Goal: Task Accomplishment & Management: Manage account settings

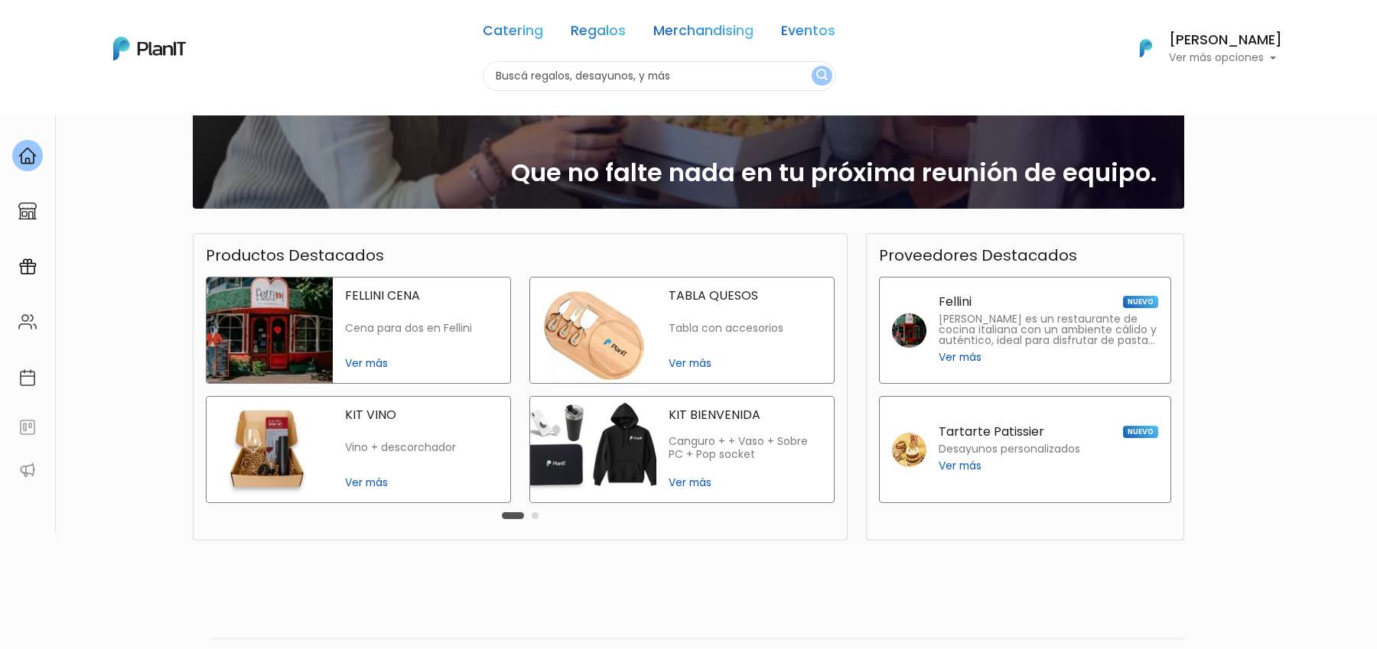
scroll to position [242, 0]
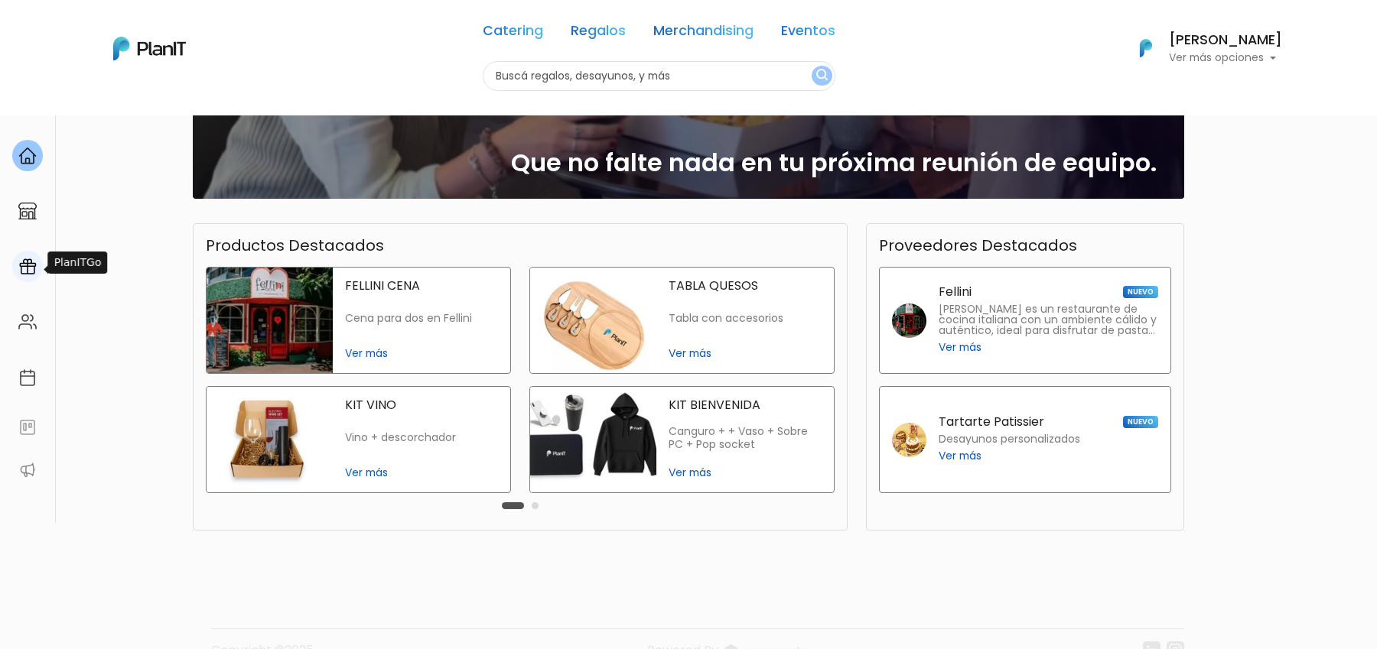
click at [28, 271] on img at bounding box center [27, 267] width 18 height 18
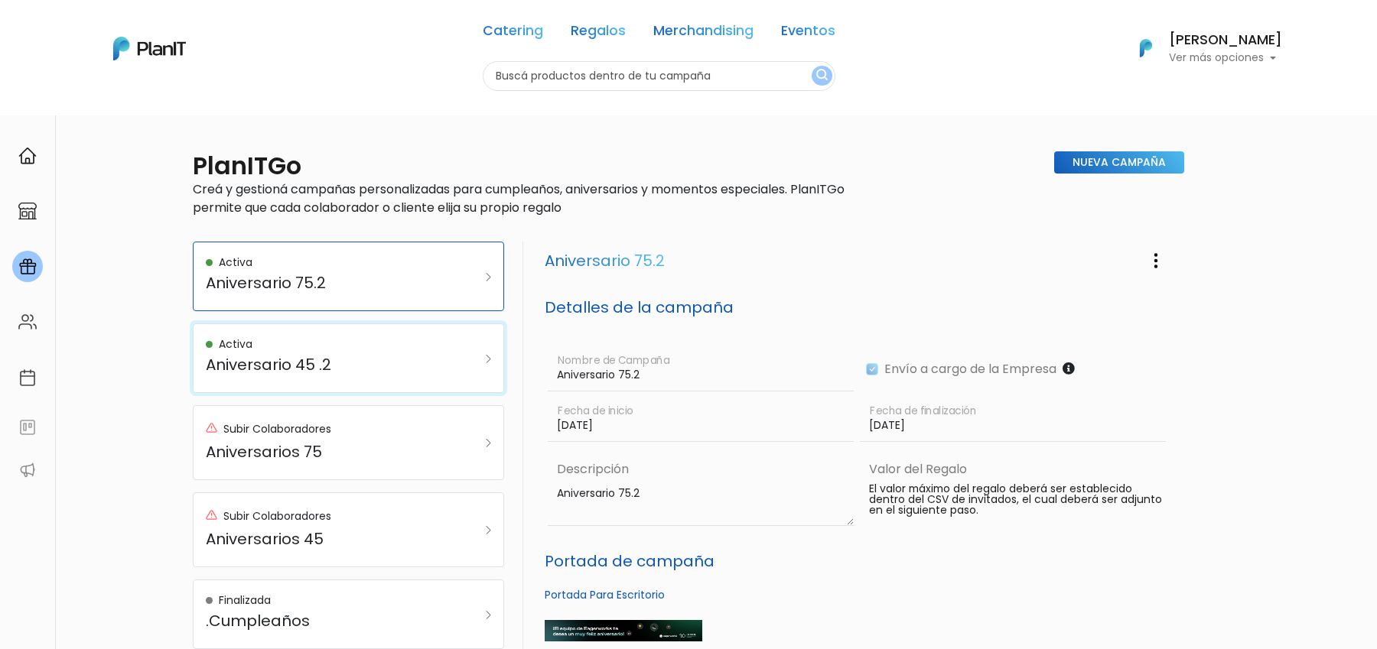
click at [425, 361] on h5 "Aniversario 45 .2" at bounding box center [327, 365] width 242 height 18
click at [1162, 252] on img "button" at bounding box center [1156, 261] width 18 height 18
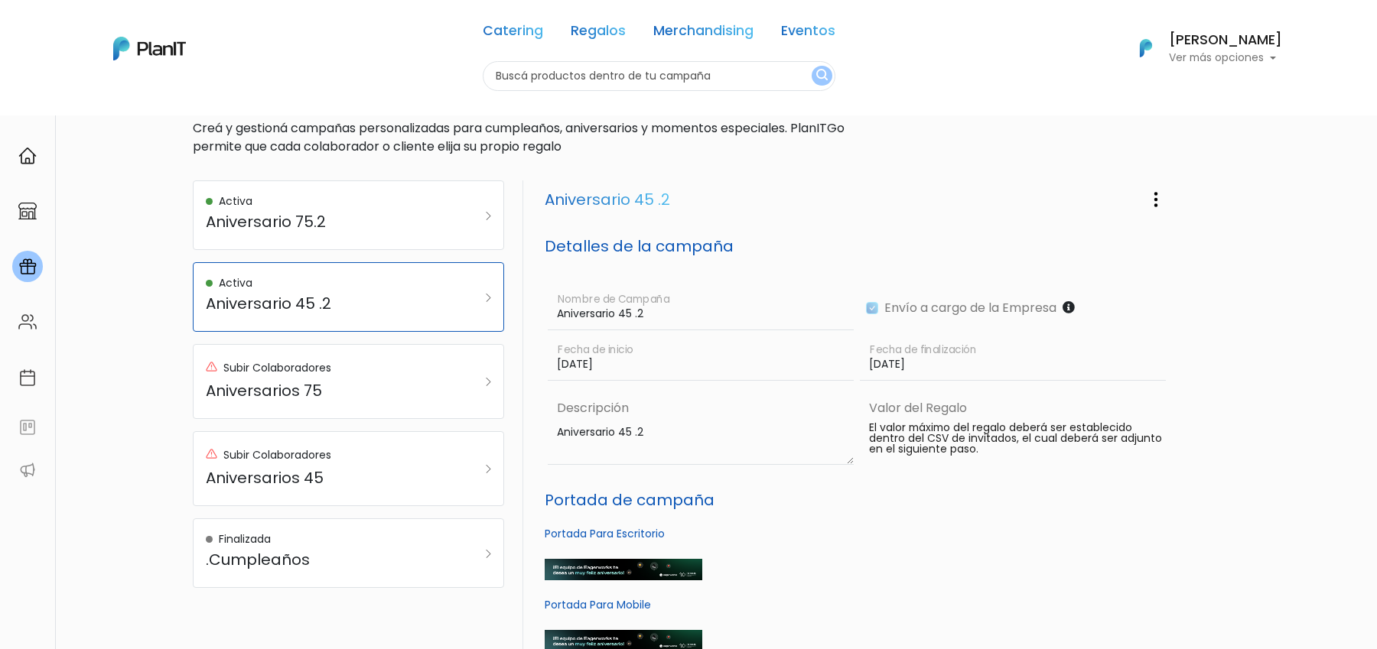
scroll to position [60, 0]
click at [473, 455] on link "Subir Colaboradores Aniversarios 45" at bounding box center [348, 470] width 311 height 75
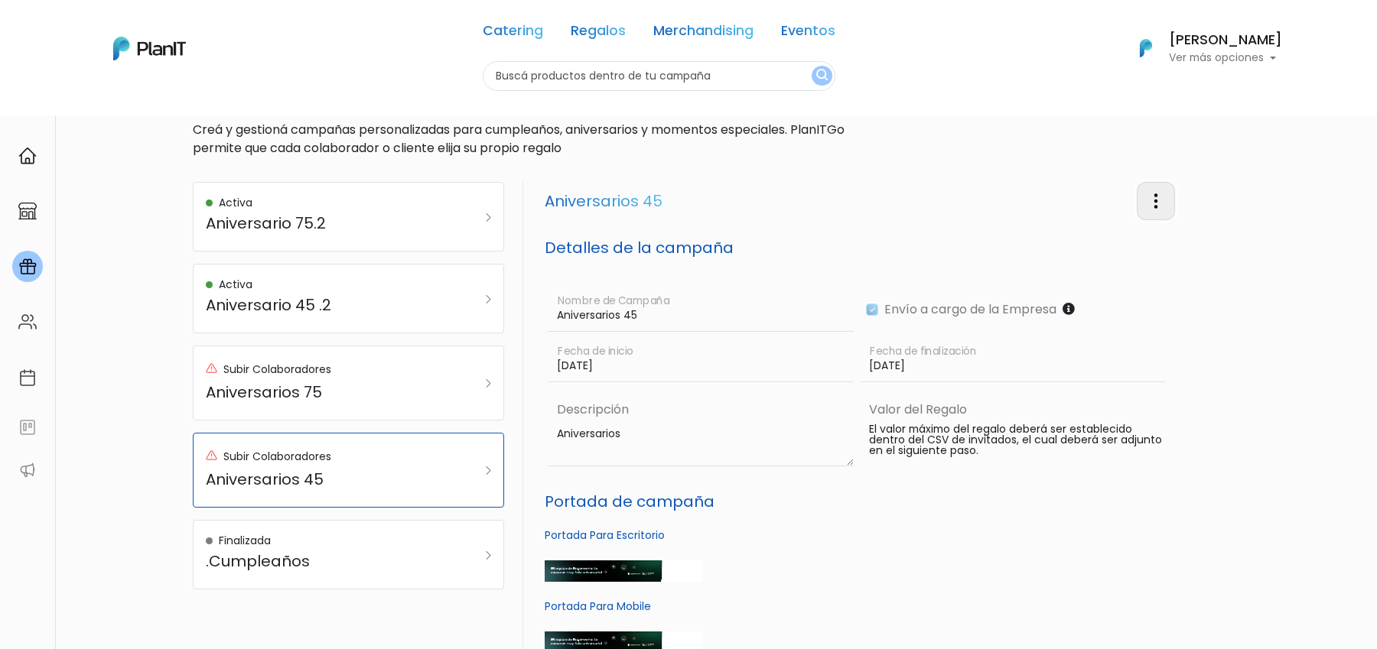
click at [1159, 202] on img "button" at bounding box center [1156, 201] width 18 height 18
click at [1126, 274] on button "Eliminar Campaña" at bounding box center [1105, 279] width 138 height 34
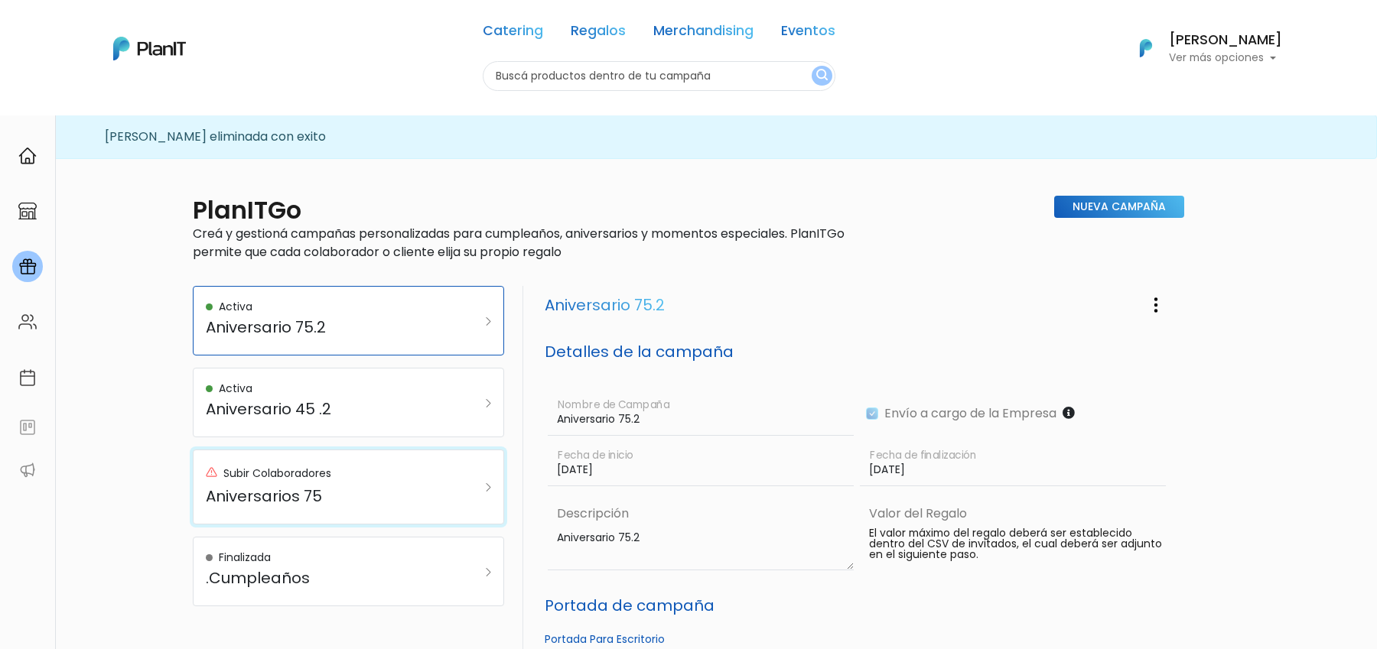
click at [470, 486] on link "Subir Colaboradores Aniversarios 75" at bounding box center [348, 487] width 311 height 75
click at [1163, 305] on img "button" at bounding box center [1156, 305] width 18 height 18
click at [1110, 392] on button "Eliminar Campaña" at bounding box center [1105, 383] width 138 height 34
click at [457, 398] on link "Activa Aniversario 45 .2" at bounding box center [348, 403] width 311 height 70
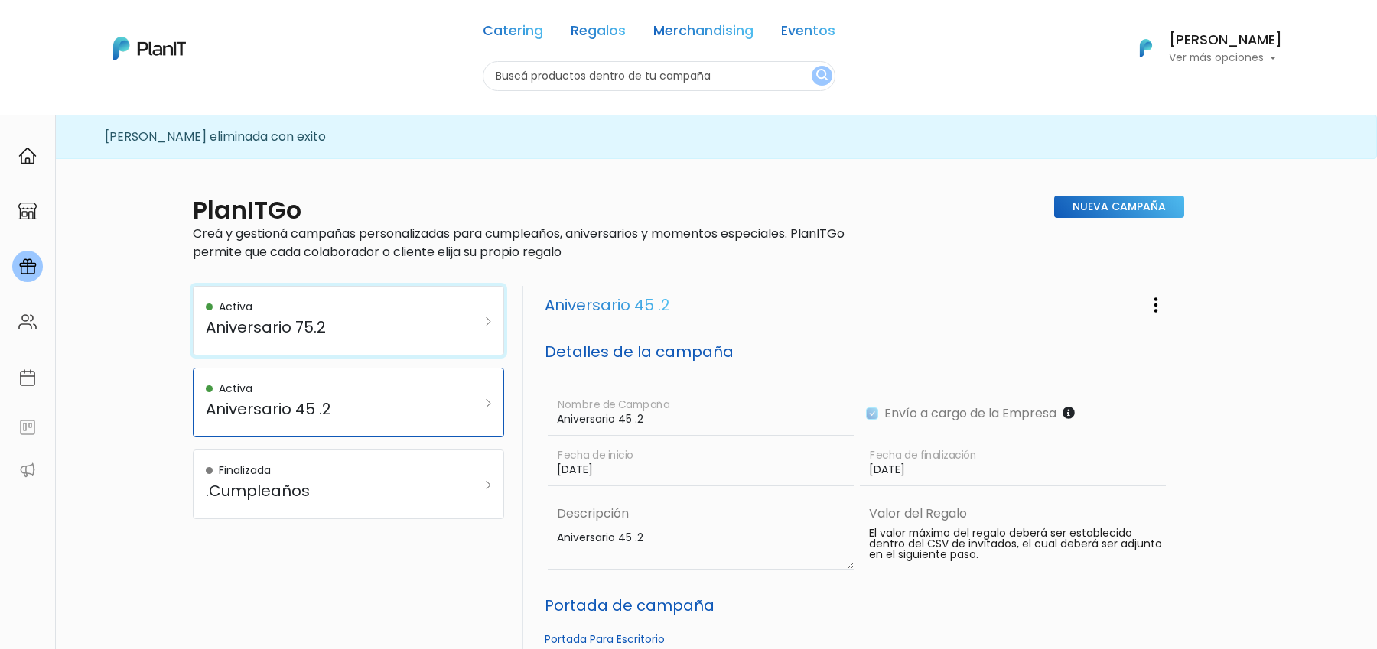
click at [445, 336] on div "Activa Aniversario 75.2" at bounding box center [327, 321] width 242 height 44
click at [379, 416] on h5 "Aniversario 45 .2" at bounding box center [327, 409] width 242 height 18
click at [1162, 303] on img "button" at bounding box center [1156, 305] width 18 height 18
click at [1090, 350] on link "Editar Campaña" at bounding box center [1105, 349] width 138 height 34
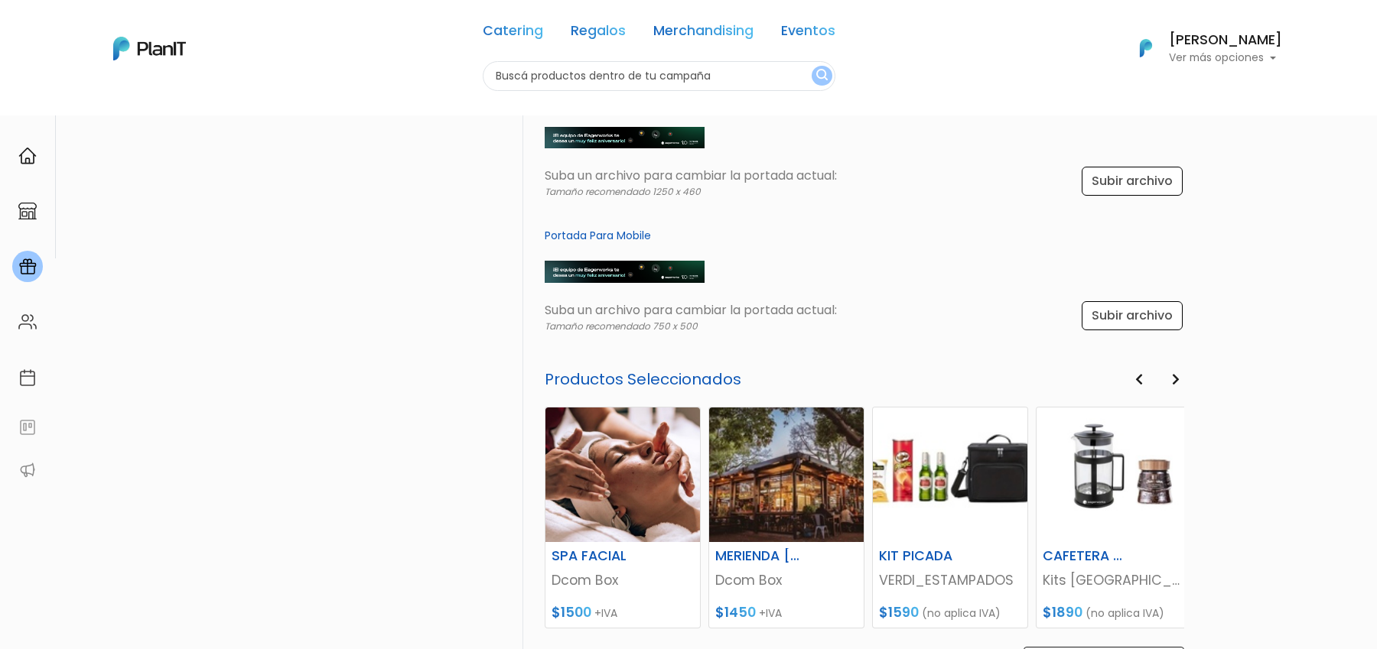
scroll to position [754, 0]
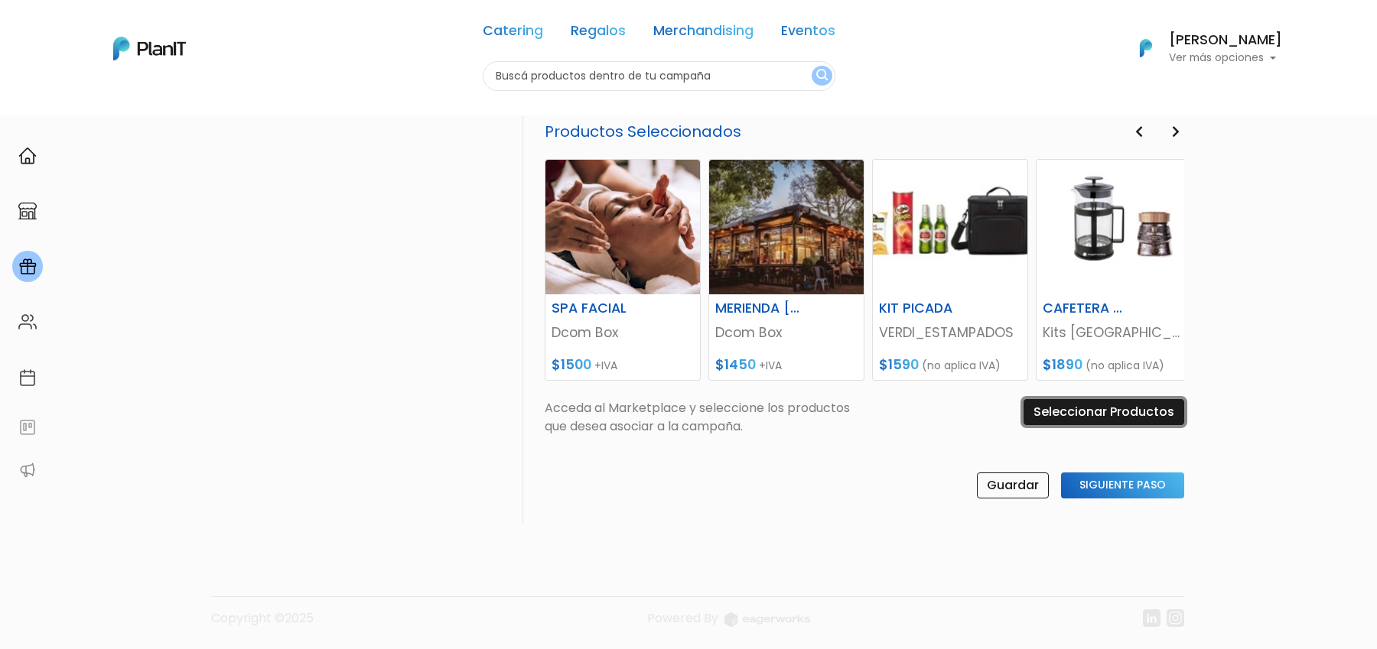
click at [1118, 410] on input "Seleccionar Productos" at bounding box center [1103, 412] width 161 height 26
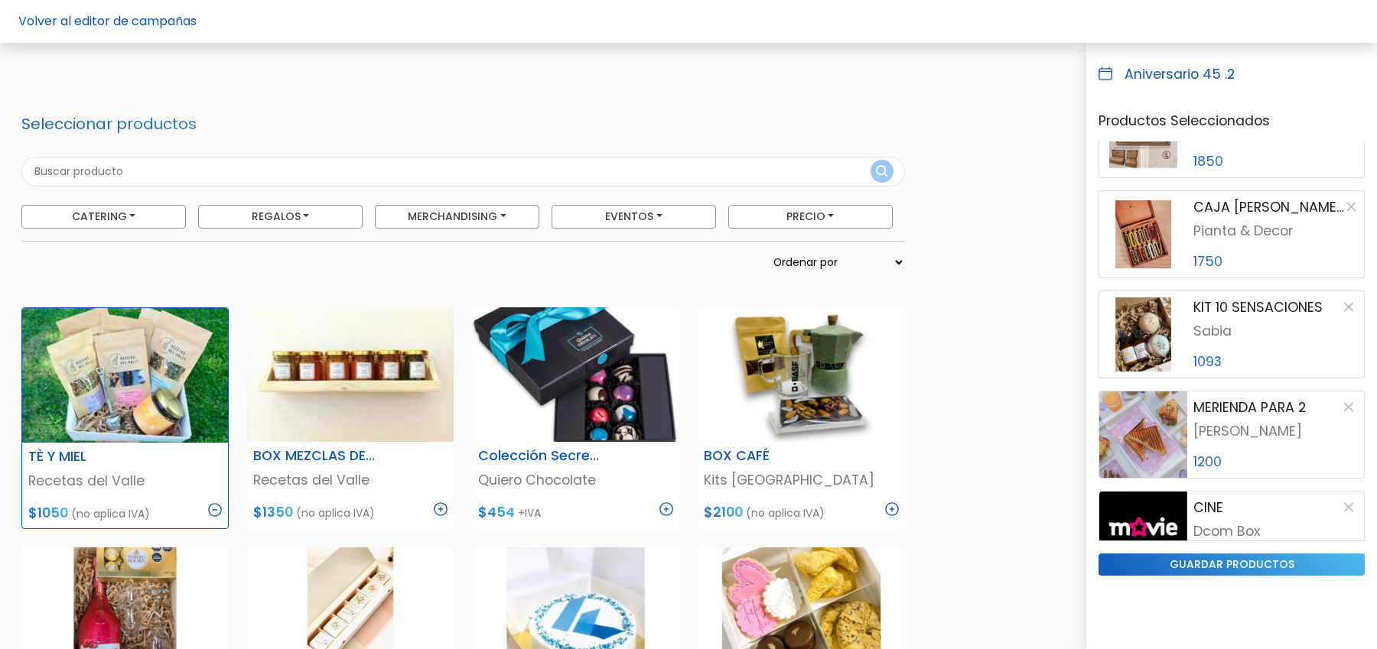
scroll to position [2617, 0]
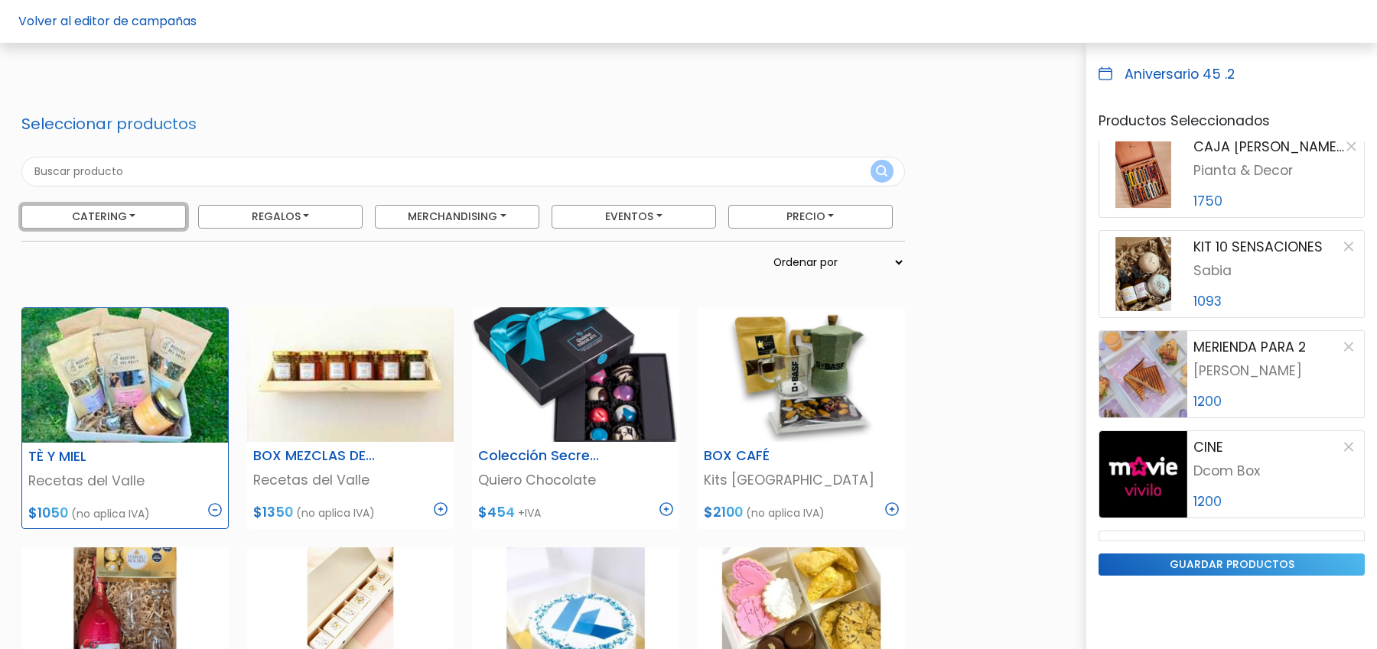
click at [153, 216] on button "Catering" at bounding box center [103, 217] width 164 height 24
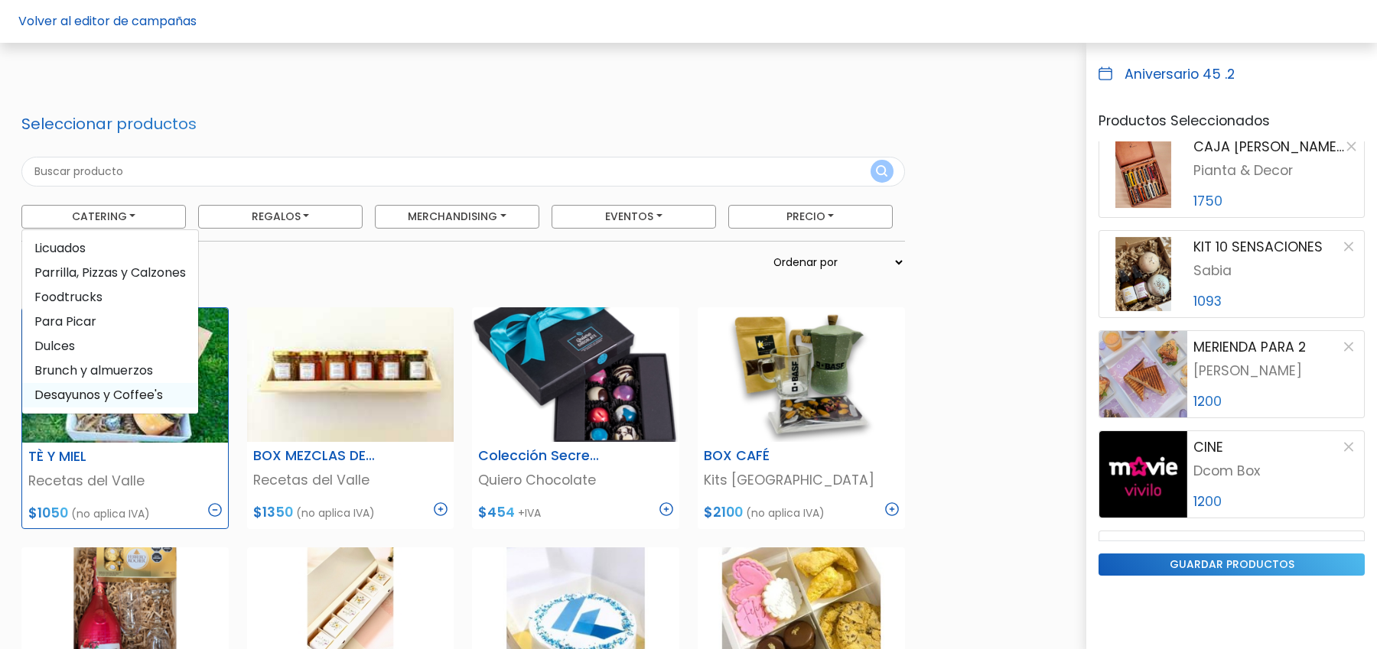
click at [143, 397] on span "Desayunos y Coffee's" at bounding box center [110, 395] width 176 height 24
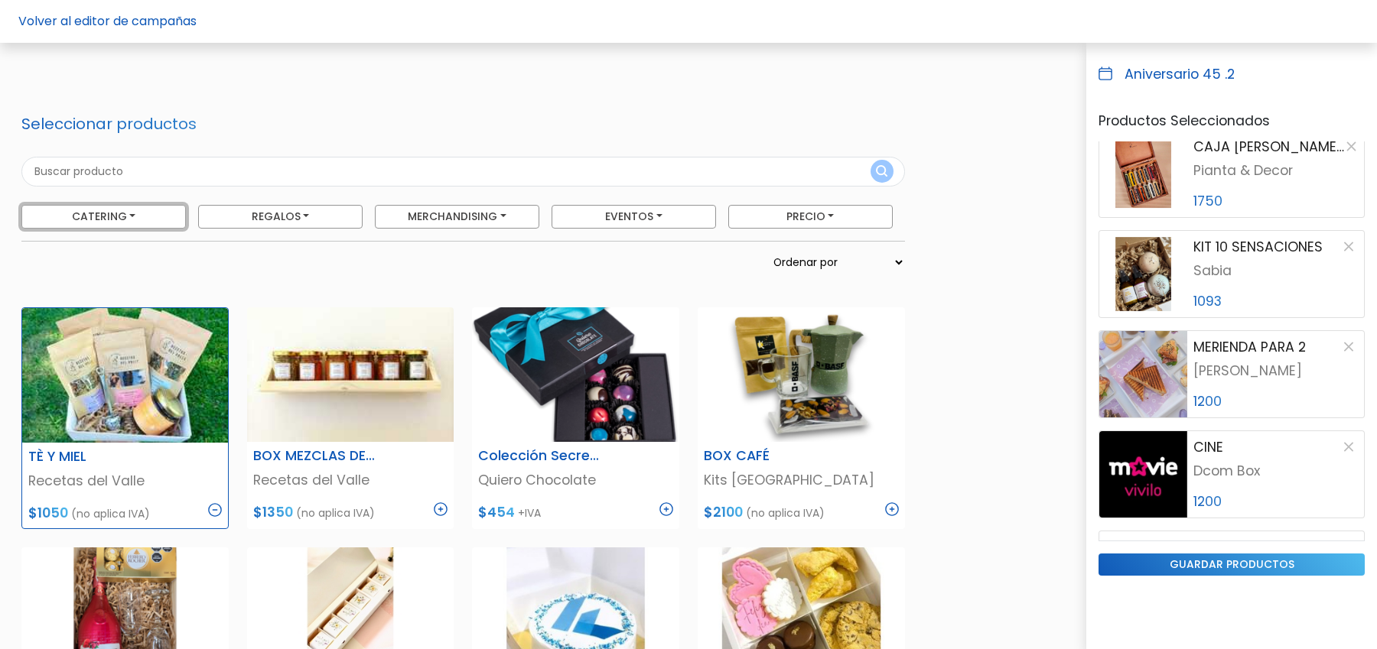
click at [143, 216] on button "Catering" at bounding box center [103, 217] width 164 height 24
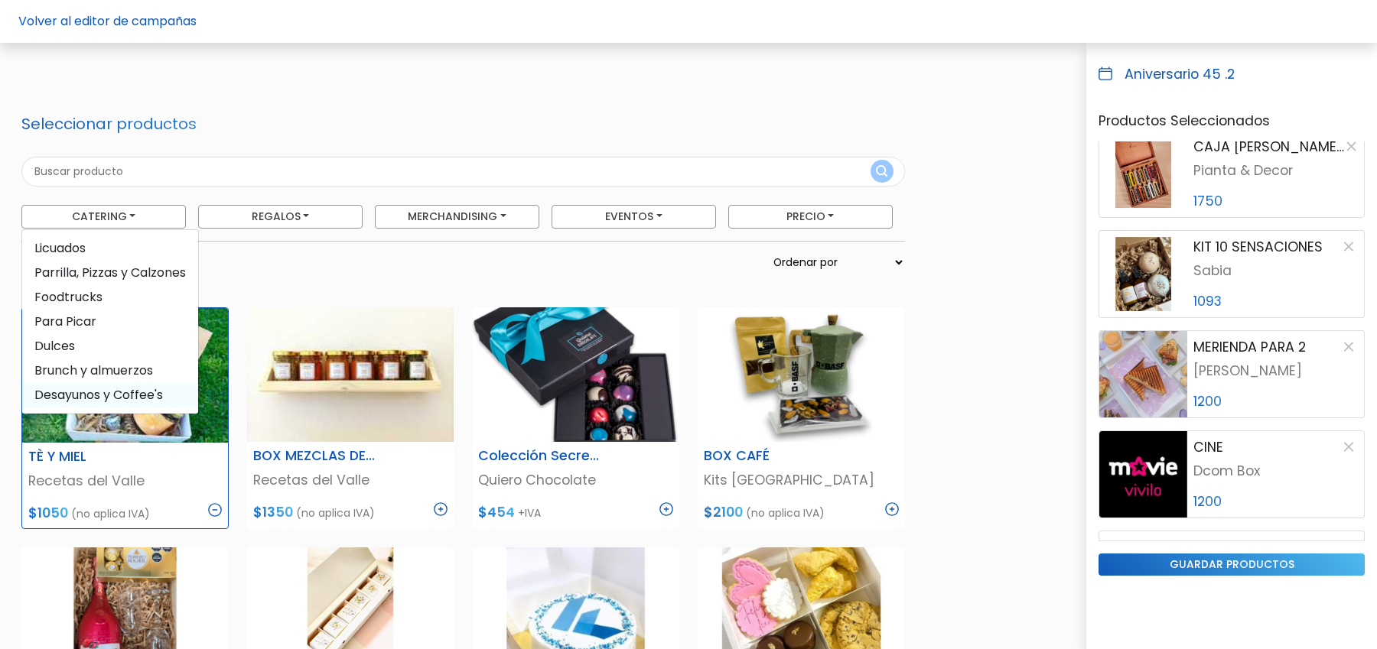
click at [115, 393] on span "Desayunos y Coffee's" at bounding box center [110, 395] width 176 height 24
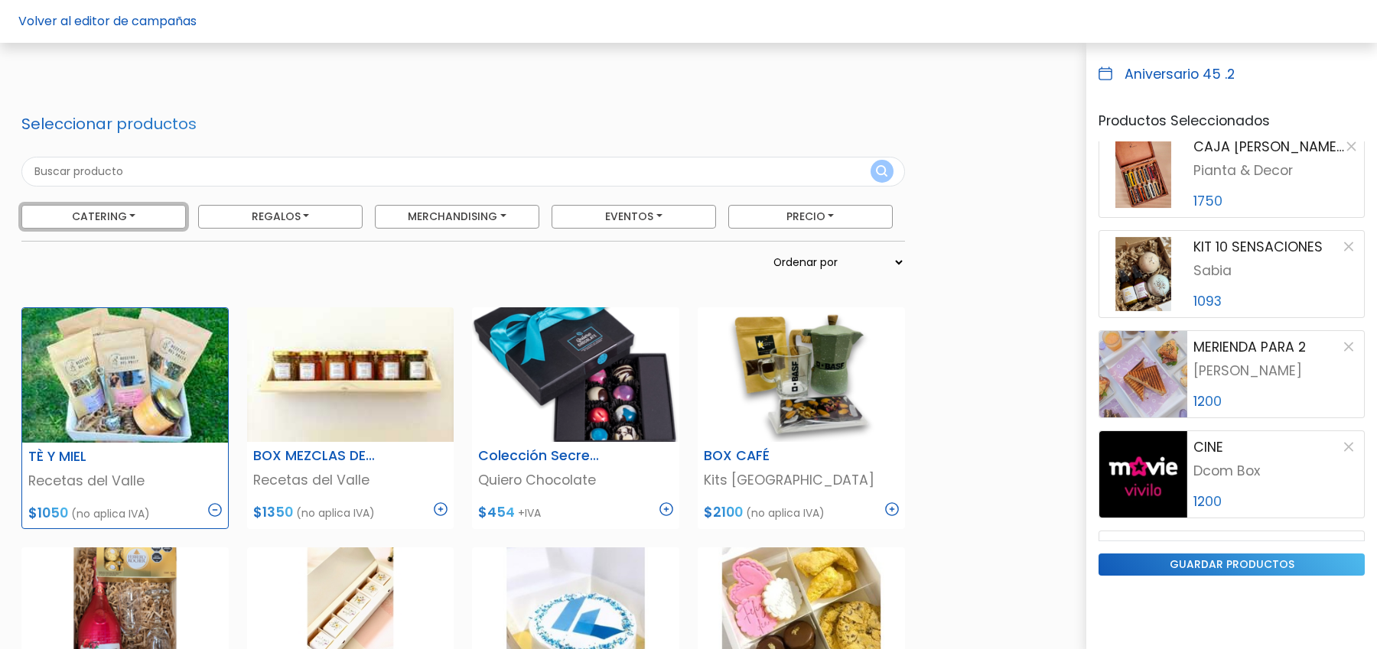
click at [117, 212] on button "Catering" at bounding box center [103, 217] width 164 height 24
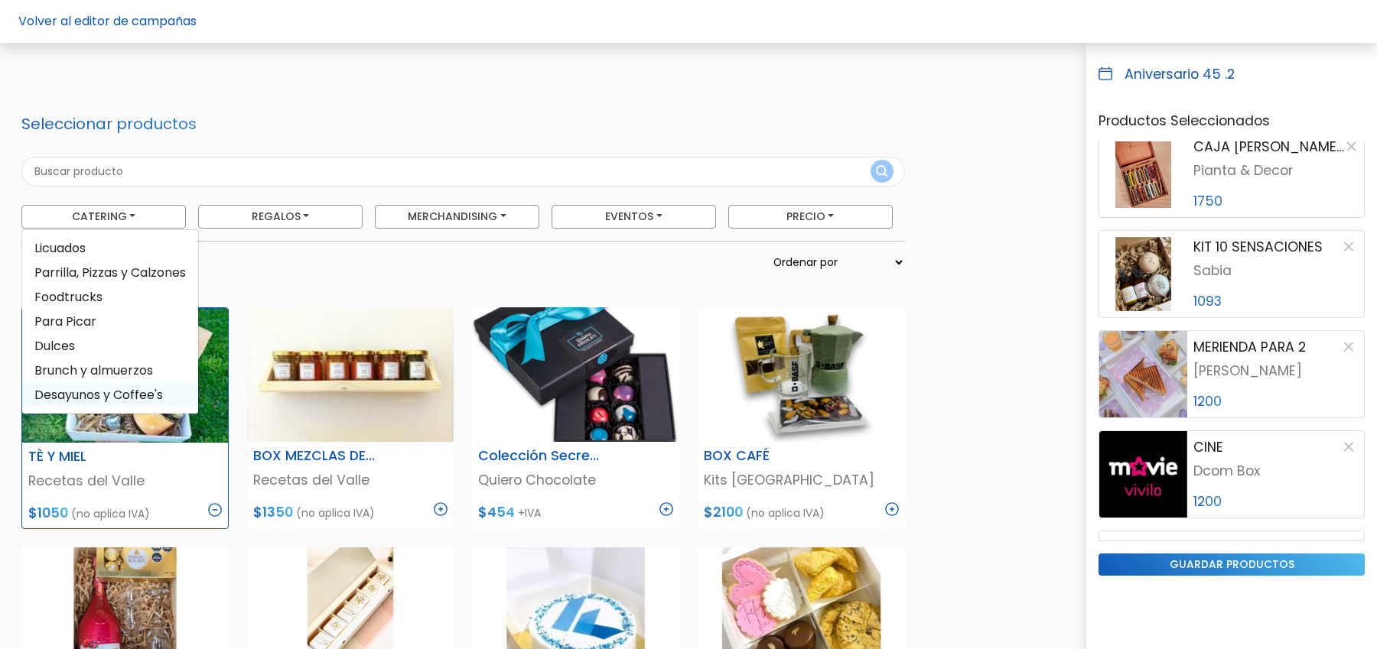
click at [90, 391] on span "Desayunos y Coffee's" at bounding box center [110, 395] width 176 height 24
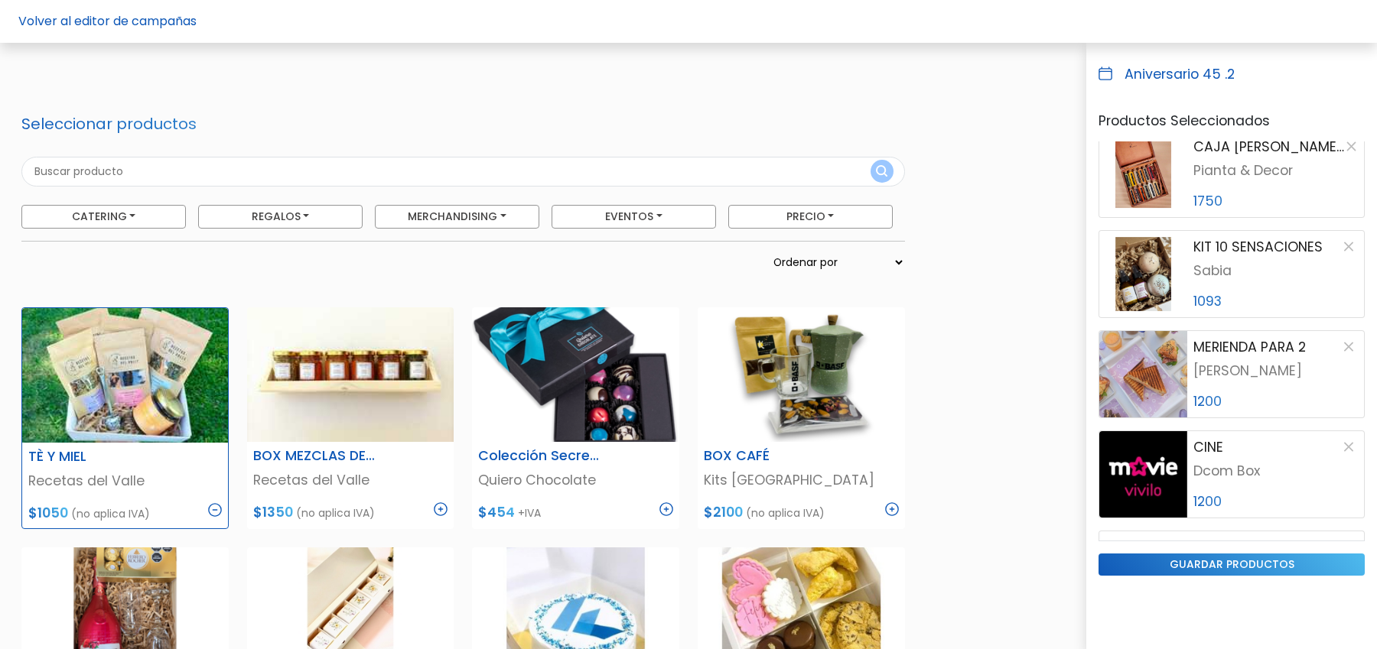
click at [90, 391] on img at bounding box center [125, 375] width 206 height 135
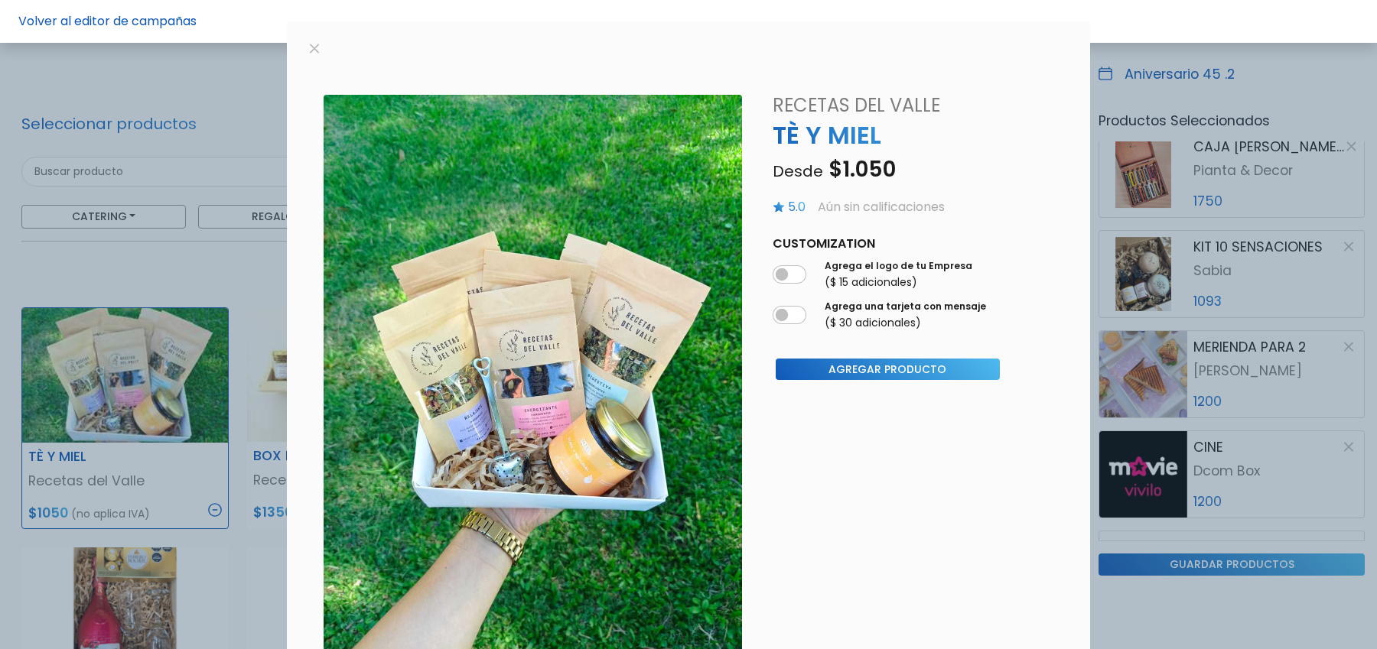
click at [203, 231] on div "slide 3 of 2 Description Incluye: -6 bolsas herméticas de 10grs c/u. (cada bols…" at bounding box center [688, 324] width 1377 height 649
click at [1073, 60] on div "slide 3 of 2 Description Incluye: -6 bolsas herméticas de 10grs c/u. (cada bols…" at bounding box center [688, 637] width 803 height 1159
click at [314, 49] on button "button" at bounding box center [314, 49] width 18 height 18
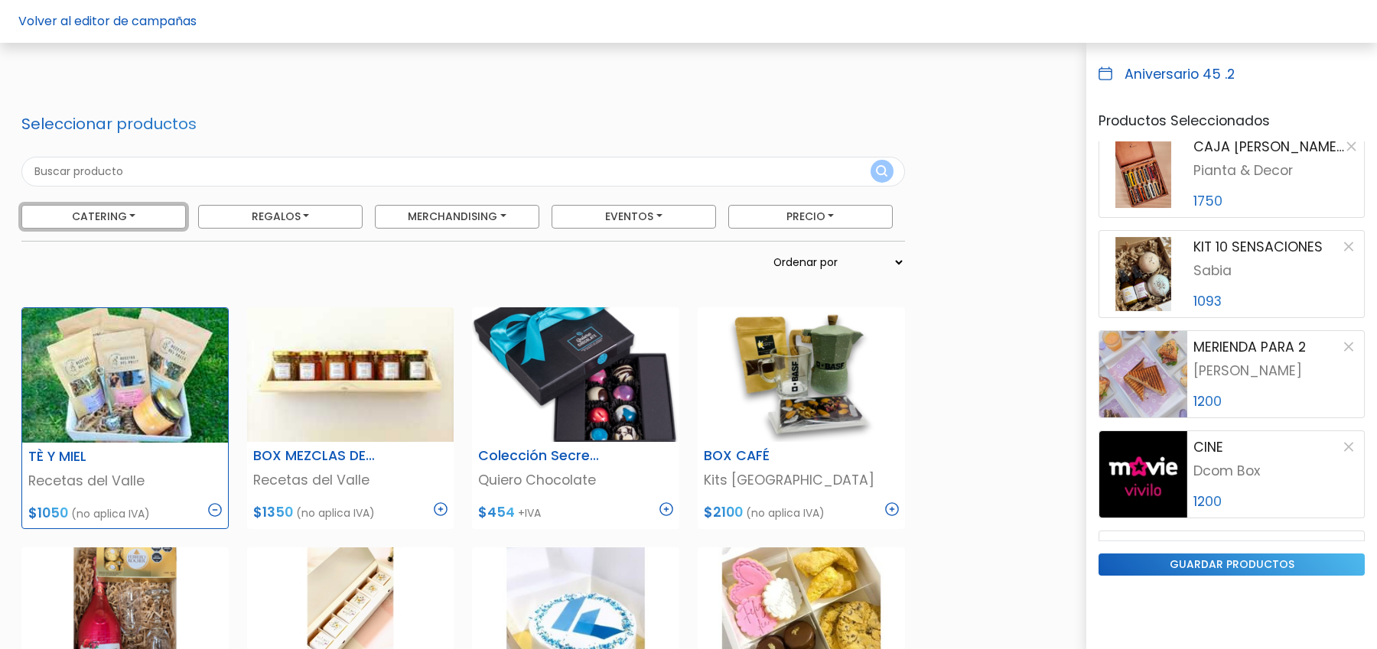
click at [102, 213] on button "Catering" at bounding box center [103, 217] width 164 height 24
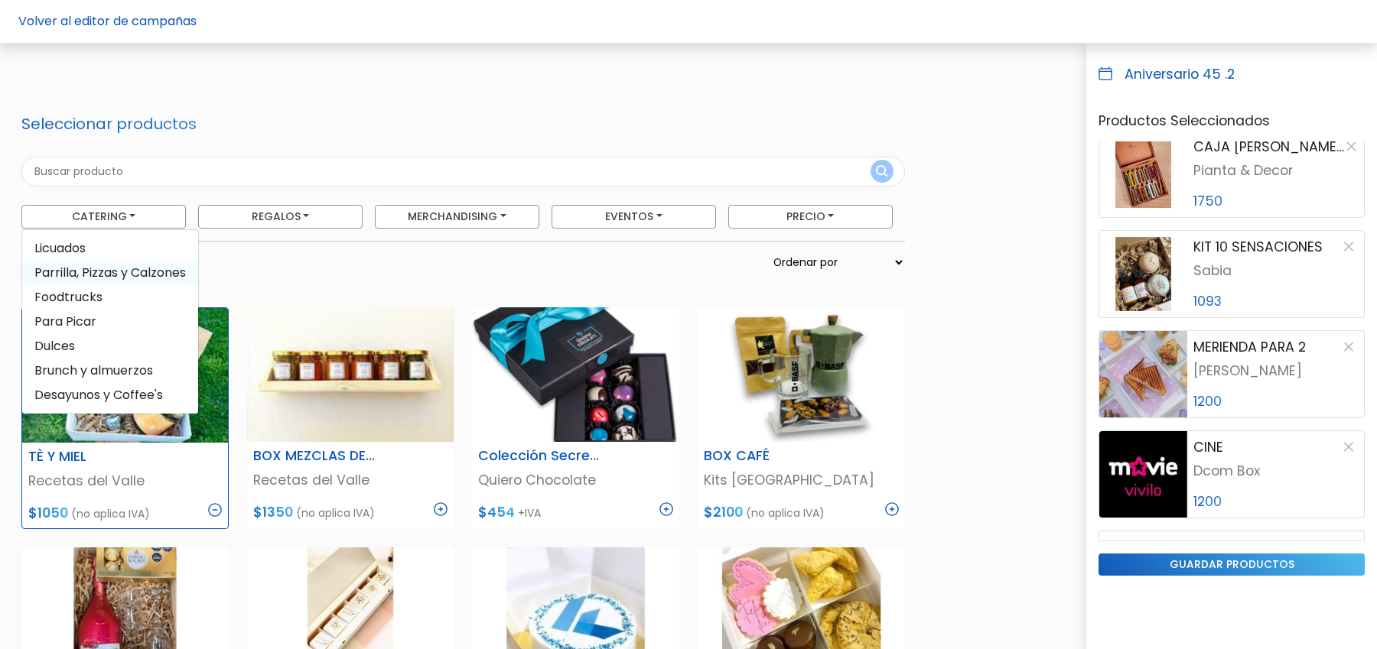
click at [103, 267] on span "Parrilla, Pizzas y Calzones" at bounding box center [110, 273] width 176 height 24
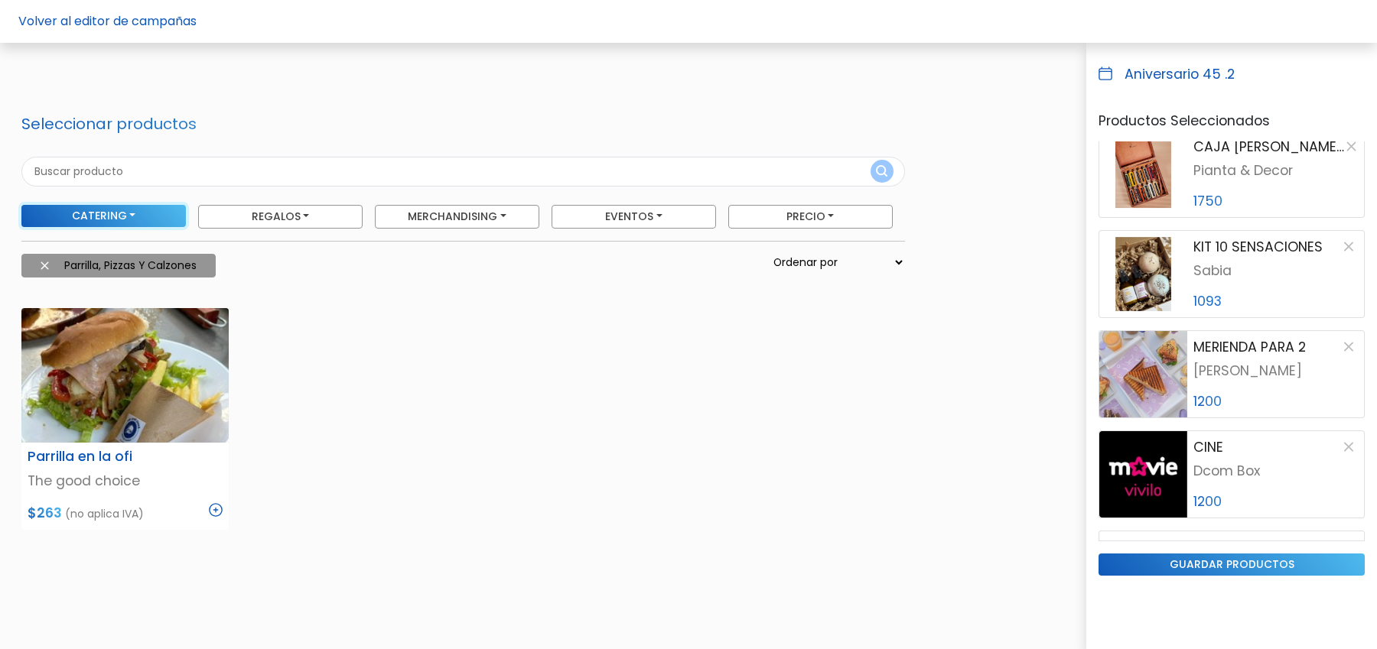
click at [109, 207] on button "Catering" at bounding box center [103, 216] width 164 height 22
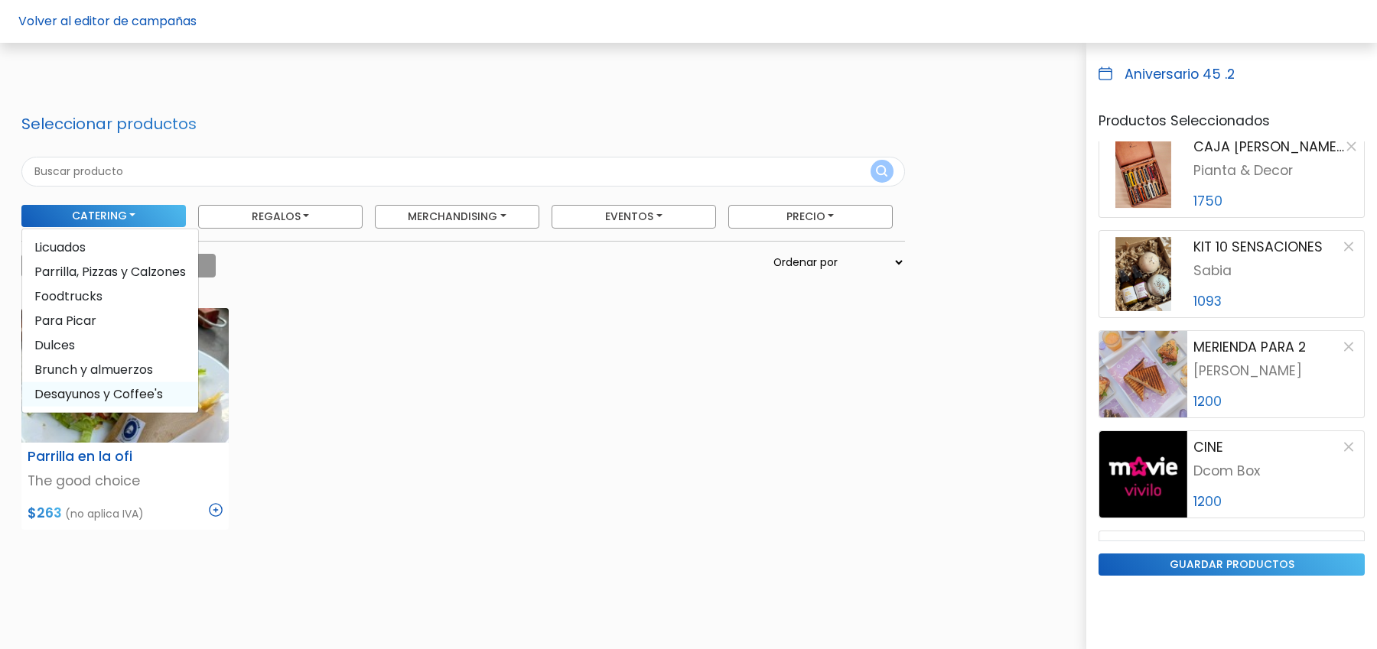
click at [86, 395] on span "Desayunos y Coffee's" at bounding box center [110, 394] width 176 height 24
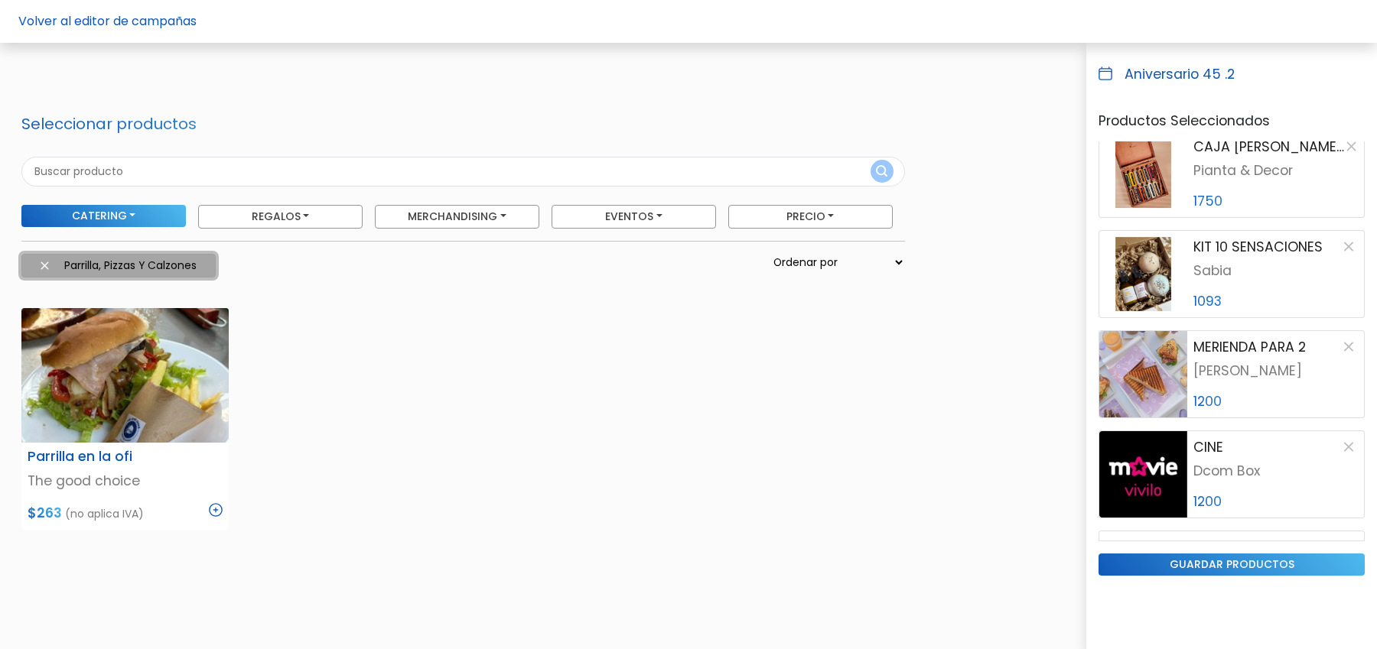
click at [45, 264] on img at bounding box center [45, 266] width 8 height 8
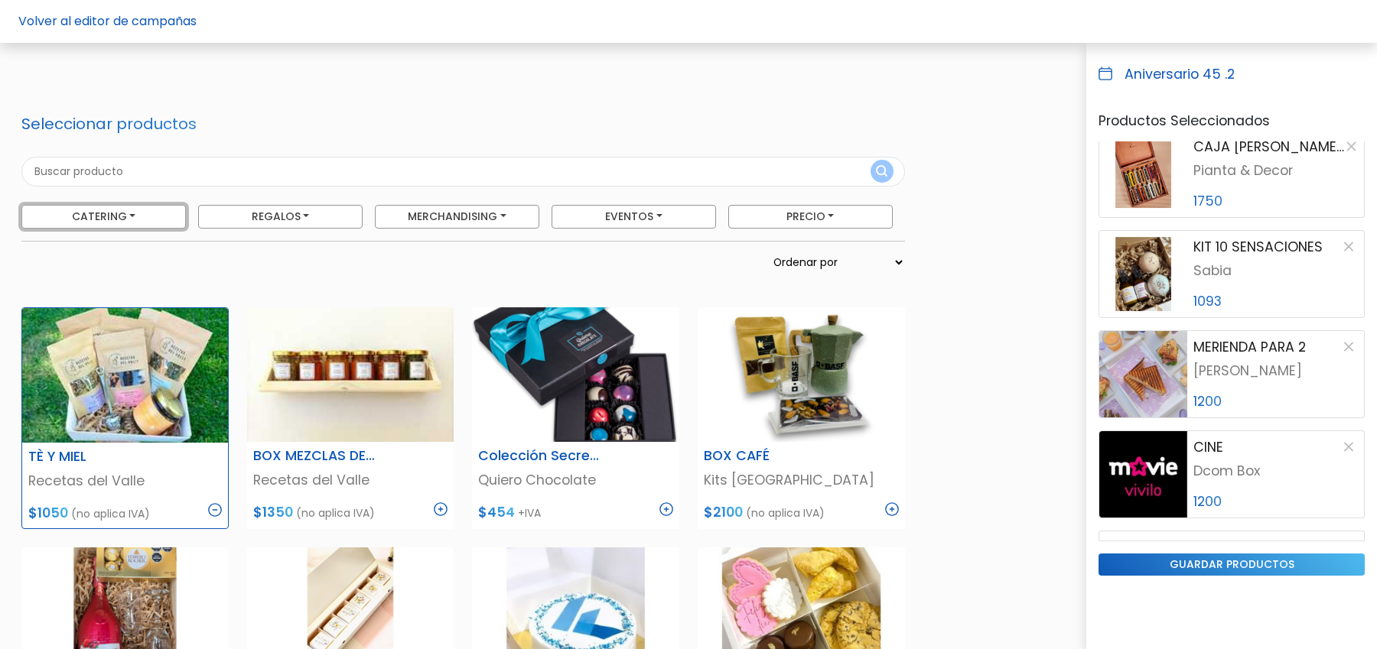
click at [102, 213] on button "Catering" at bounding box center [103, 217] width 164 height 24
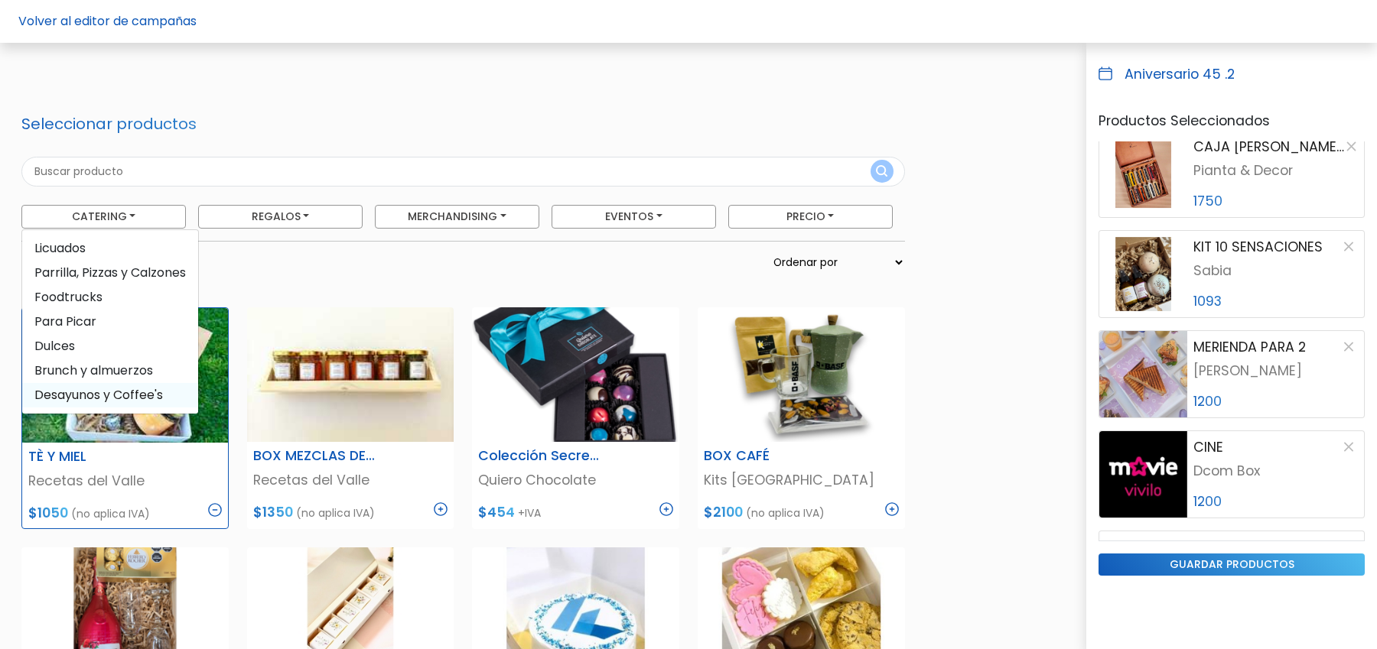
click at [86, 395] on span "Desayunos y Coffee's" at bounding box center [110, 395] width 176 height 24
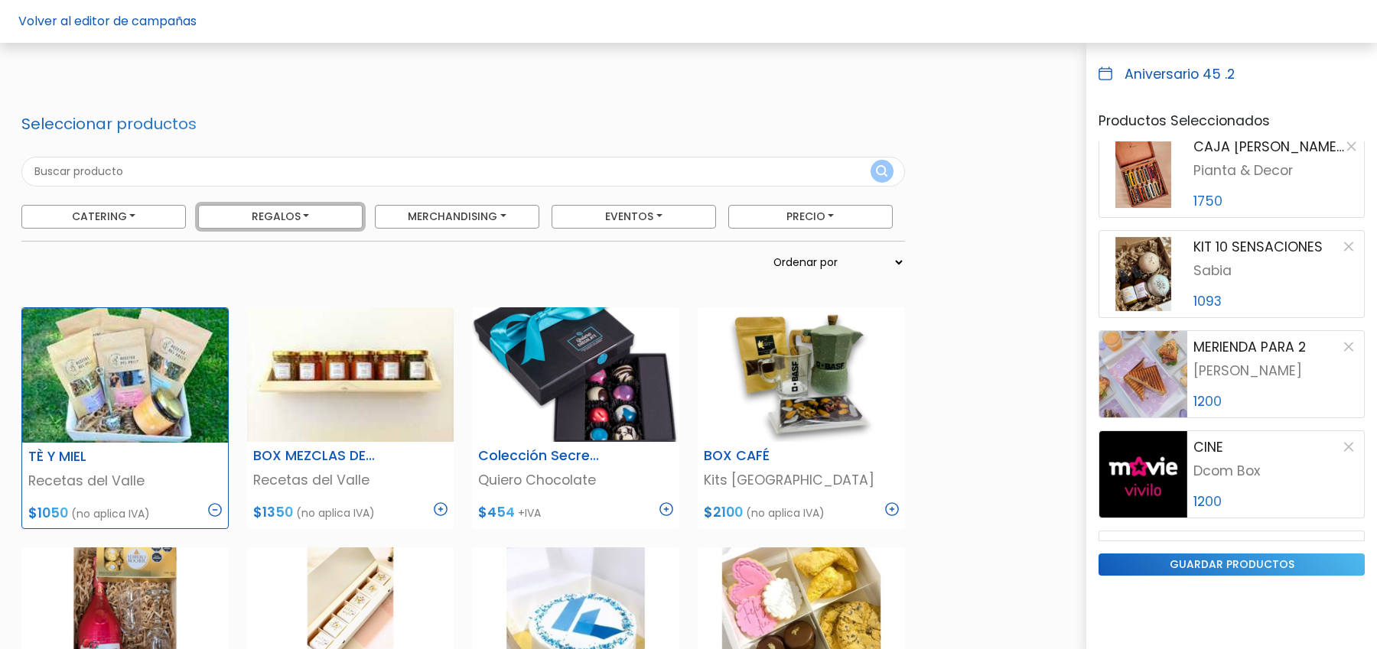
click at [186, 206] on button "Regalos" at bounding box center [103, 217] width 164 height 24
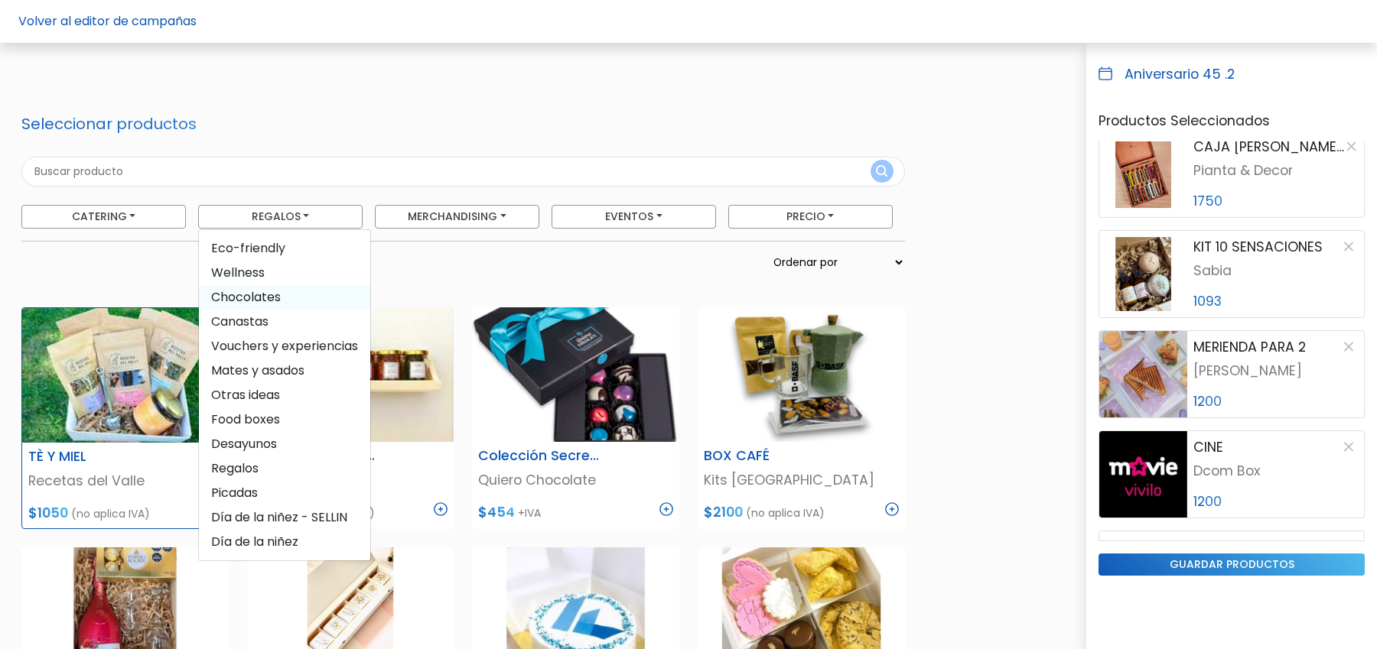
click at [271, 304] on span "Chocolates" at bounding box center [284, 297] width 171 height 24
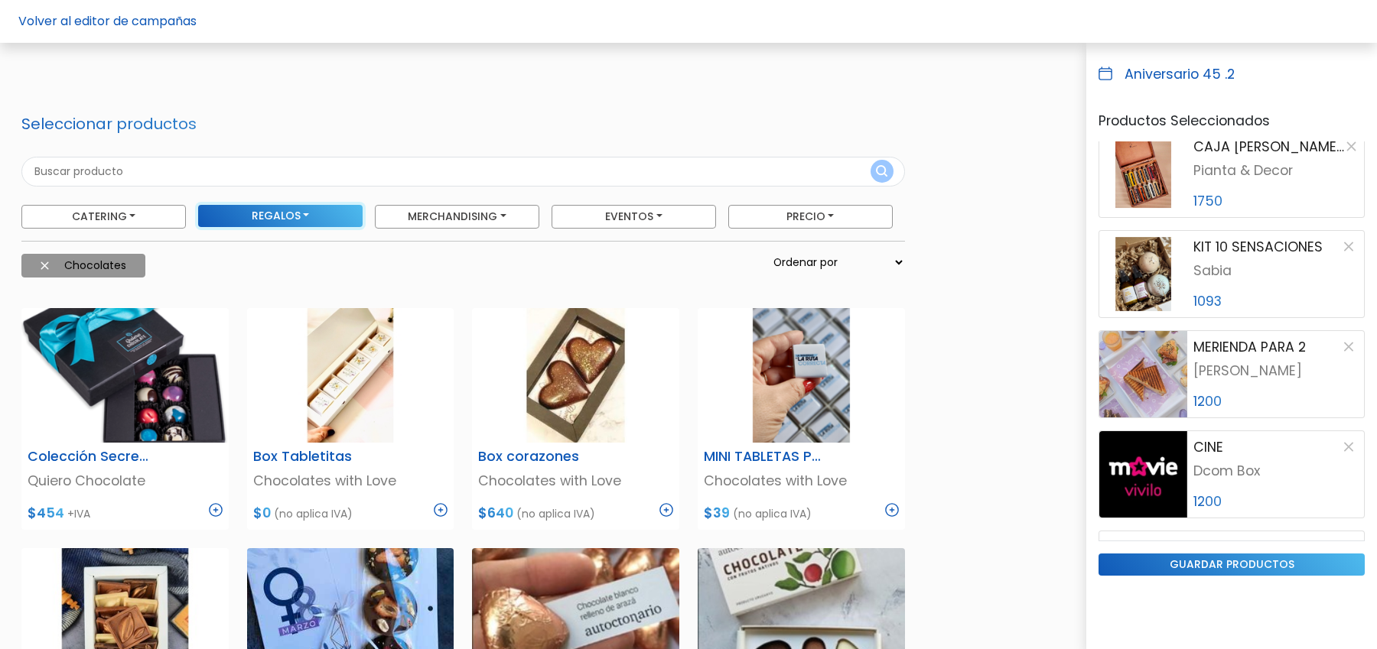
click at [260, 217] on button "Regalos" at bounding box center [280, 216] width 164 height 22
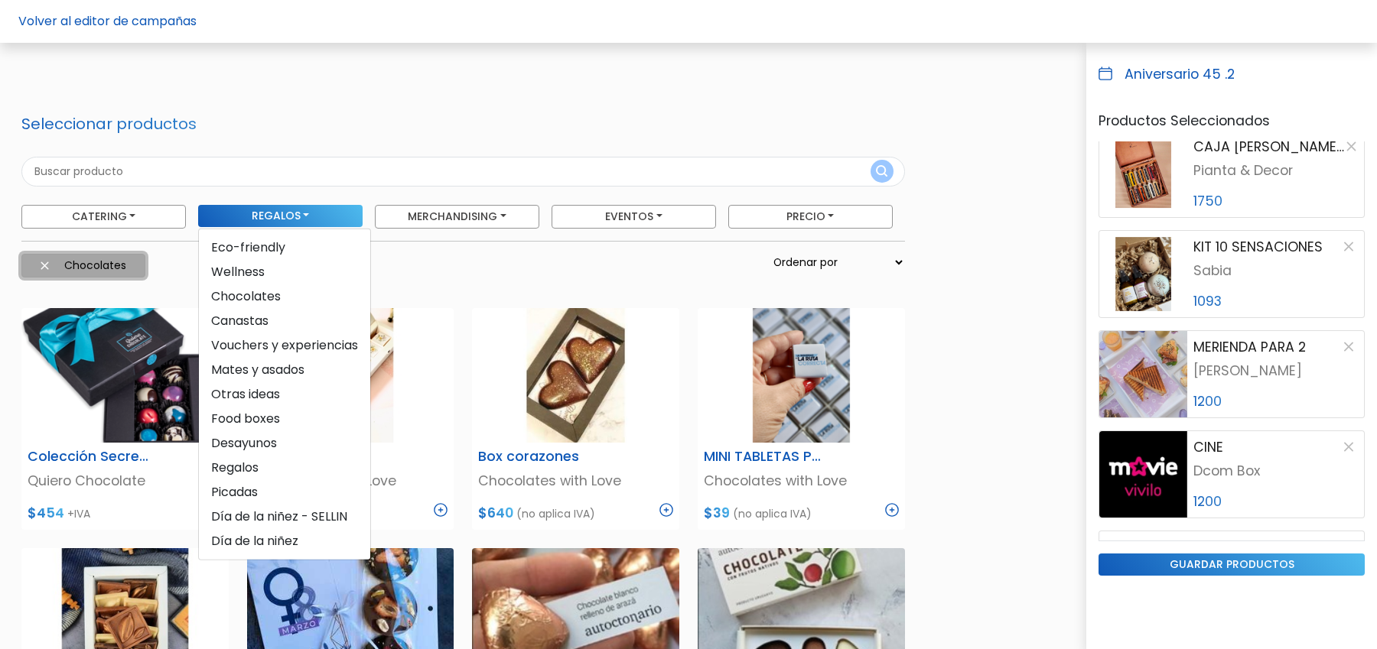
click at [45, 267] on img at bounding box center [45, 266] width 8 height 8
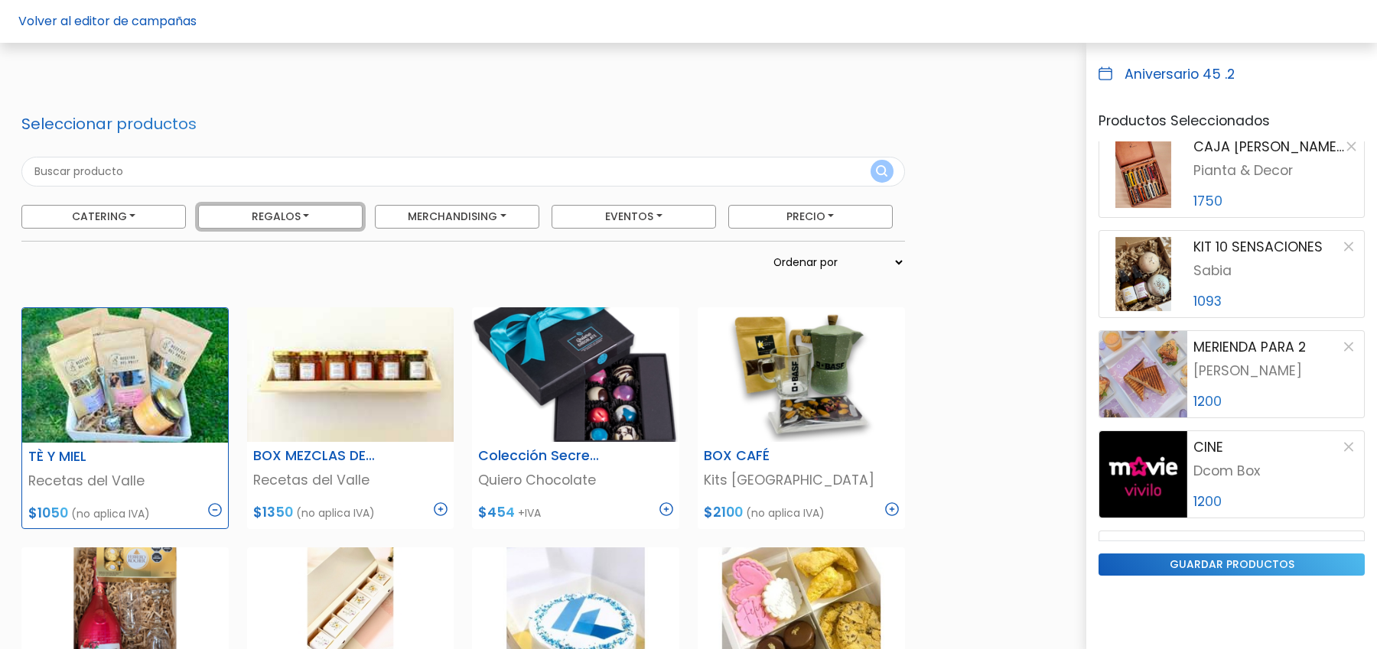
click at [186, 213] on button "Regalos" at bounding box center [103, 217] width 164 height 24
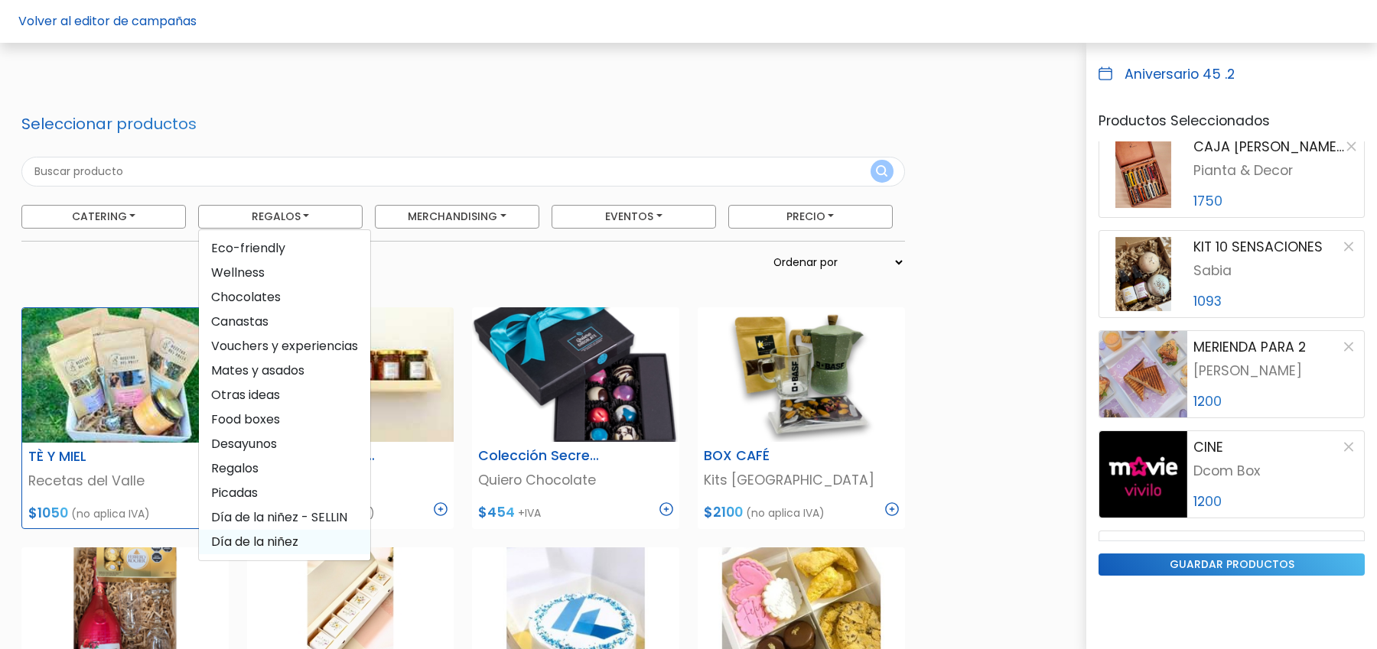
click at [281, 547] on span "Día de la niñez" at bounding box center [284, 542] width 171 height 24
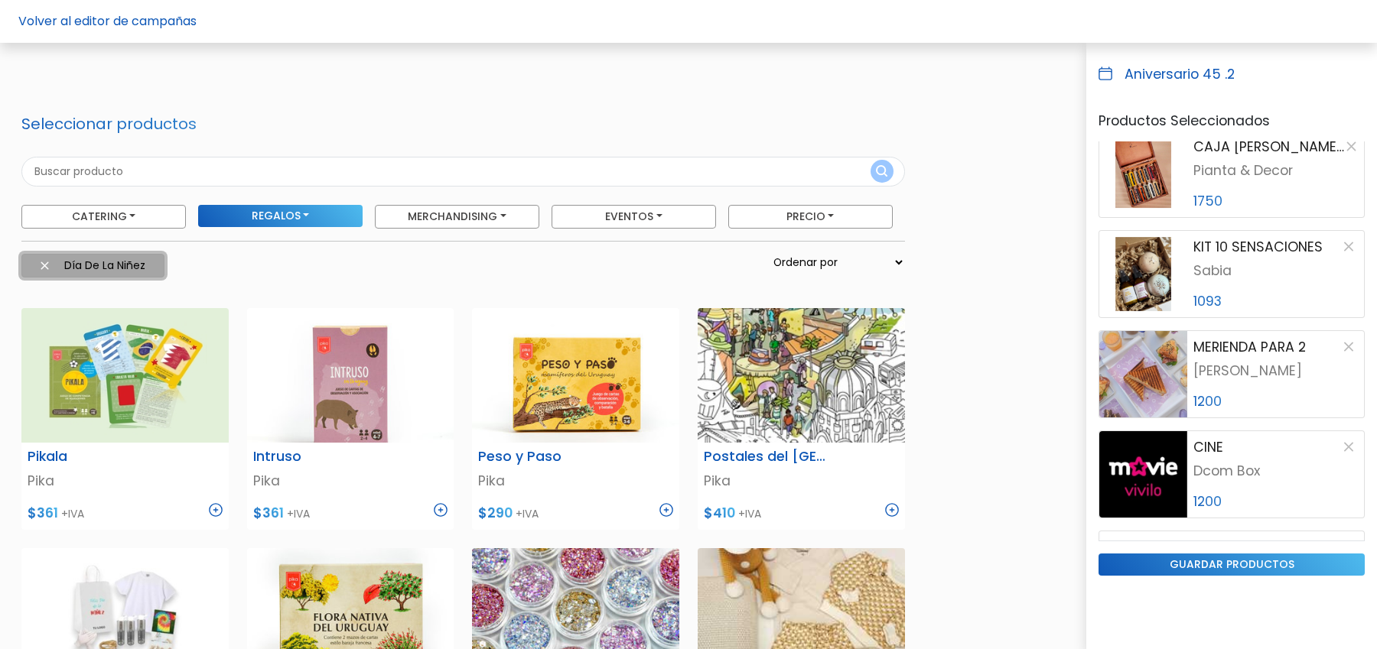
click at [41, 262] on img at bounding box center [45, 266] width 8 height 8
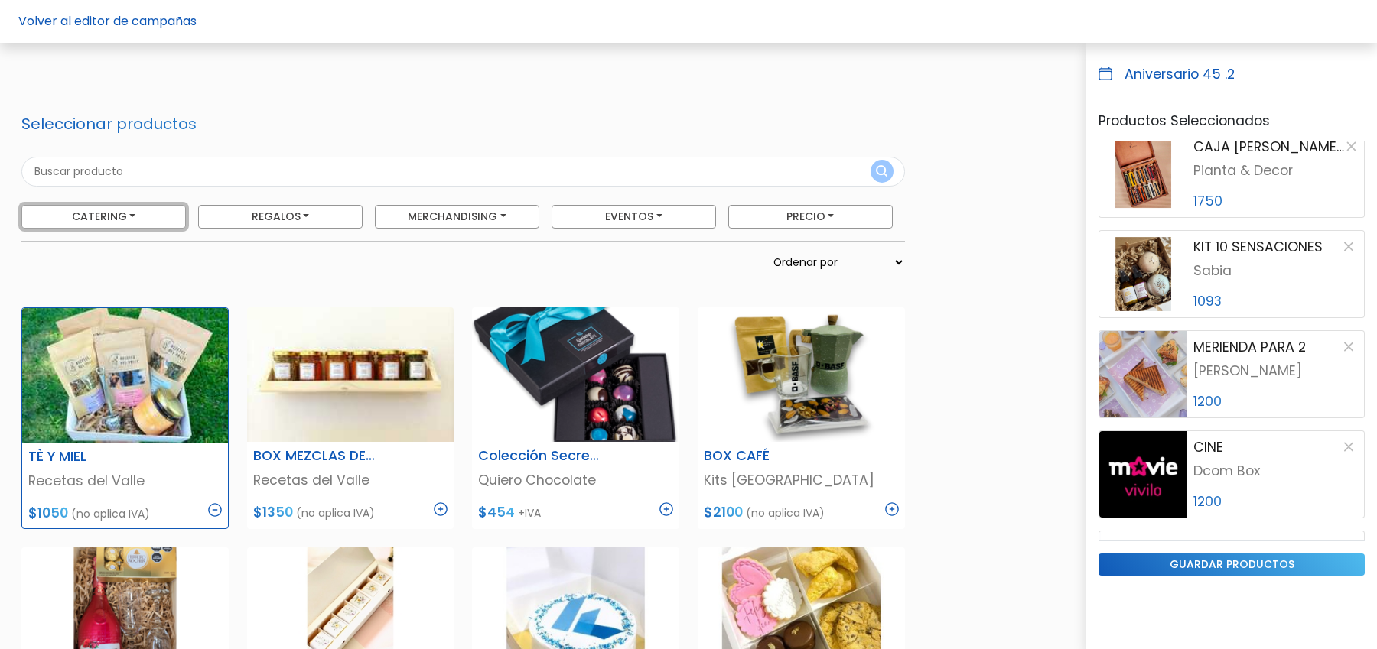
click at [112, 216] on button "Catering" at bounding box center [103, 217] width 164 height 24
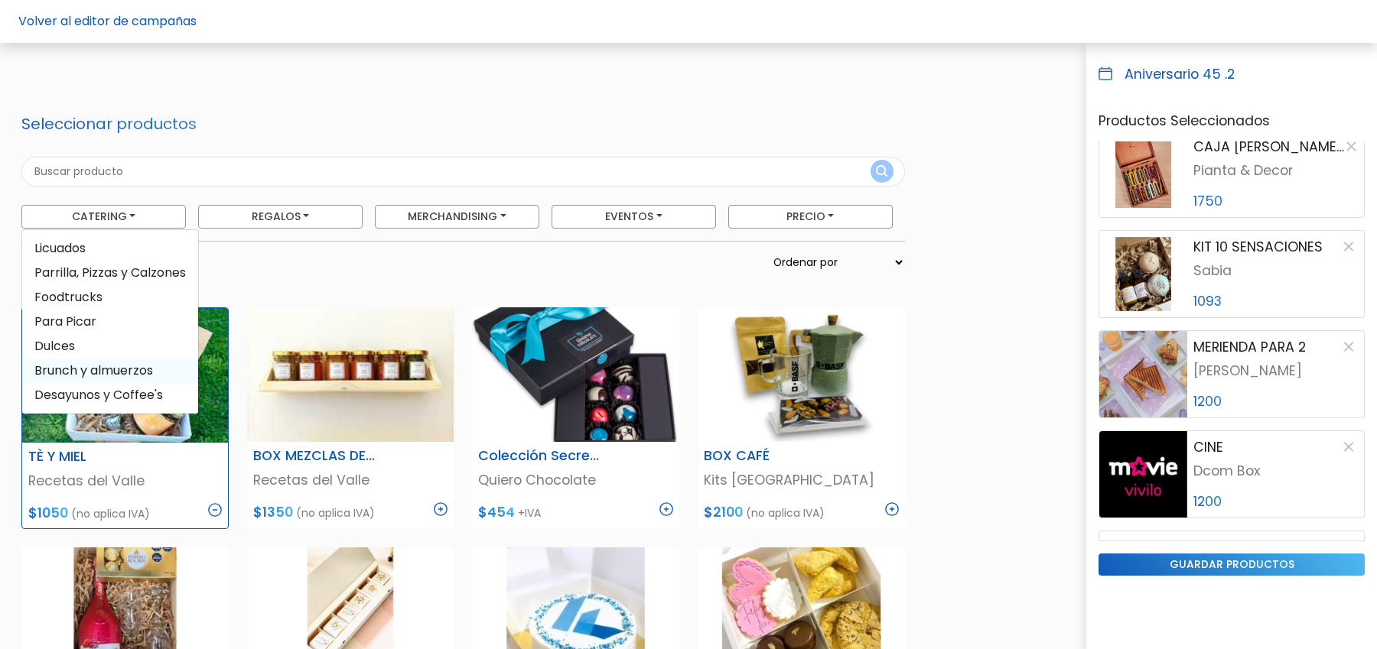
click at [81, 380] on span "Brunch y almuerzos" at bounding box center [110, 371] width 176 height 24
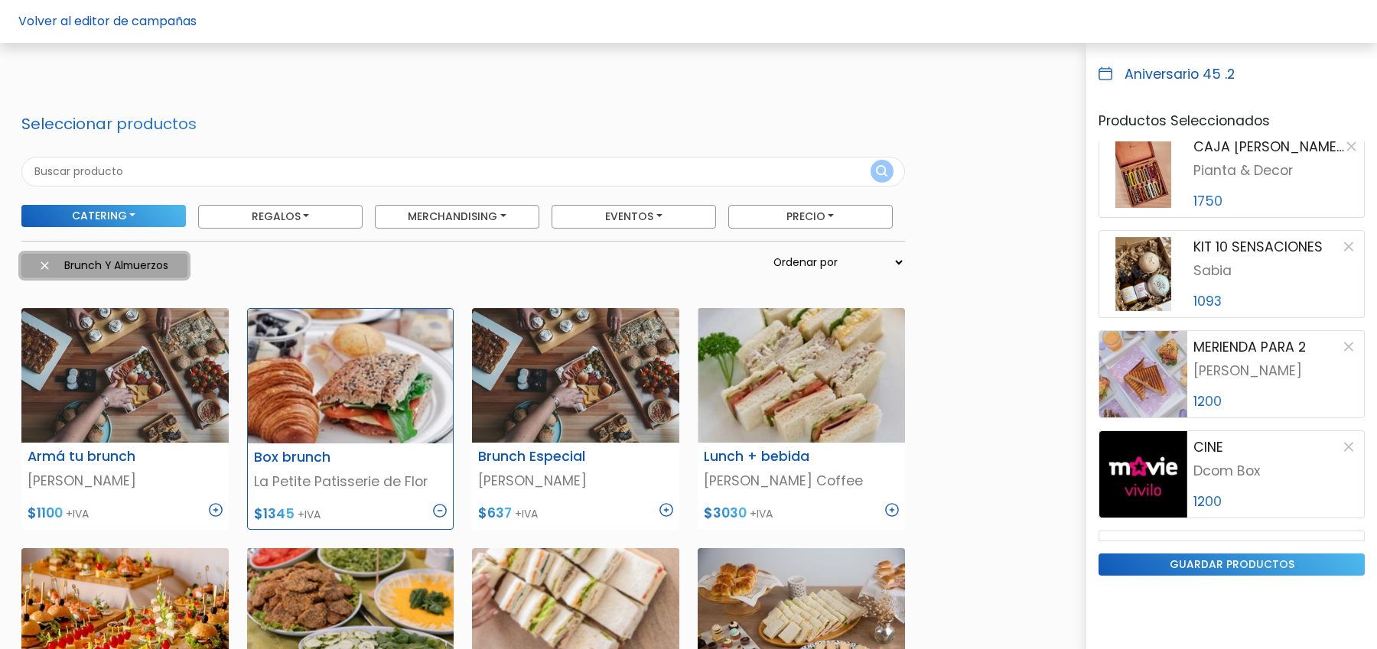
click at [43, 264] on img at bounding box center [45, 266] width 8 height 8
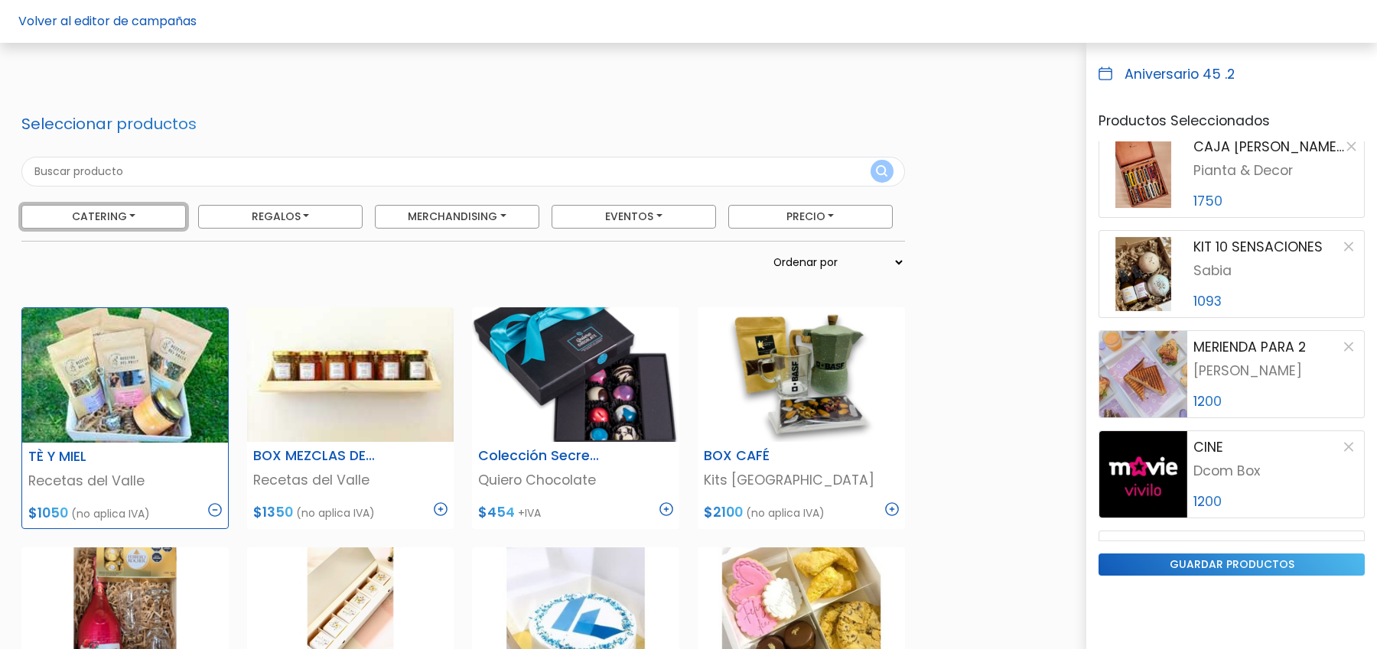
click at [81, 221] on button "Catering" at bounding box center [103, 217] width 164 height 24
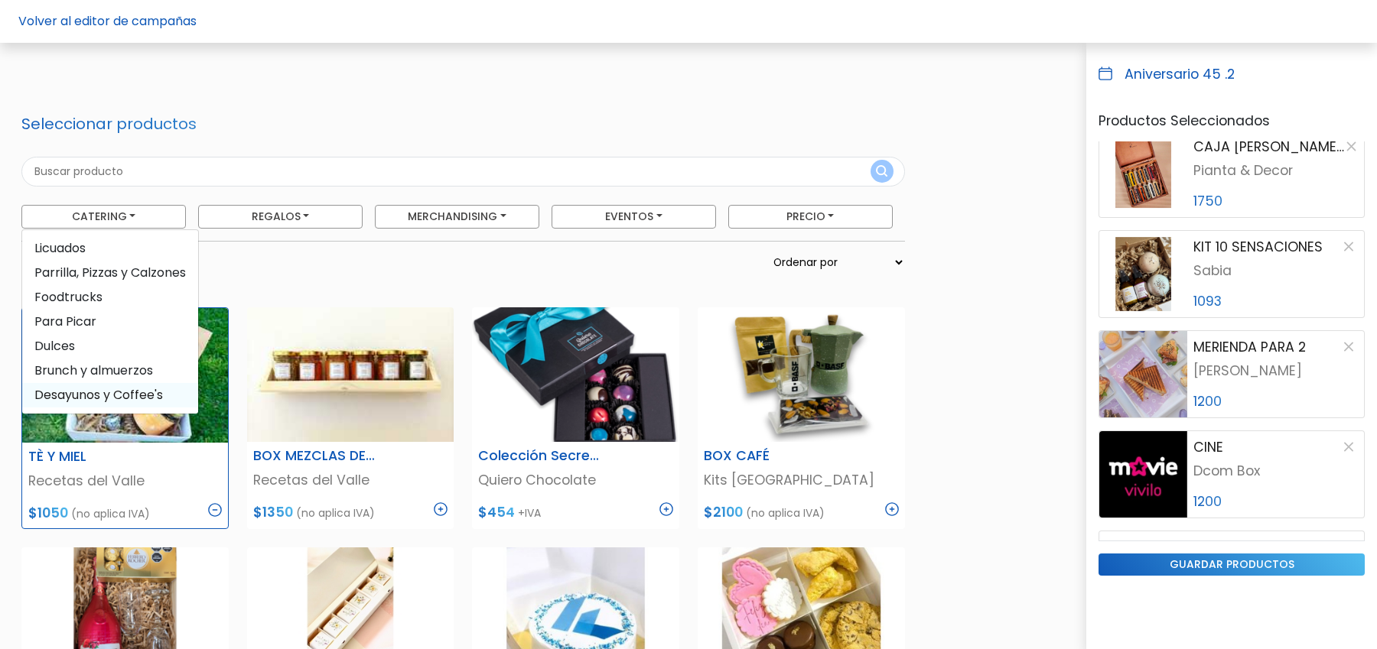
click at [84, 383] on span "Desayunos y Coffee's" at bounding box center [110, 395] width 176 height 24
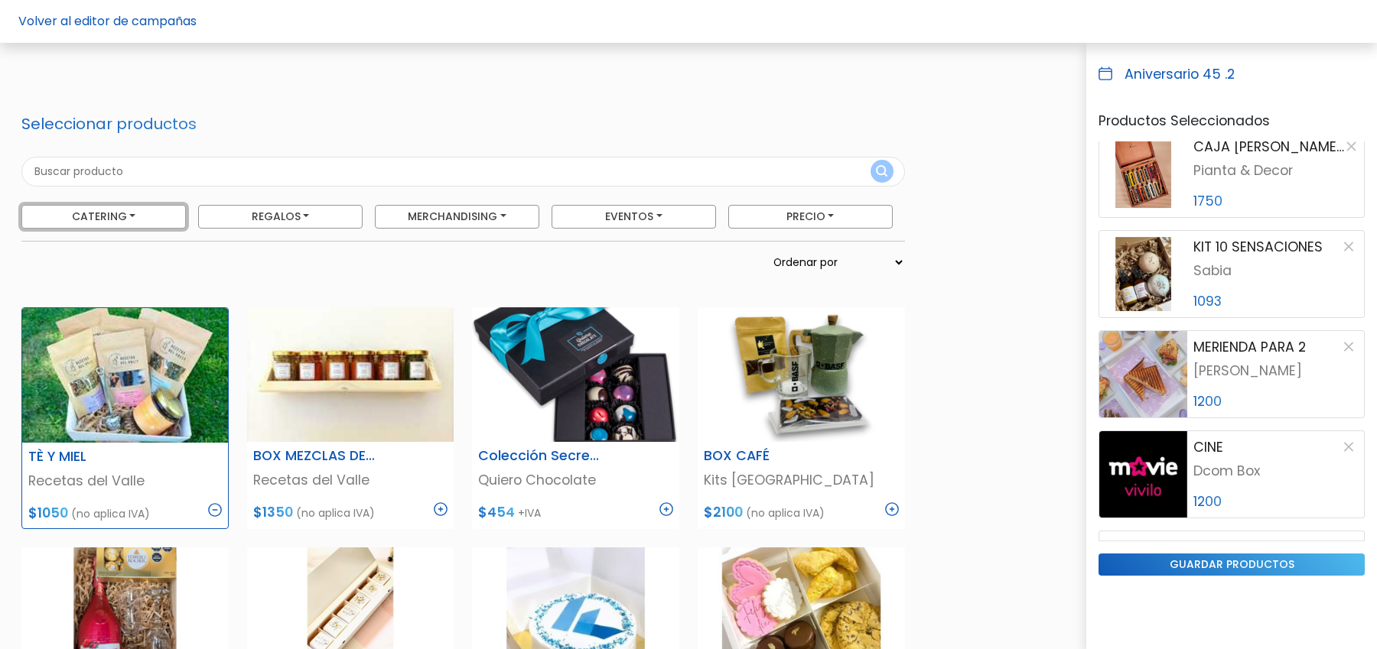
click at [123, 215] on button "Catering" at bounding box center [103, 217] width 164 height 24
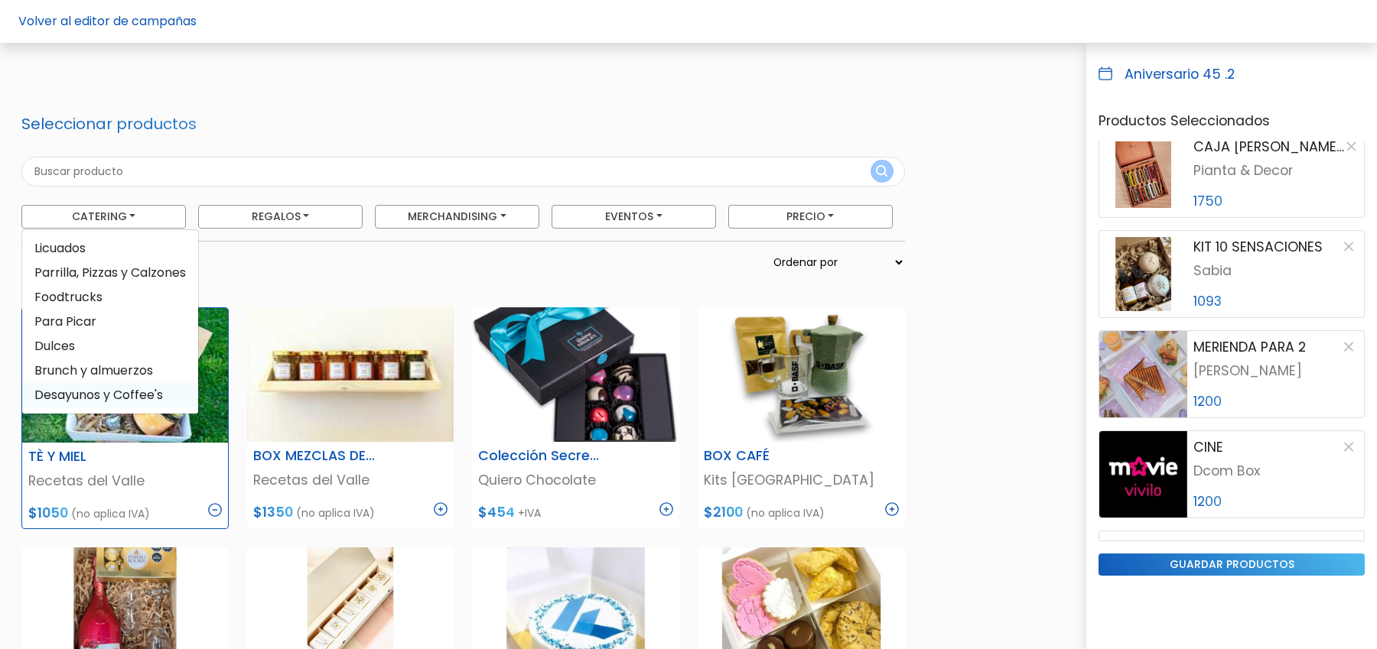
click at [153, 399] on span "Desayunos y Coffee's" at bounding box center [110, 395] width 176 height 24
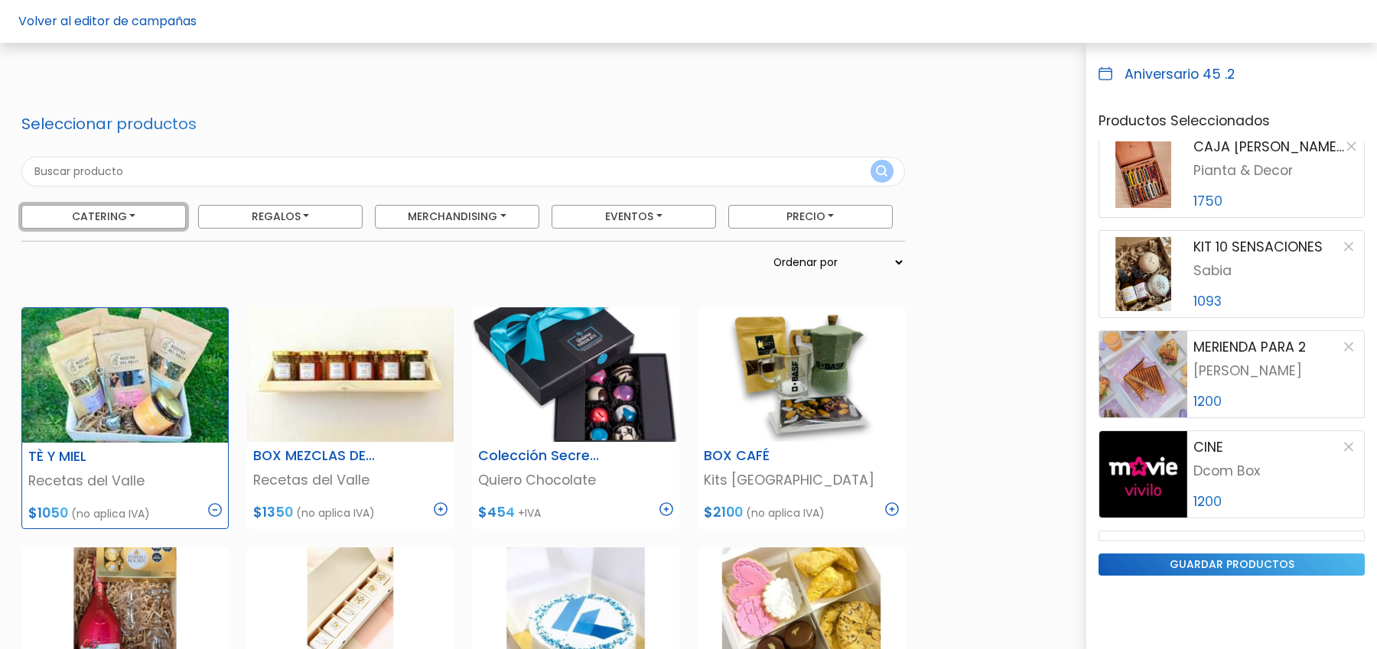
click at [136, 210] on button "Catering" at bounding box center [103, 217] width 164 height 24
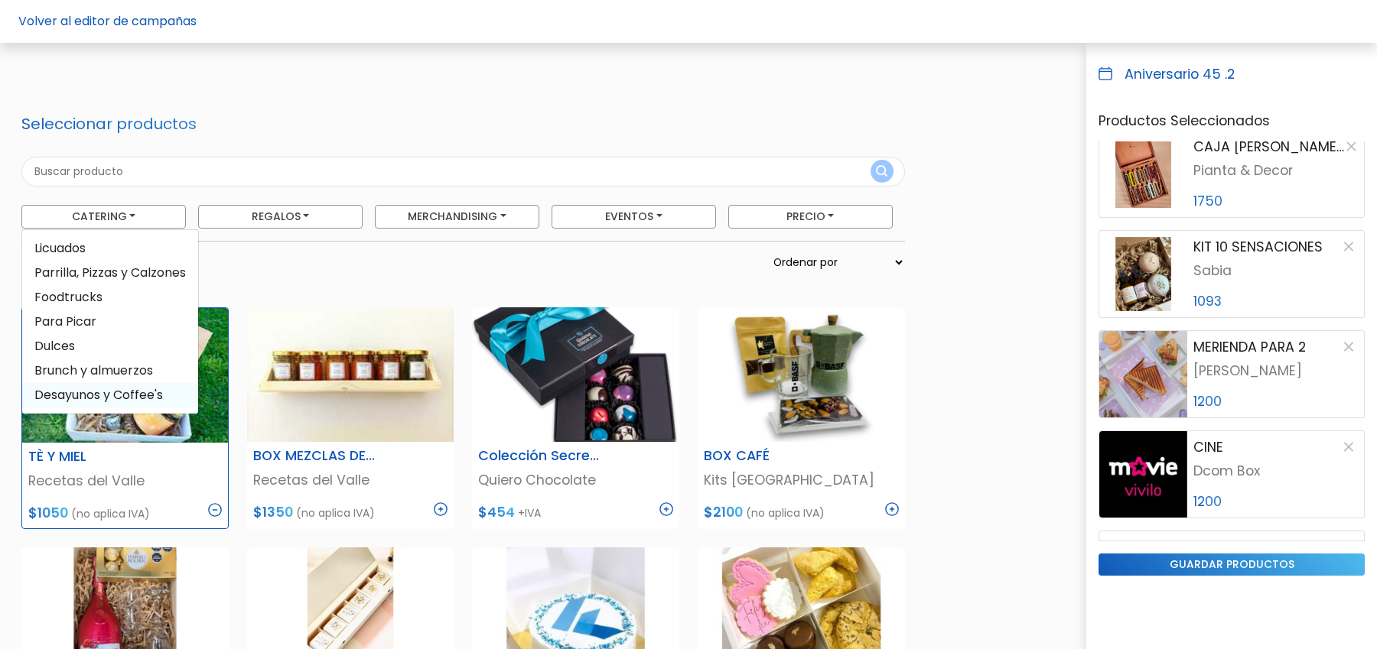
click at [46, 397] on span "Desayunos y Coffee's" at bounding box center [110, 395] width 176 height 24
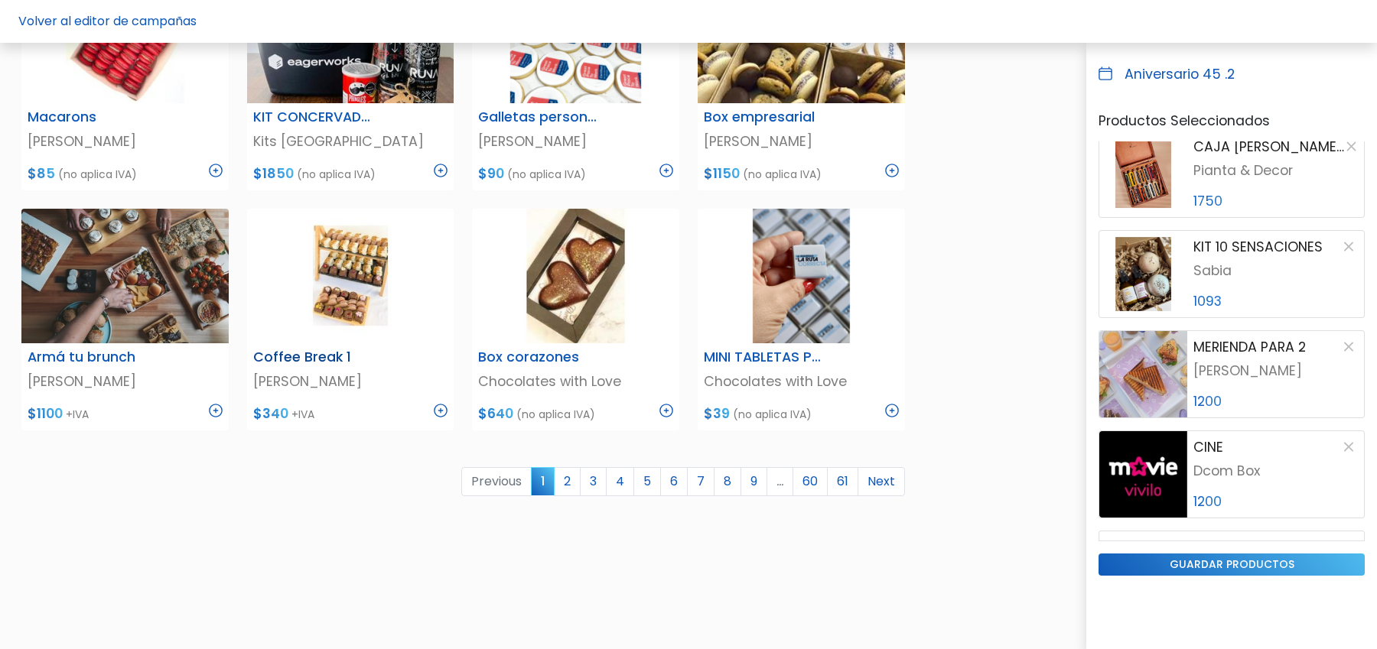
scroll to position [821, 0]
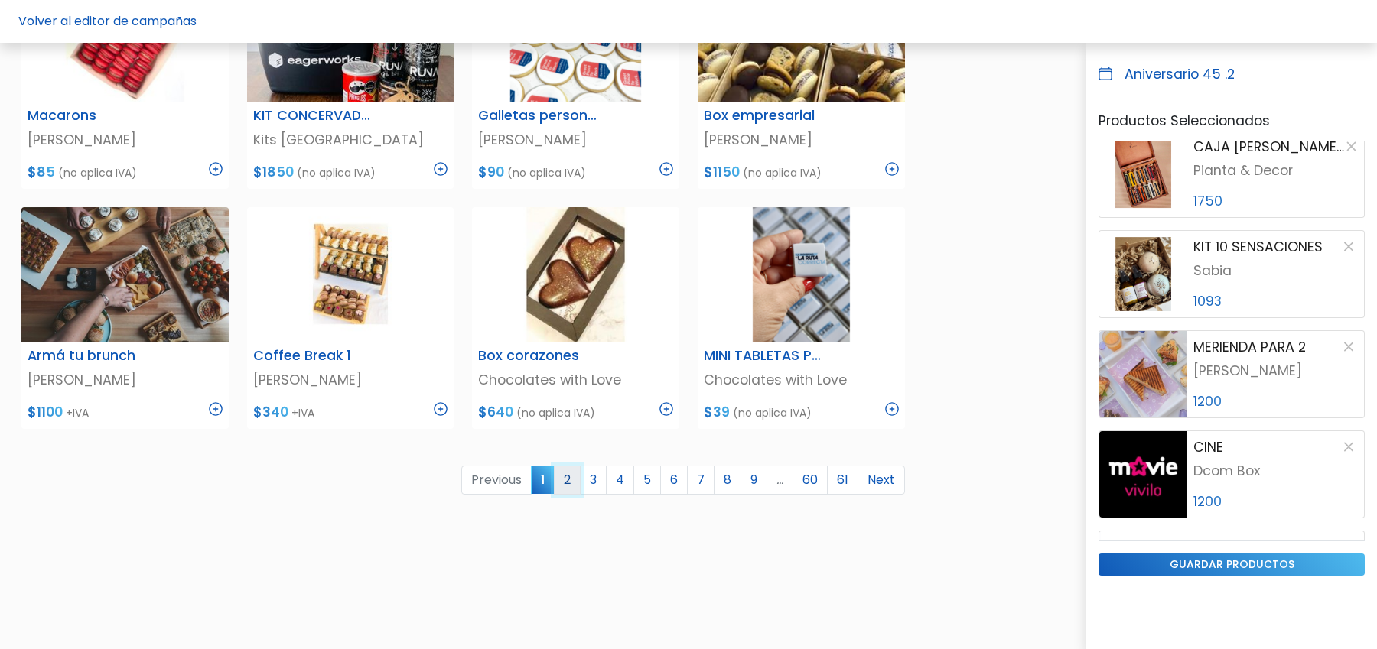
click at [578, 477] on link "2" at bounding box center [567, 480] width 27 height 29
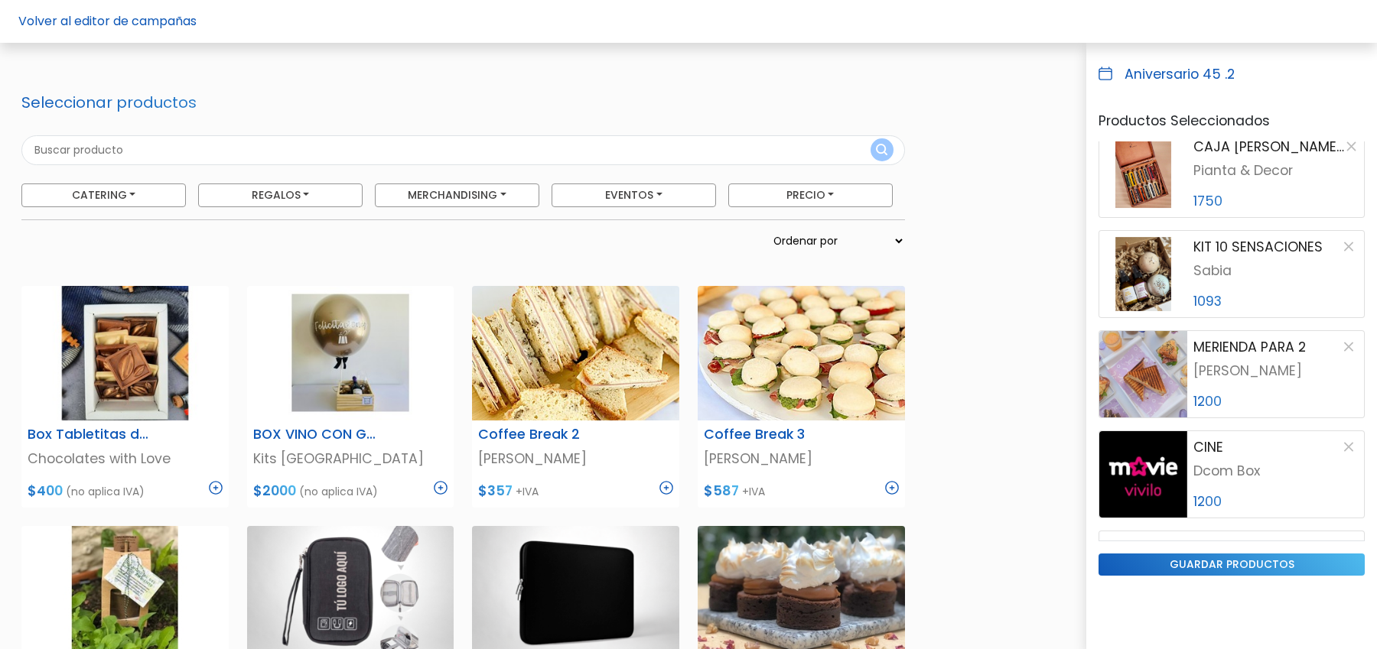
scroll to position [0, 0]
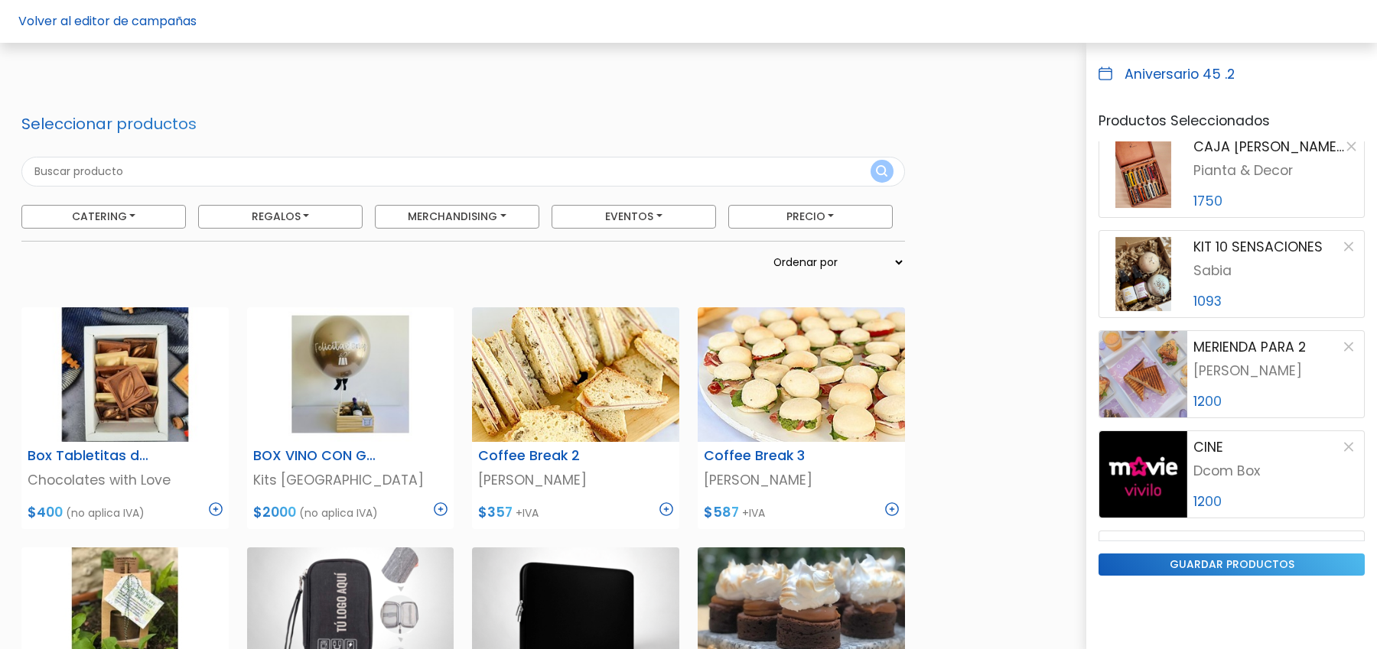
click at [268, 168] on input "text" at bounding box center [462, 172] width 883 height 30
type input "tartarte"
click at [870, 160] on button "submit" at bounding box center [881, 171] width 23 height 23
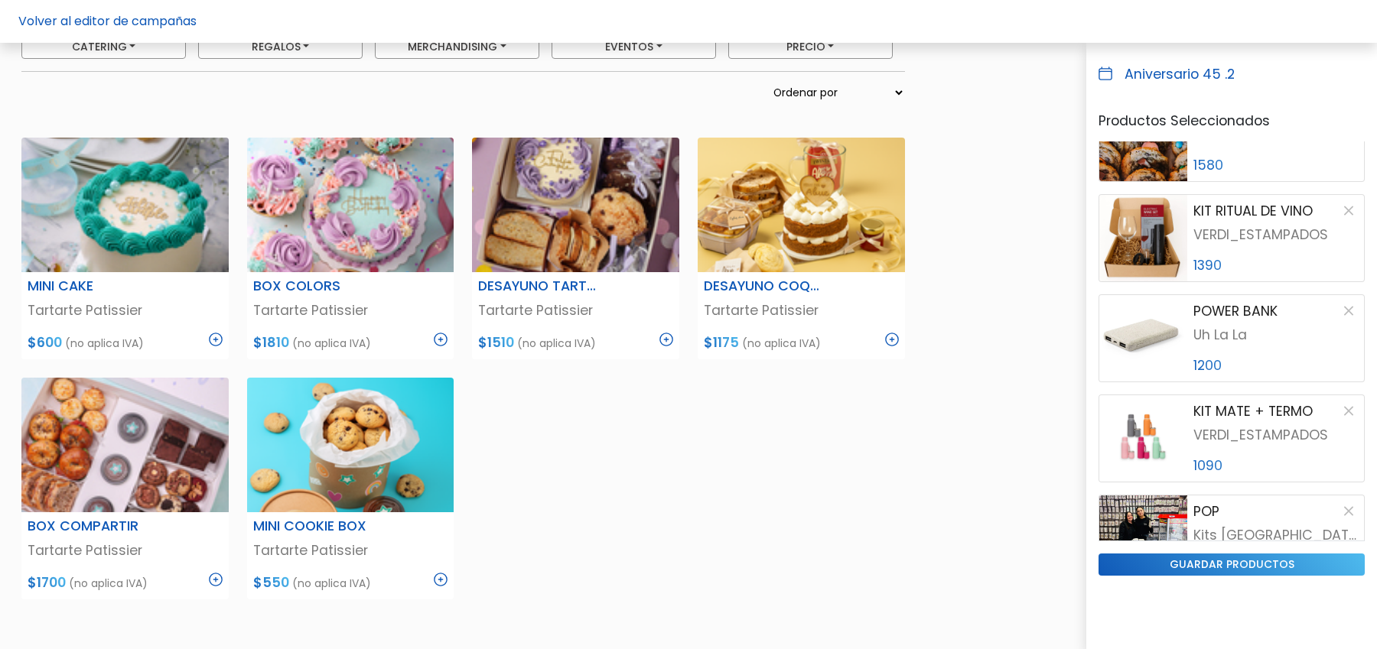
scroll to position [3708, 0]
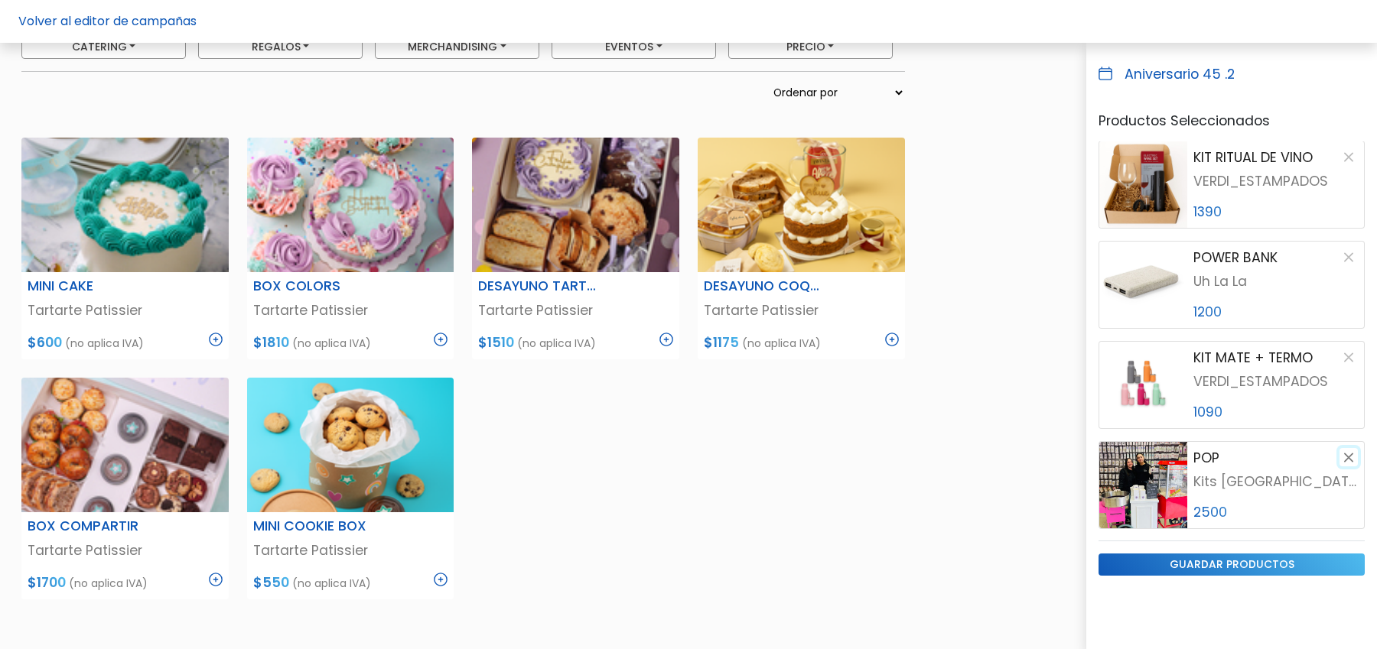
click at [1353, 457] on button "button" at bounding box center [1348, 457] width 18 height 18
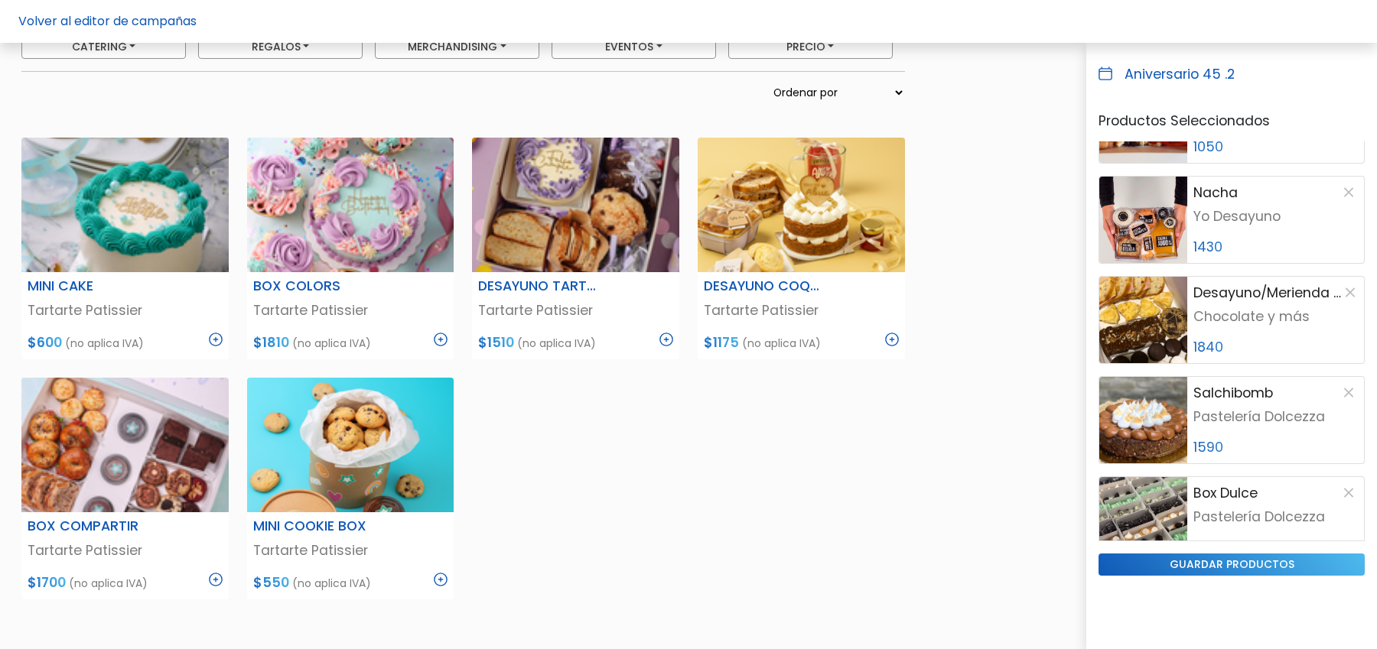
scroll to position [162, 0]
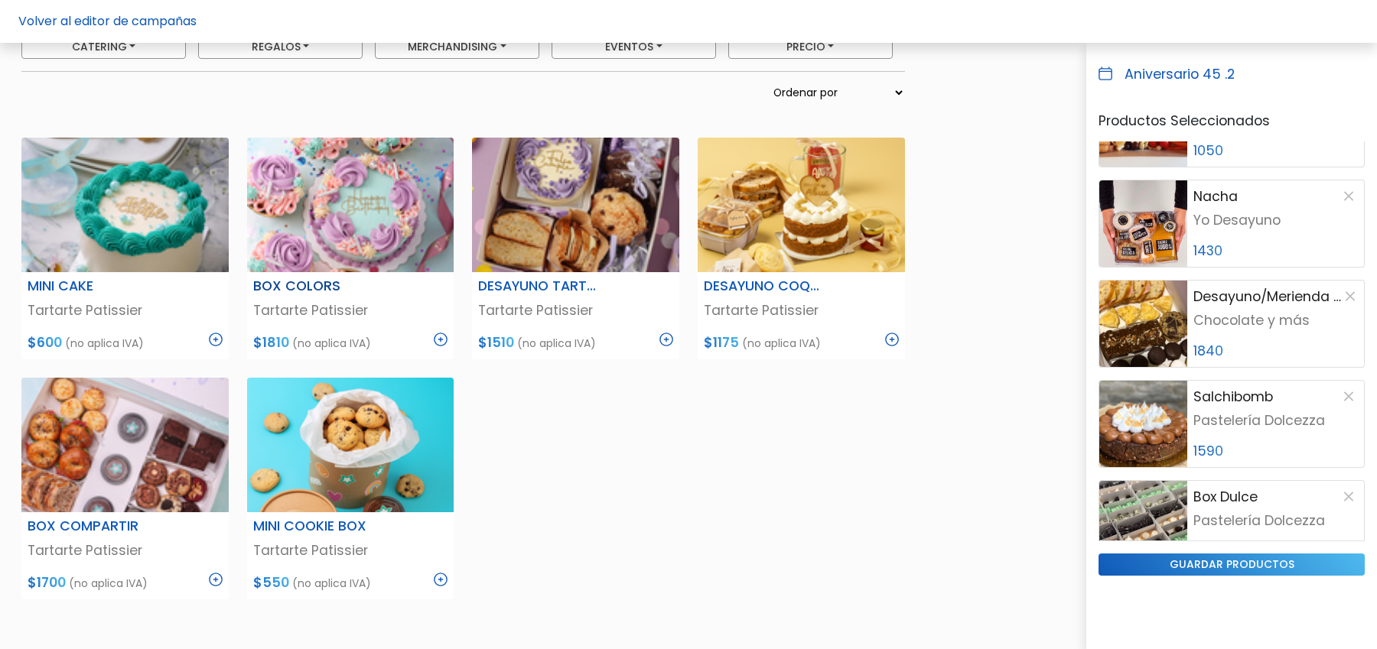
click at [441, 335] on img at bounding box center [441, 340] width 14 height 14
click at [669, 337] on img at bounding box center [666, 340] width 14 height 14
click at [218, 578] on img at bounding box center [216, 580] width 14 height 14
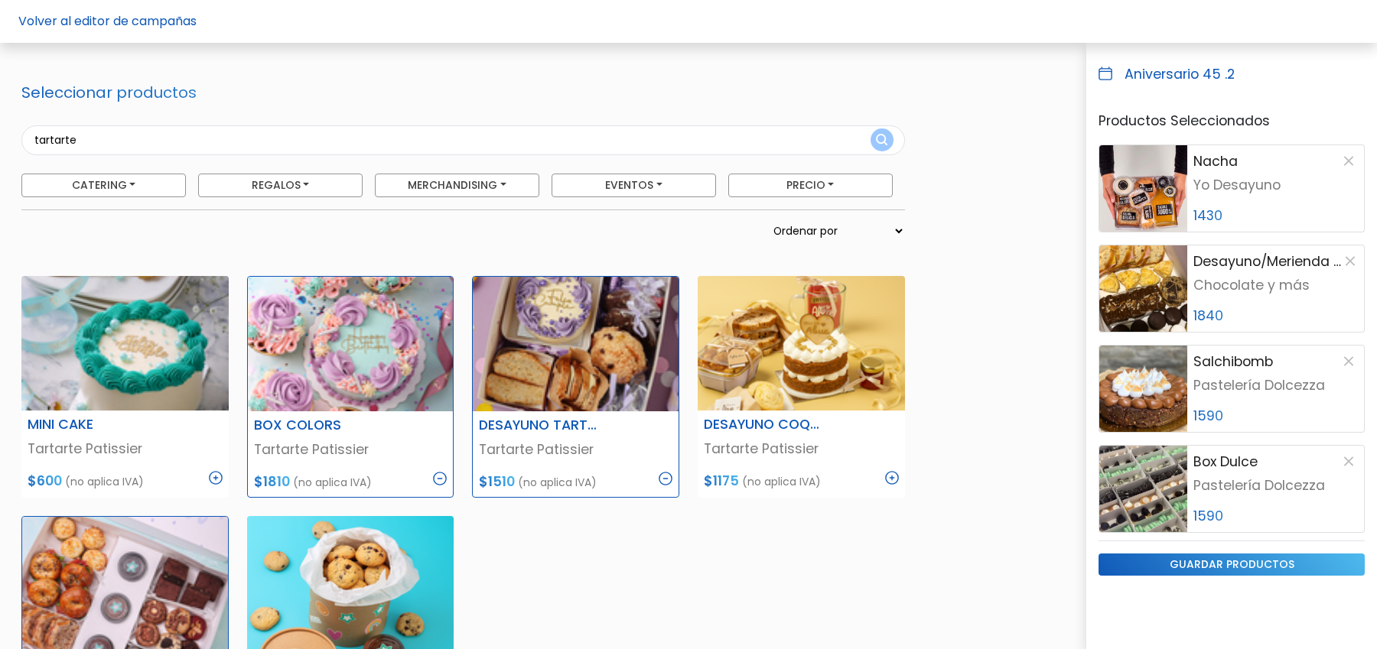
scroll to position [14, 0]
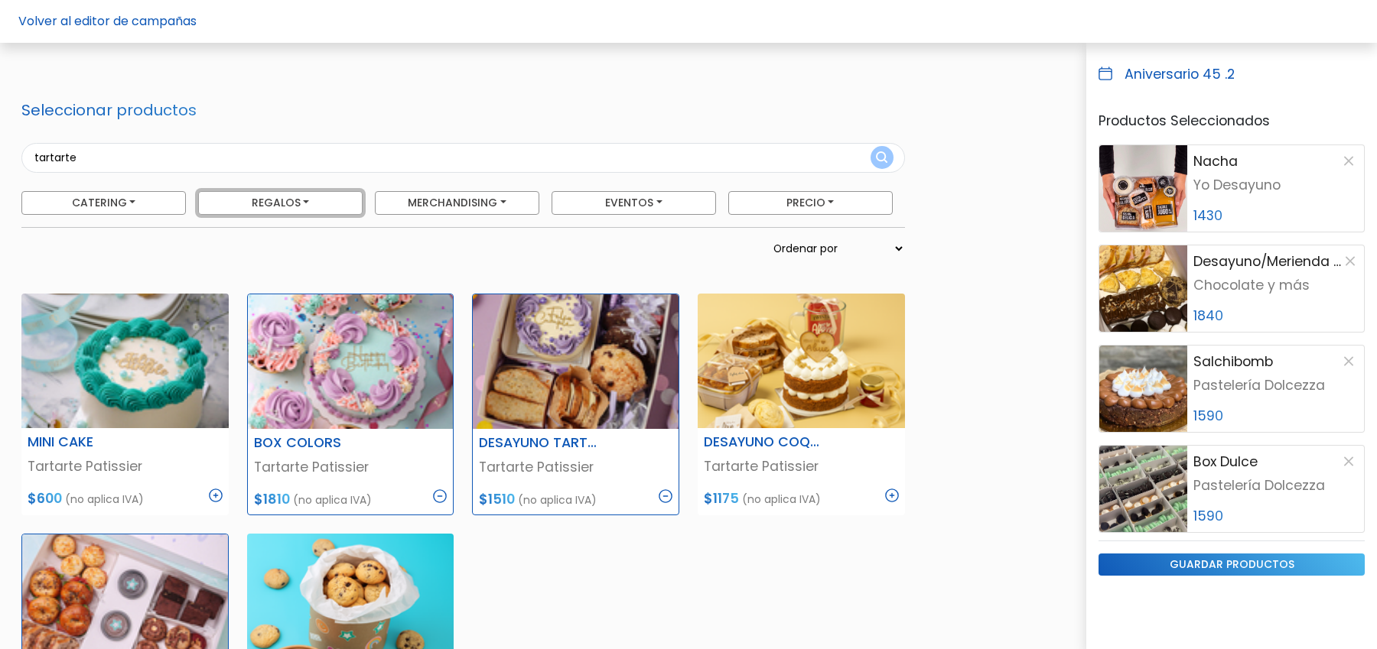
click at [186, 209] on button "Regalos" at bounding box center [103, 203] width 164 height 24
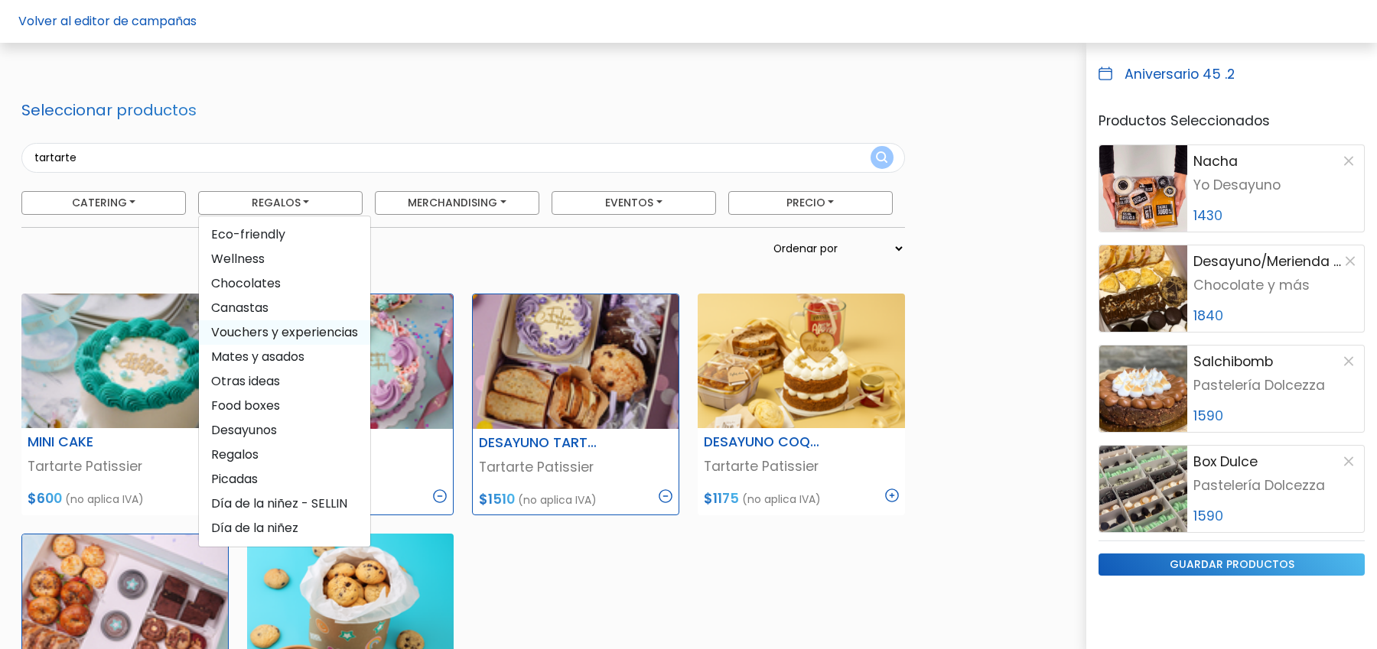
click at [289, 334] on span "Vouchers y experiencias" at bounding box center [284, 333] width 171 height 24
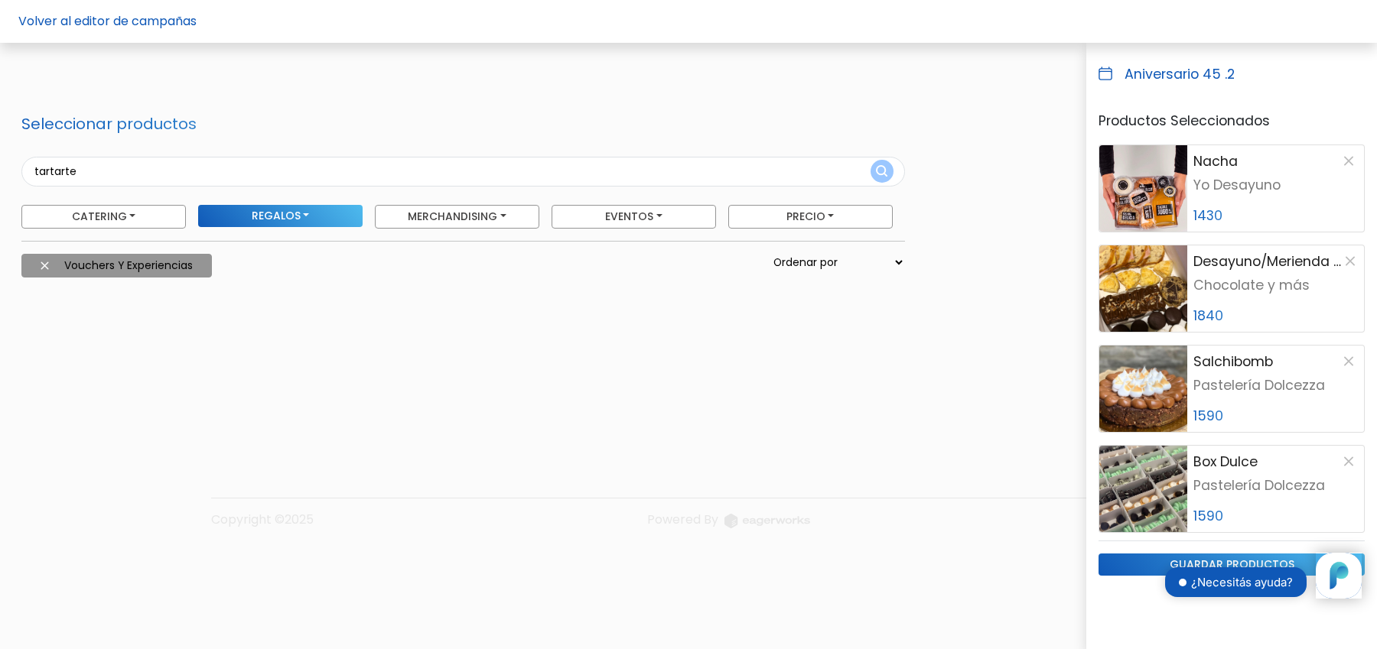
scroll to position [0, 0]
click at [110, 164] on input "tartarte" at bounding box center [462, 172] width 883 height 30
click at [747, 290] on div at bounding box center [463, 351] width 902 height 122
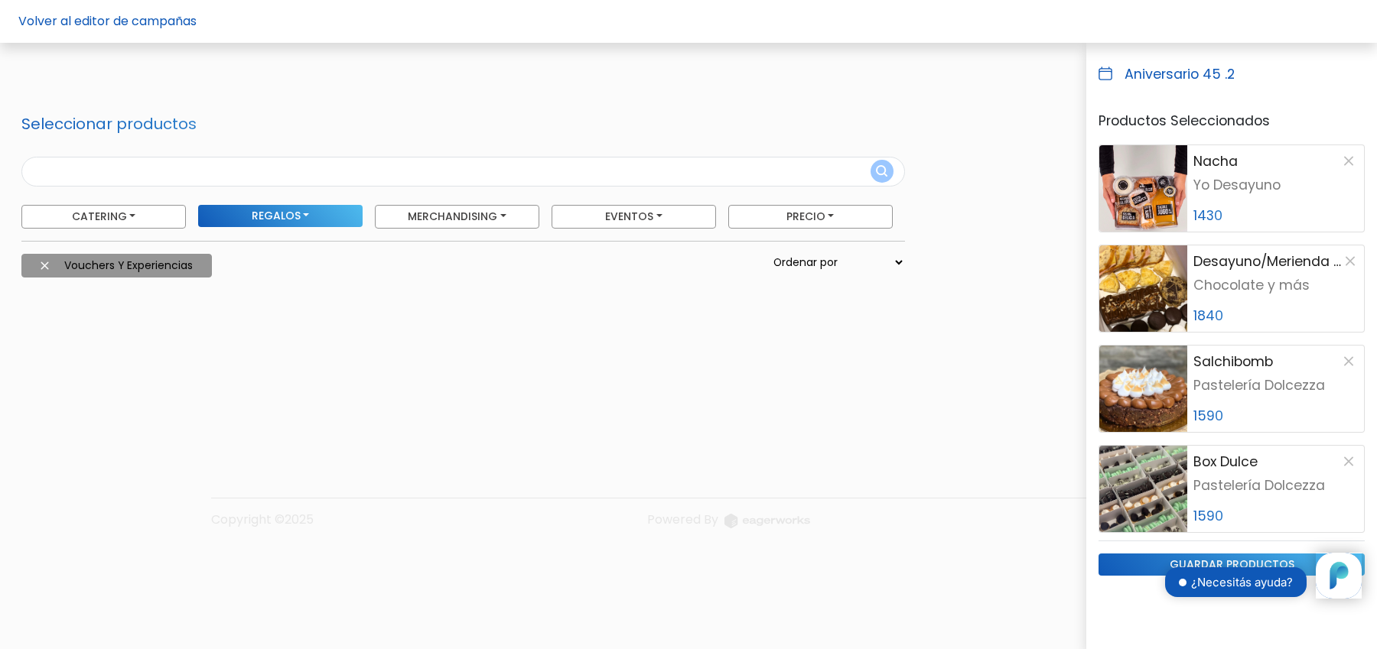
click at [327, 362] on div at bounding box center [463, 351] width 902 height 122
click at [44, 267] on img at bounding box center [45, 266] width 8 height 8
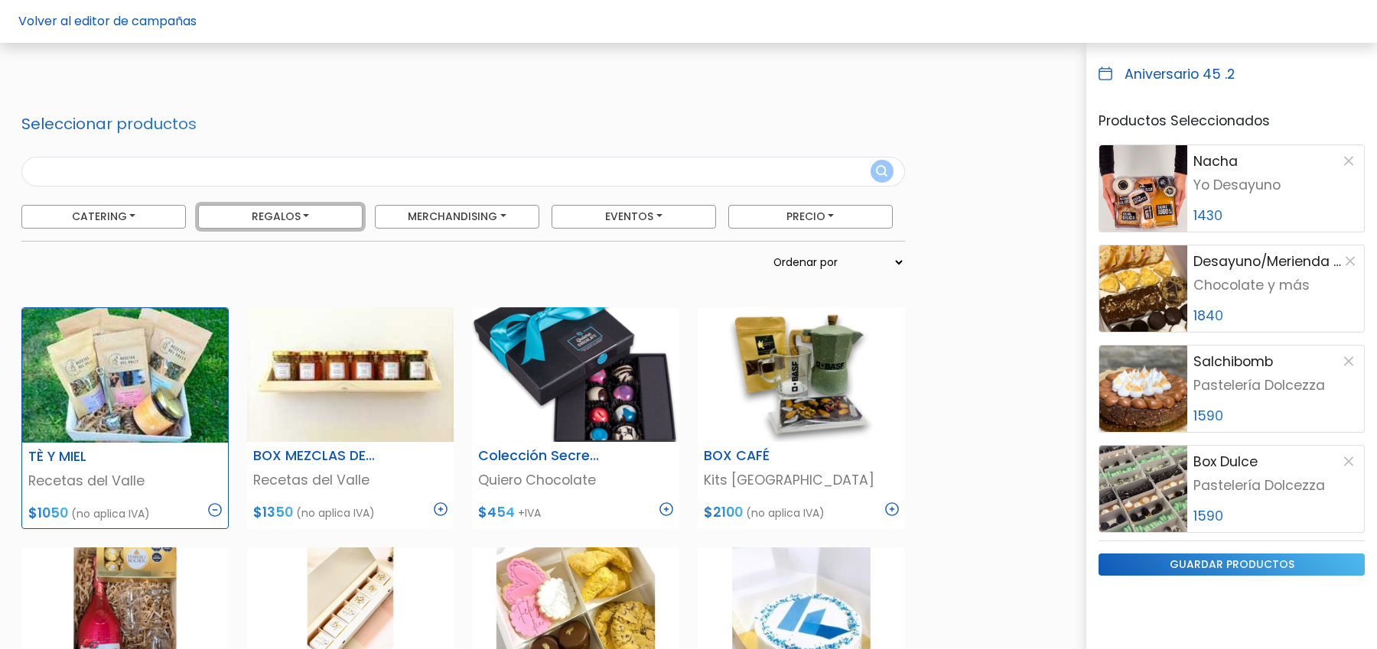
click at [186, 213] on button "Regalos" at bounding box center [103, 217] width 164 height 24
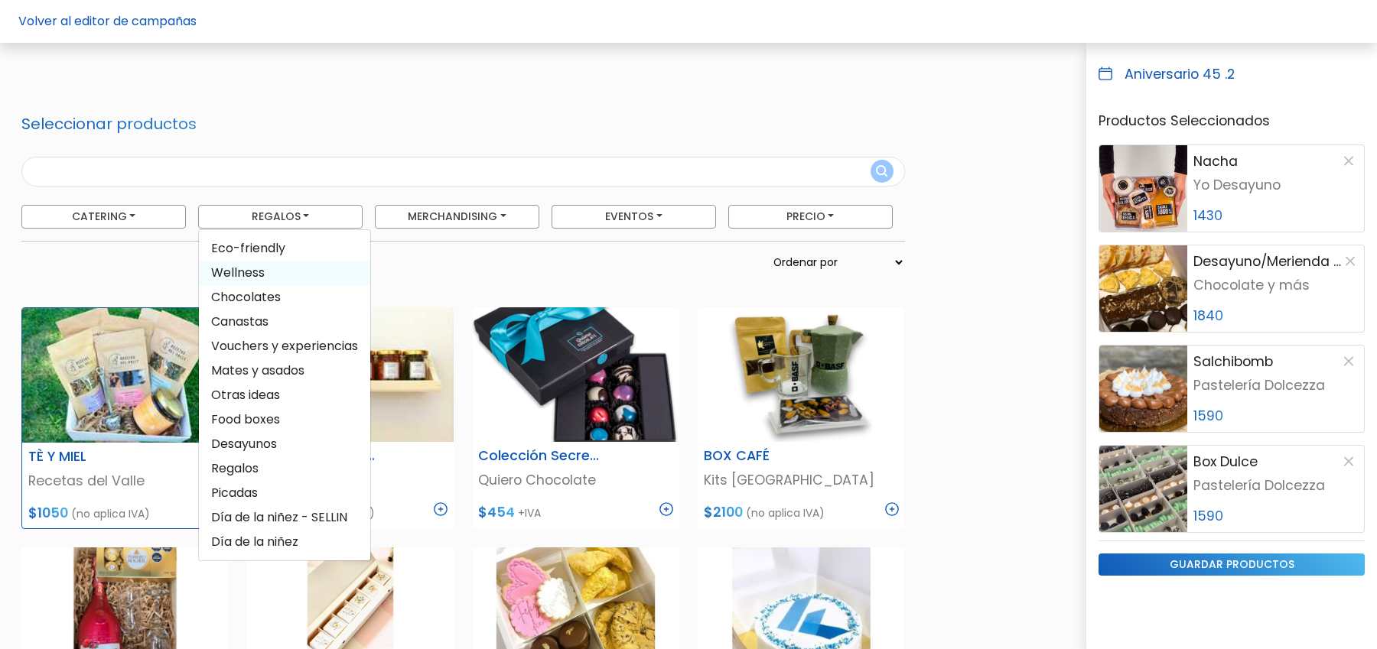
click at [280, 272] on span "Wellness" at bounding box center [284, 273] width 171 height 24
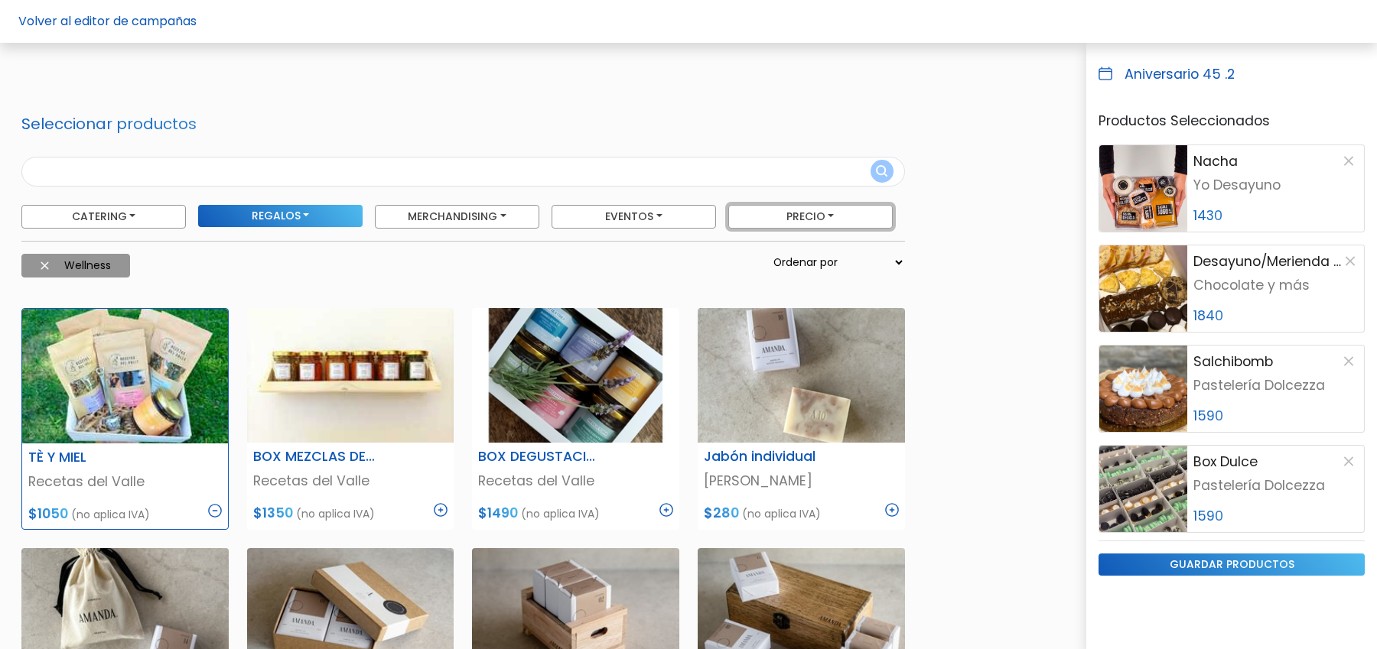
click at [811, 216] on button "Precio" at bounding box center [810, 217] width 164 height 24
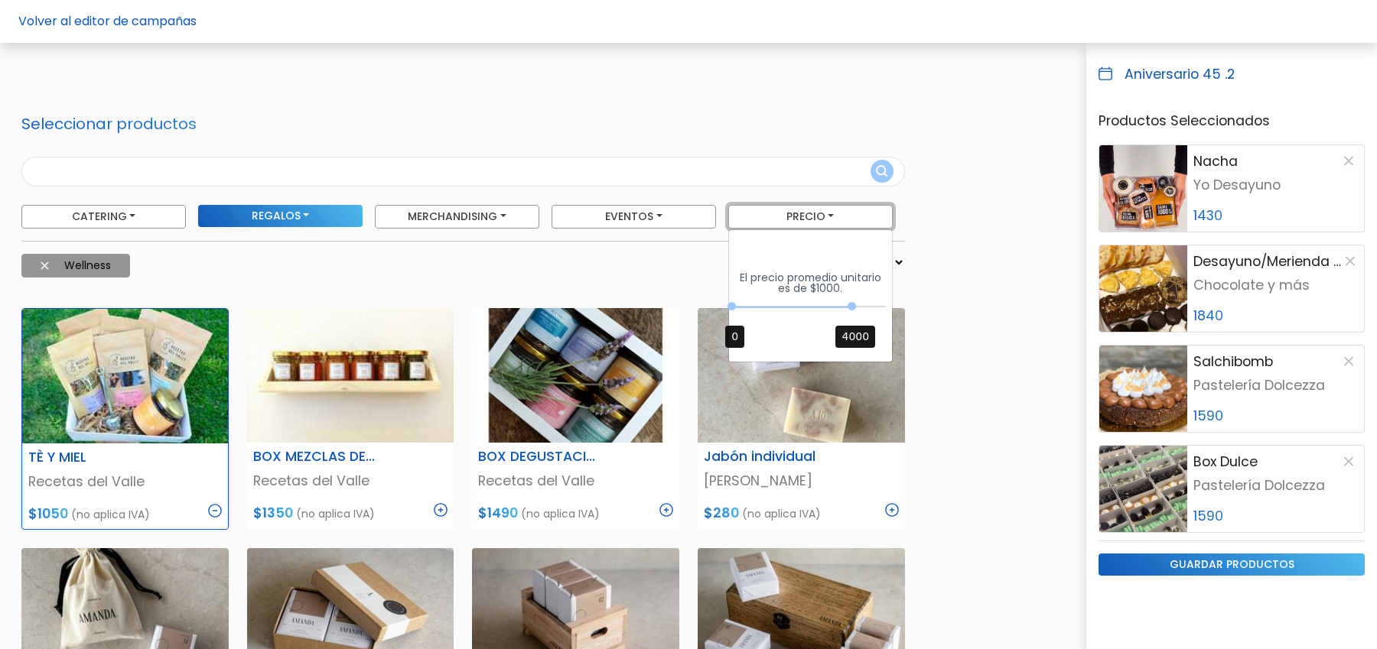
drag, startPoint x: 760, startPoint y: 307, endPoint x: 730, endPoint y: 307, distance: 29.8
click at [730, 307] on div at bounding box center [731, 306] width 8 height 8
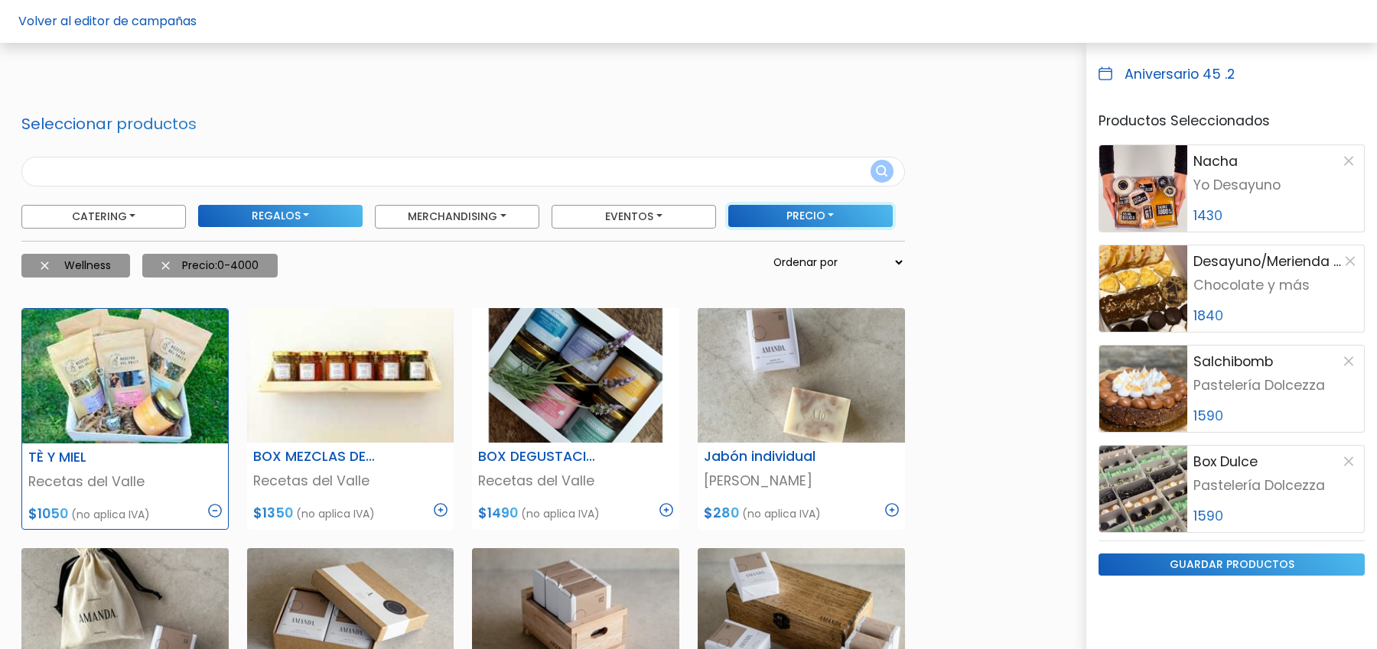
click at [796, 223] on button "Precio" at bounding box center [810, 216] width 164 height 22
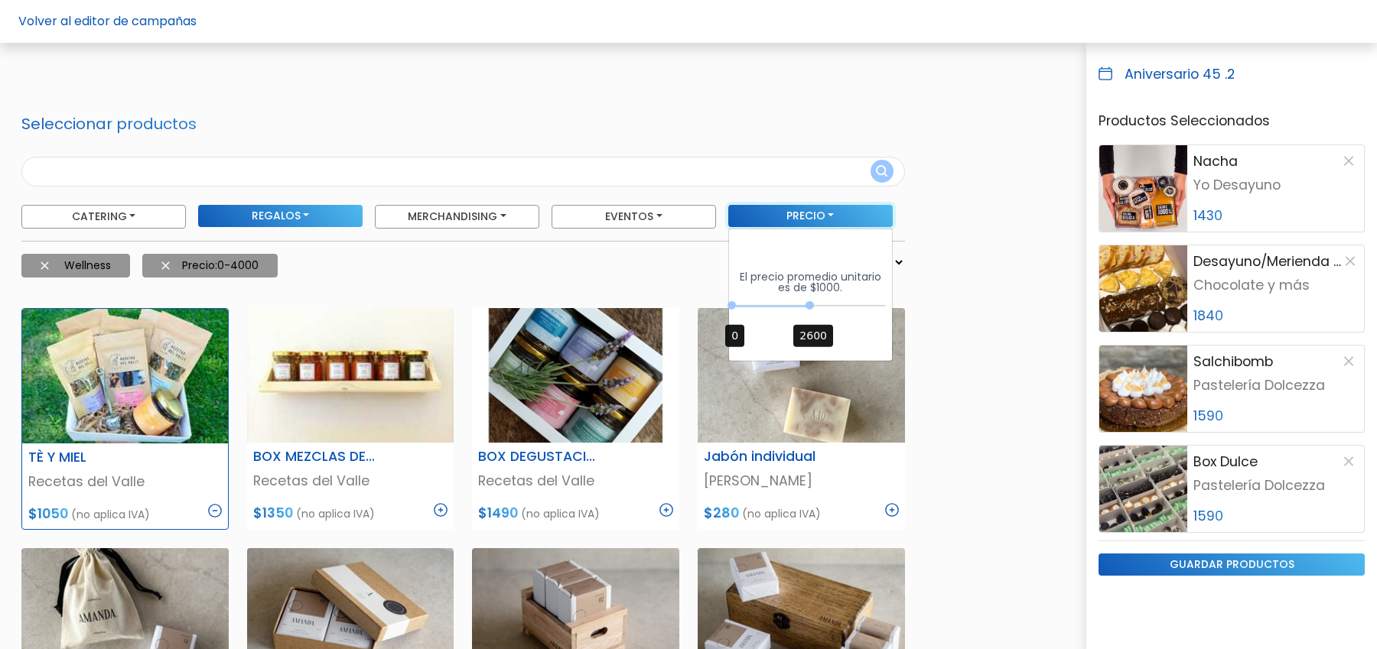
drag, startPoint x: 850, startPoint y: 307, endPoint x: 814, endPoint y: 307, distance: 36.0
click at [814, 307] on div "0 : 2600 0 2600" at bounding box center [810, 308] width 151 height 15
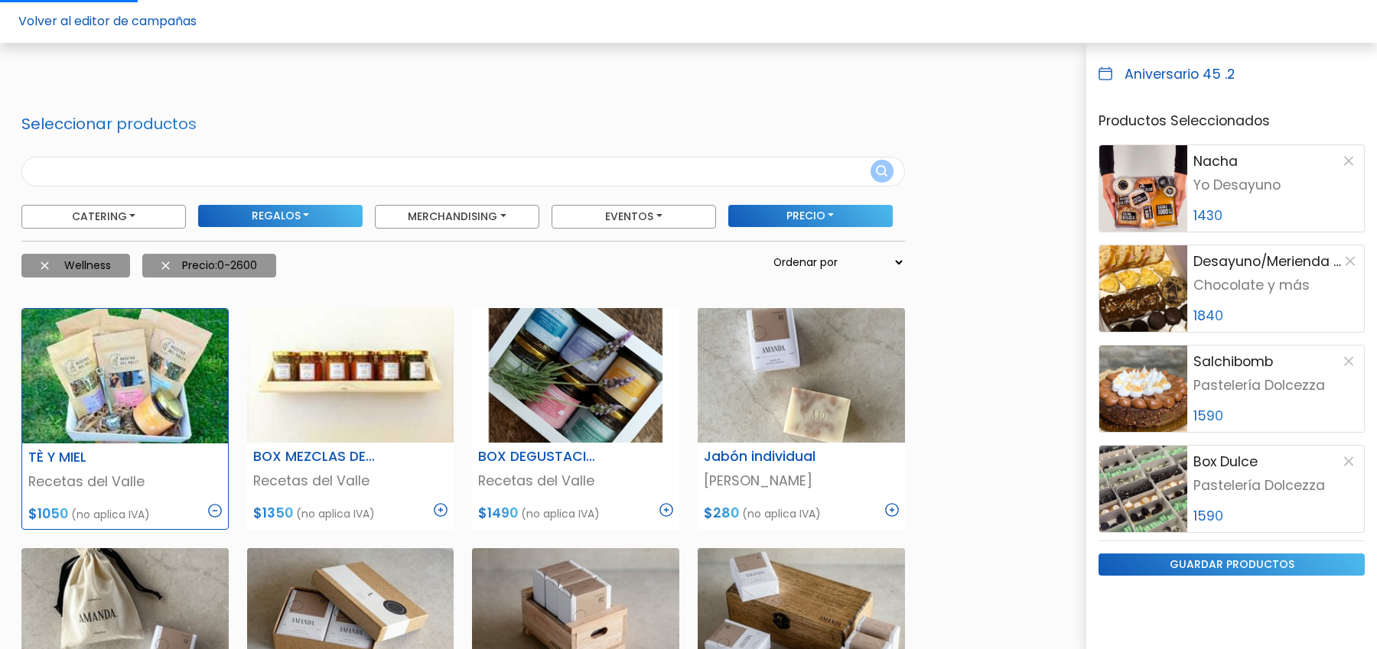
click at [784, 226] on div "Precio El precio promedio unitario es de $1000. 0 : 2600 0 2600 0,2600" at bounding box center [816, 217] width 177 height 24
click at [783, 214] on button "Precio" at bounding box center [810, 216] width 164 height 22
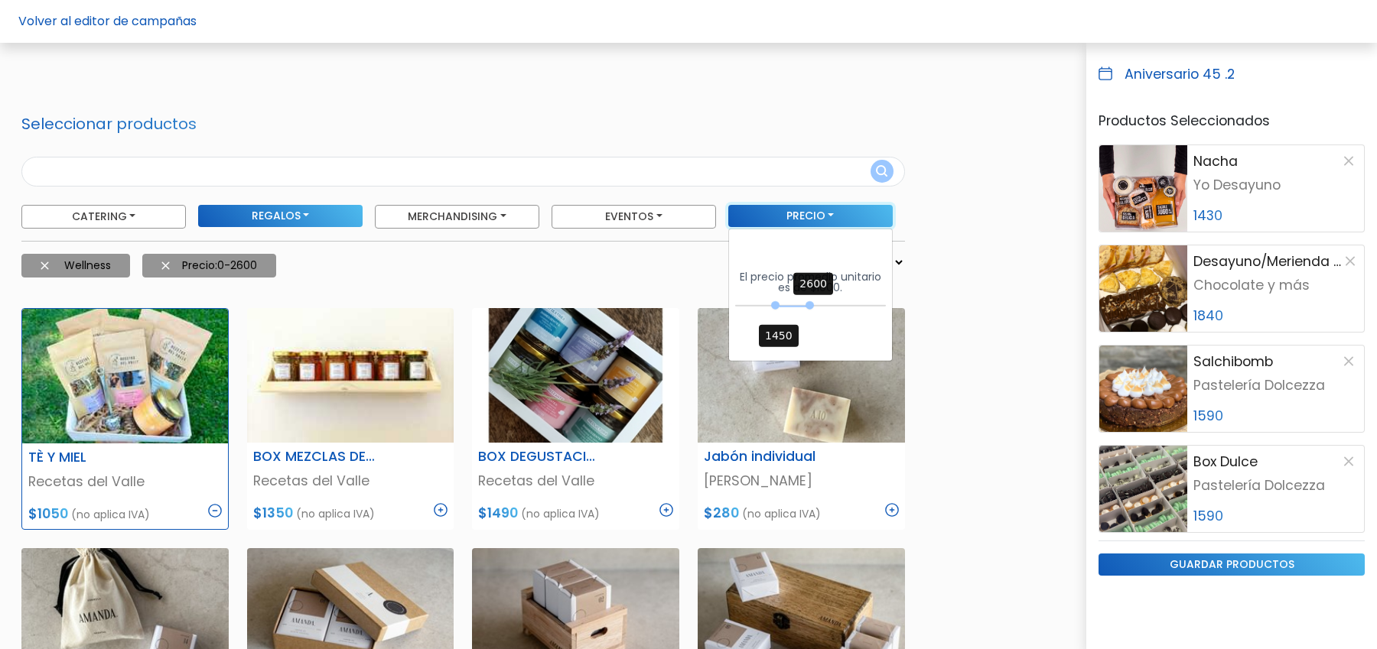
drag, startPoint x: 734, startPoint y: 306, endPoint x: 779, endPoint y: 311, distance: 44.7
click at [779, 311] on div "1450 : 2600 1450 2600" at bounding box center [810, 308] width 151 height 15
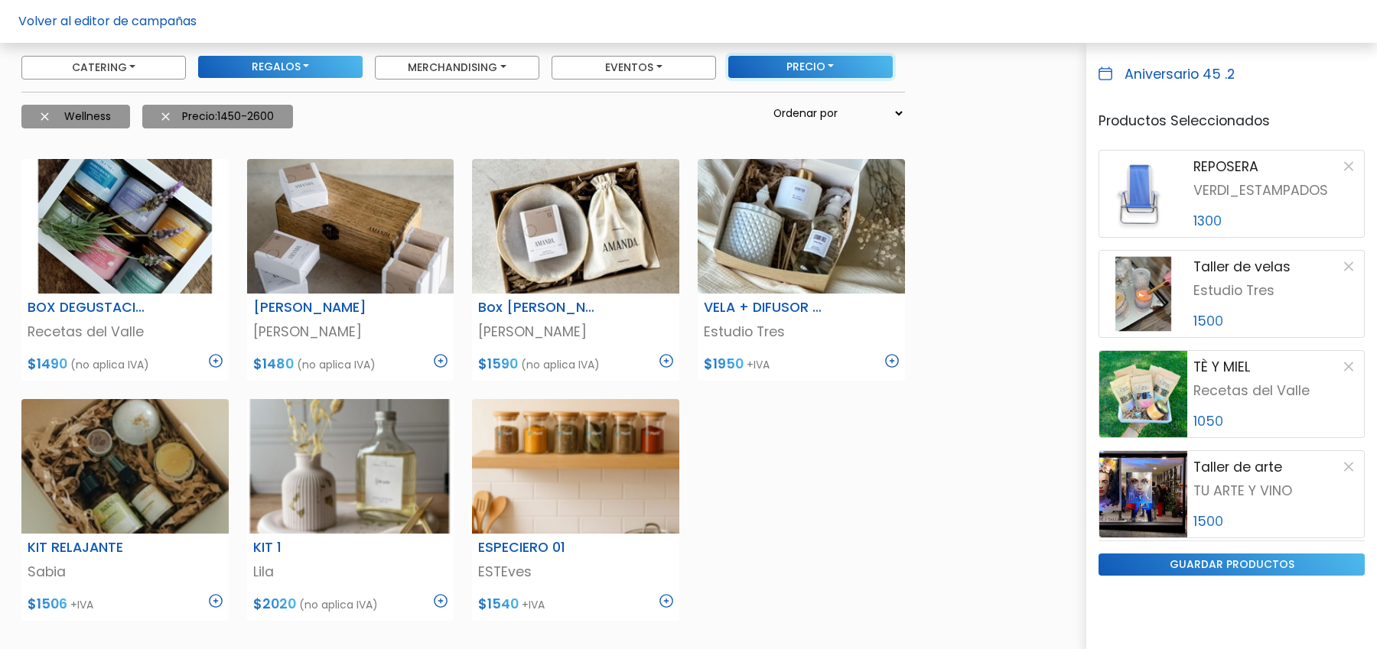
scroll to position [897, 0]
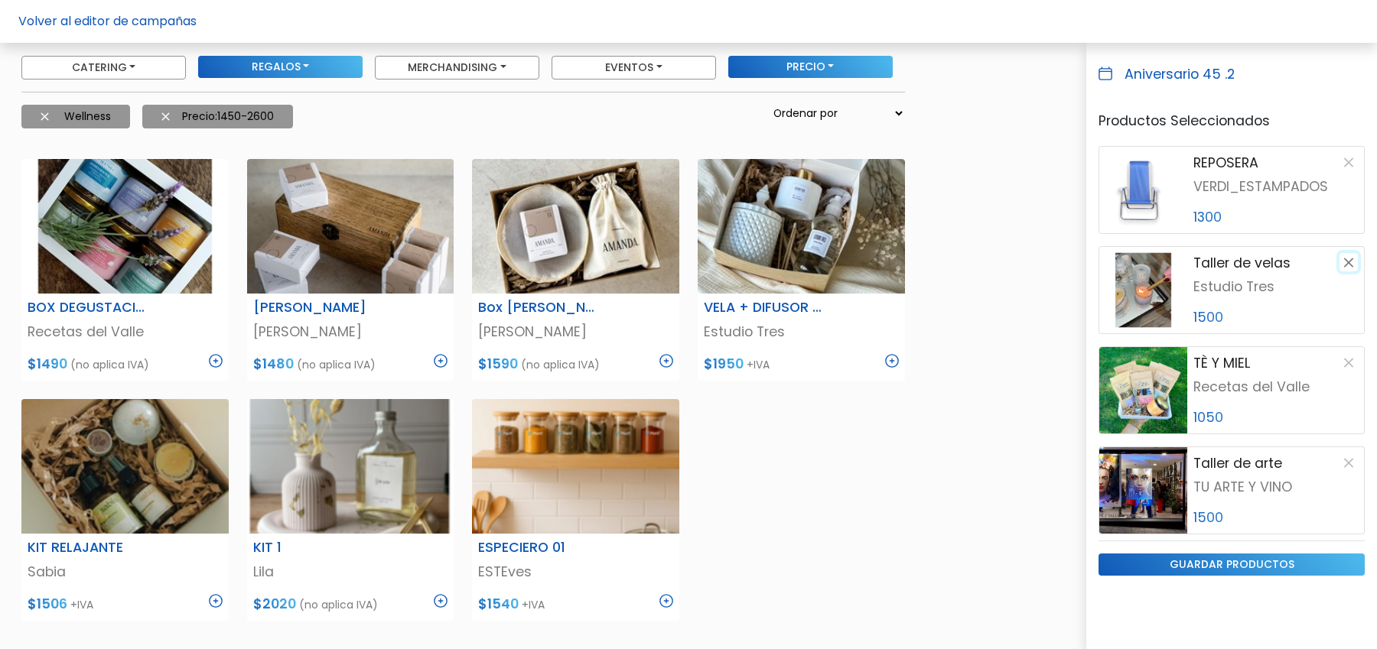
click at [1348, 264] on button "button" at bounding box center [1348, 262] width 18 height 18
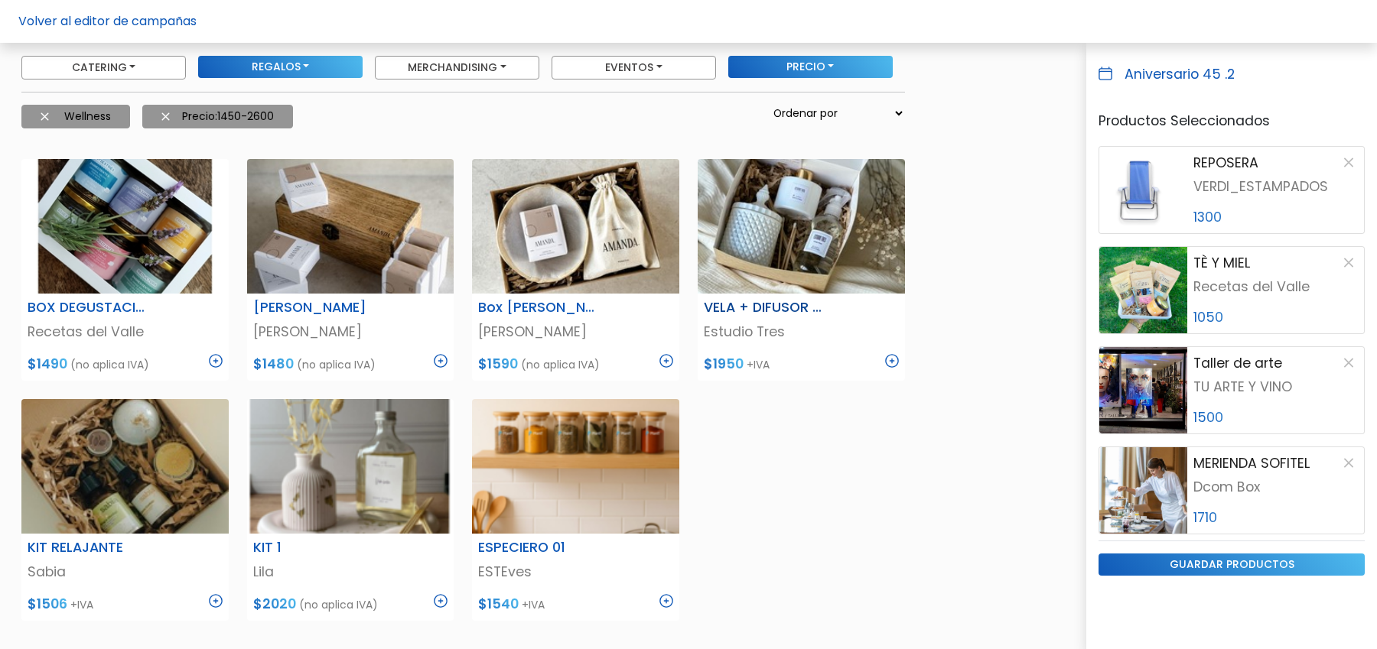
click at [891, 359] on img at bounding box center [892, 361] width 14 height 14
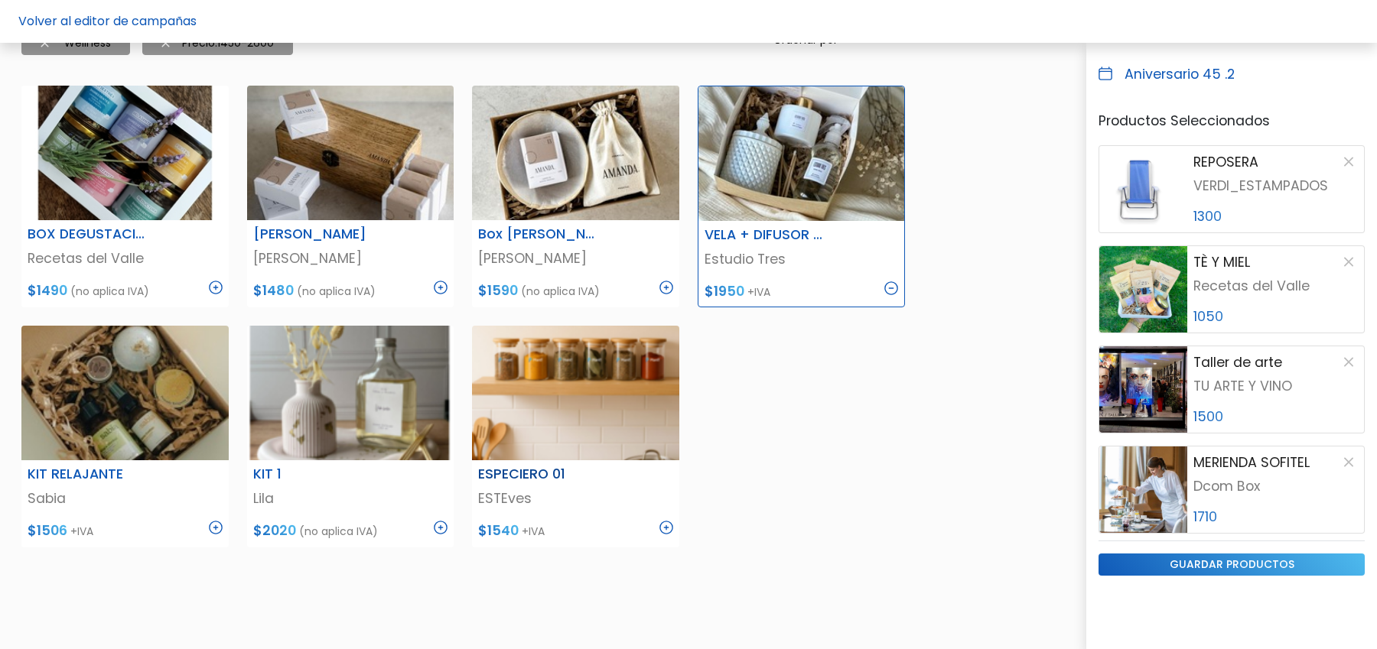
scroll to position [232, 0]
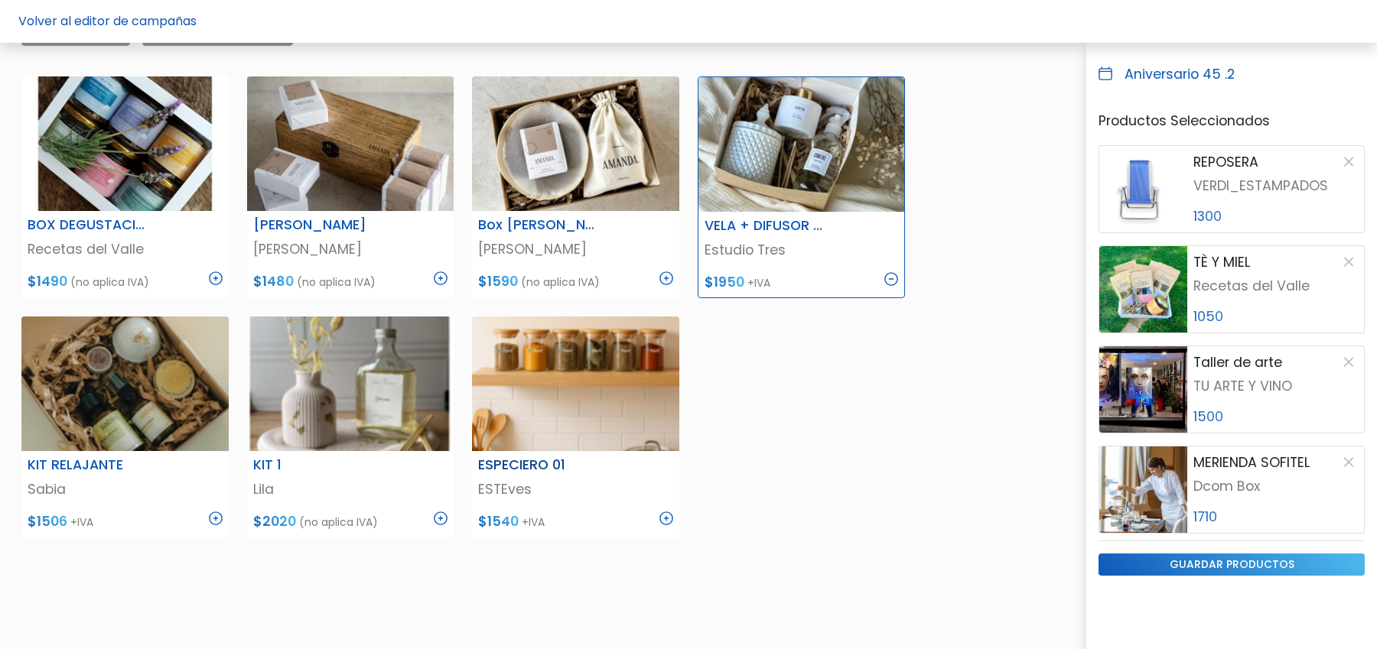
click at [669, 516] on img at bounding box center [666, 519] width 14 height 14
click at [216, 519] on img at bounding box center [216, 519] width 14 height 14
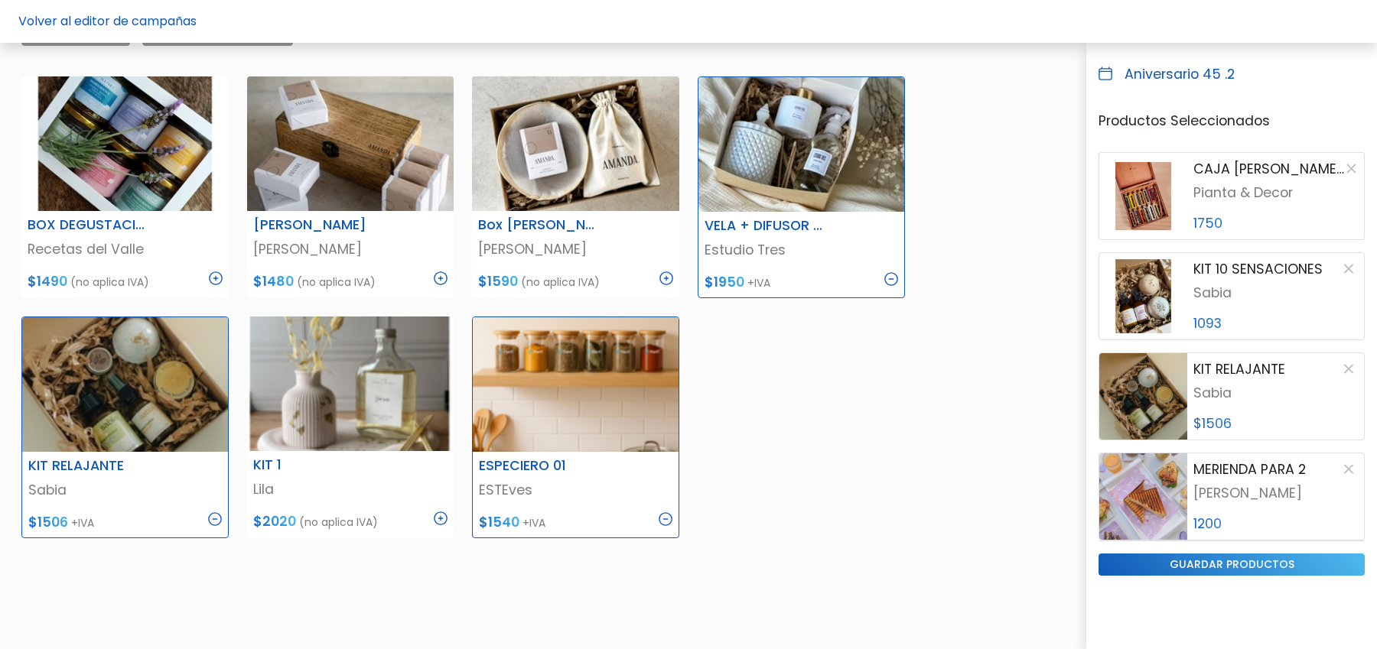
scroll to position [2595, 0]
click at [1348, 265] on button "button" at bounding box center [1348, 268] width 18 height 18
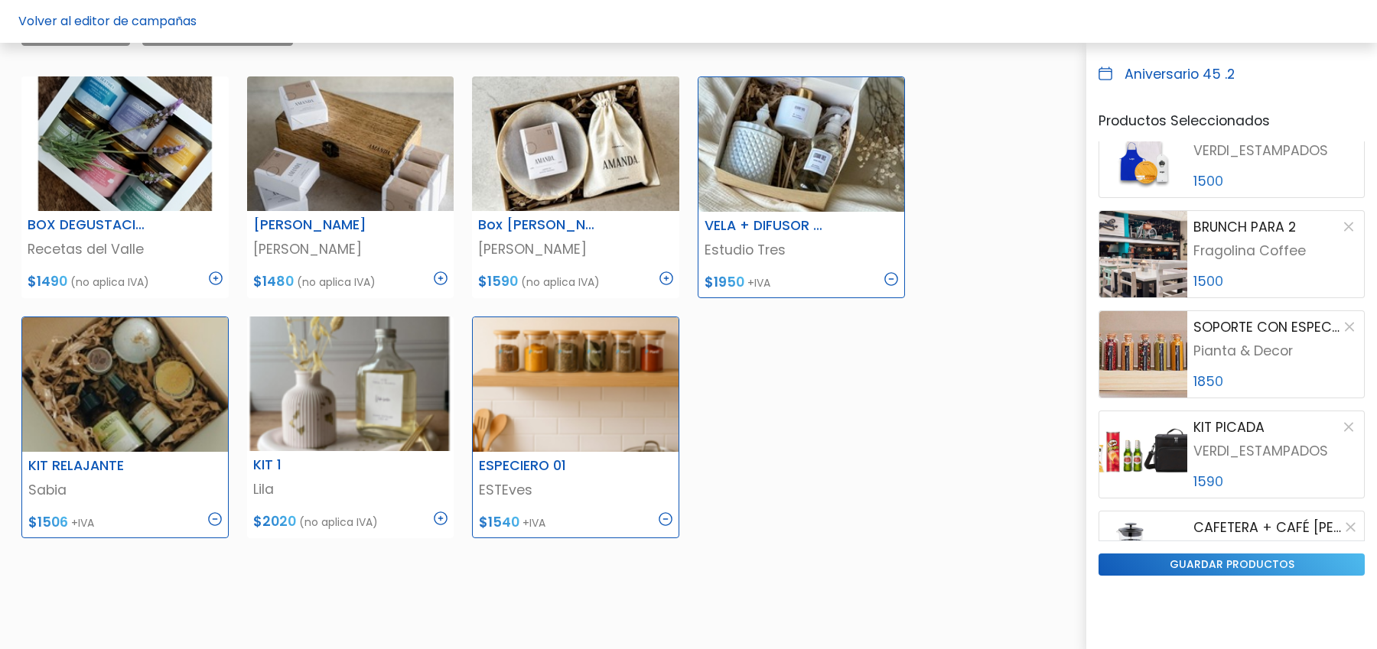
scroll to position [3131, 0]
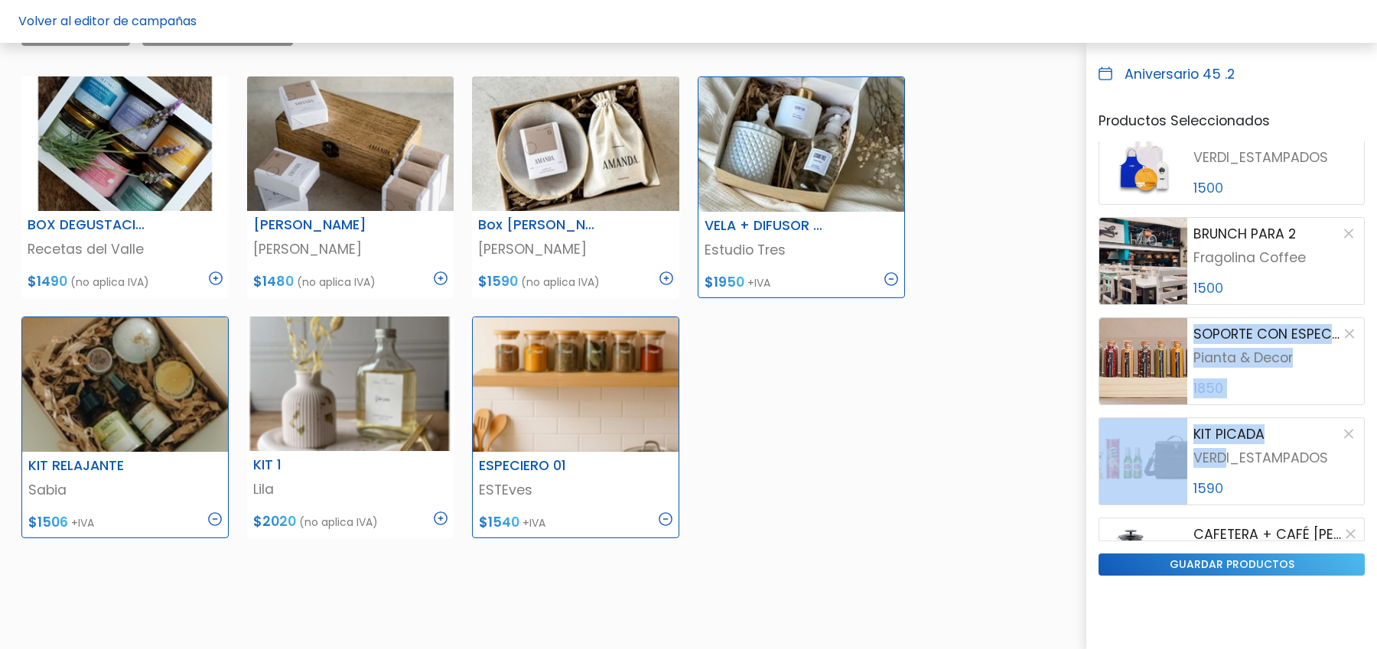
drag, startPoint x: 1227, startPoint y: 449, endPoint x: 1228, endPoint y: 320, distance: 129.3
click at [1228, 320] on div "Torta Oreo Pastelería Dolcezza 1590 Picada 3 Bets degustaciones 1050 Nacha Yo D…" at bounding box center [1231, 341] width 266 height 399
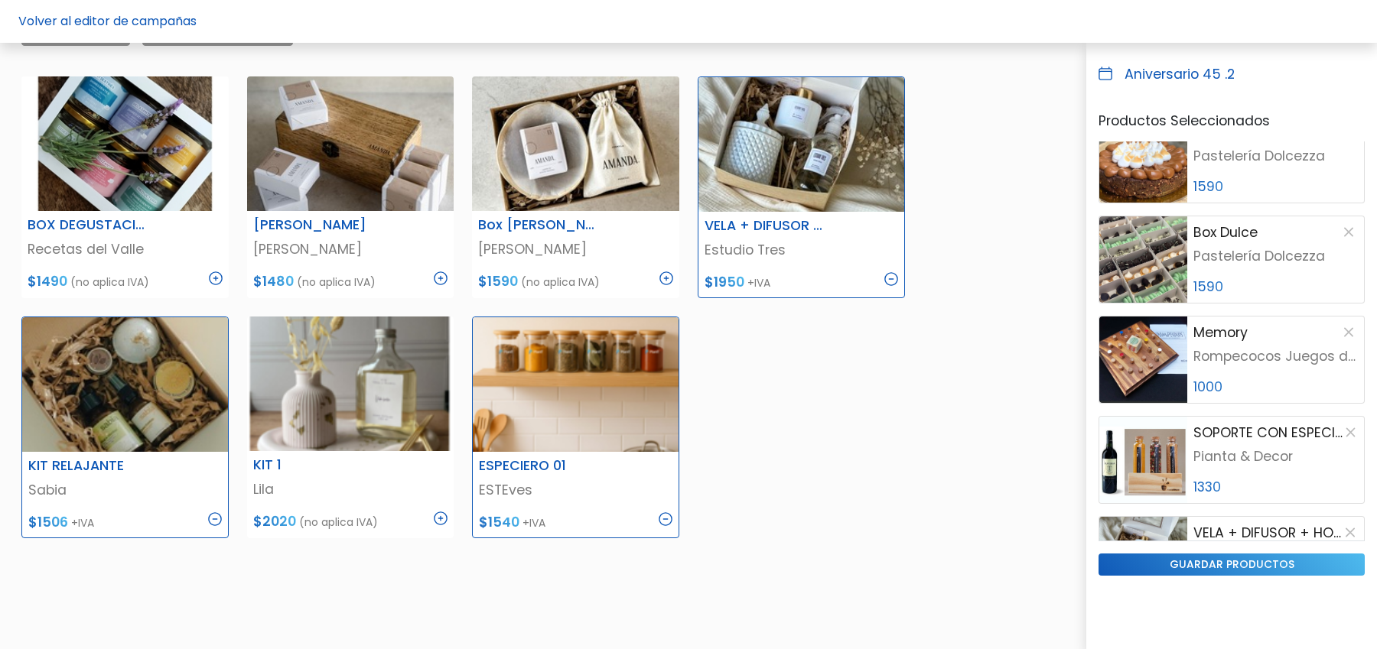
scroll to position [426, 0]
click at [1345, 330] on button "button" at bounding box center [1348, 333] width 18 height 18
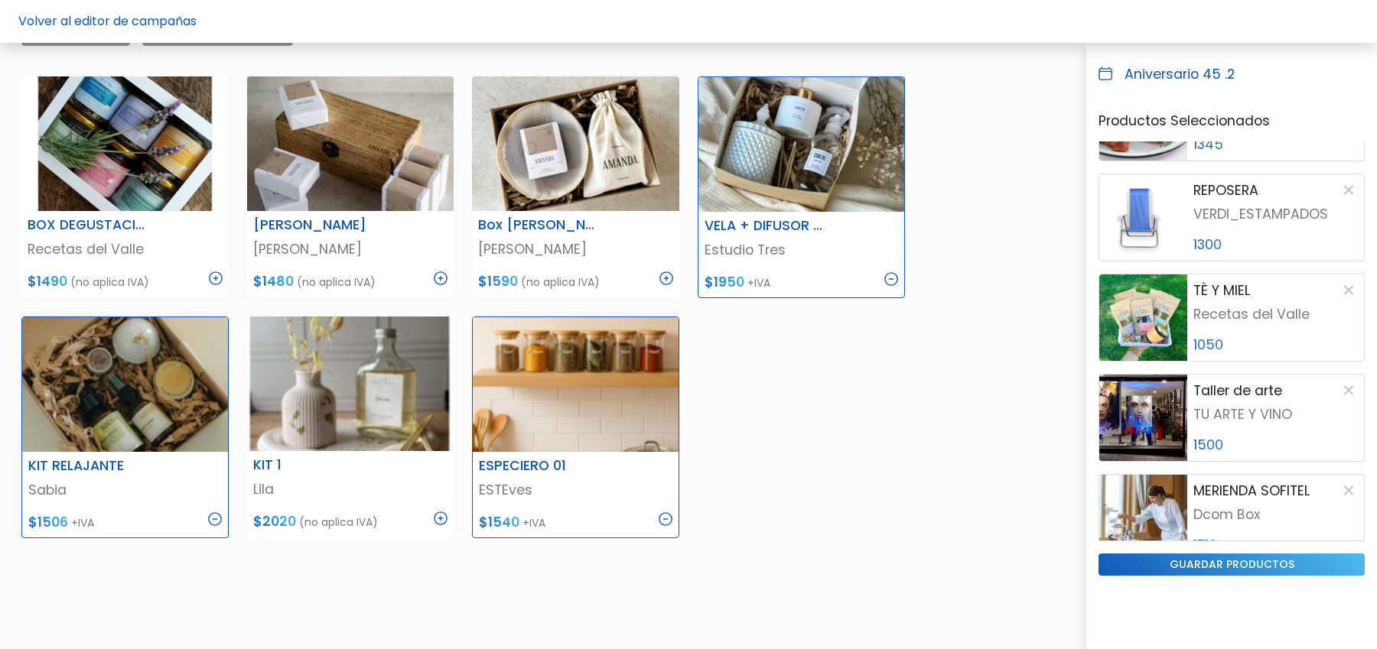
scroll to position [874, 0]
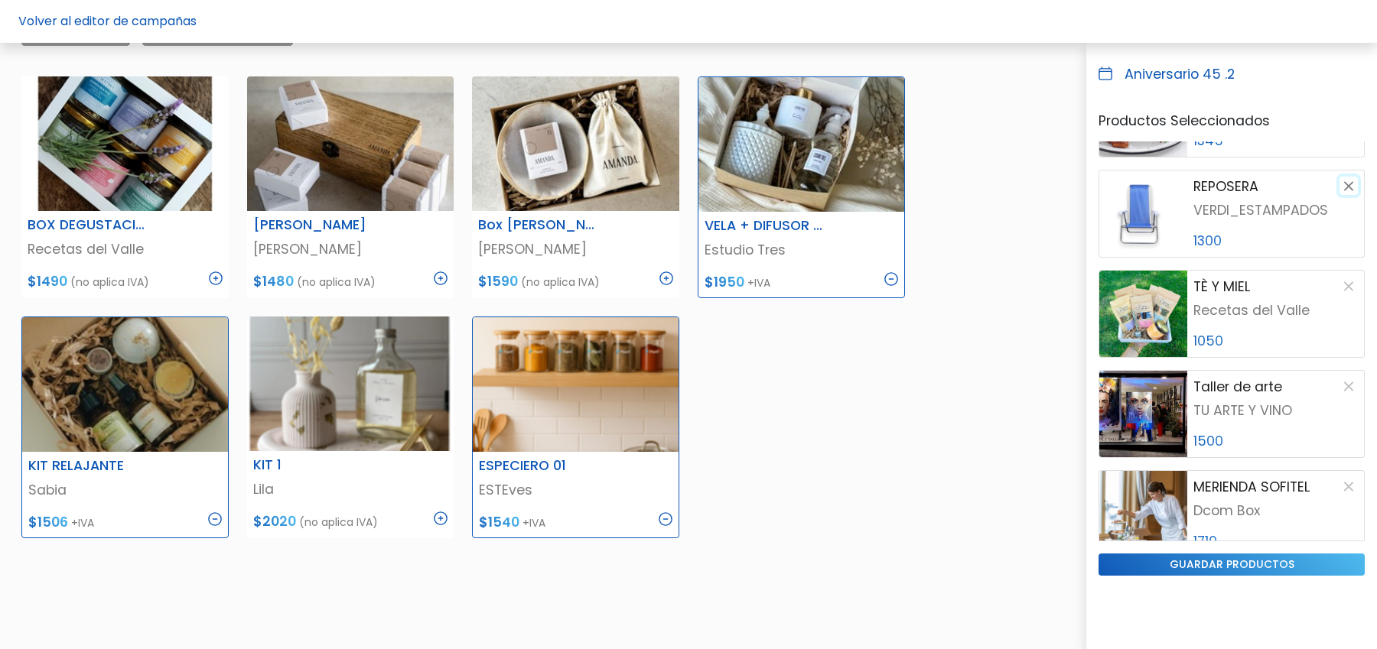
click at [1345, 184] on button "button" at bounding box center [1348, 186] width 18 height 18
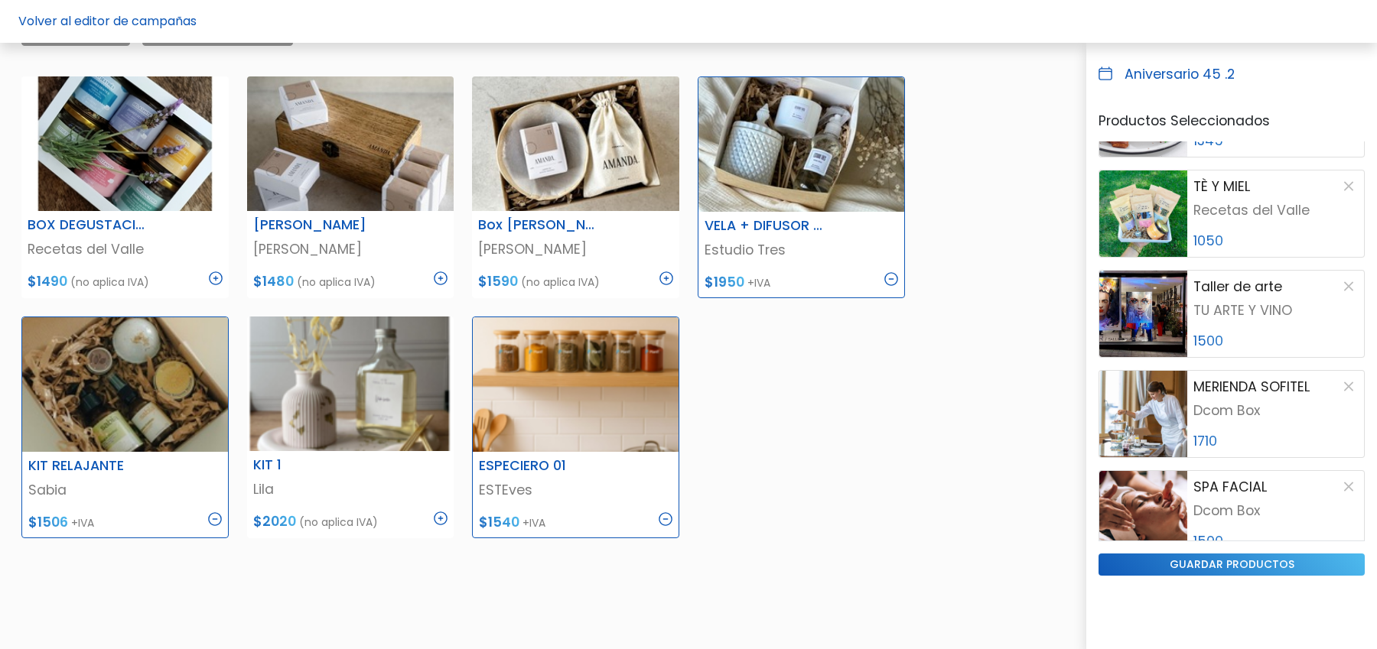
scroll to position [886, 0]
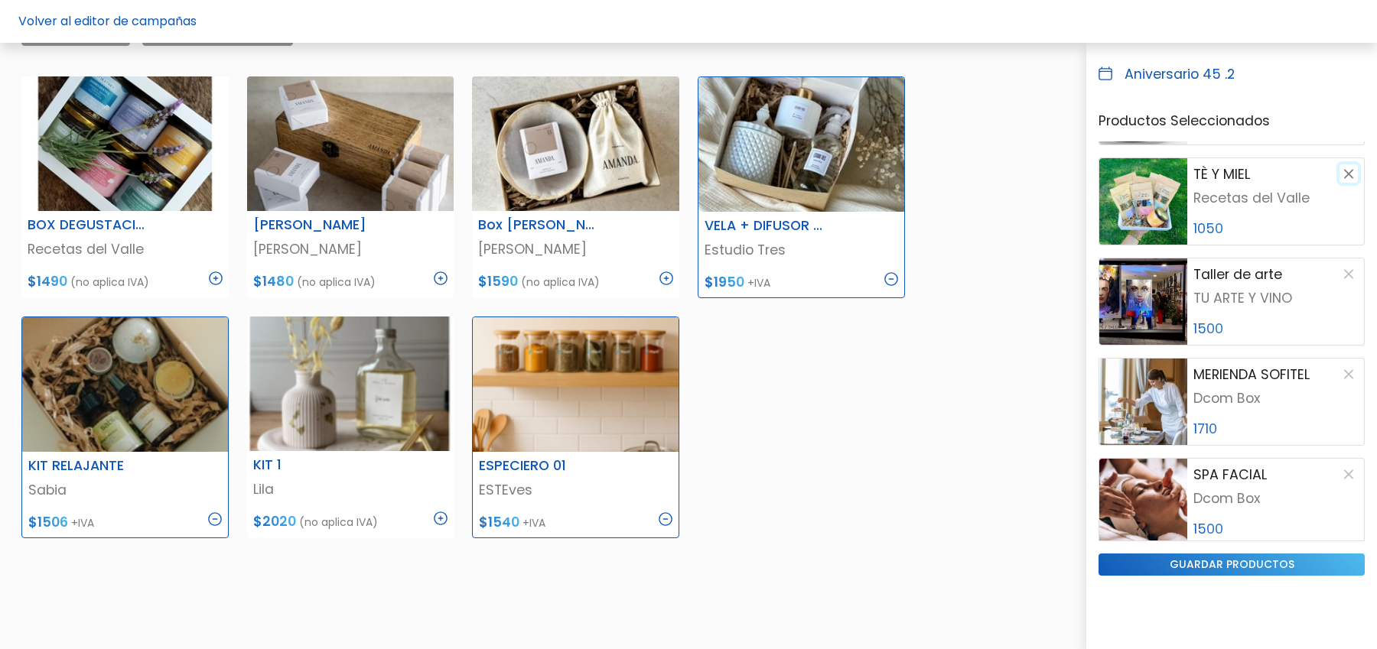
click at [1346, 174] on button "button" at bounding box center [1348, 173] width 18 height 18
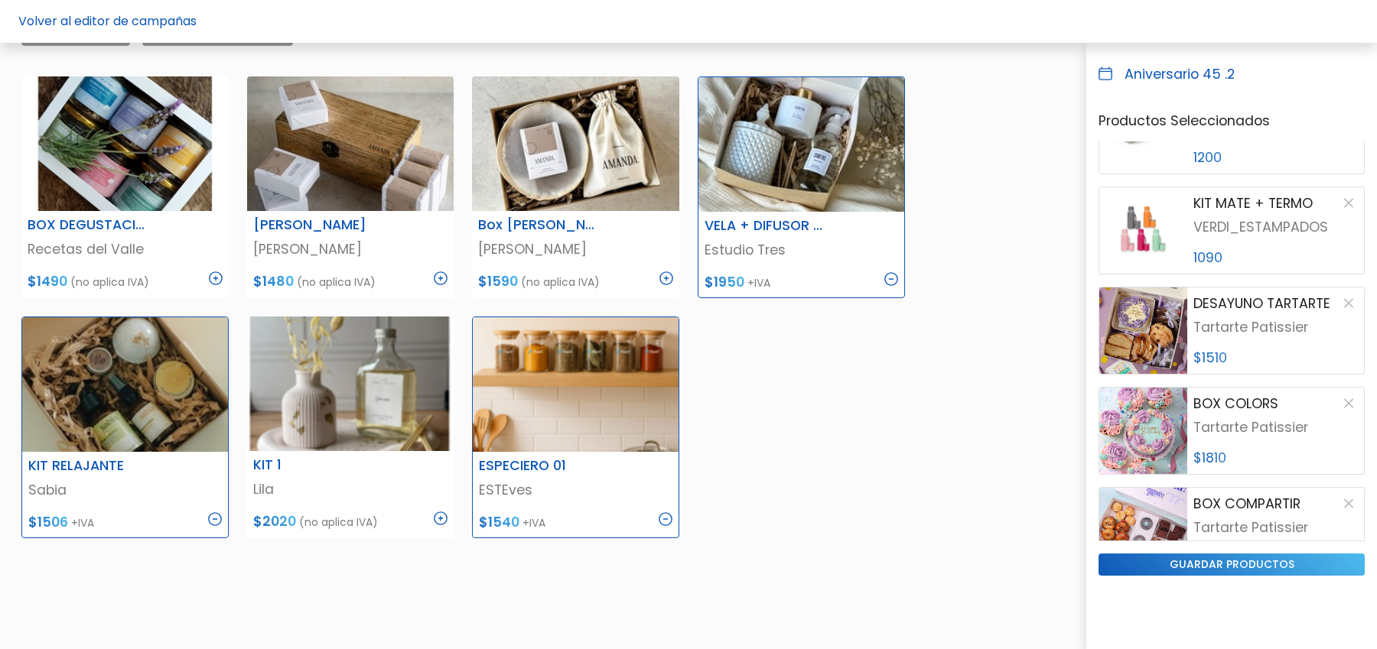
scroll to position [3708, 0]
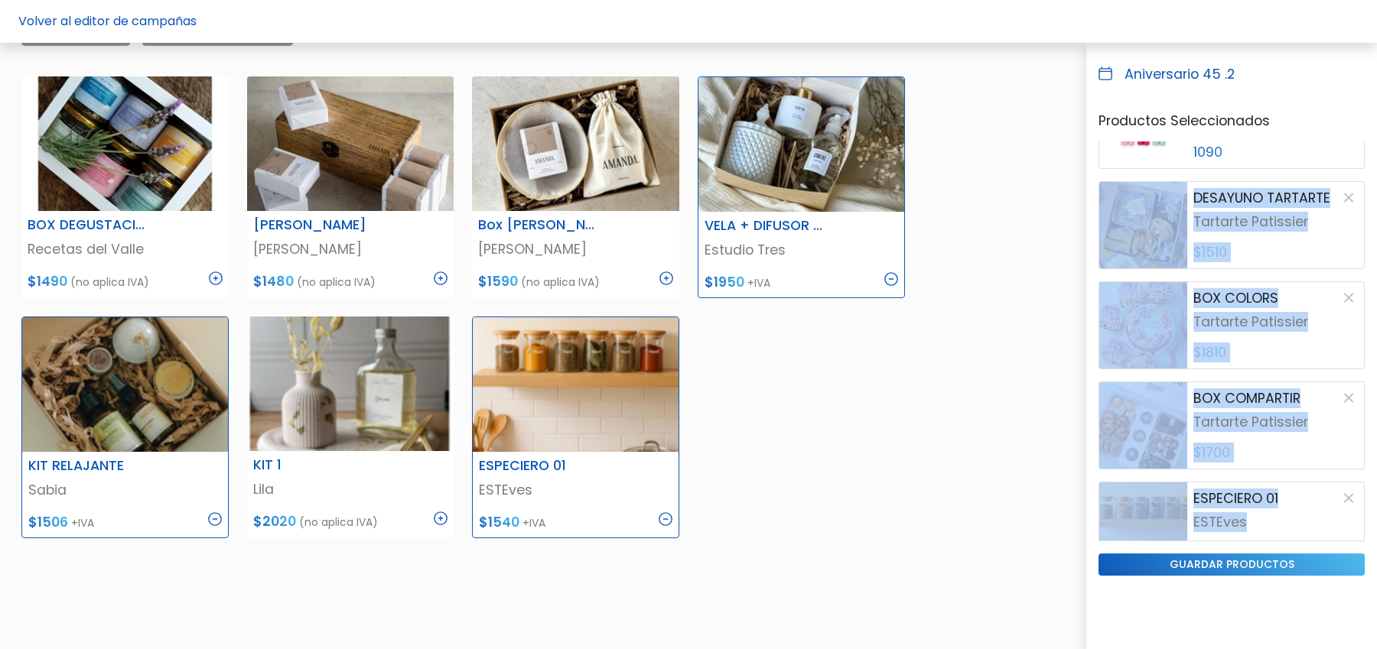
drag, startPoint x: 1247, startPoint y: 473, endPoint x: 1238, endPoint y: 145, distance: 329.0
click at [1238, 145] on div "Torta Oreo Pastelería Dolcezza 1590 Picada 3 Bets degustaciones 1050 Nacha Yo D…" at bounding box center [1231, 341] width 266 height 399
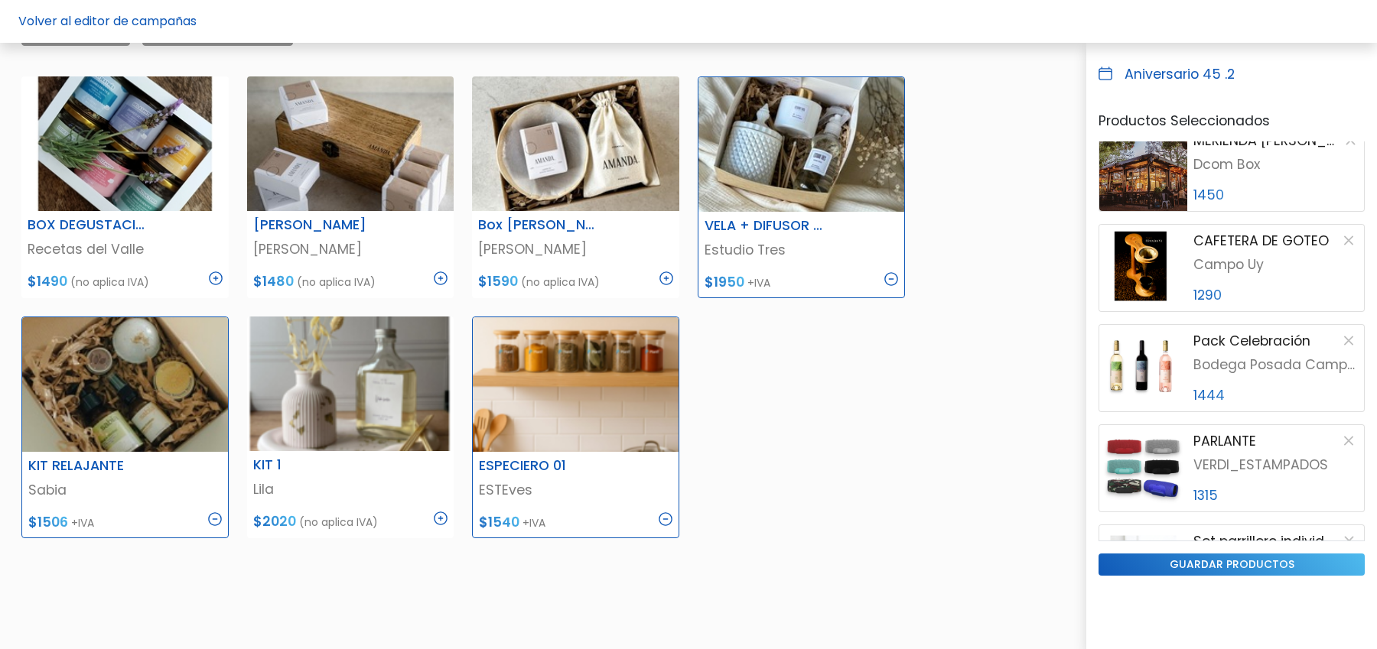
scroll to position [0, 0]
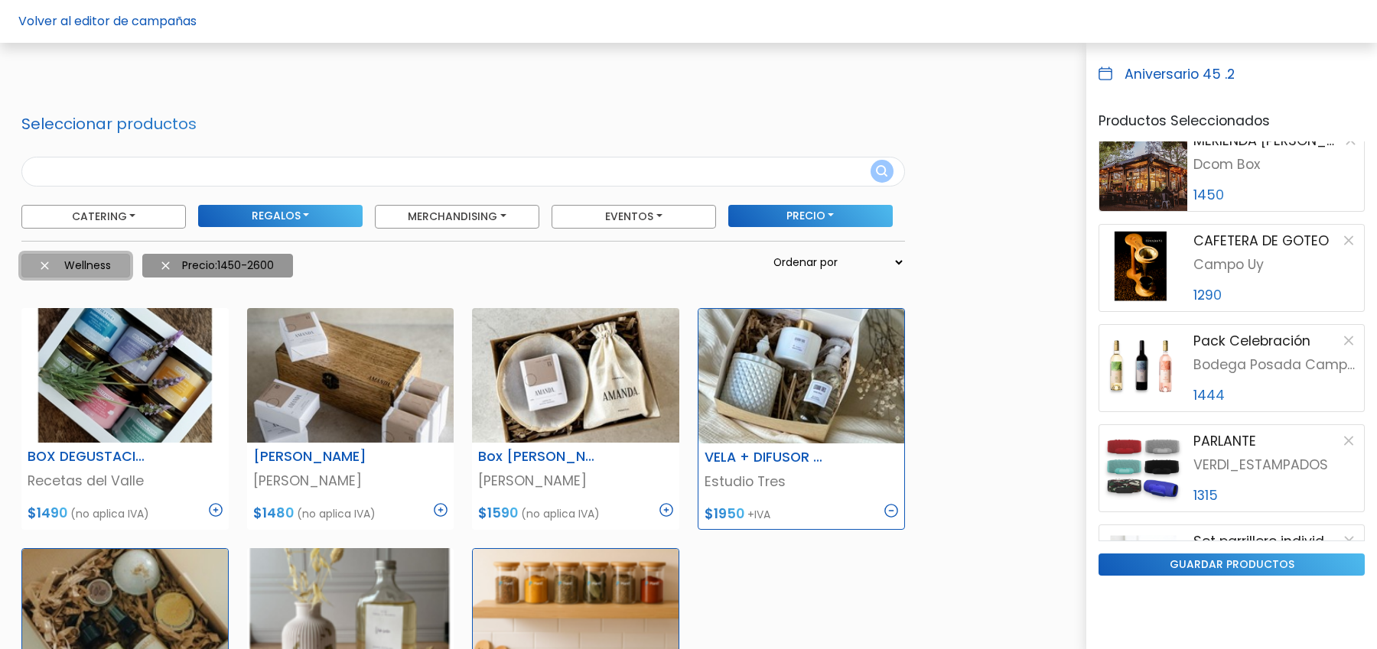
click at [41, 265] on img at bounding box center [45, 266] width 8 height 8
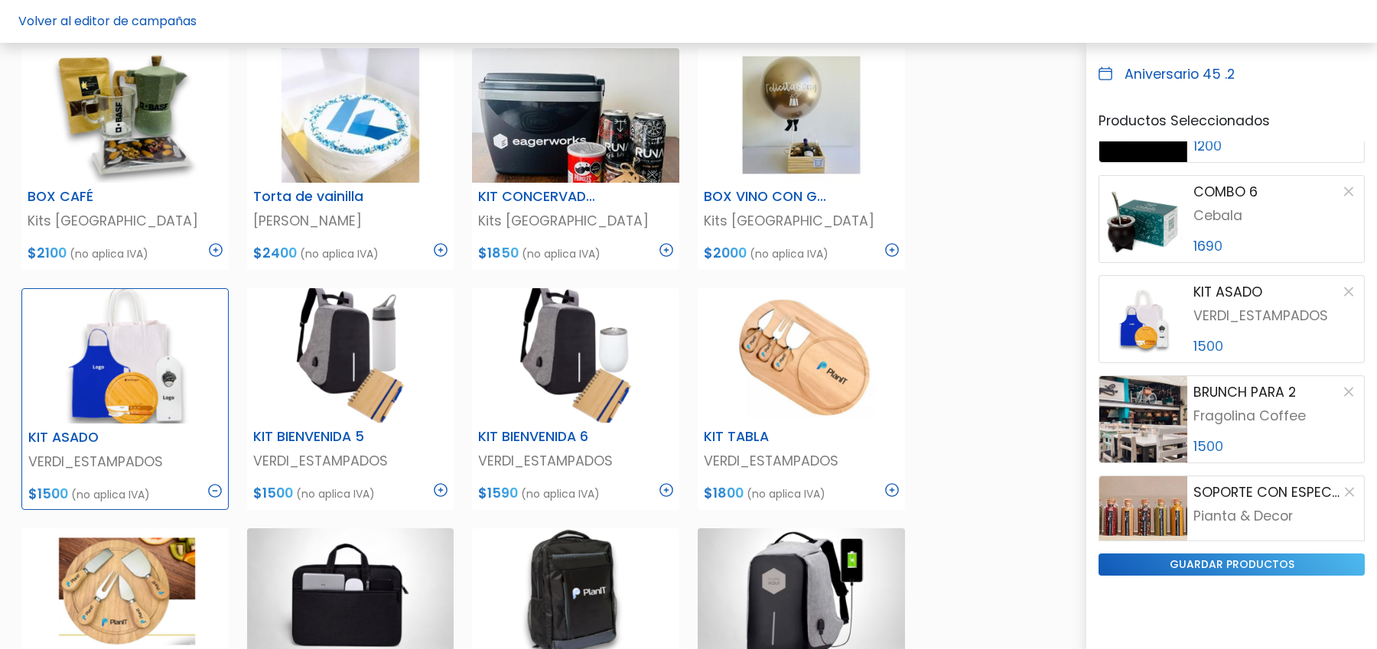
scroll to position [242, 0]
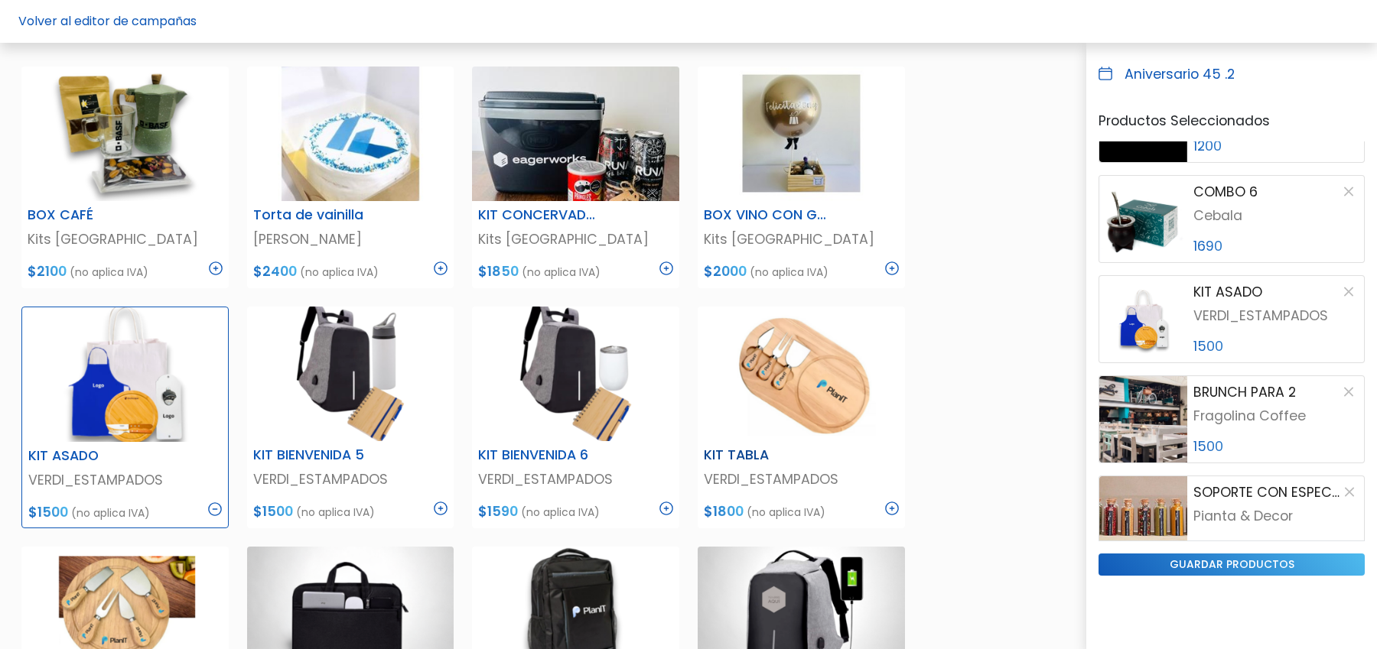
click at [893, 506] on img at bounding box center [892, 509] width 14 height 14
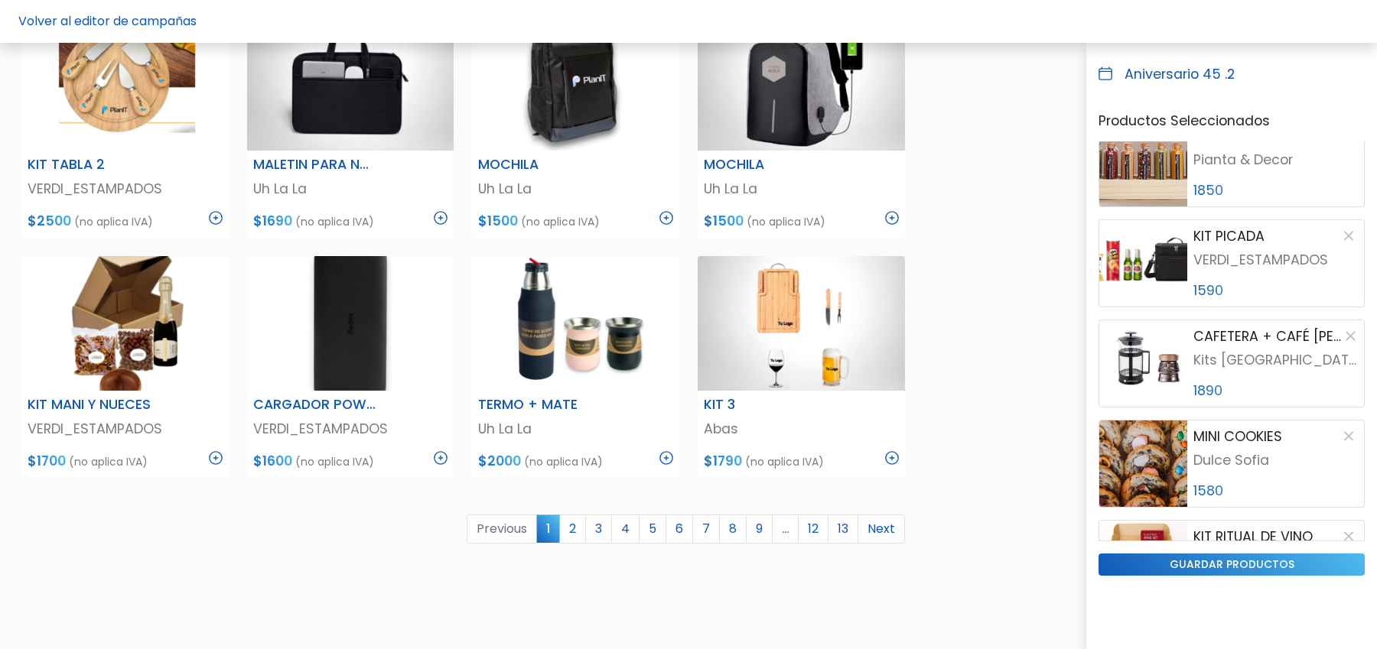
scroll to position [775, 0]
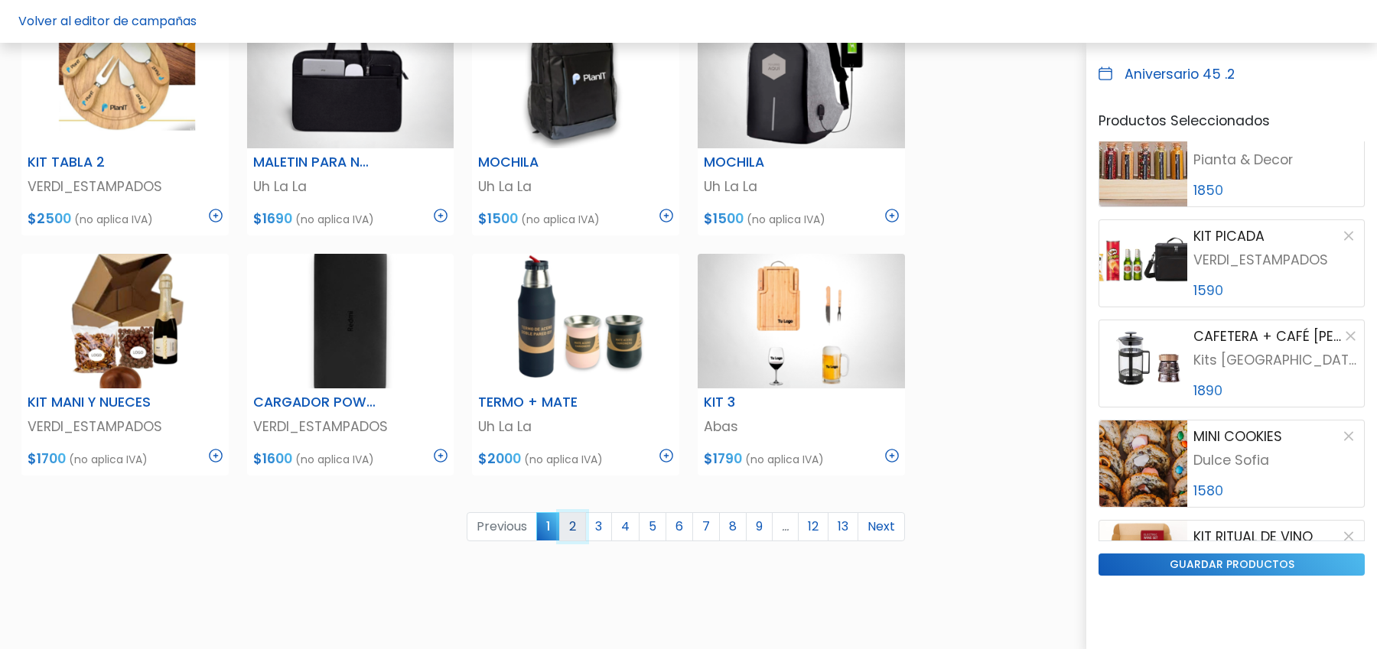
click at [574, 522] on link "2" at bounding box center [572, 526] width 27 height 29
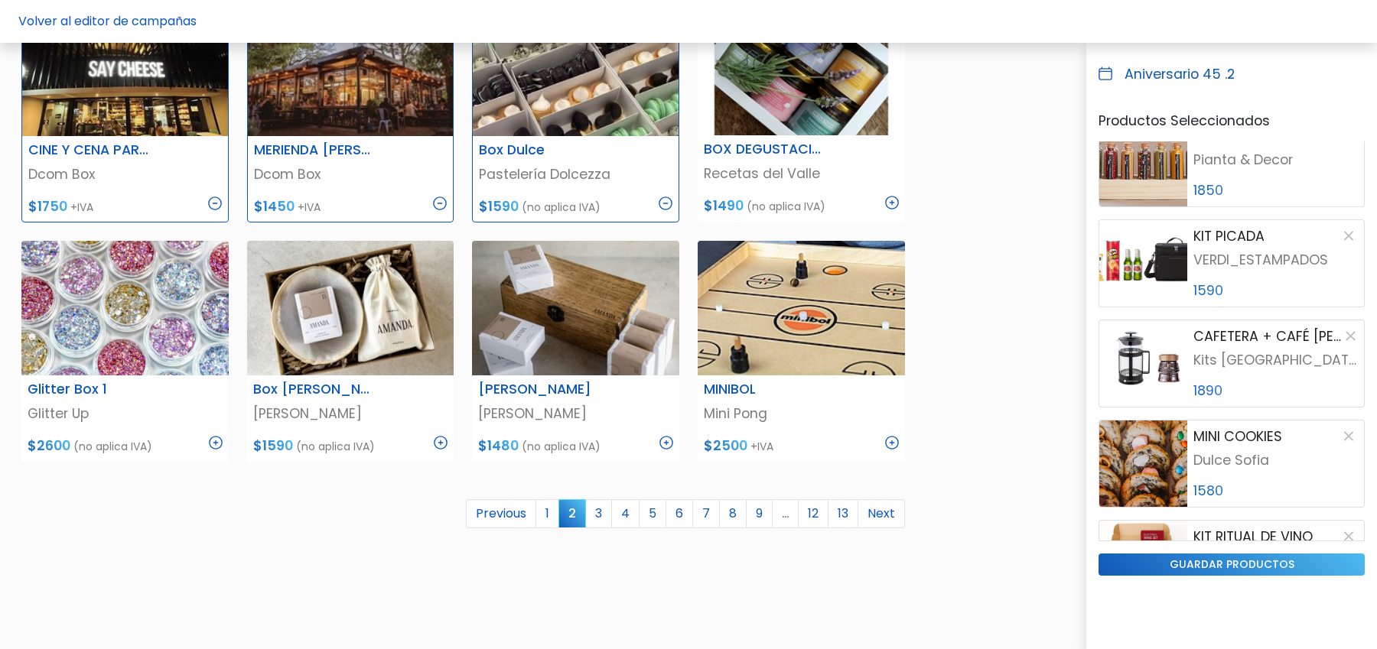
scroll to position [799, 0]
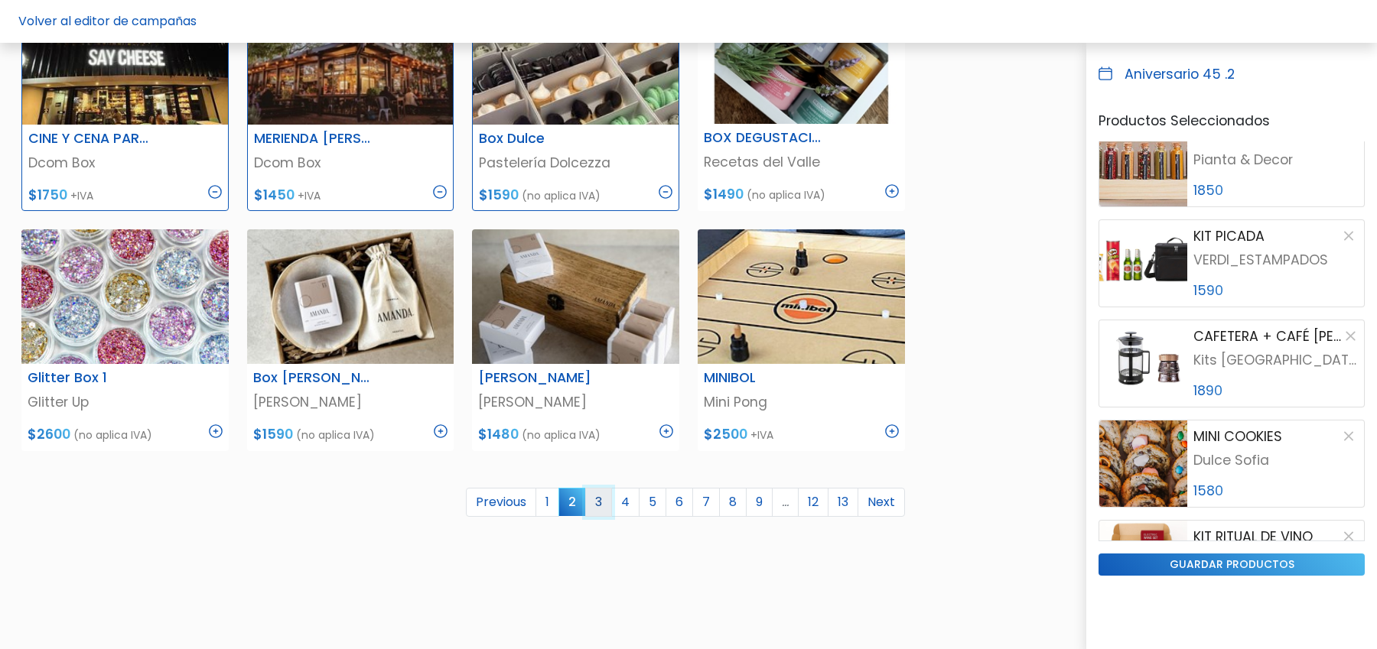
click at [602, 499] on link "3" at bounding box center [598, 502] width 27 height 29
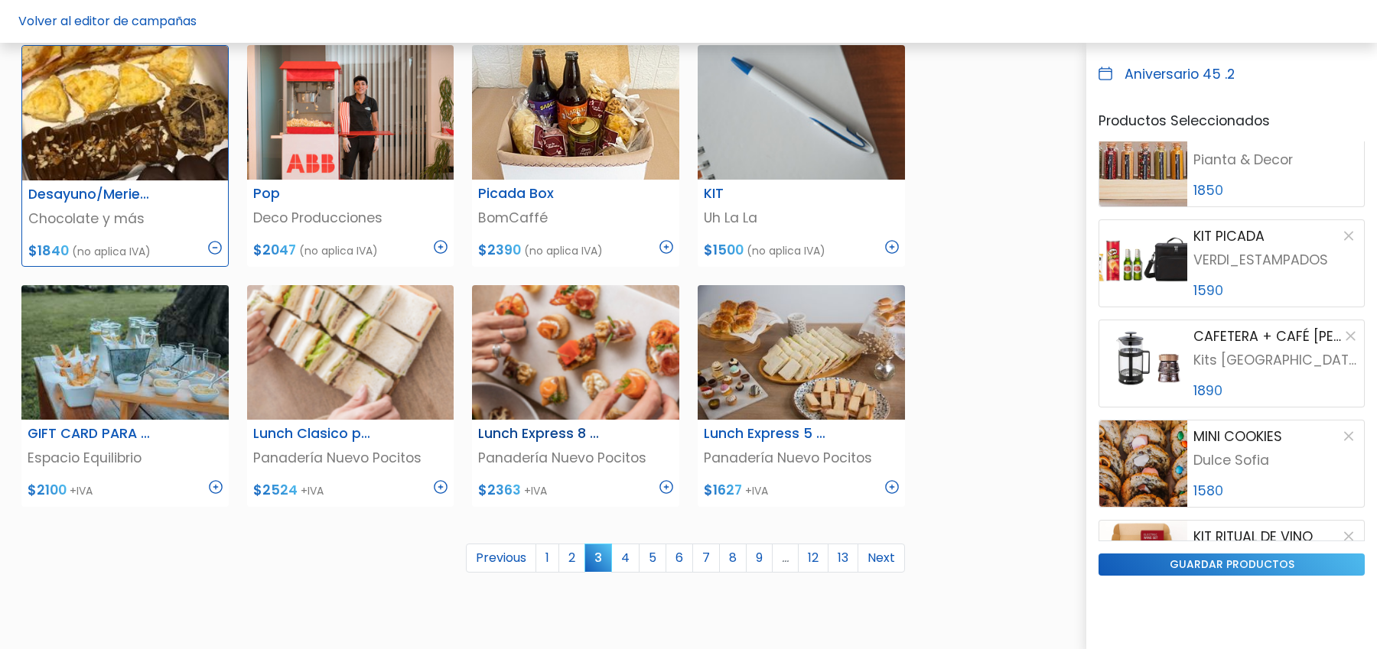
scroll to position [737, 0]
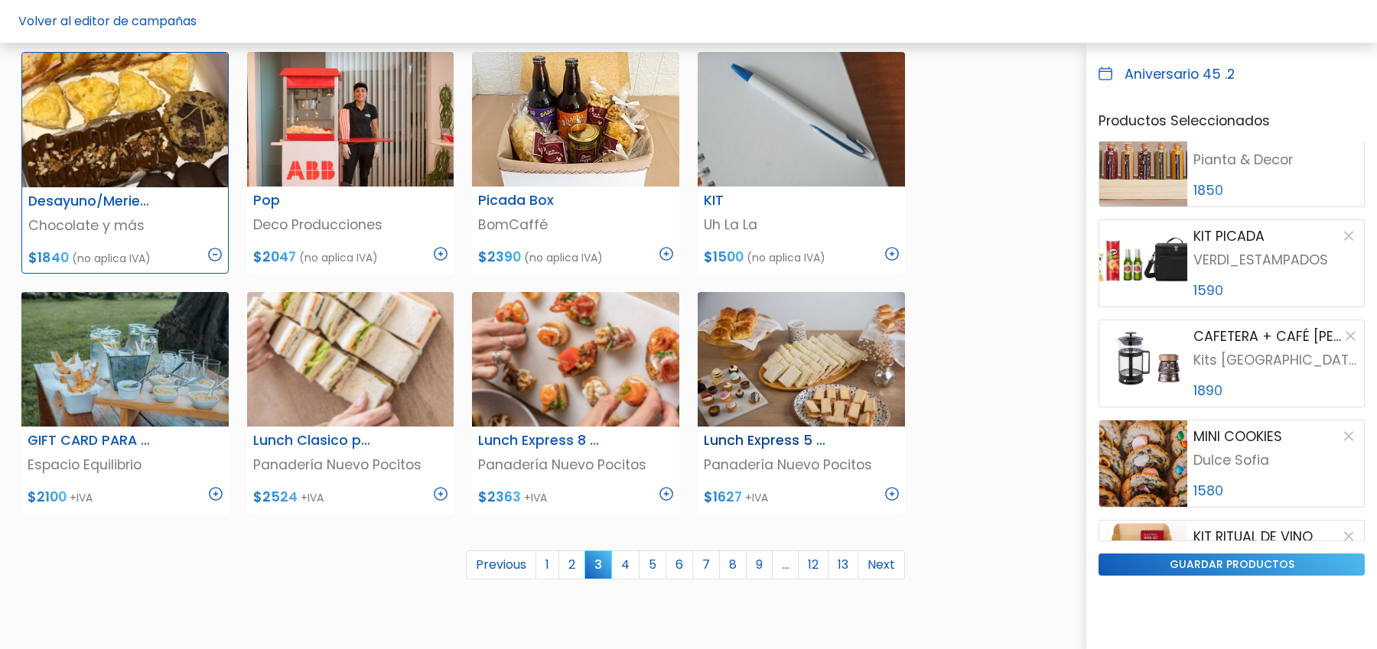
click at [893, 494] on img at bounding box center [892, 494] width 14 height 14
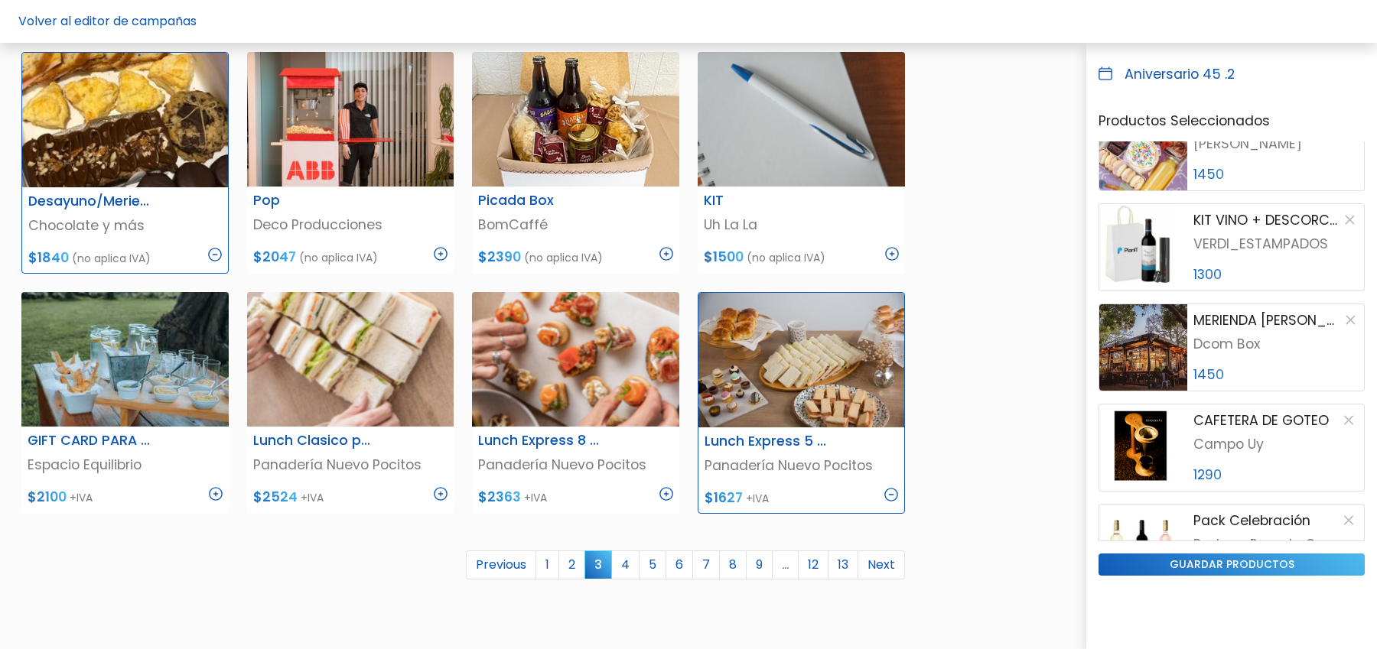
scroll to position [1652, 0]
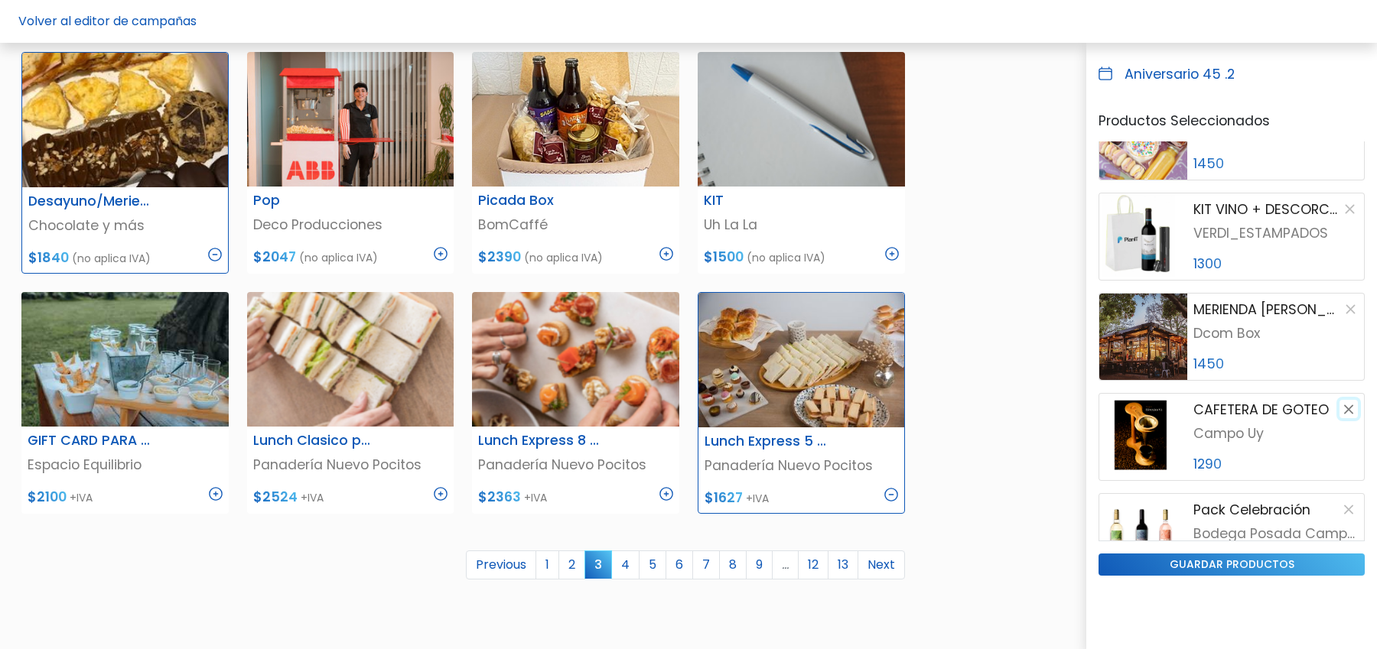
click at [1352, 407] on button "button" at bounding box center [1348, 409] width 18 height 18
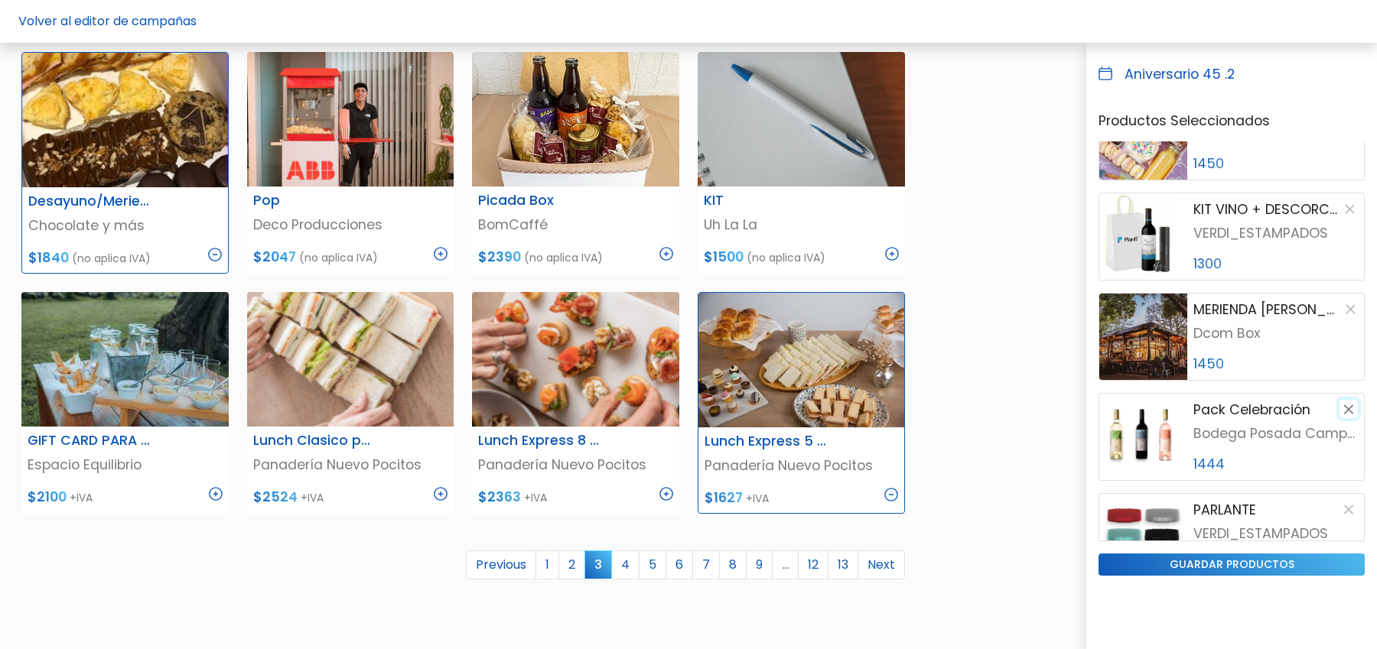
click at [1352, 412] on button "button" at bounding box center [1348, 409] width 18 height 18
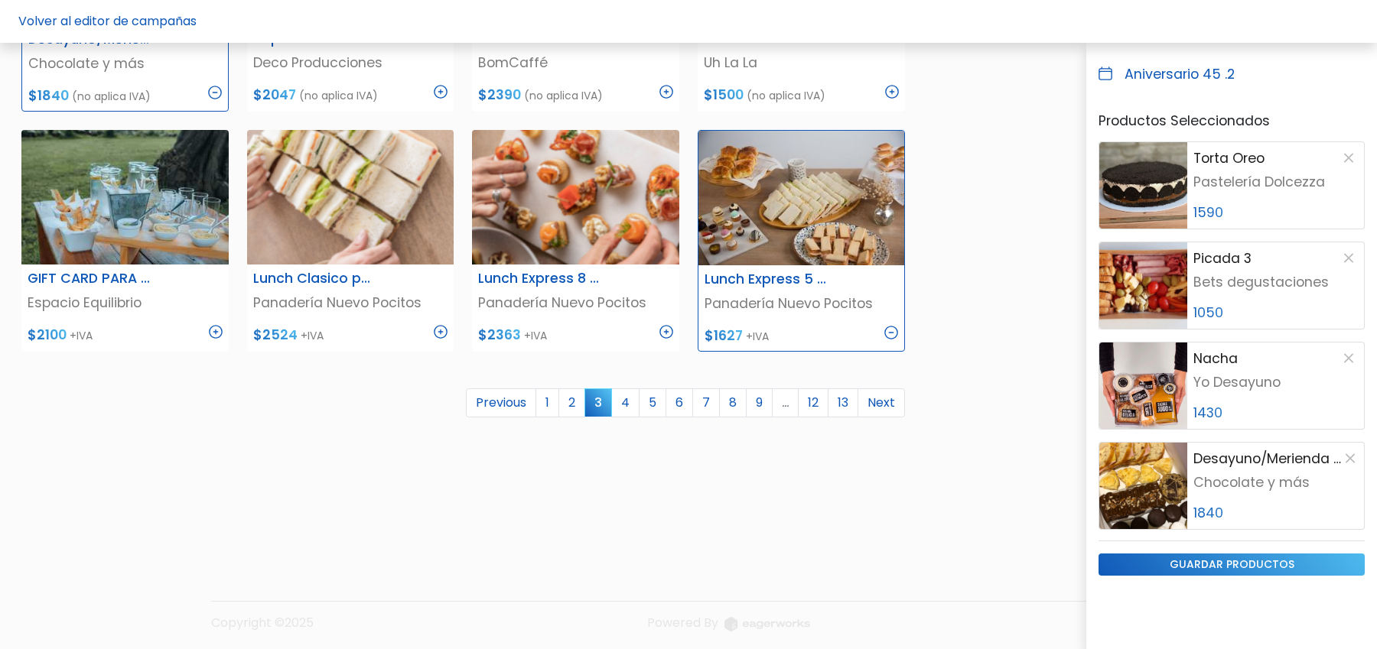
scroll to position [903, 0]
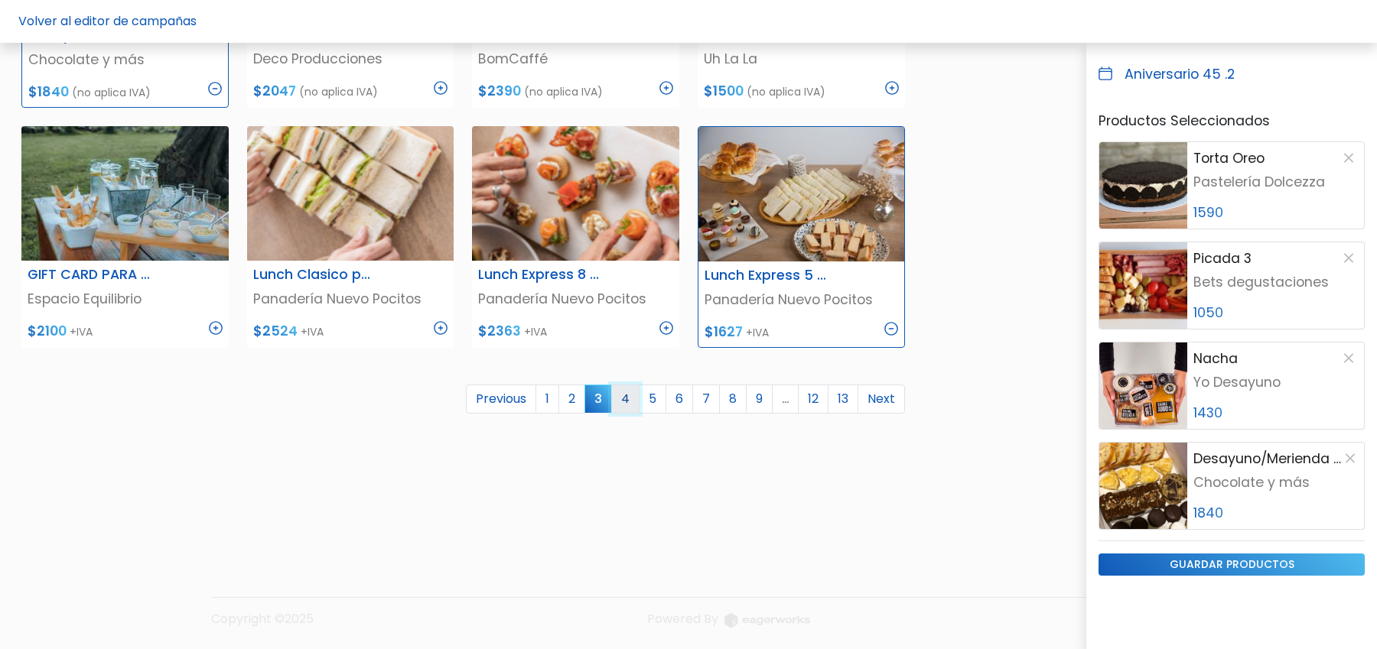
click at [630, 399] on link "4" at bounding box center [625, 399] width 28 height 29
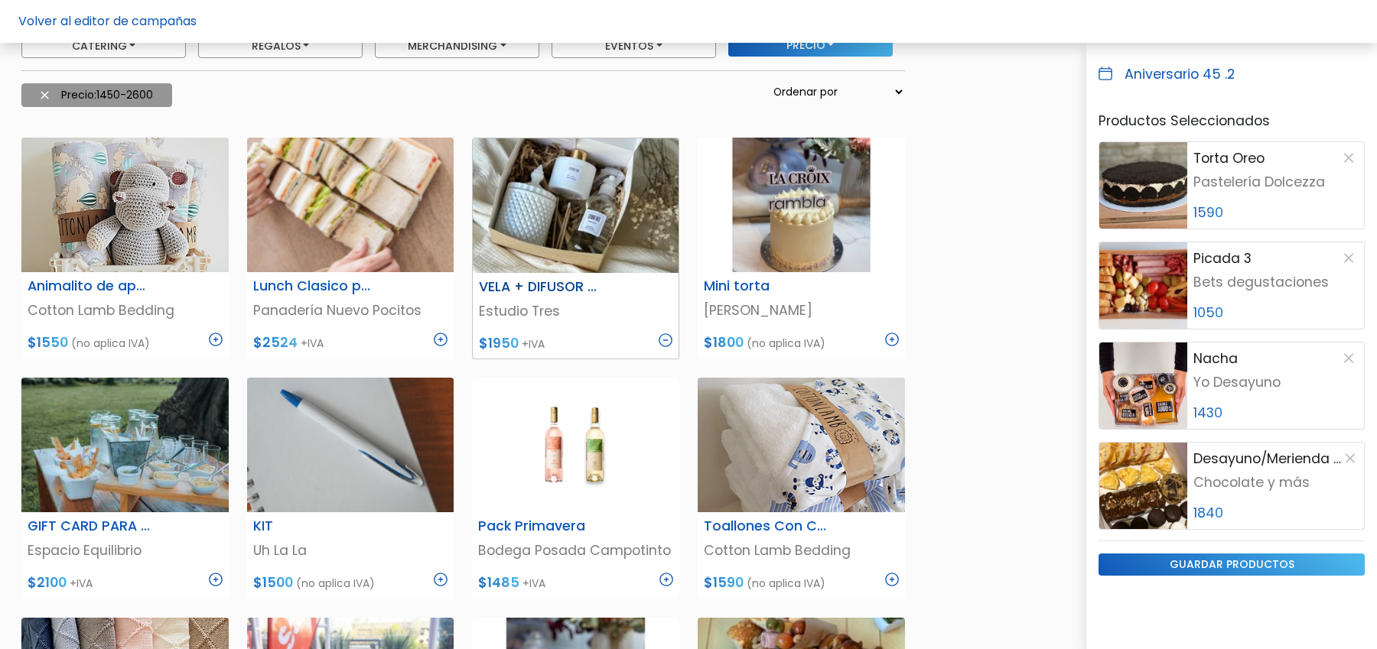
scroll to position [180, 0]
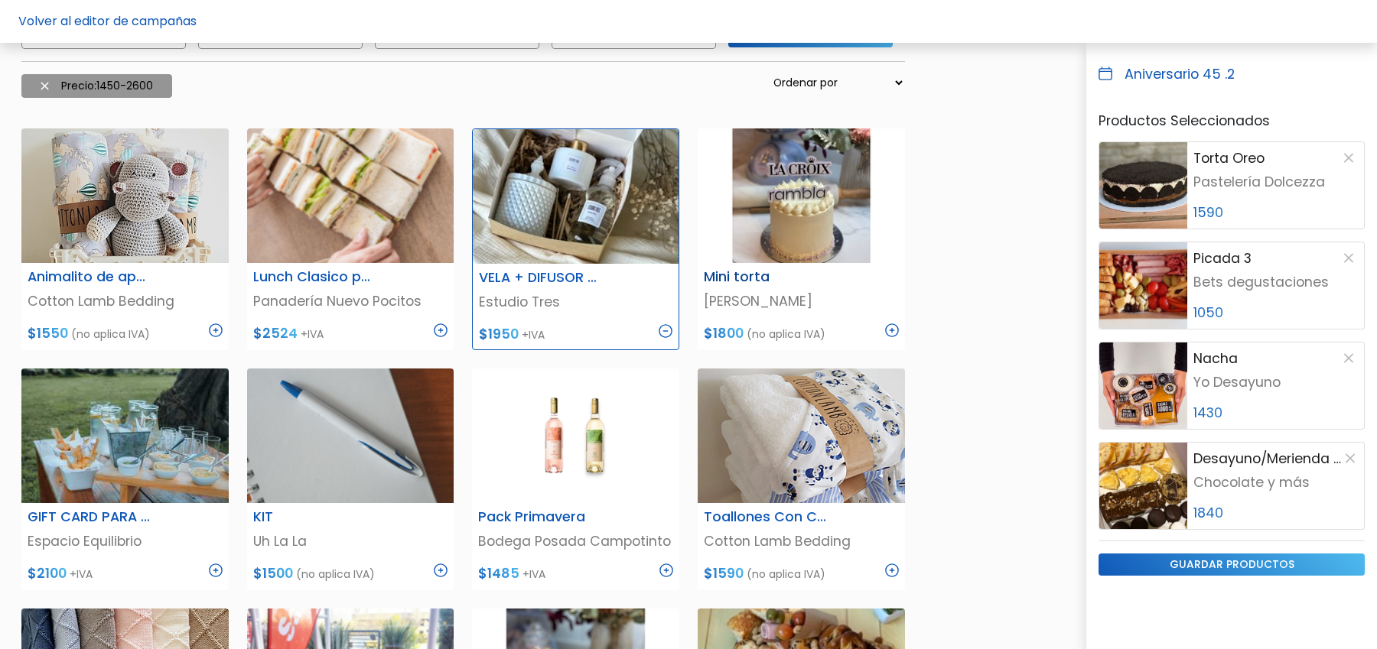
click at [894, 330] on img at bounding box center [892, 331] width 14 height 14
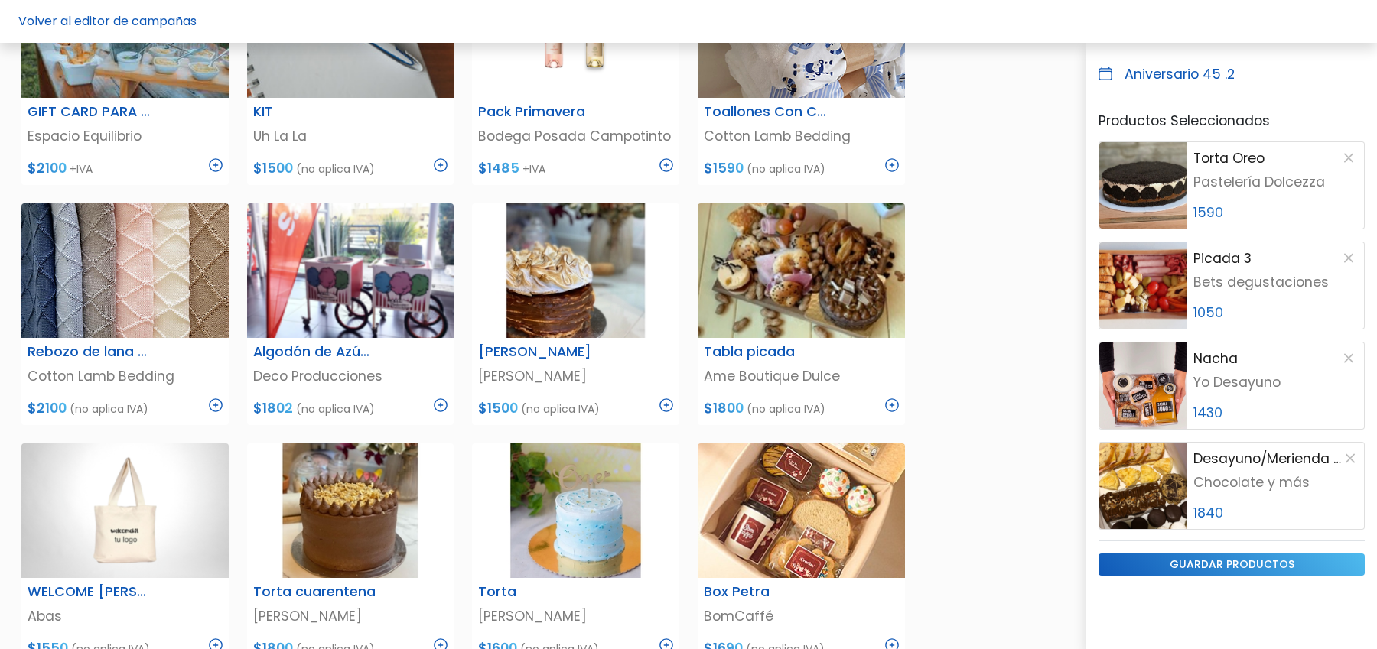
scroll to position [601, 0]
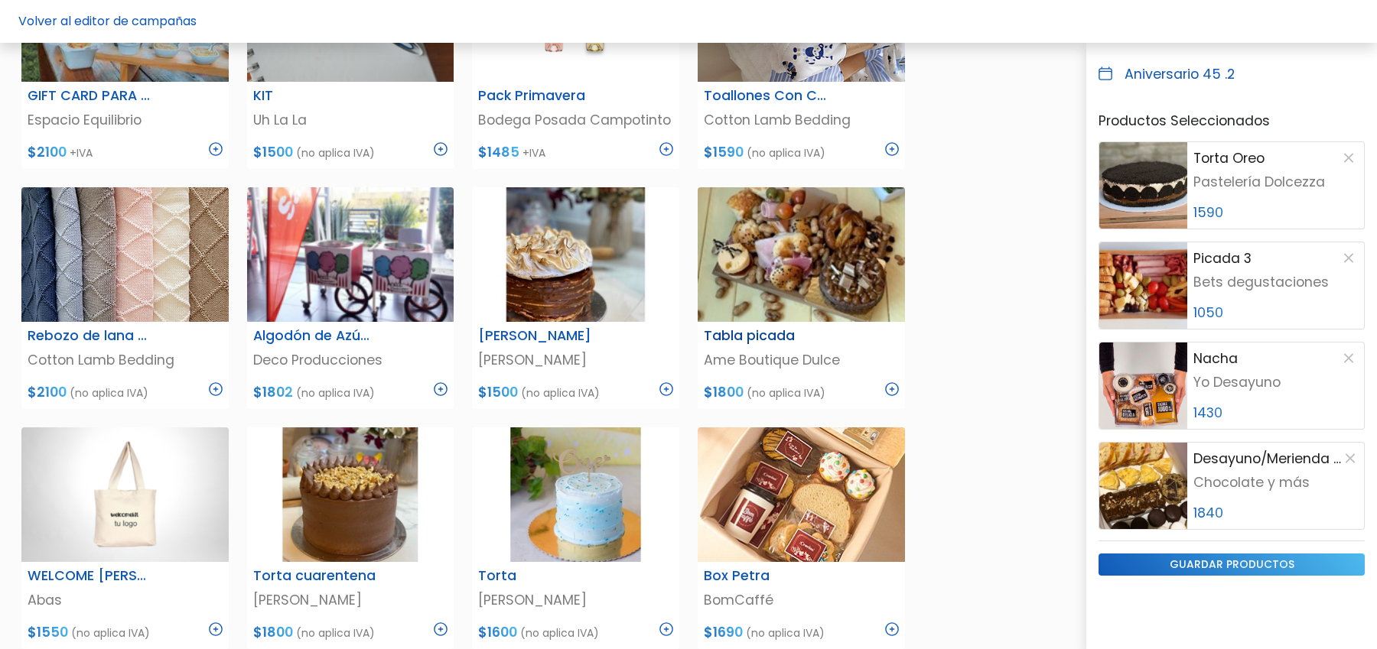
click at [893, 389] on img at bounding box center [892, 389] width 14 height 14
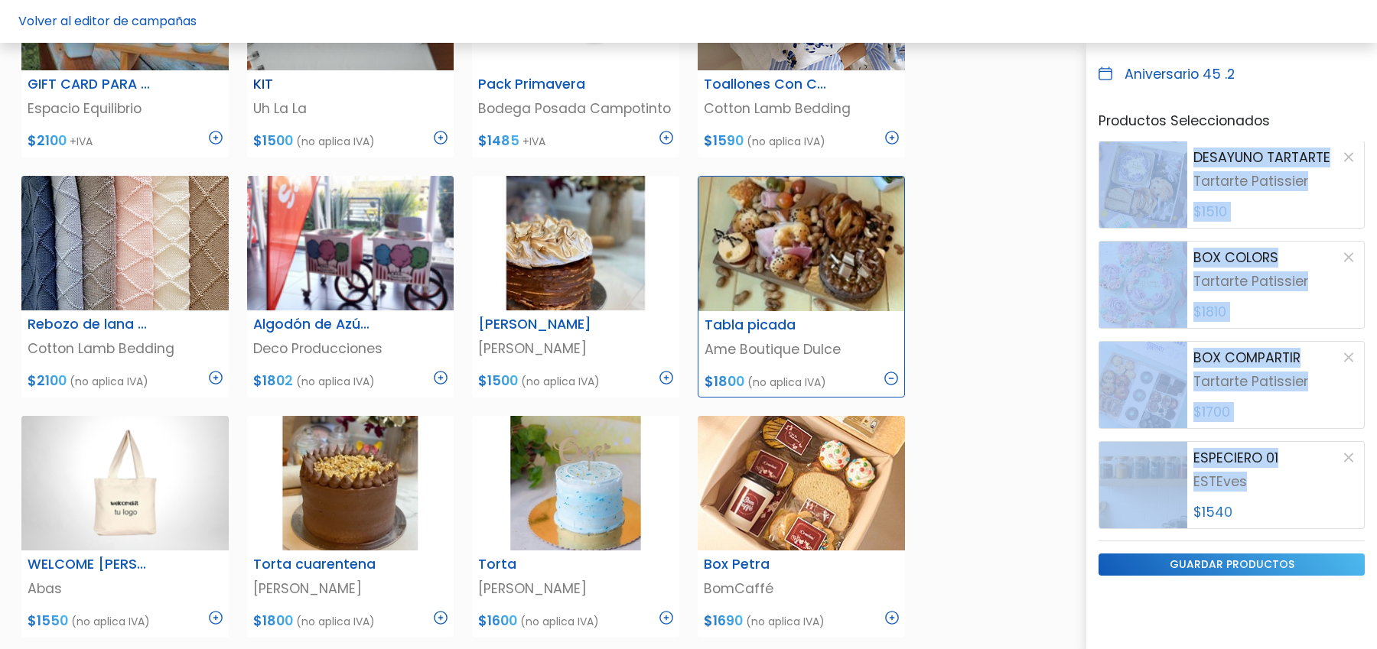
scroll to position [584, 0]
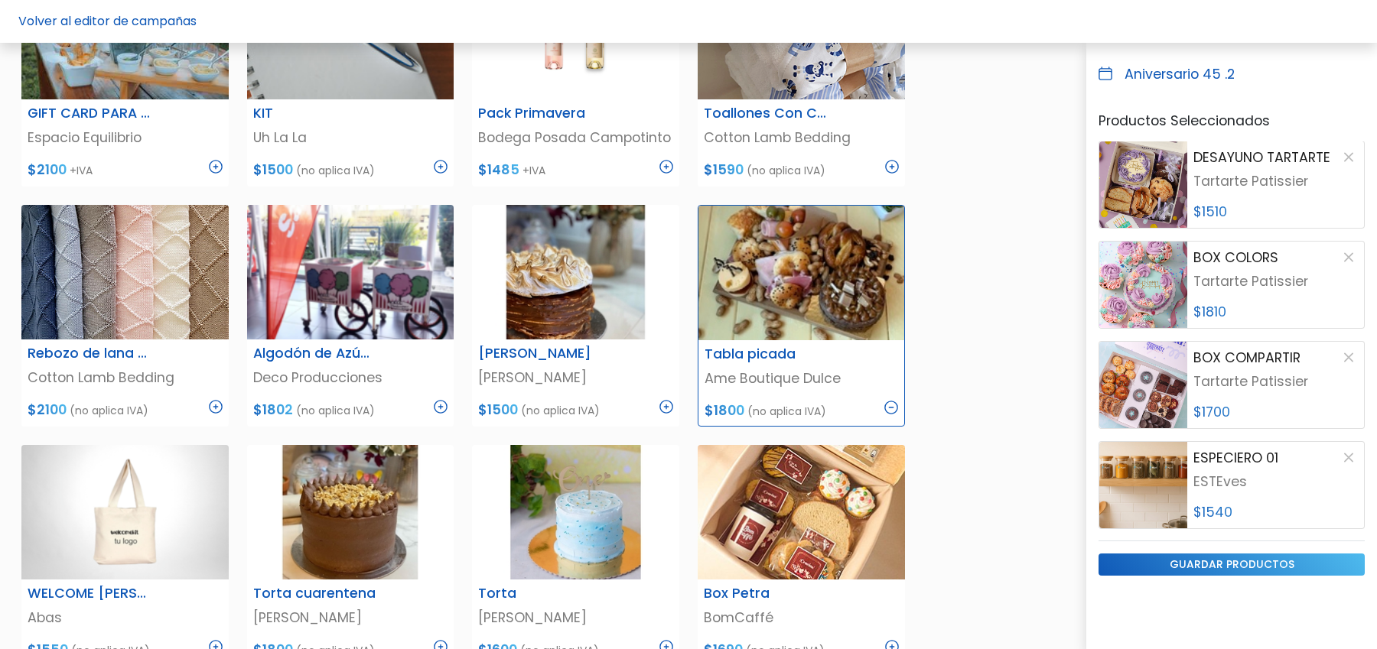
click at [1008, 334] on div "Seleccionar productos Catering Licuados Parrilla, Pizzas y Calzones Foodtrucks …" at bounding box center [688, 181] width 1352 height 1300
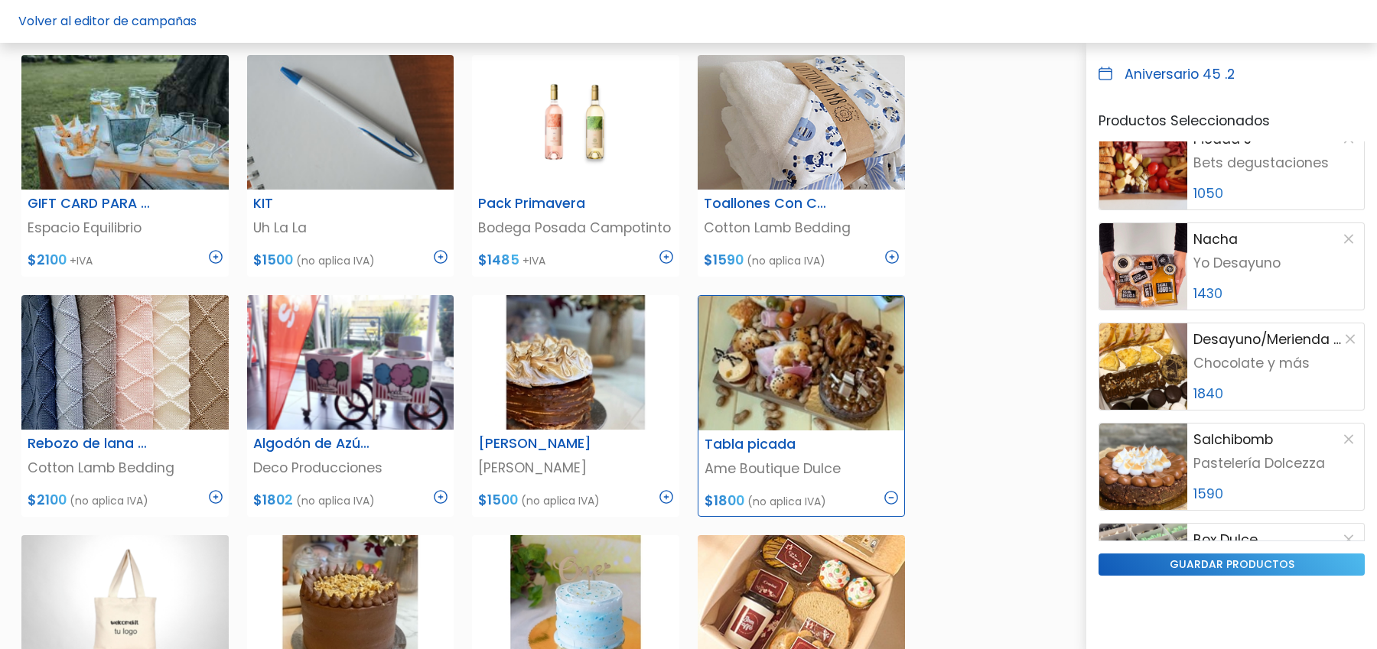
scroll to position [0, 0]
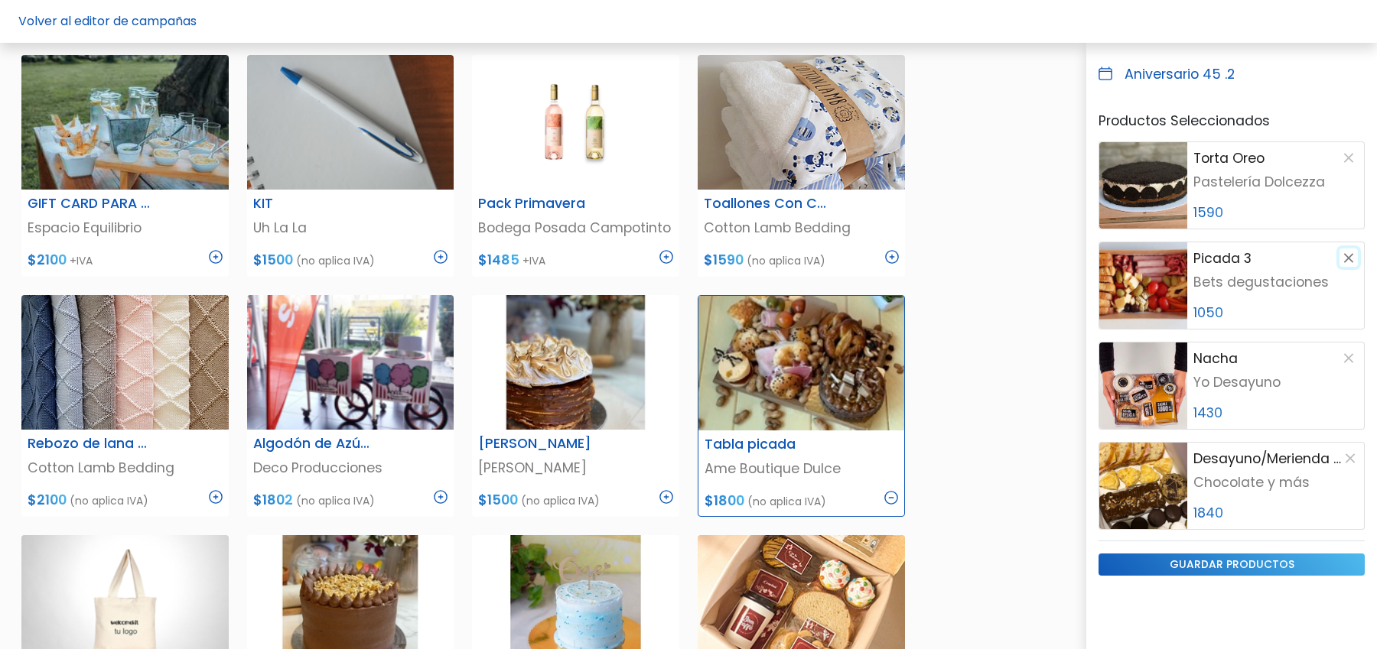
click at [1351, 254] on button "button" at bounding box center [1348, 258] width 18 height 18
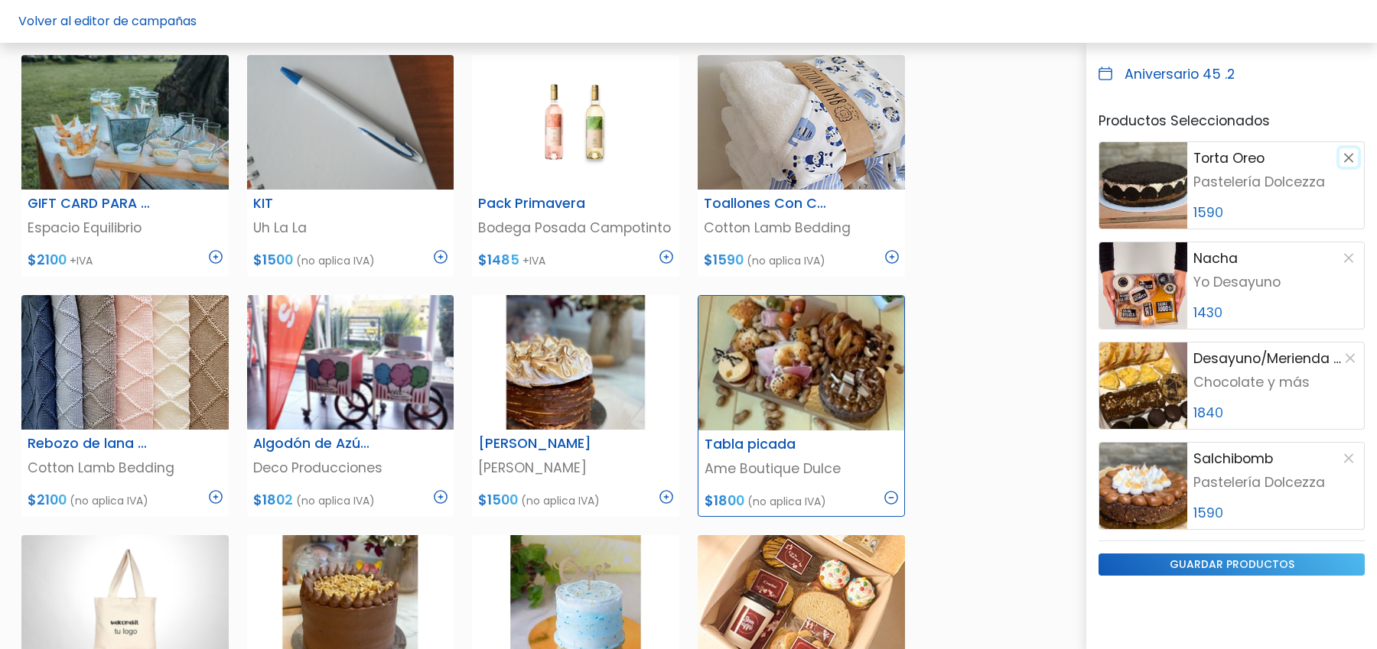
click at [1352, 155] on button "button" at bounding box center [1348, 157] width 18 height 18
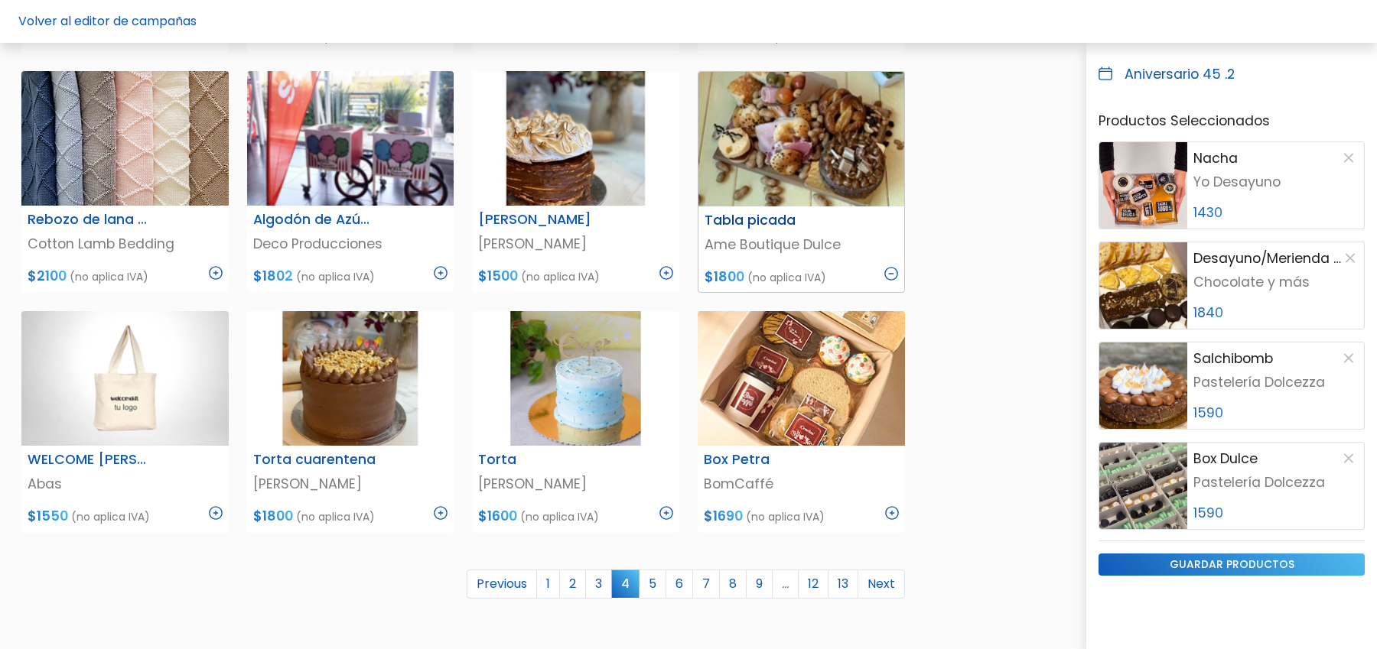
scroll to position [735, 0]
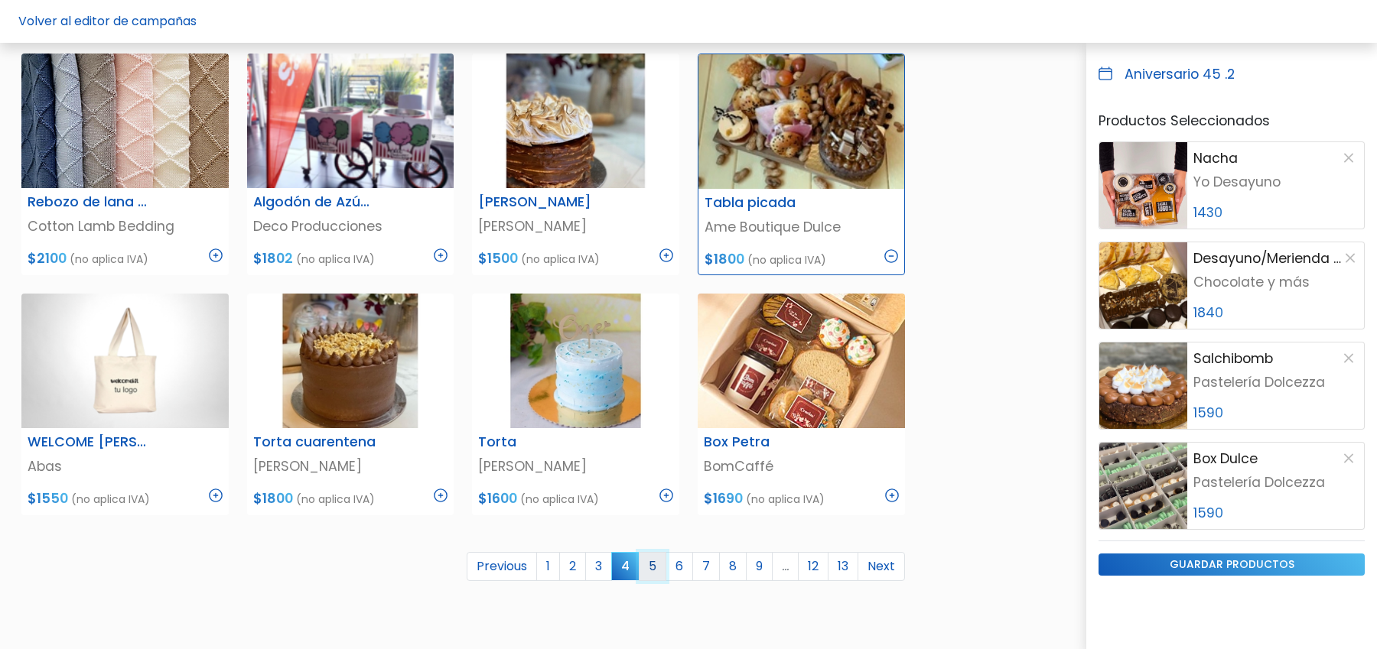
click at [660, 565] on link "5" at bounding box center [653, 566] width 28 height 29
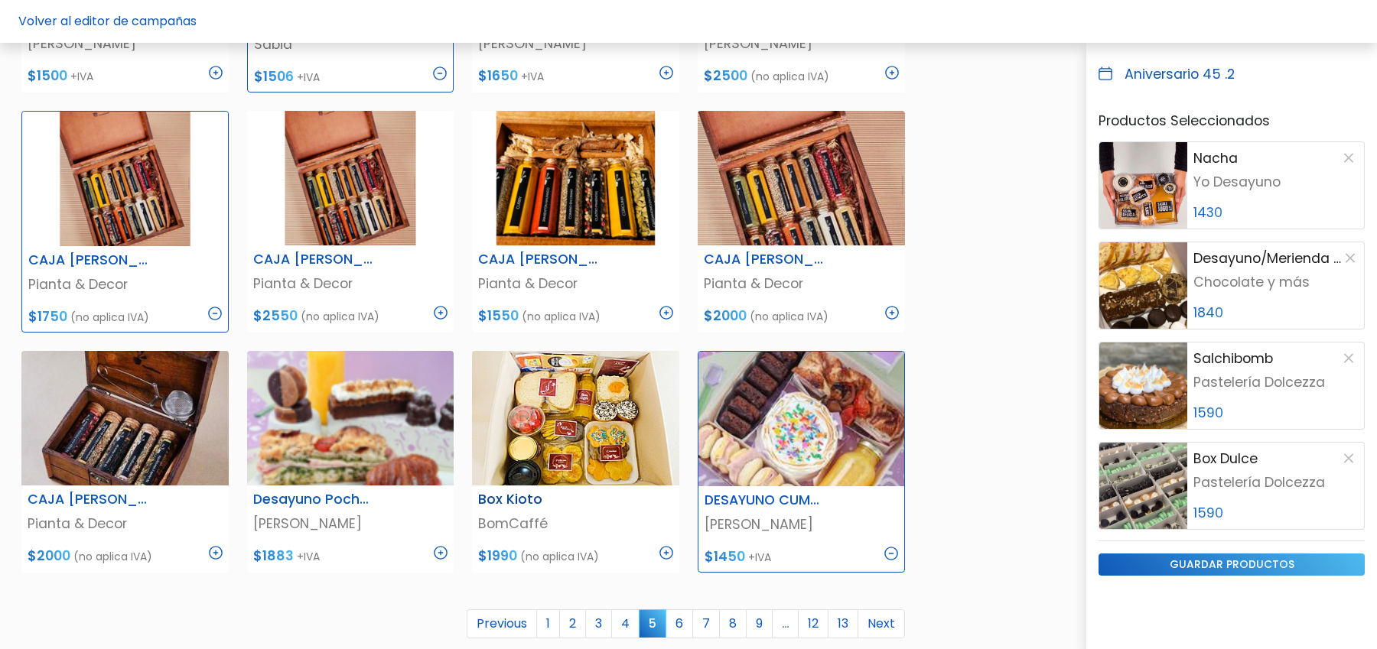
scroll to position [669, 0]
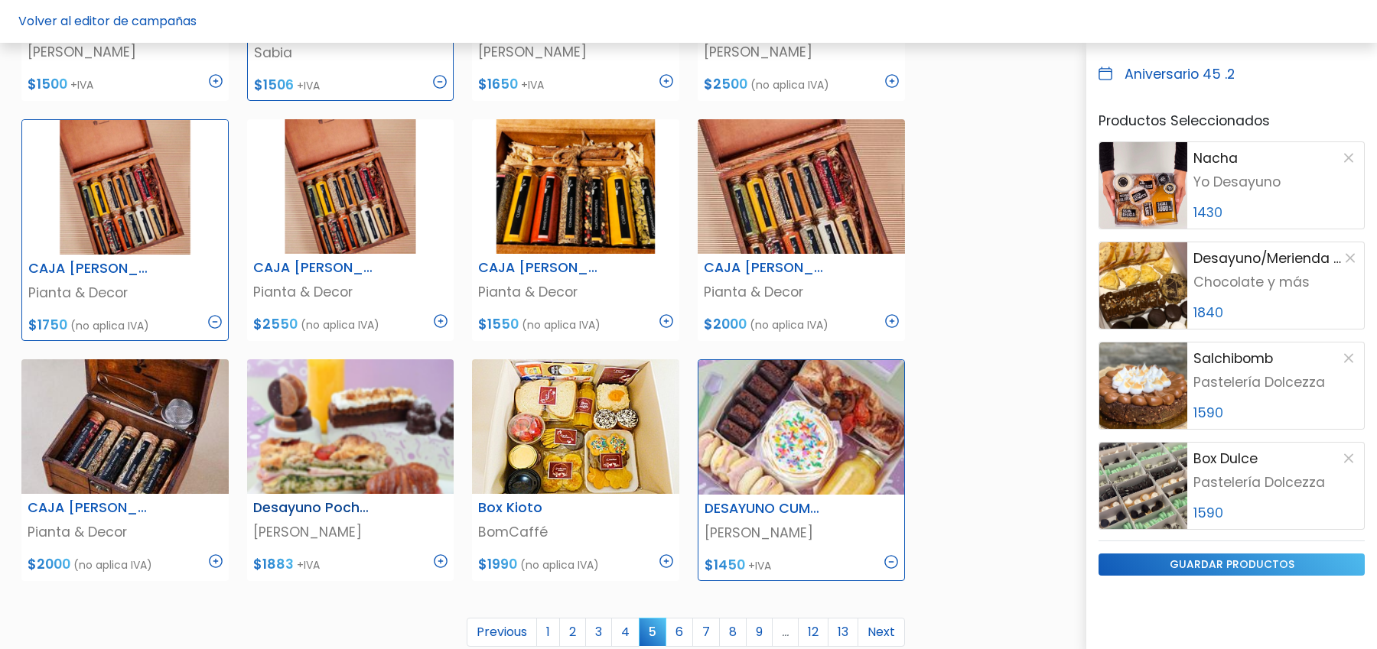
click at [439, 559] on img at bounding box center [441, 562] width 14 height 14
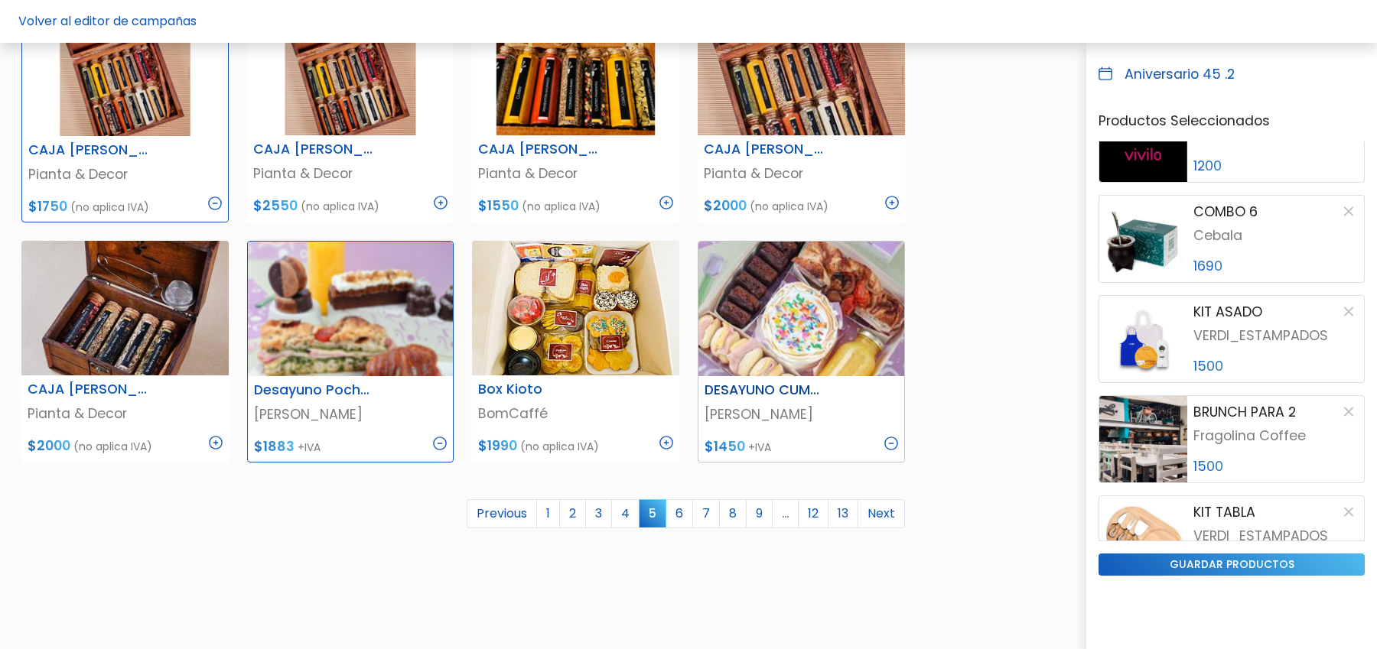
scroll to position [792, 0]
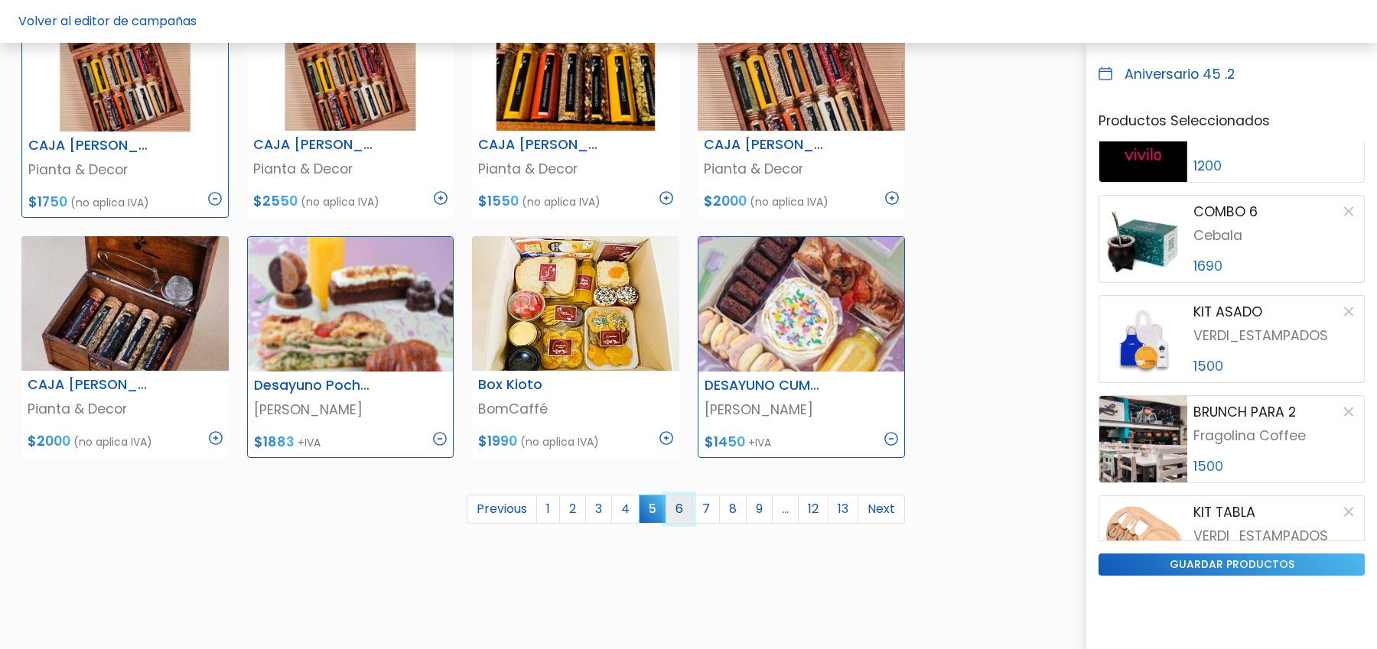
click at [685, 509] on link "6" at bounding box center [679, 509] width 28 height 29
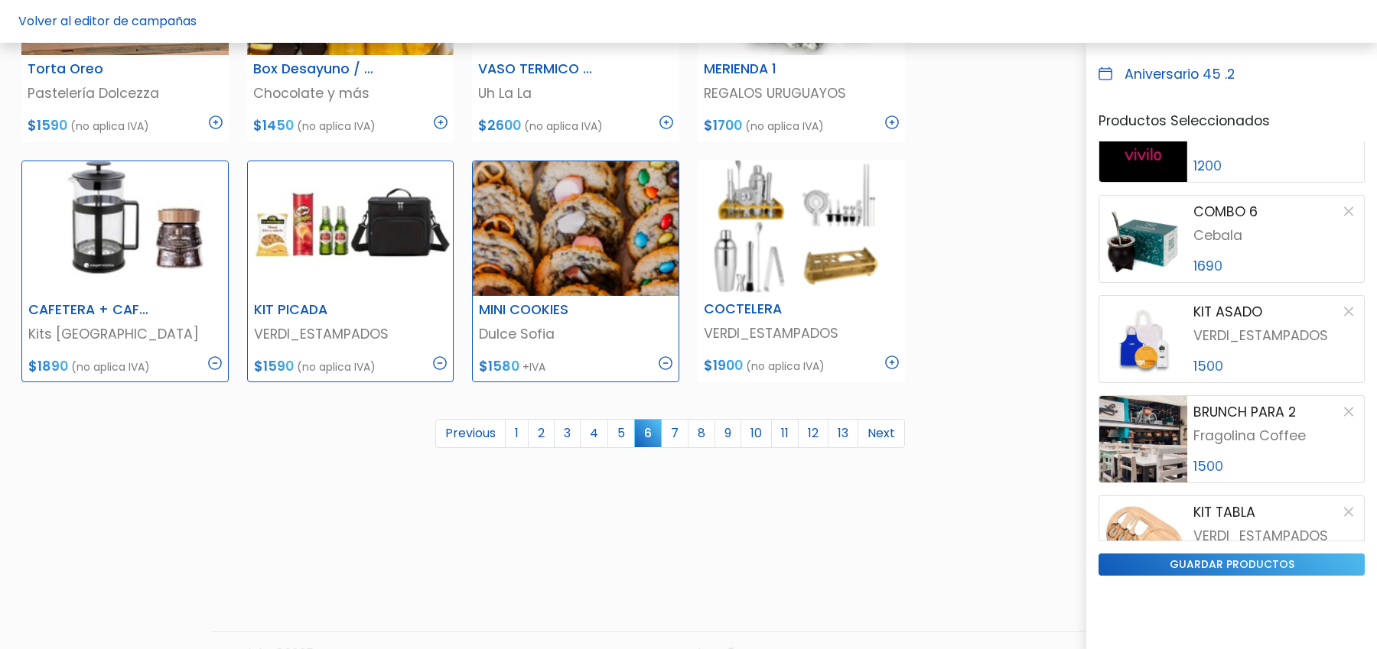
scroll to position [880, 0]
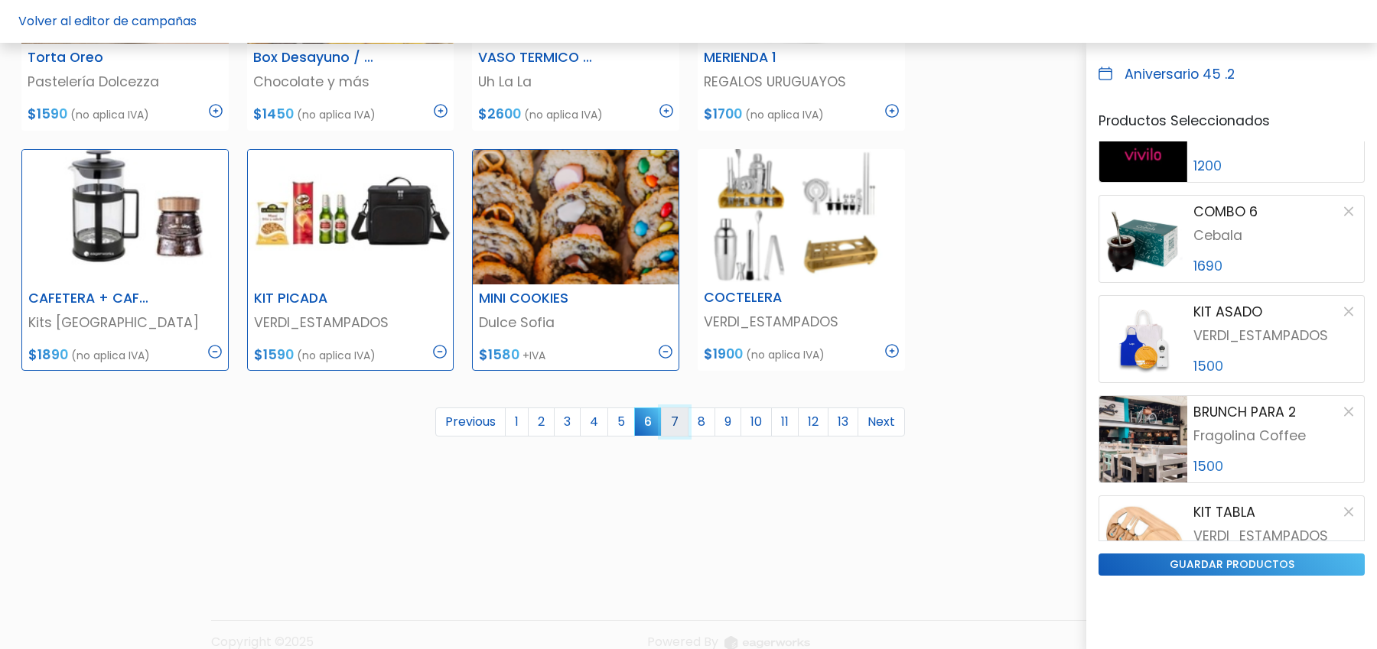
click at [679, 427] on link "7" at bounding box center [675, 422] width 28 height 29
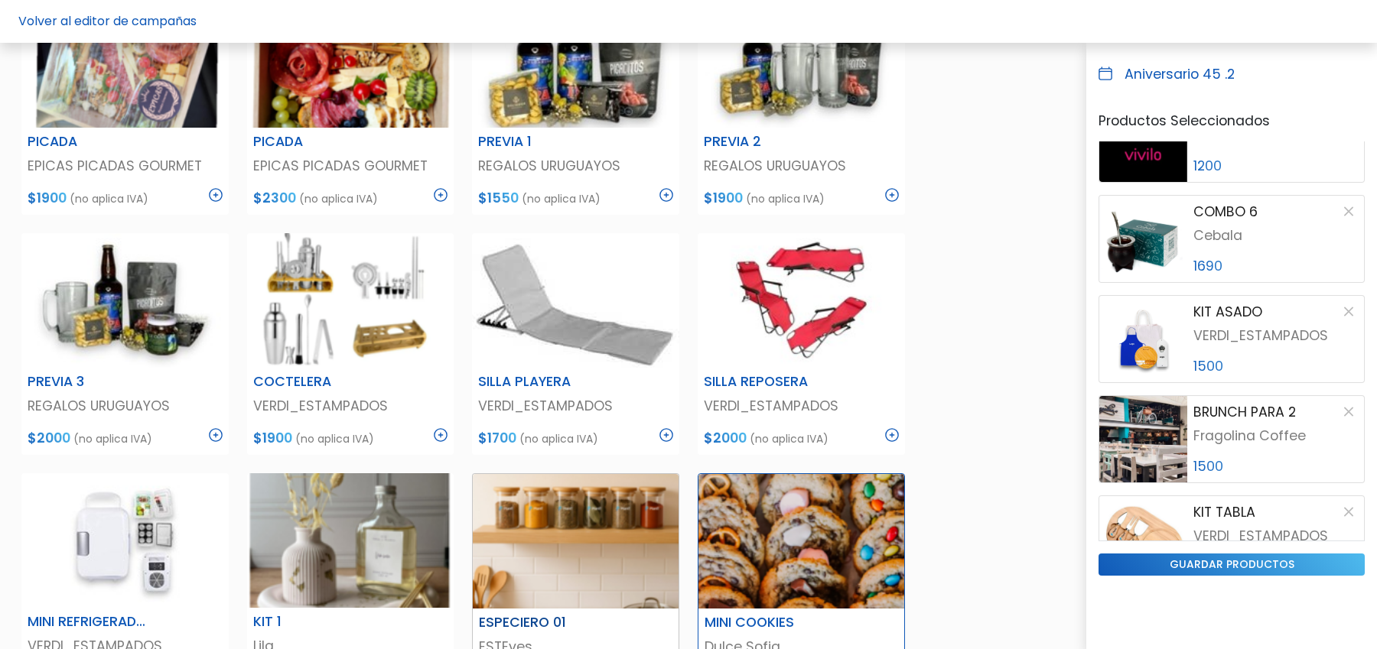
scroll to position [314, 0]
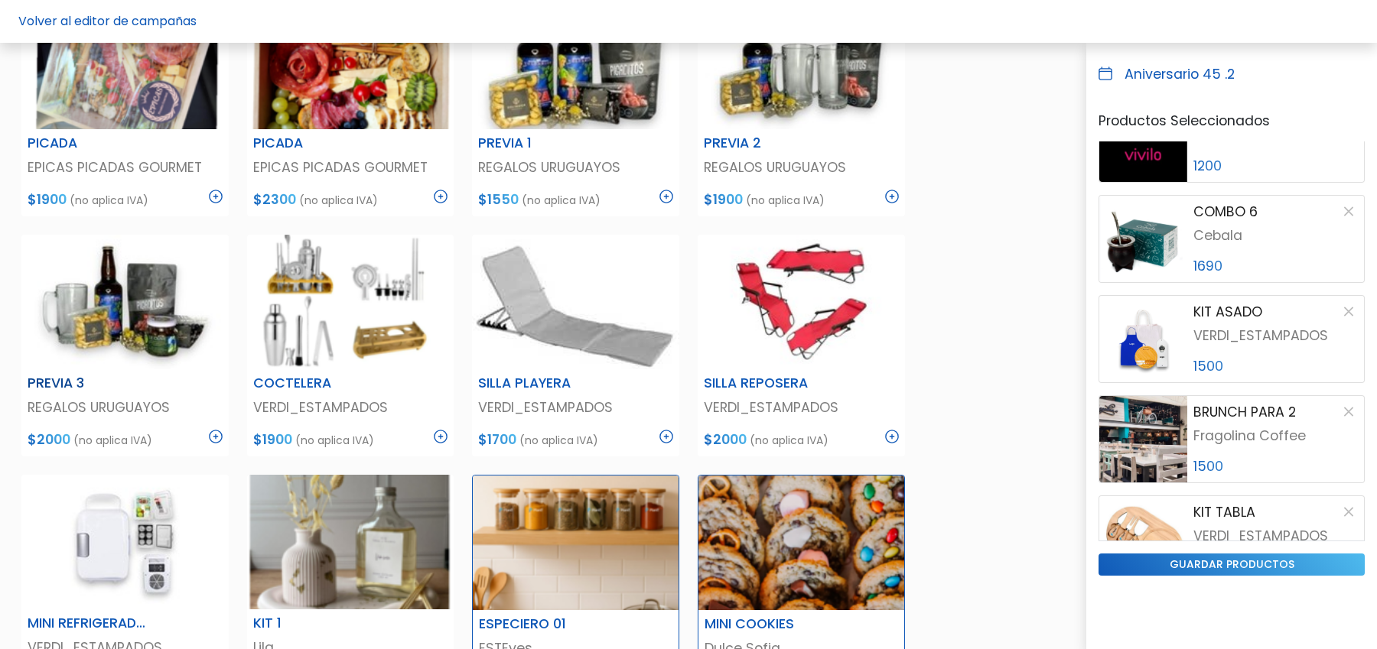
click at [216, 434] on img at bounding box center [216, 437] width 14 height 14
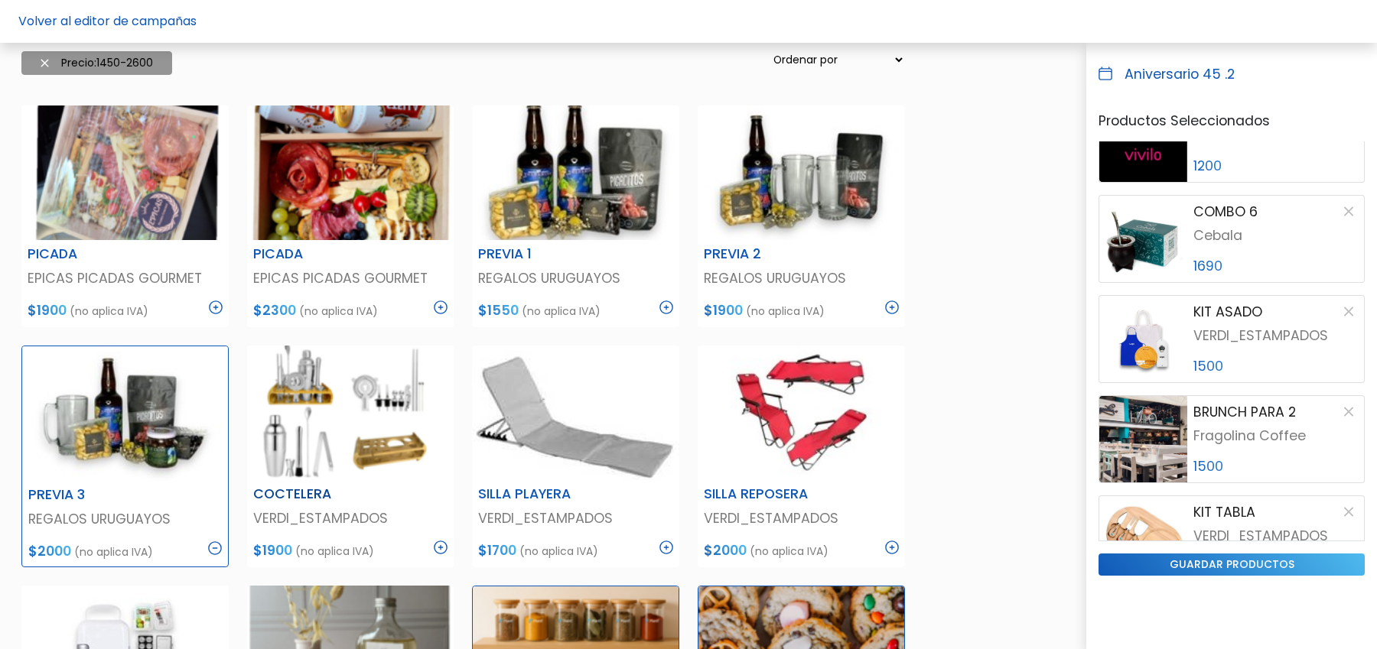
scroll to position [199, 0]
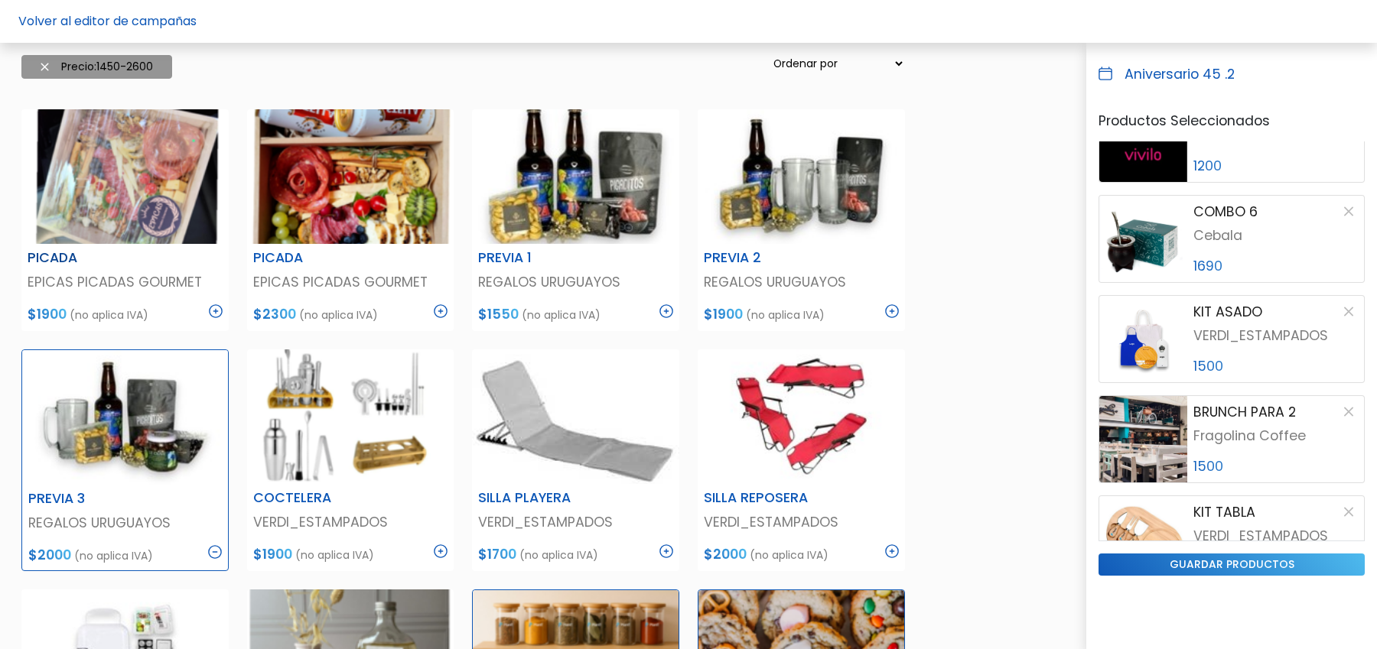
click at [218, 311] on img at bounding box center [216, 311] width 14 height 14
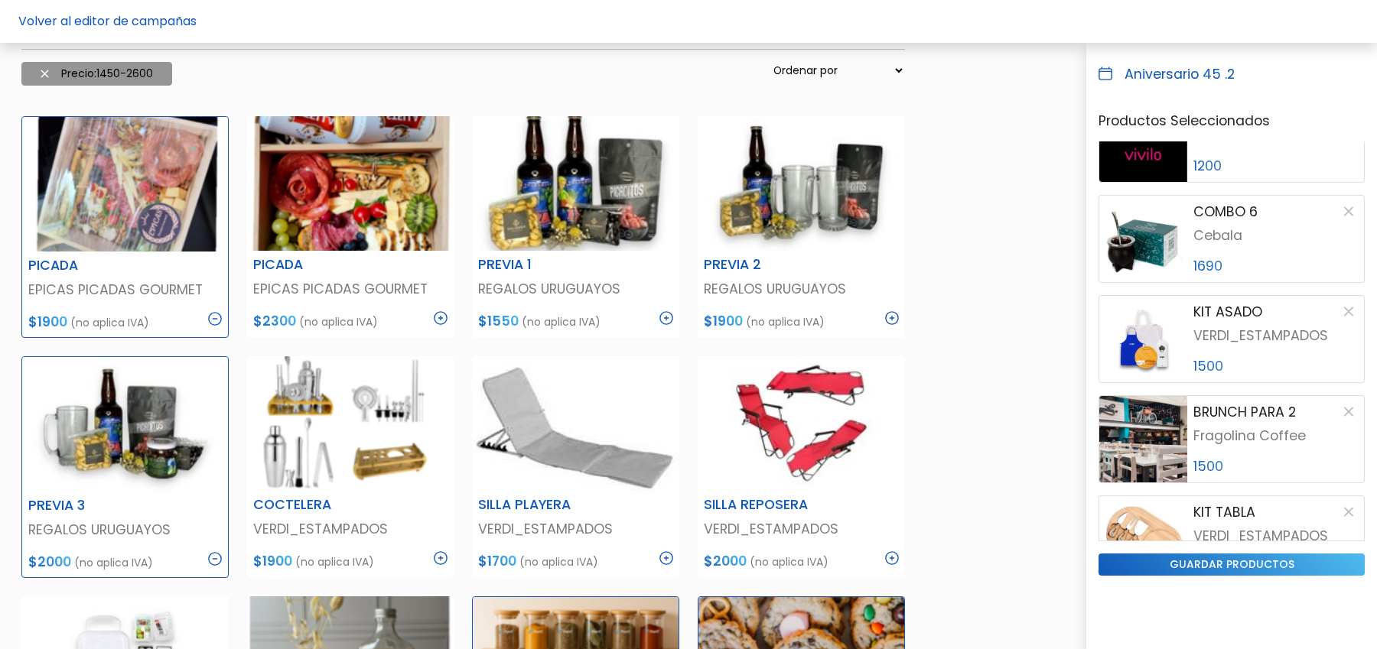
scroll to position [197, 0]
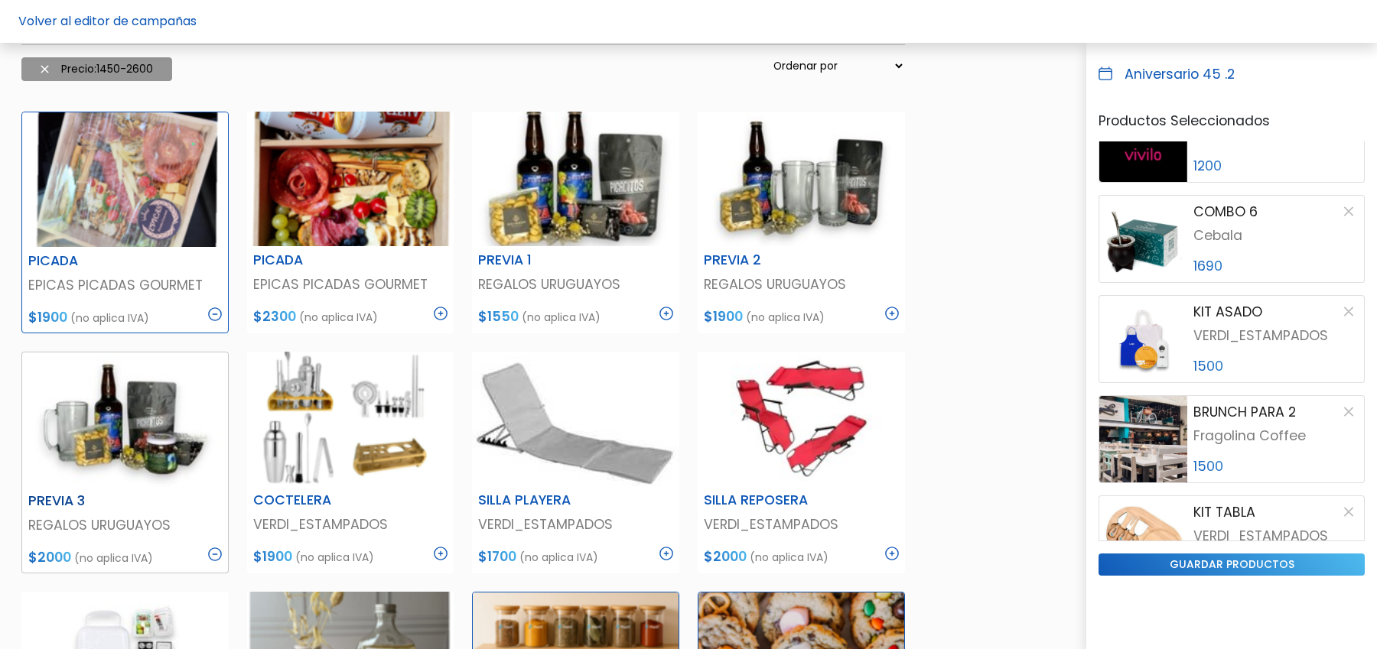
click at [214, 553] on img at bounding box center [215, 555] width 14 height 14
click at [669, 307] on img at bounding box center [666, 314] width 14 height 14
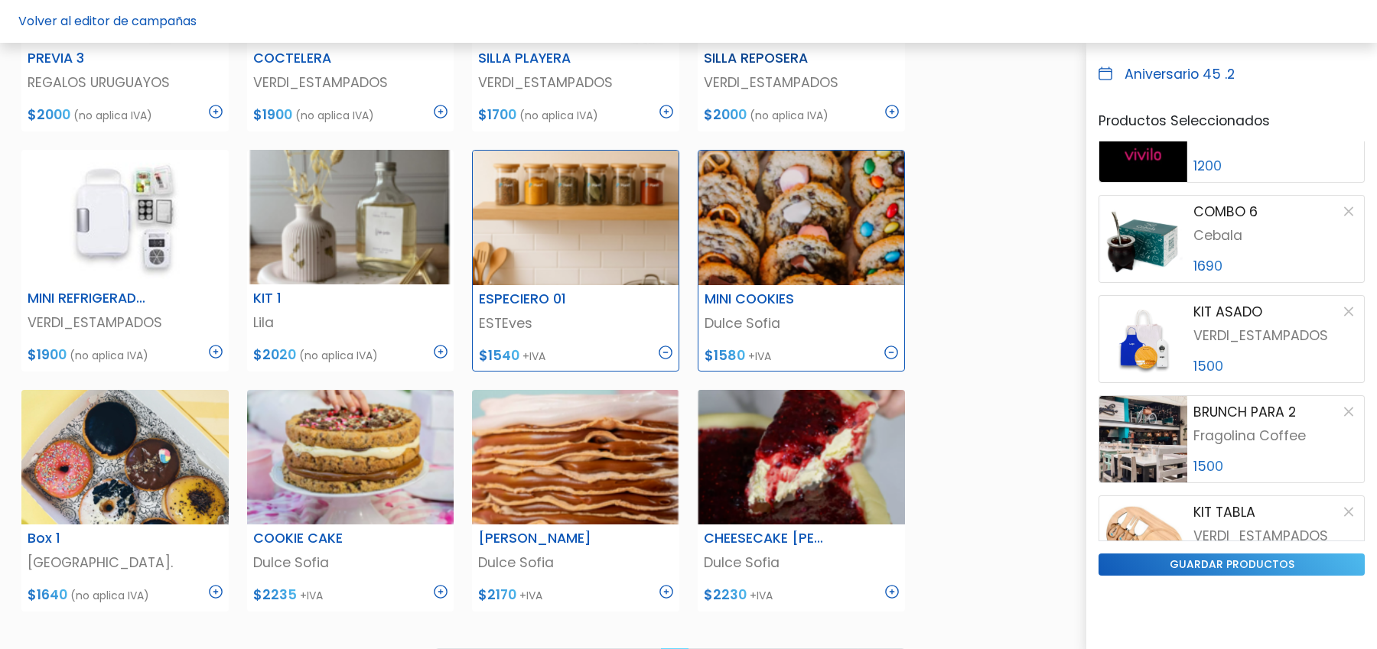
scroll to position [824, 0]
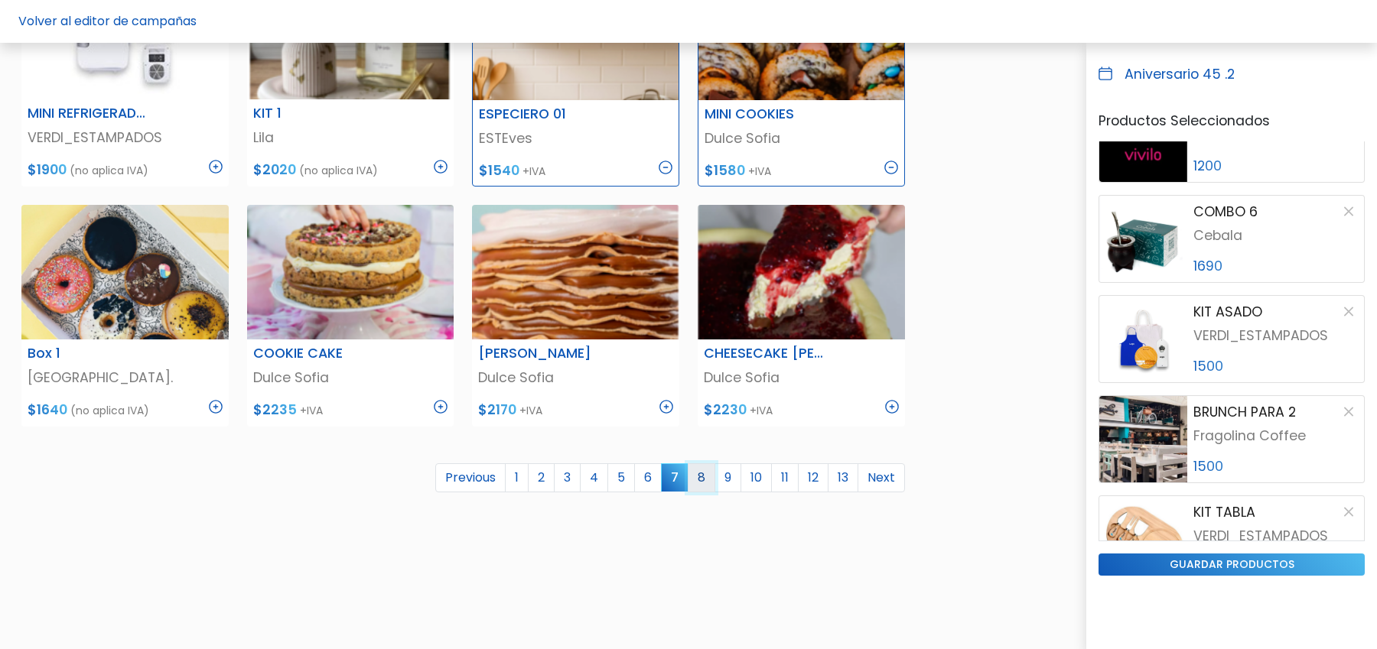
click at [705, 483] on link "8" at bounding box center [702, 478] width 28 height 29
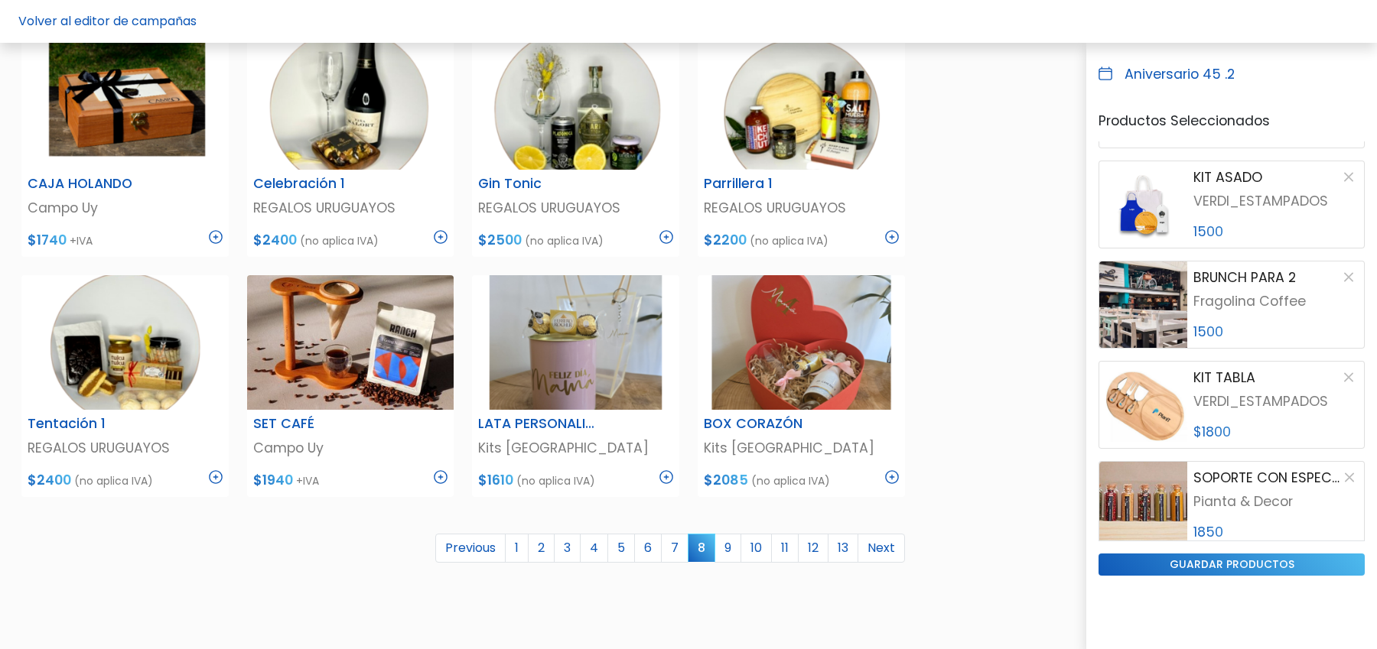
scroll to position [903, 0]
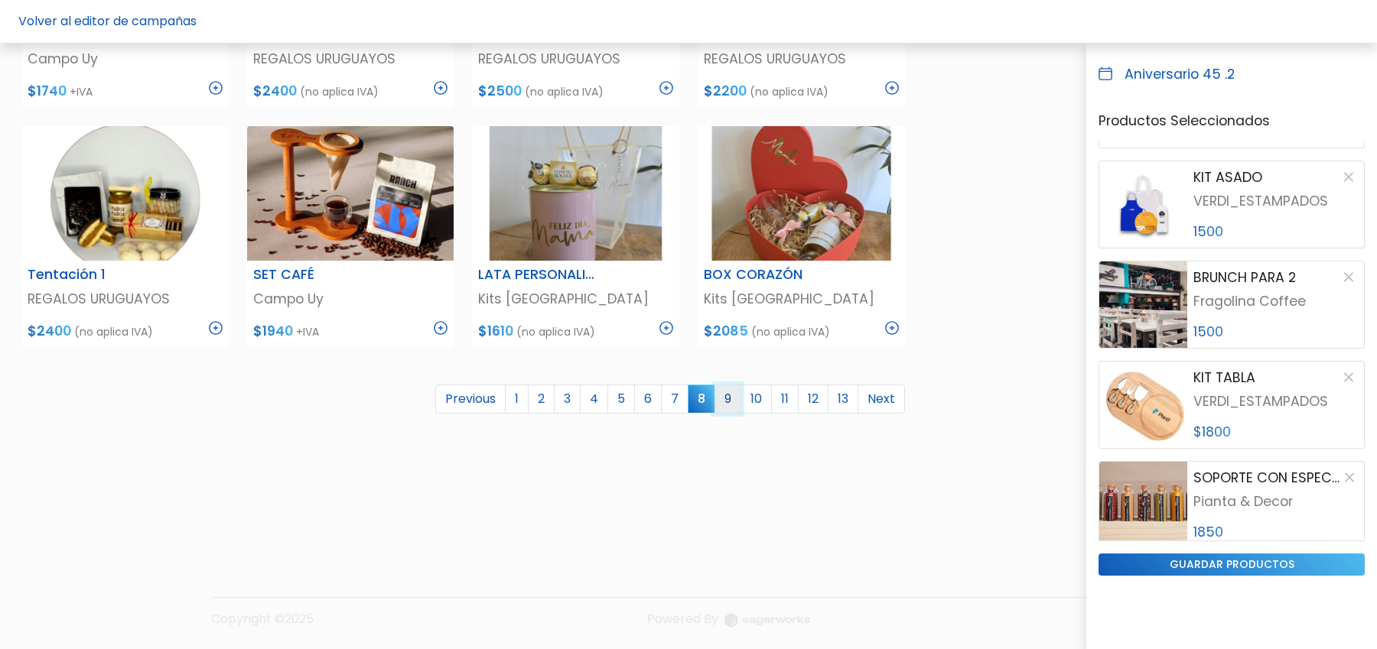
click at [734, 392] on link "9" at bounding box center [727, 399] width 27 height 29
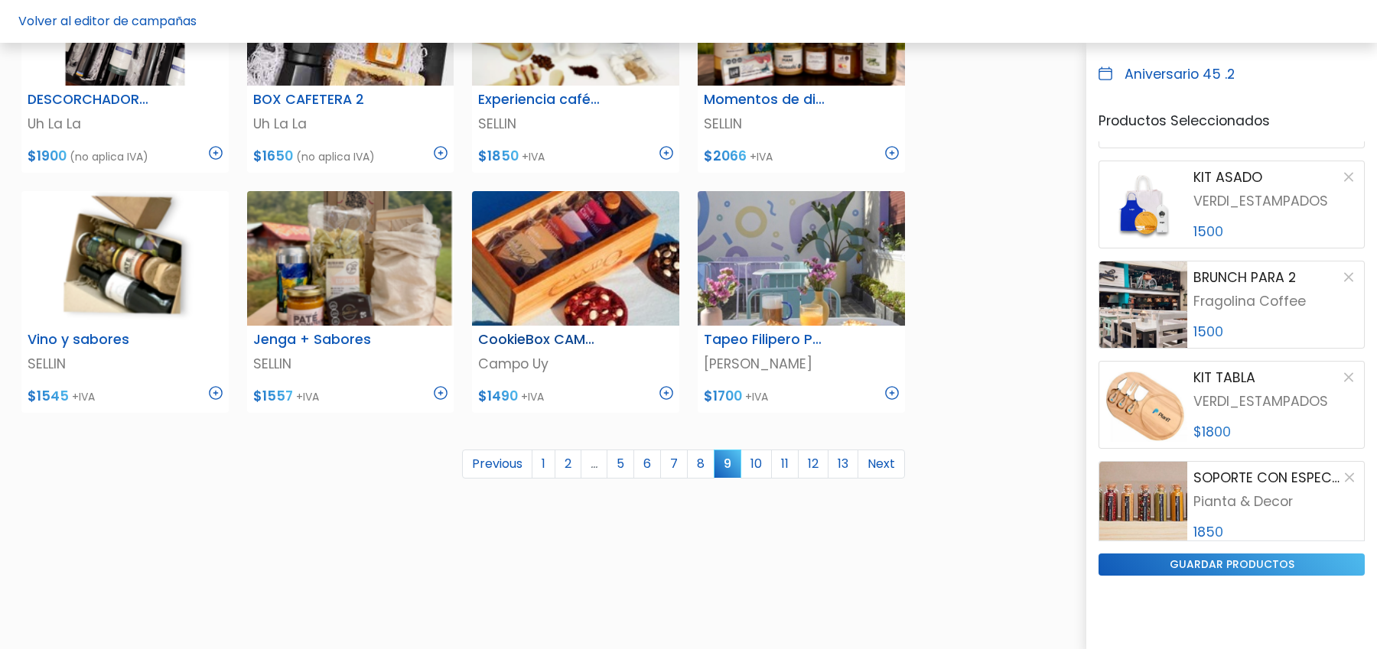
scroll to position [836, 0]
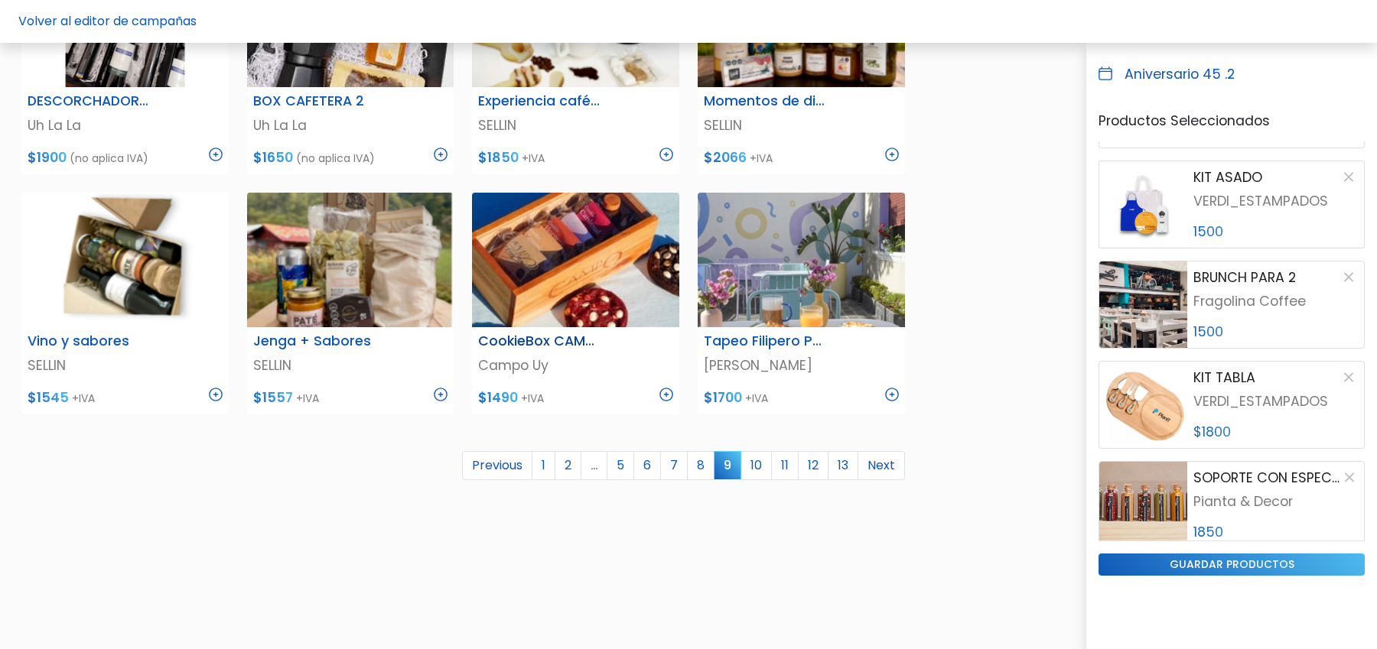
click at [669, 392] on img at bounding box center [666, 395] width 14 height 14
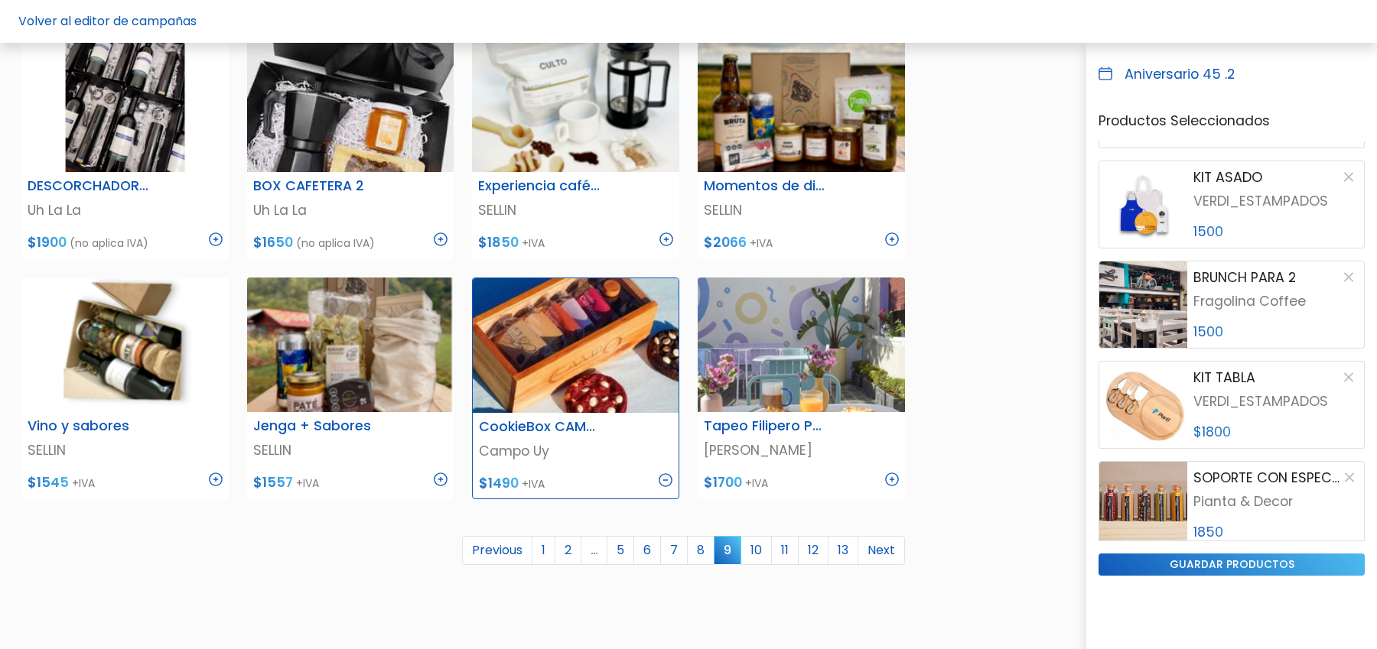
scroll to position [739, 0]
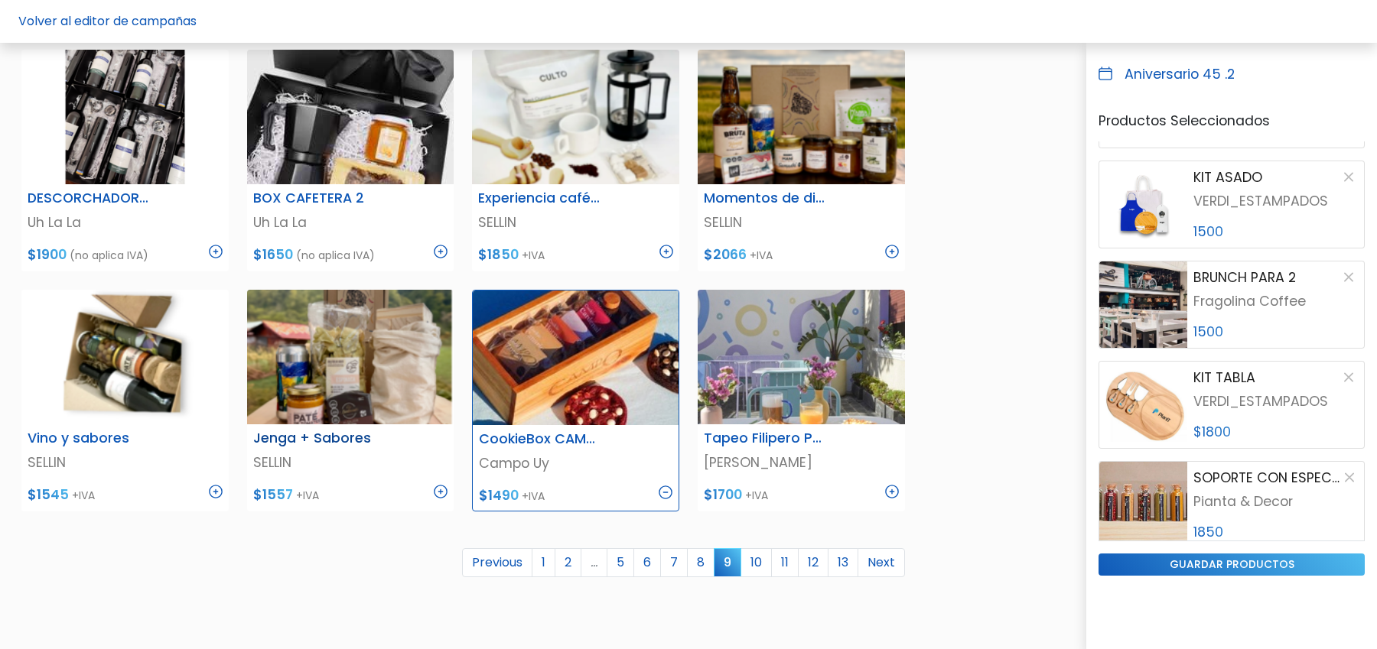
click at [443, 490] on img at bounding box center [441, 492] width 14 height 14
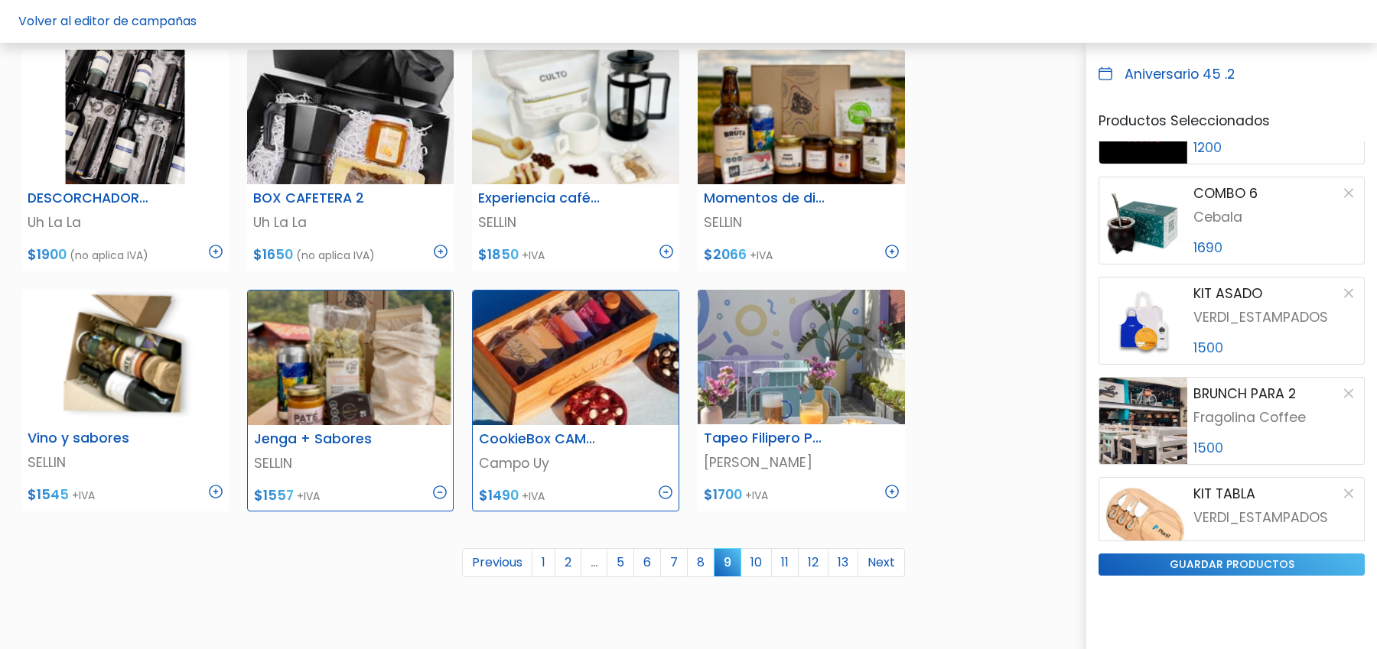
scroll to position [2667, 0]
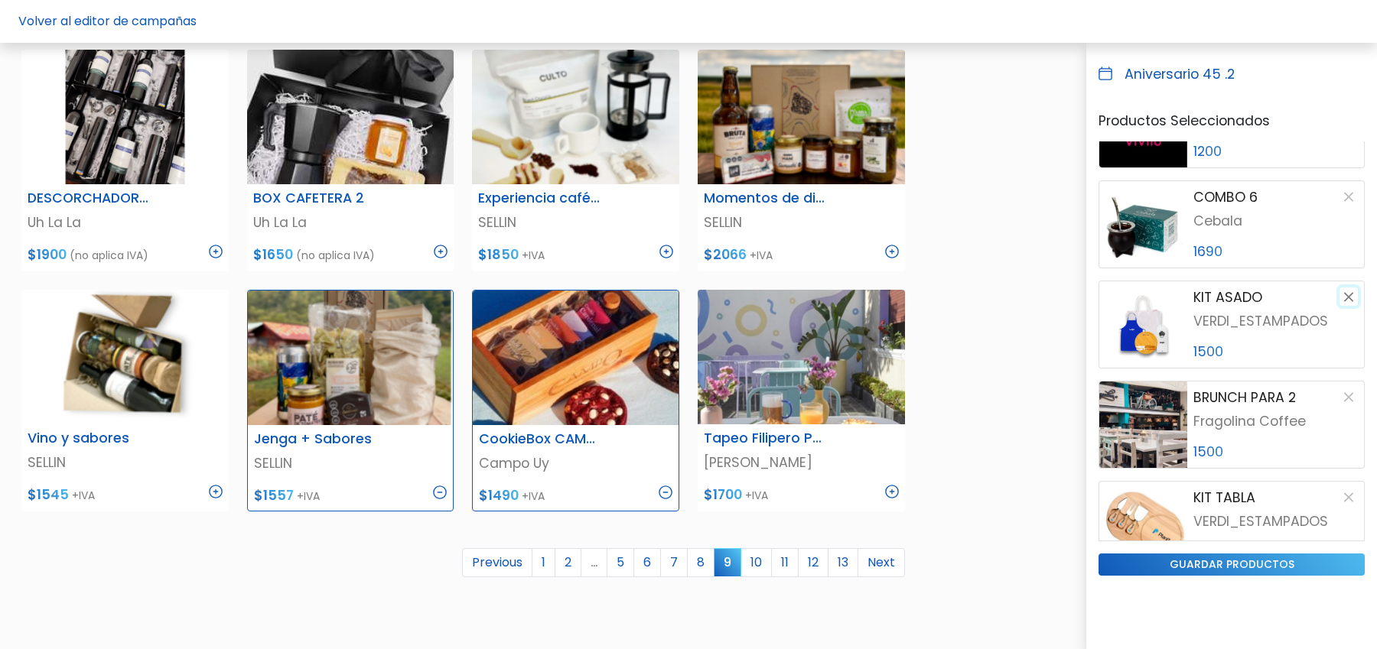
click at [1349, 297] on button "button" at bounding box center [1348, 297] width 18 height 18
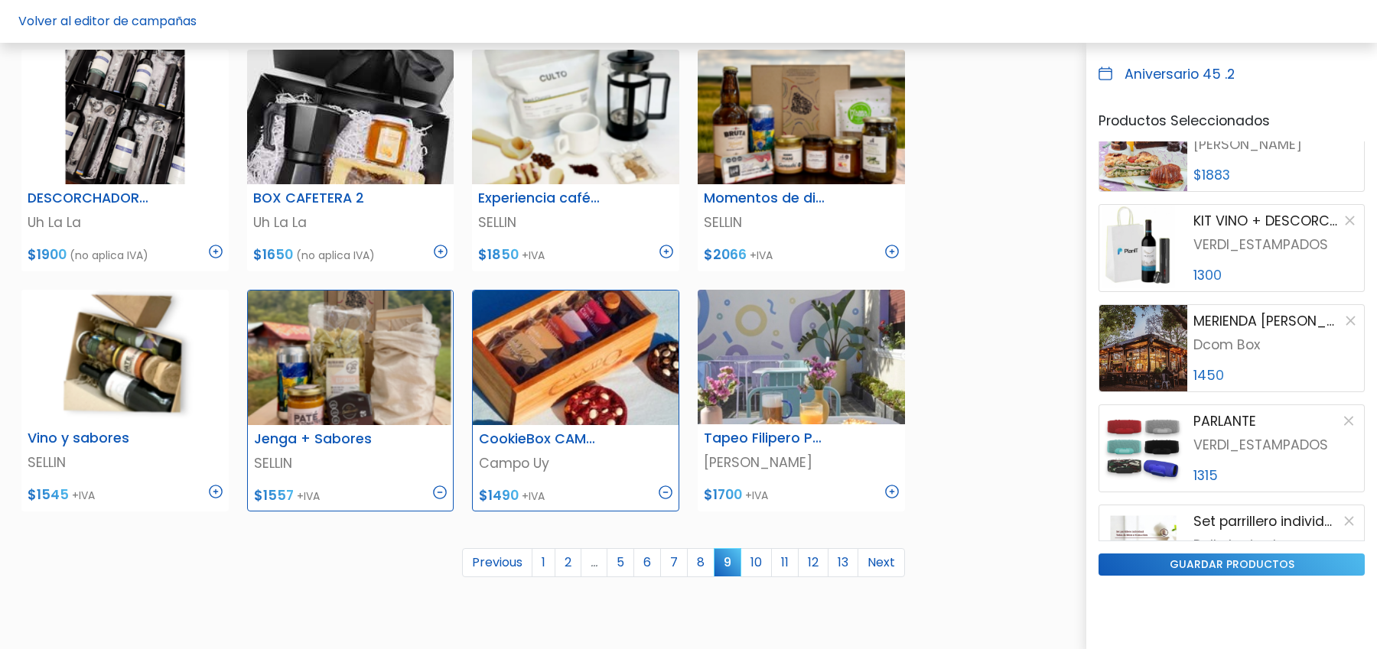
scroll to position [1740, 0]
click at [212, 490] on img at bounding box center [216, 492] width 14 height 14
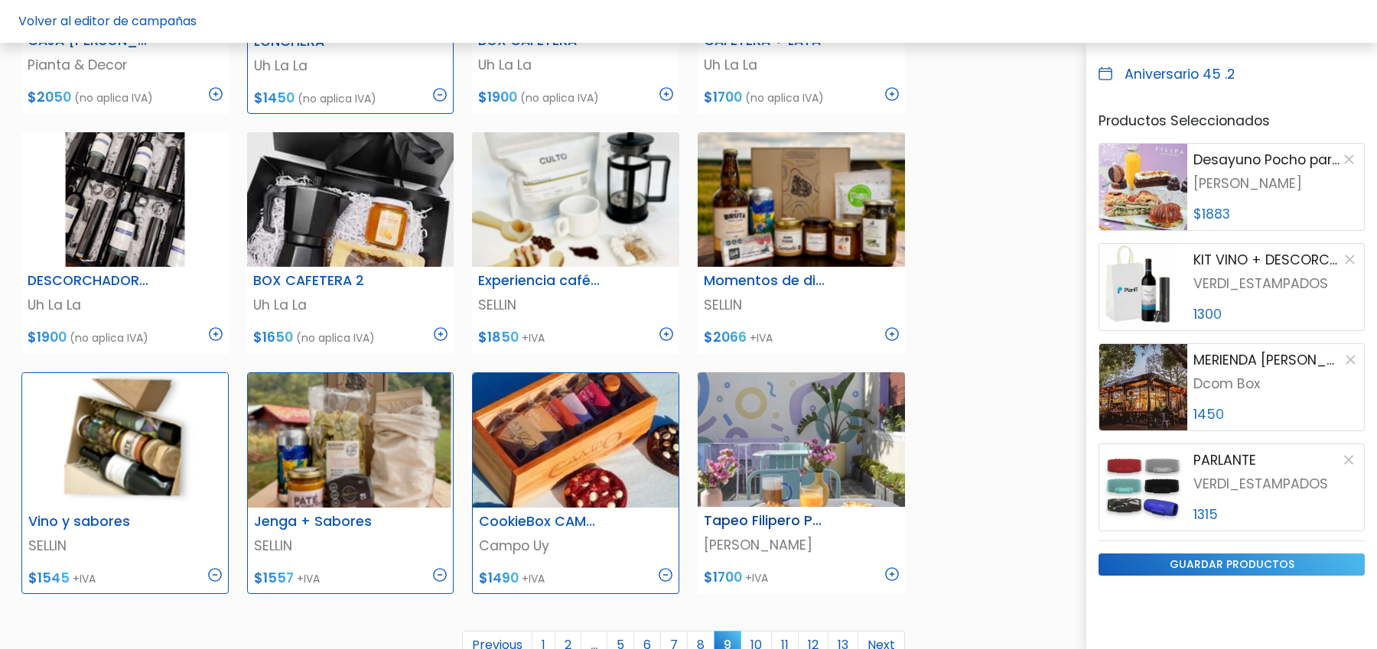
scroll to position [652, 0]
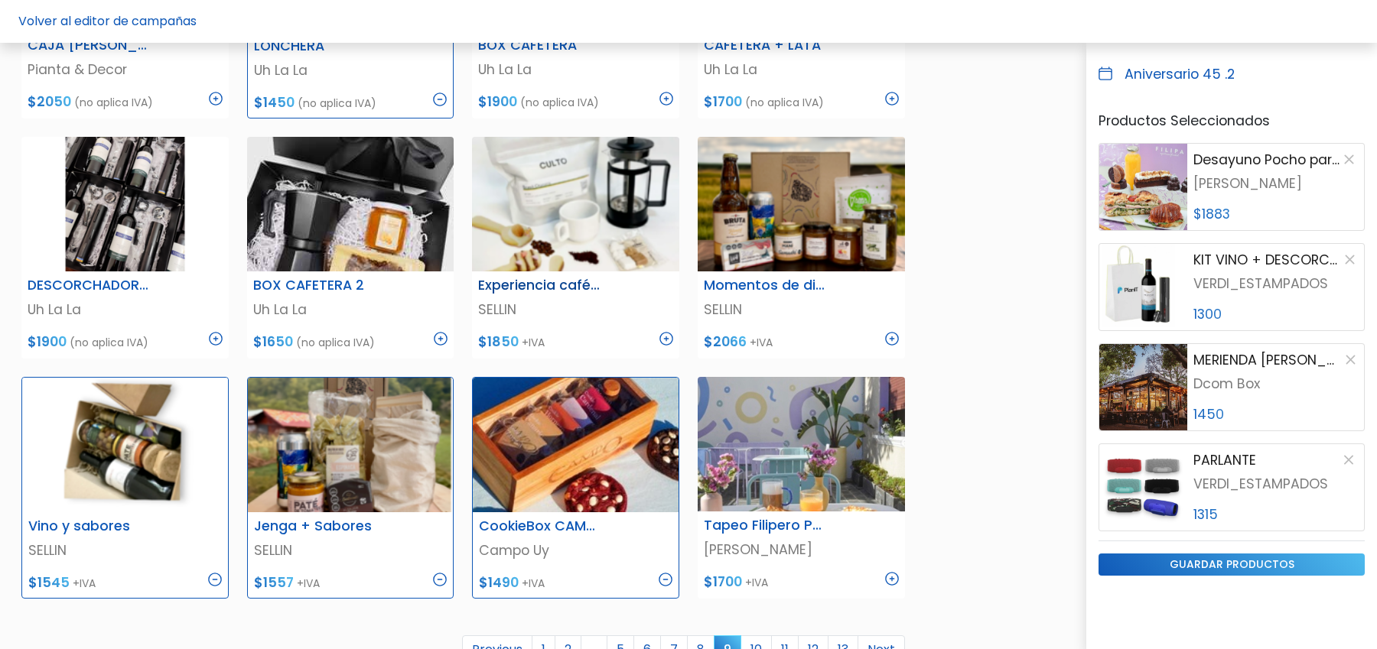
click at [669, 338] on img at bounding box center [666, 339] width 14 height 14
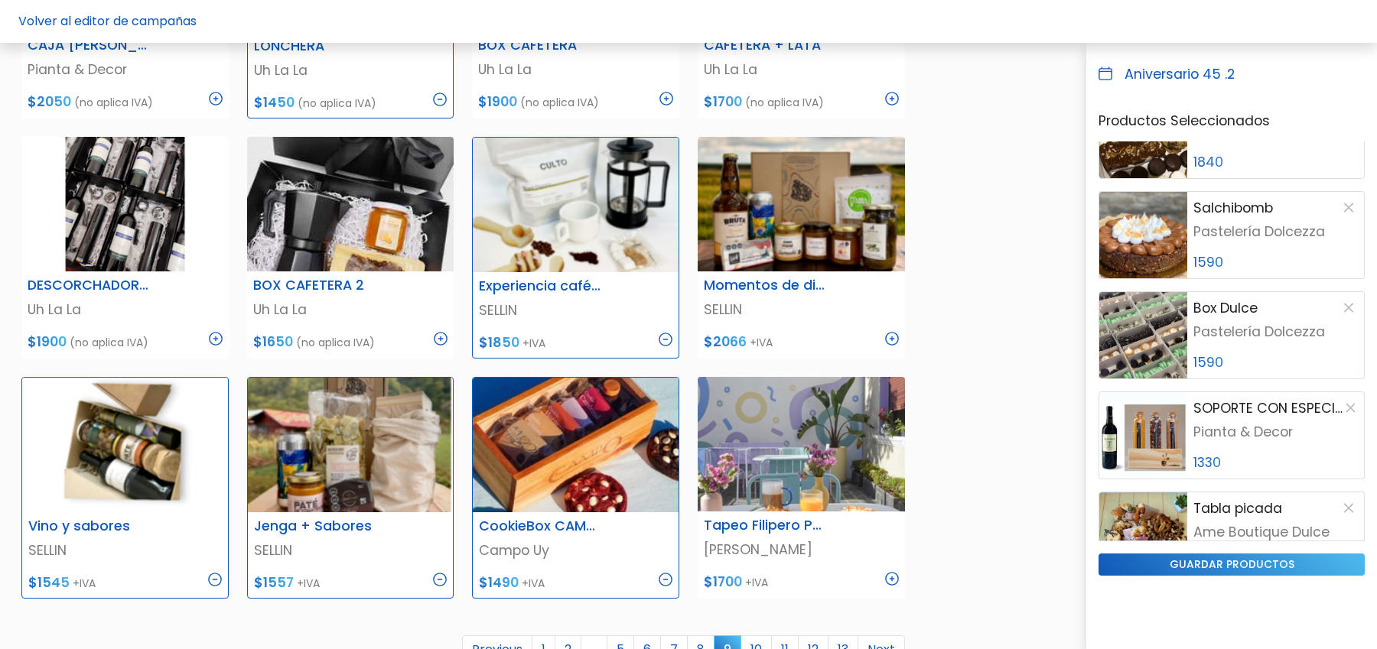
scroll to position [148, 0]
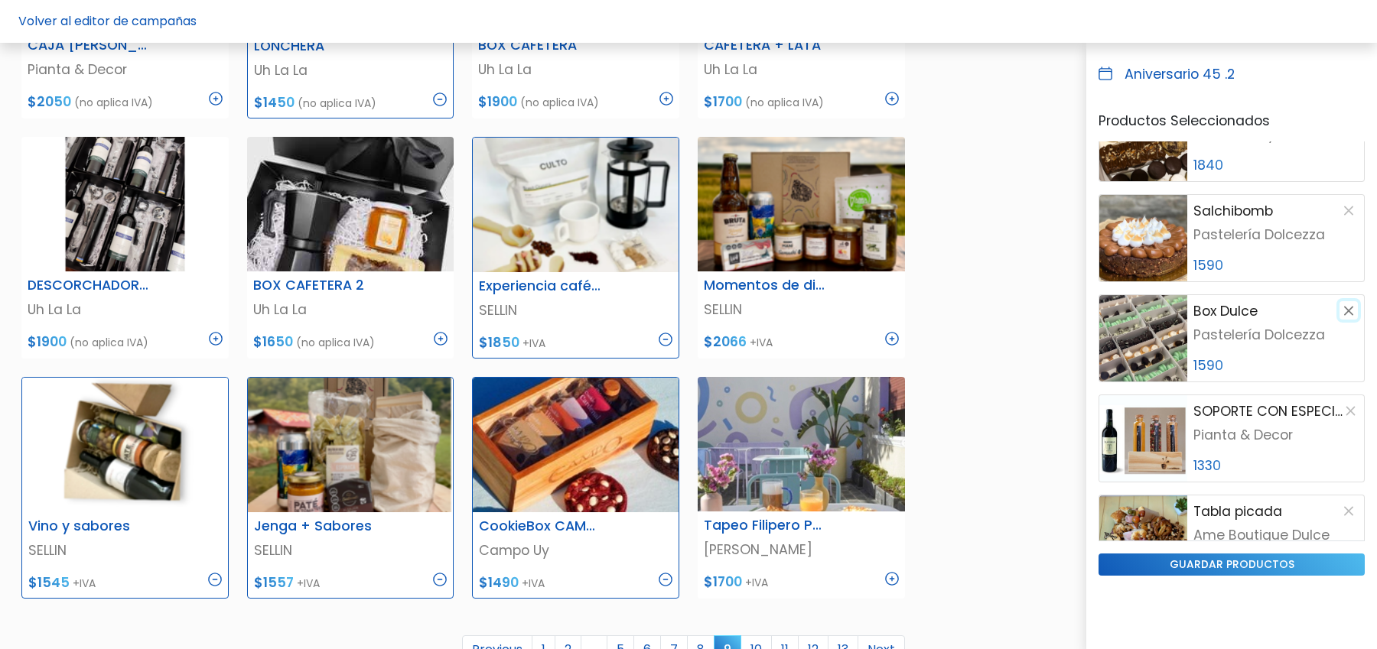
click at [1353, 307] on button "button" at bounding box center [1348, 310] width 18 height 18
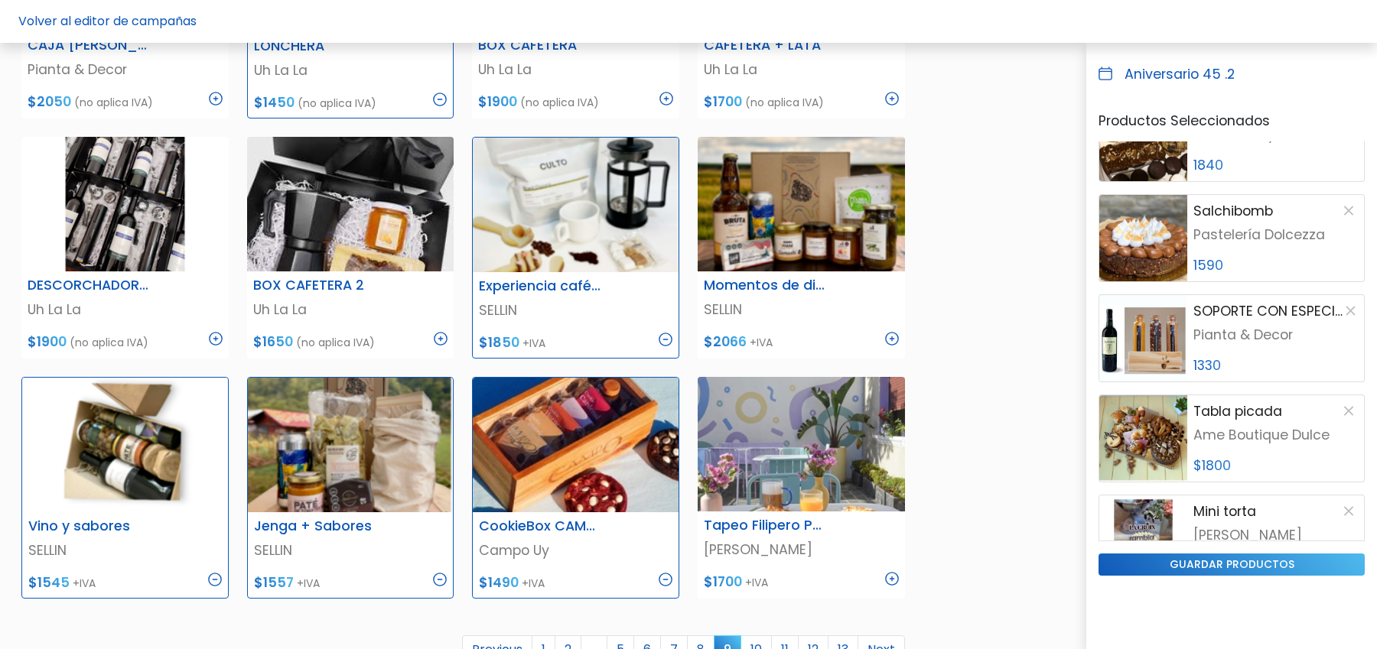
scroll to position [0, 0]
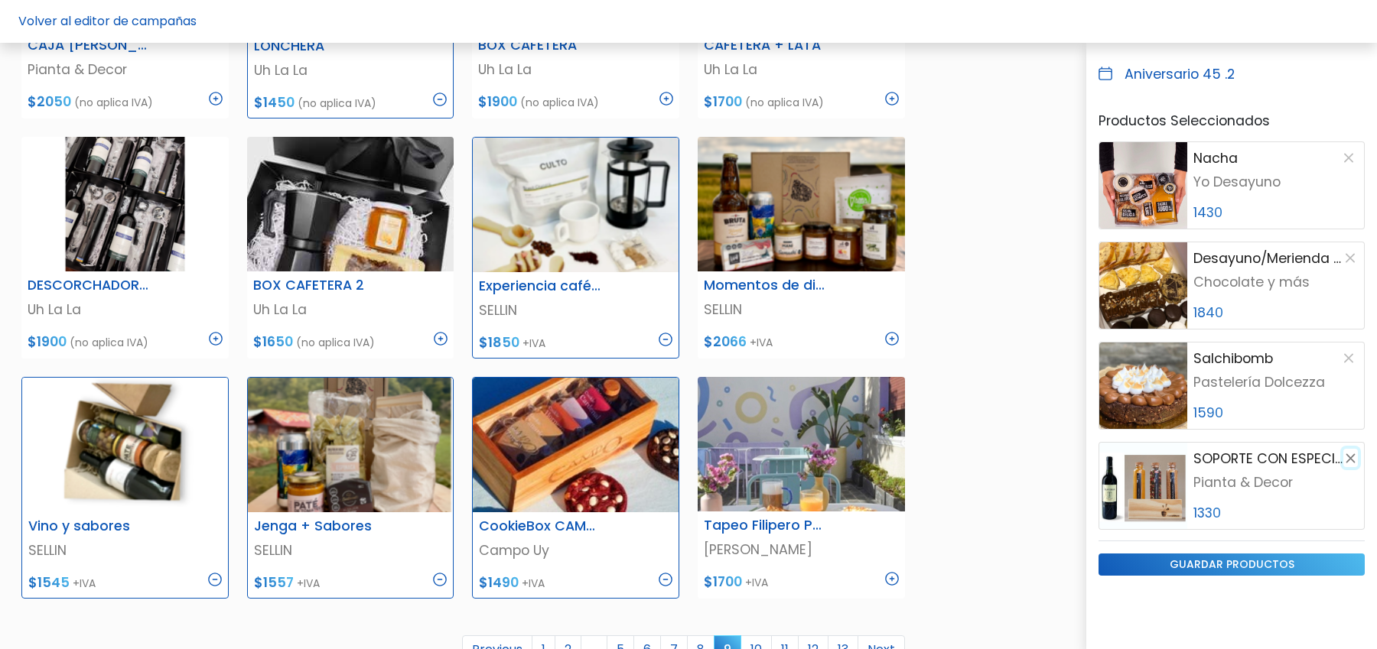
click at [1352, 455] on button "button" at bounding box center [1350, 458] width 15 height 18
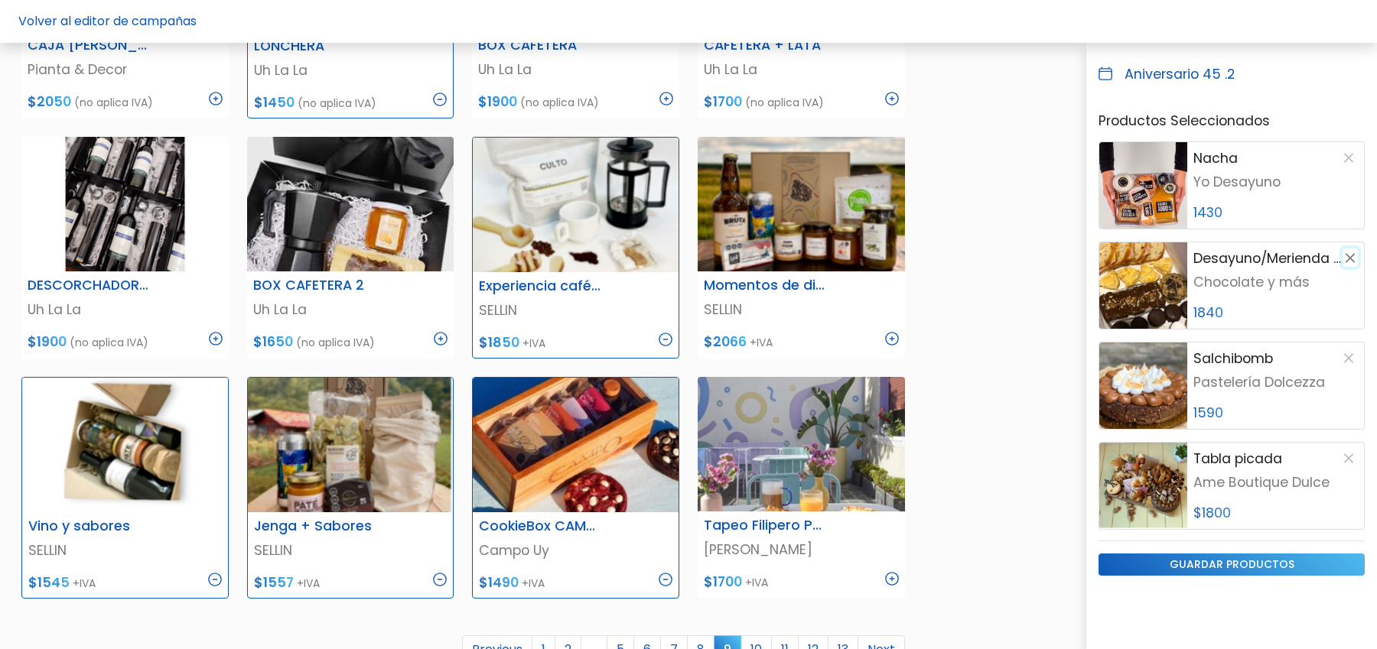
click at [1346, 256] on button "button" at bounding box center [1349, 258] width 15 height 18
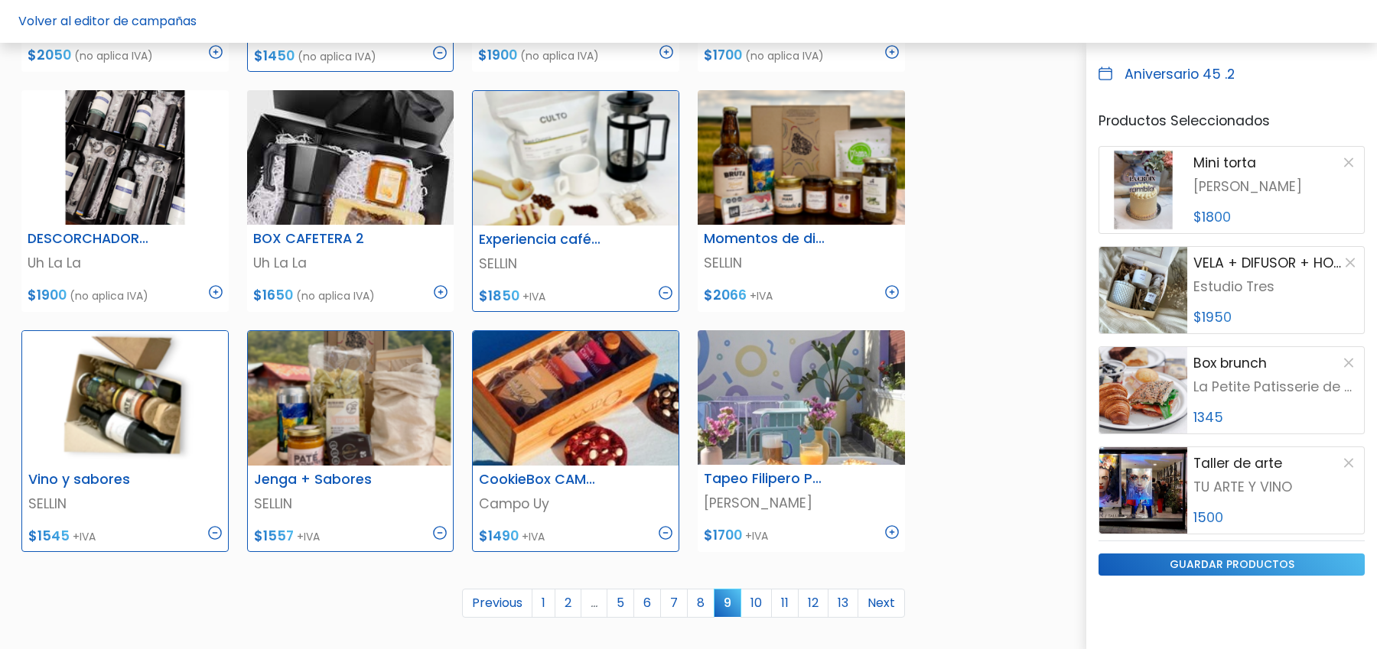
scroll to position [701, 0]
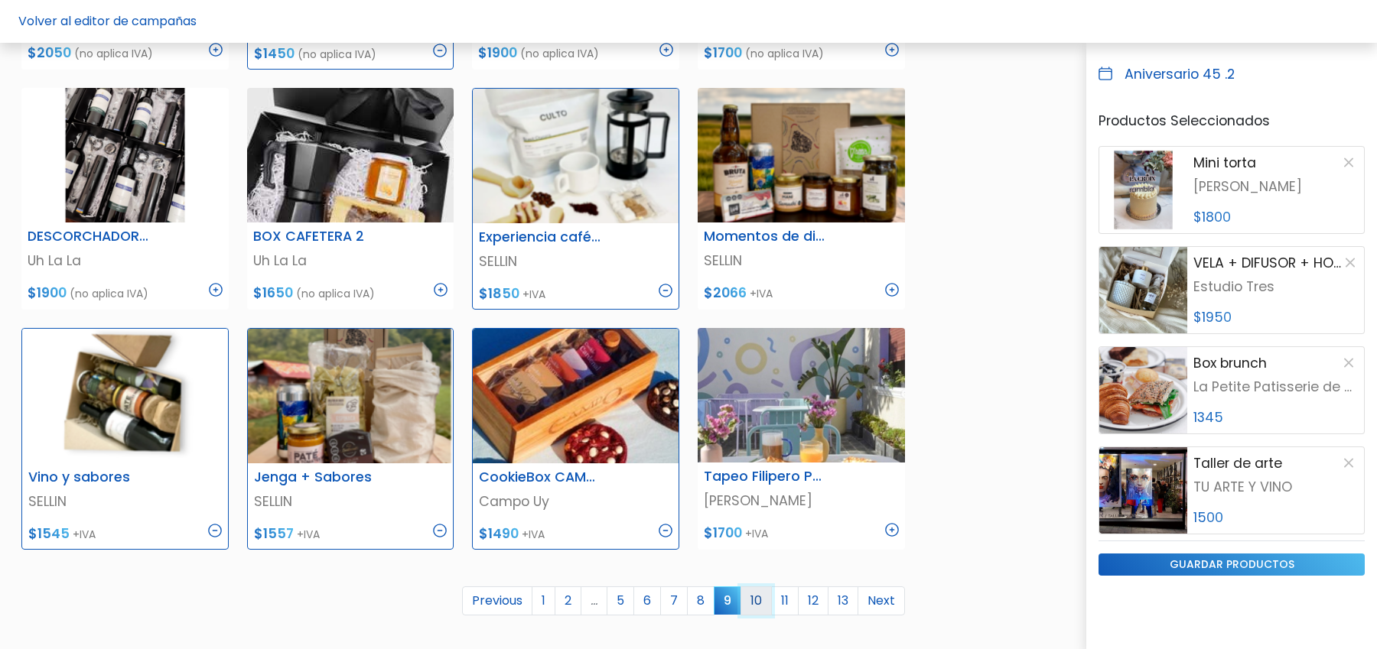
click at [757, 604] on link "10" at bounding box center [755, 601] width 31 height 29
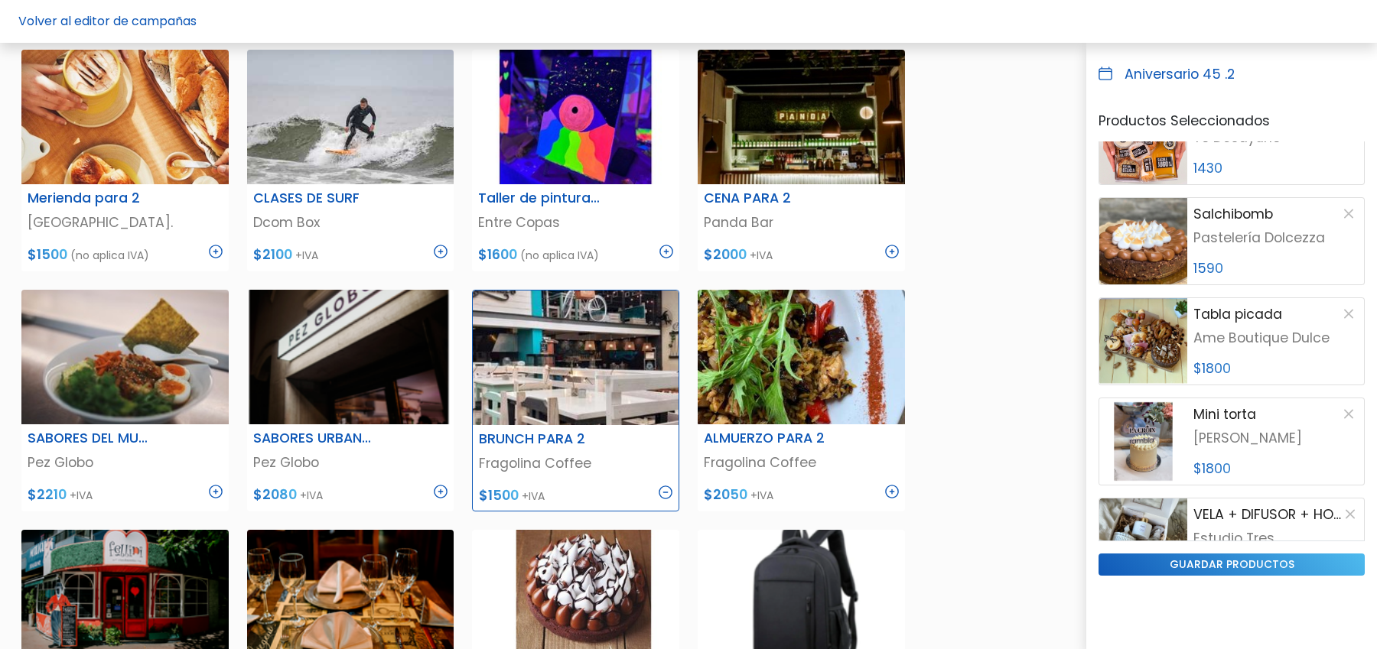
scroll to position [47, 0]
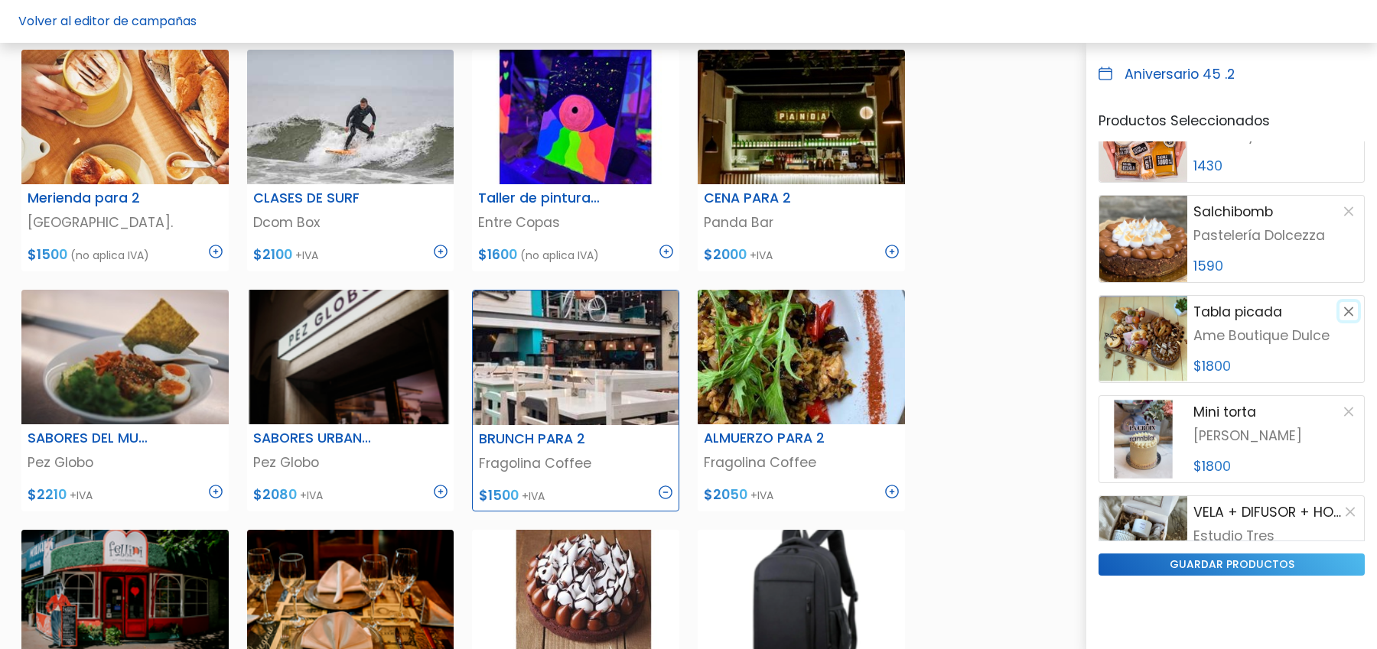
click at [1346, 309] on button "button" at bounding box center [1348, 311] width 18 height 18
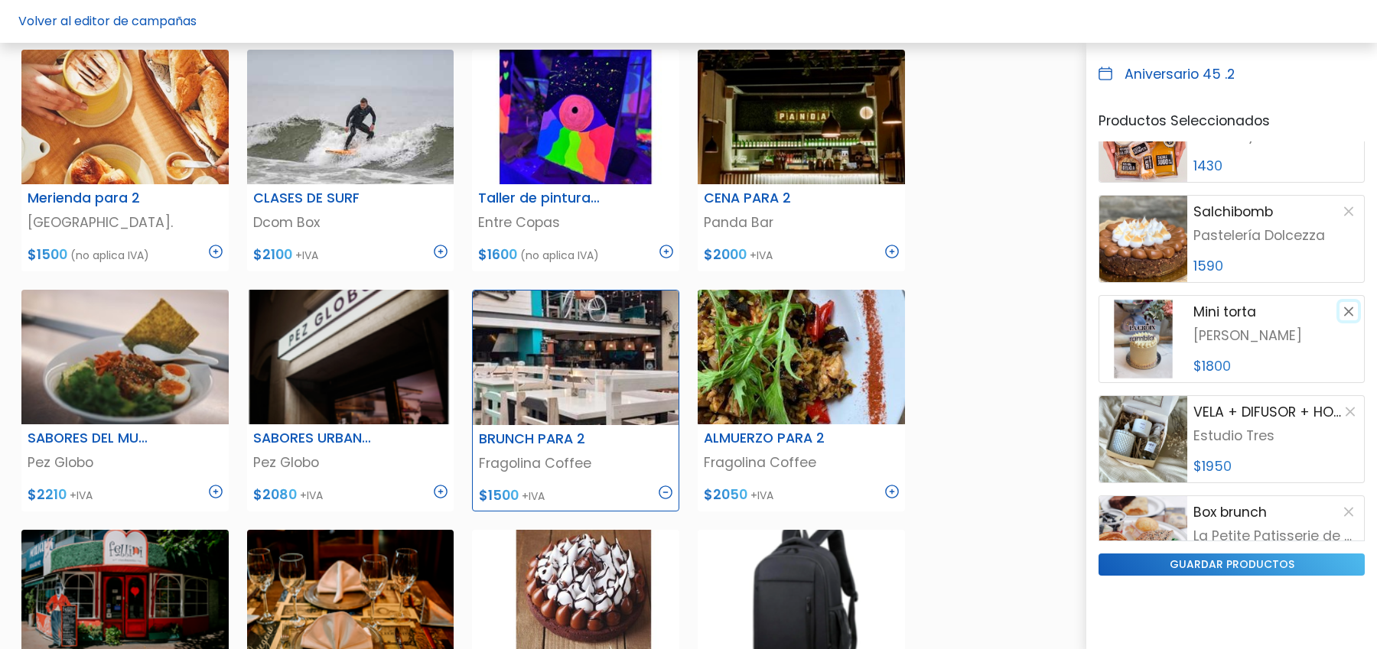
click at [1347, 310] on button "button" at bounding box center [1348, 311] width 18 height 18
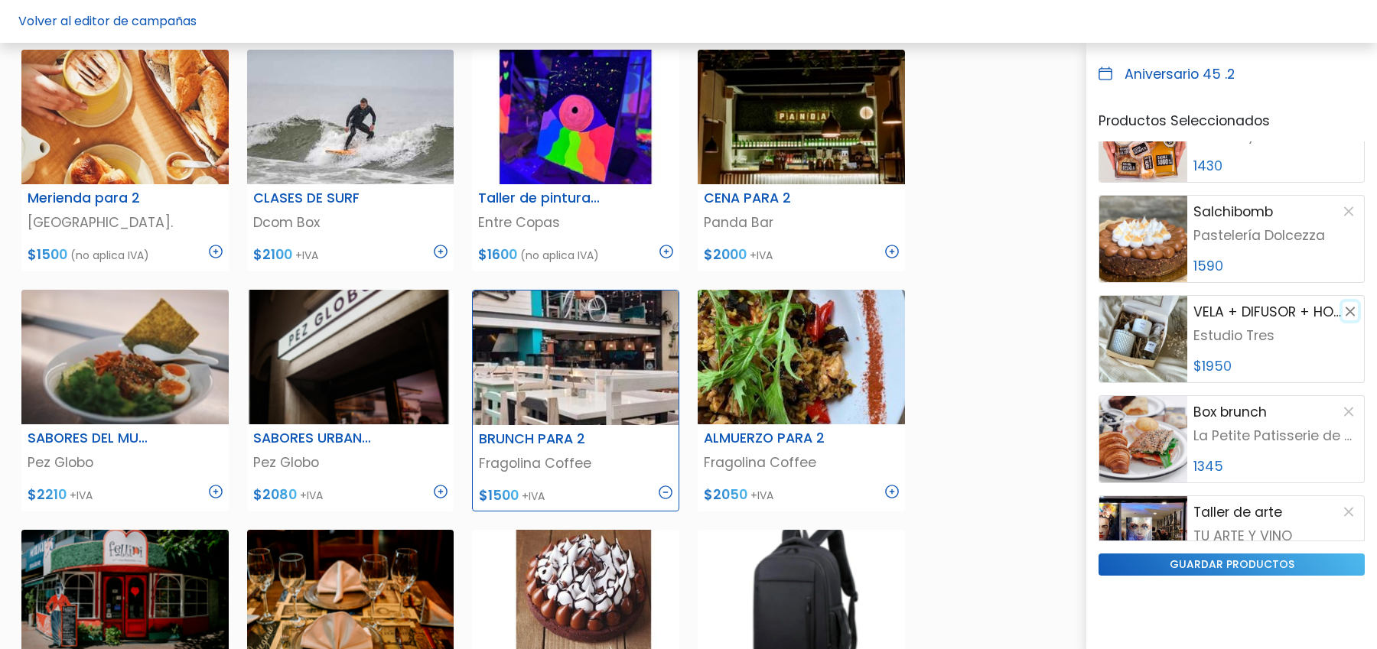
click at [1347, 310] on button "button" at bounding box center [1349, 311] width 15 height 18
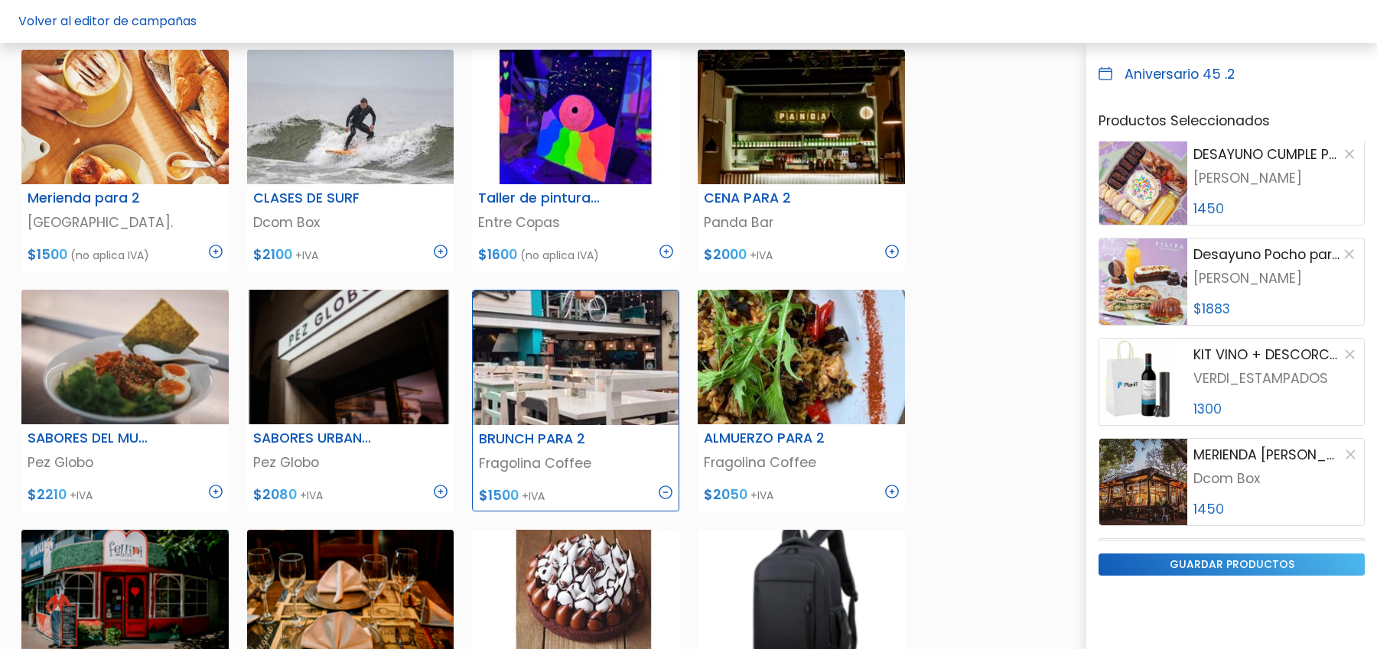
scroll to position [1007, 0]
click at [1348, 253] on button "button" at bounding box center [1349, 253] width 18 height 18
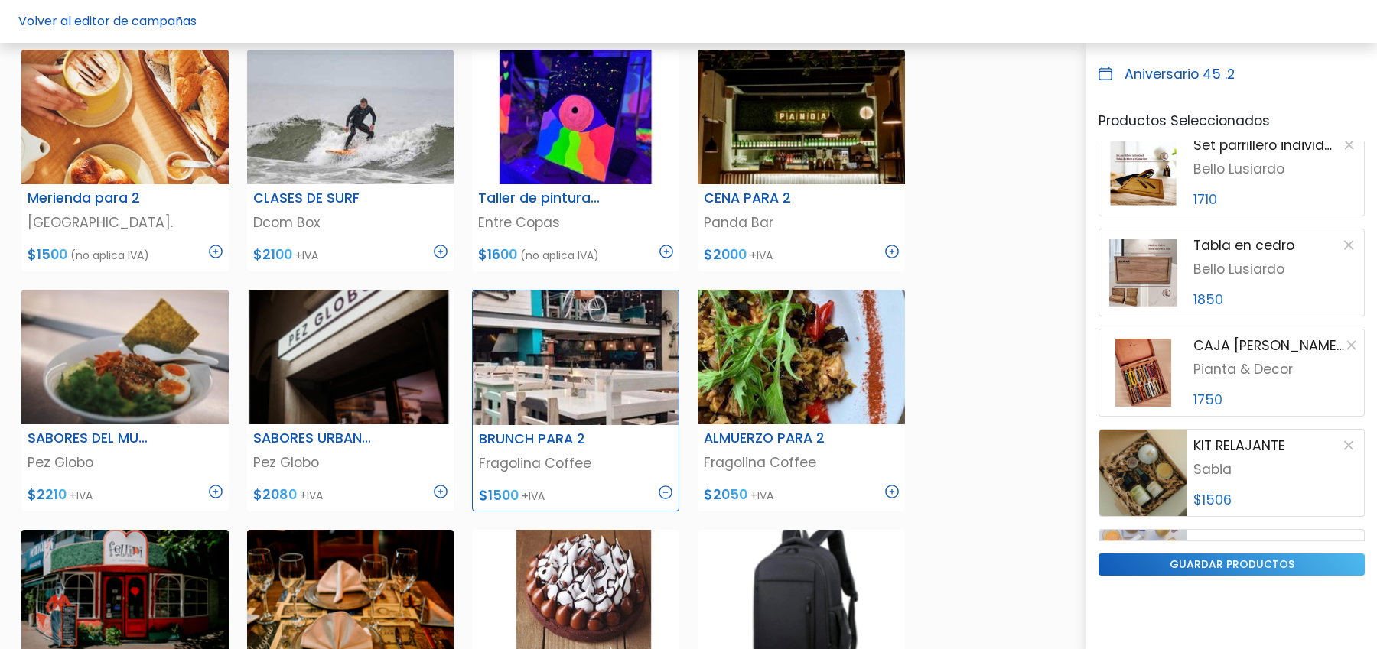
scroll to position [1417, 0]
click at [1353, 243] on button "button" at bounding box center [1348, 243] width 18 height 18
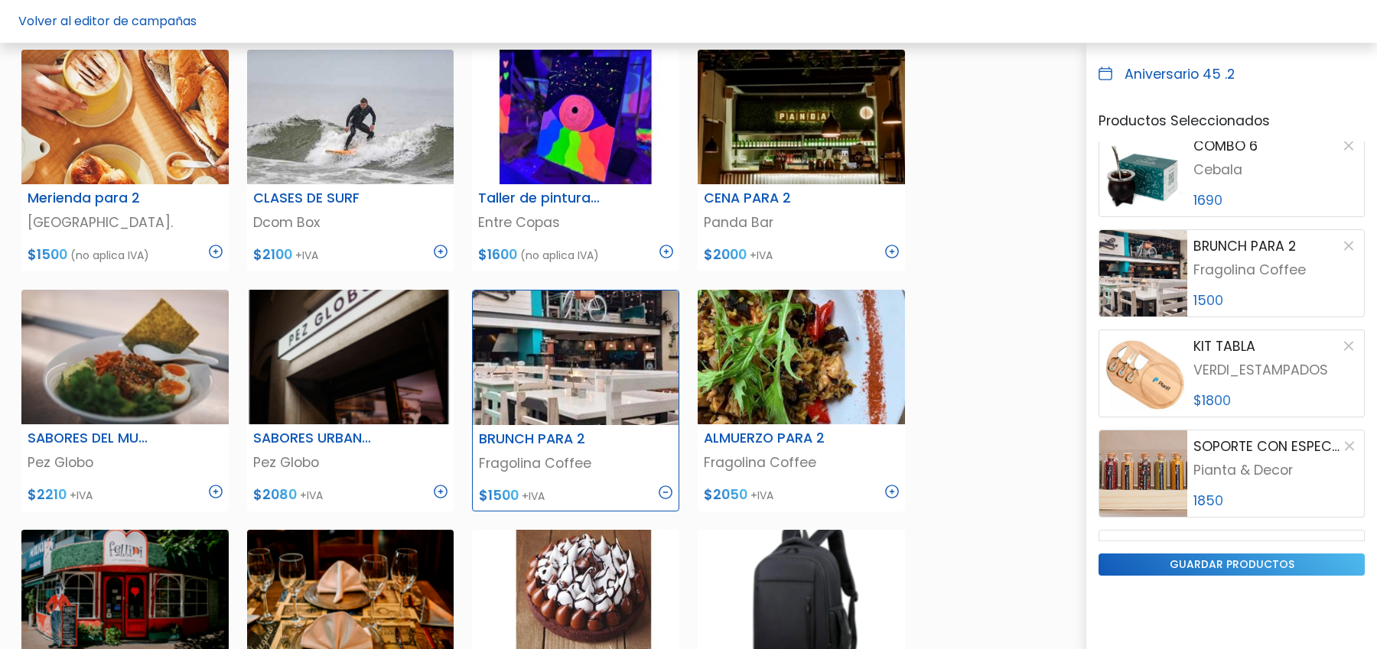
scroll to position [2003, 0]
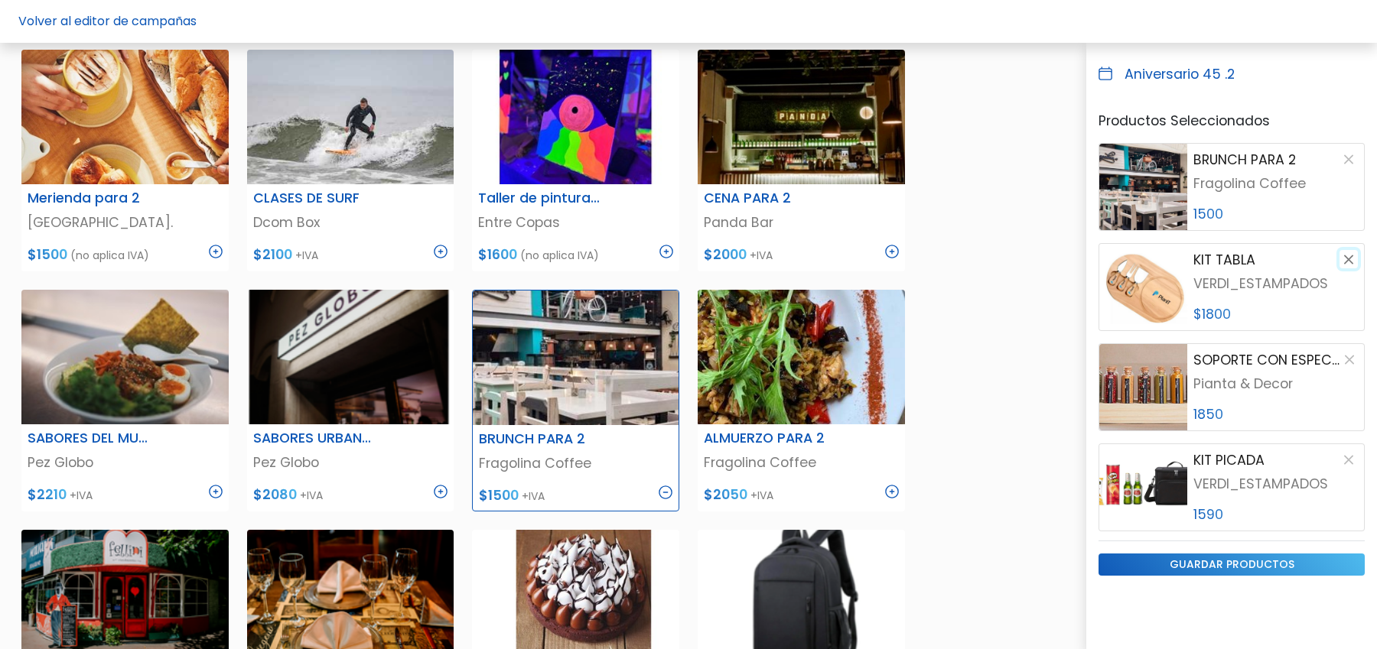
click at [1350, 256] on button "button" at bounding box center [1348, 259] width 18 height 18
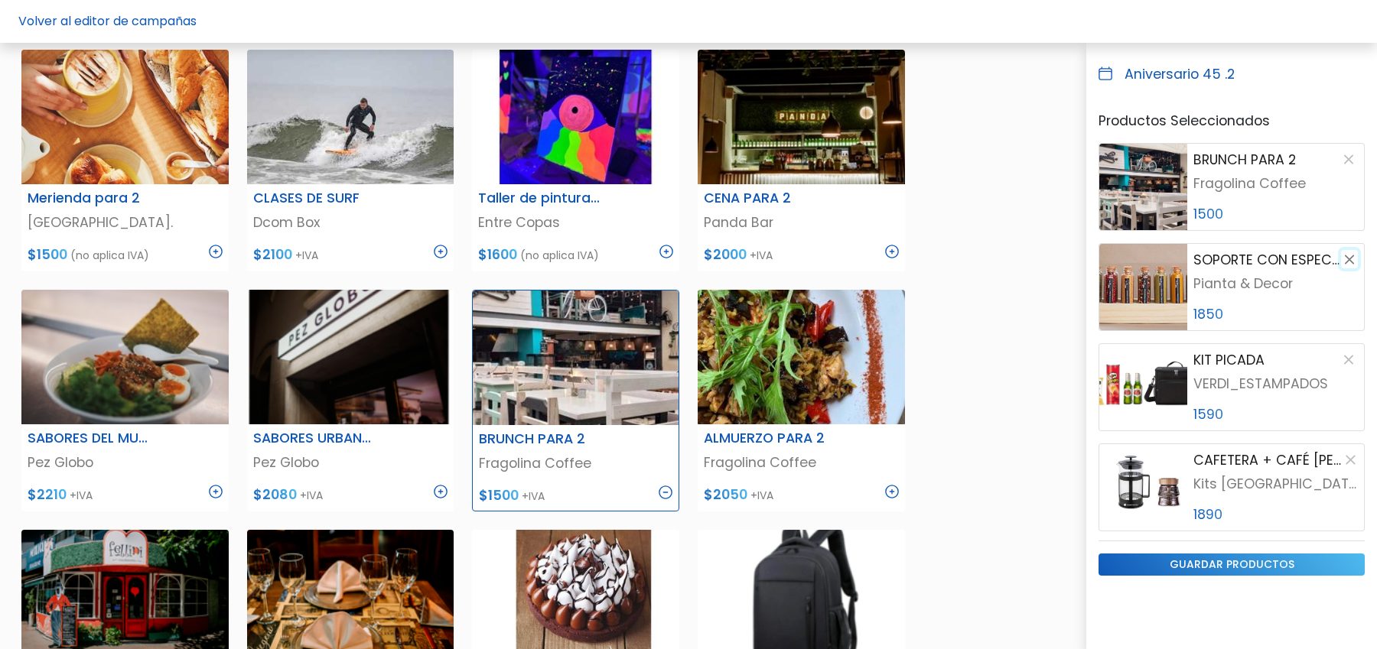
click at [1350, 256] on button "button" at bounding box center [1349, 259] width 17 height 18
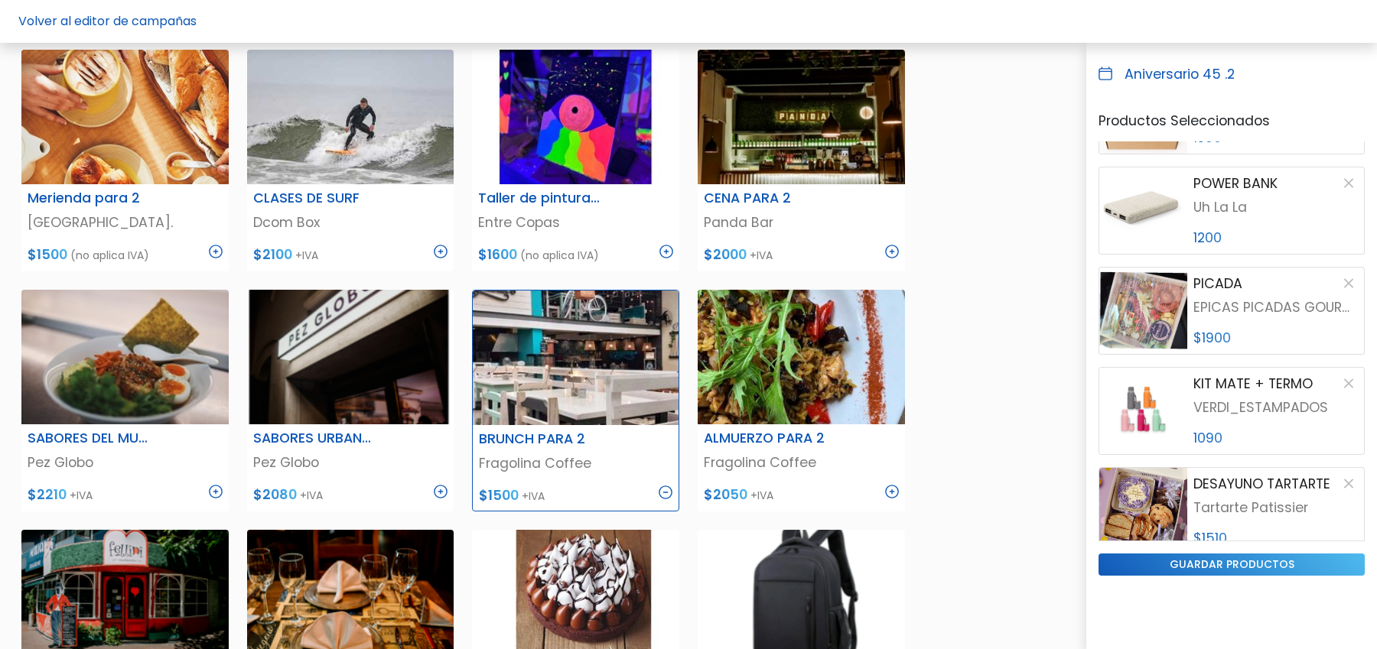
scroll to position [2582, 0]
click at [1354, 282] on button "button" at bounding box center [1348, 281] width 18 height 18
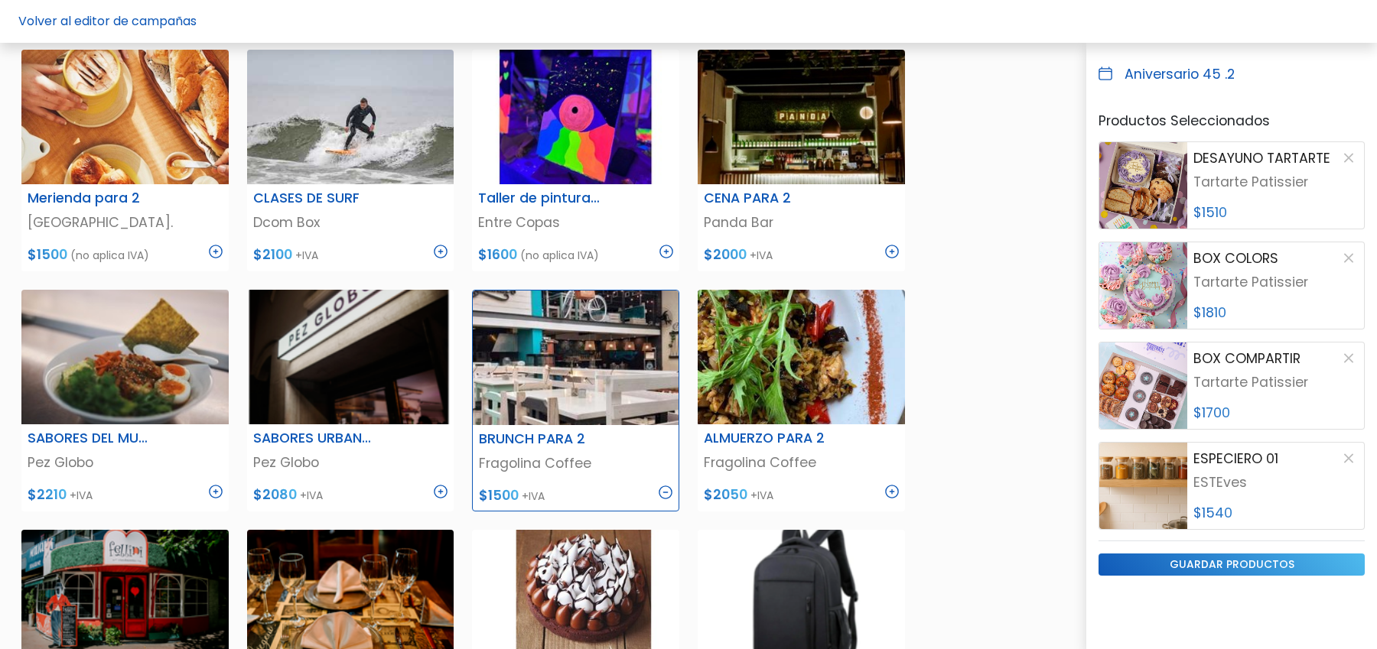
scroll to position [2808, 0]
click at [1347, 256] on button "button" at bounding box center [1348, 255] width 18 height 18
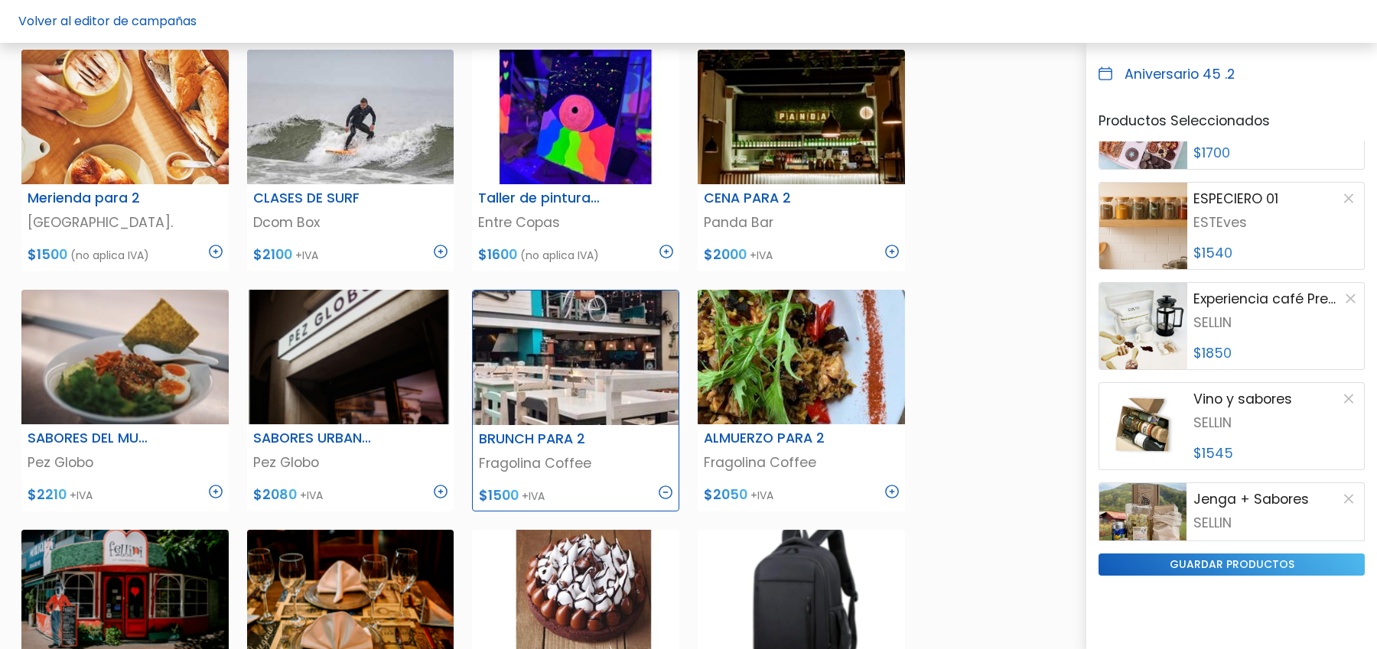
scroll to position [2972, 0]
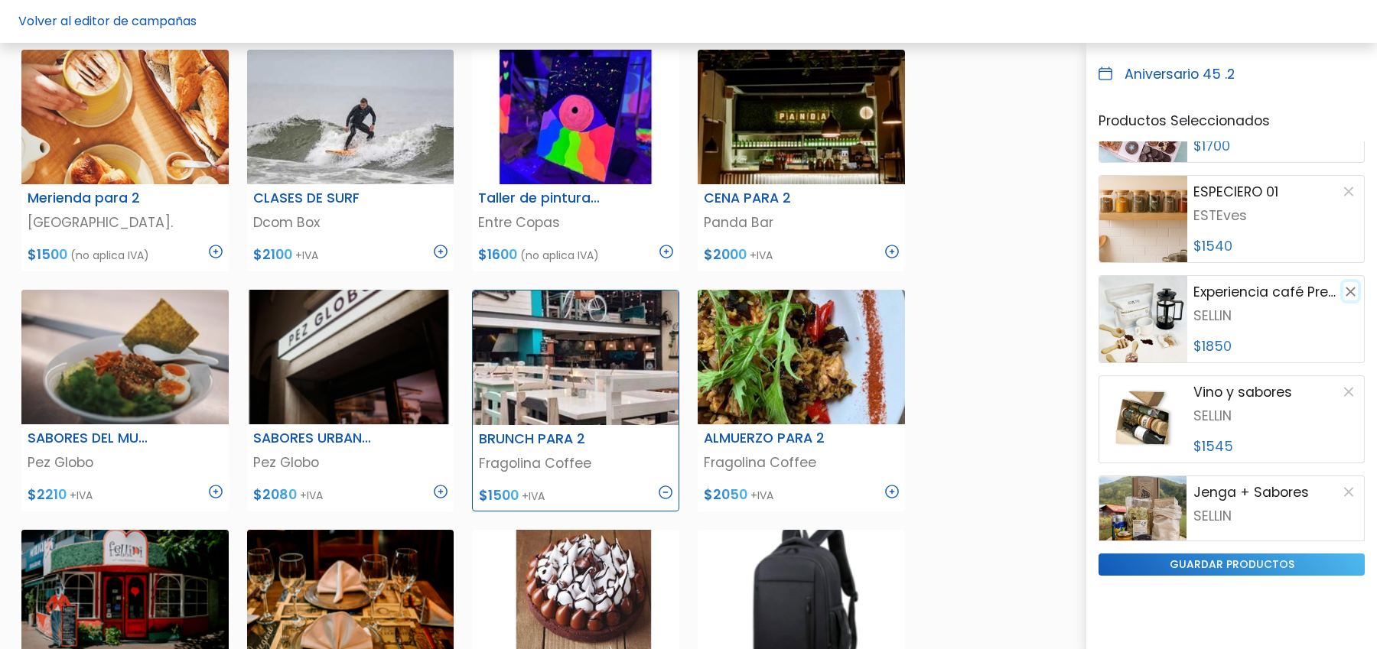
click at [1352, 289] on button "button" at bounding box center [1350, 291] width 15 height 18
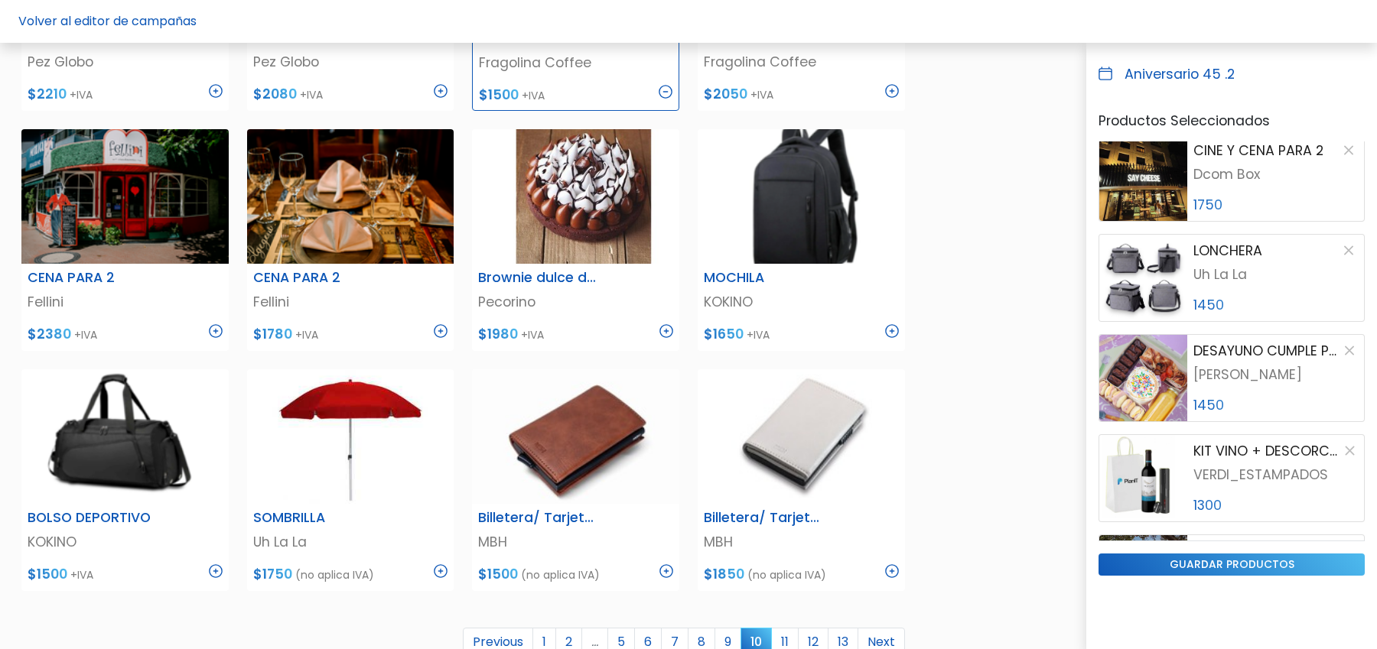
scroll to position [0, 0]
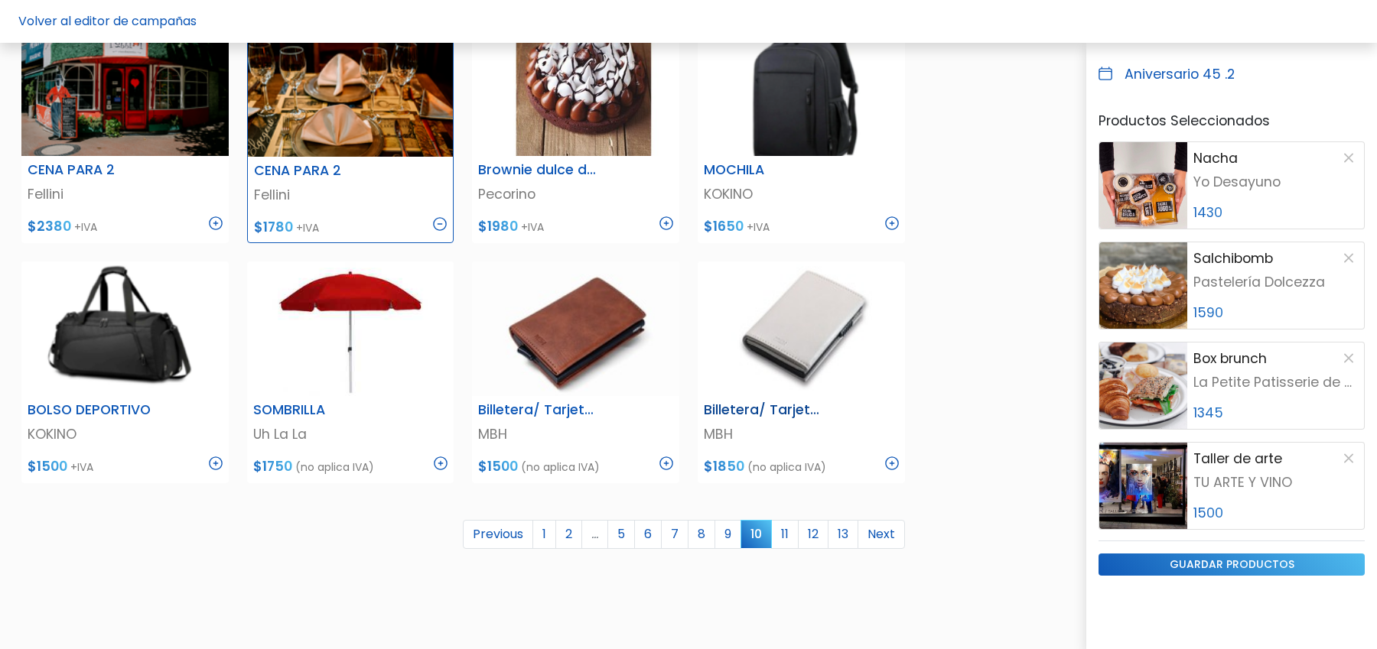
scroll to position [777, 0]
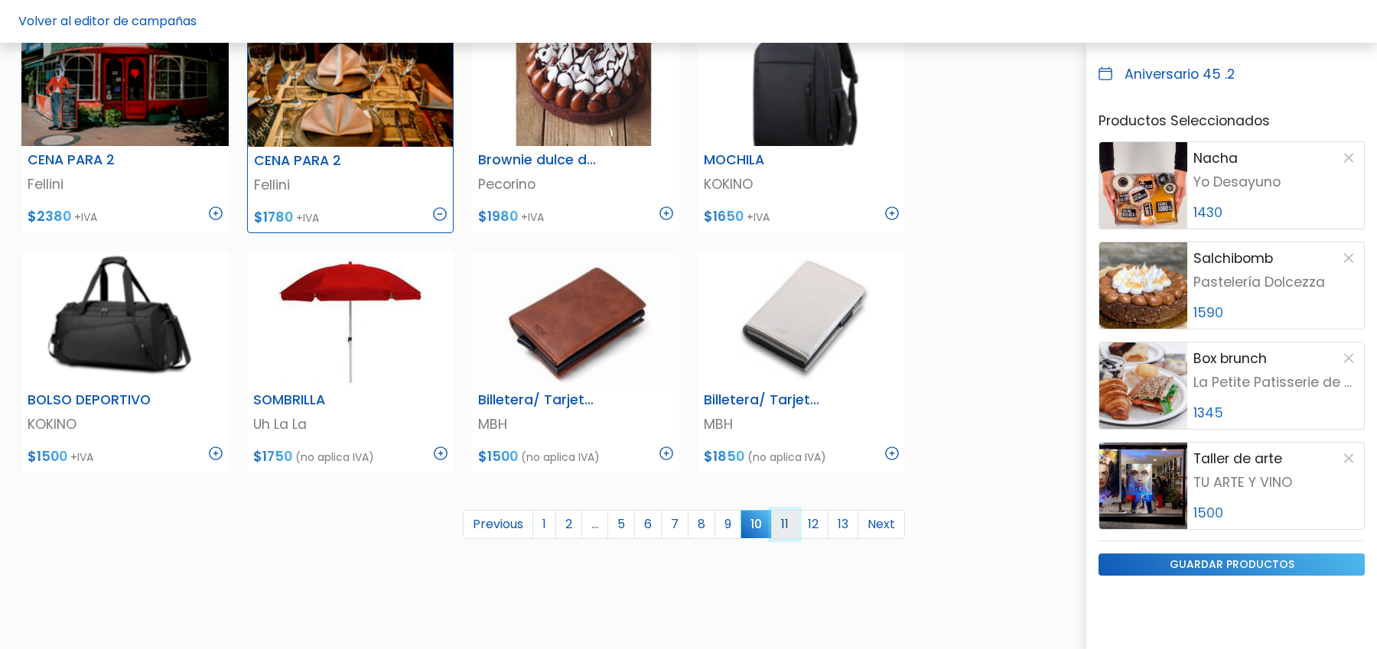
click at [789, 525] on link "11" at bounding box center [785, 524] width 28 height 29
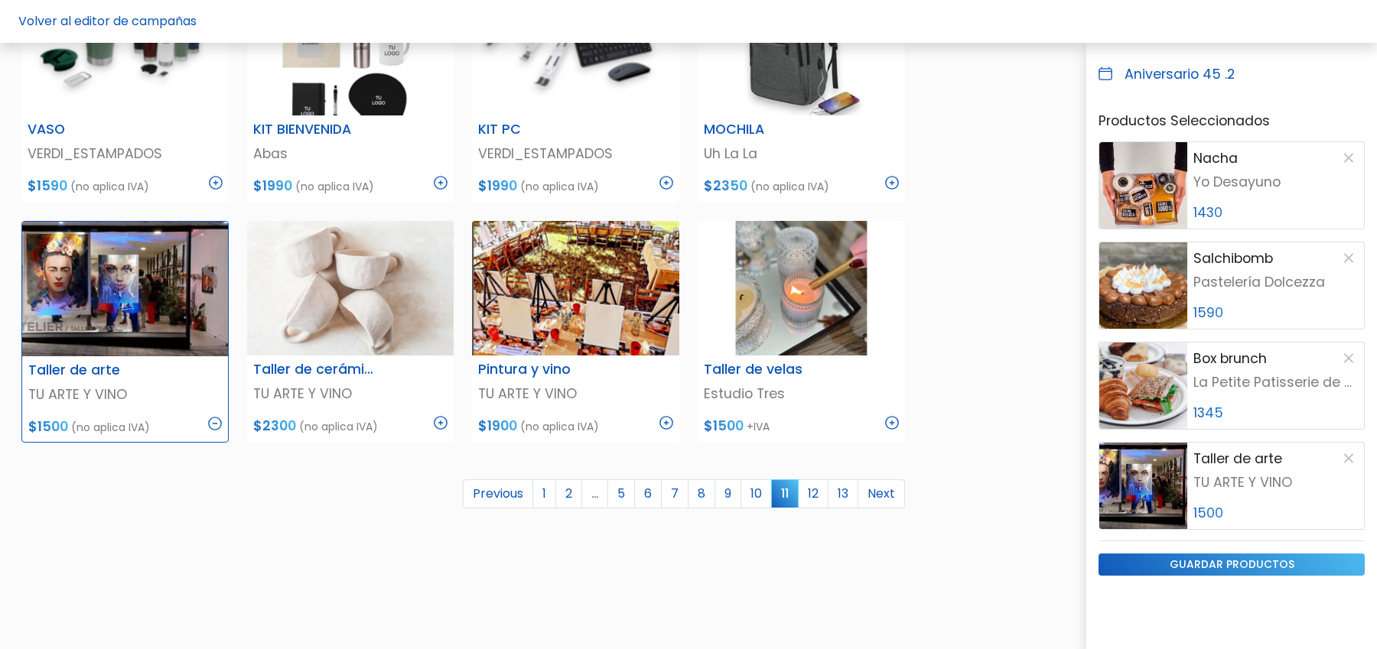
scroll to position [818, 0]
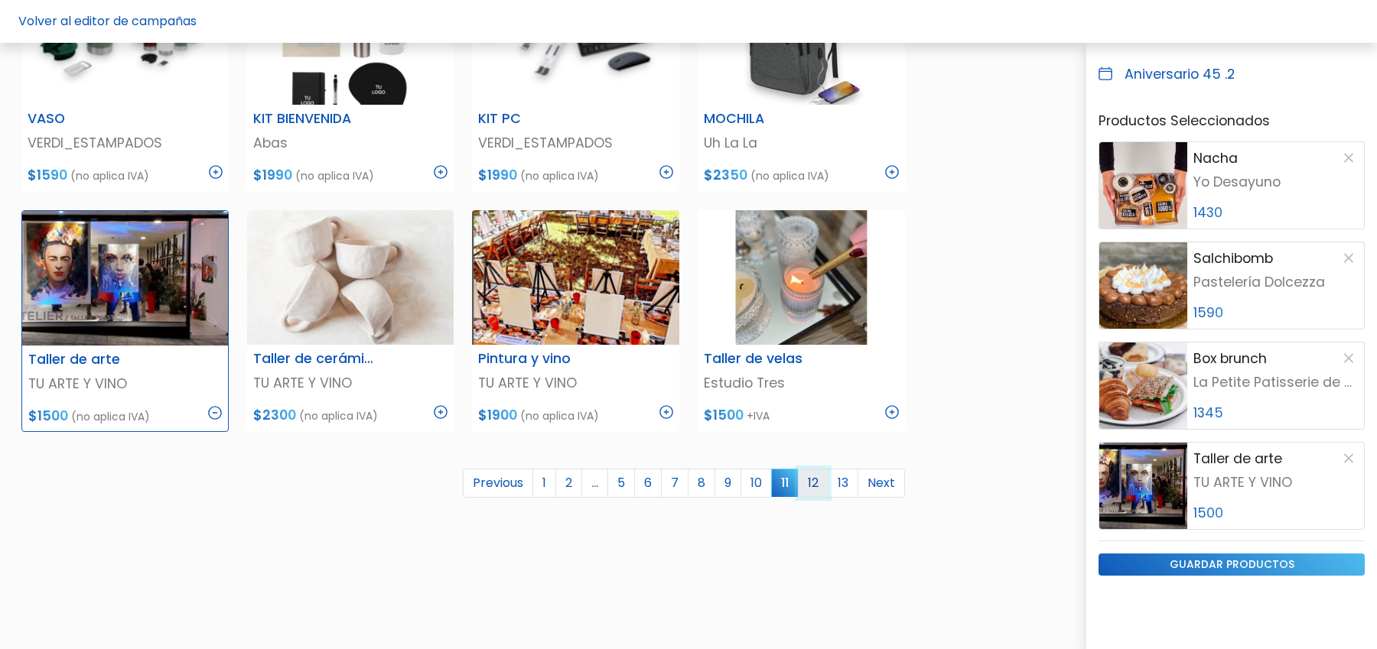
click at [809, 486] on link "12" at bounding box center [813, 483] width 31 height 29
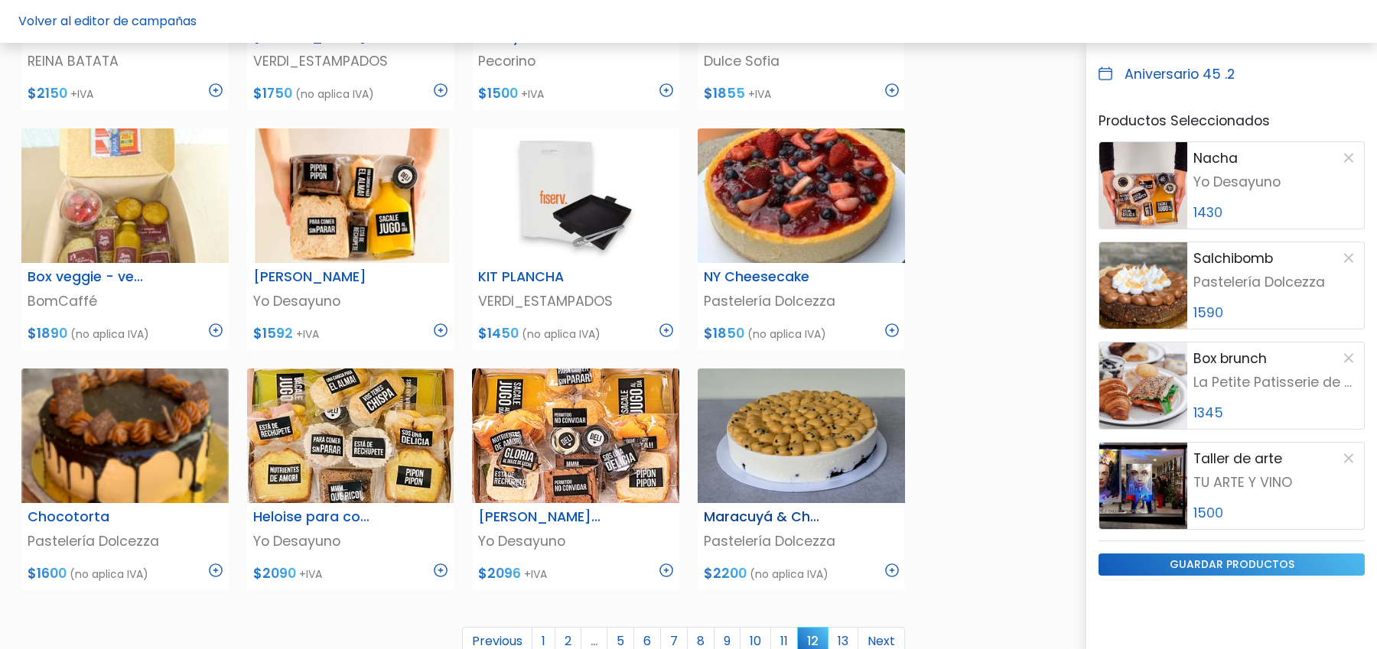
scroll to position [762, 0]
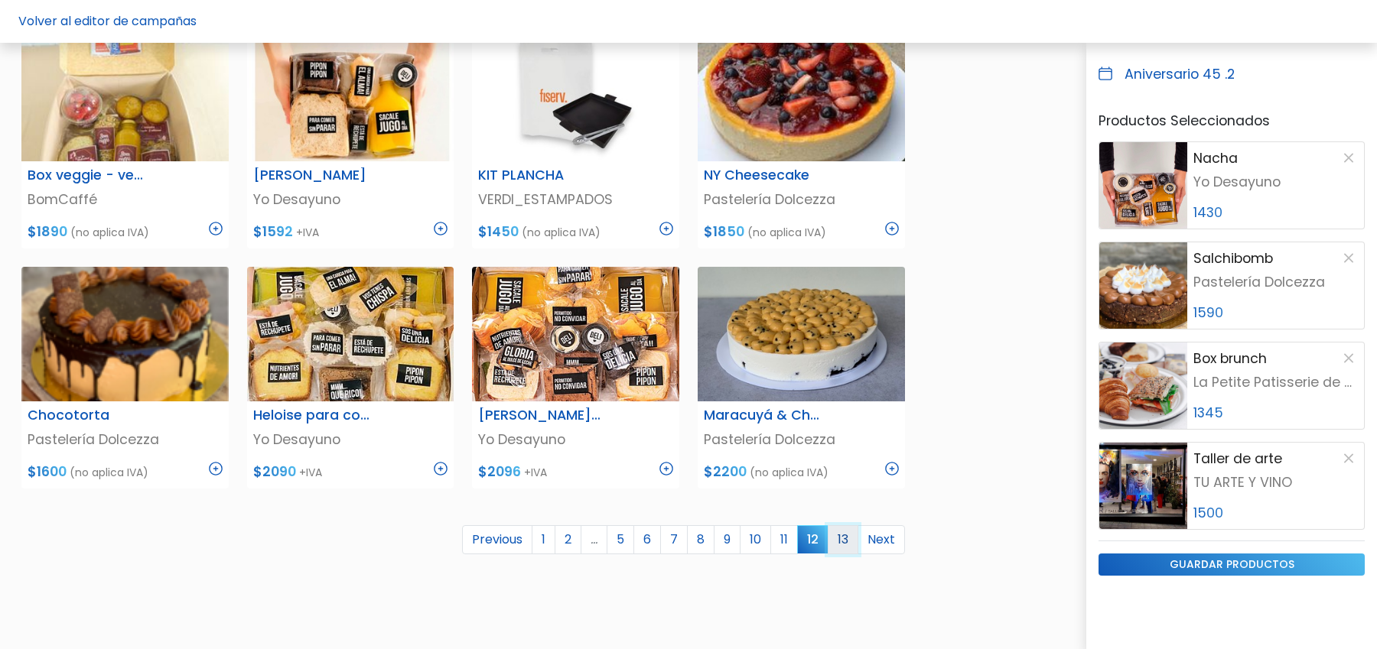
click at [844, 539] on link "13" at bounding box center [843, 540] width 31 height 29
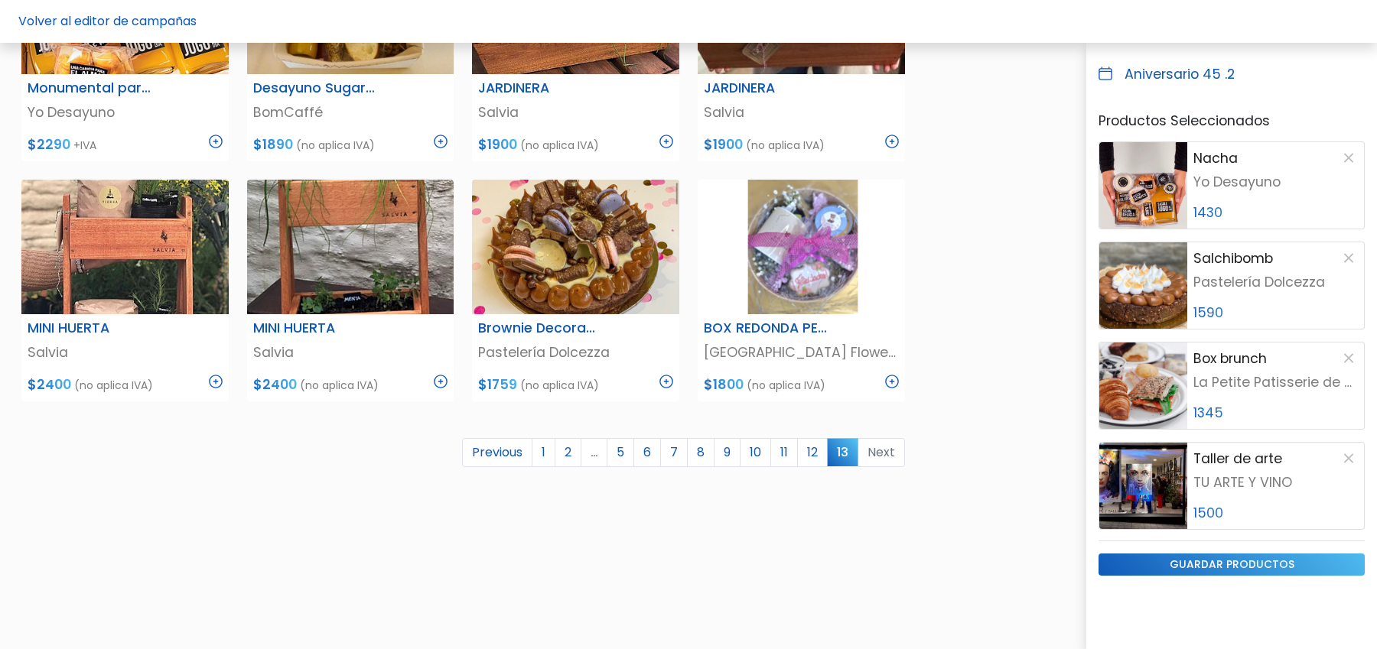
scroll to position [662, 0]
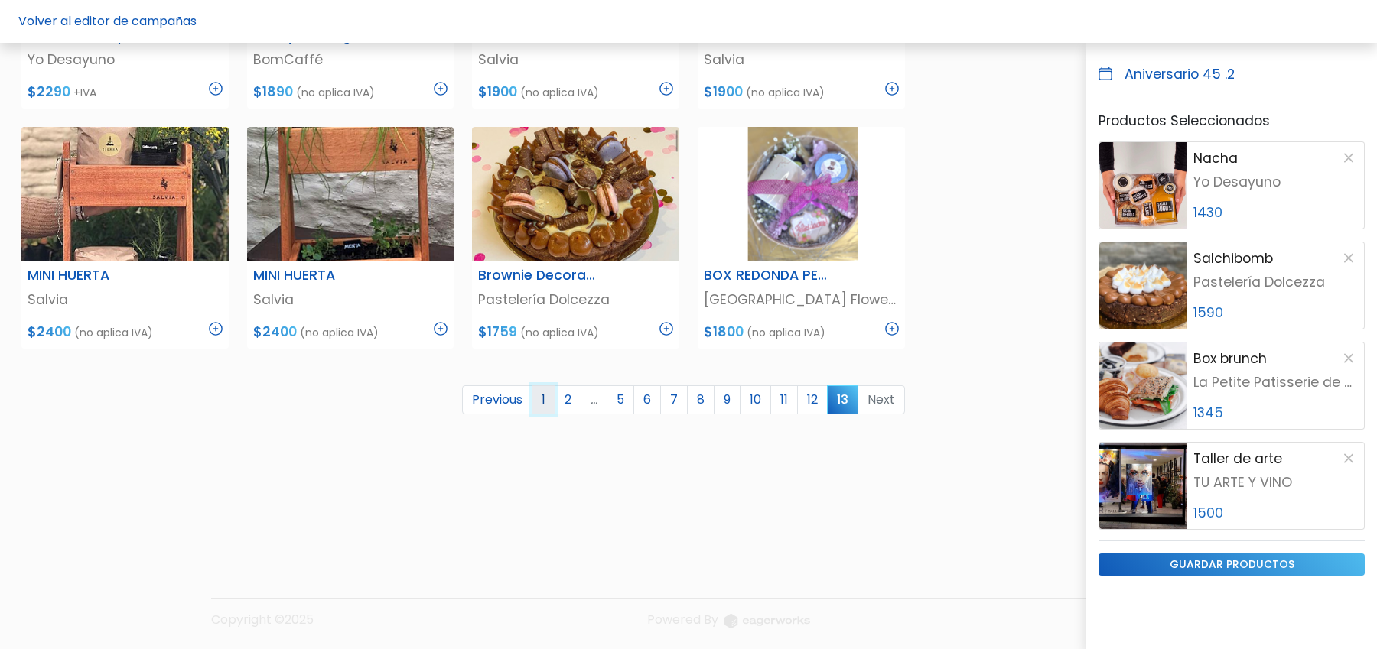
click at [545, 394] on link "1" at bounding box center [544, 400] width 24 height 29
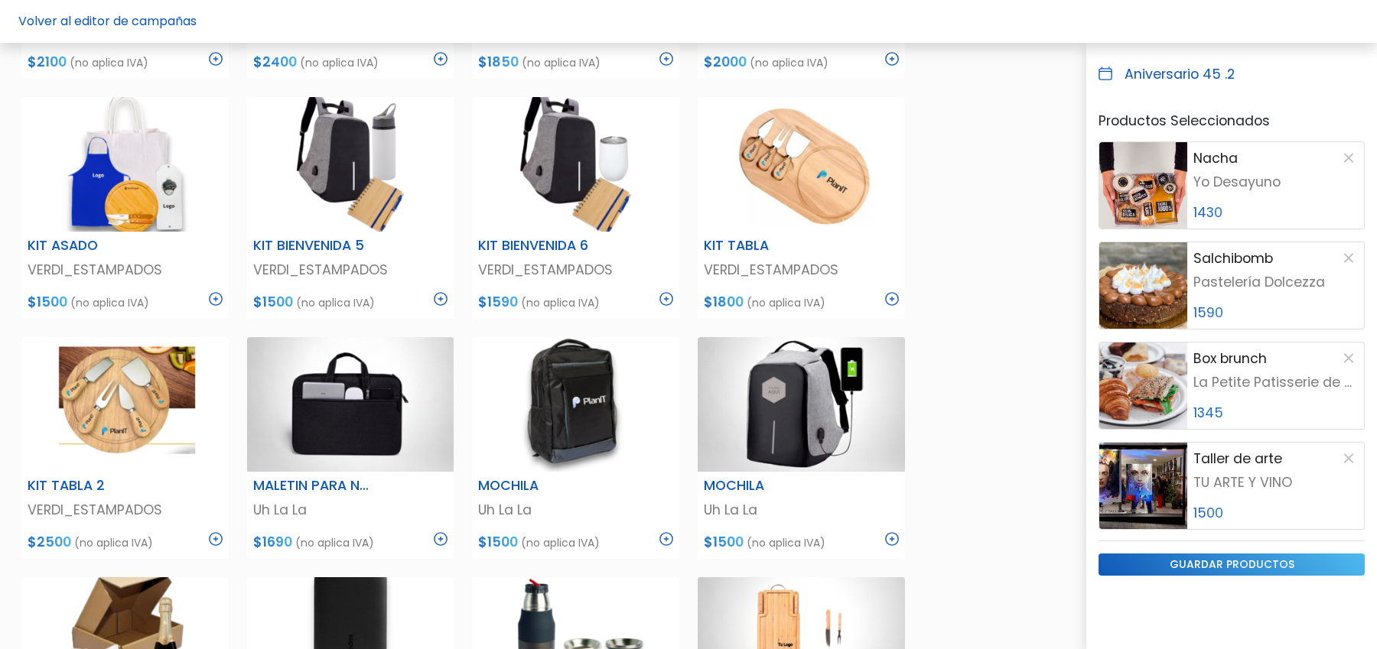
scroll to position [0, 0]
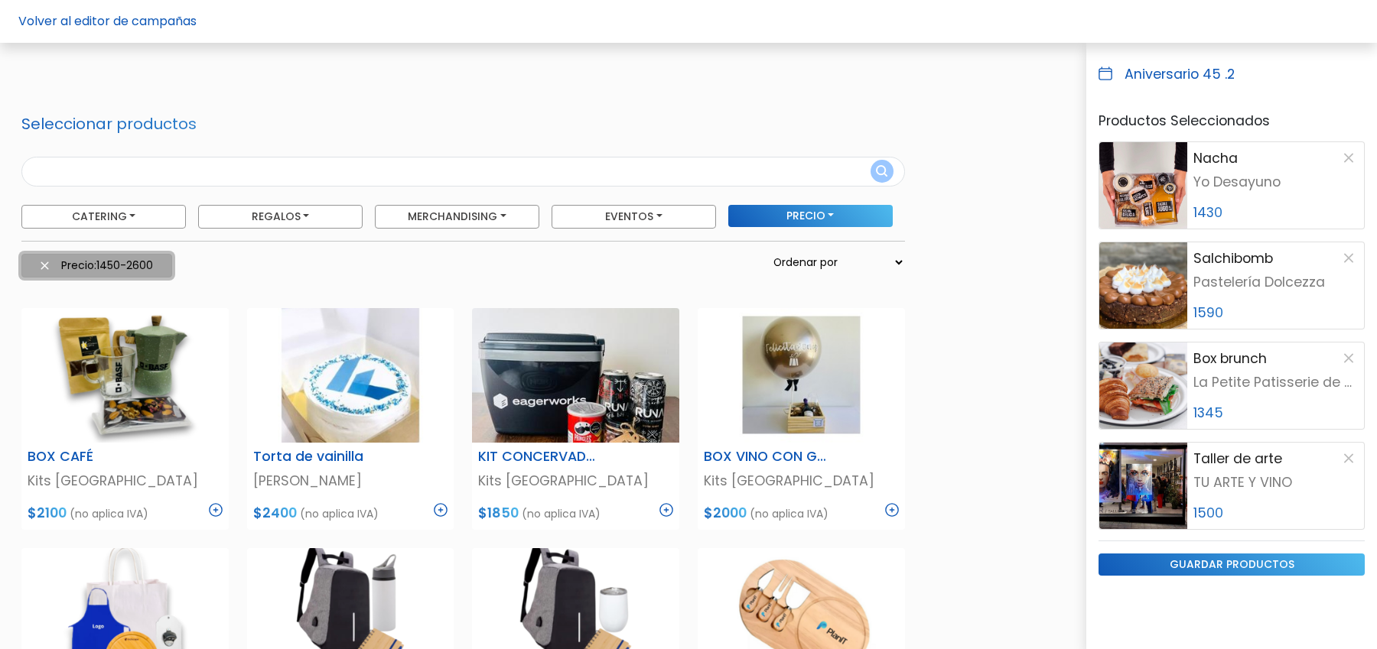
click at [41, 262] on img at bounding box center [45, 266] width 8 height 8
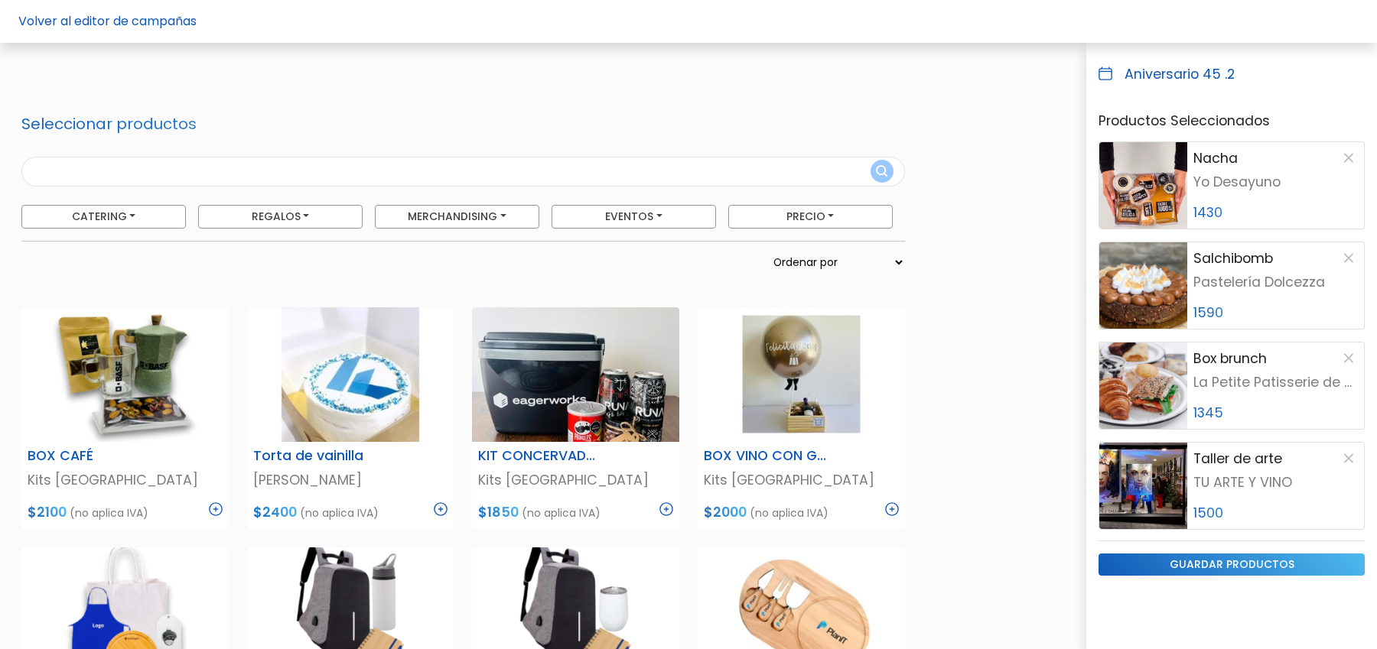
click at [92, 173] on input "text" at bounding box center [462, 172] width 883 height 30
type input "sellin"
click at [870, 160] on button "submit" at bounding box center [881, 171] width 23 height 23
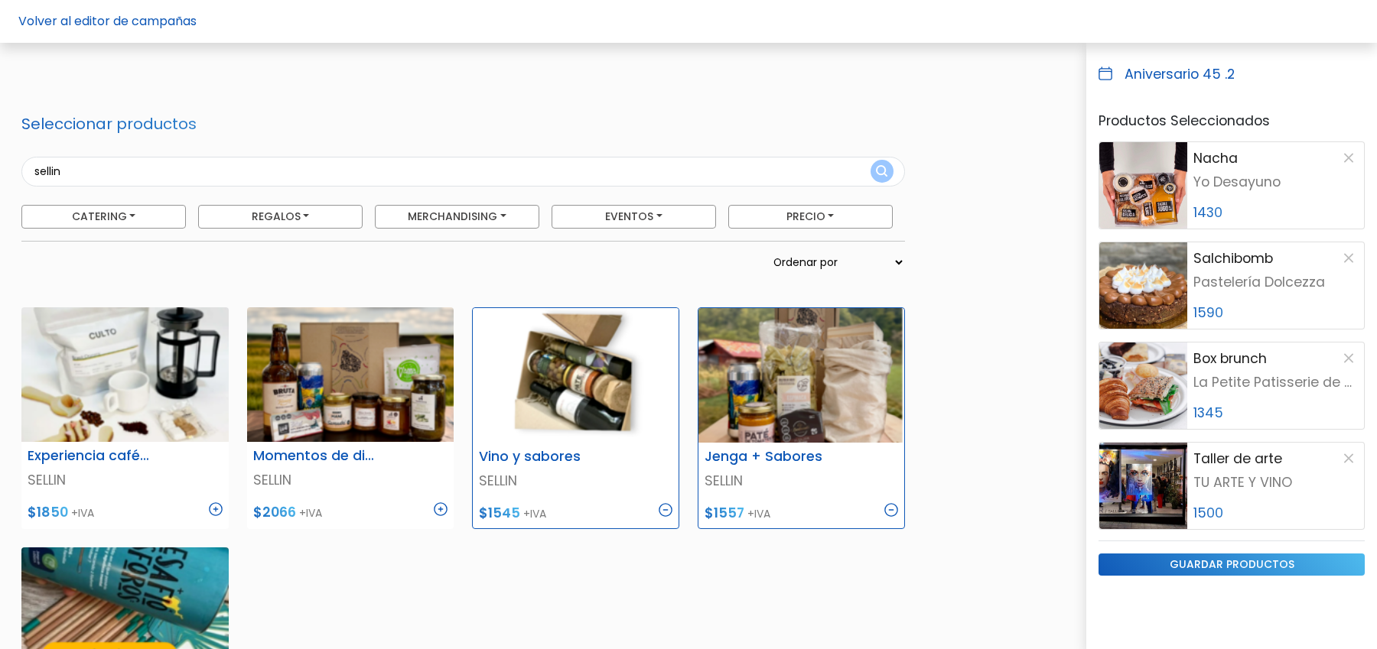
click at [143, 164] on input "sellin" at bounding box center [462, 172] width 883 height 30
click at [870, 160] on button "submit" at bounding box center [881, 171] width 23 height 23
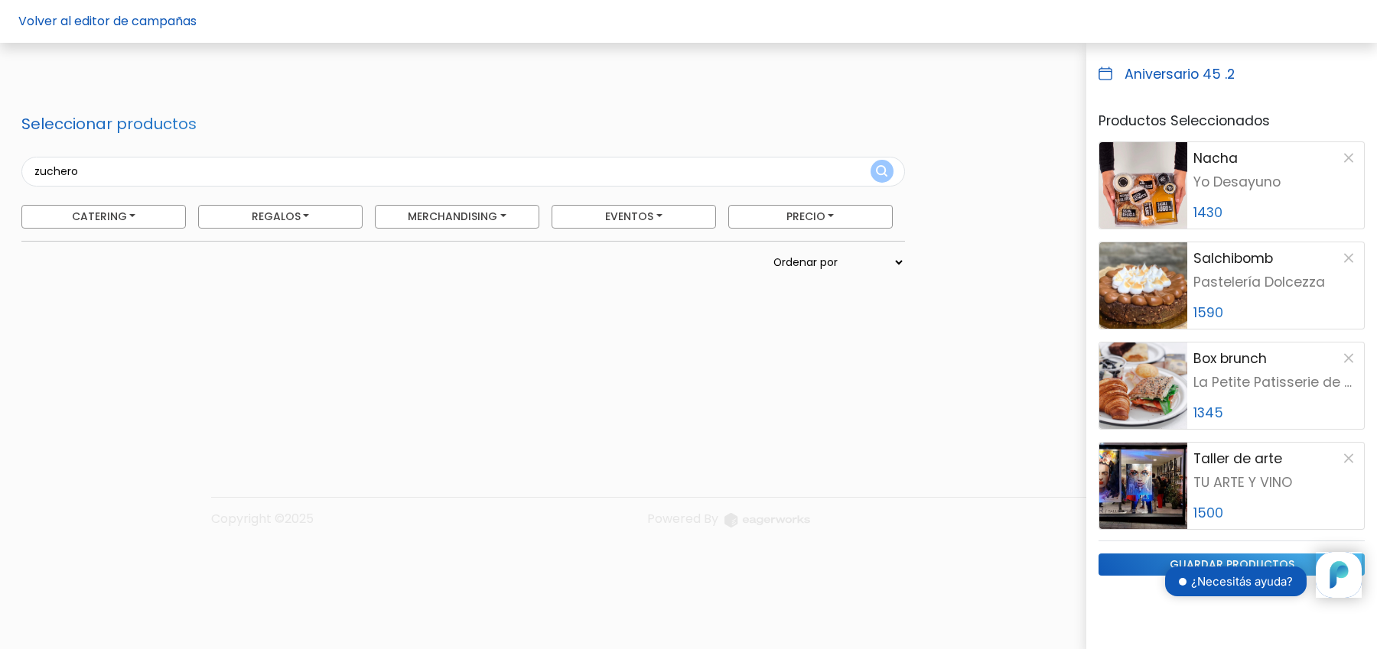
click at [44, 166] on input "zuchero" at bounding box center [462, 172] width 883 height 30
click at [870, 160] on button "submit" at bounding box center [881, 171] width 23 height 23
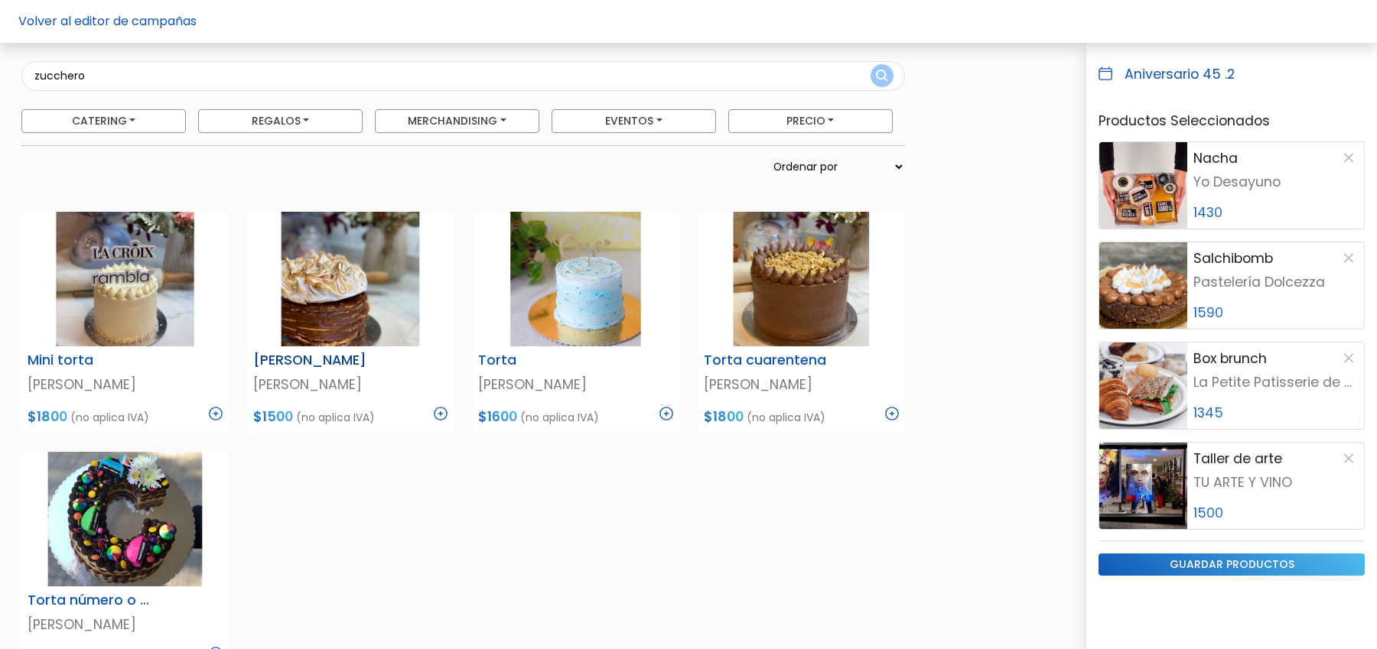
scroll to position [98, 0]
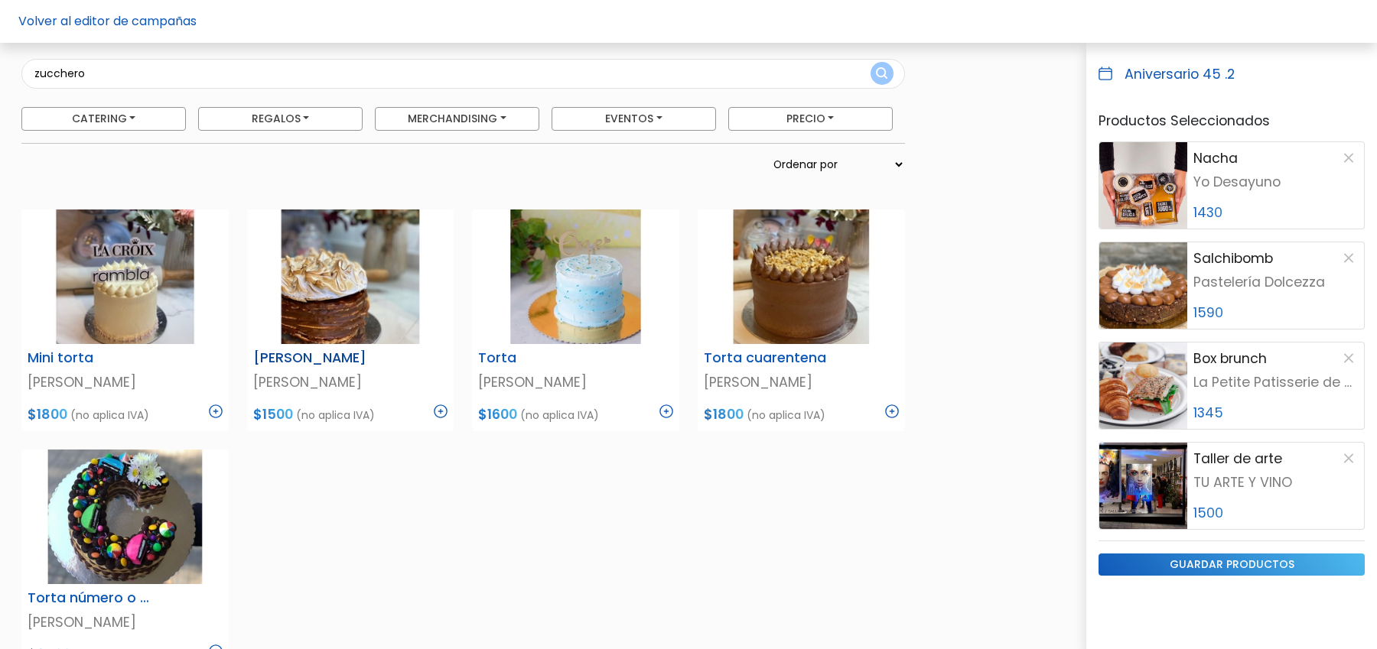
click at [439, 405] on img at bounding box center [441, 412] width 14 height 14
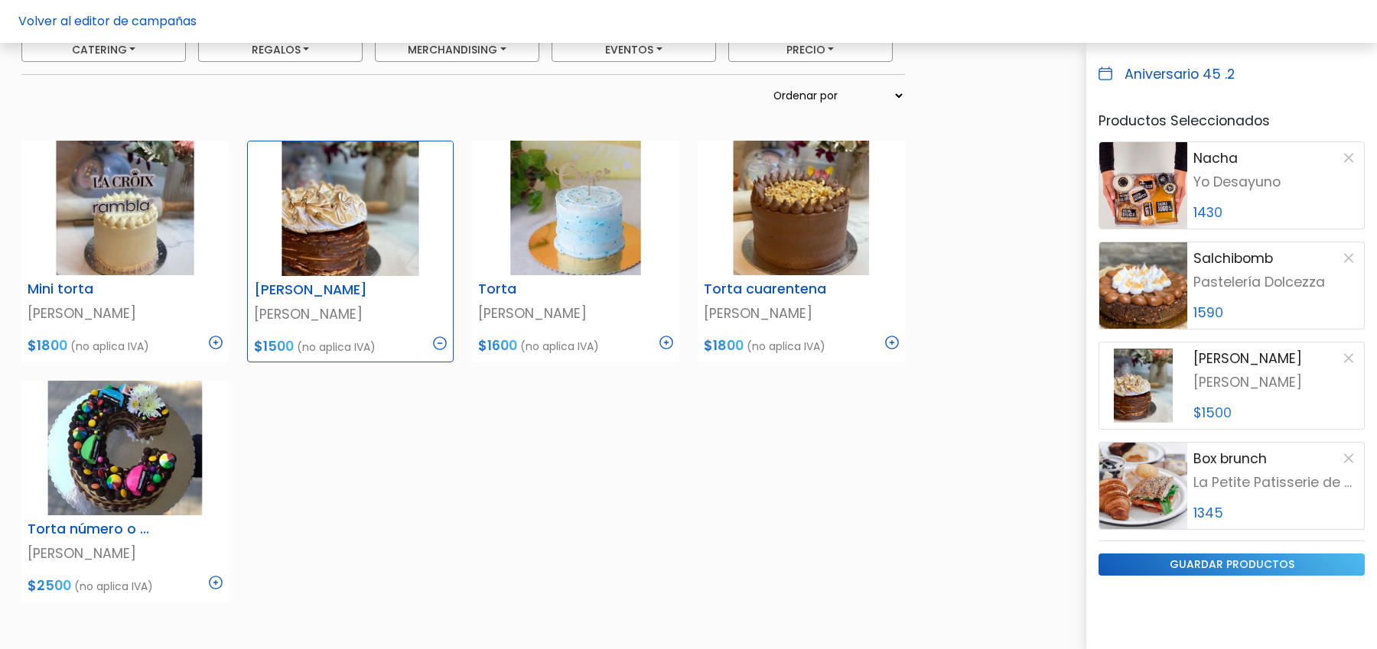
scroll to position [171, 0]
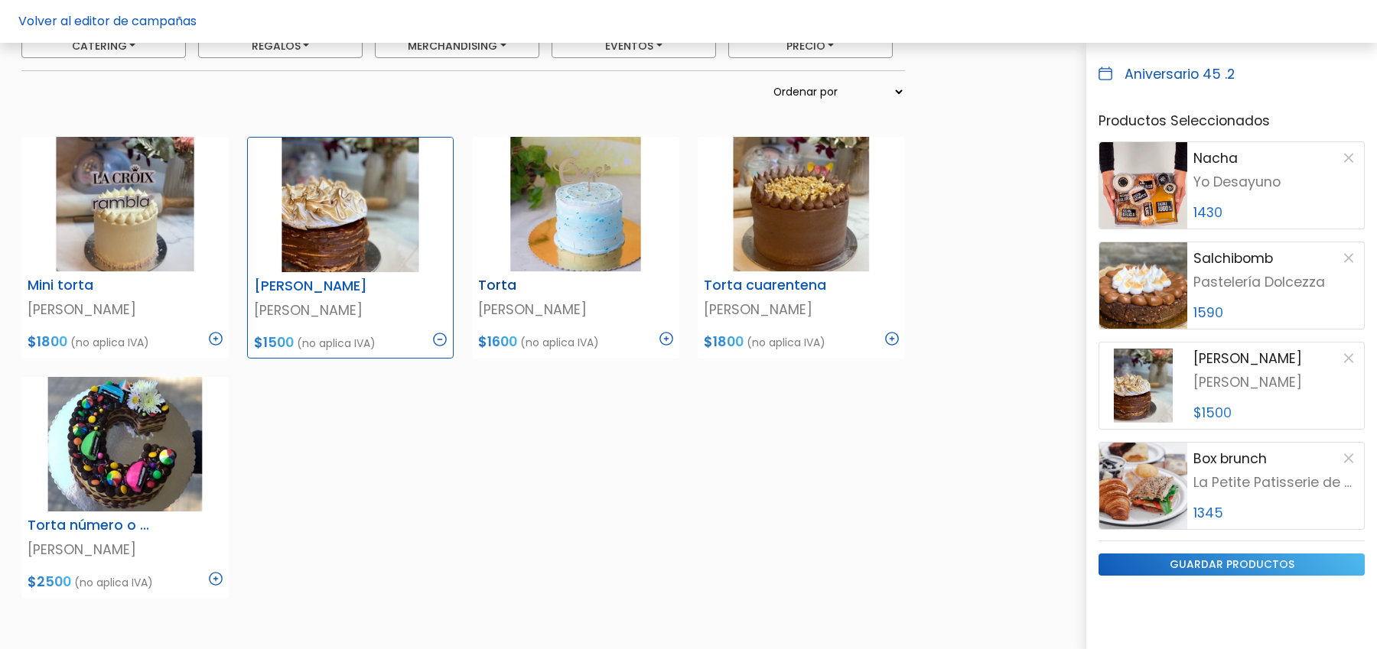
click at [669, 335] on img at bounding box center [666, 339] width 14 height 14
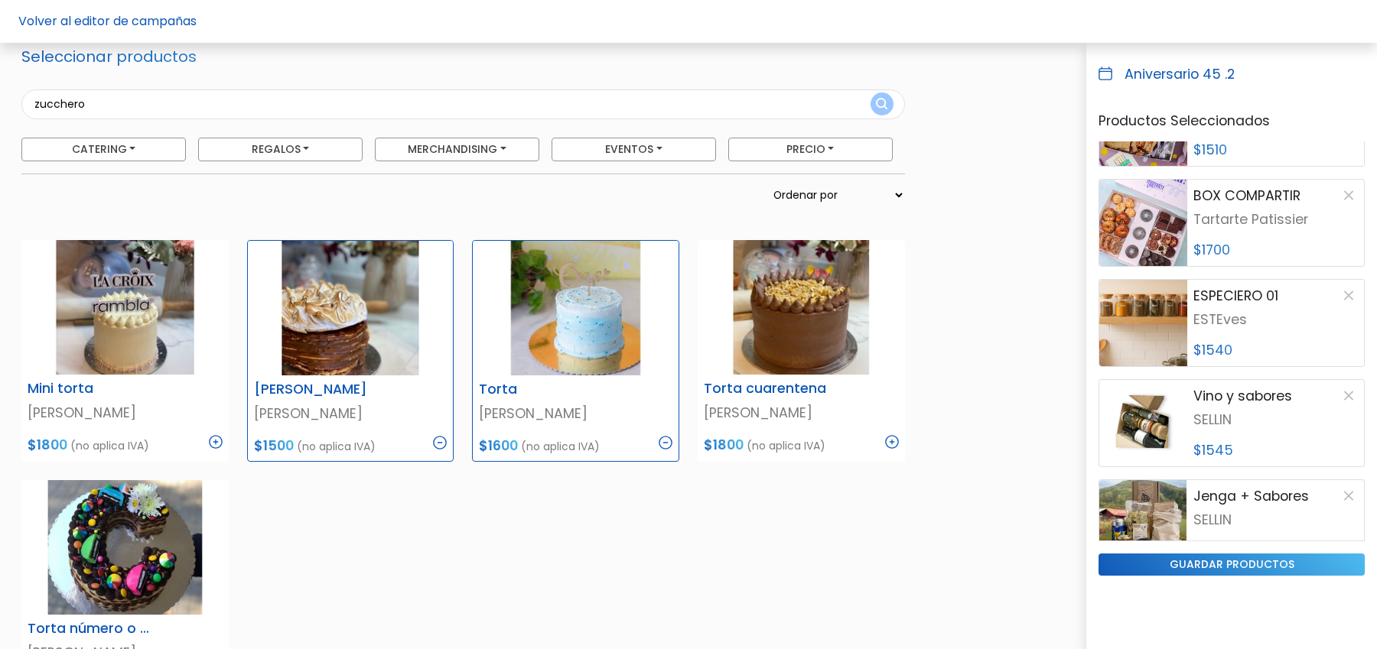
scroll to position [3308, 0]
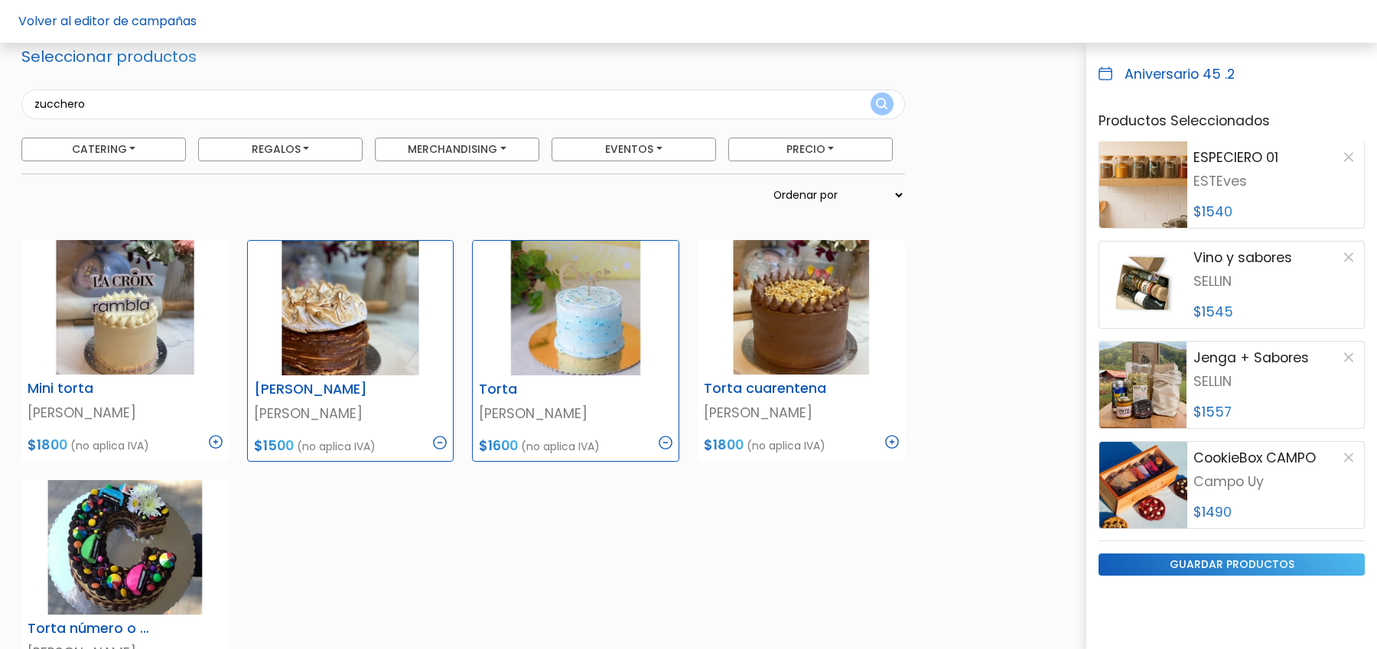
click at [187, 108] on input "zucchero" at bounding box center [462, 104] width 883 height 30
click at [870, 93] on button "submit" at bounding box center [881, 104] width 23 height 23
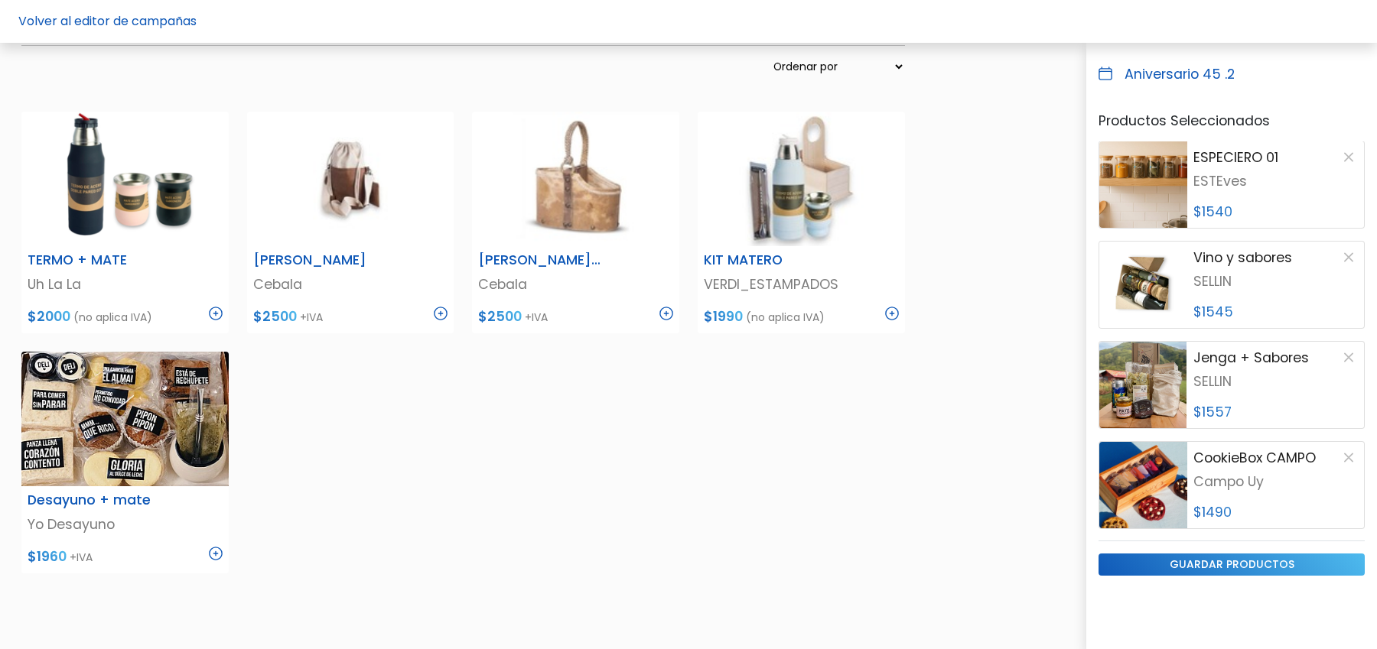
scroll to position [0, 0]
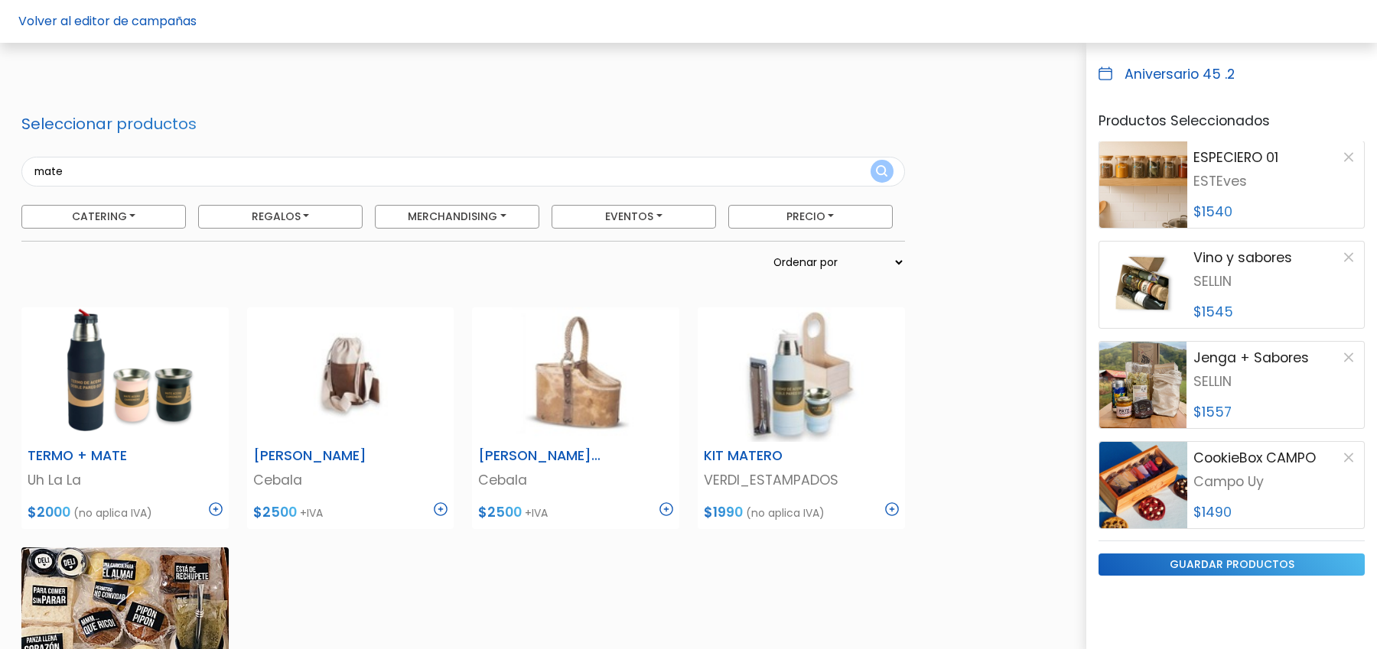
click at [115, 160] on input "mate" at bounding box center [462, 172] width 883 height 30
click at [112, 167] on input "mate" at bounding box center [462, 172] width 883 height 30
type input "vaso"
click at [870, 160] on button "submit" at bounding box center [881, 171] width 23 height 23
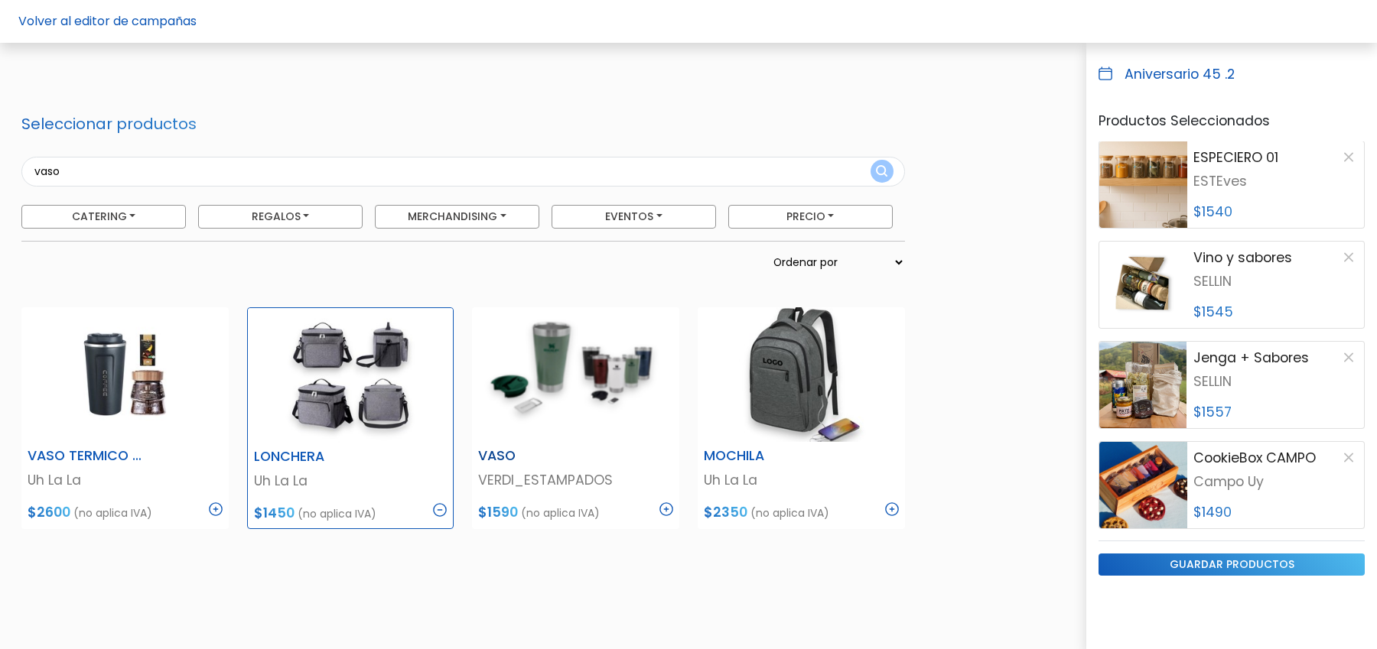
click at [668, 503] on img at bounding box center [666, 510] width 14 height 14
click at [155, 167] on input "vaso" at bounding box center [462, 172] width 883 height 30
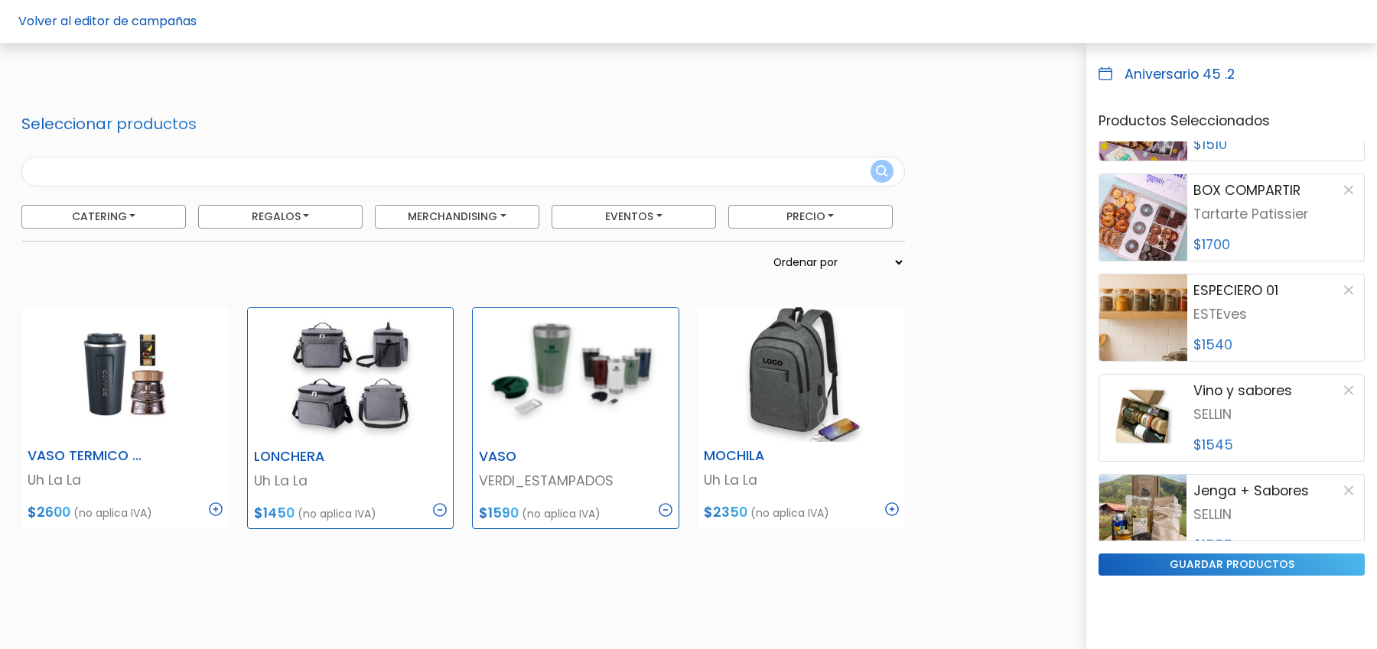
scroll to position [3283, 0]
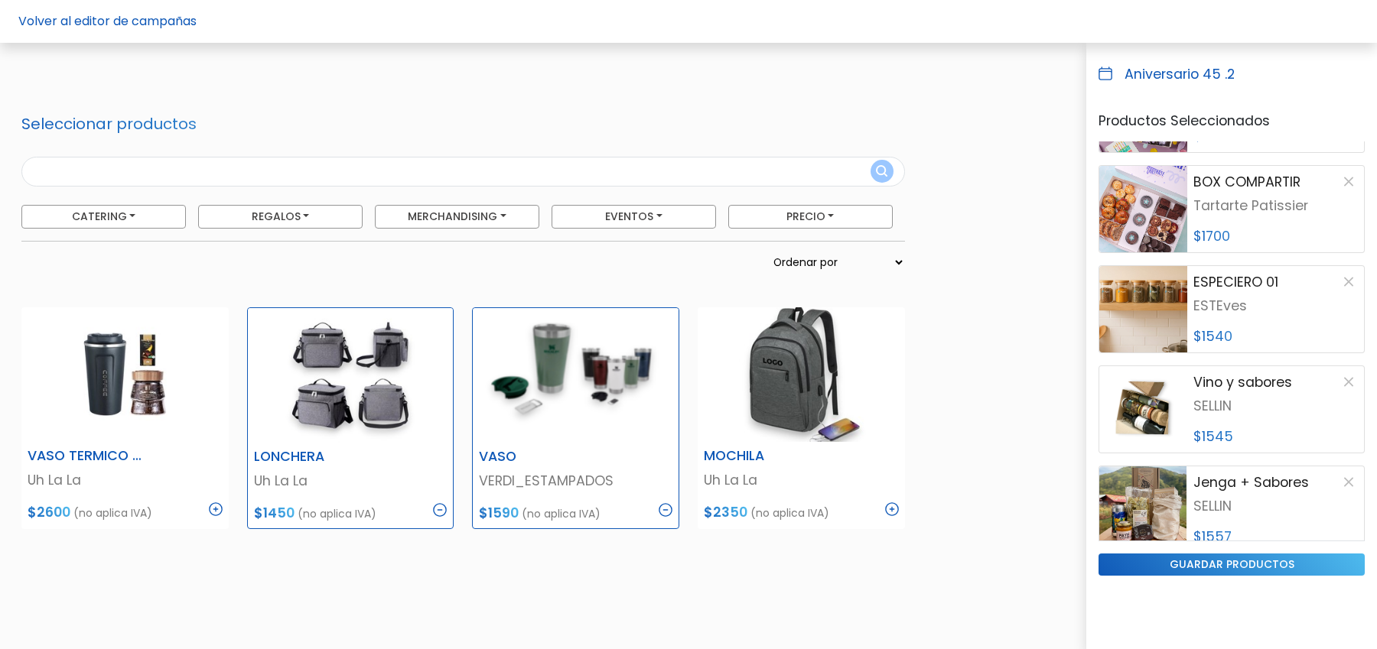
click at [607, 171] on input "text" at bounding box center [462, 172] width 883 height 30
click at [870, 160] on button "submit" at bounding box center [881, 171] width 23 height 23
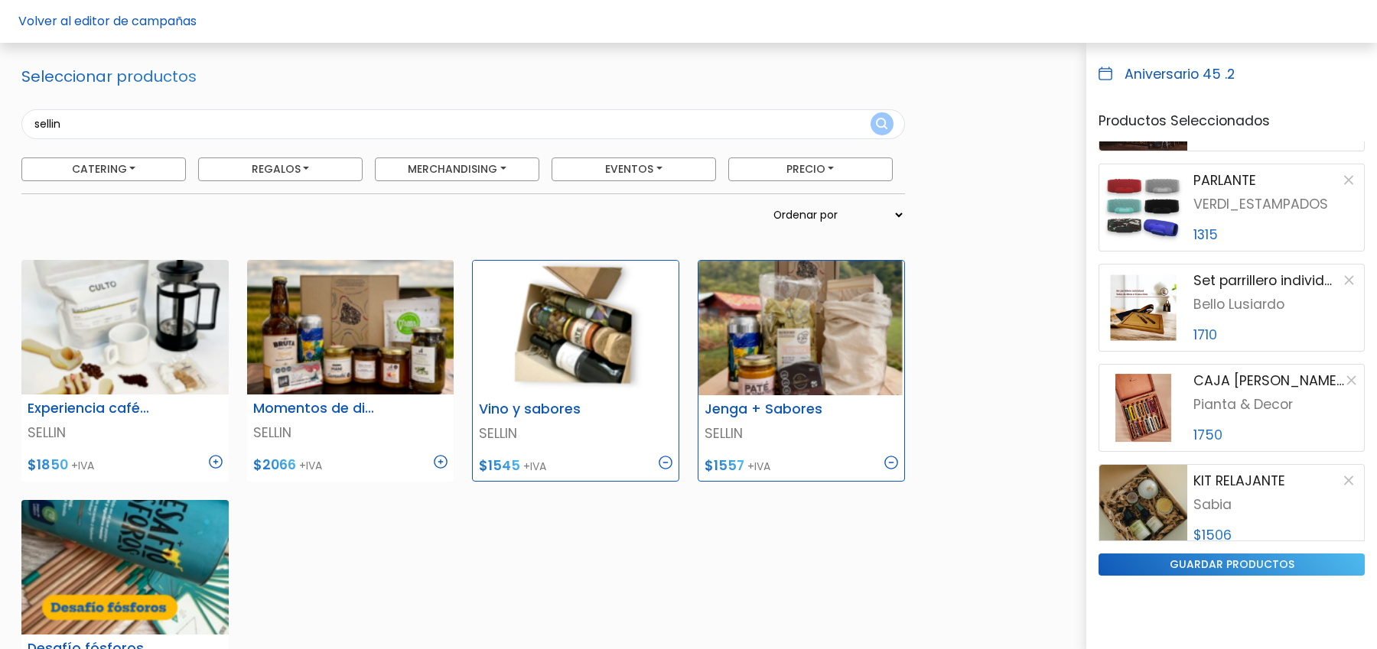
scroll to position [0, 0]
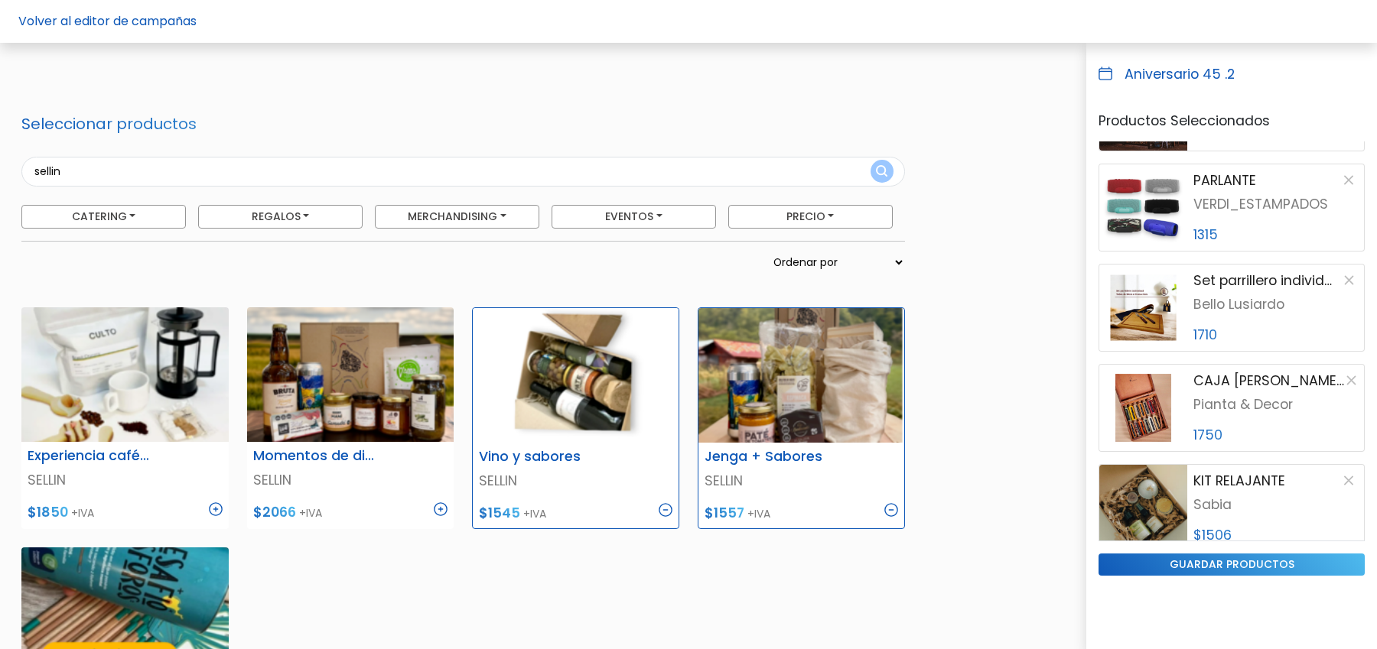
click at [217, 171] on input "sellin" at bounding box center [462, 172] width 883 height 30
type input "bello"
click at [870, 160] on button "submit" at bounding box center [881, 171] width 23 height 23
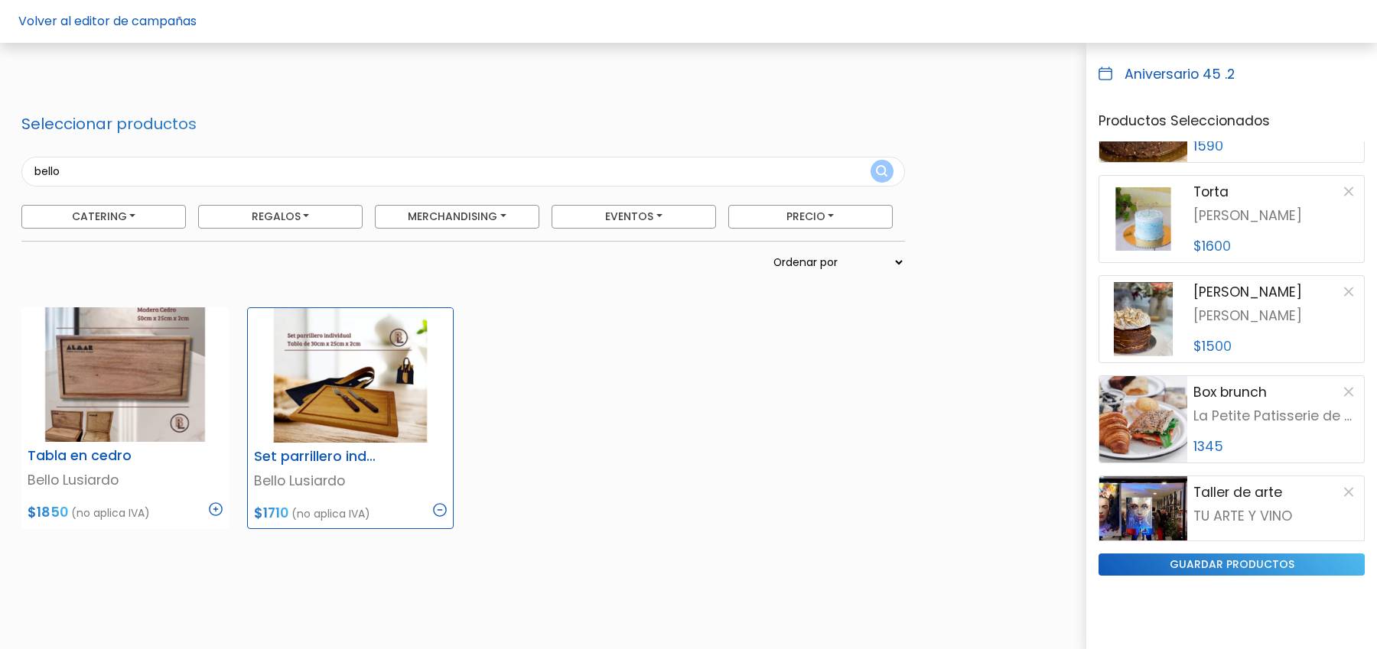
scroll to position [338, 0]
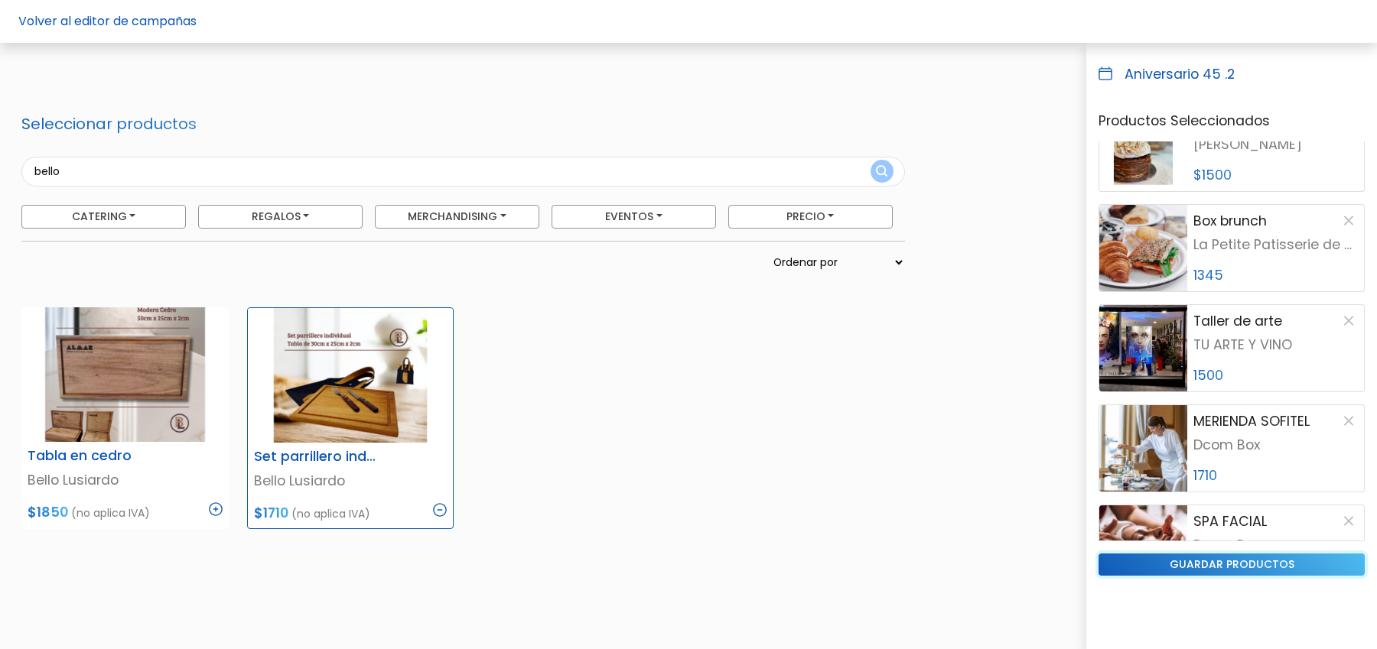
click at [1245, 565] on input "guardar productos" at bounding box center [1231, 565] width 266 height 22
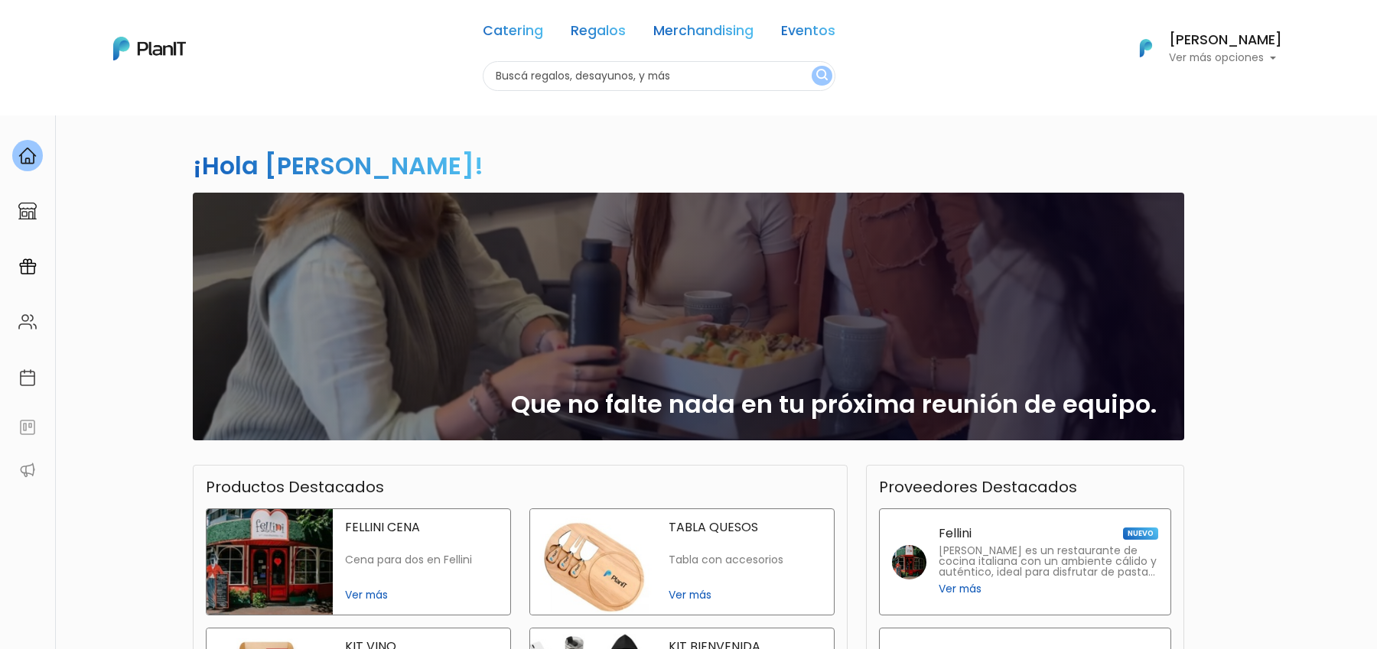
scroll to position [275, 0]
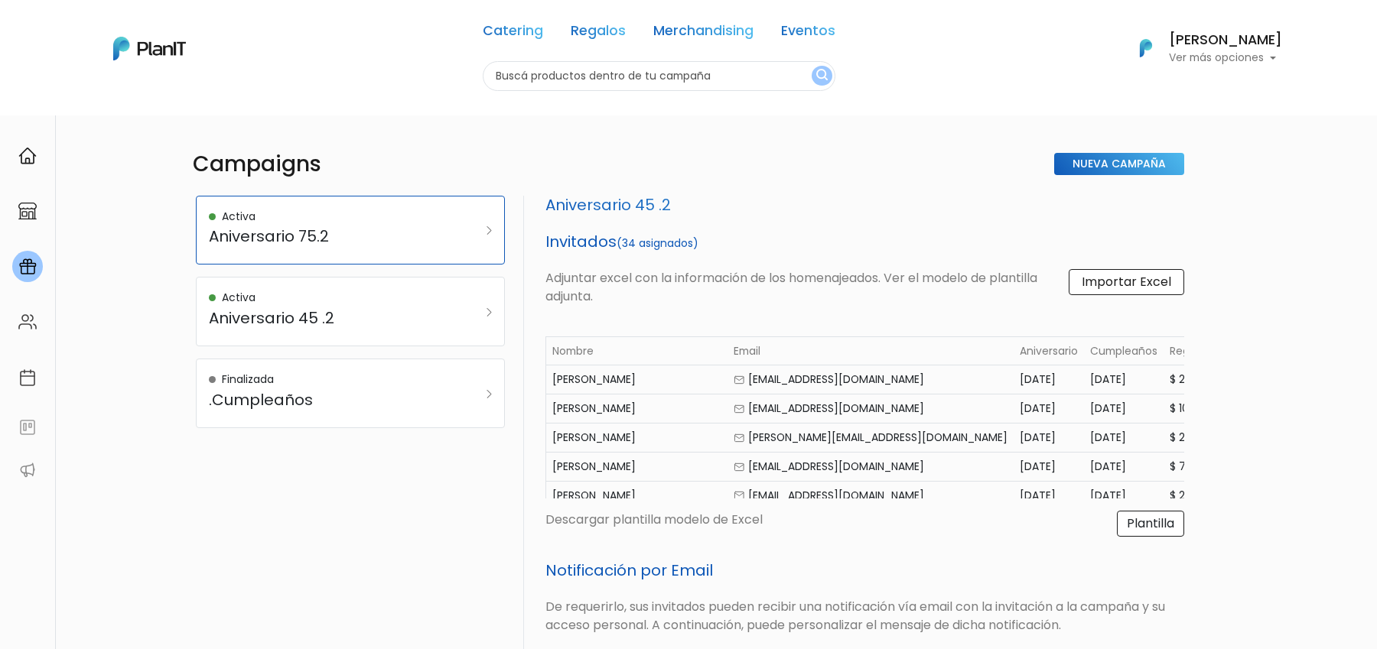
select select "aniversary_date"
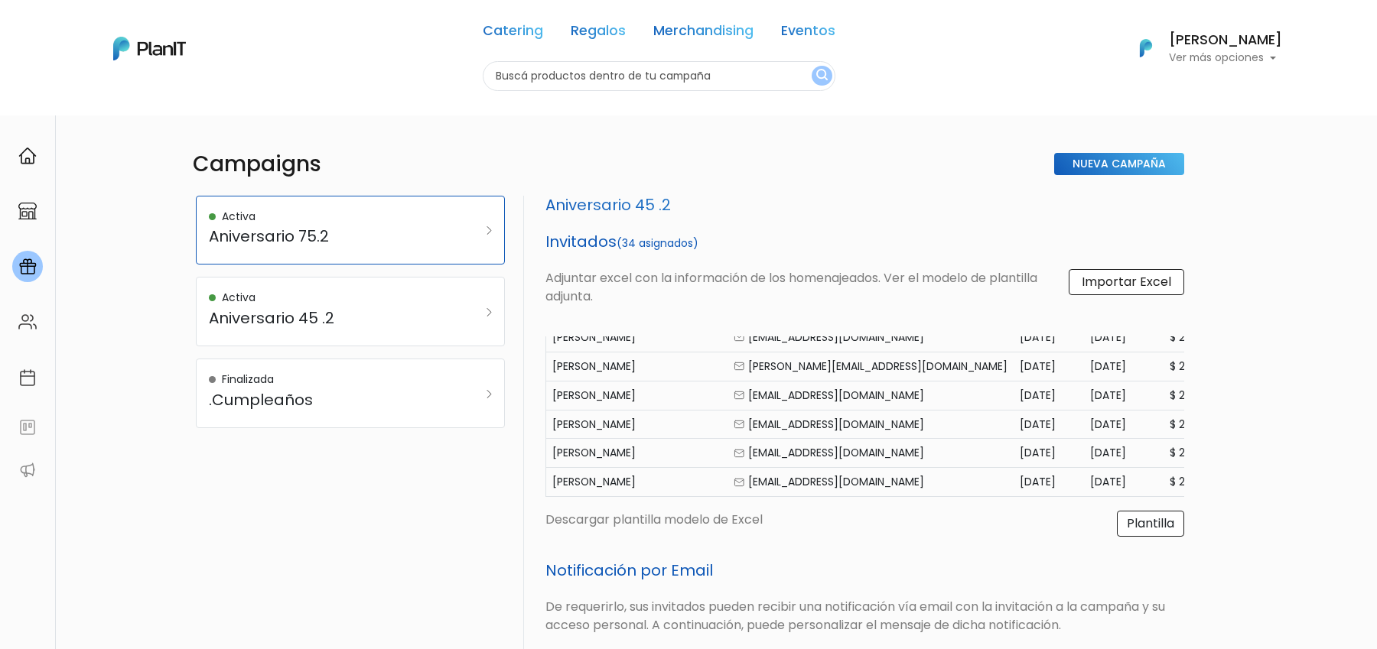
scroll to position [565, 0]
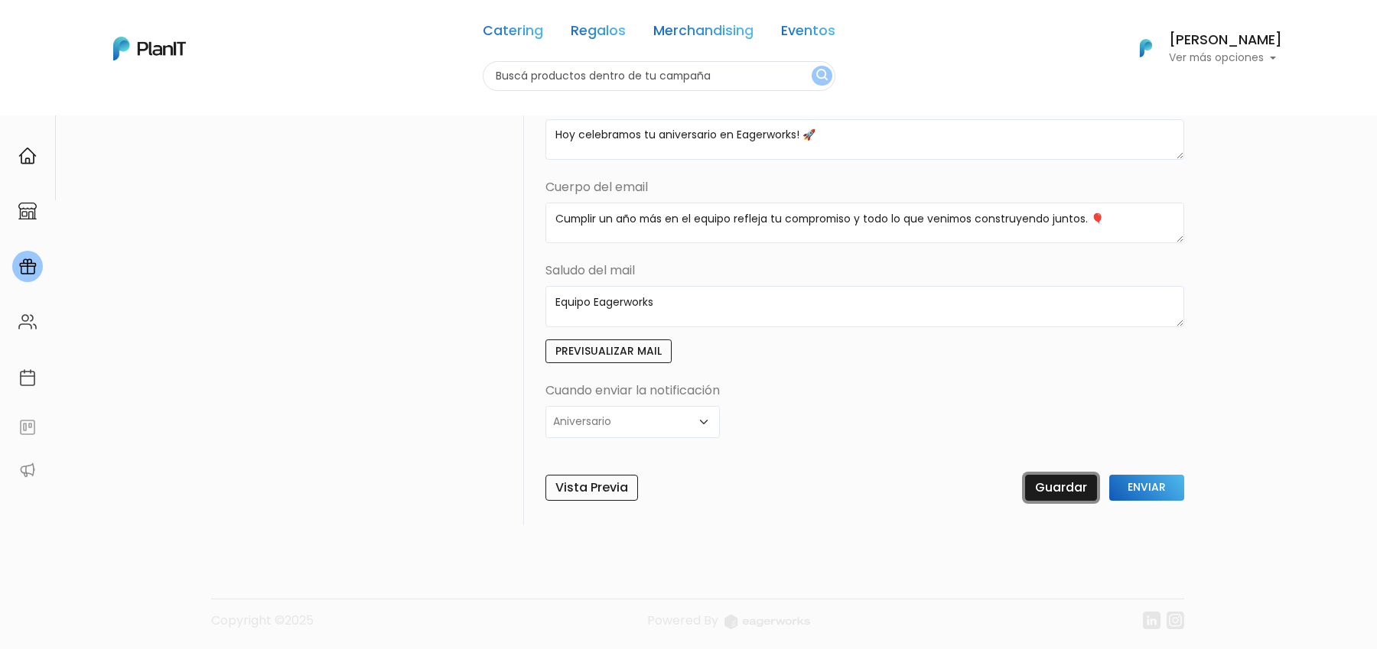
click at [1049, 490] on input "Guardar" at bounding box center [1061, 488] width 72 height 26
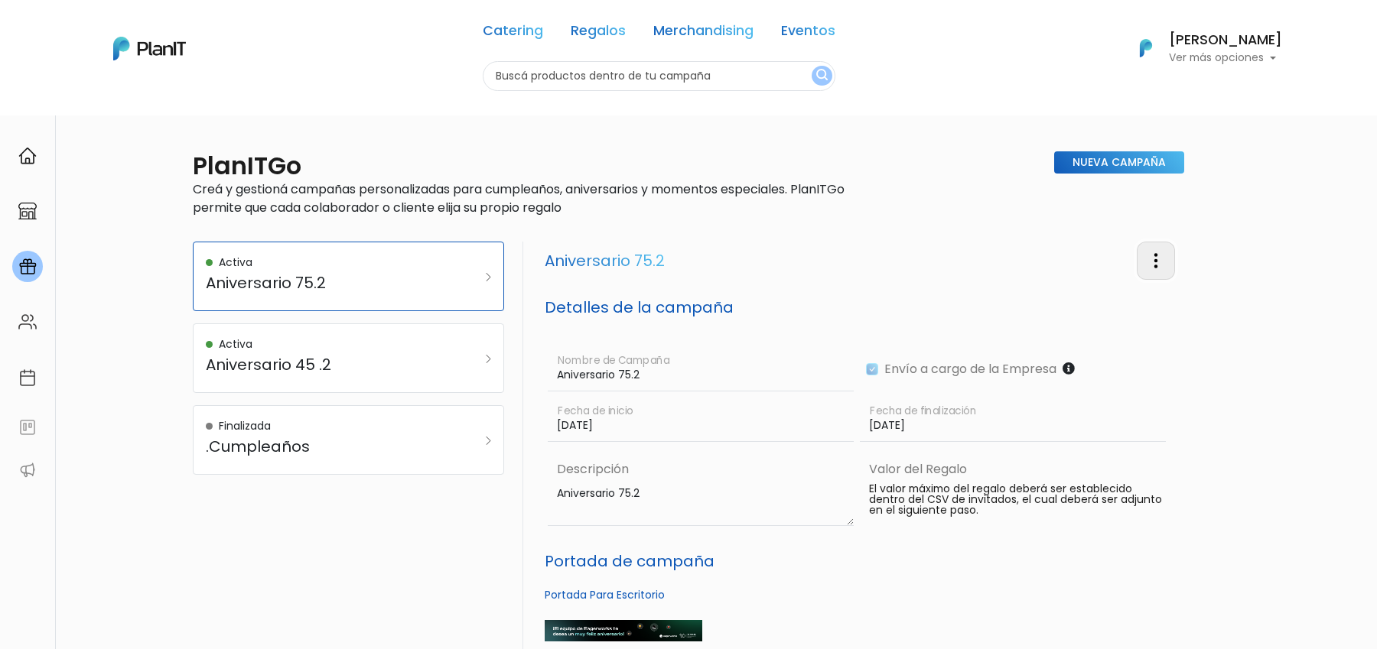
click at [1163, 254] on img "button" at bounding box center [1156, 261] width 18 height 18
click at [1105, 297] on link "Editar Campaña" at bounding box center [1105, 305] width 138 height 34
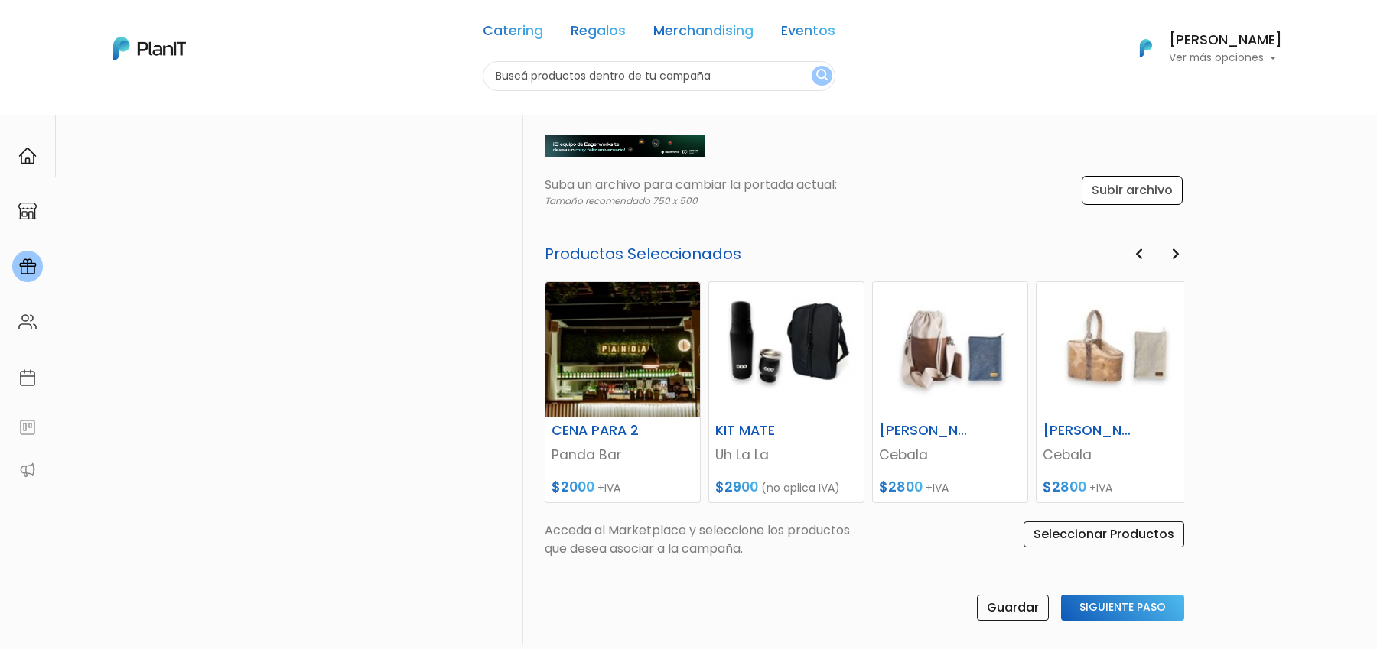
scroll to position [710, 0]
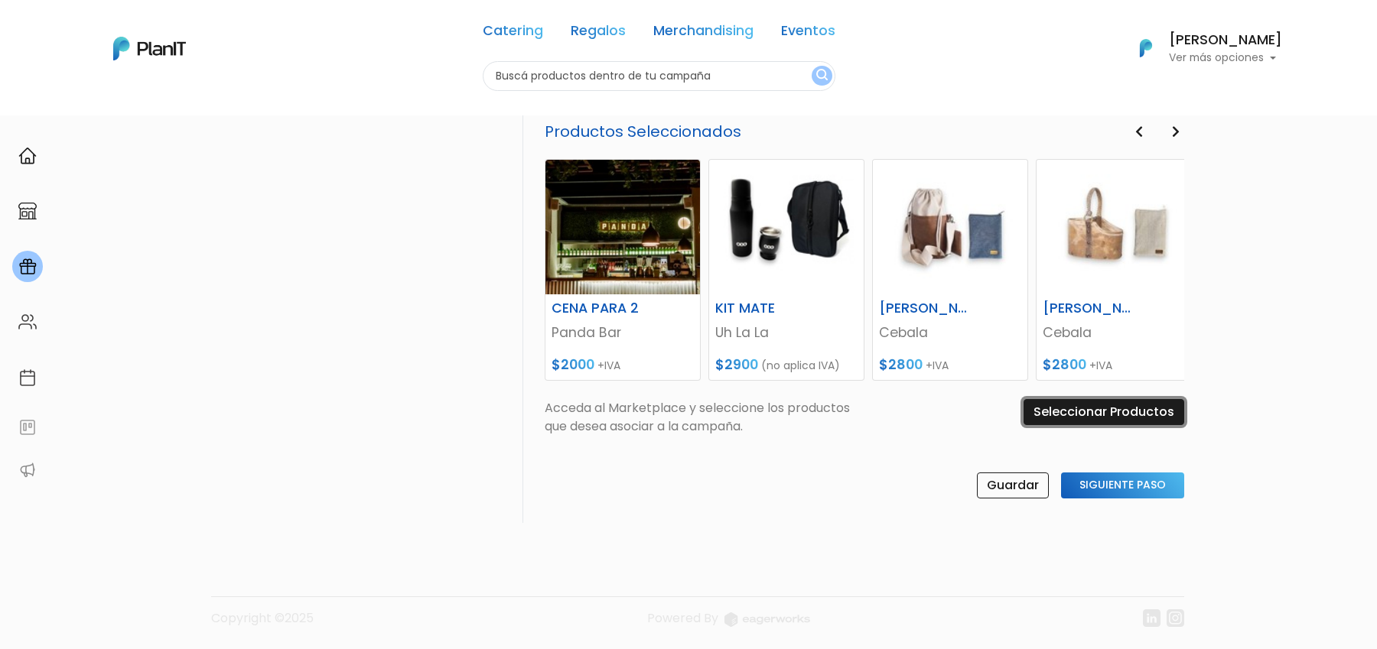
click at [1106, 399] on input "Seleccionar Productos" at bounding box center [1103, 412] width 161 height 26
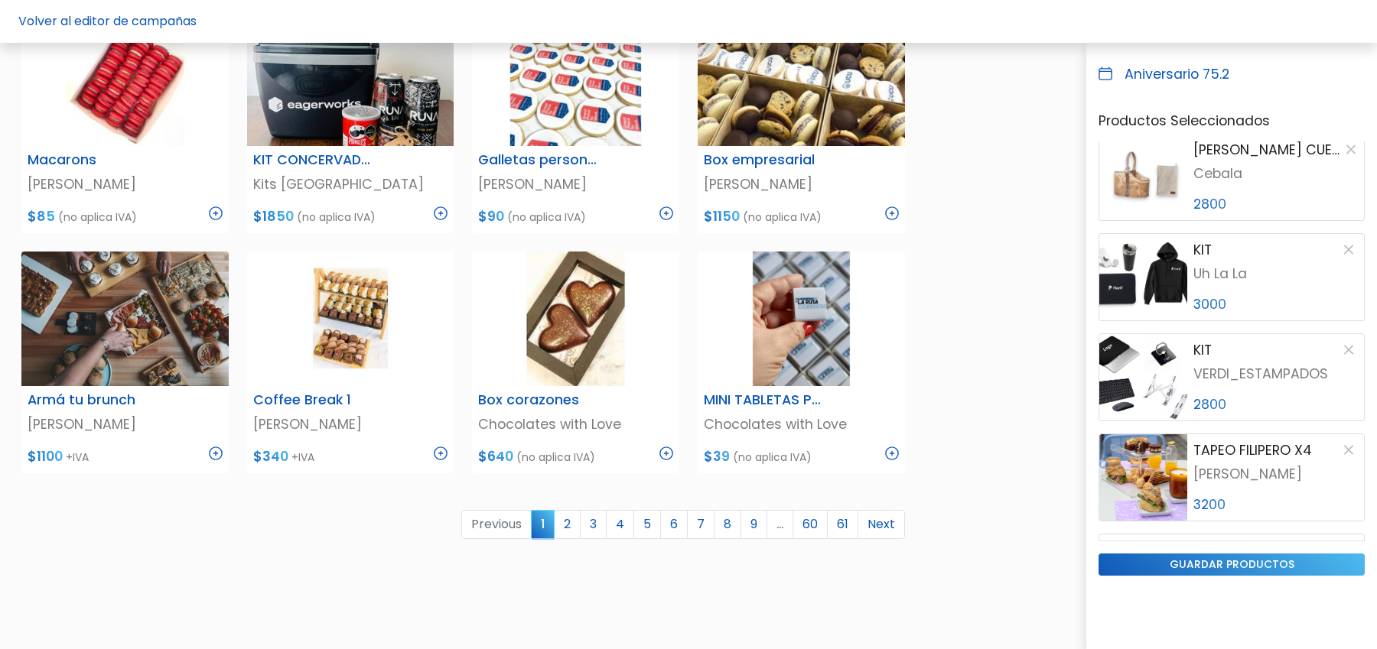
scroll to position [800, 0]
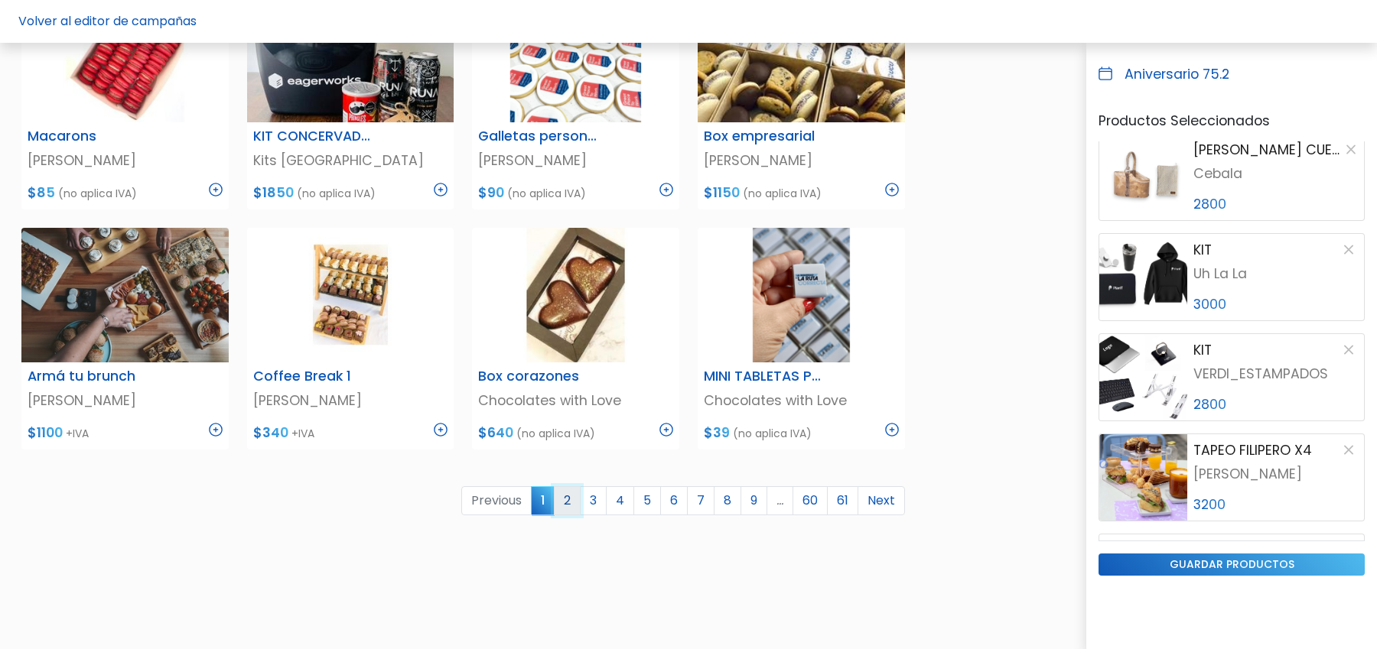
click at [581, 496] on link "2" at bounding box center [567, 500] width 27 height 29
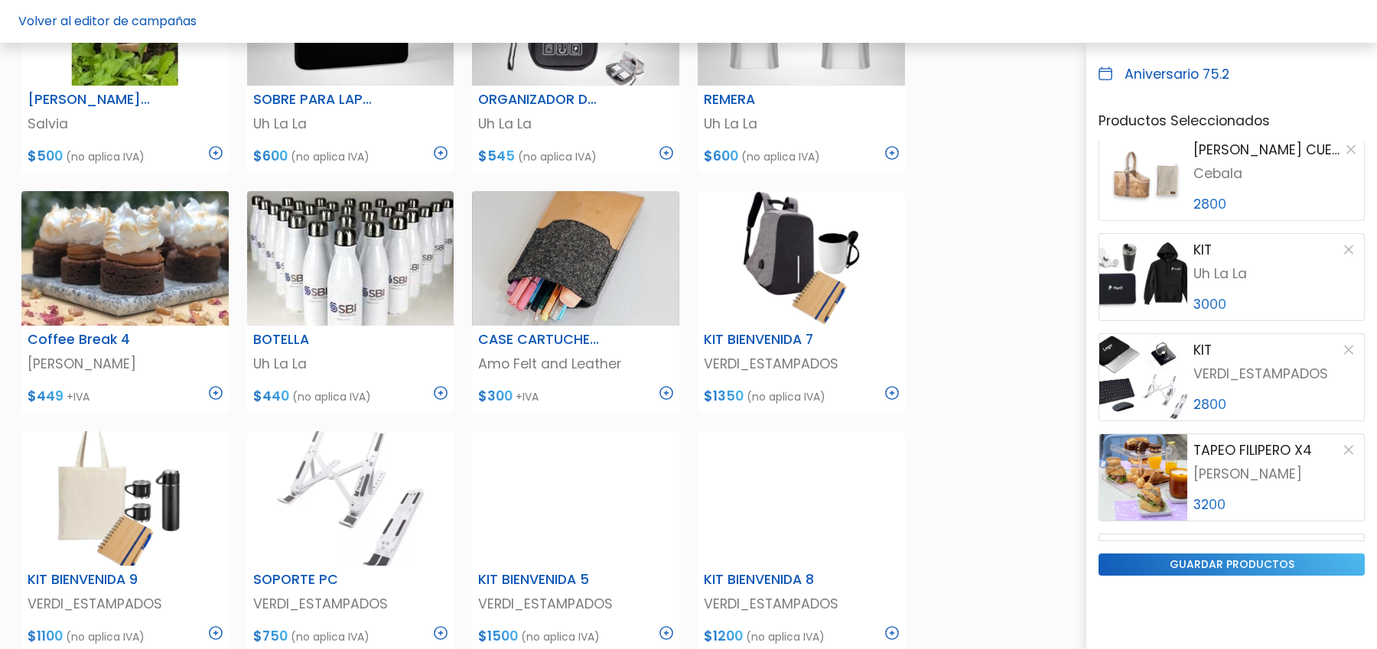
scroll to position [737, 0]
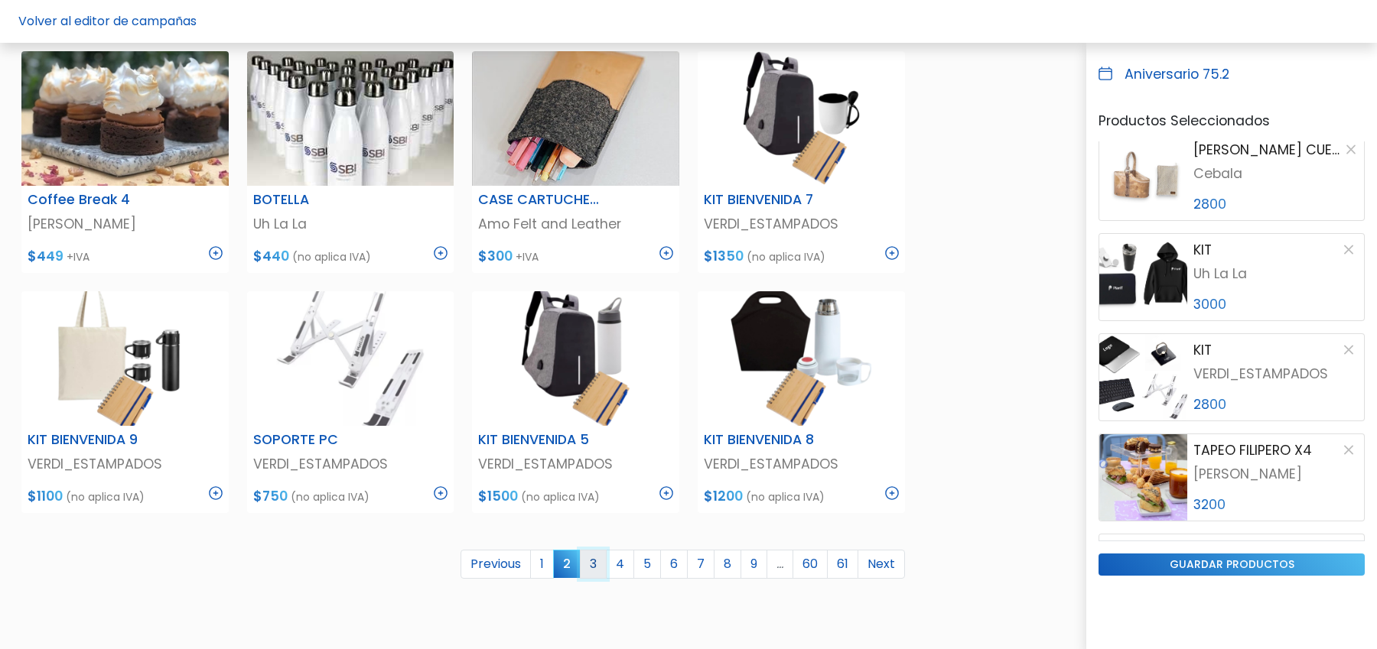
click at [594, 566] on link "3" at bounding box center [593, 564] width 27 height 29
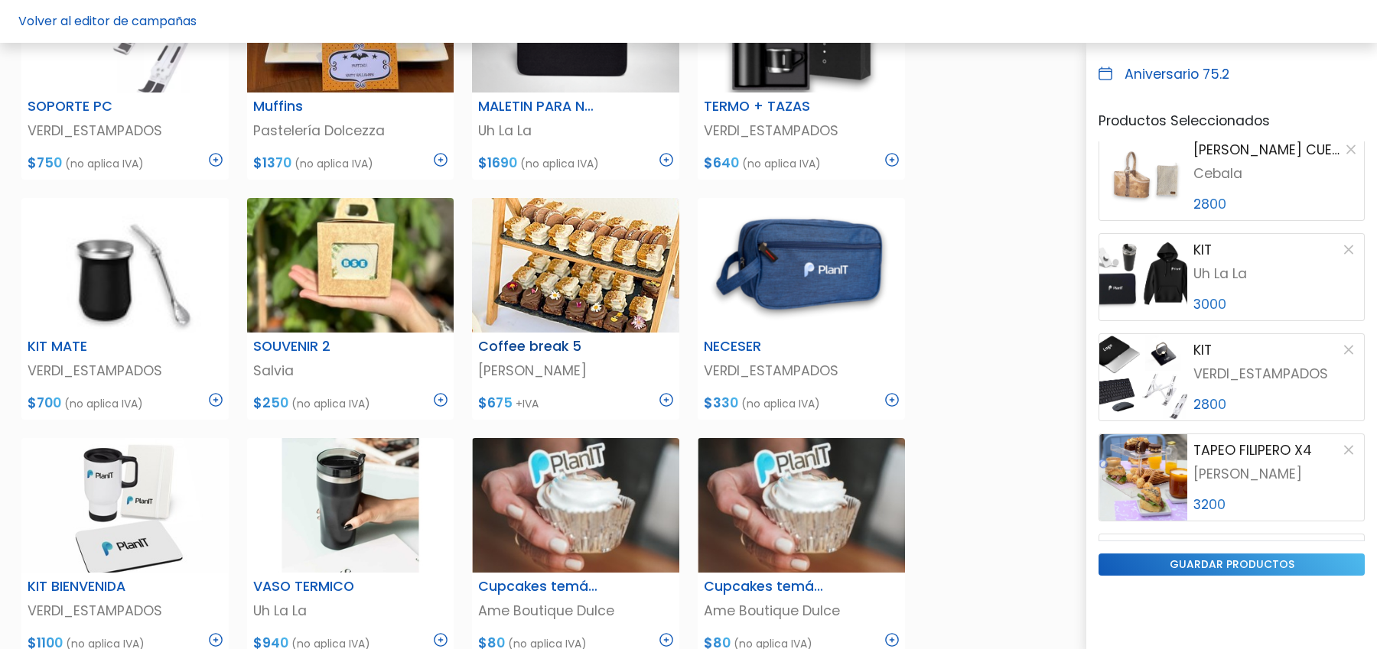
scroll to position [842, 0]
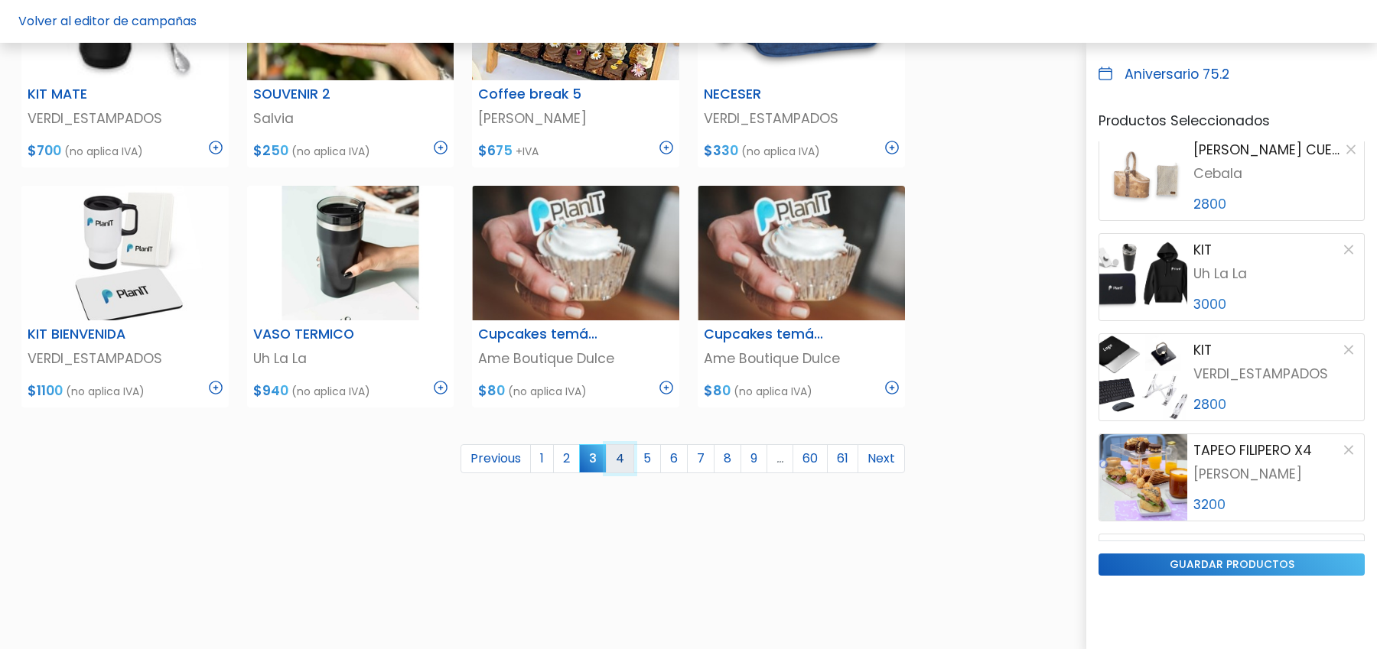
click at [626, 447] on link "4" at bounding box center [620, 458] width 28 height 29
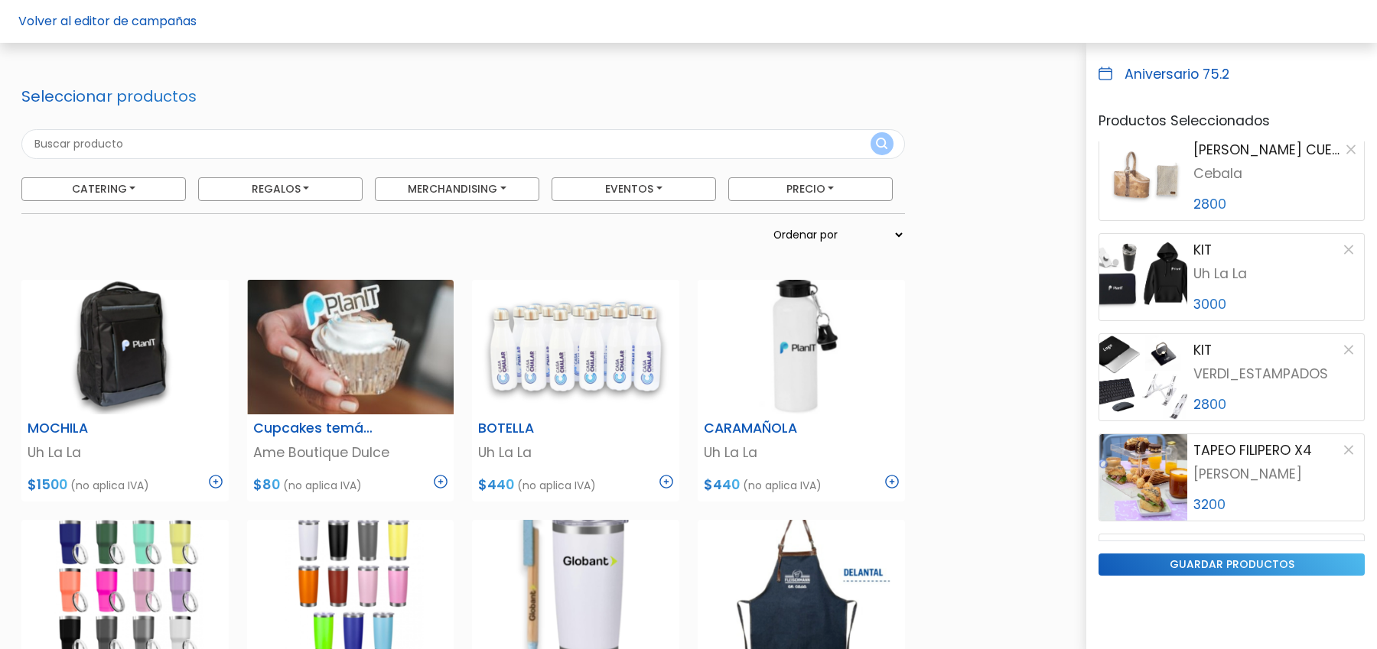
scroll to position [0, 0]
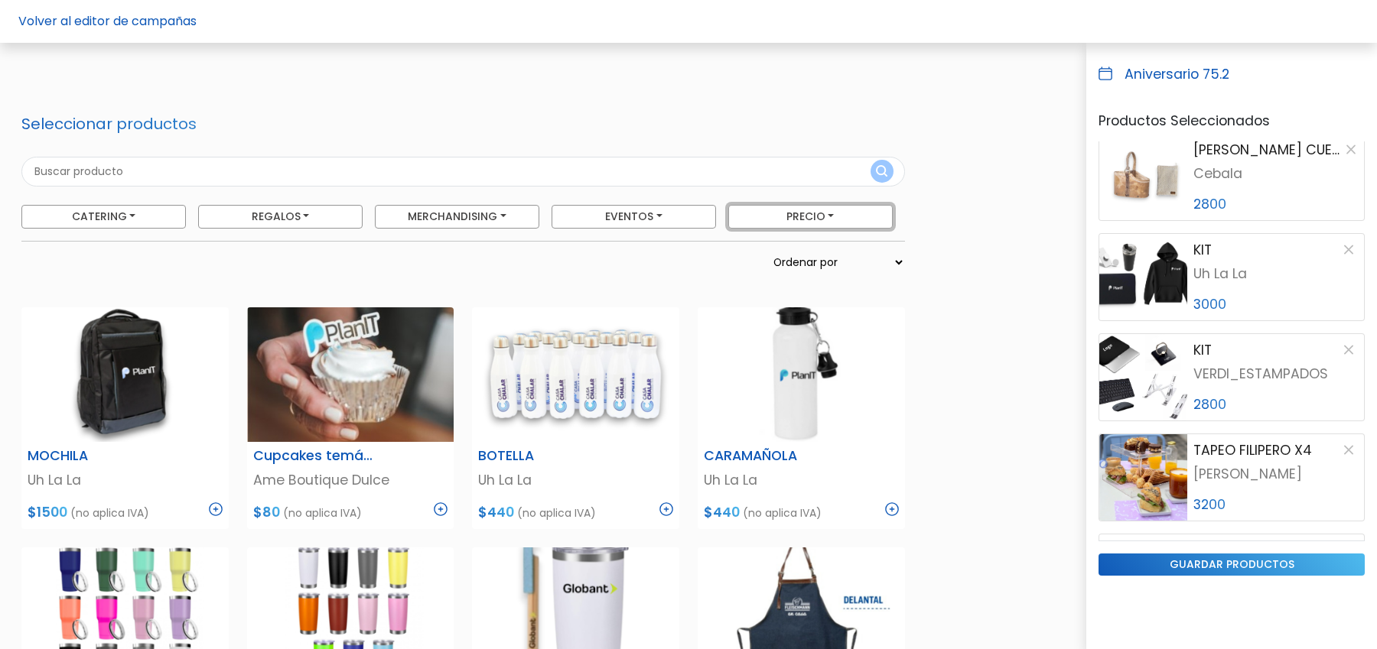
click at [802, 216] on button "Precio" at bounding box center [810, 217] width 164 height 24
drag, startPoint x: 761, startPoint y: 307, endPoint x: 771, endPoint y: 307, distance: 9.9
click at [771, 307] on div "1200 : 4000 1200 4000" at bounding box center [810, 309] width 151 height 15
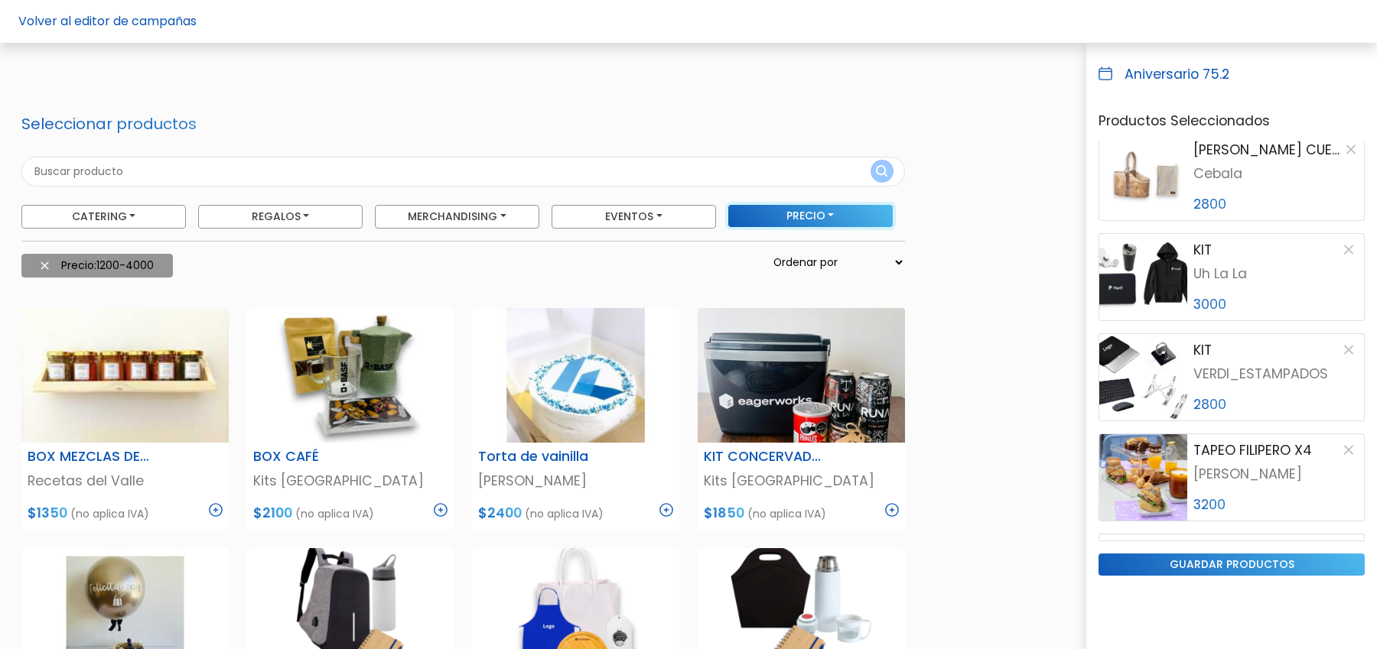
click at [836, 220] on button "Precio" at bounding box center [810, 216] width 164 height 22
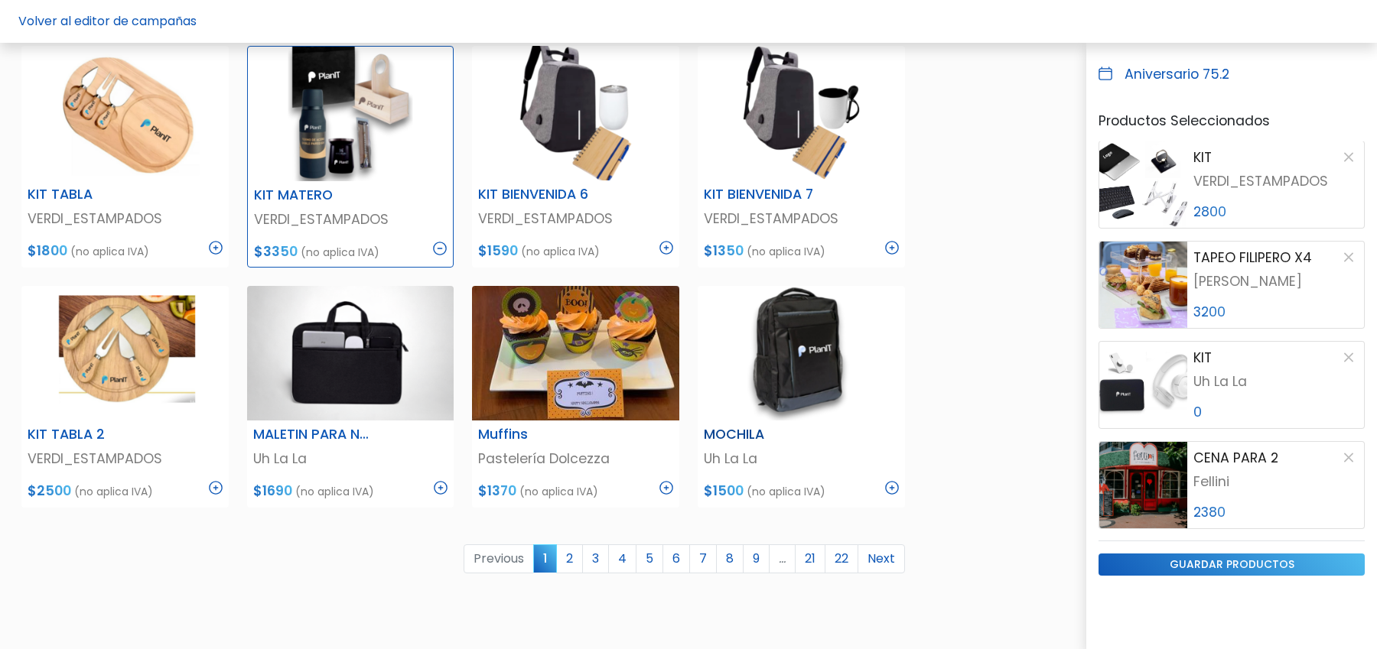
scroll to position [738, 0]
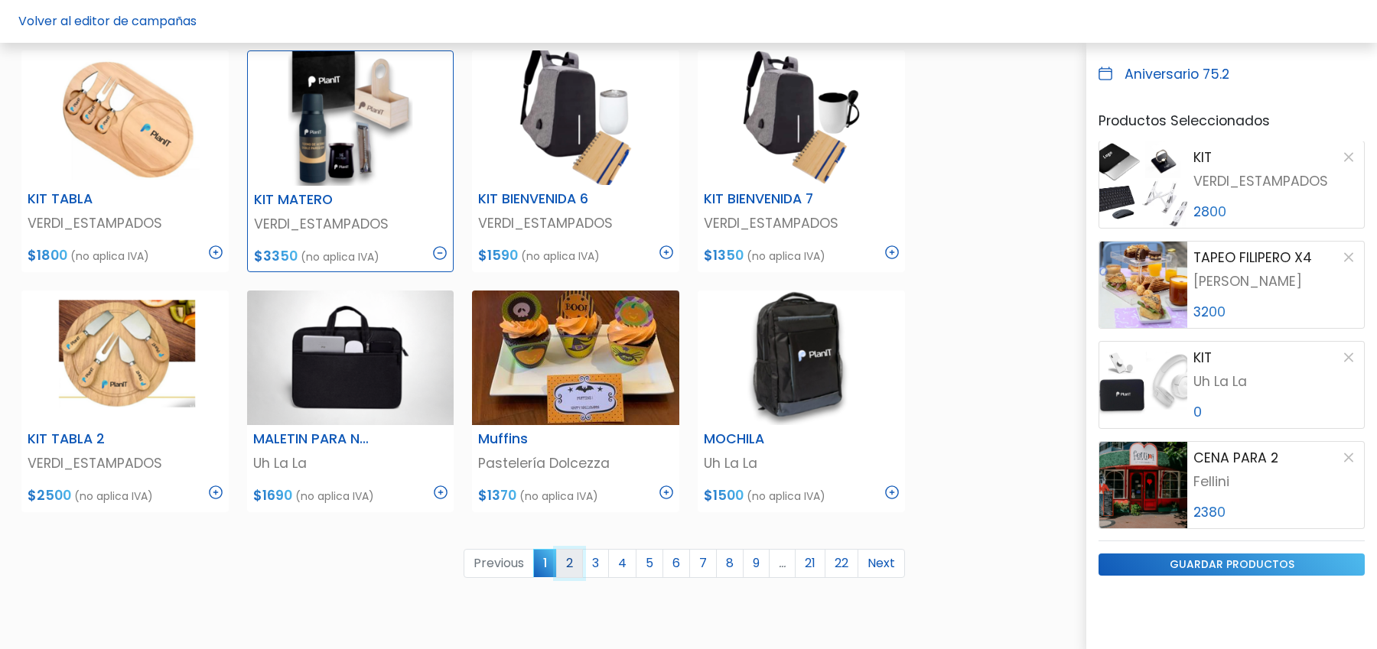
click at [573, 564] on link "2" at bounding box center [569, 563] width 27 height 29
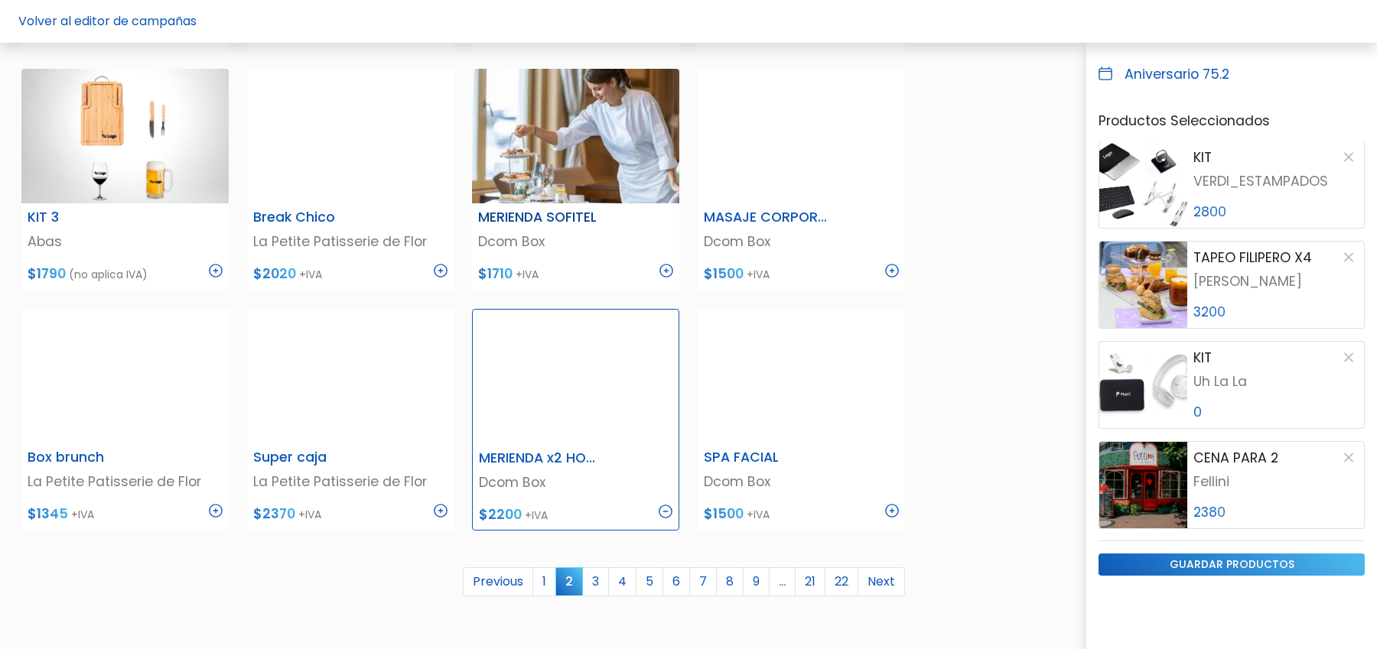
scroll to position [730, 0]
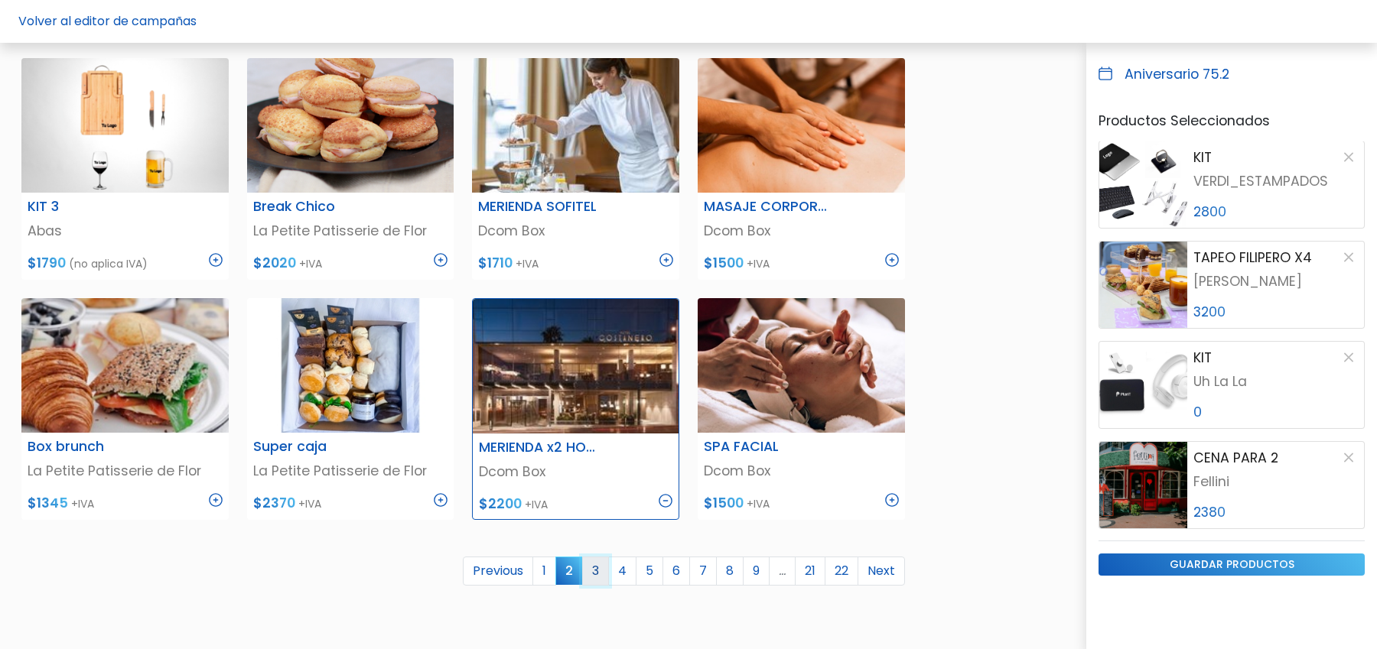
click at [601, 571] on link "3" at bounding box center [595, 571] width 27 height 29
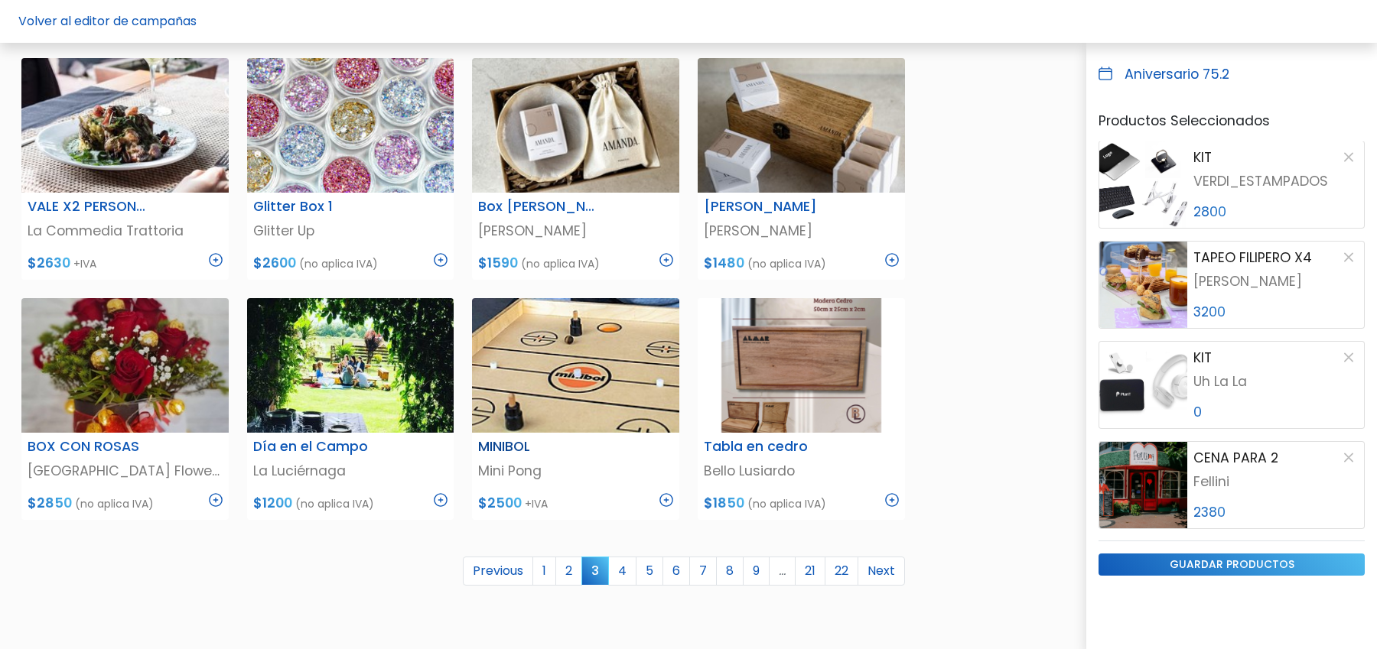
click at [673, 499] on div "MINIBOL Mini Pong $2500 +IVA" at bounding box center [575, 476] width 207 height 87
click at [667, 498] on img at bounding box center [666, 500] width 14 height 14
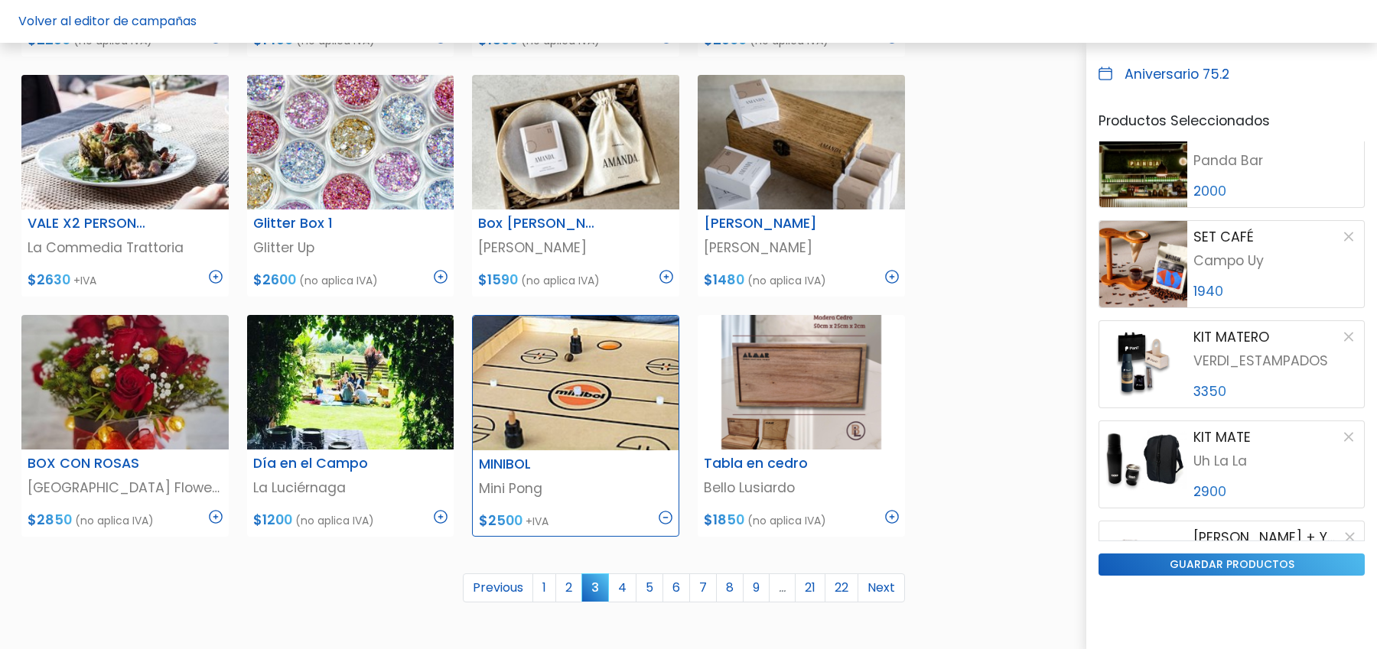
scroll to position [165, 0]
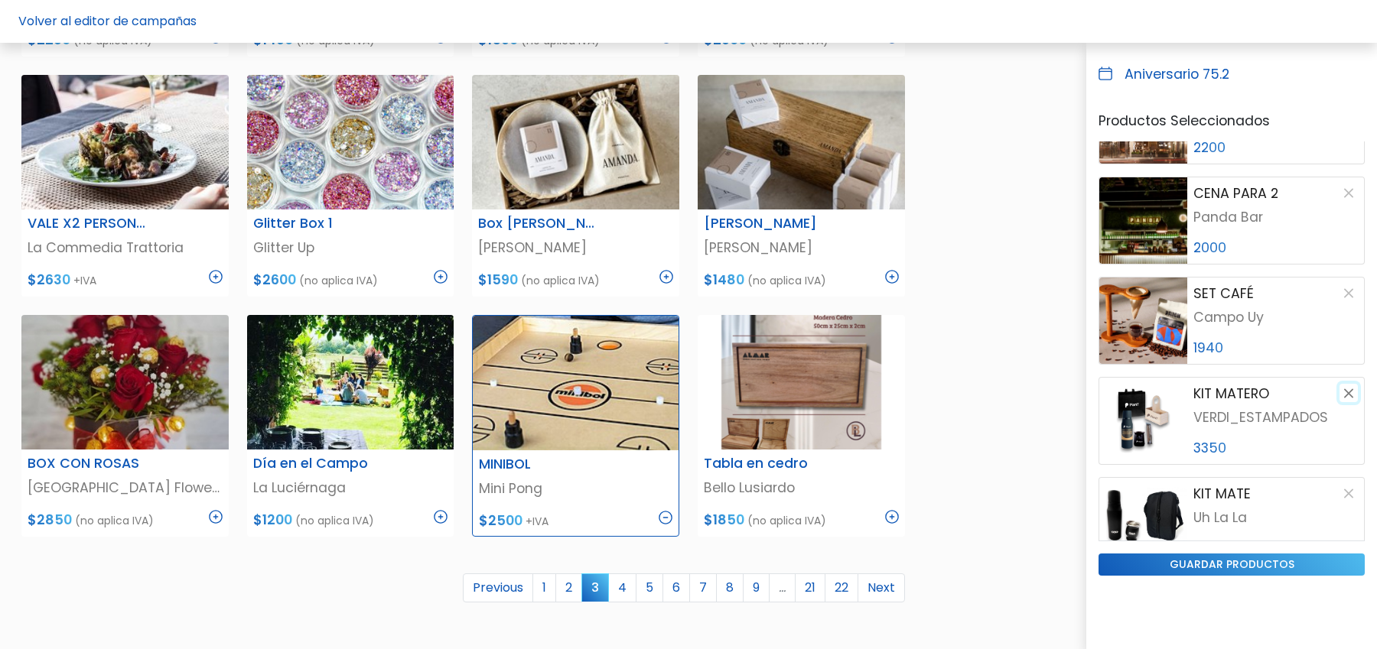
click at [1350, 397] on button "button" at bounding box center [1348, 393] width 18 height 18
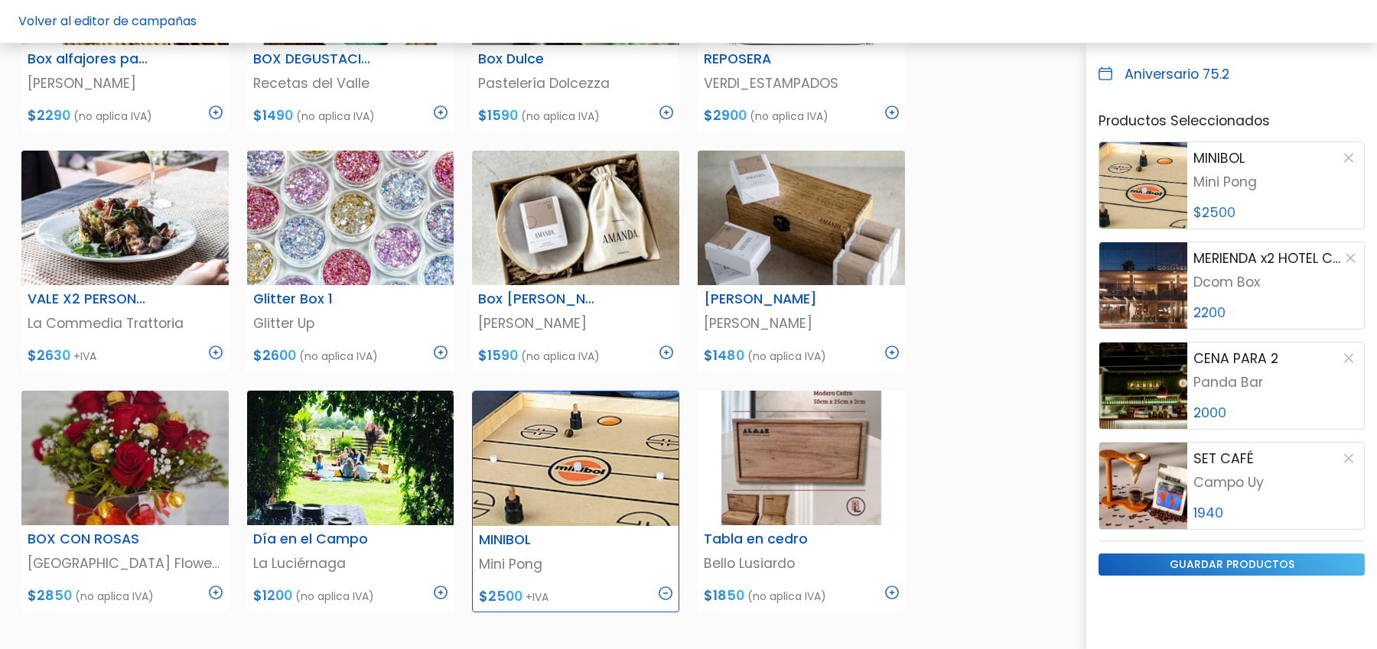
scroll to position [639, 0]
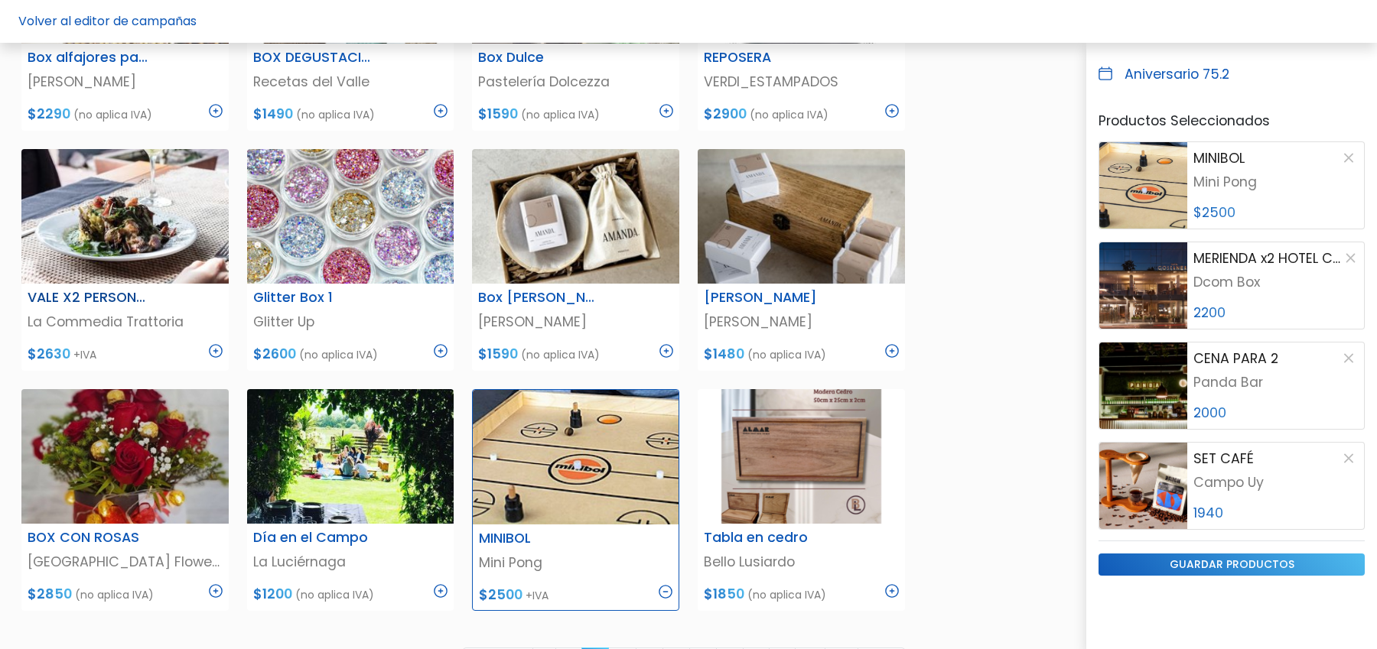
click at [216, 348] on img at bounding box center [216, 351] width 14 height 14
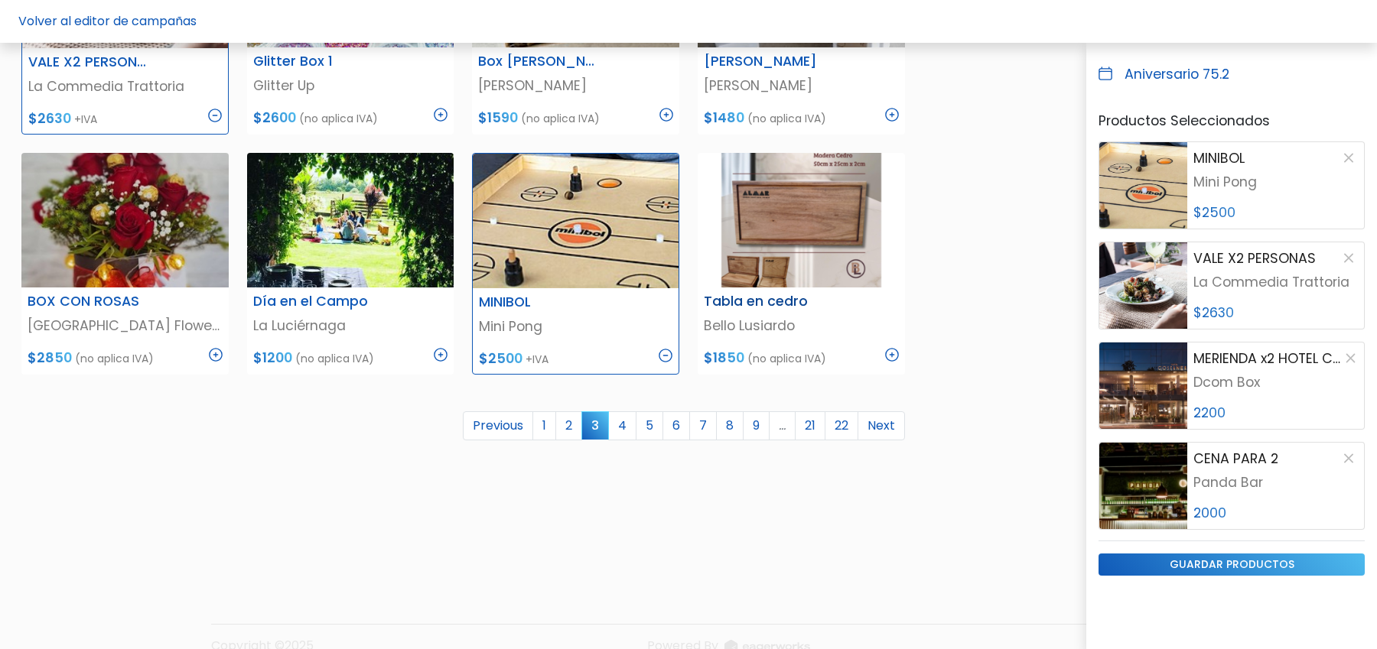
scroll to position [880, 0]
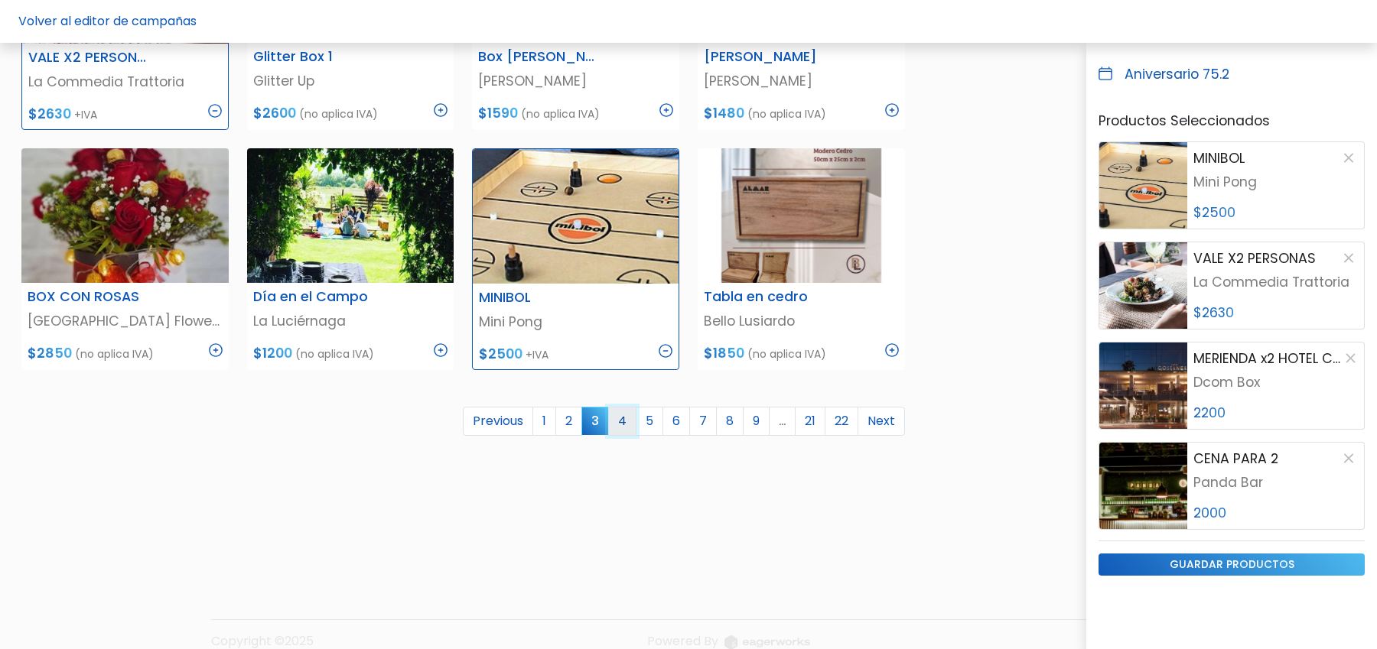
click at [618, 417] on link "4" at bounding box center [622, 421] width 28 height 29
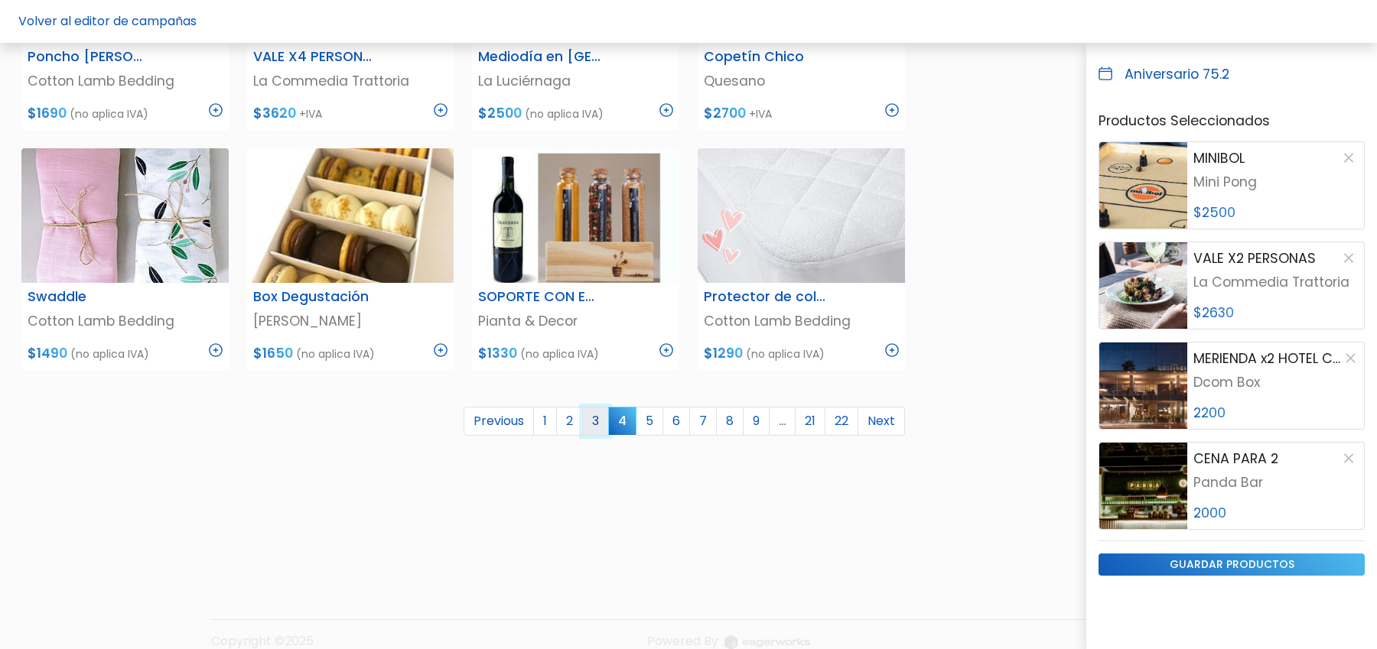
click at [597, 425] on link "3" at bounding box center [595, 421] width 27 height 29
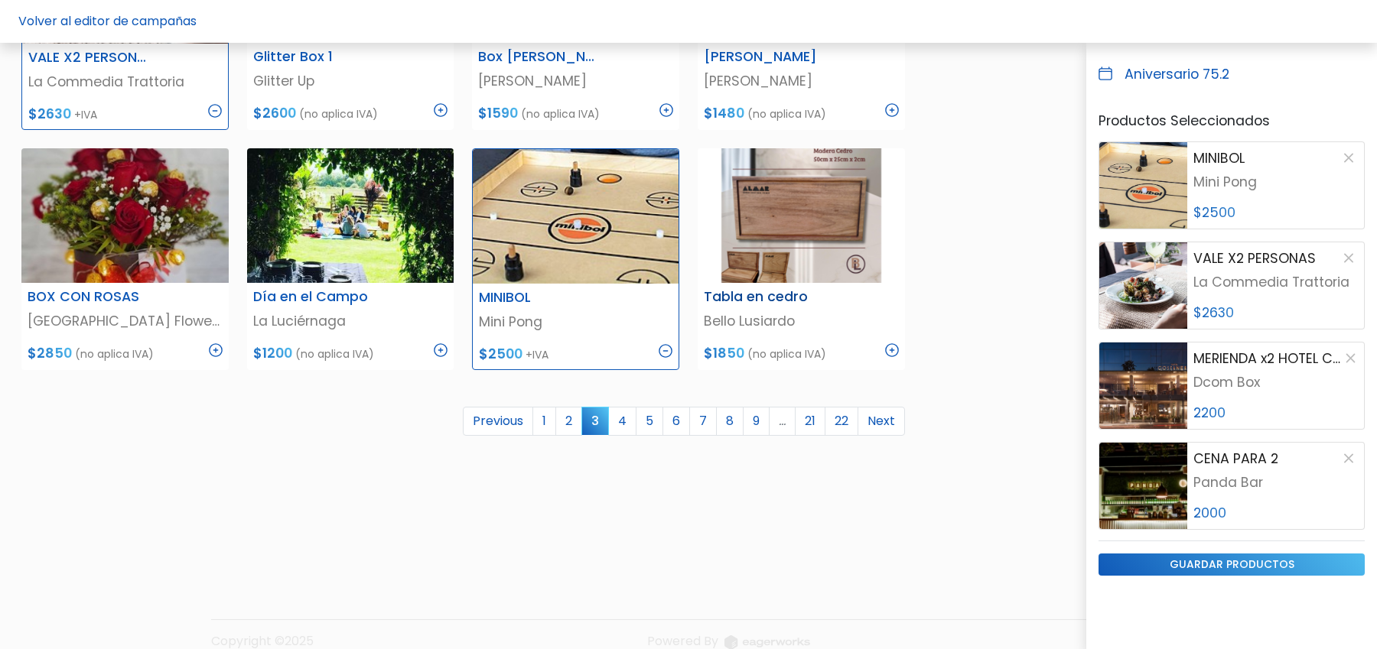
click at [896, 350] on img at bounding box center [892, 350] width 14 height 14
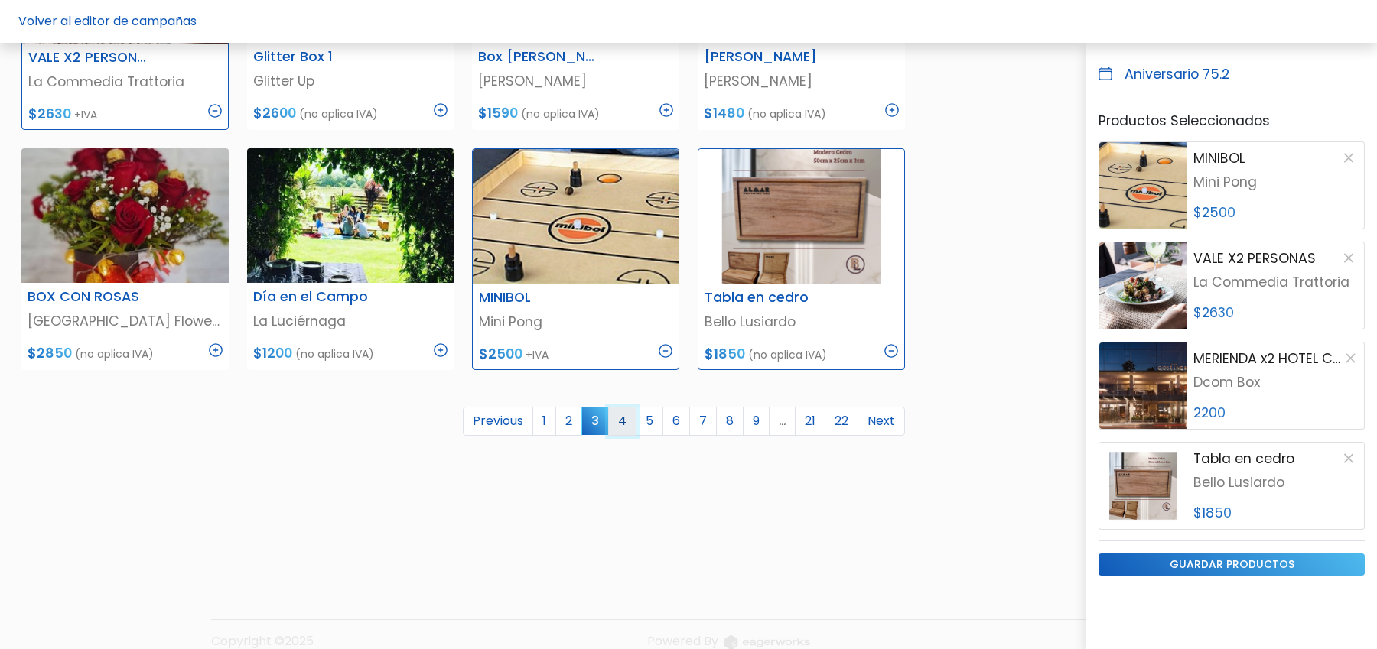
click at [630, 418] on link "4" at bounding box center [622, 421] width 28 height 29
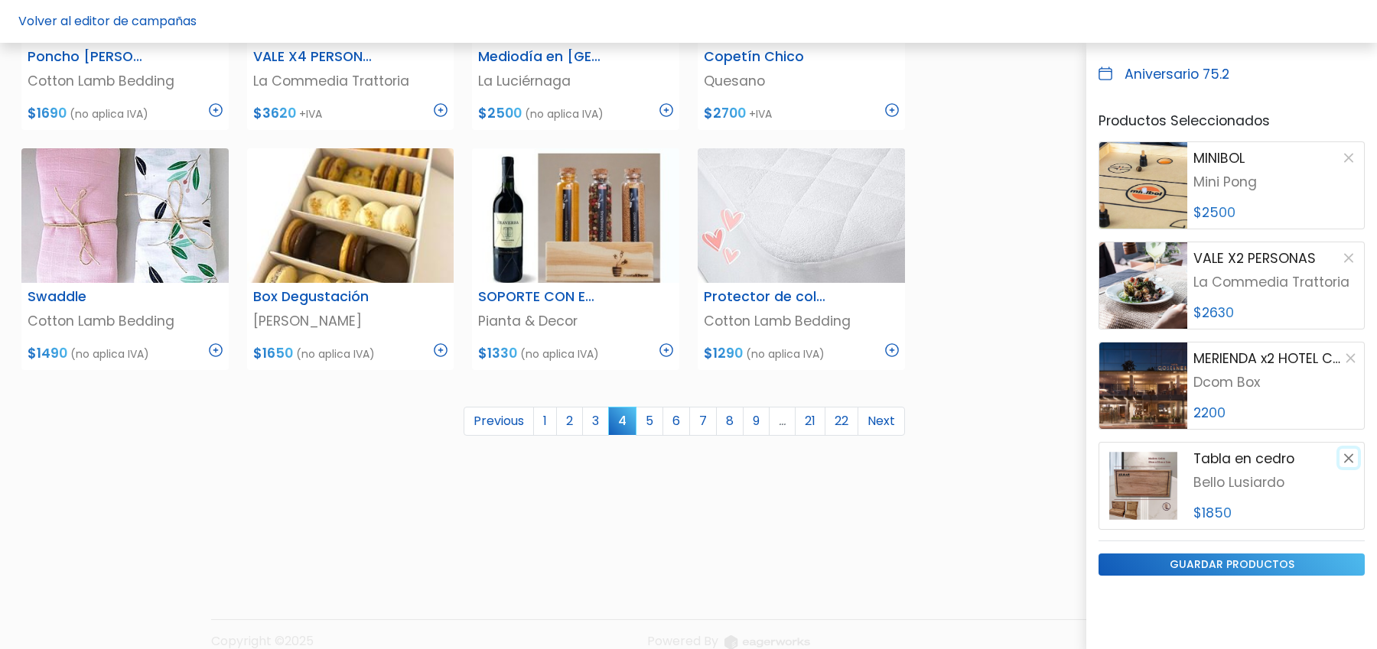
click at [1352, 458] on button "button" at bounding box center [1348, 458] width 18 height 18
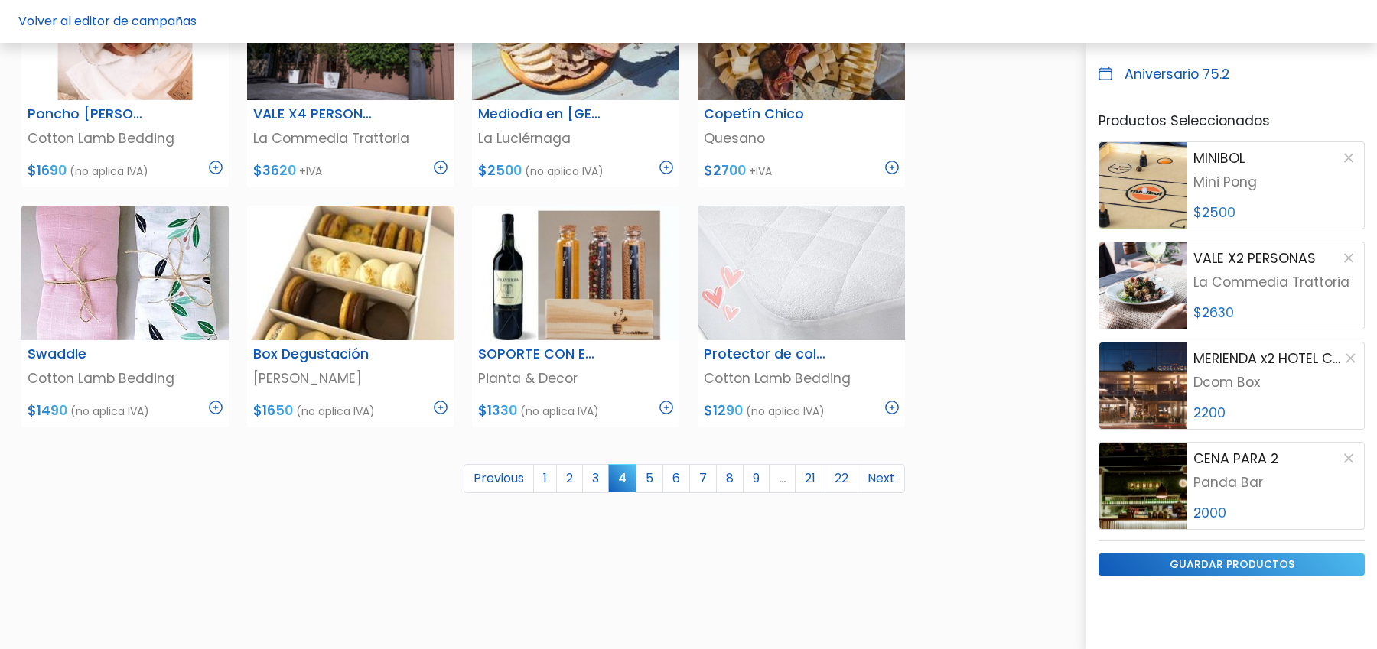
scroll to position [864, 0]
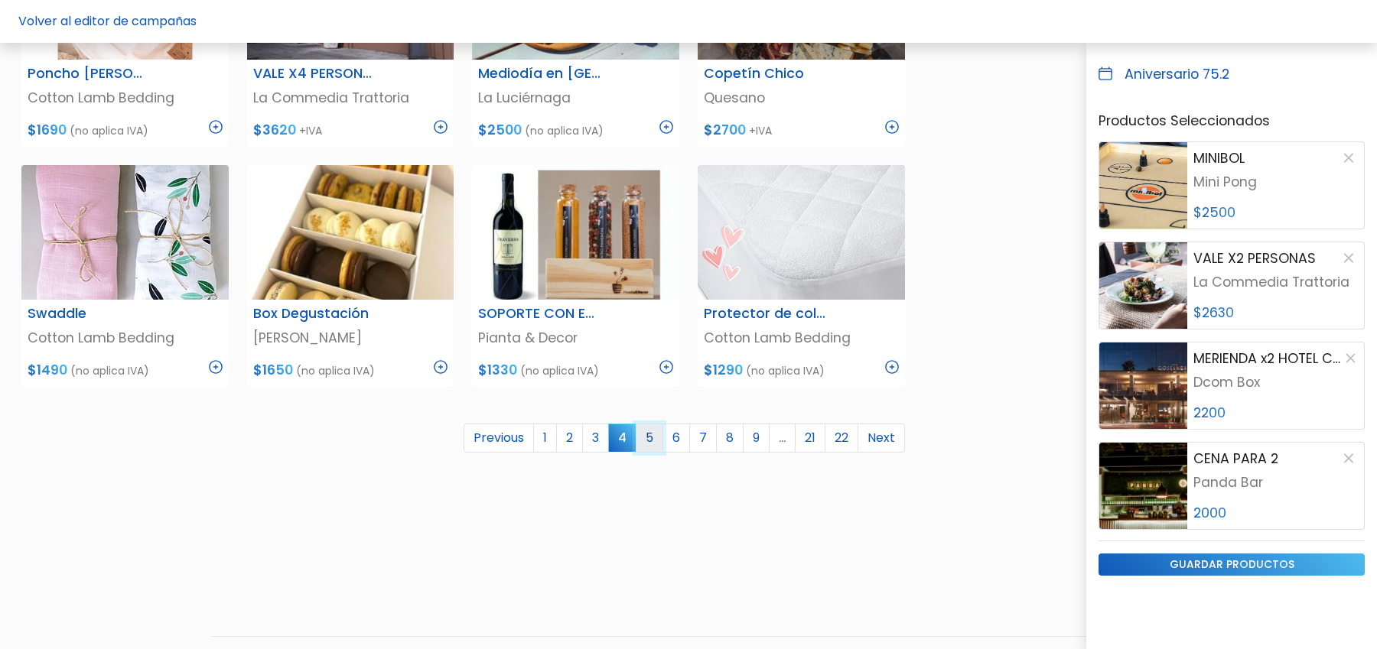
click at [659, 434] on link "5" at bounding box center [650, 438] width 28 height 29
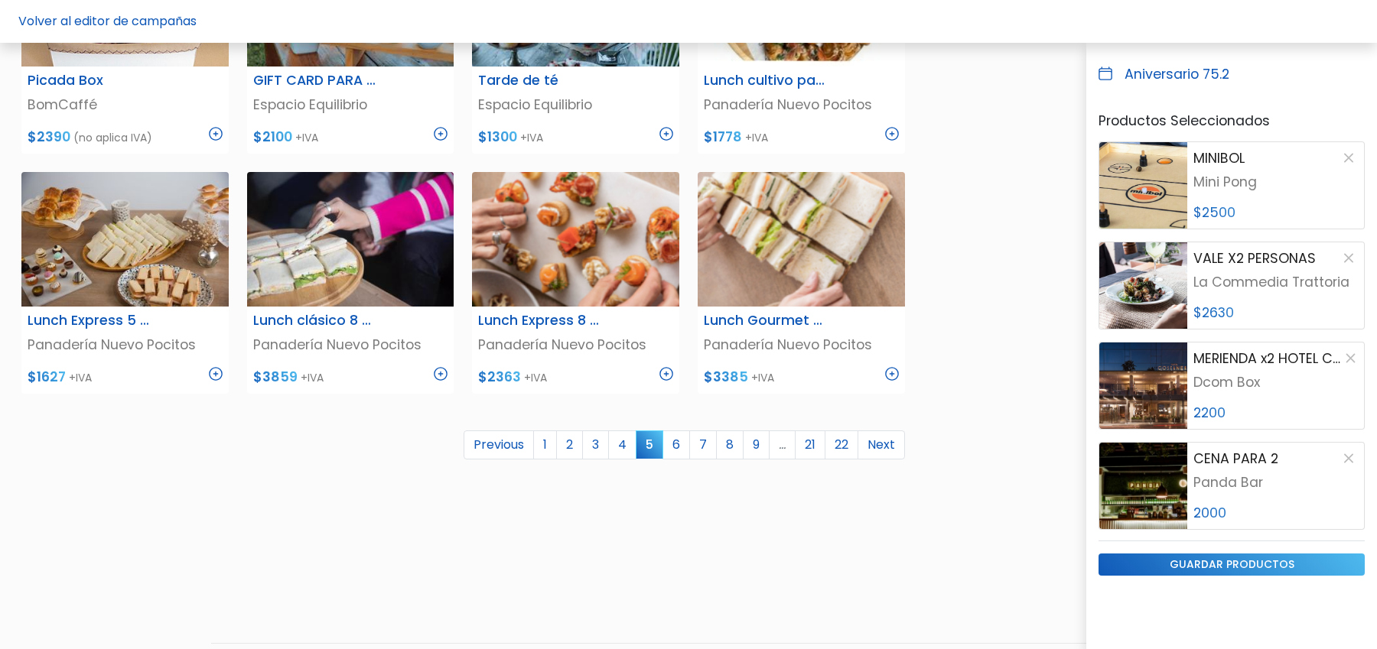
scroll to position [854, 0]
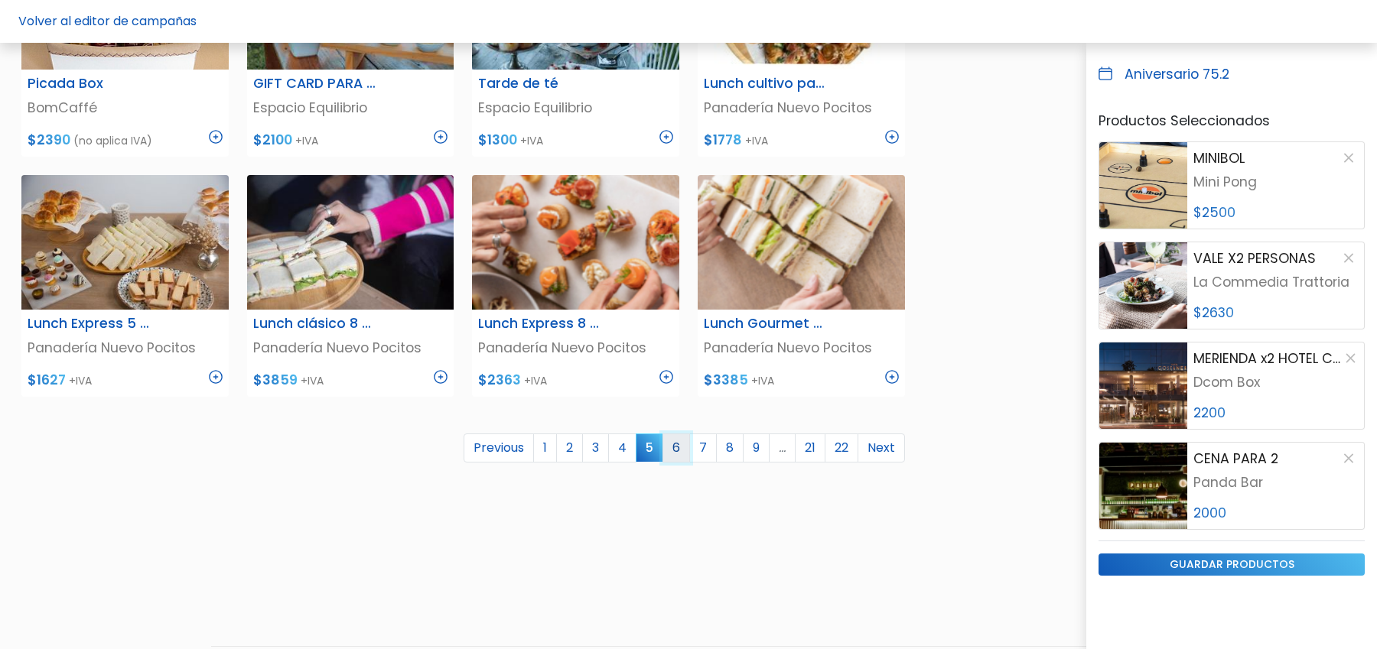
click at [680, 454] on link "6" at bounding box center [676, 448] width 28 height 29
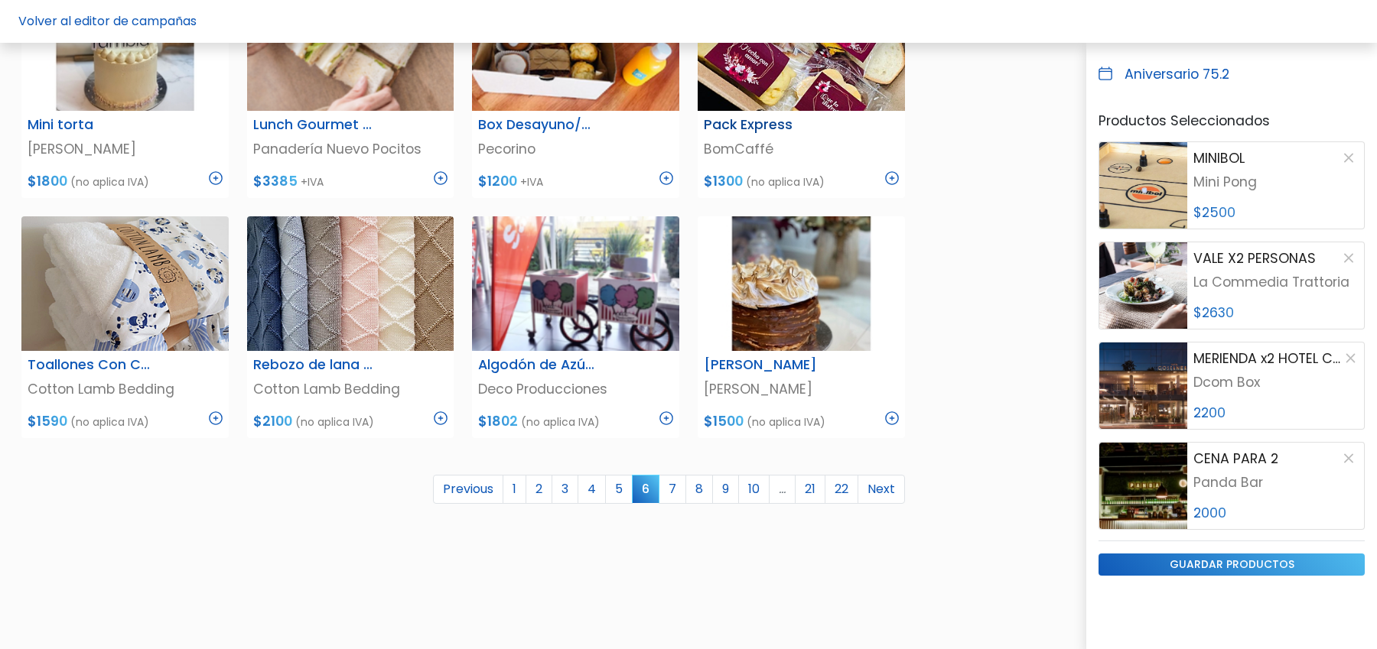
scroll to position [903, 0]
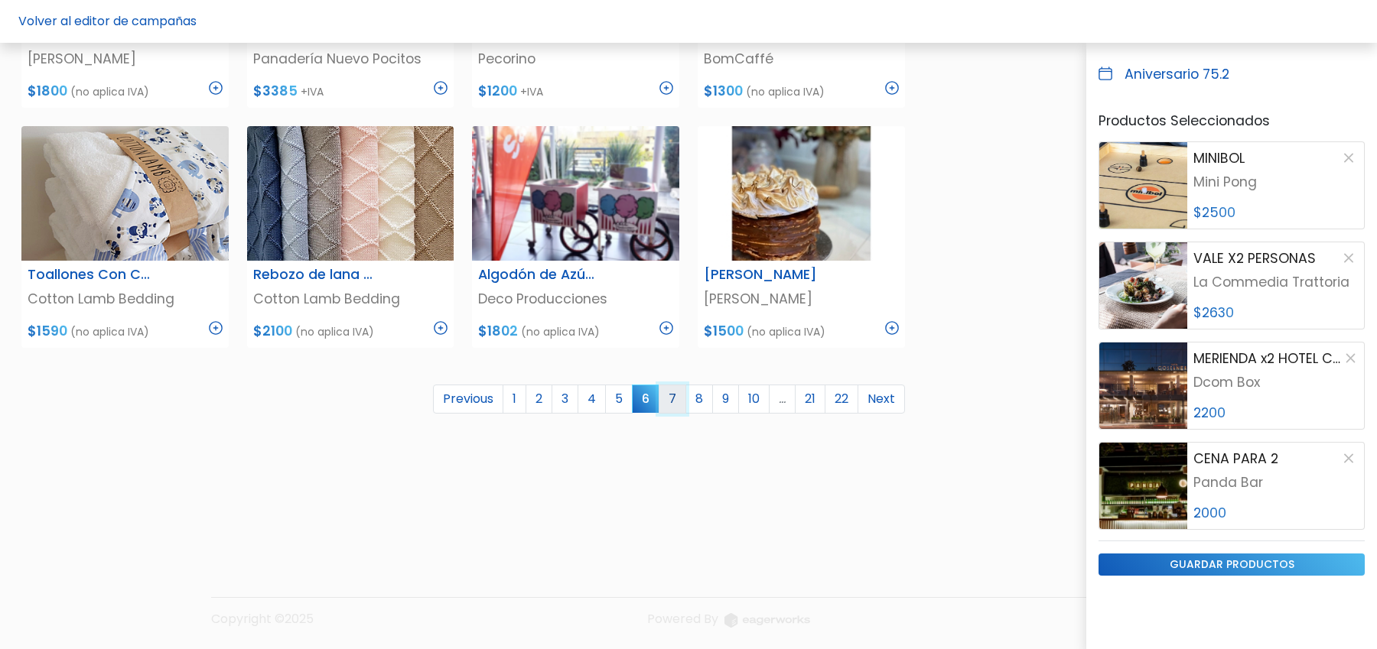
click at [685, 395] on link "7" at bounding box center [673, 399] width 28 height 29
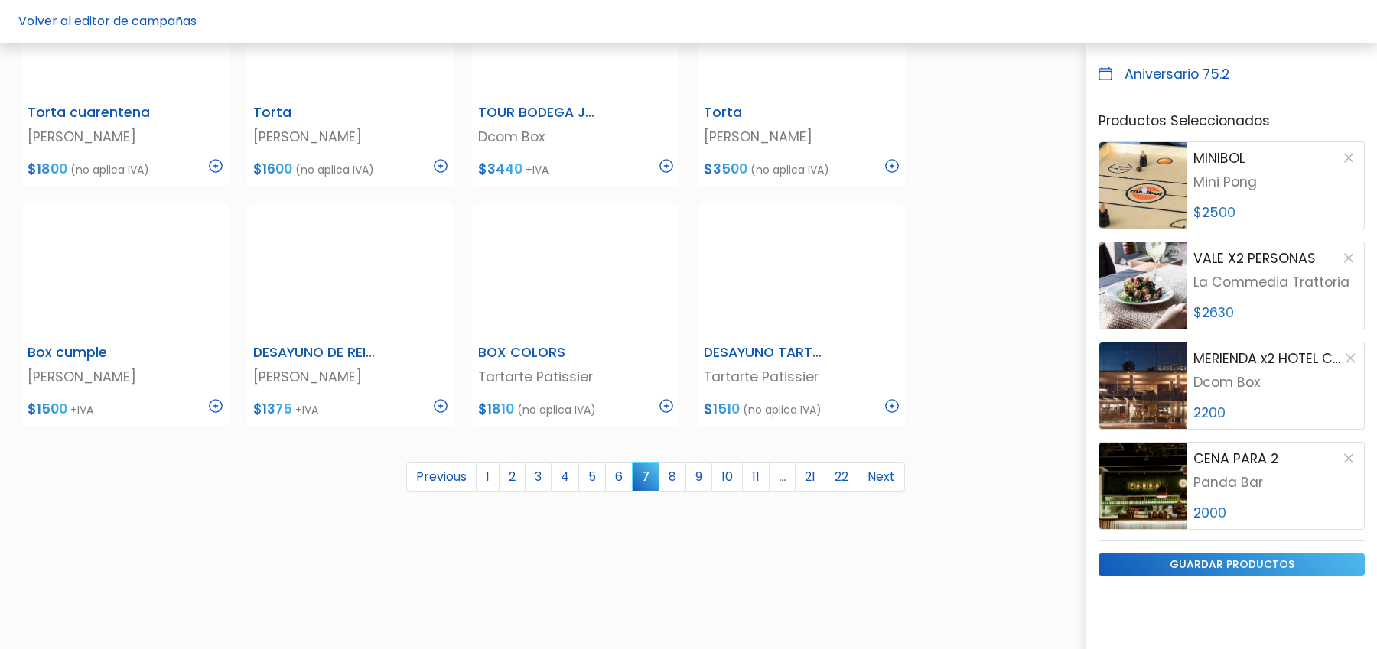
scroll to position [822, 0]
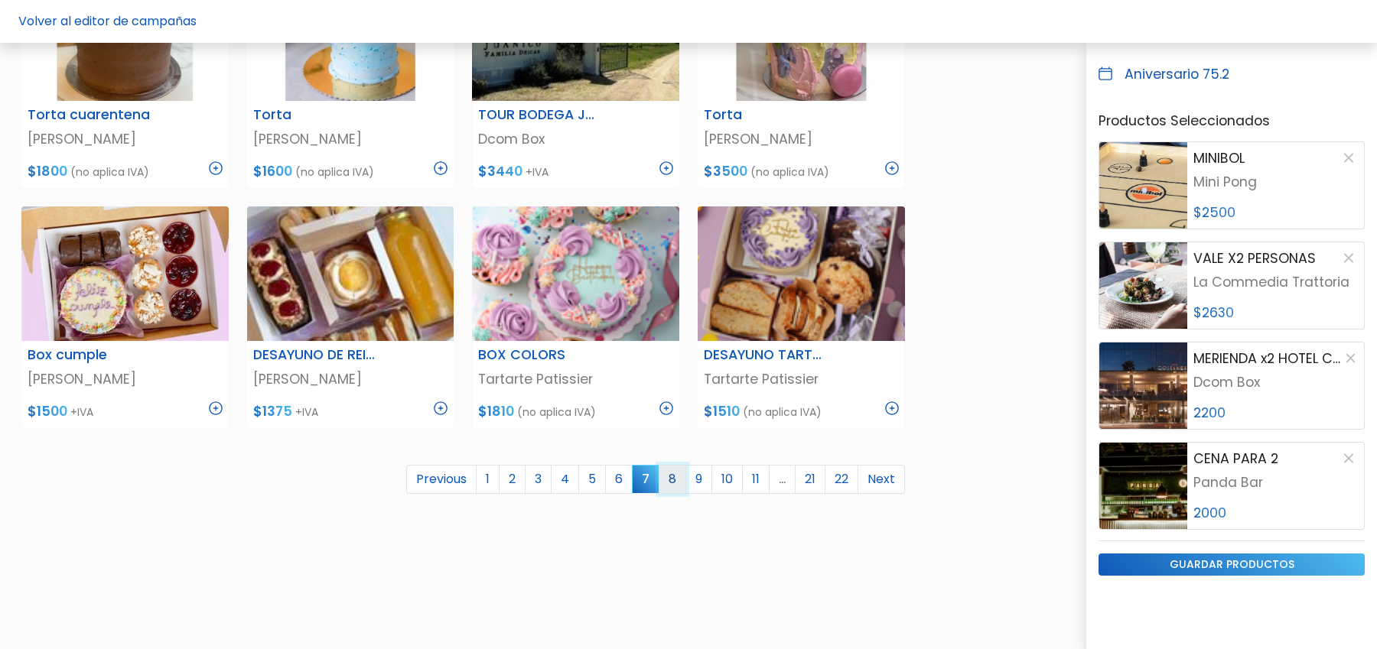
click at [674, 480] on link "8" at bounding box center [673, 479] width 28 height 29
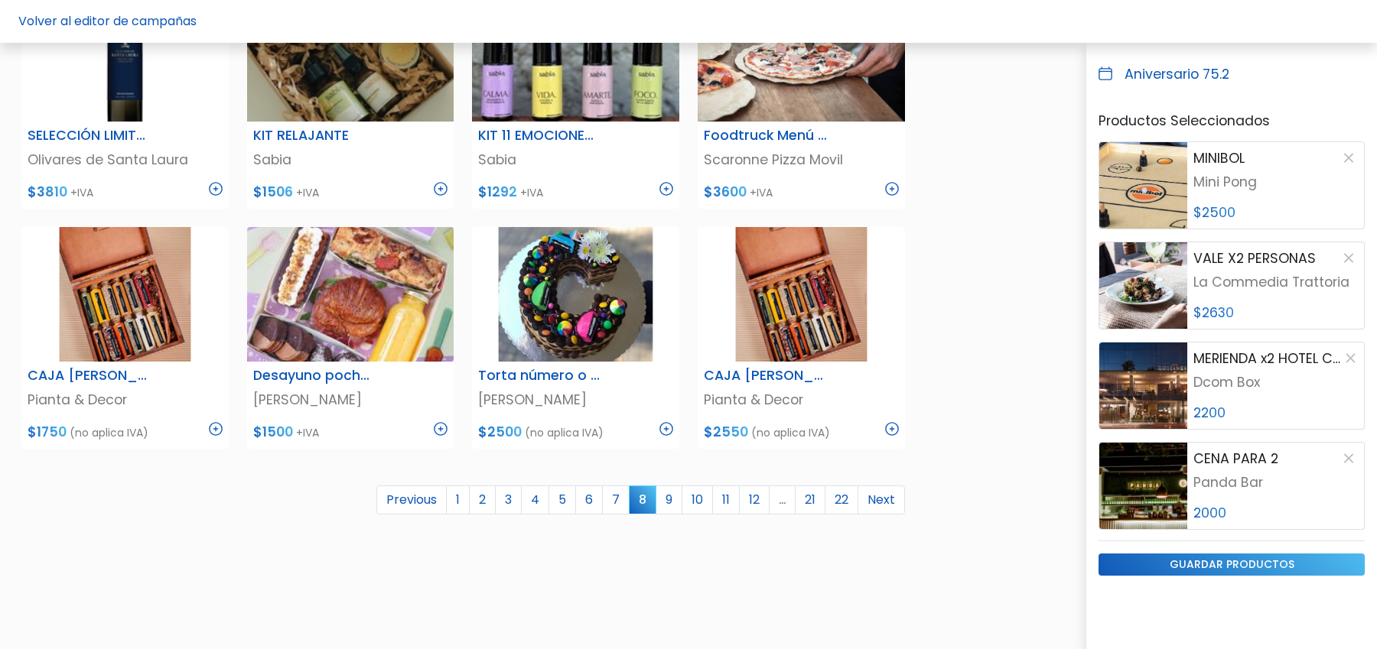
scroll to position [828, 0]
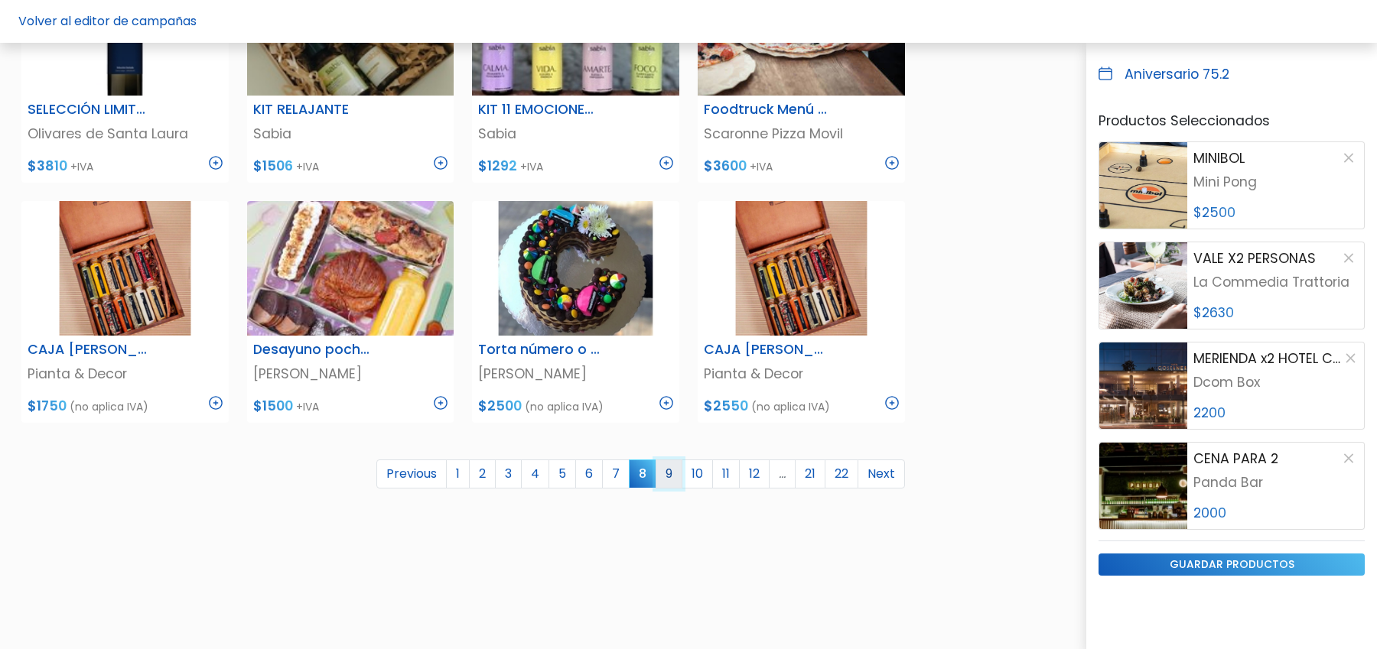
click at [675, 477] on link "9" at bounding box center [669, 474] width 27 height 29
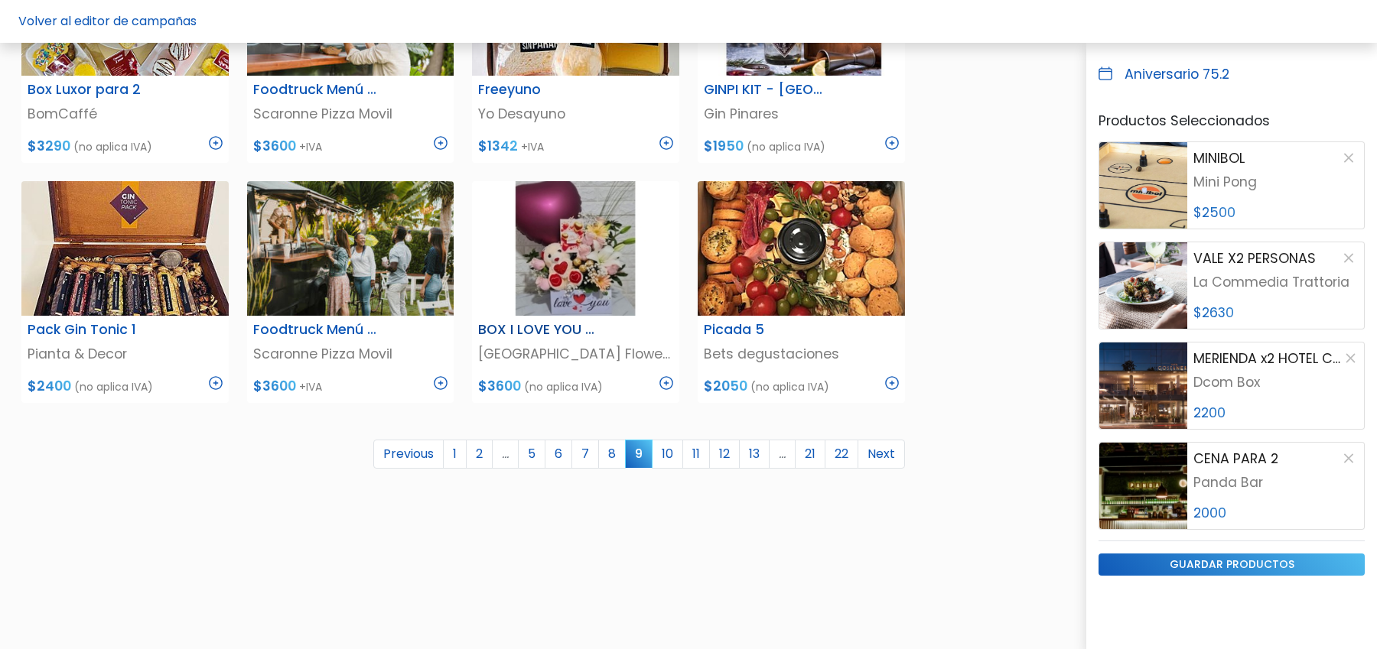
scroll to position [861, 0]
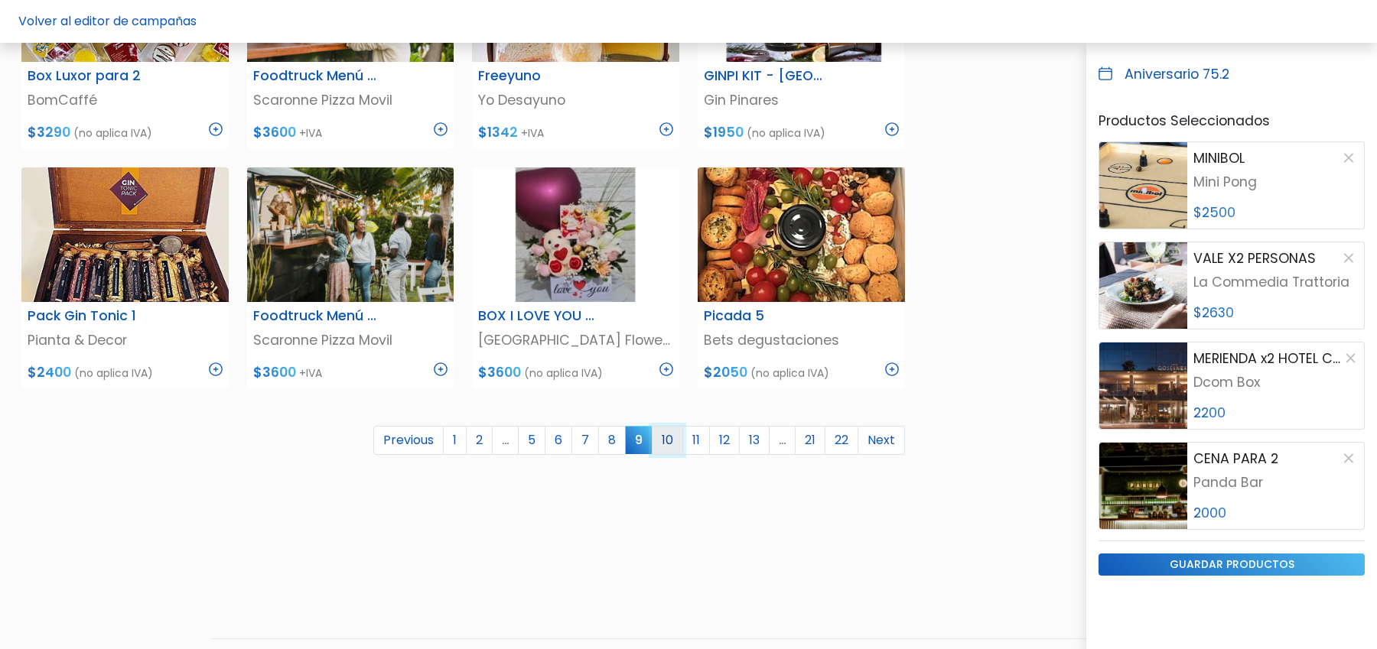
click at [668, 443] on link "10" at bounding box center [667, 440] width 31 height 29
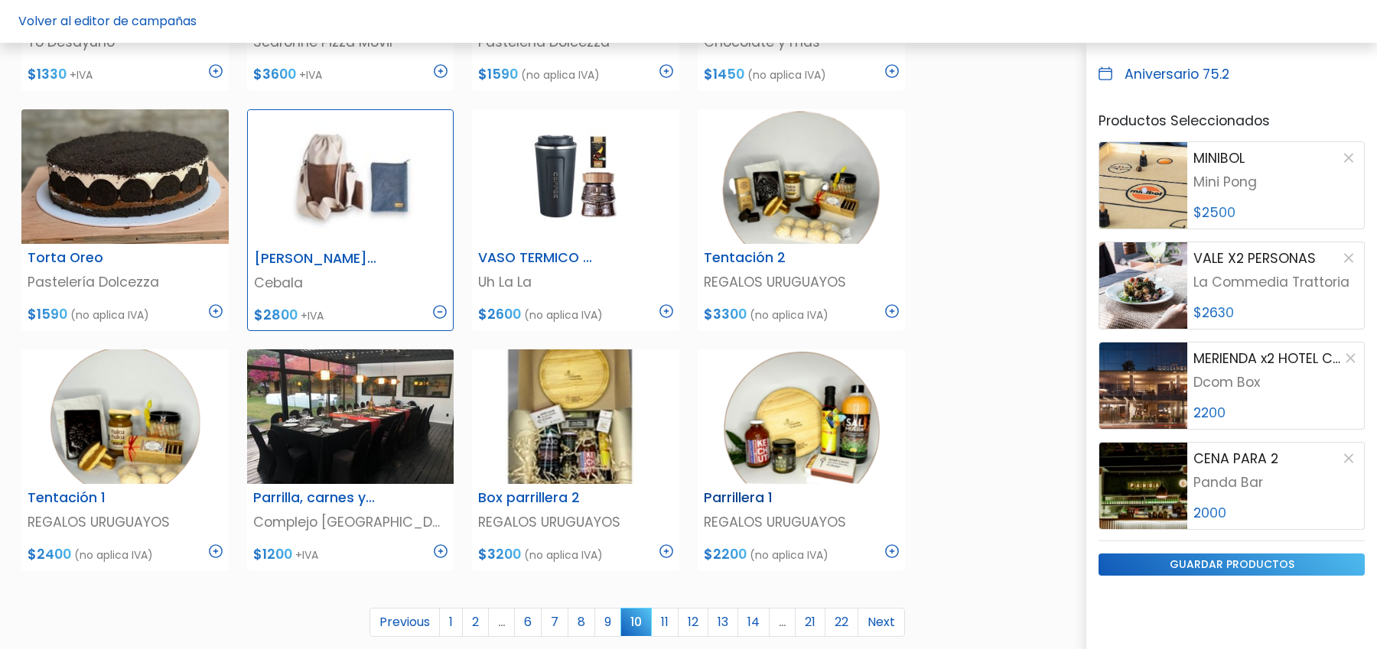
scroll to position [724, 0]
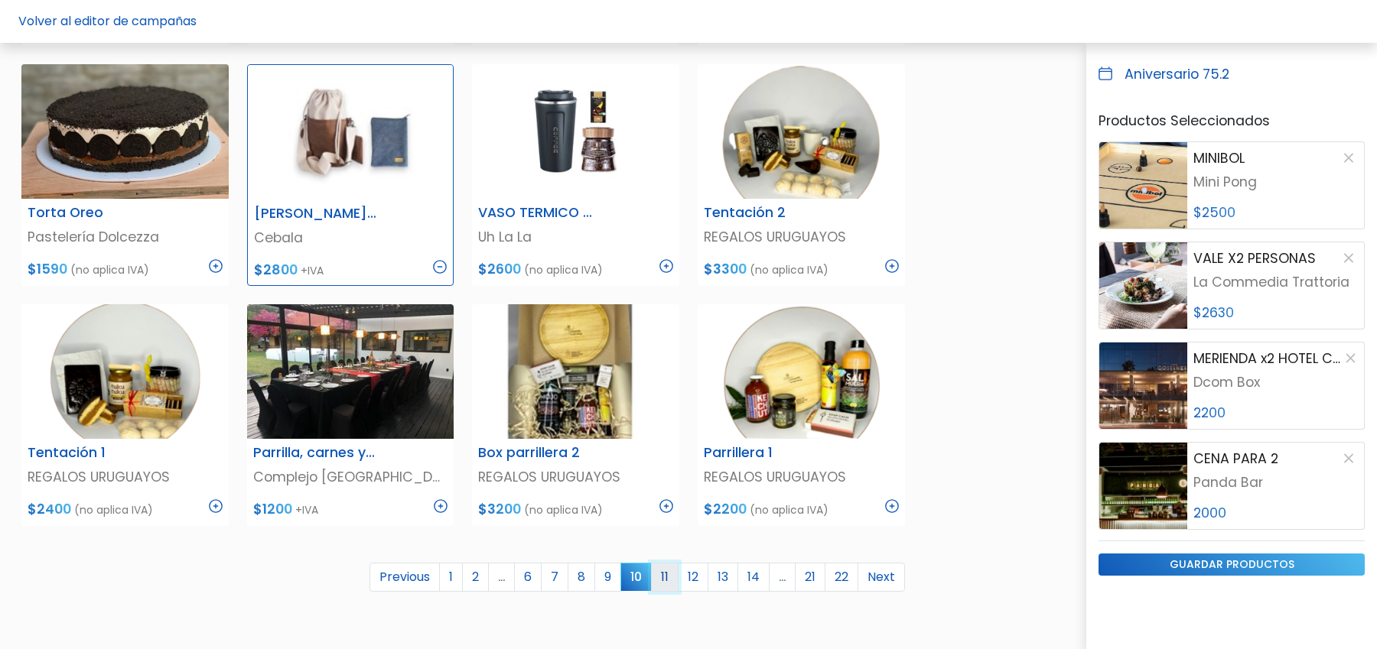
click at [676, 570] on link "11" at bounding box center [665, 577] width 28 height 29
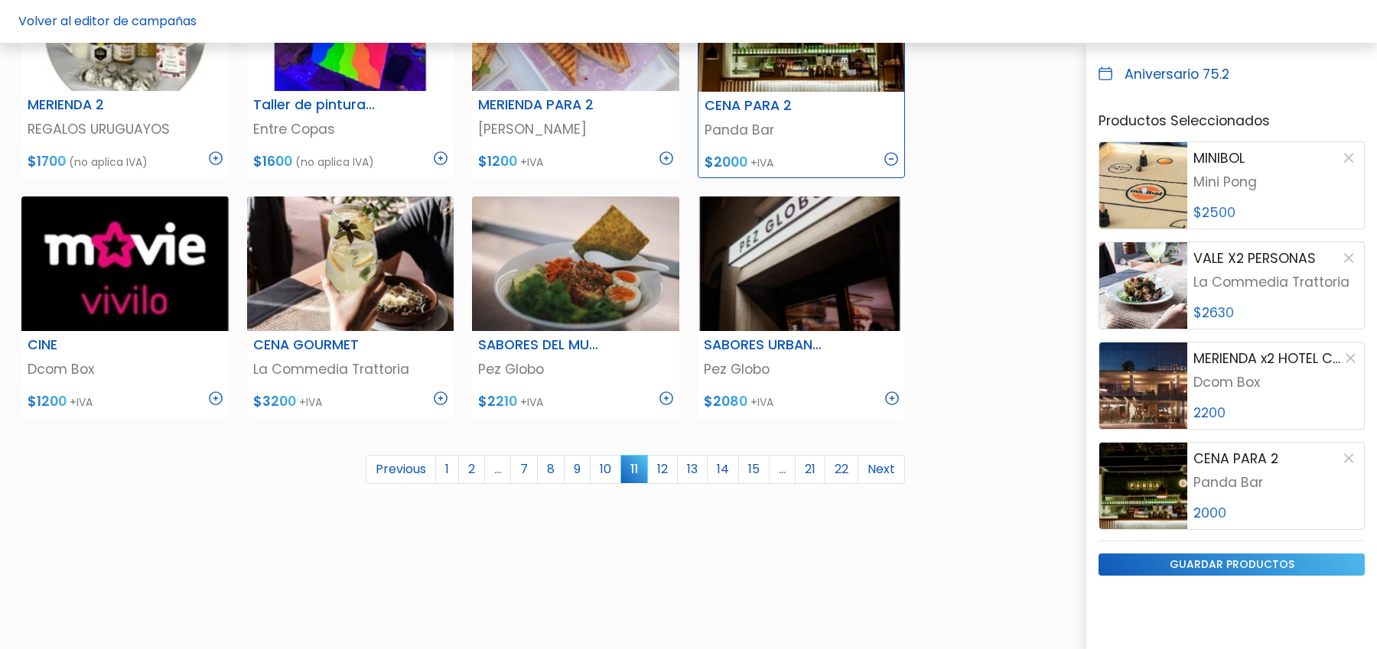
scroll to position [845, 0]
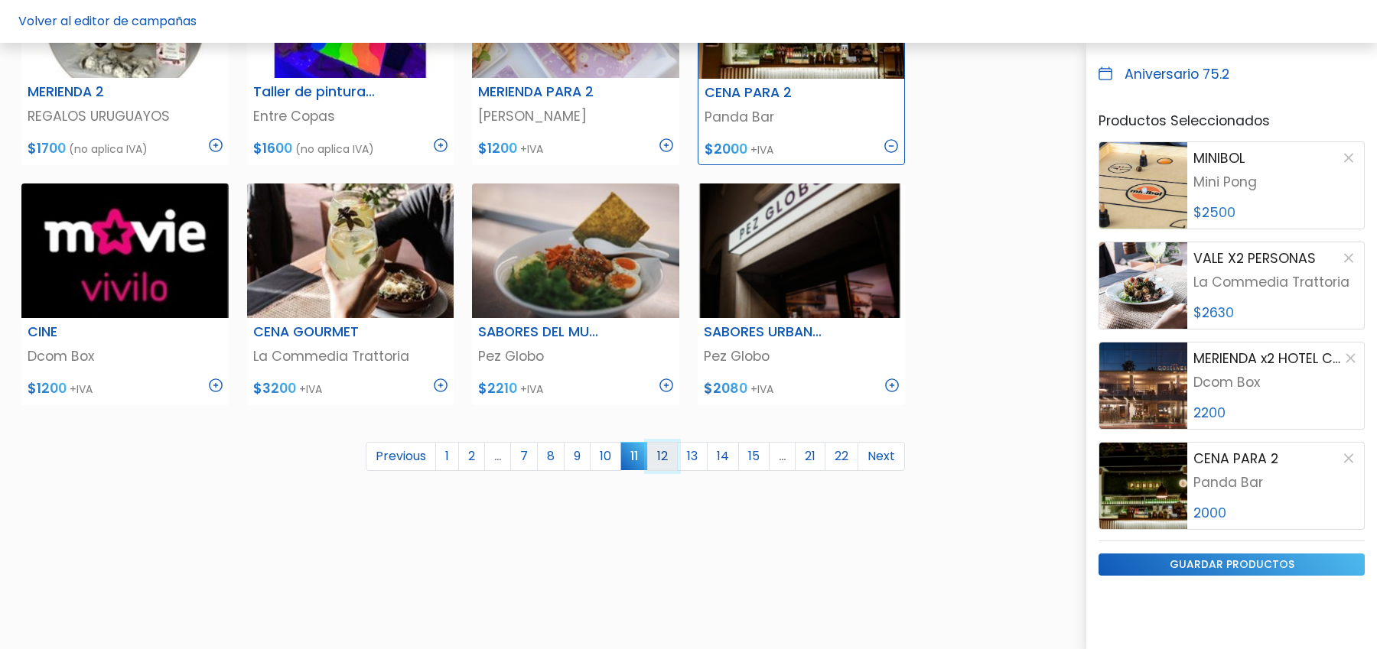
click at [665, 457] on link "12" at bounding box center [662, 456] width 31 height 29
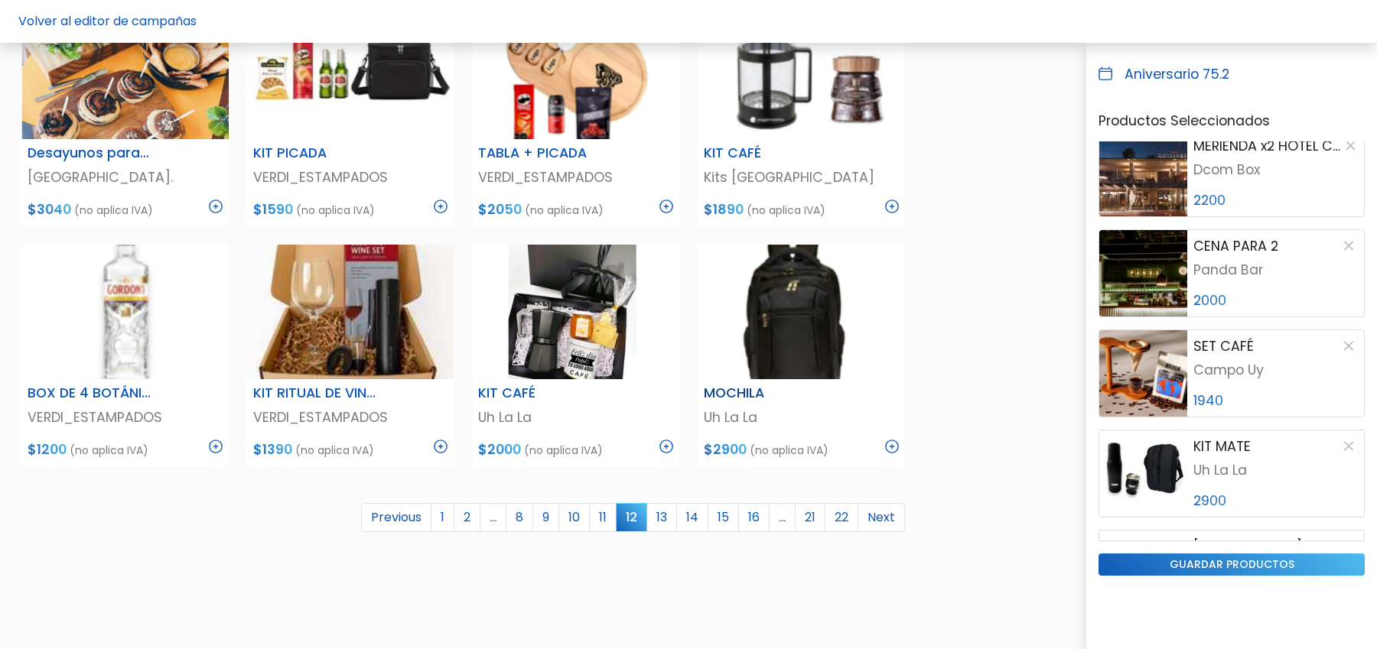
scroll to position [773, 0]
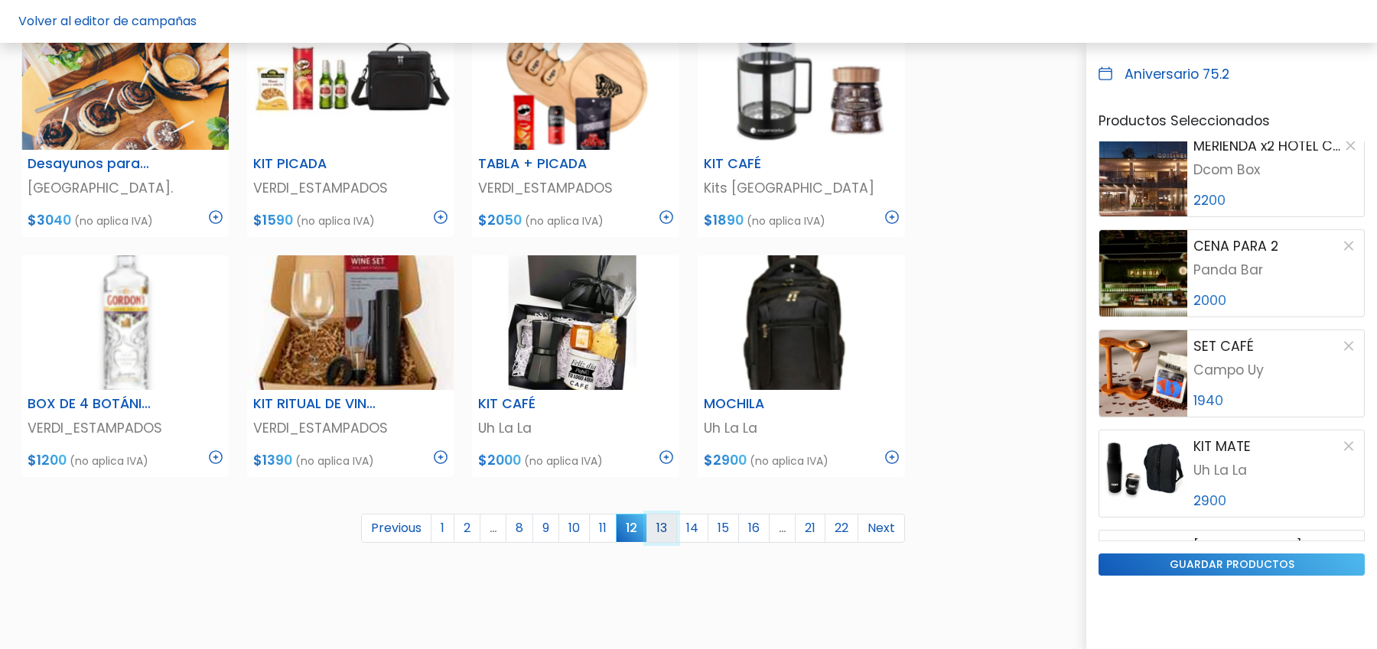
click at [663, 530] on link "13" at bounding box center [661, 528] width 31 height 29
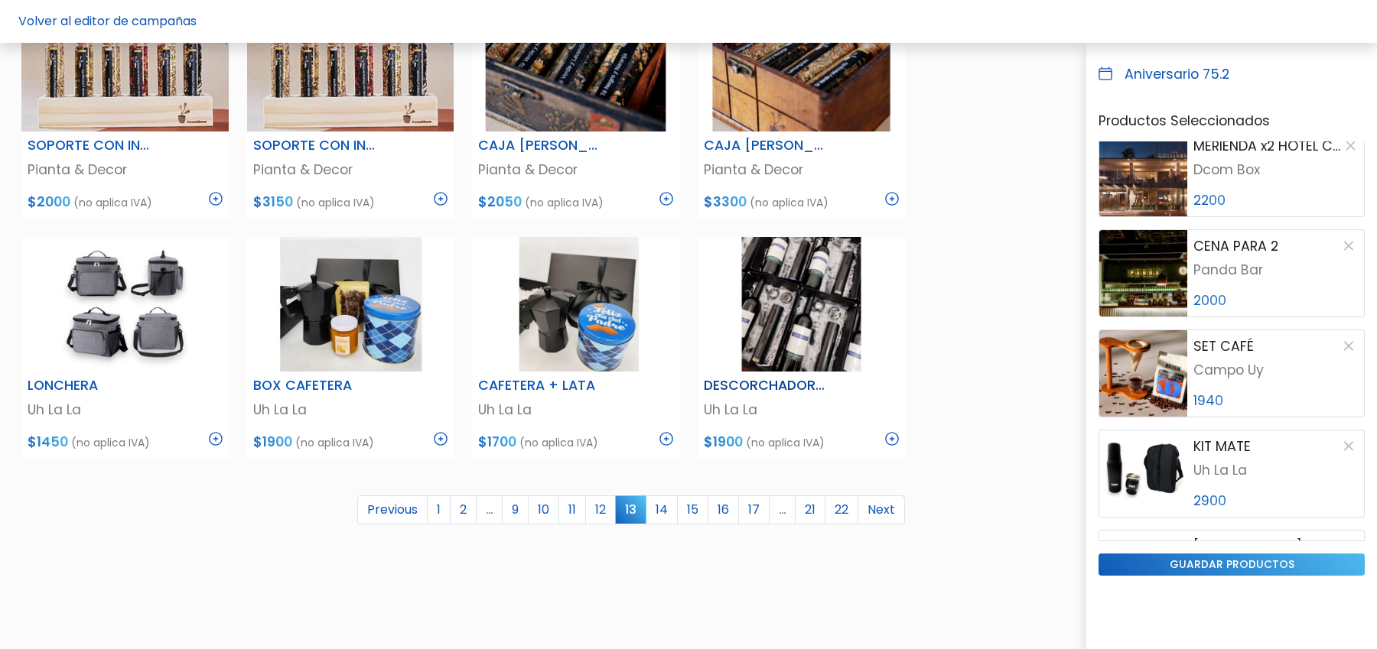
scroll to position [799, 0]
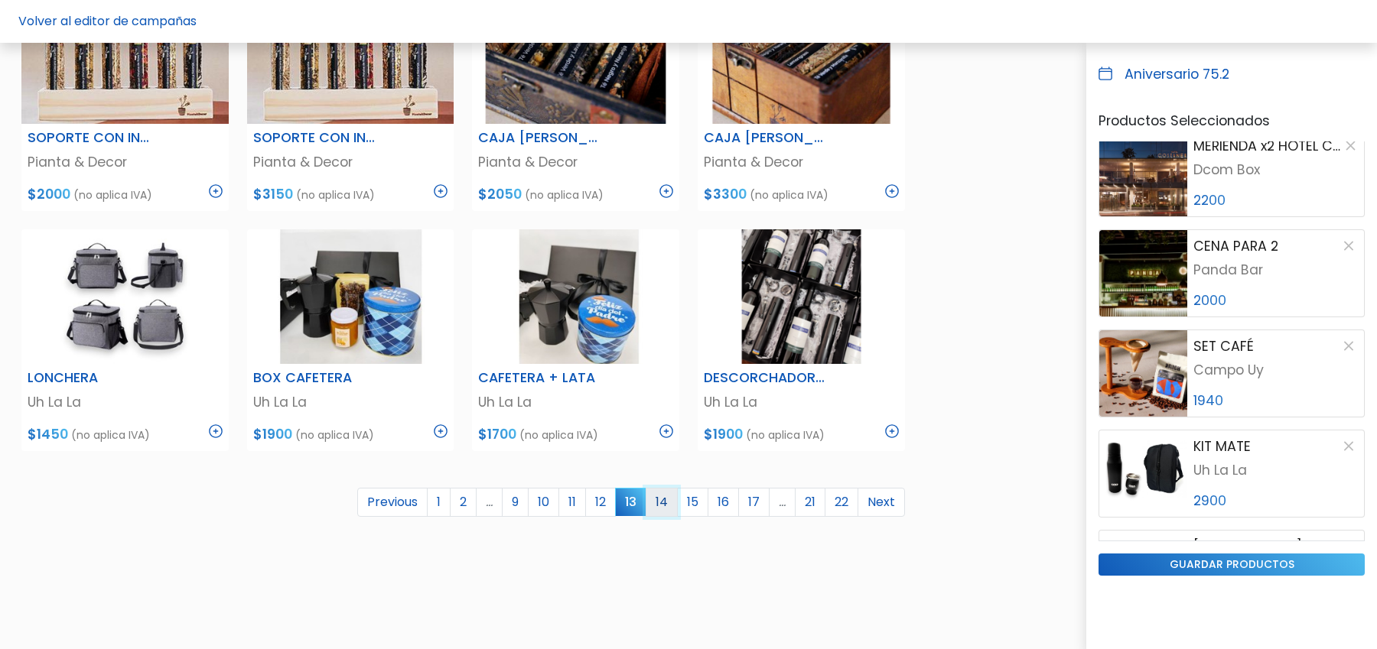
click at [665, 502] on link "14" at bounding box center [662, 502] width 32 height 29
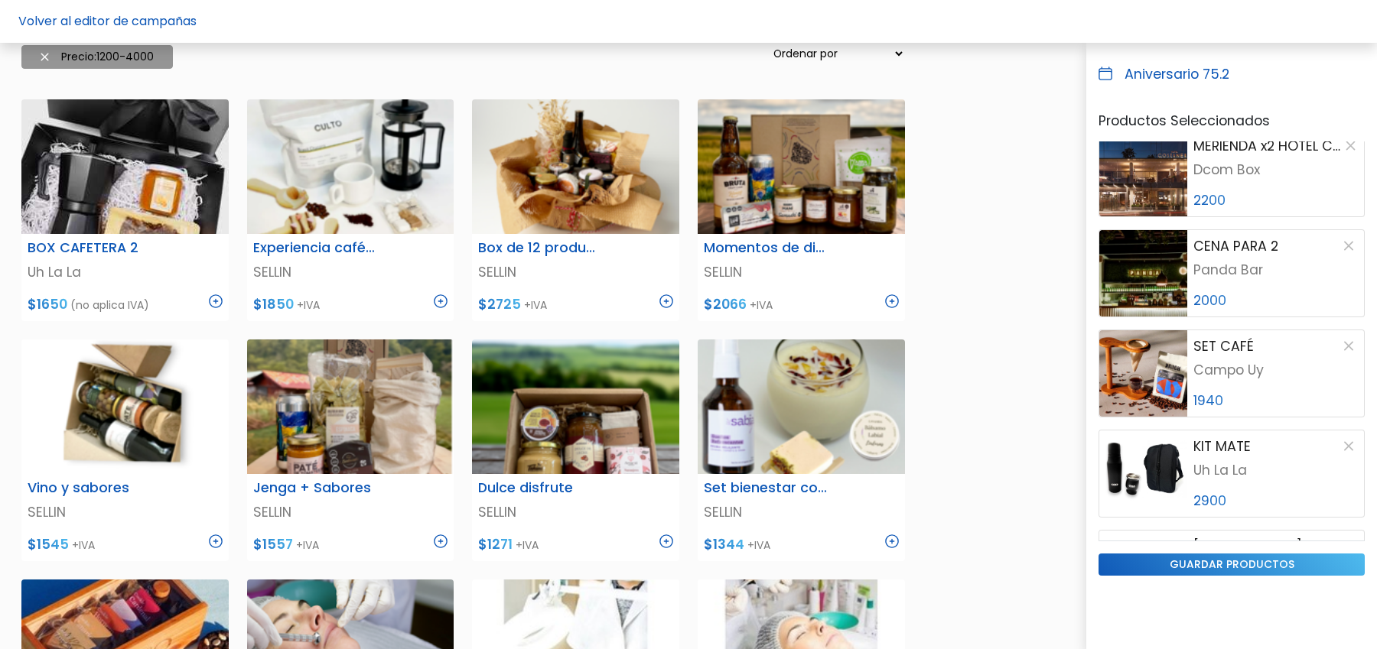
scroll to position [211, 0]
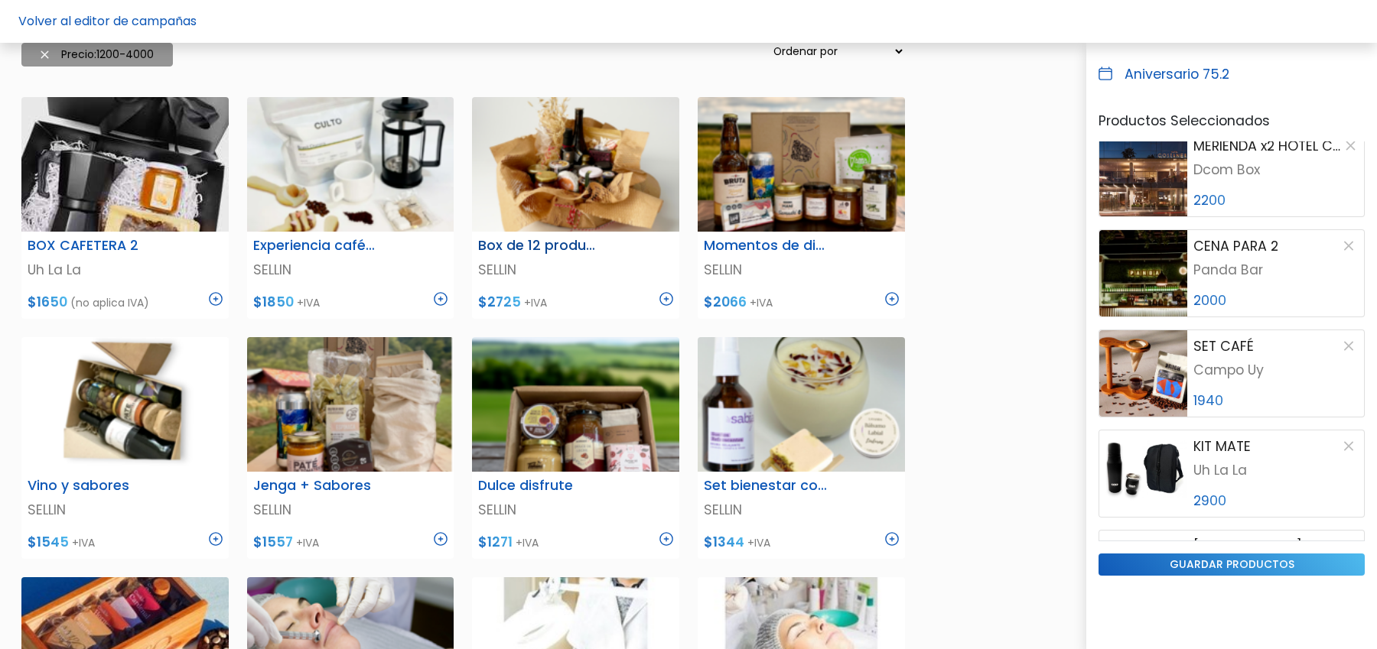
click at [668, 297] on img at bounding box center [666, 299] width 14 height 14
click at [894, 297] on img at bounding box center [892, 299] width 14 height 14
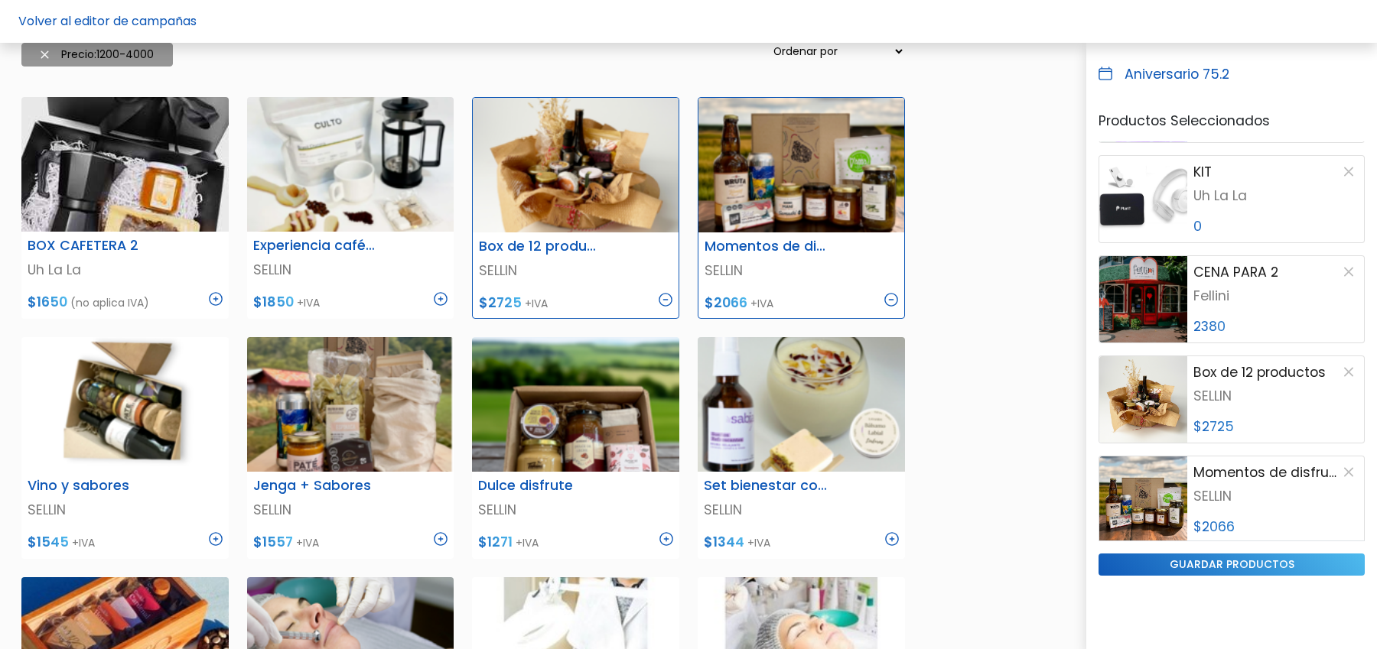
scroll to position [1103, 0]
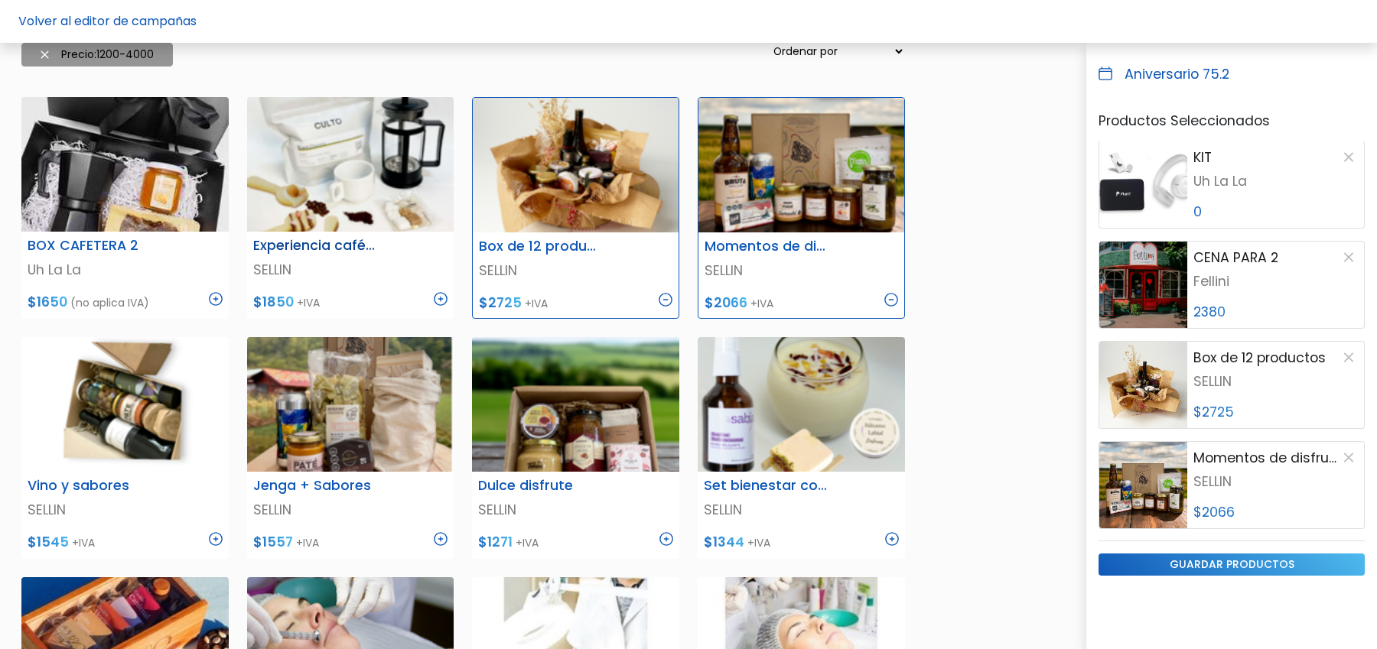
click at [441, 301] on img at bounding box center [441, 299] width 14 height 14
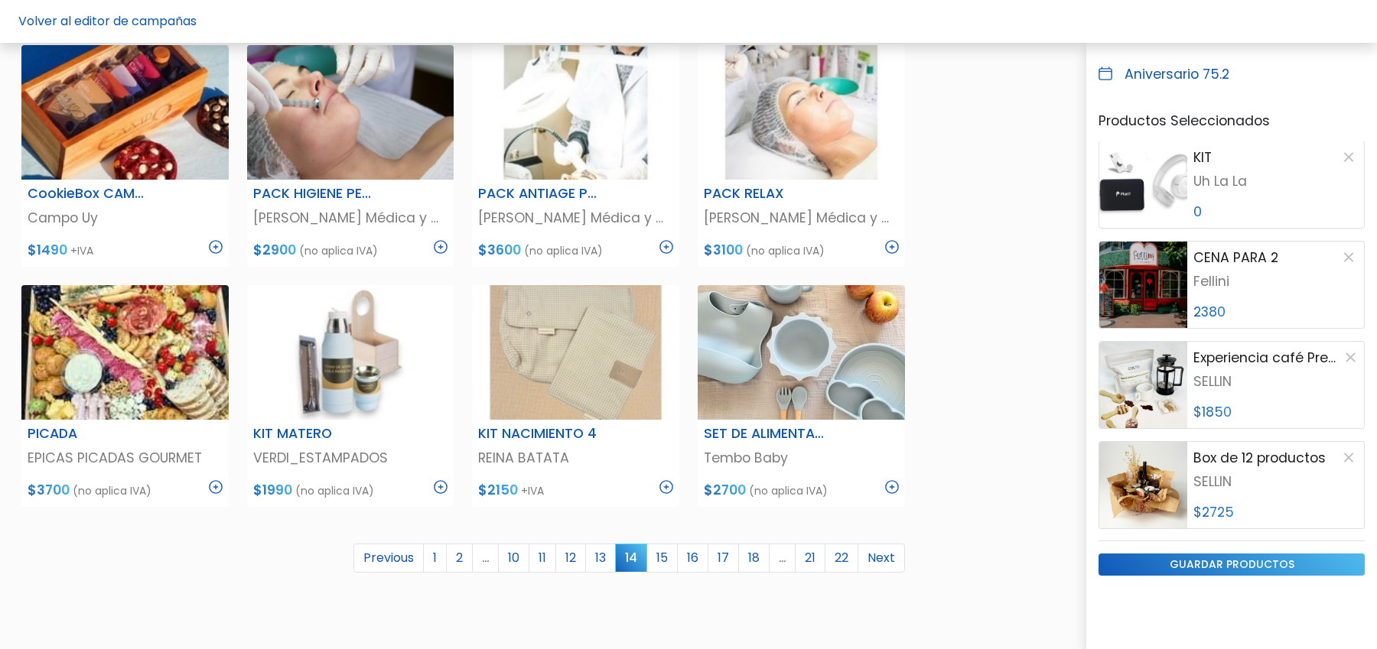
scroll to position [751, 0]
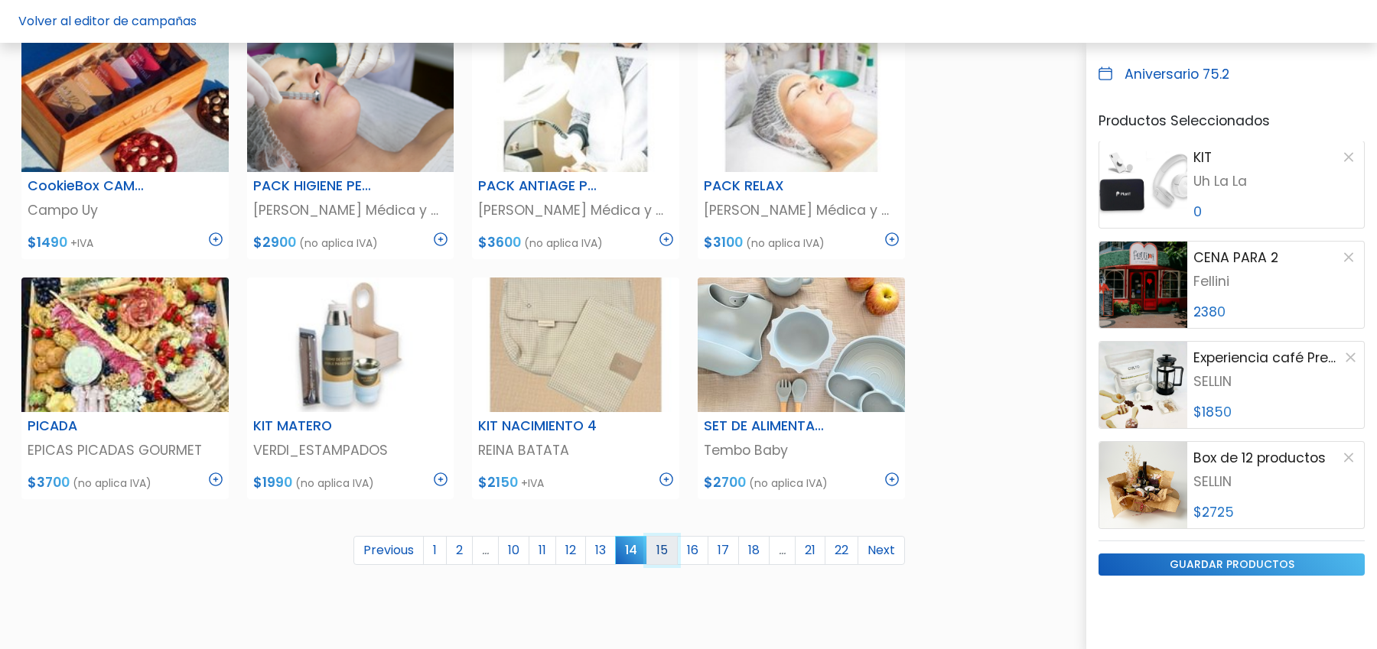
click at [666, 548] on link "15" at bounding box center [661, 550] width 31 height 29
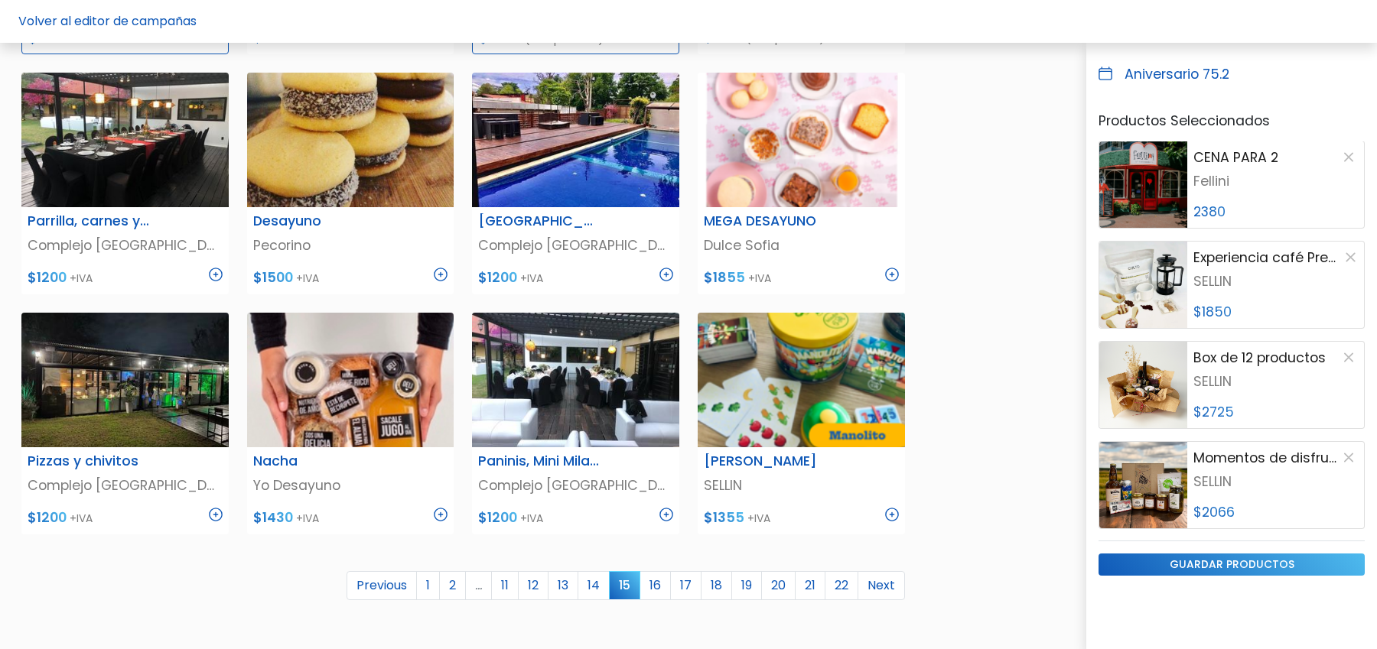
scroll to position [724, 0]
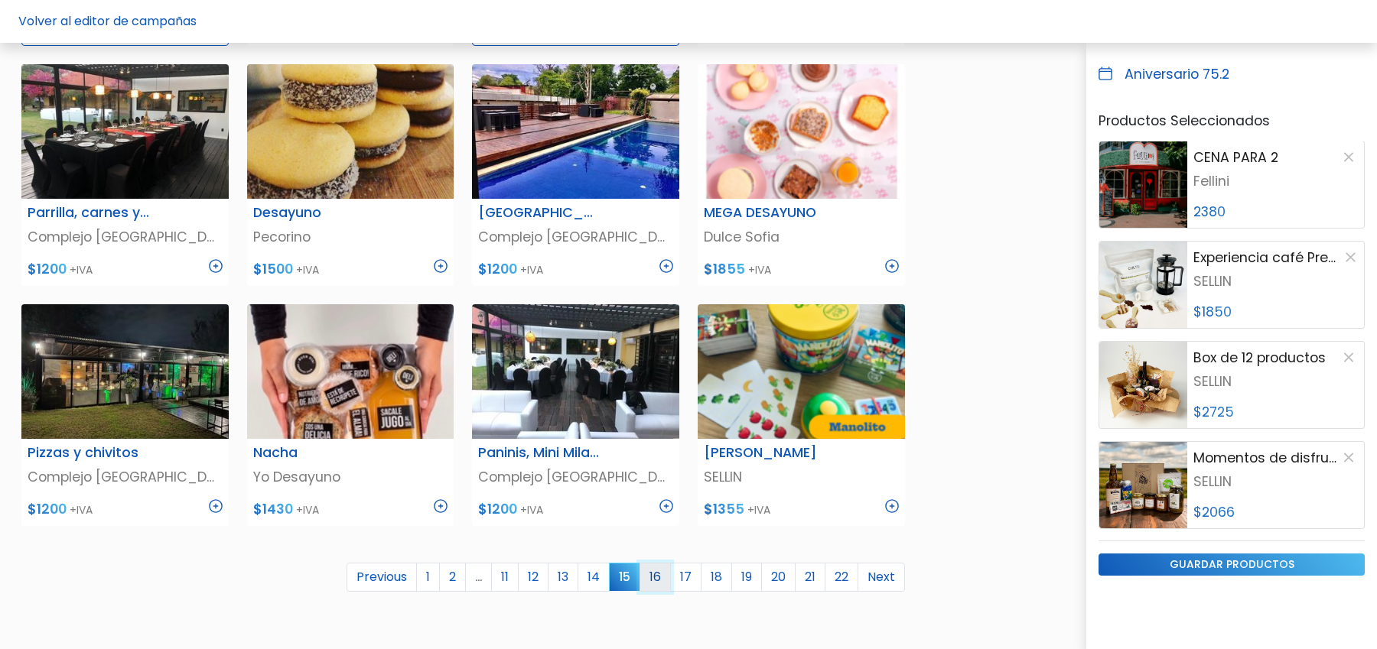
click at [662, 575] on link "16" at bounding box center [654, 577] width 31 height 29
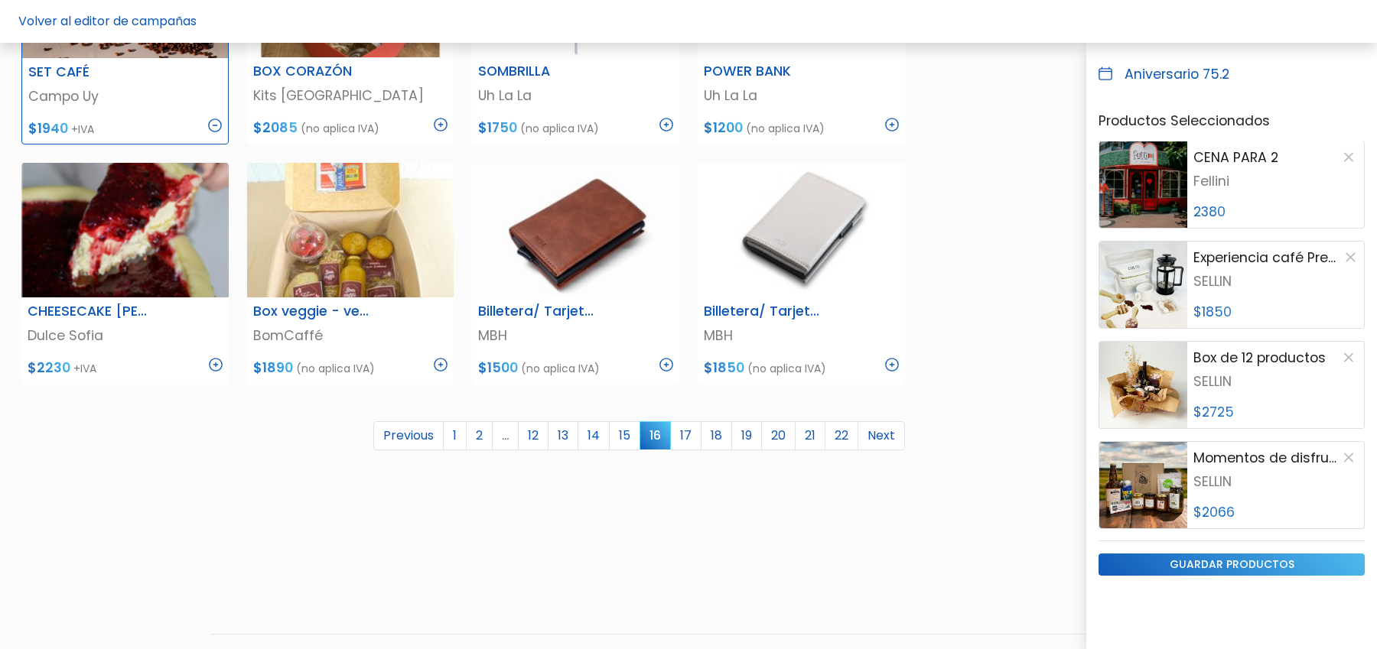
scroll to position [891, 0]
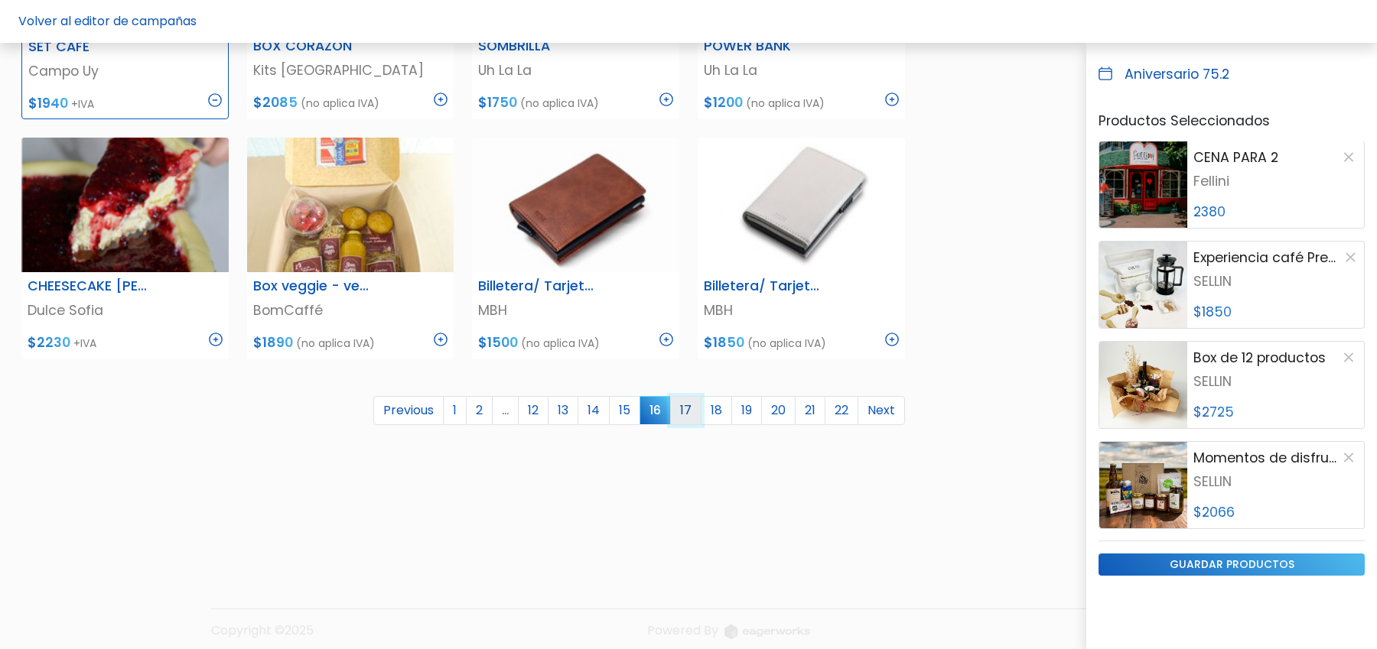
click at [691, 408] on link "17" at bounding box center [685, 410] width 31 height 29
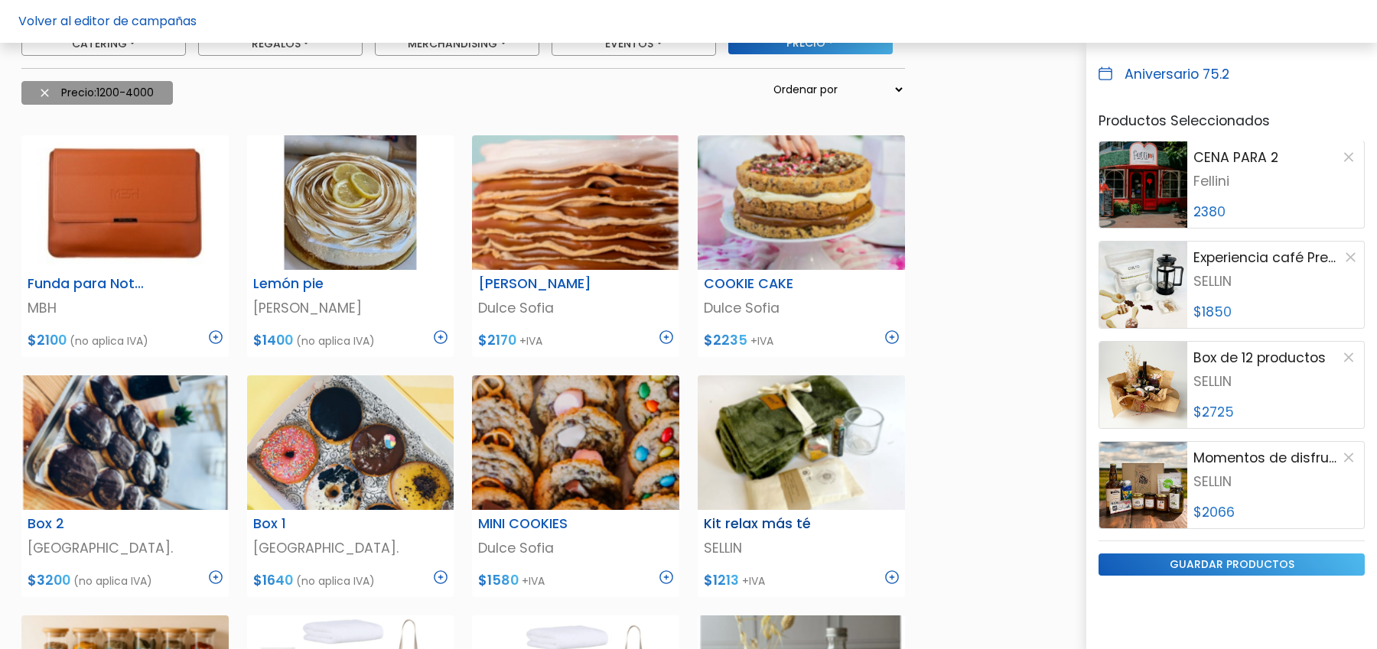
scroll to position [161, 0]
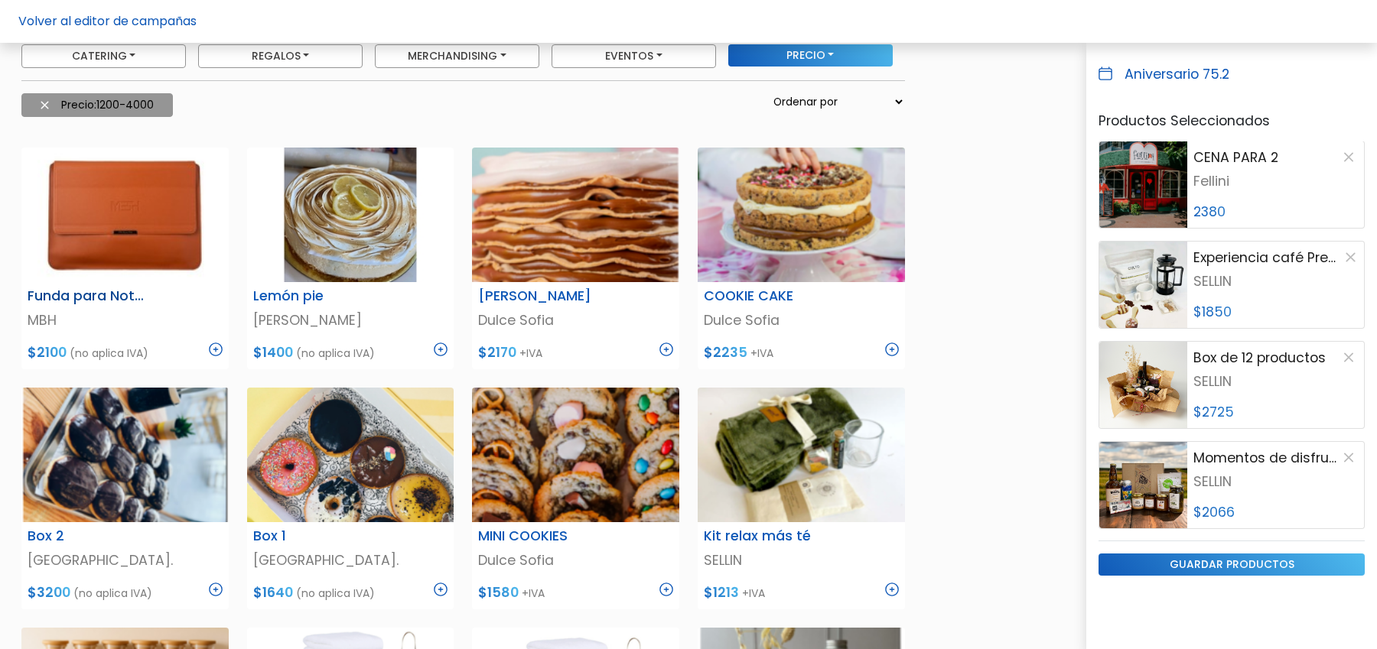
click at [217, 350] on img at bounding box center [216, 350] width 14 height 14
click at [668, 347] on img at bounding box center [666, 350] width 14 height 14
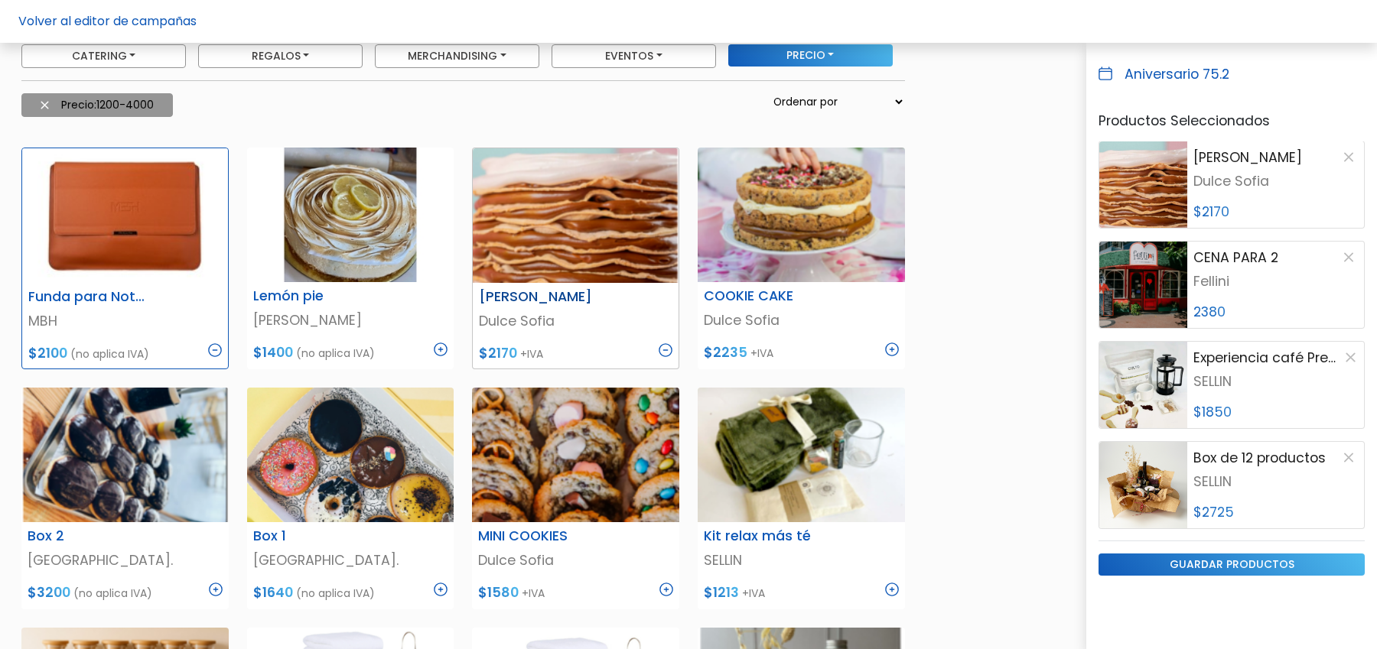
scroll to position [1304, 0]
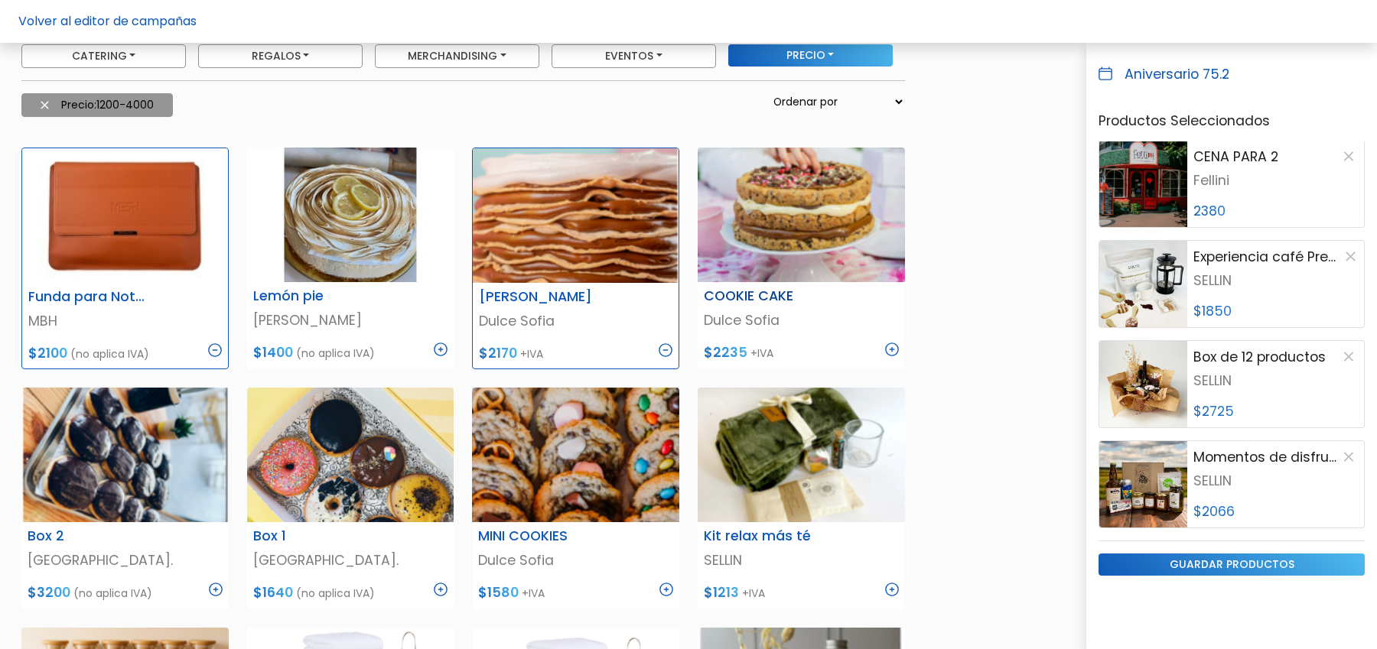
click at [897, 348] on img at bounding box center [892, 350] width 14 height 14
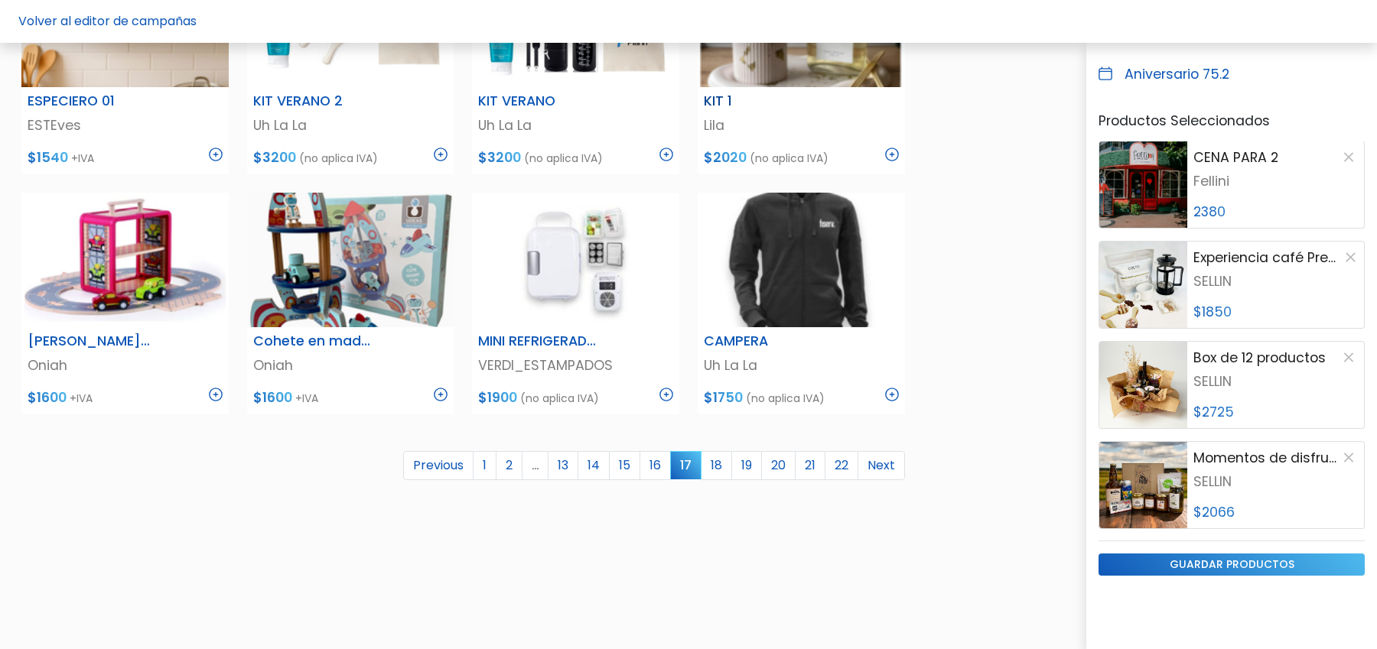
scroll to position [844, 0]
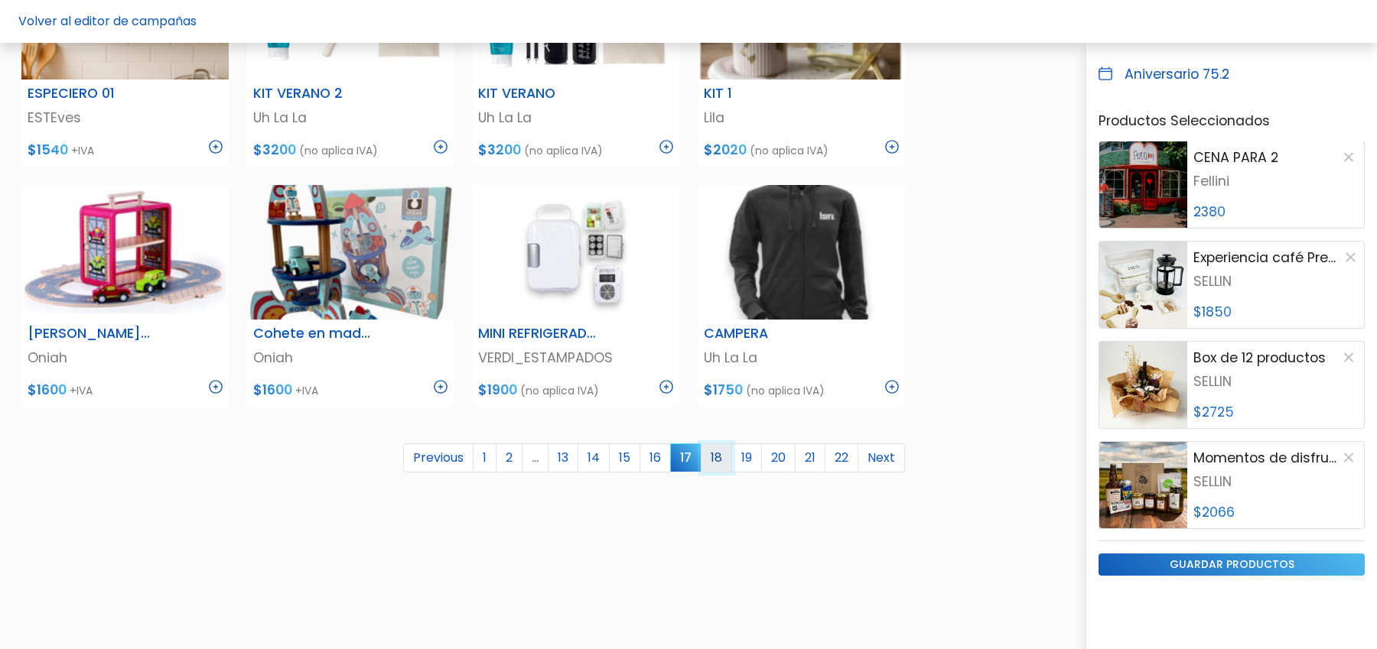
click at [724, 457] on link "18" at bounding box center [716, 458] width 31 height 29
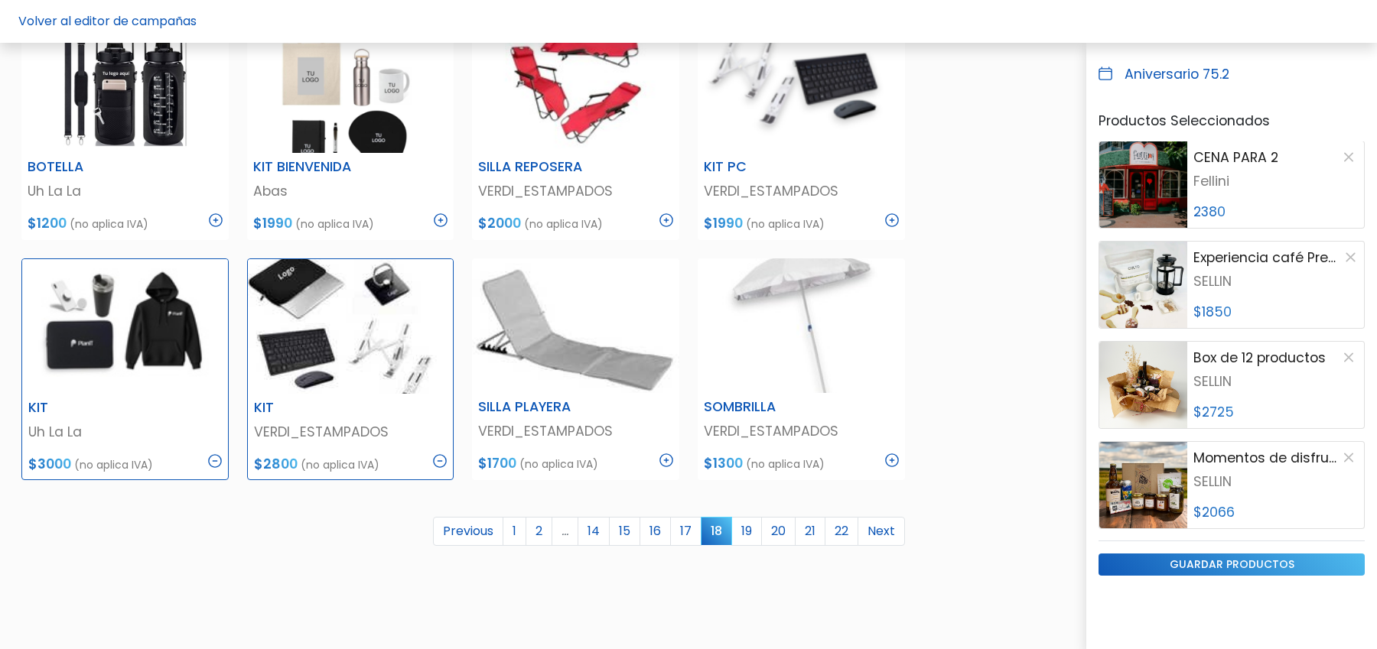
scroll to position [823, 0]
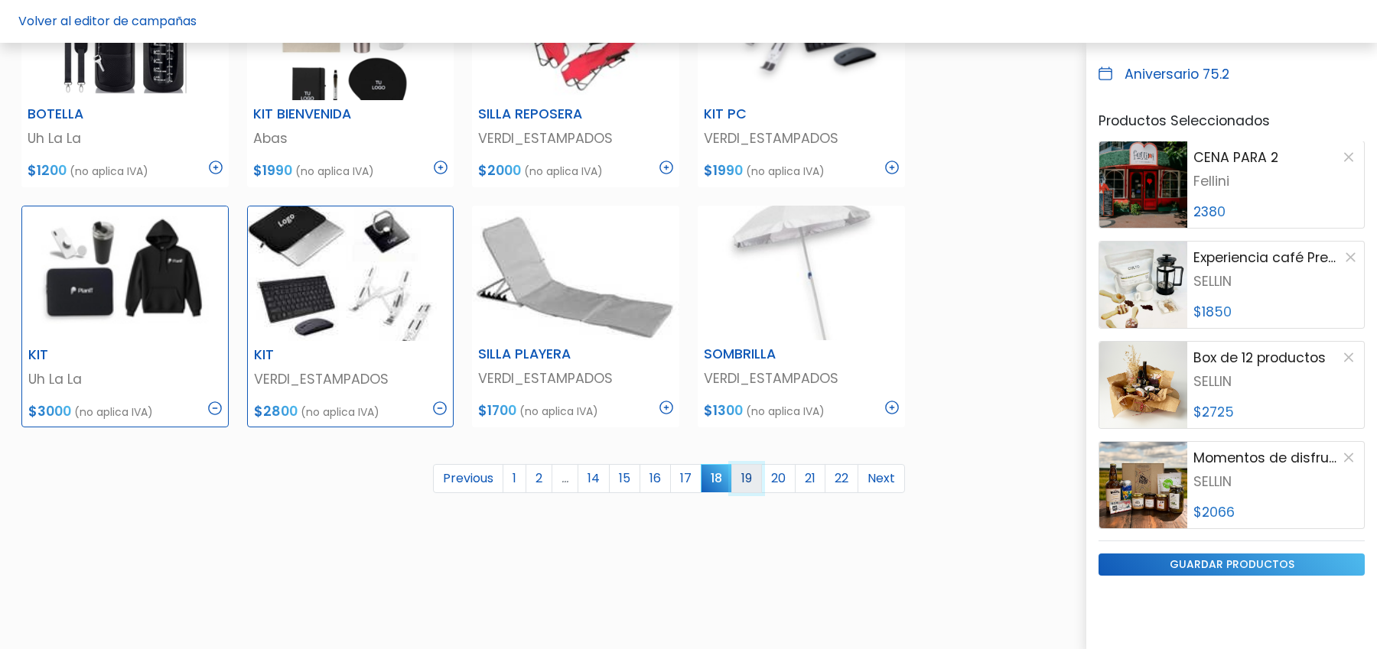
click at [750, 480] on link "19" at bounding box center [746, 478] width 31 height 29
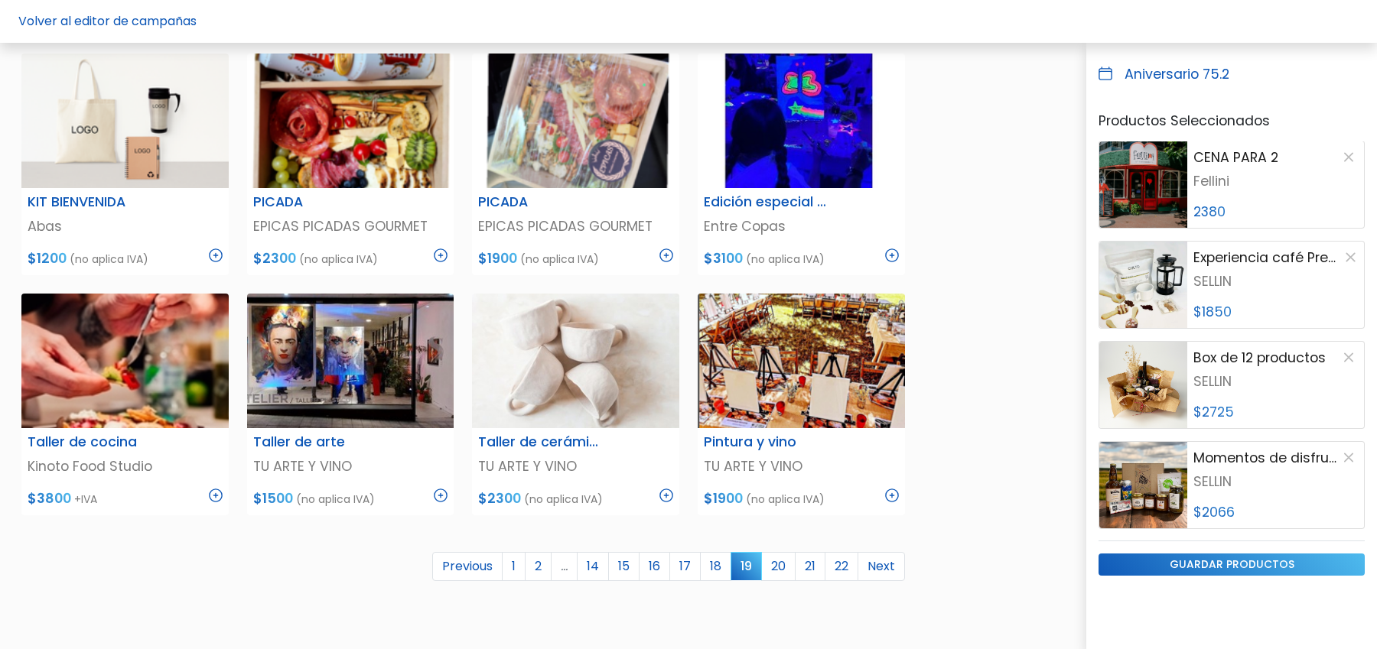
scroll to position [812, 0]
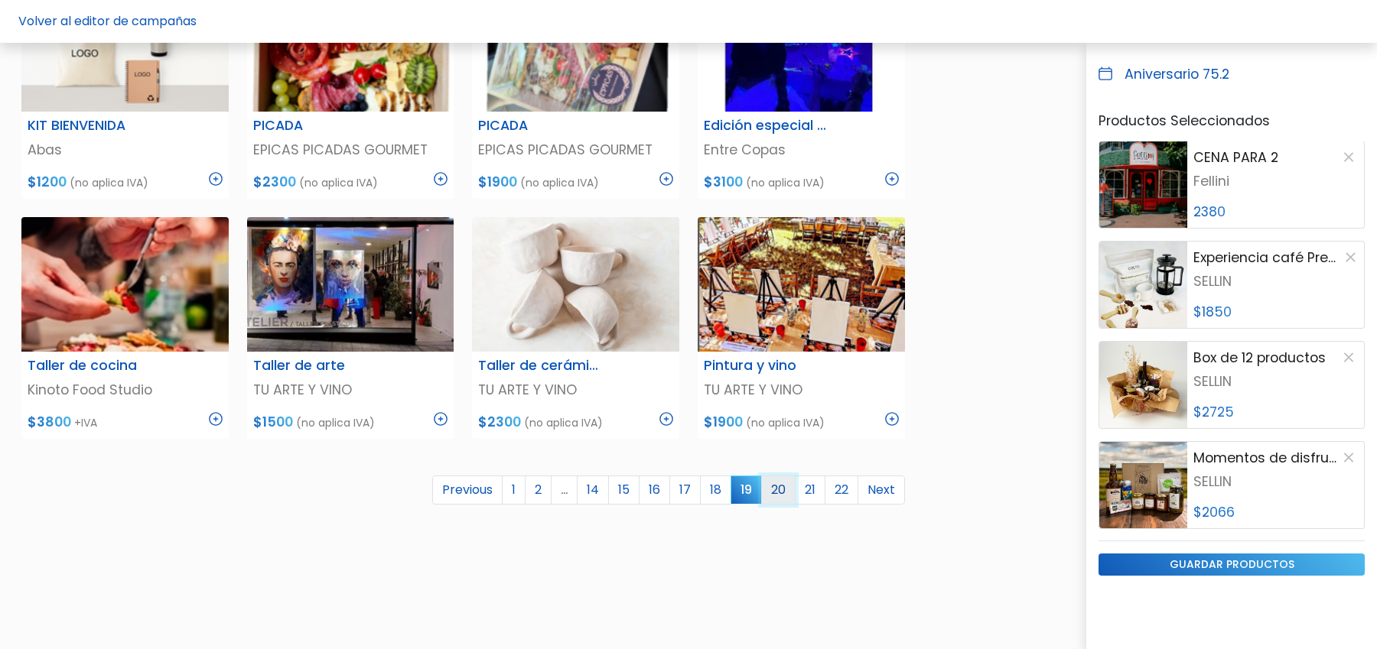
click at [780, 487] on link "20" at bounding box center [778, 490] width 34 height 29
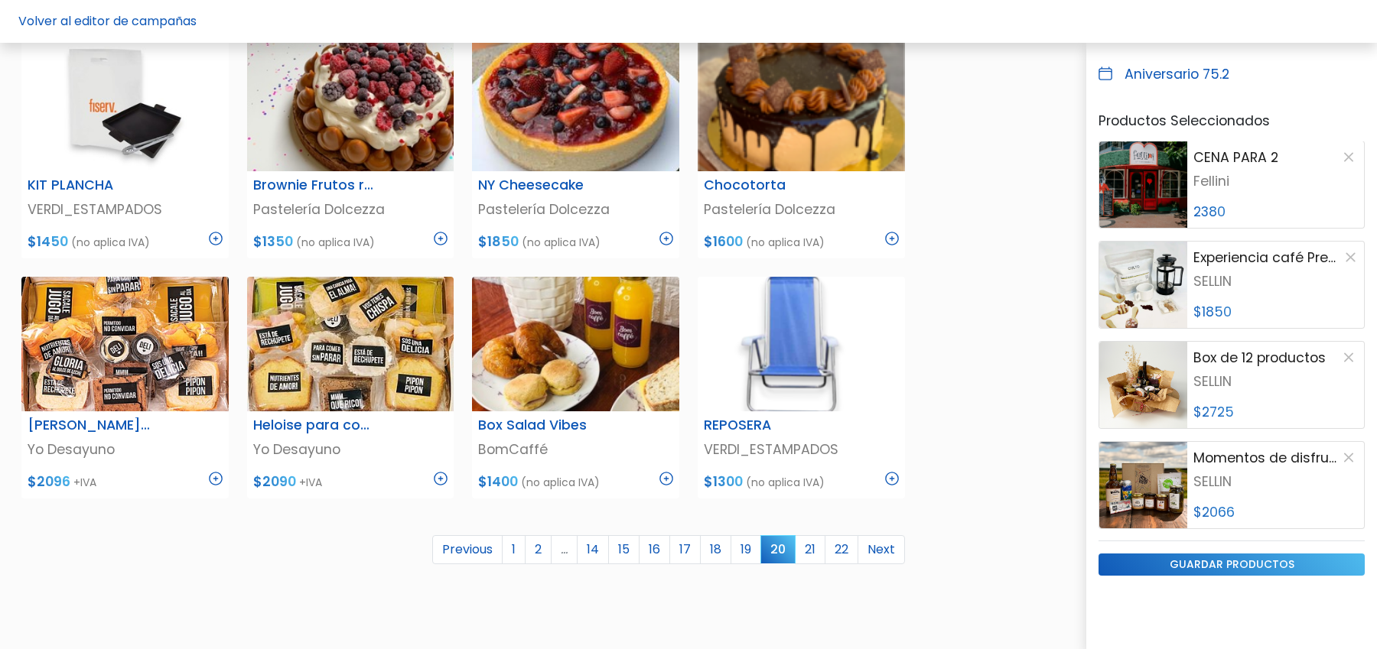
scroll to position [903, 0]
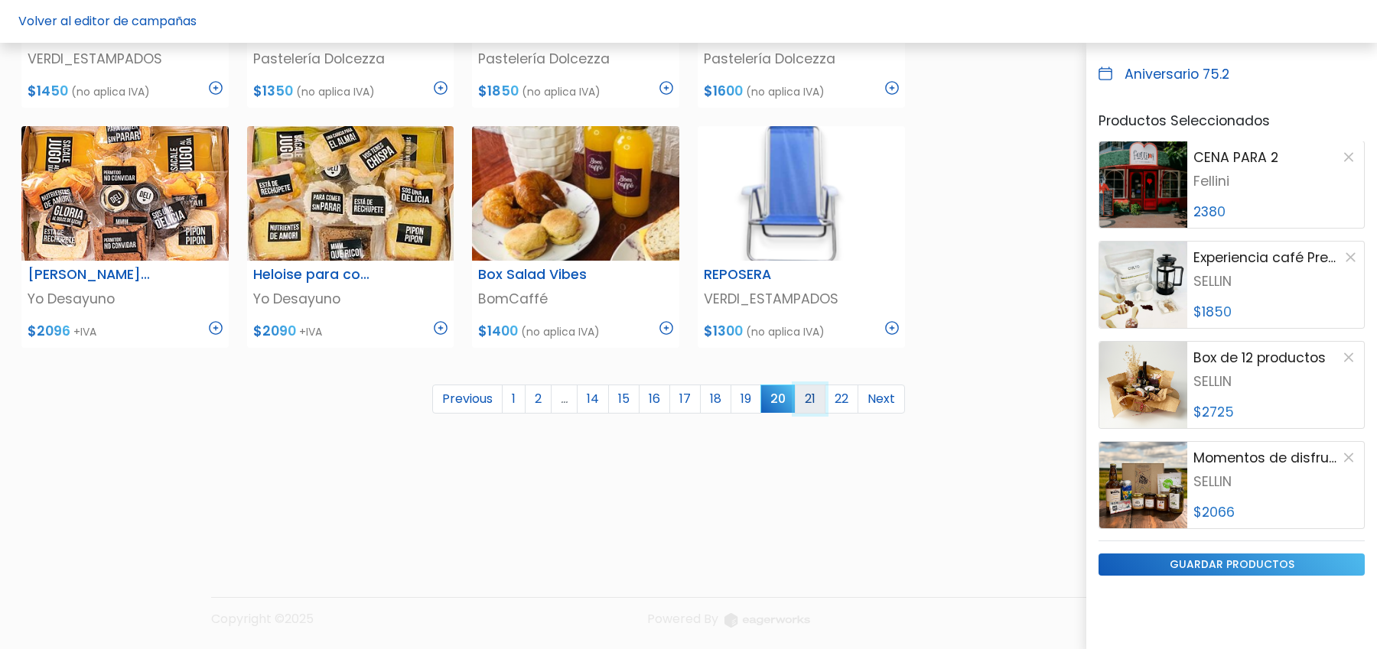
click at [803, 395] on link "21" at bounding box center [810, 399] width 31 height 29
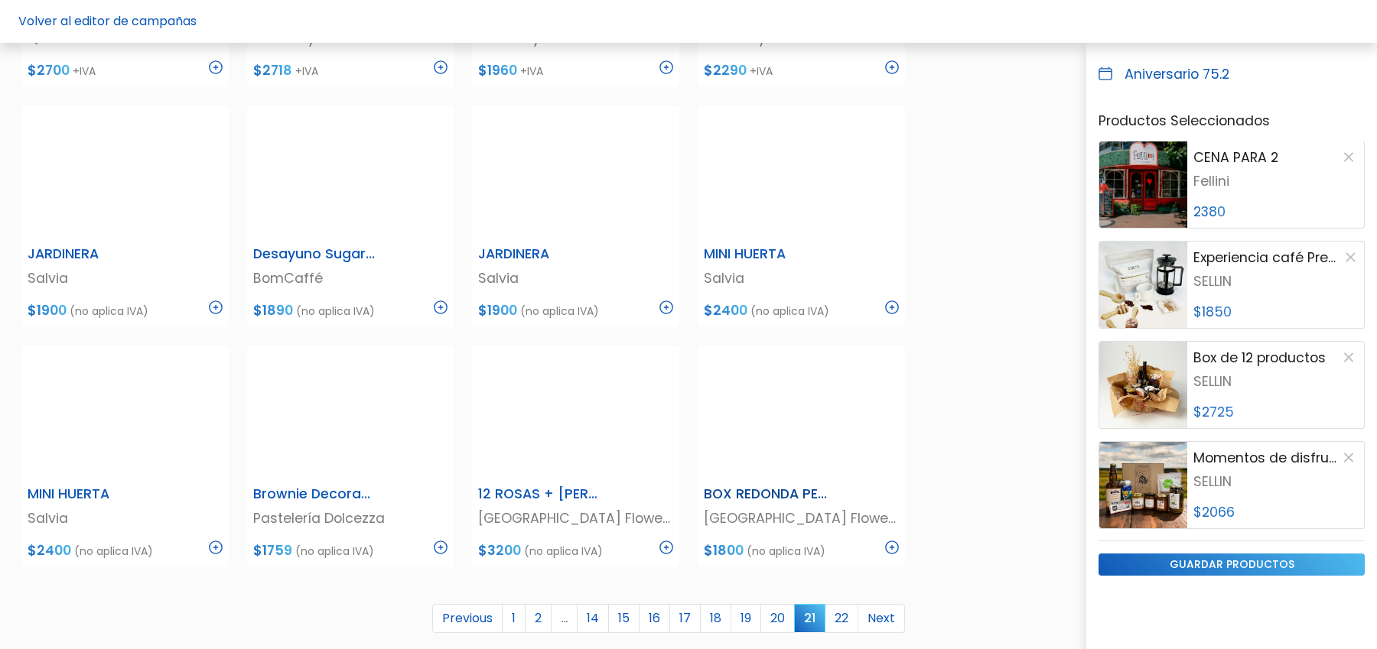
scroll to position [747, 0]
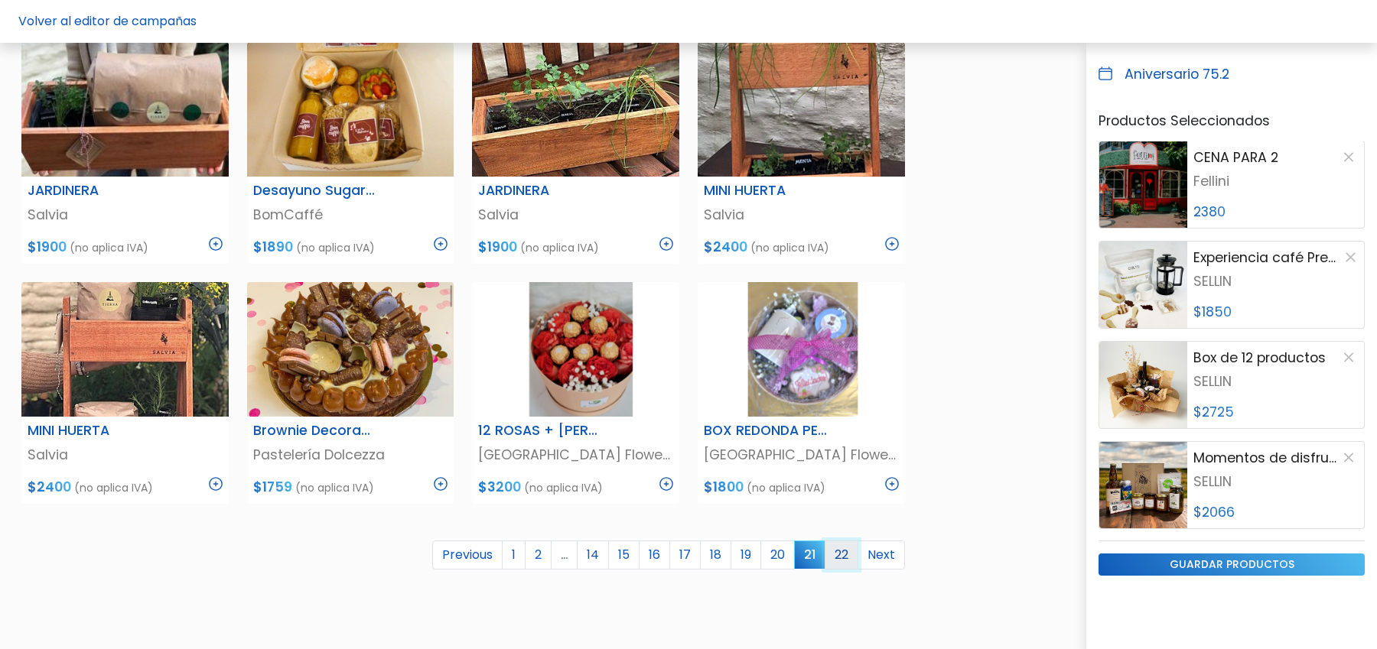
click at [847, 553] on link "22" at bounding box center [842, 555] width 34 height 29
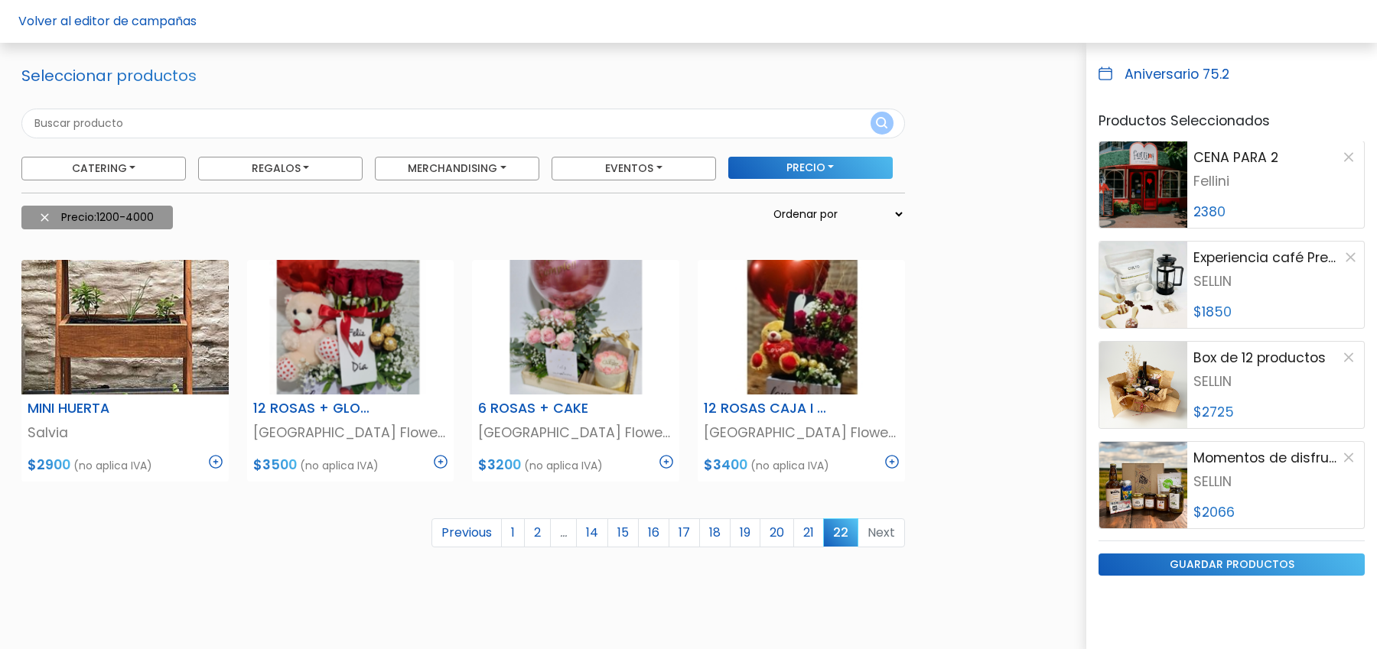
scroll to position [0, 0]
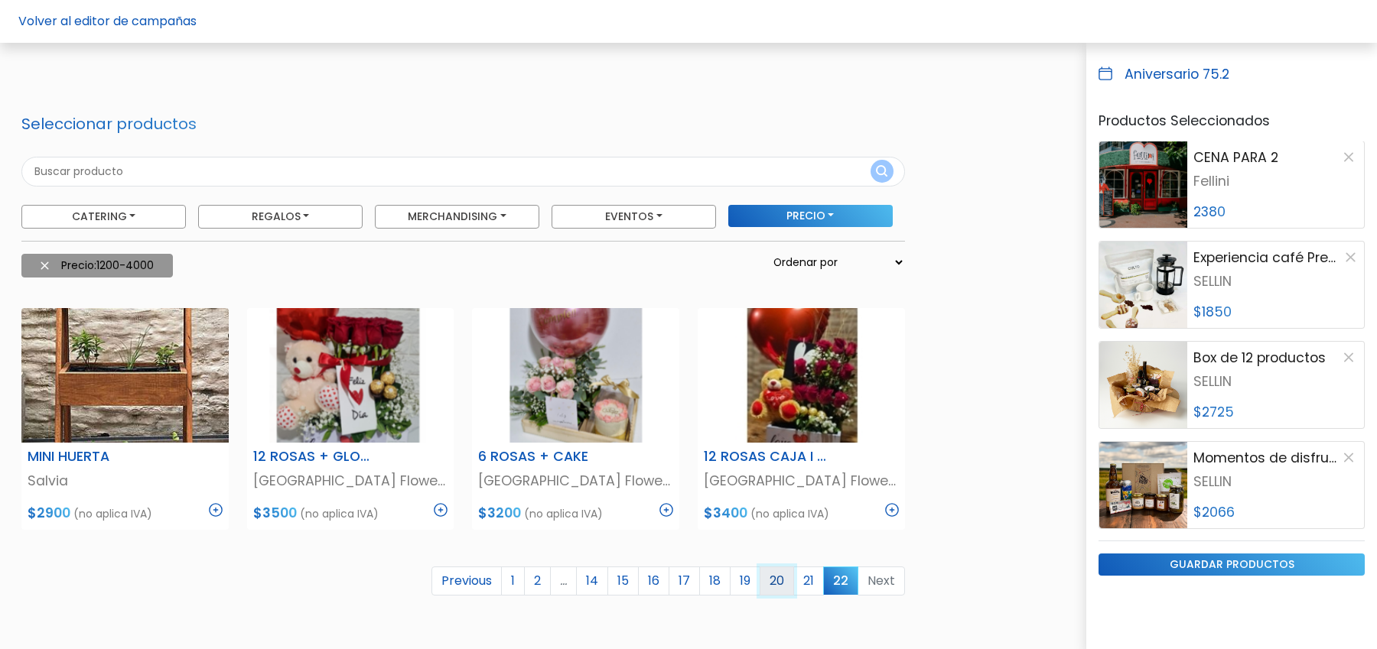
click at [771, 578] on link "20" at bounding box center [777, 581] width 34 height 29
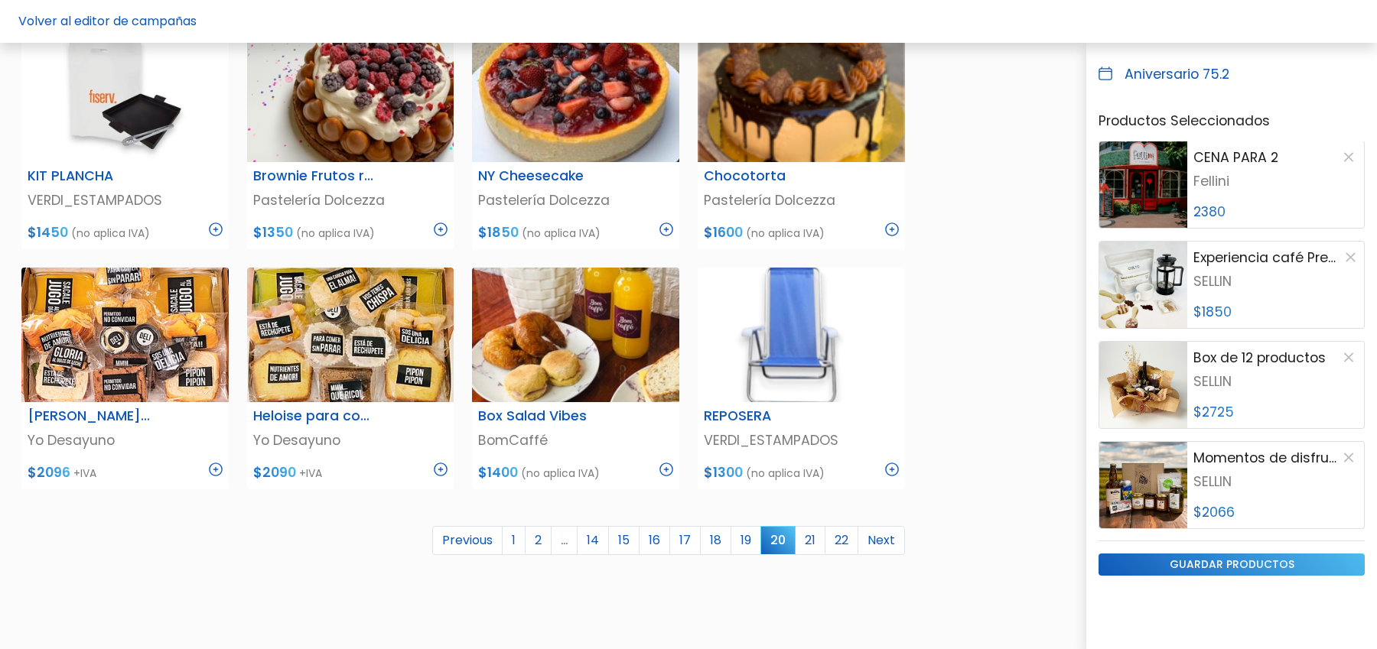
scroll to position [763, 0]
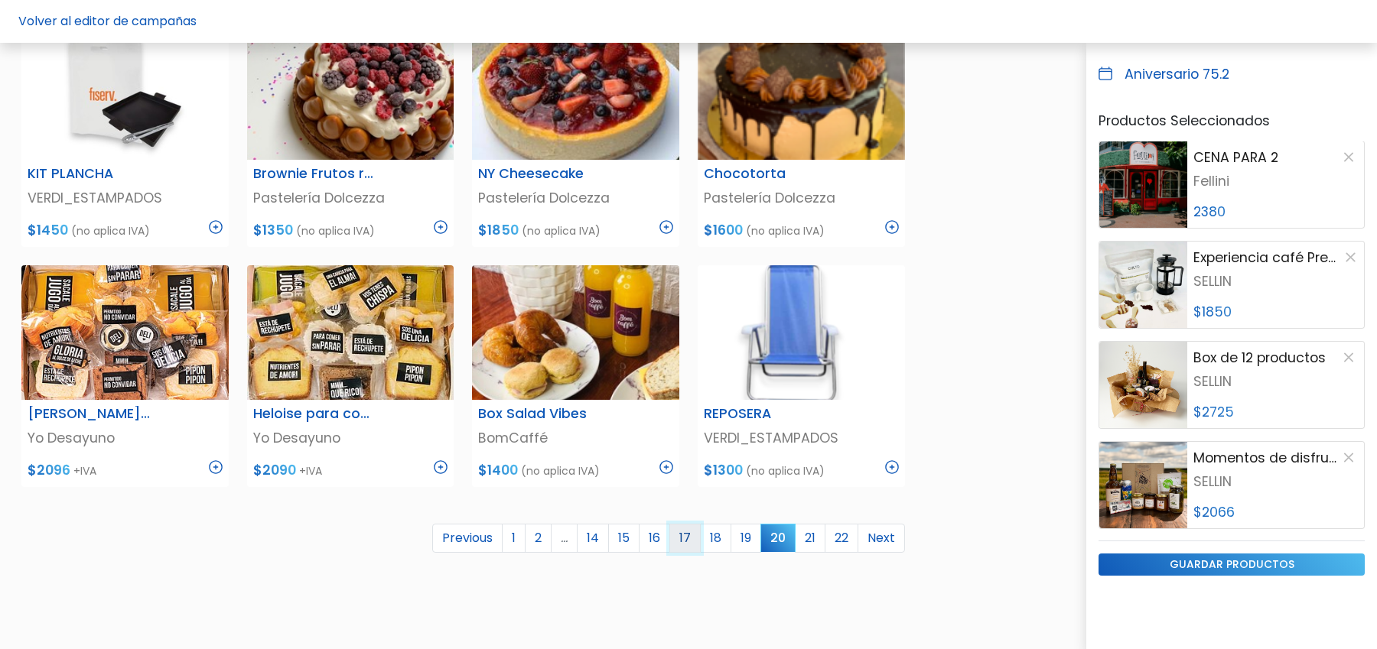
click at [693, 537] on link "17" at bounding box center [684, 538] width 31 height 29
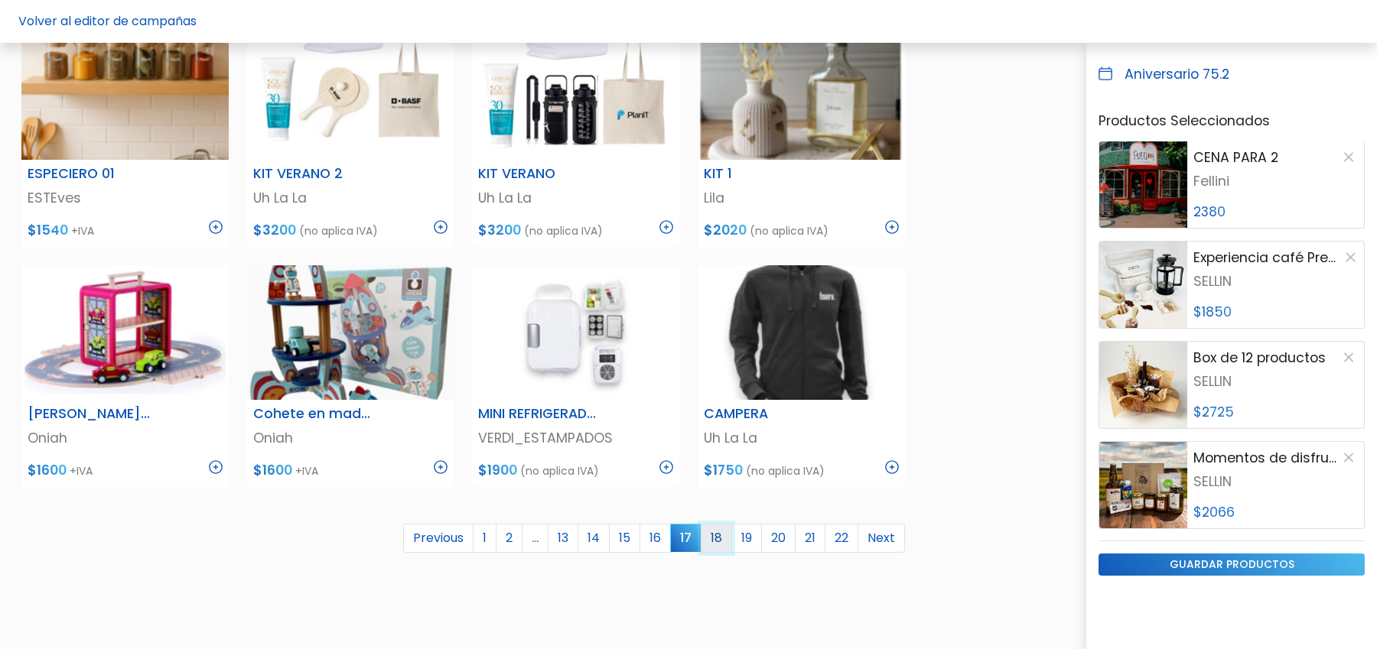
click at [716, 532] on link "18" at bounding box center [716, 538] width 31 height 29
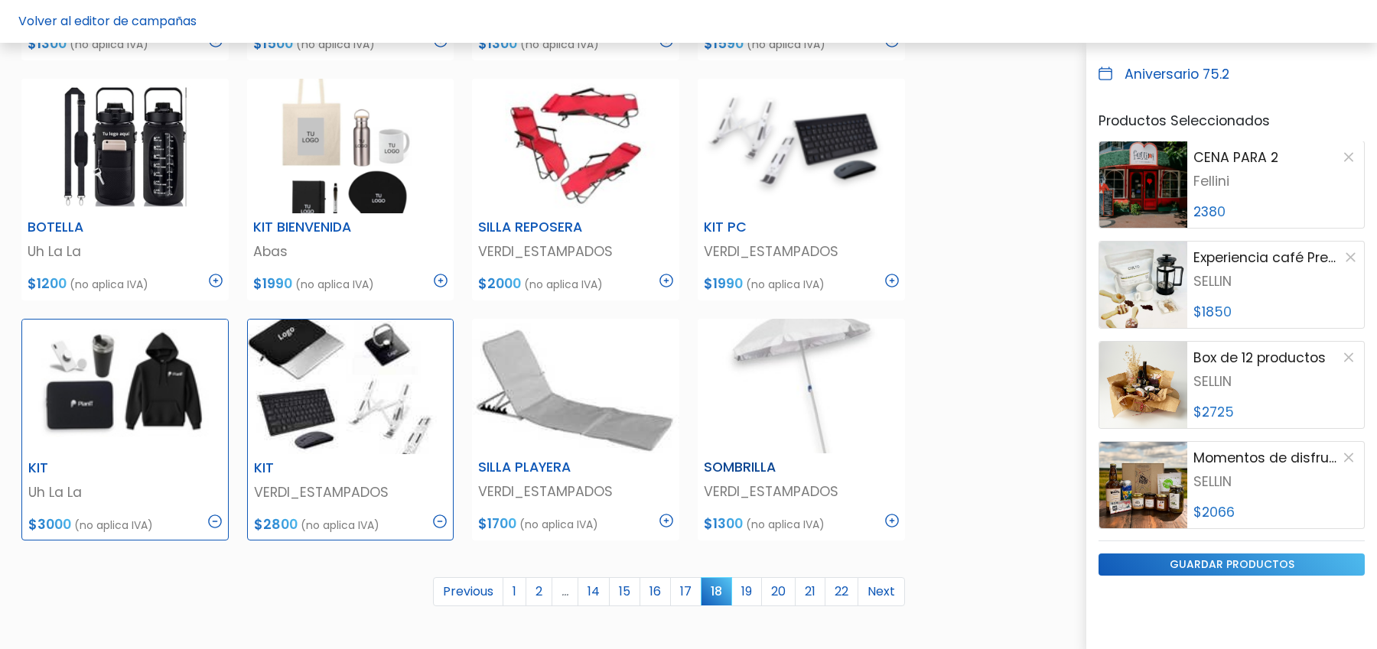
scroll to position [903, 0]
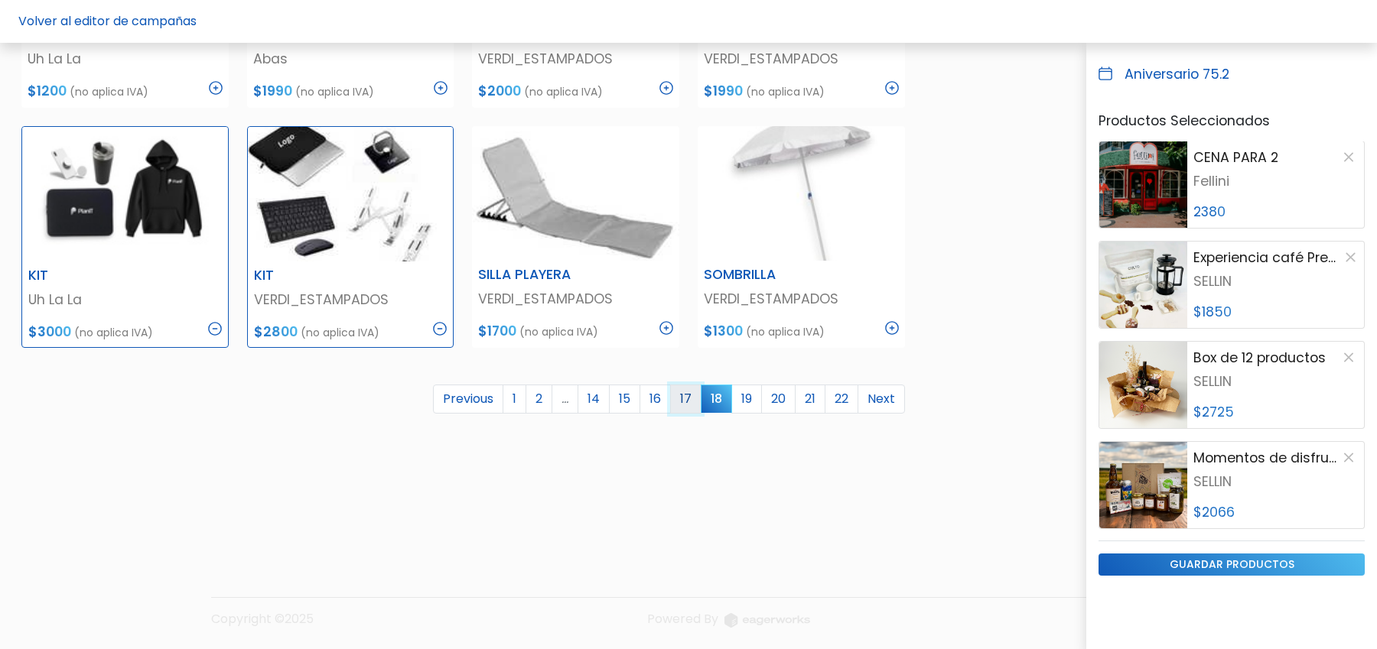
click at [680, 395] on link "17" at bounding box center [685, 399] width 31 height 29
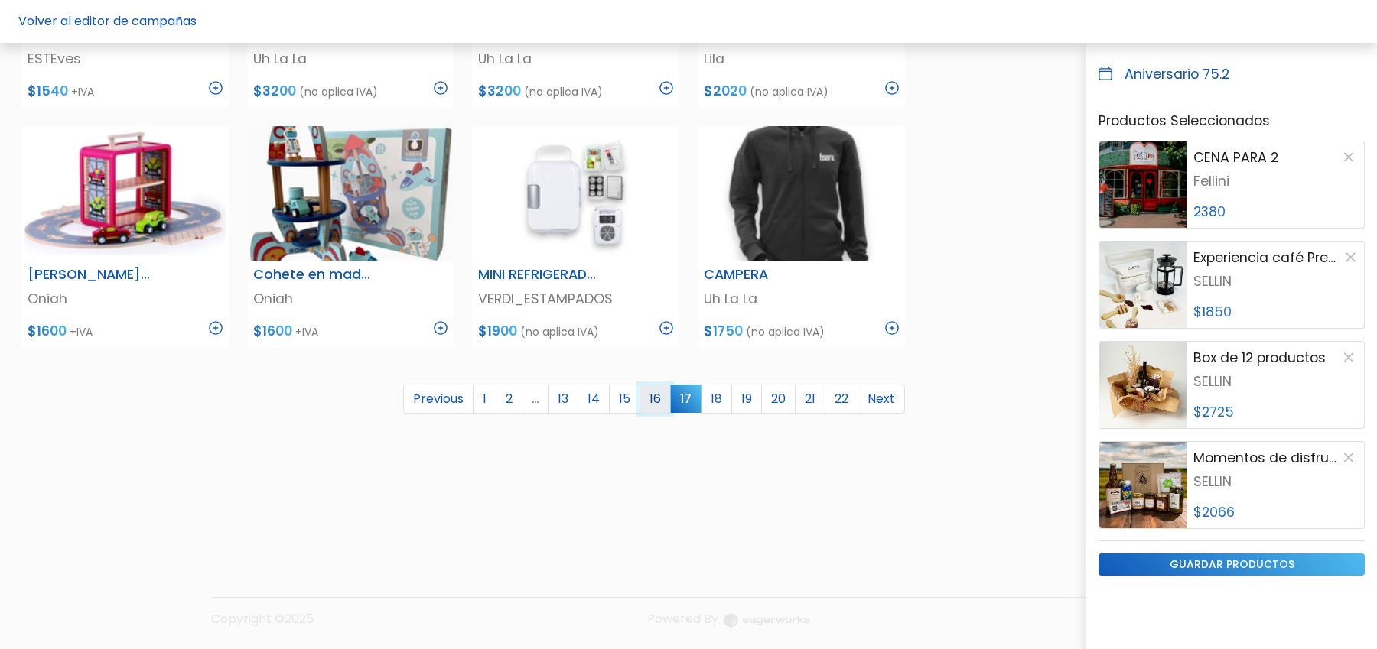
click at [653, 398] on link "16" at bounding box center [654, 399] width 31 height 29
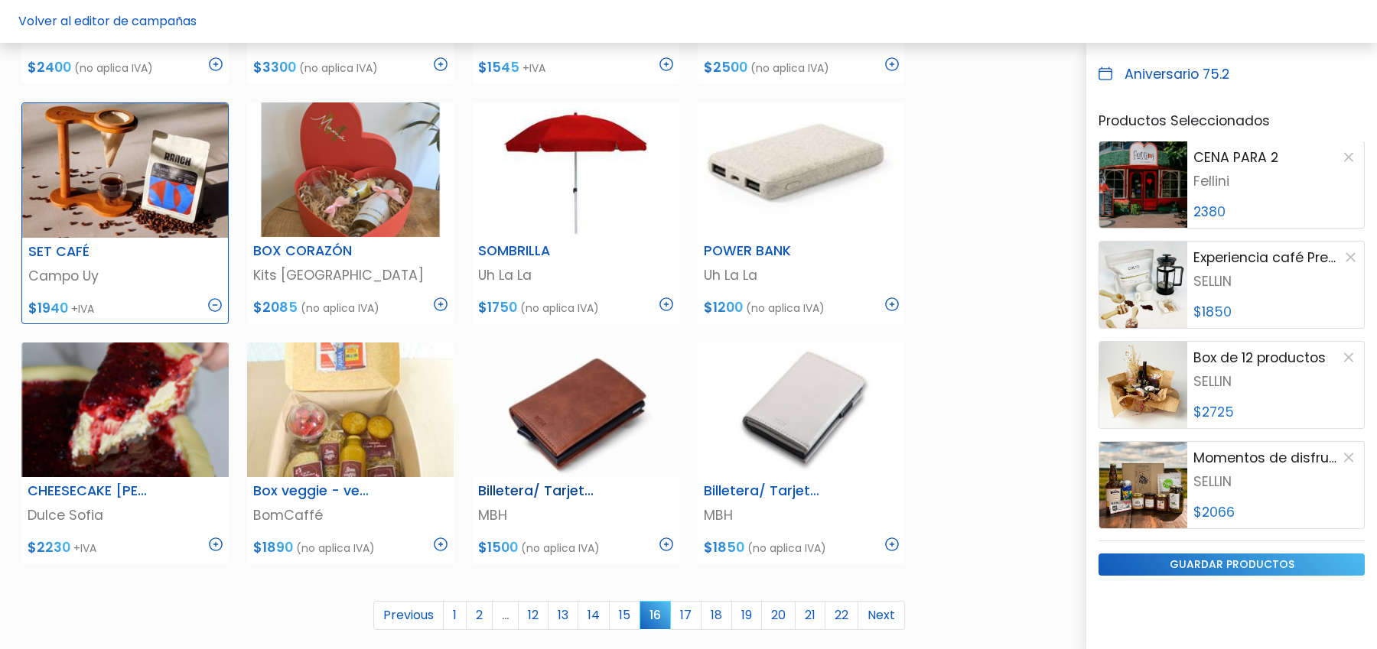
scroll to position [731, 0]
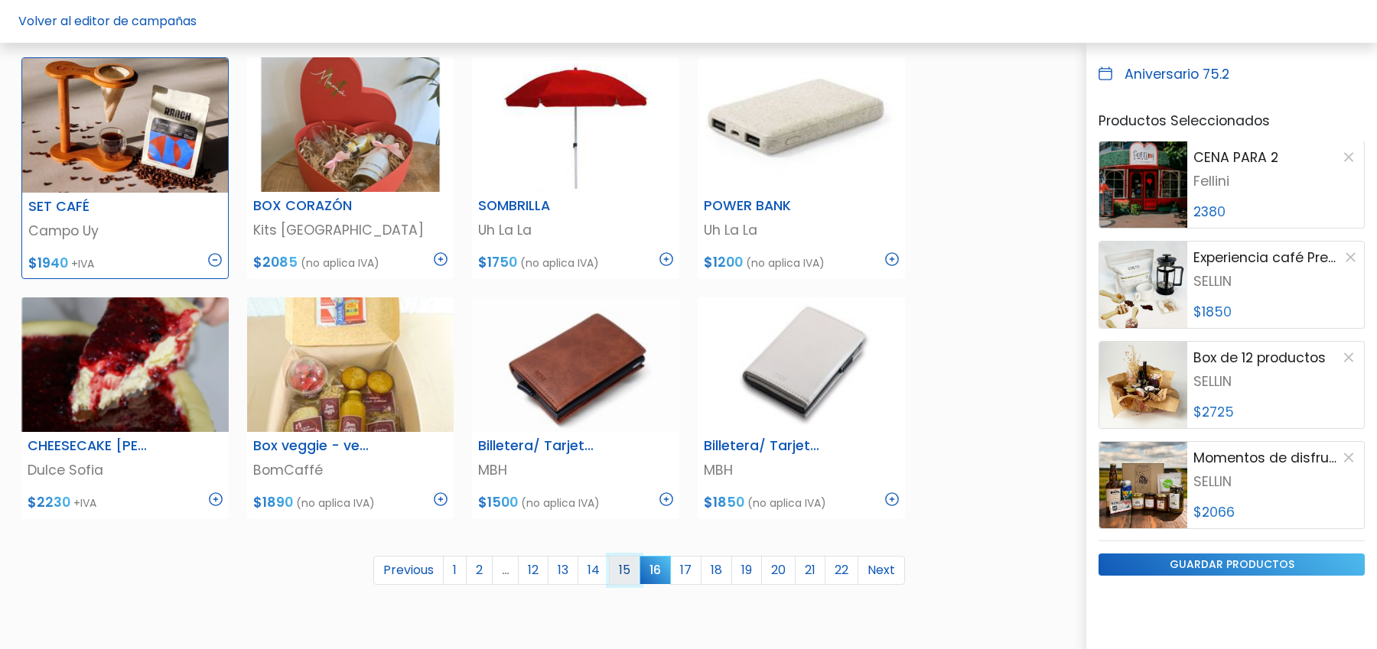
click at [621, 568] on link "15" at bounding box center [624, 570] width 31 height 29
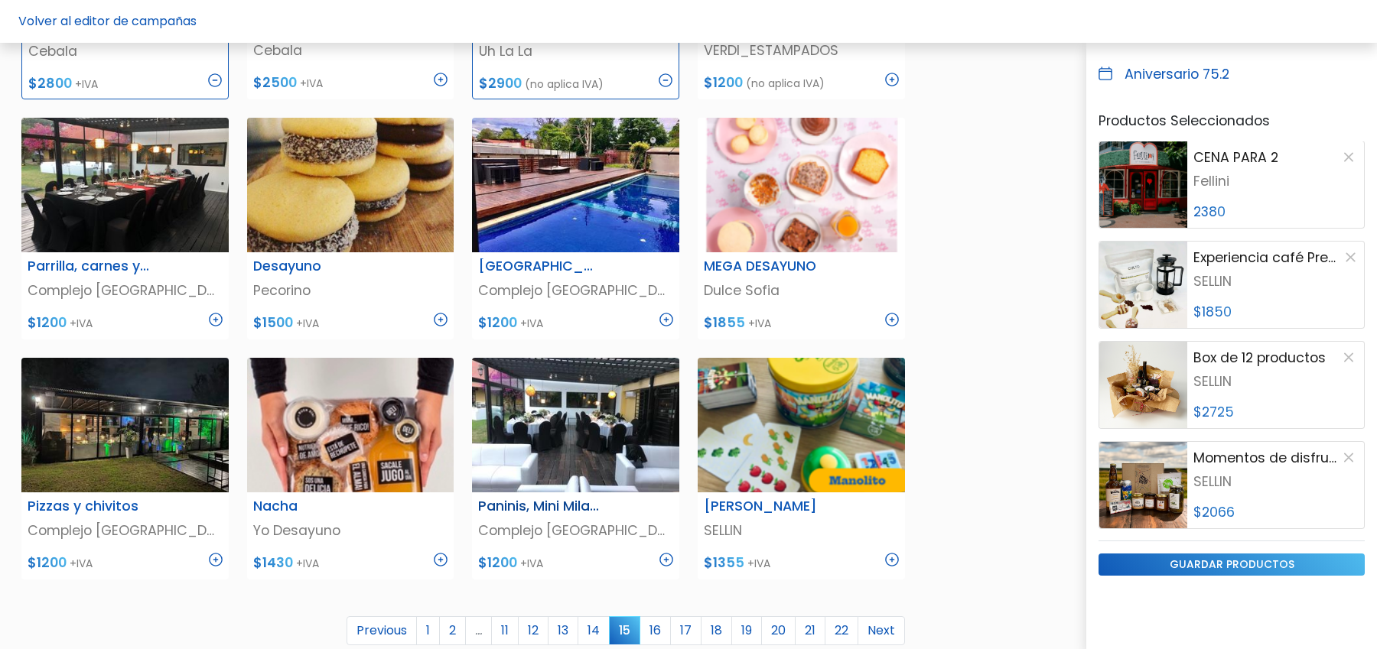
scroll to position [724, 0]
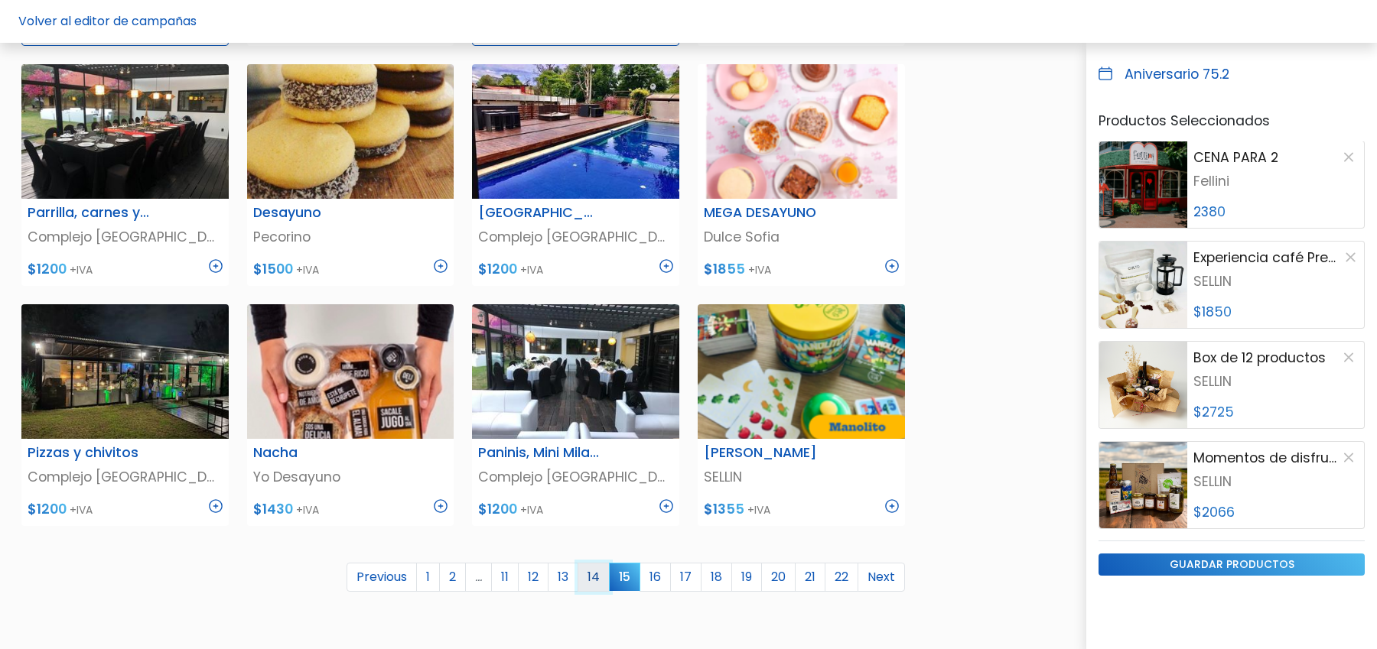
click at [602, 574] on link "14" at bounding box center [594, 577] width 32 height 29
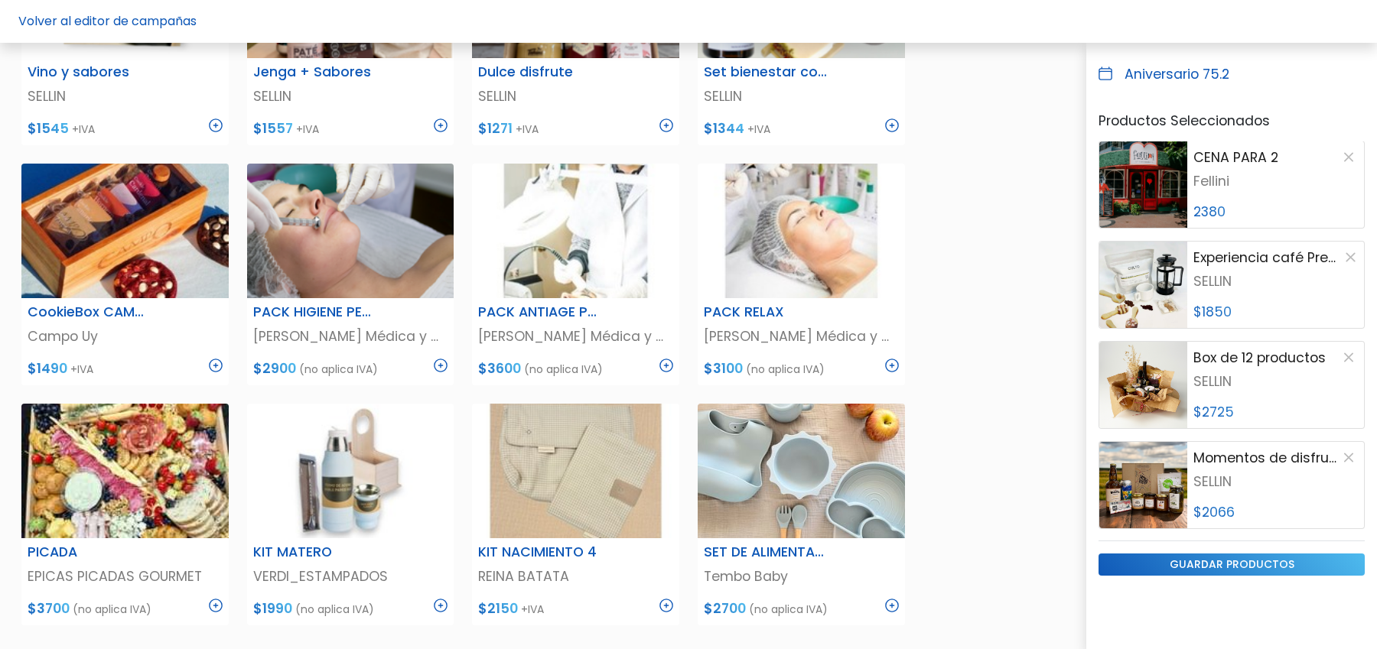
scroll to position [597, 0]
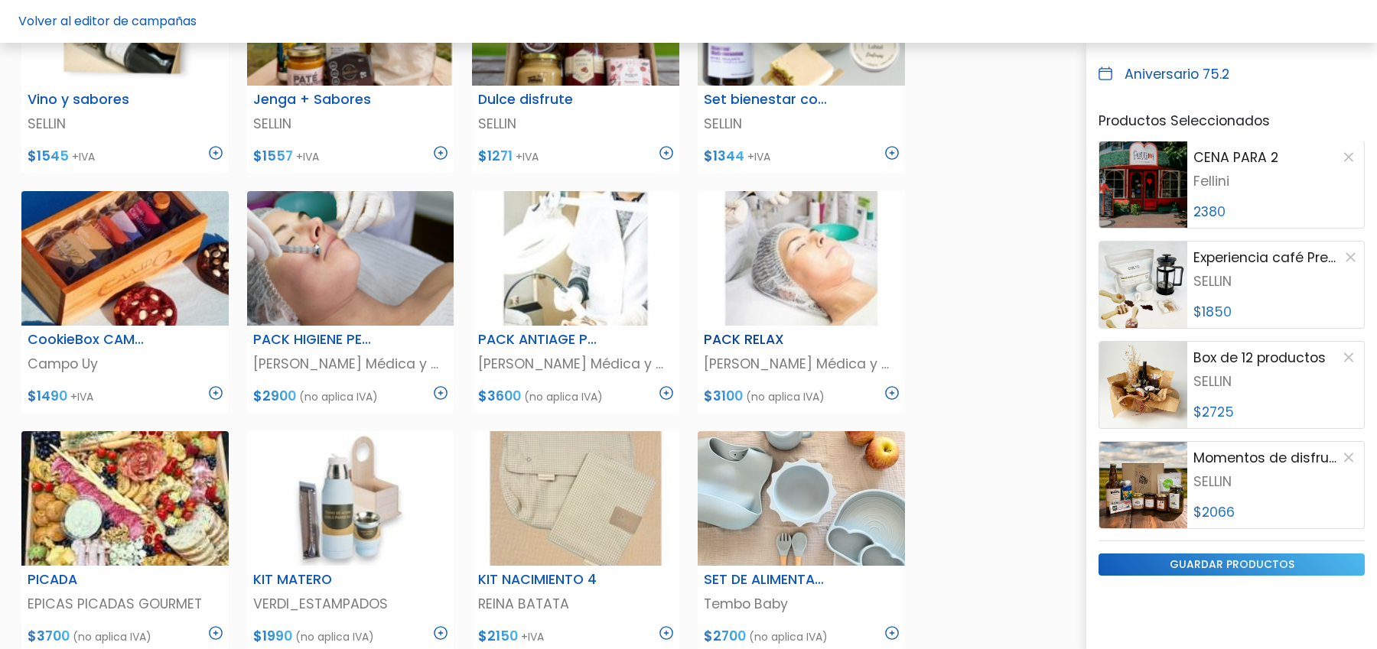
click at [891, 394] on img at bounding box center [892, 393] width 14 height 14
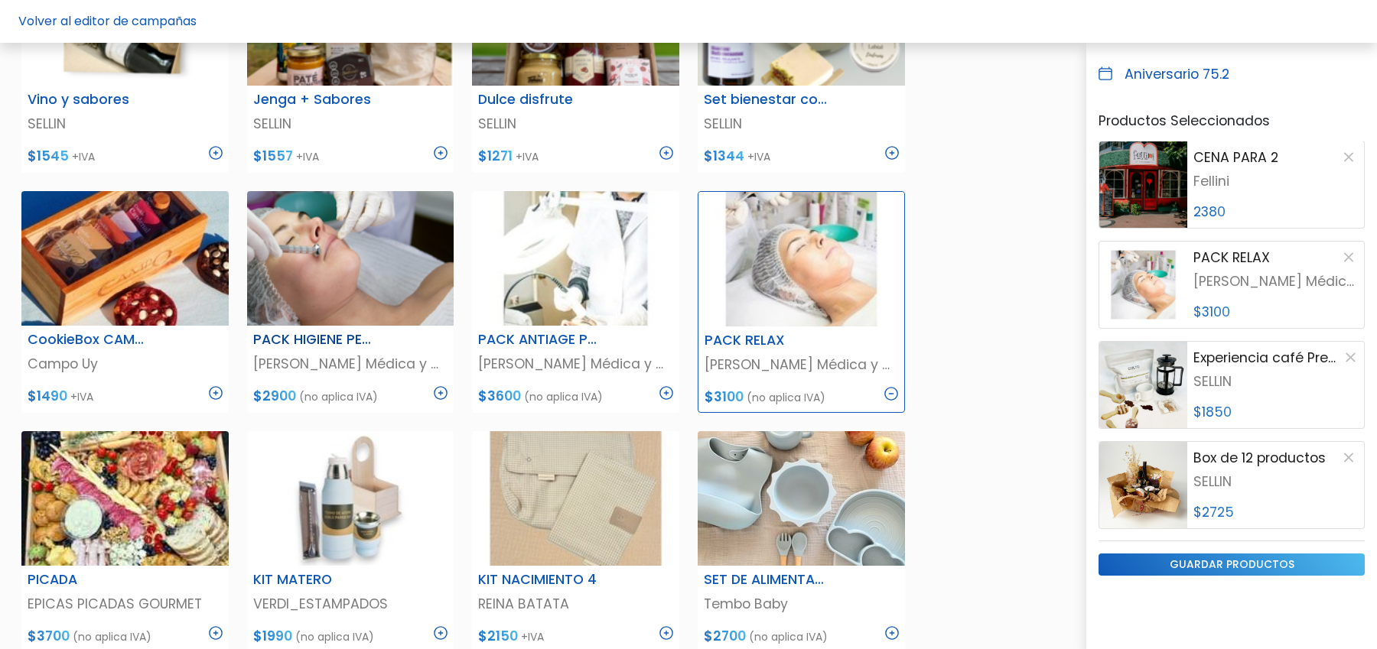
click at [440, 389] on img at bounding box center [441, 393] width 14 height 14
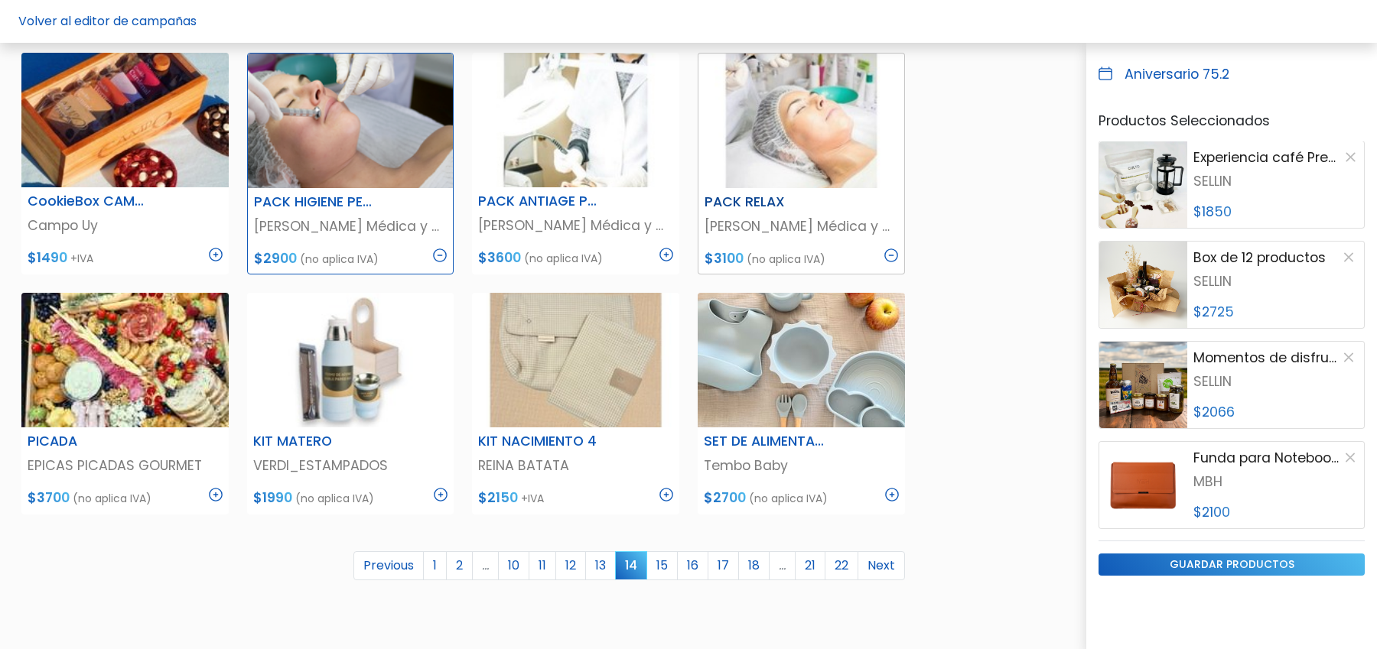
scroll to position [767, 0]
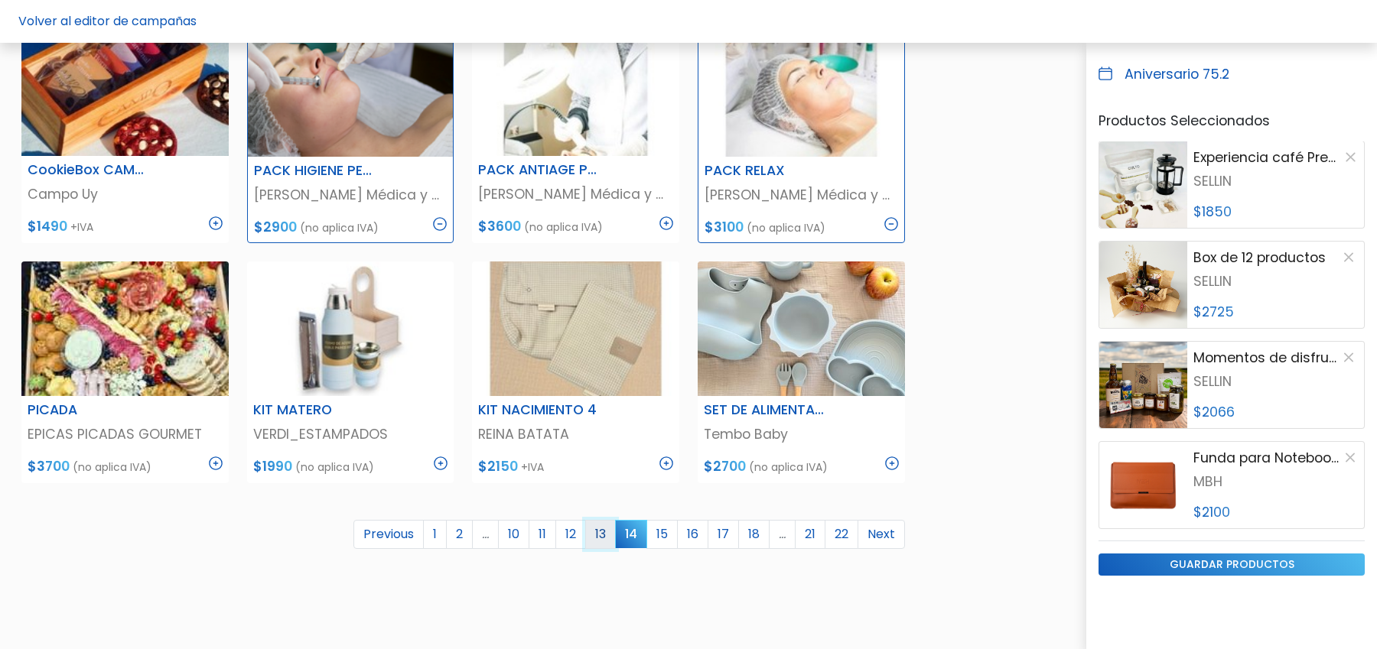
click at [603, 539] on link "13" at bounding box center [600, 534] width 31 height 29
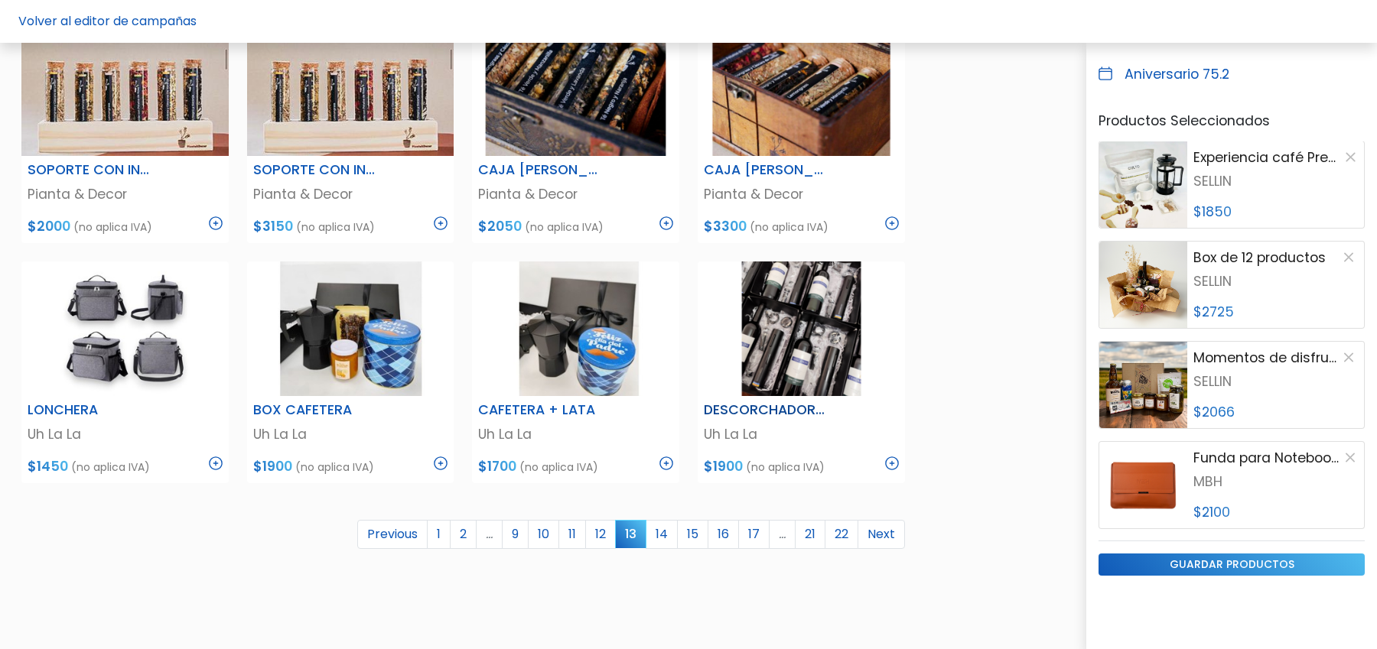
click at [893, 465] on img at bounding box center [892, 464] width 14 height 14
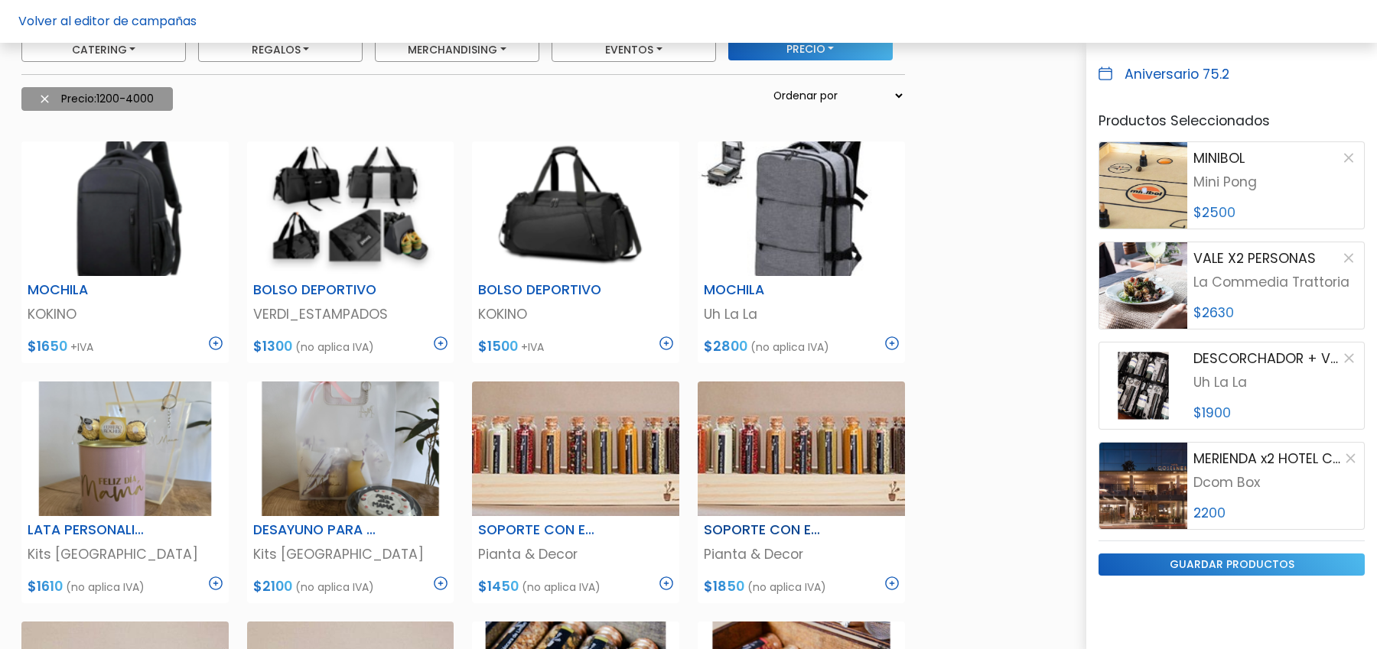
scroll to position [166, 0]
click at [223, 345] on img at bounding box center [216, 344] width 14 height 14
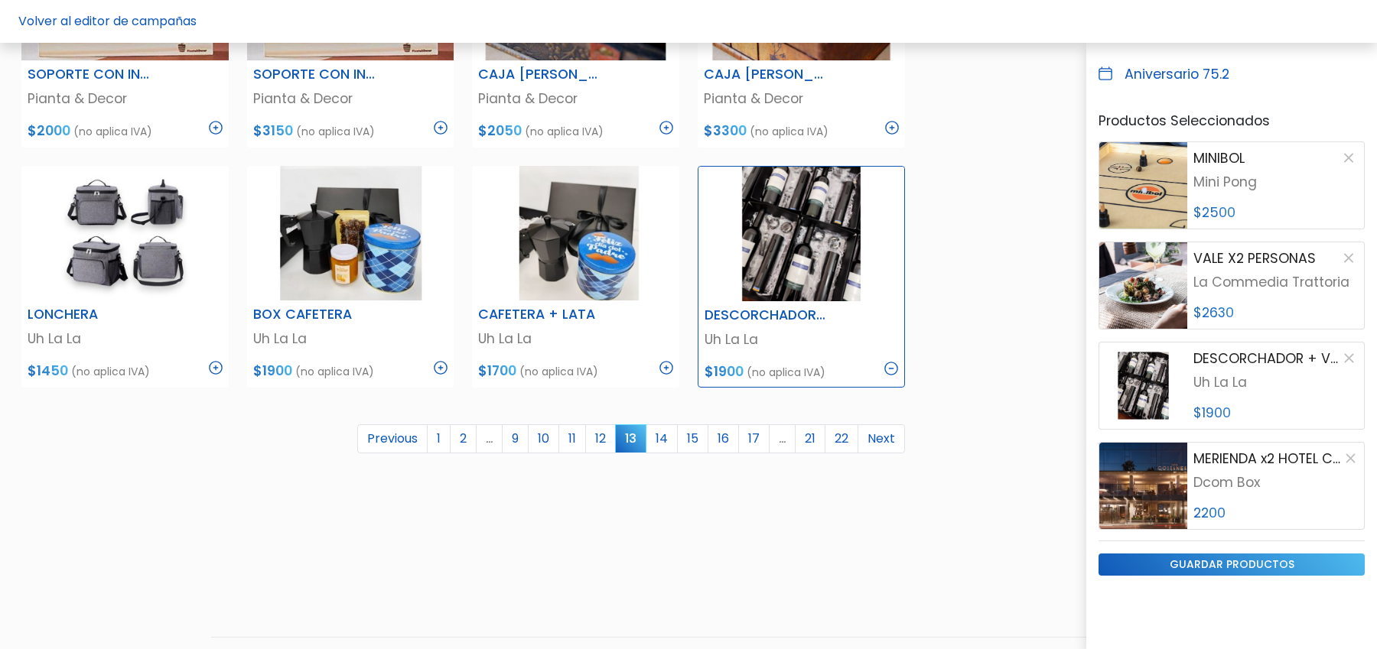
scroll to position [866, 0]
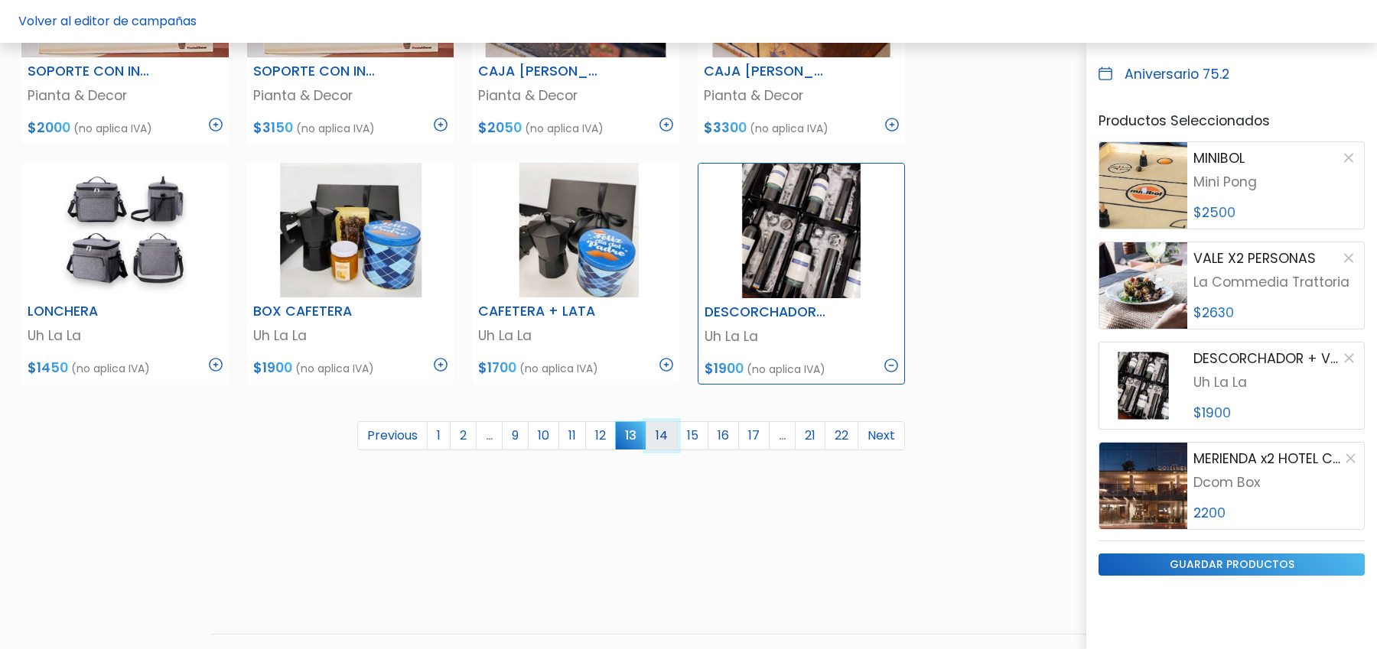
click at [668, 432] on link "14" at bounding box center [662, 435] width 32 height 29
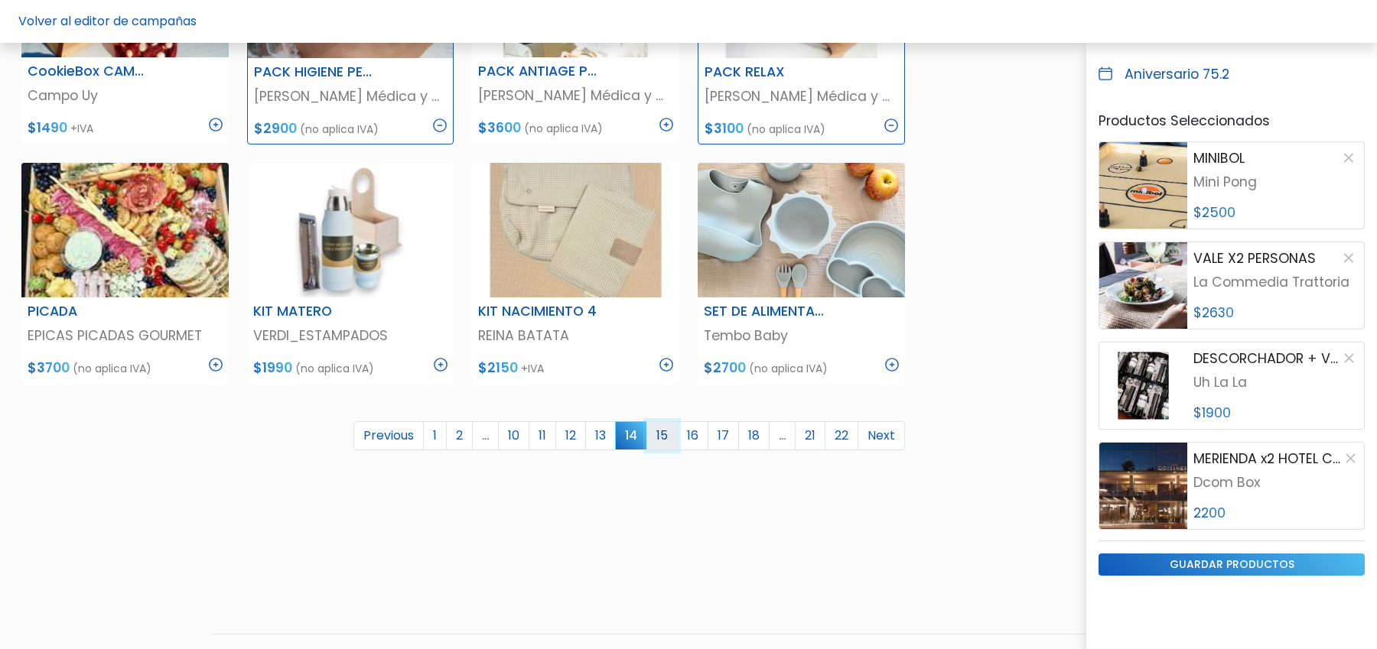
click at [671, 438] on link "15" at bounding box center [661, 435] width 31 height 29
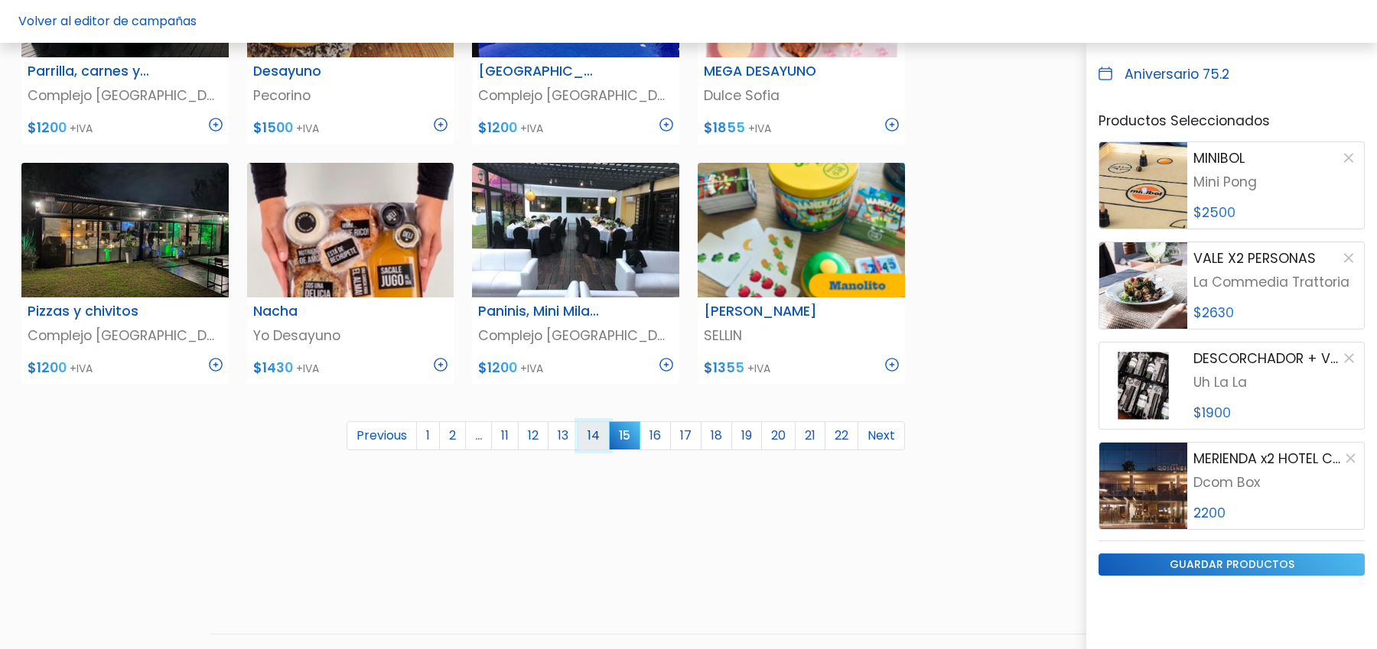
click at [606, 435] on link "14" at bounding box center [594, 435] width 32 height 29
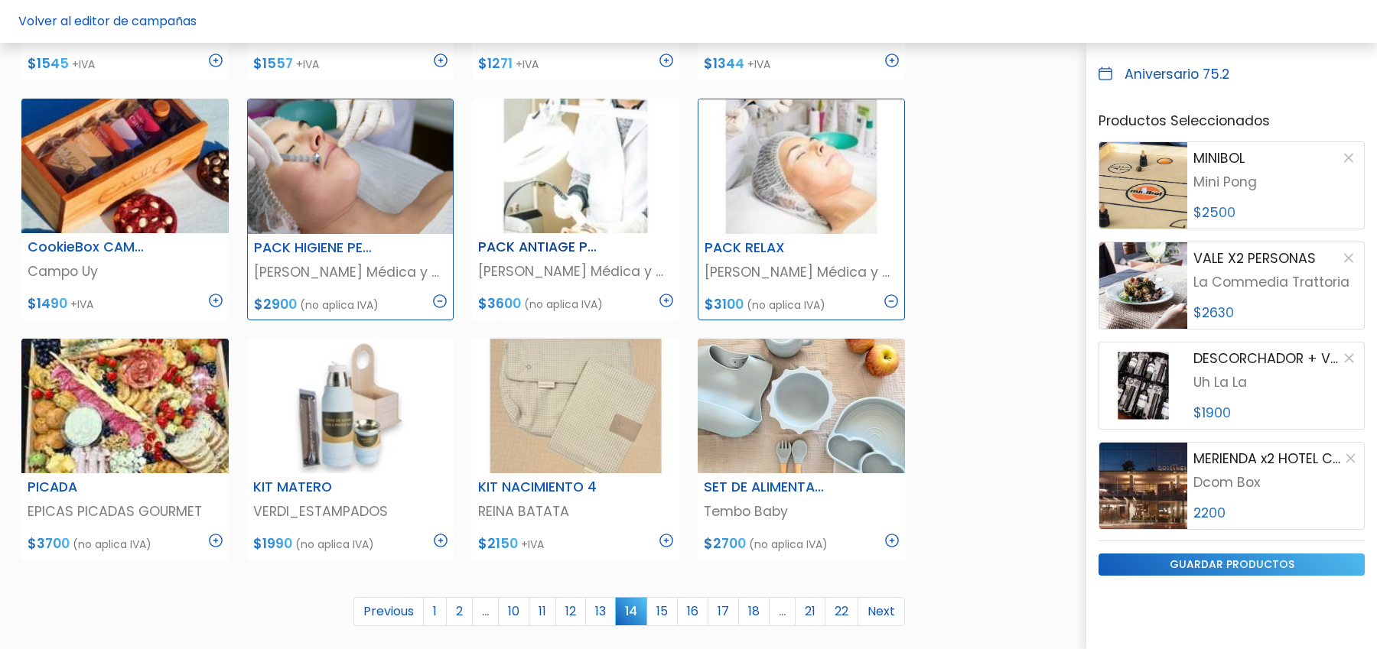
scroll to position [696, 0]
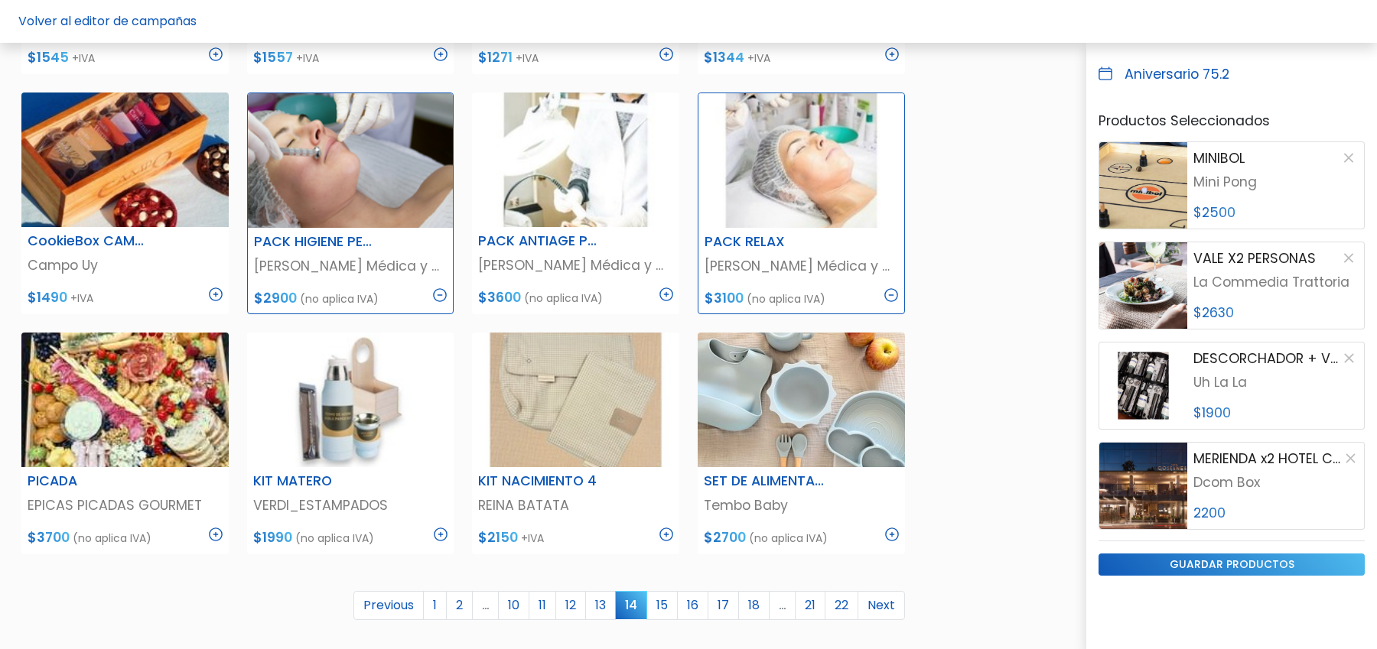
click at [647, 613] on span "14" at bounding box center [631, 605] width 32 height 28
click at [675, 613] on link "15" at bounding box center [661, 605] width 31 height 29
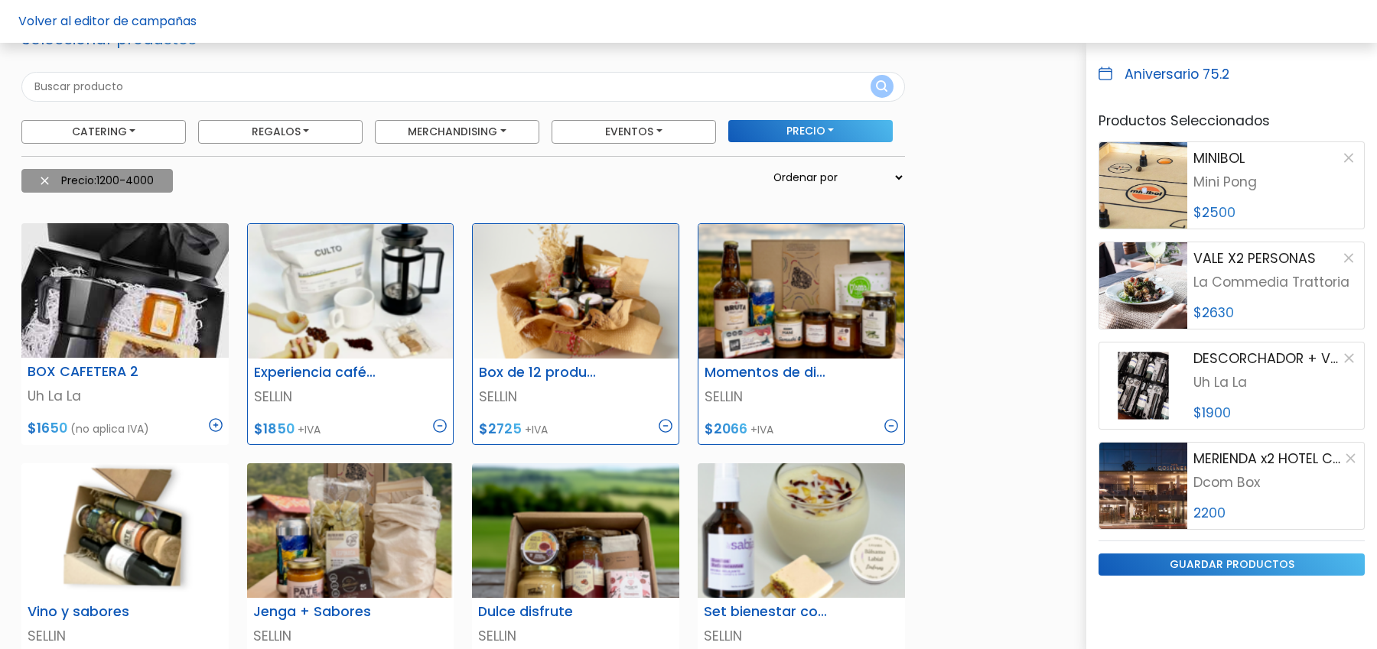
scroll to position [0, 0]
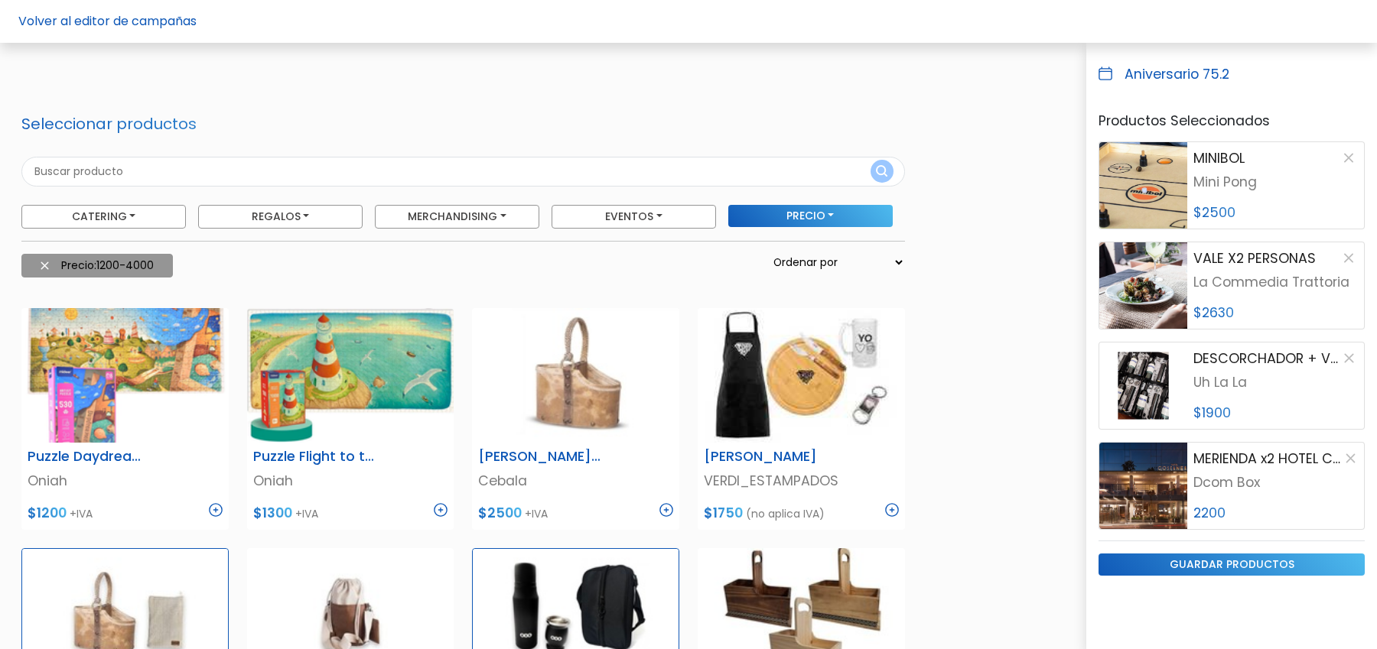
click at [171, 173] on input "text" at bounding box center [462, 172] width 883 height 30
type input "e"
type input "epica"
click at [870, 160] on button "submit" at bounding box center [881, 171] width 23 height 23
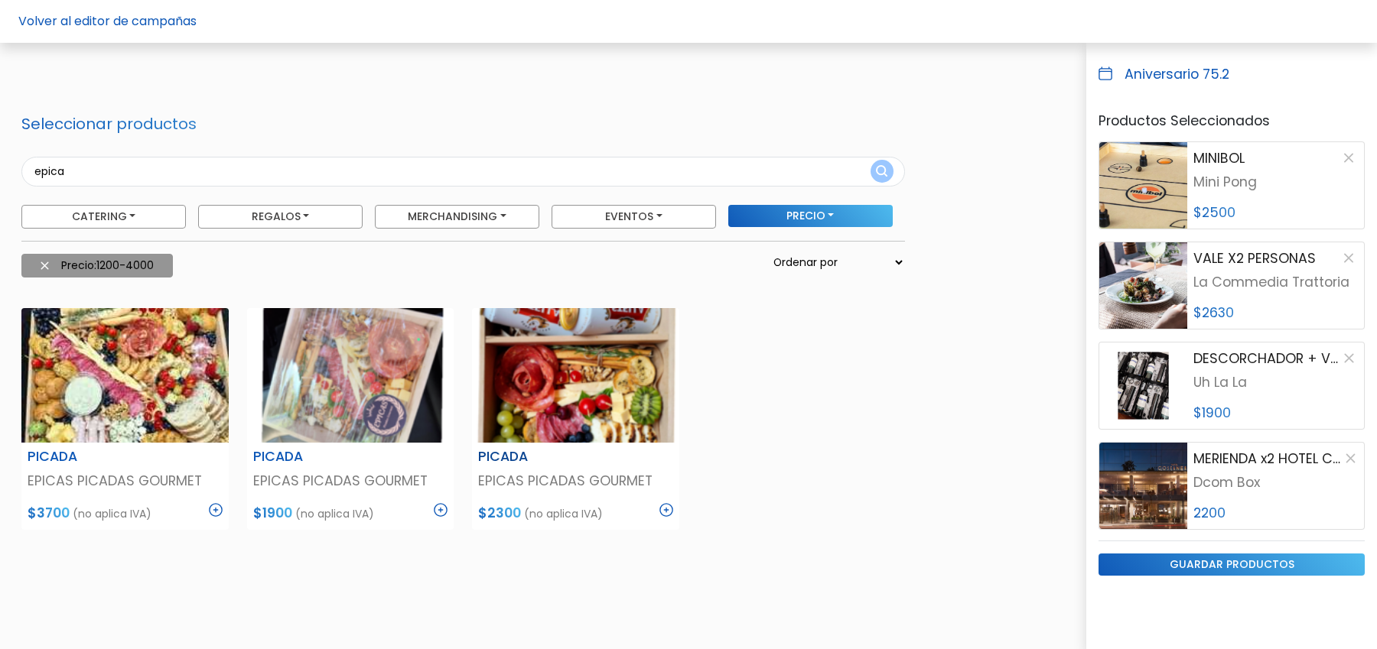
click at [223, 509] on img at bounding box center [216, 510] width 14 height 14
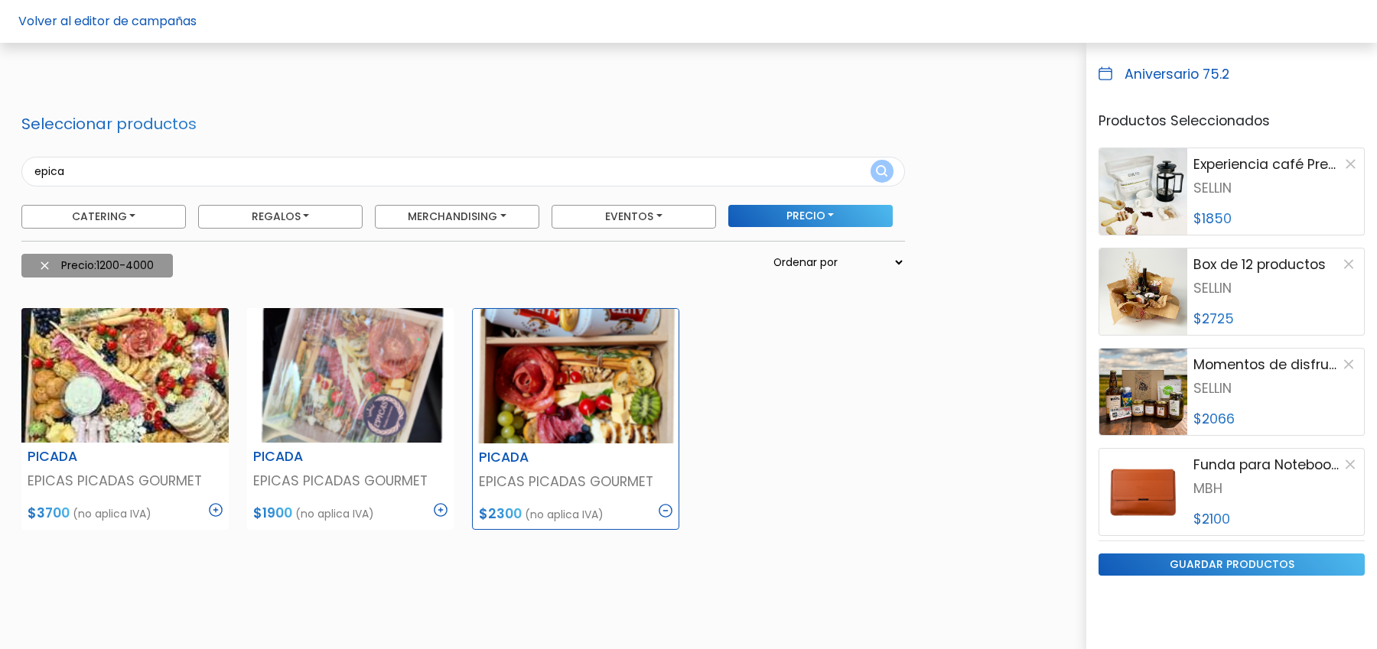
scroll to position [2005, 0]
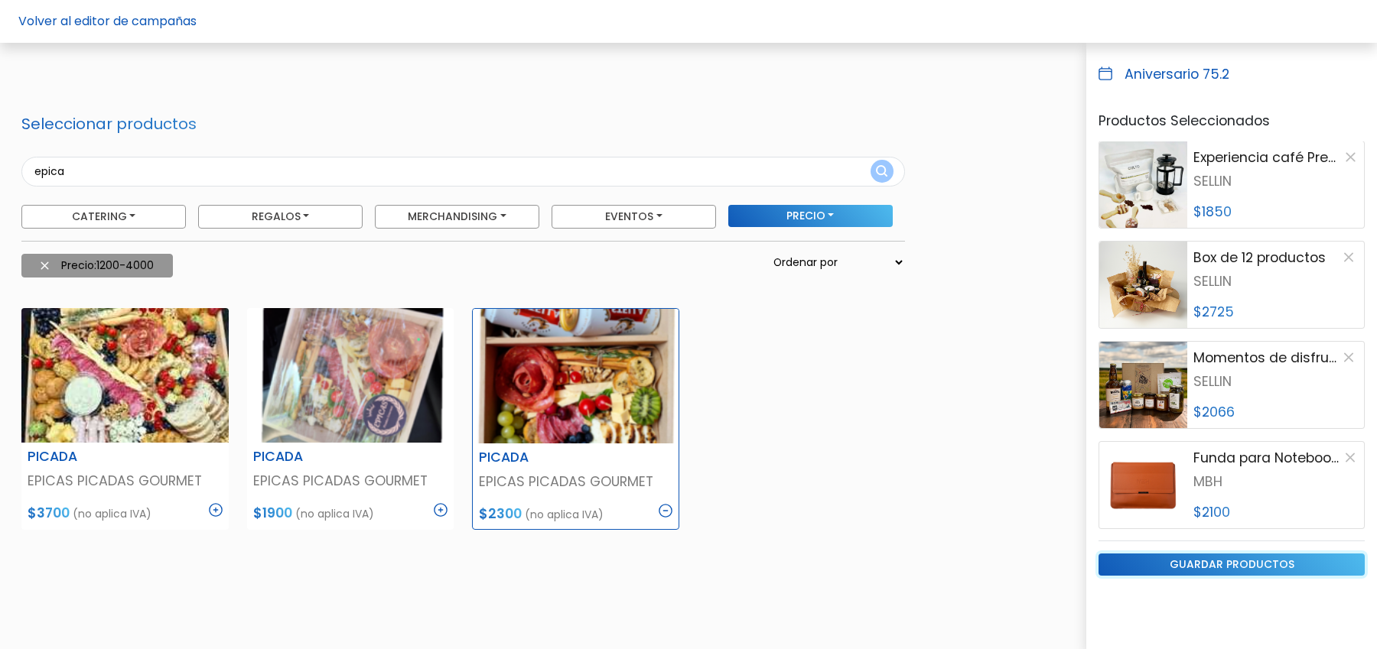
click at [1230, 564] on input "guardar productos" at bounding box center [1231, 565] width 266 height 22
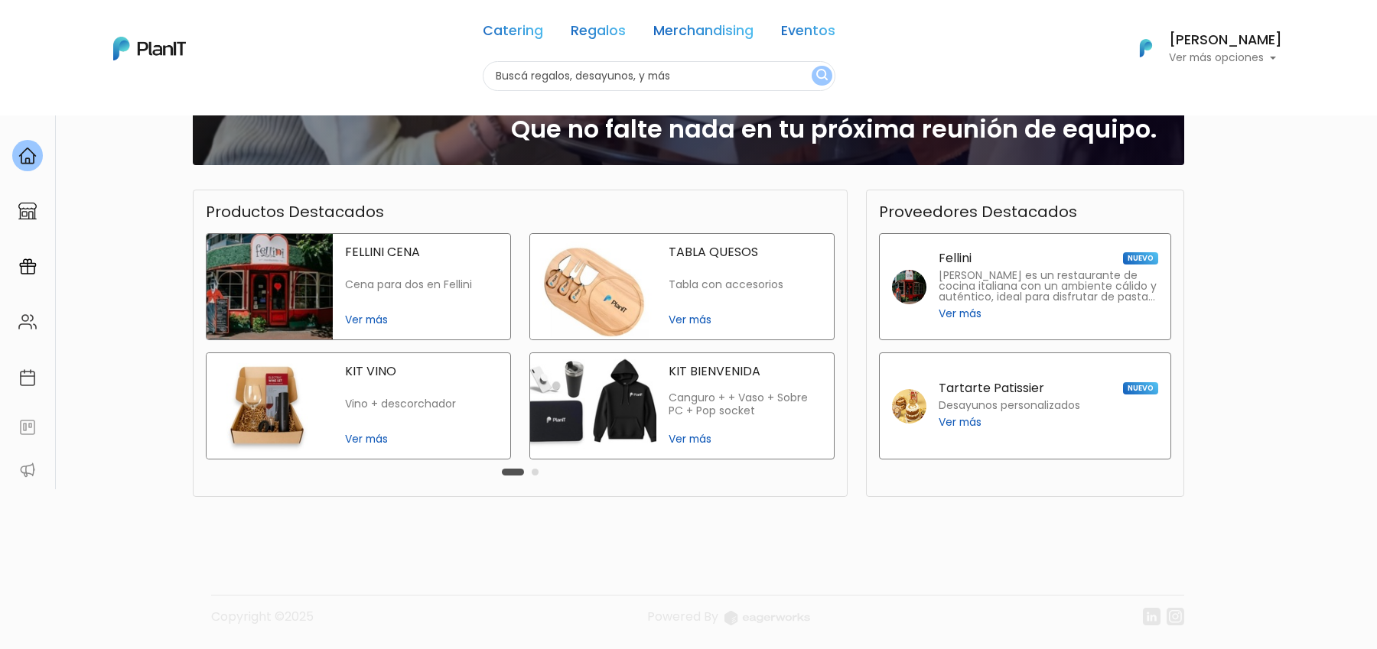
click at [636, 61] on input "text" at bounding box center [659, 76] width 353 height 30
click at [812, 66] on button "submit" at bounding box center [822, 76] width 21 height 20
type input "don"
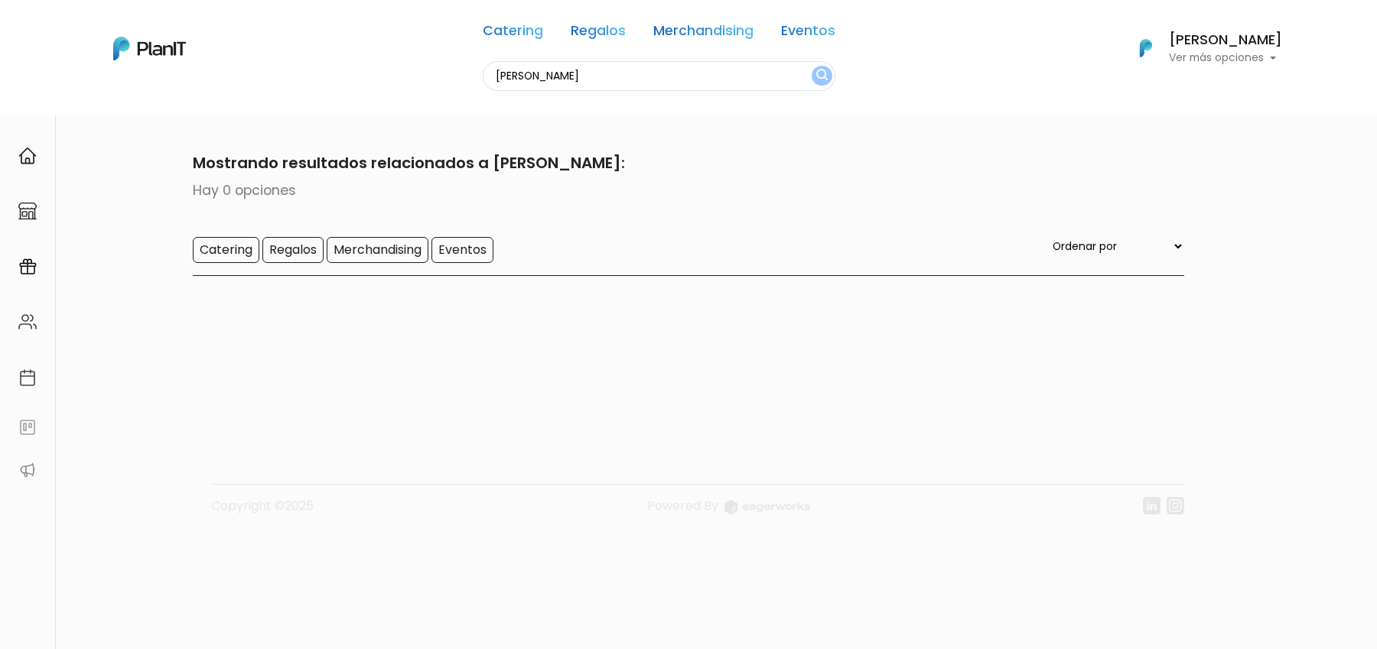
click at [532, 70] on input "[PERSON_NAME]" at bounding box center [659, 76] width 353 height 30
type input "juany"
click at [812, 66] on button "submit" at bounding box center [822, 76] width 21 height 20
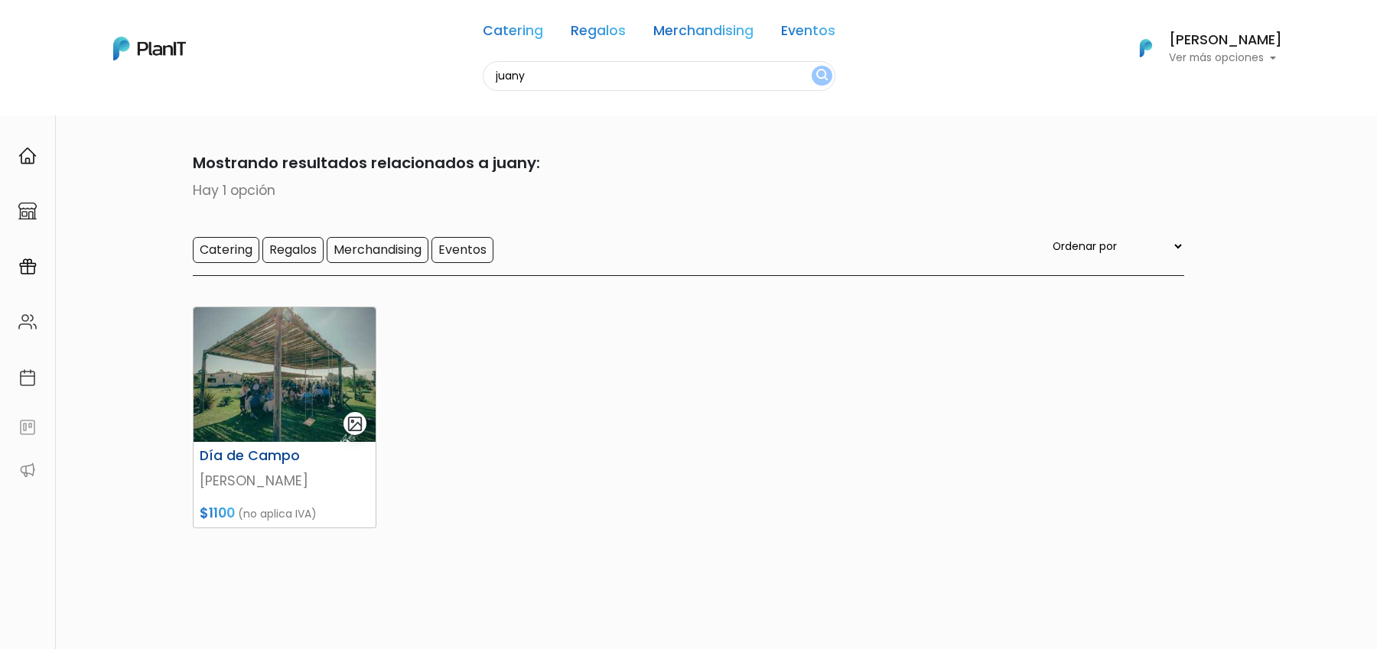
click at [275, 386] on img at bounding box center [285, 374] width 182 height 135
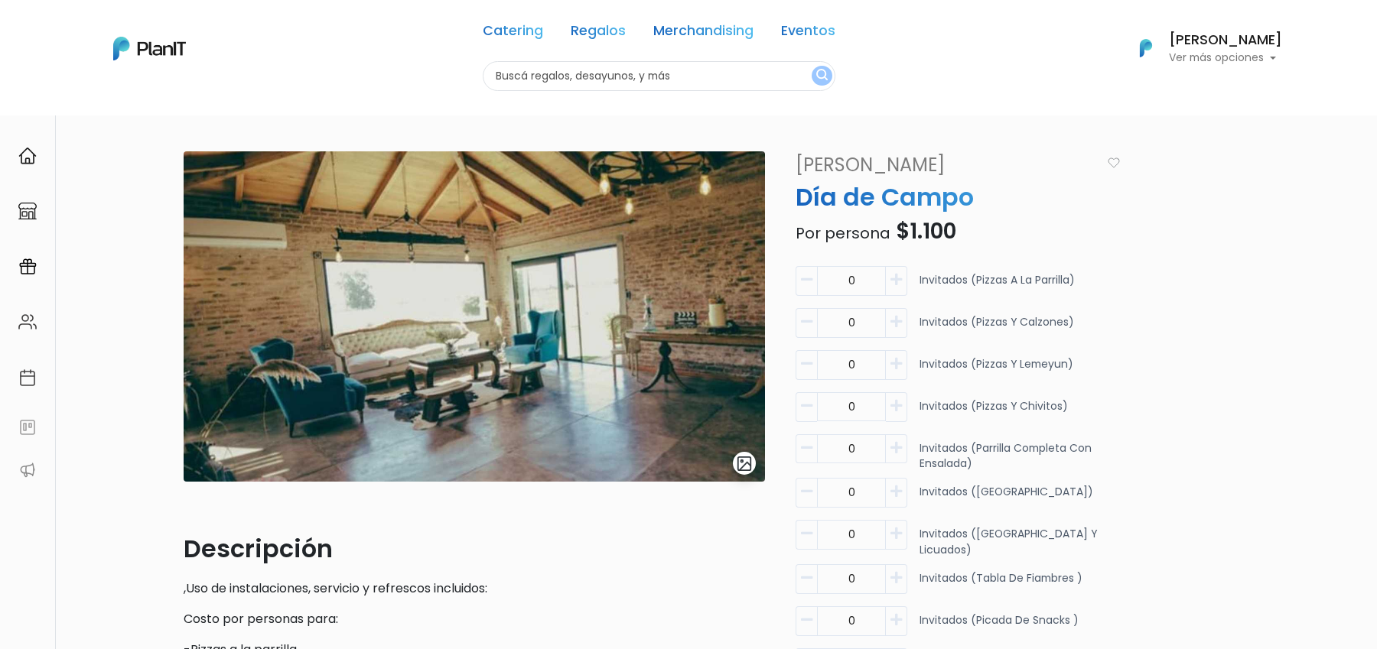
drag, startPoint x: 796, startPoint y: 158, endPoint x: 1008, endPoint y: 203, distance: 217.4
click at [638, 78] on input "text" at bounding box center [659, 76] width 353 height 30
type input "donut"
click at [812, 66] on button "submit" at bounding box center [822, 76] width 21 height 20
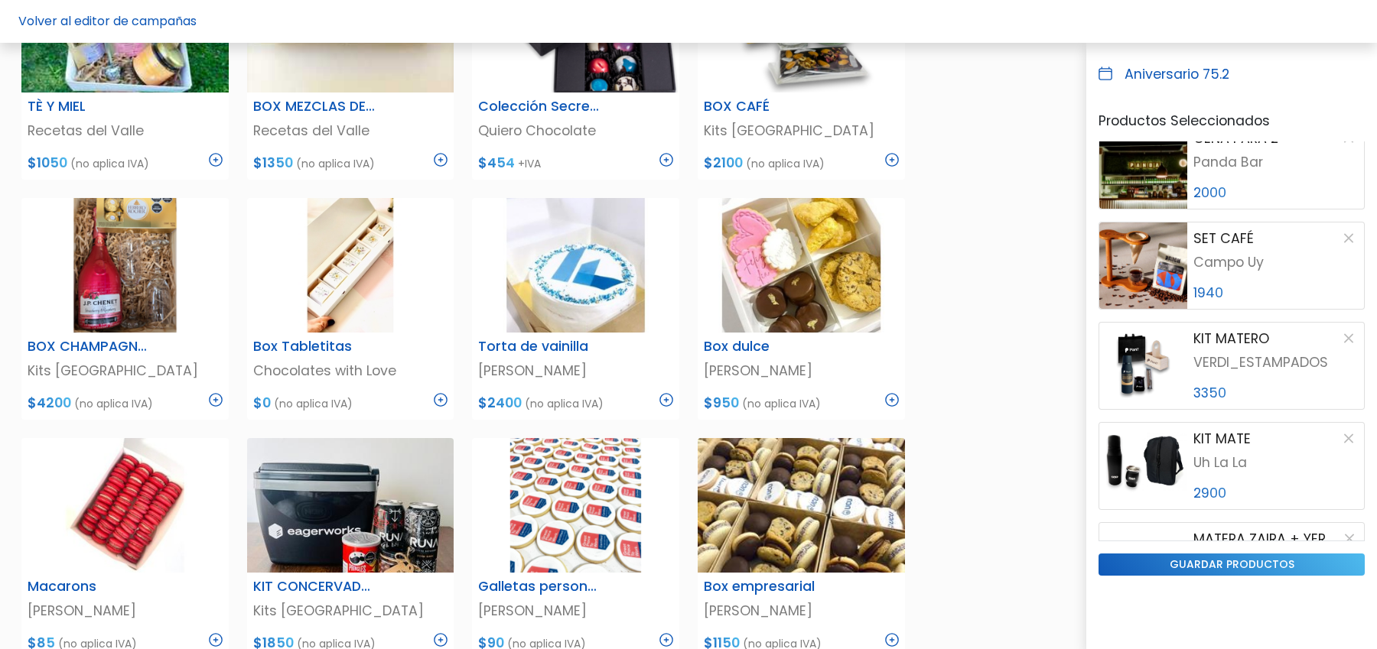
scroll to position [151, 0]
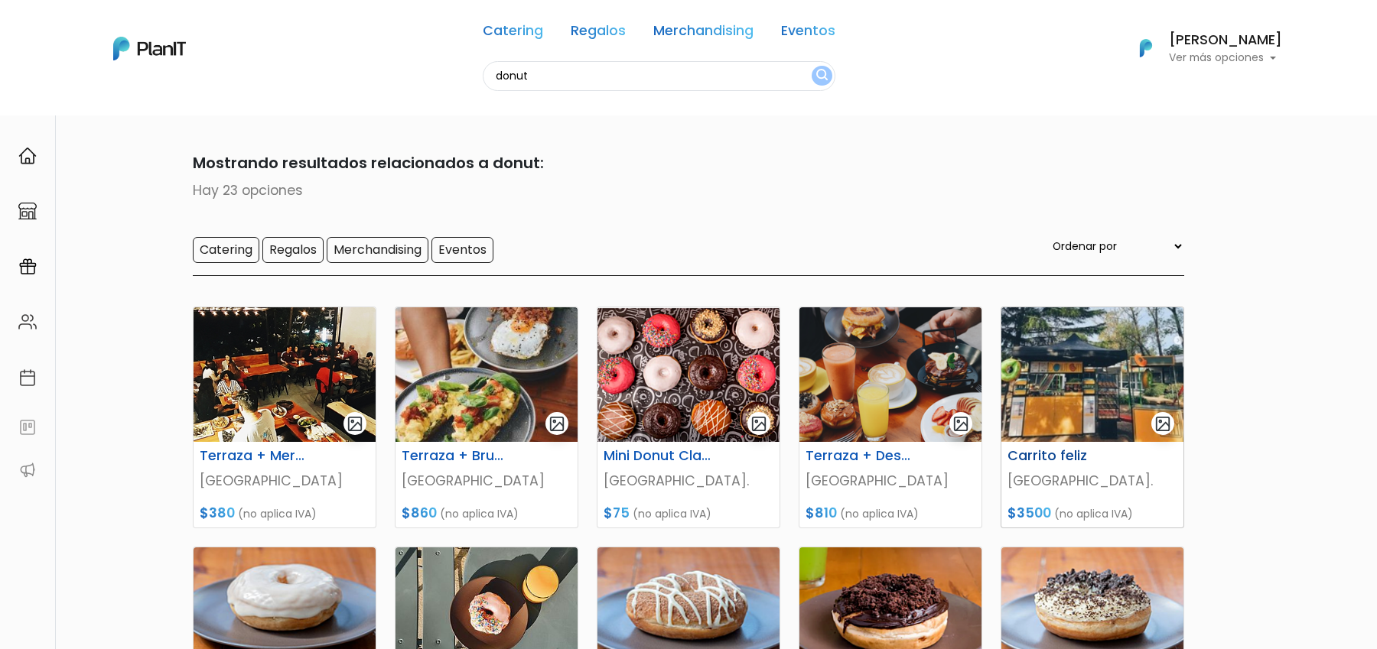
click at [1057, 454] on h6 "Carrito feliz" at bounding box center [1060, 456] width 125 height 16
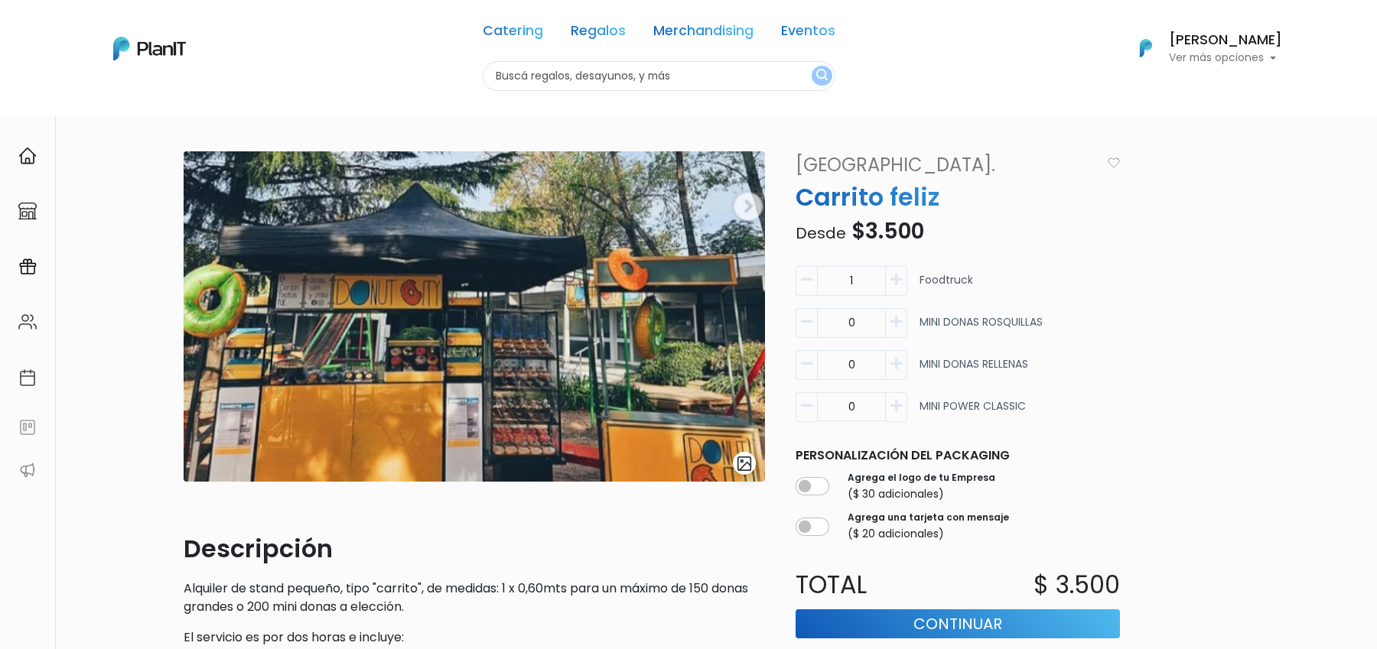
click at [867, 172] on link "[GEOGRAPHIC_DATA]." at bounding box center [943, 165] width 314 height 28
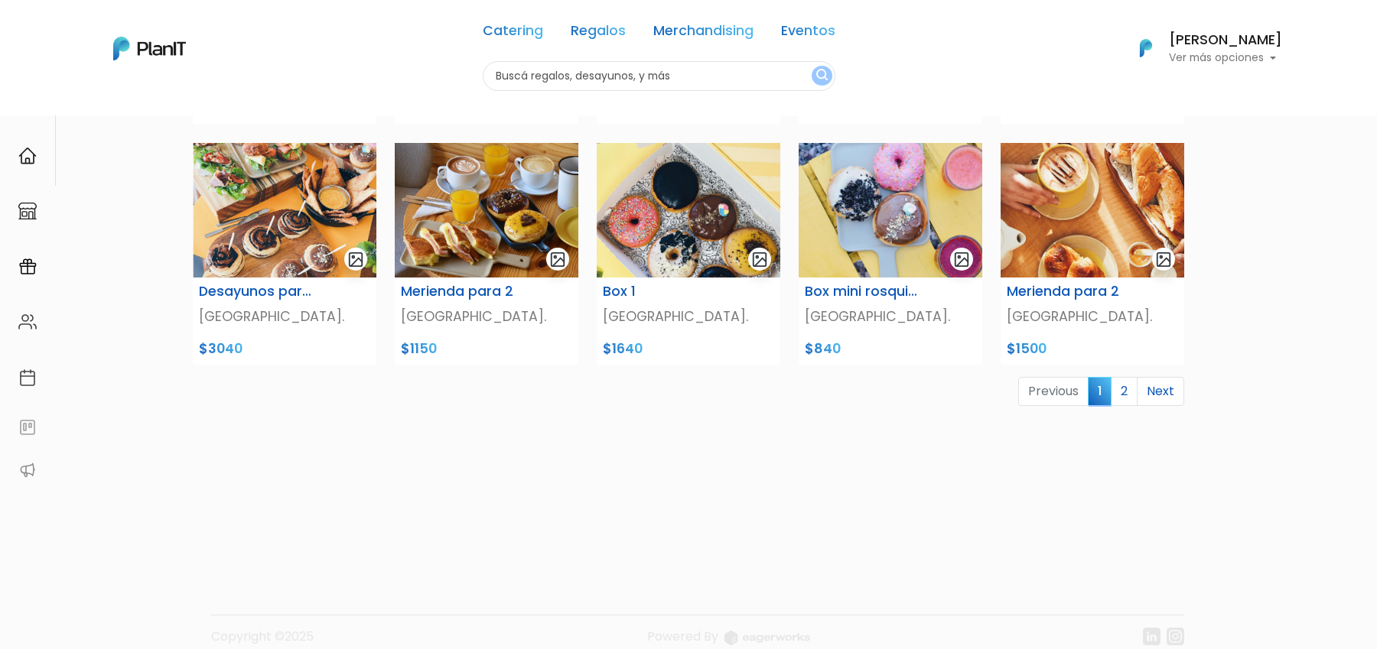
scroll to position [576, 0]
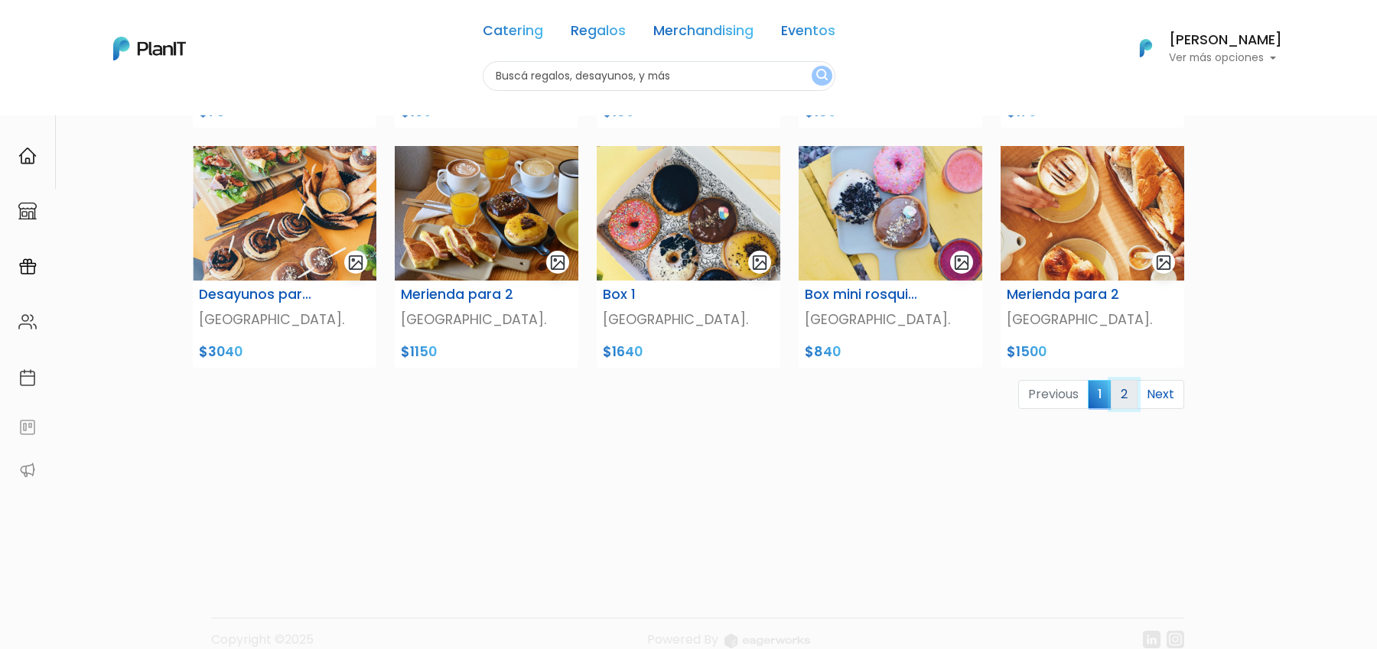
click at [1118, 391] on link "2" at bounding box center [1124, 394] width 27 height 29
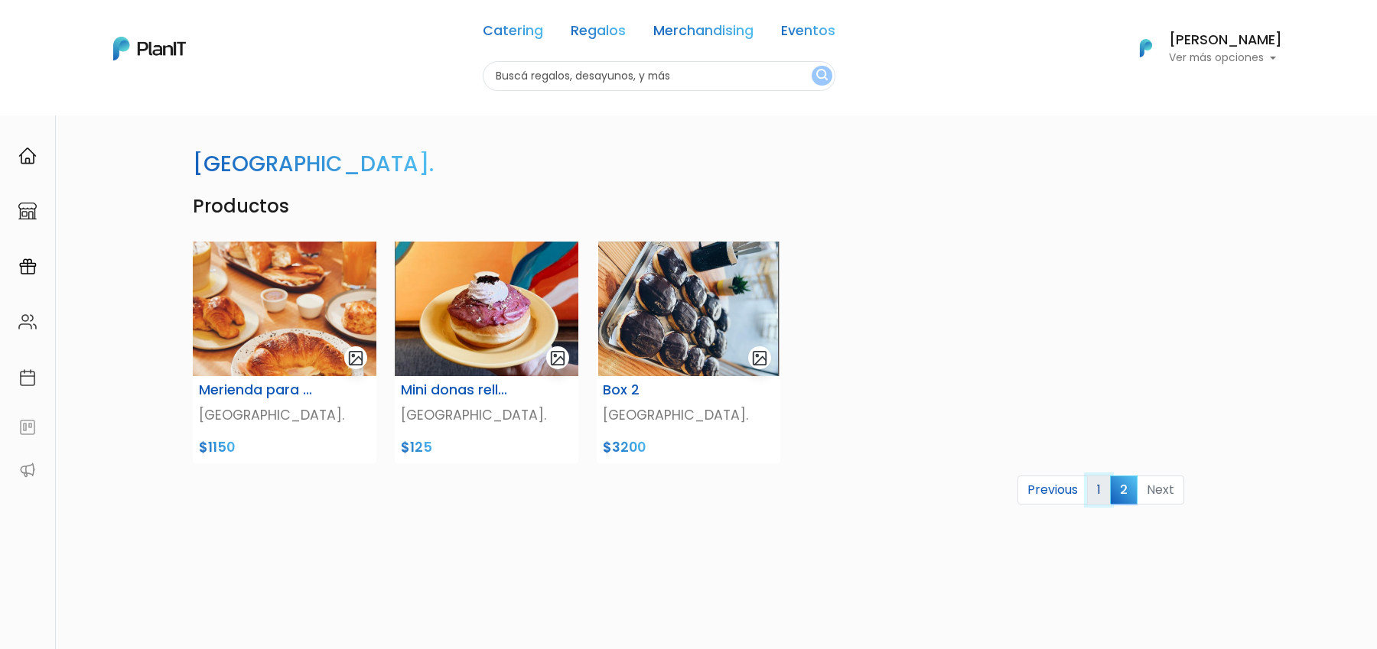
click at [1105, 488] on link "1" at bounding box center [1099, 490] width 24 height 29
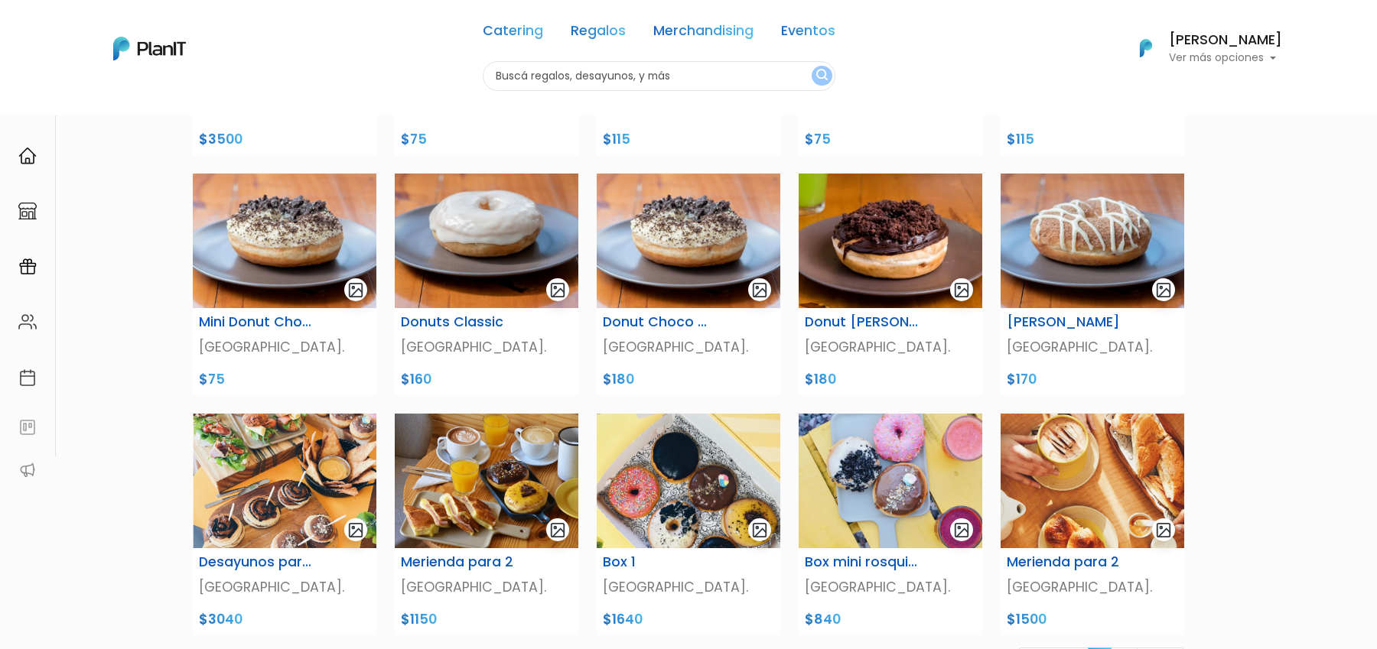
scroll to position [480, 0]
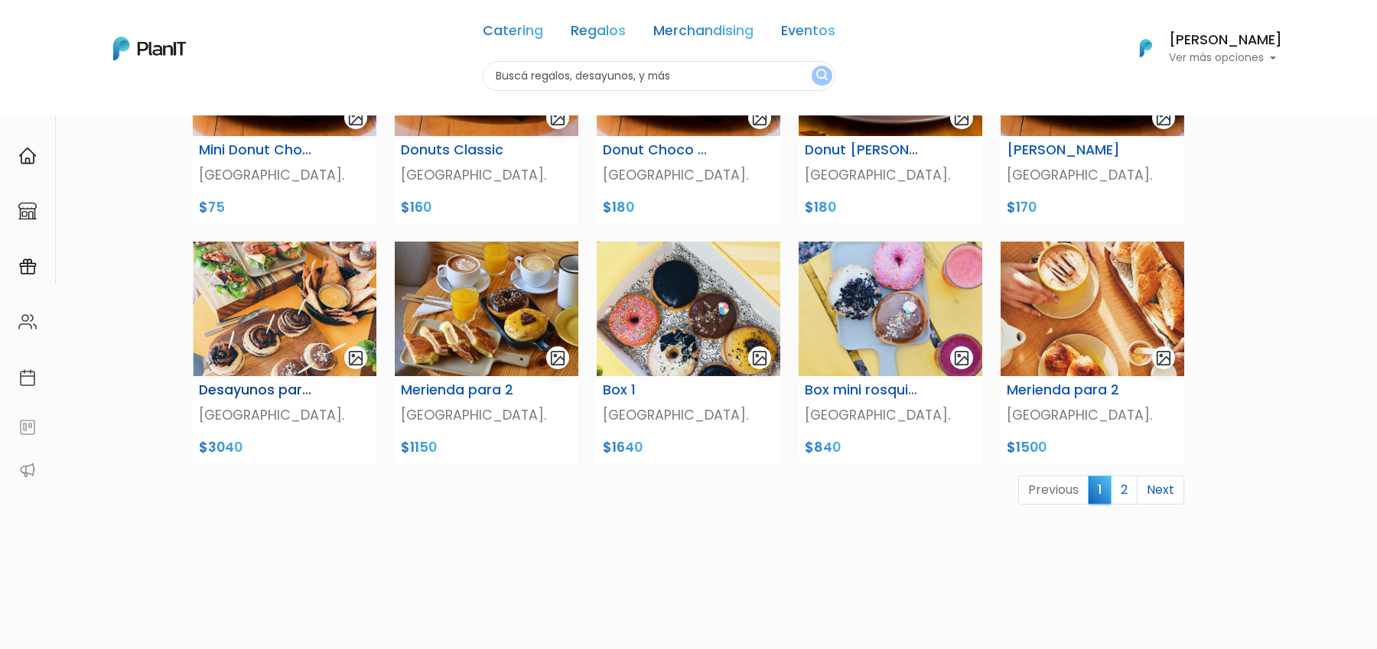
click at [294, 309] on img at bounding box center [285, 309] width 184 height 135
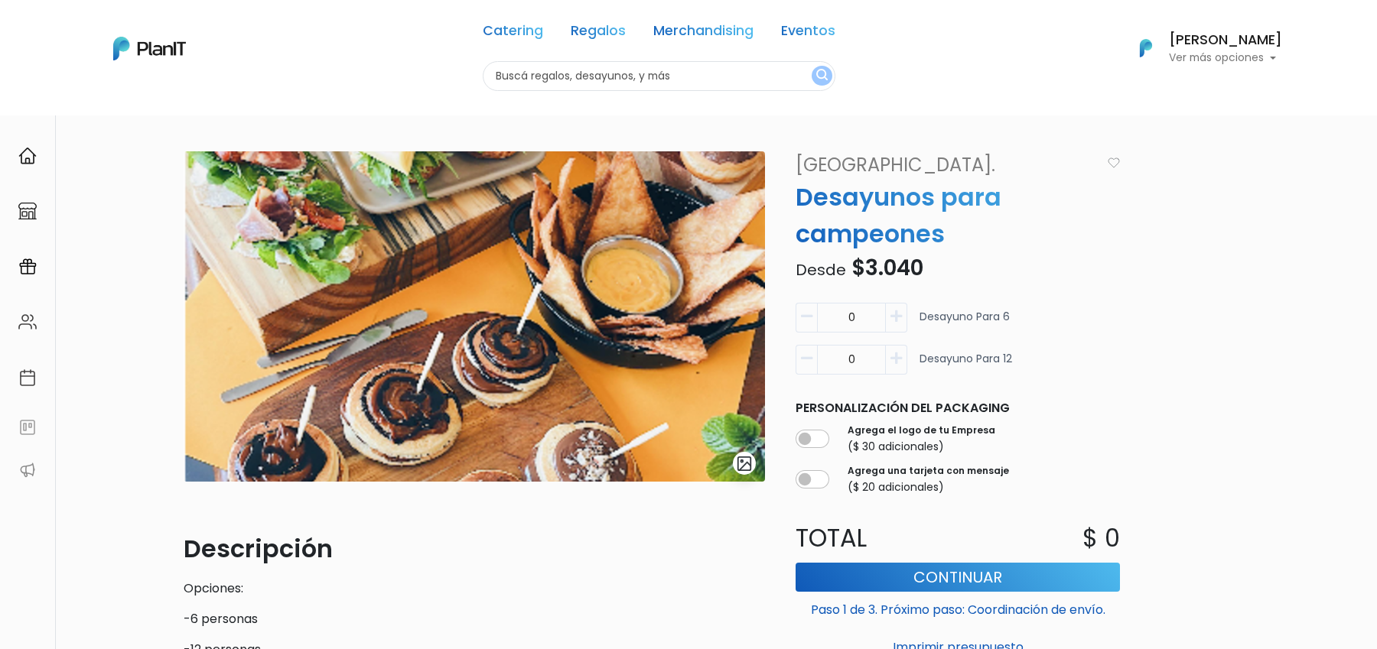
click at [750, 465] on img "submit" at bounding box center [745, 464] width 18 height 18
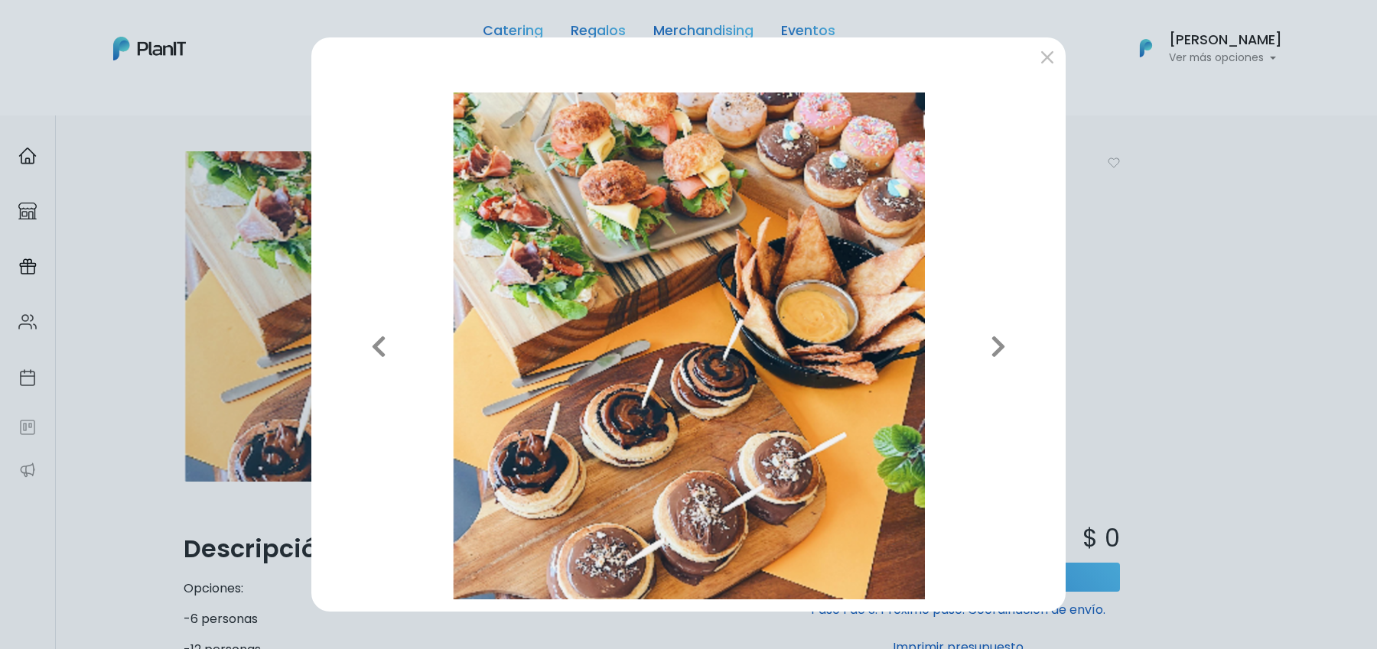
click at [1113, 337] on div "Previous Next" at bounding box center [688, 324] width 1377 height 649
click at [226, 609] on div "Previous Next" at bounding box center [688, 324] width 1377 height 649
click at [1046, 65] on button "submit" at bounding box center [1047, 56] width 24 height 24
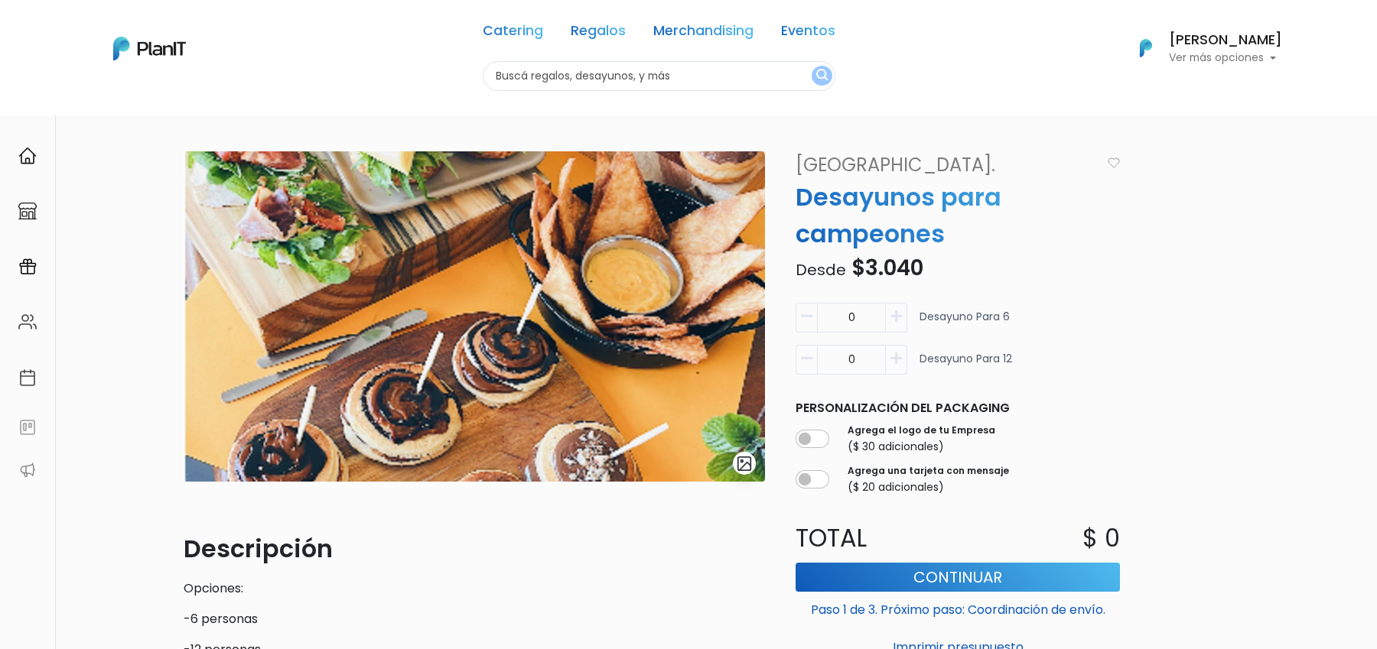
scroll to position [257, 0]
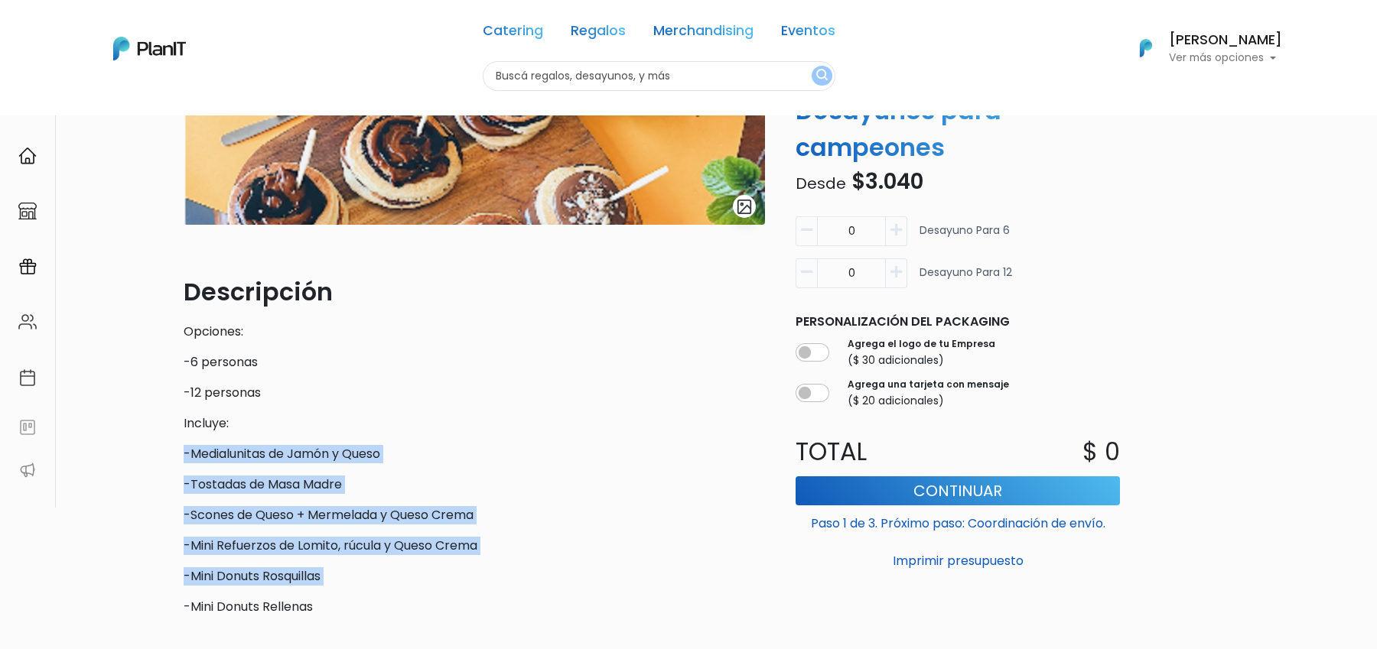
drag, startPoint x: 186, startPoint y: 455, endPoint x: 428, endPoint y: 592, distance: 277.8
click at [428, 592] on div "Descripción Opciones: -6 personas -12 personas Incluye: -Medialunitas de Jamón …" at bounding box center [474, 445] width 581 height 343
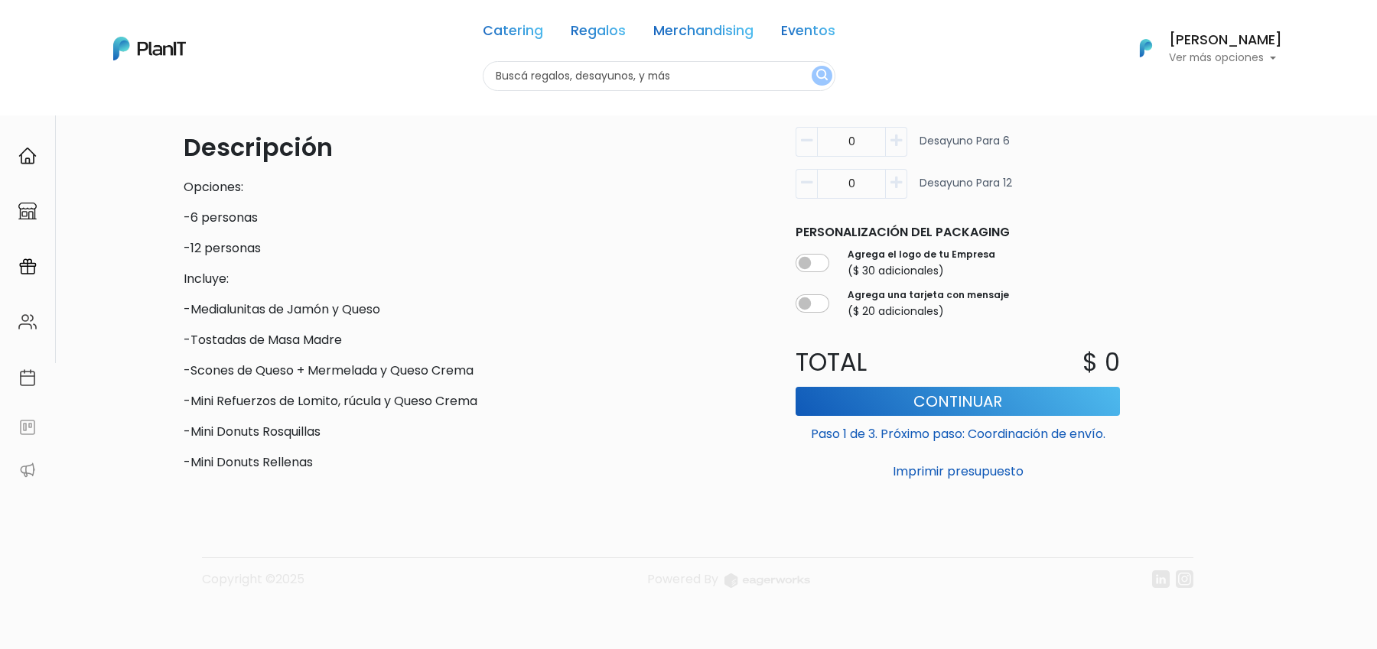
click at [380, 517] on footer "Copyright ©2025 Powered By" at bounding box center [689, 548] width 1010 height 129
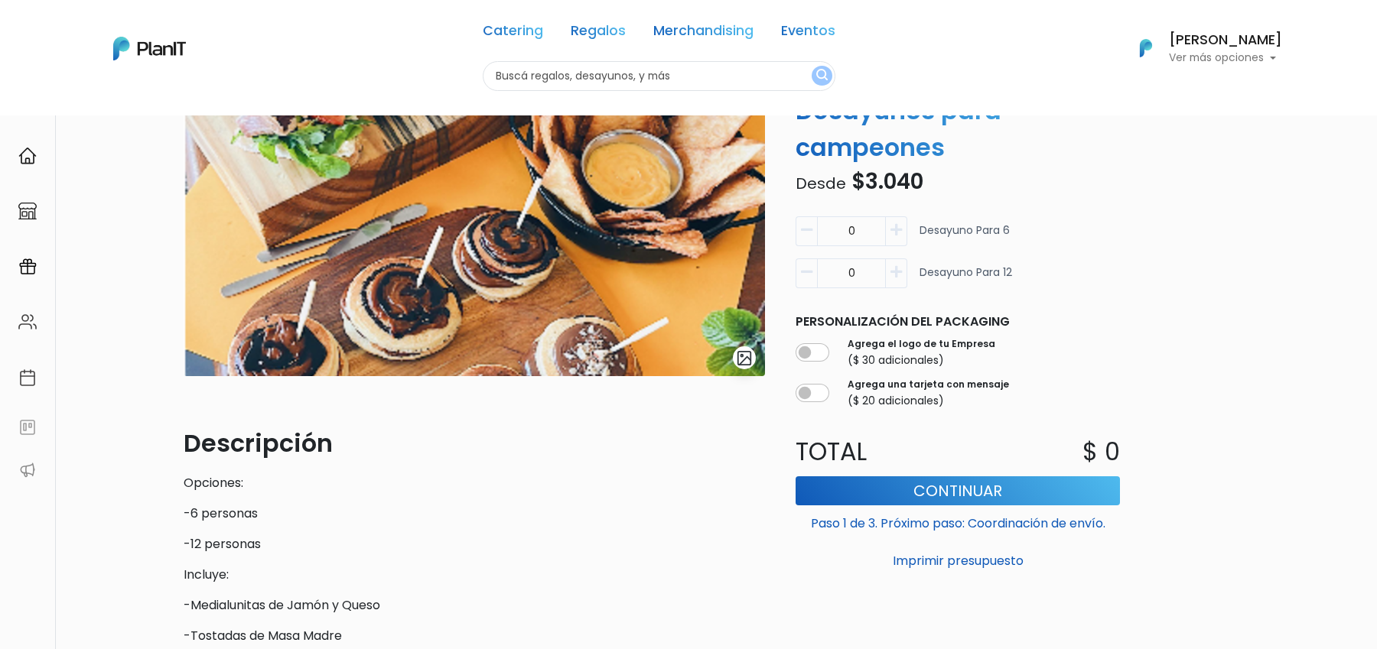
scroll to position [0, 0]
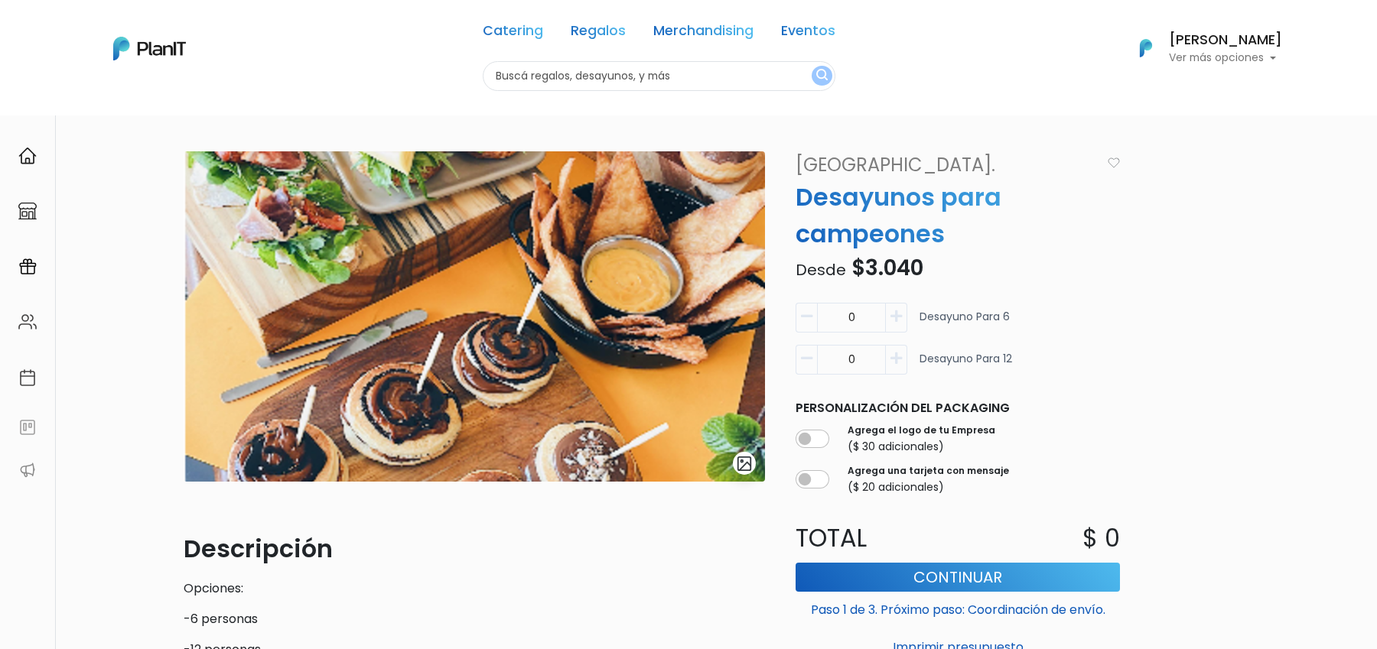
click at [611, 86] on input "text" at bounding box center [659, 76] width 353 height 30
type input "sellin"
click at [812, 66] on button "submit" at bounding box center [822, 76] width 21 height 20
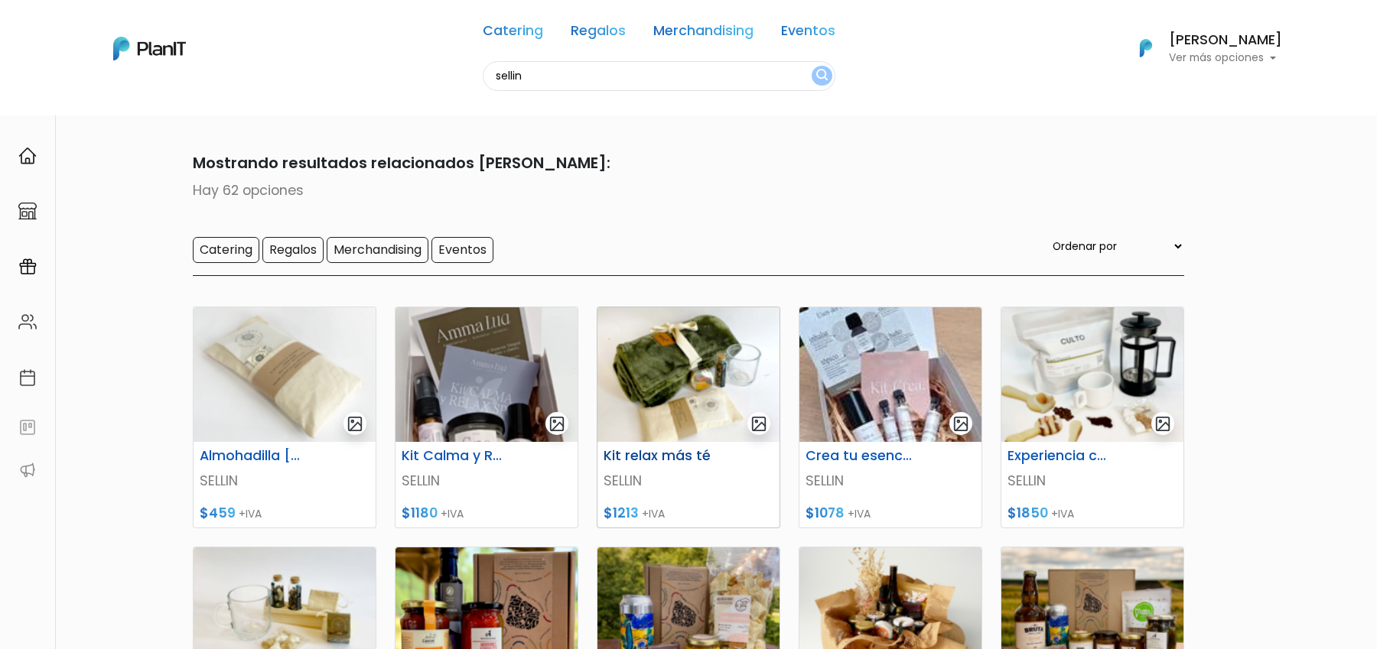
click at [677, 389] on img at bounding box center [688, 374] width 182 height 135
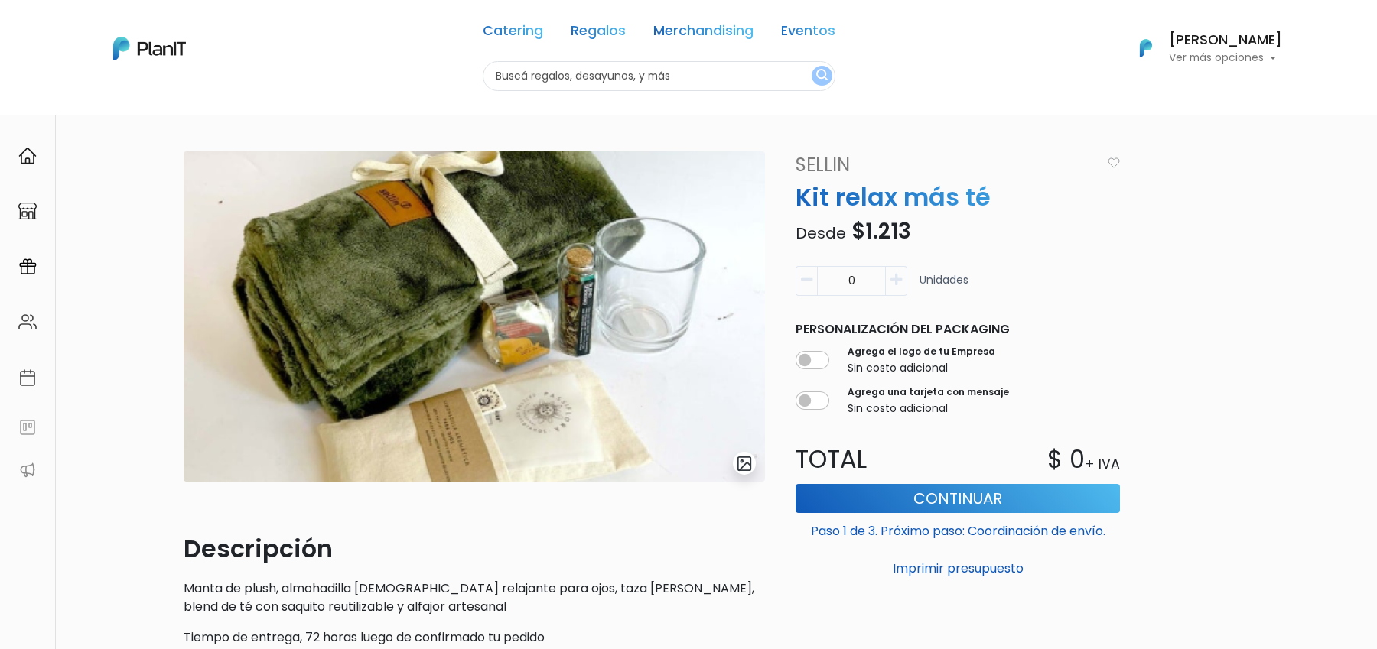
click at [606, 93] on nav "Catering Regalos Merchandising Eventos Catering Regalos Merchandising Eventos C…" at bounding box center [688, 58] width 1377 height 116
click at [606, 86] on input "text" at bounding box center [659, 76] width 353 height 30
type input "epica"
click at [812, 66] on button "submit" at bounding box center [822, 76] width 21 height 20
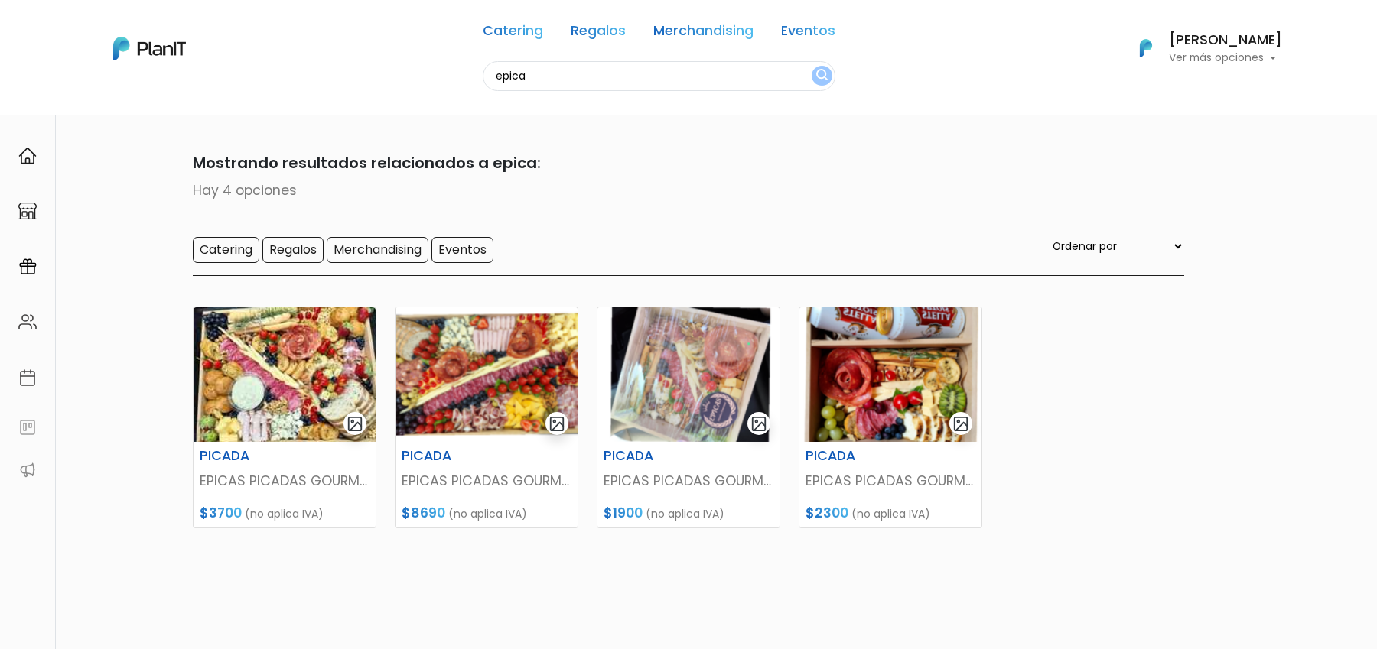
click at [1203, 49] on div "[PERSON_NAME] Ver más opciones" at bounding box center [1225, 49] width 113 height 31
click at [1209, 229] on link "Cerrar Sesión" at bounding box center [1214, 227] width 136 height 31
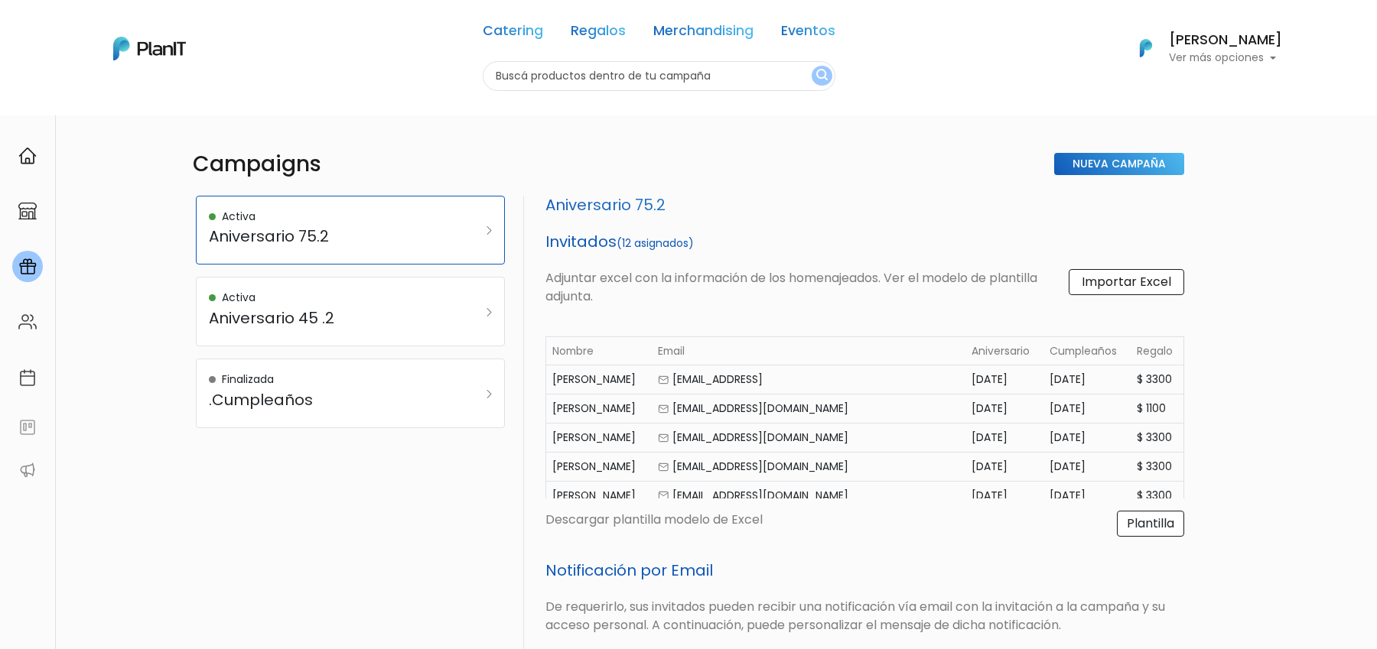
select select "aniversary_date"
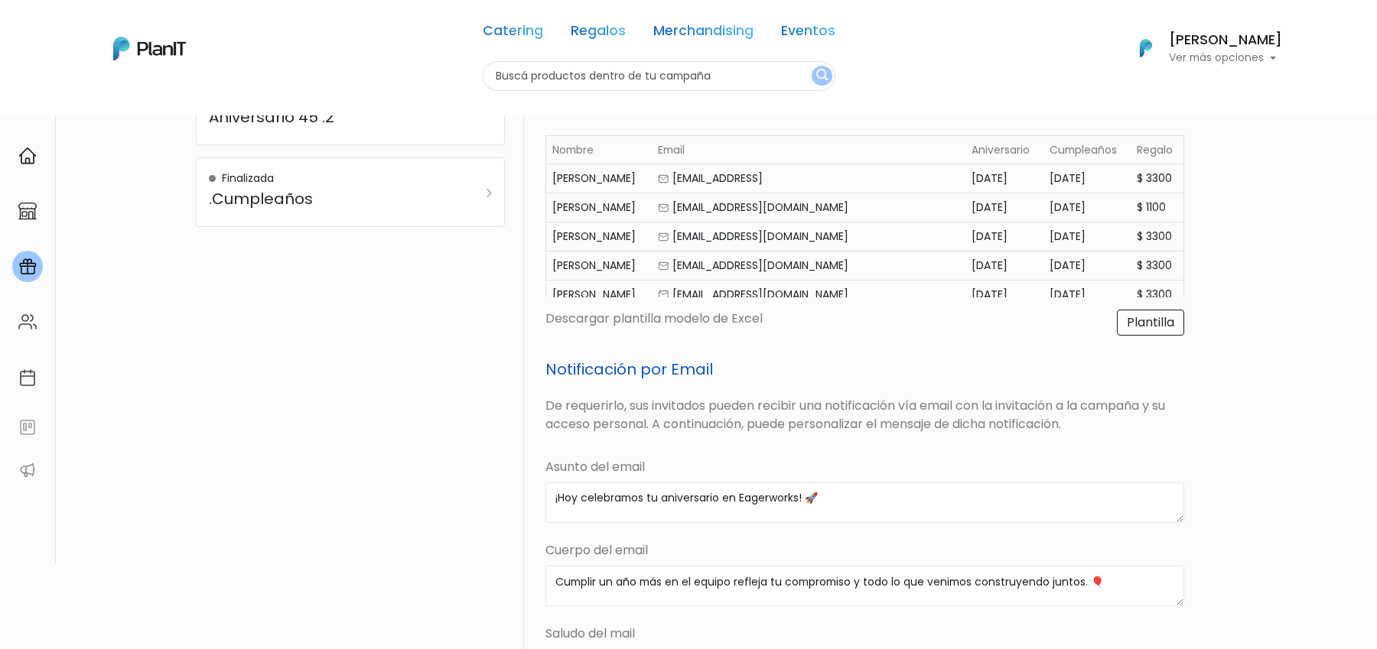
scroll to position [565, 0]
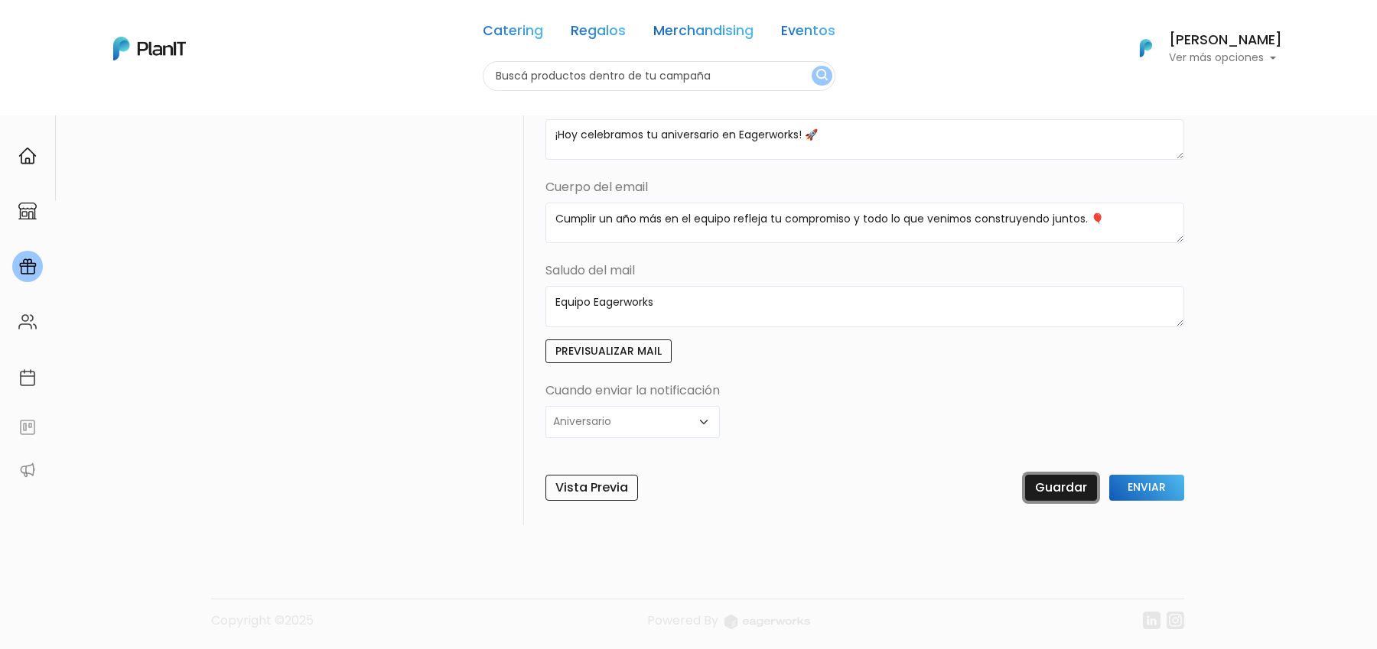
click at [1047, 491] on input "Guardar" at bounding box center [1061, 488] width 72 height 26
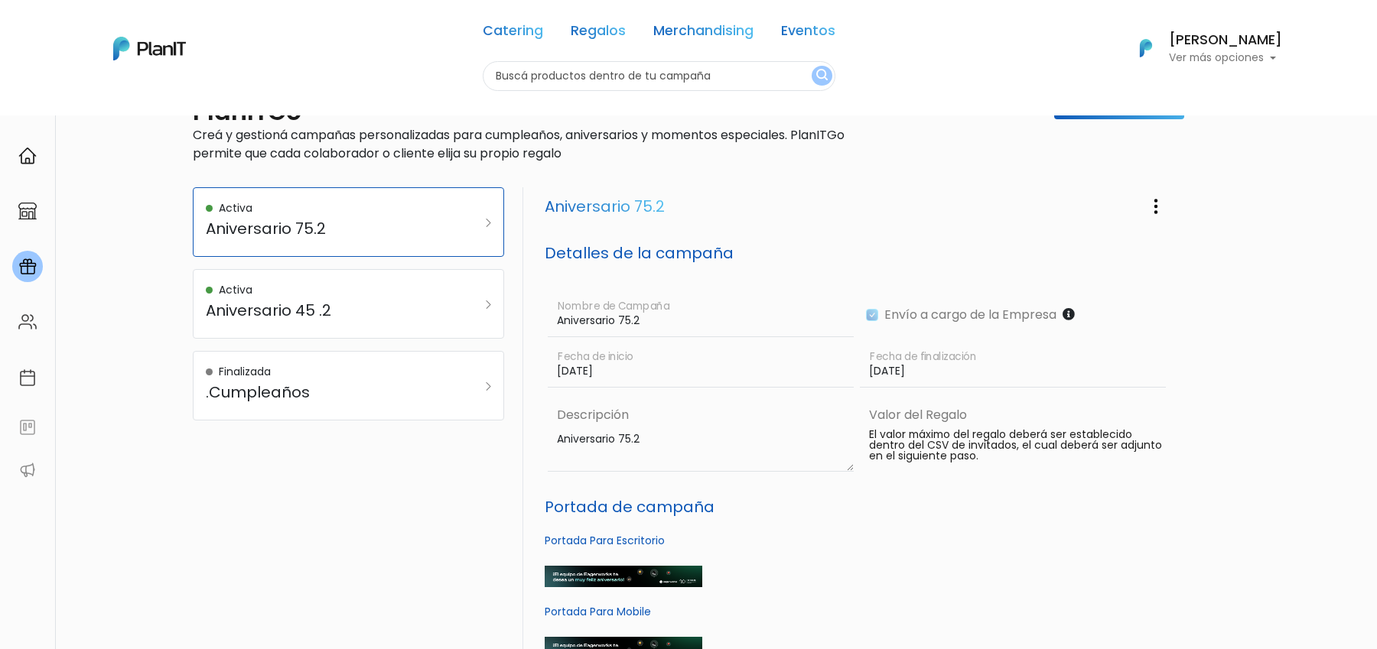
scroll to position [77, 0]
